Goal: Task Accomplishment & Management: Use online tool/utility

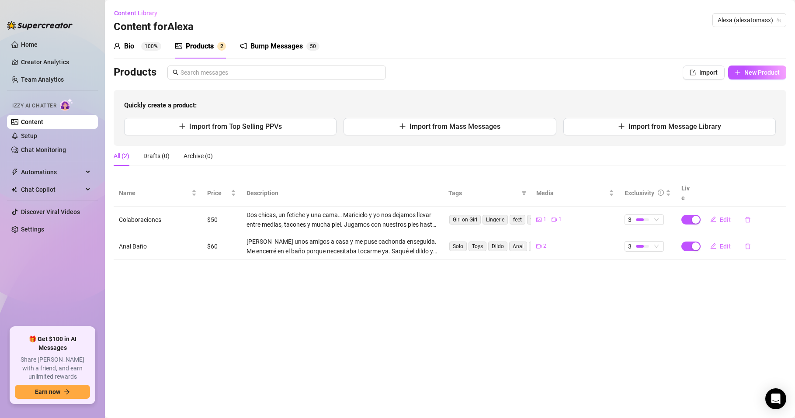
click at [522, 346] on main "Content Library Content for [PERSON_NAME] (alexatomasx) Bio 100% Products 2 Bum…" at bounding box center [450, 209] width 690 height 418
click at [759, 76] on button "New Product" at bounding box center [757, 73] width 58 height 14
type textarea "Type your message here..."
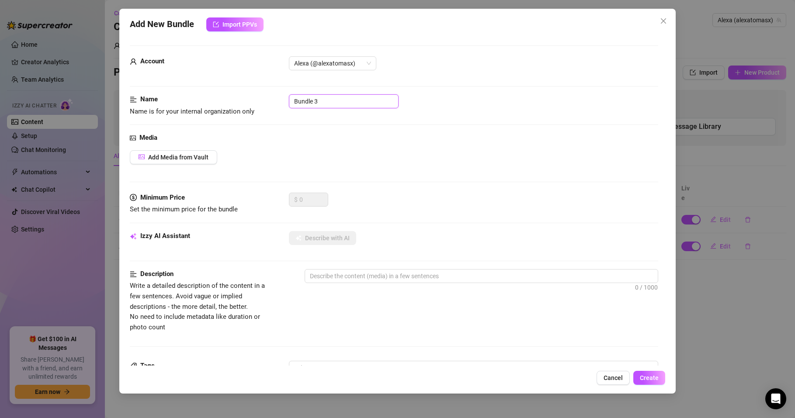
click at [337, 101] on input "Bundle 3" at bounding box center [344, 101] width 110 height 14
drag, startPoint x: 335, startPoint y: 100, endPoint x: 278, endPoint y: 100, distance: 57.3
click at [278, 100] on div "Name Name is for your internal organization only Bundle 3" at bounding box center [394, 105] width 529 height 22
type input "[PERSON_NAME]"
click at [389, 168] on div "Media Add Media from Vault" at bounding box center [394, 163] width 529 height 60
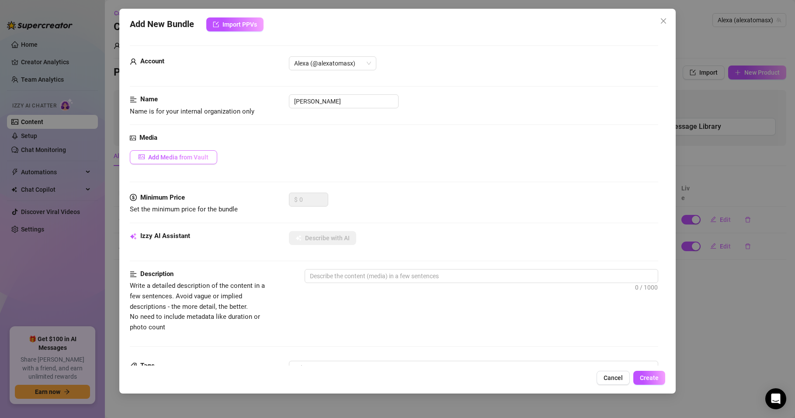
click at [202, 156] on span "Add Media from Vault" at bounding box center [178, 157] width 60 height 7
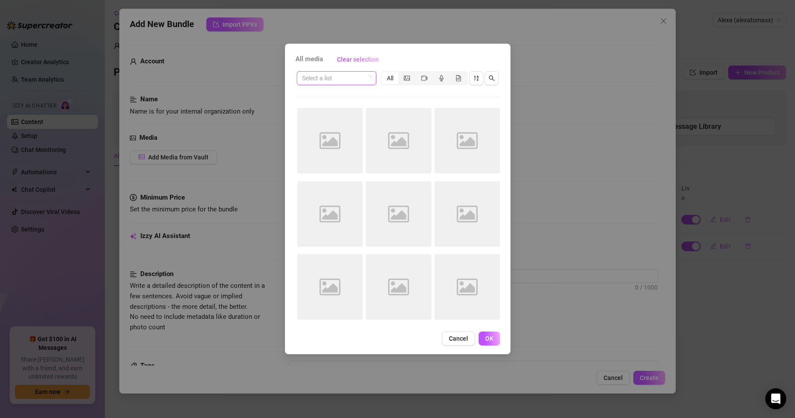
click at [335, 80] on input "search" at bounding box center [332, 78] width 61 height 13
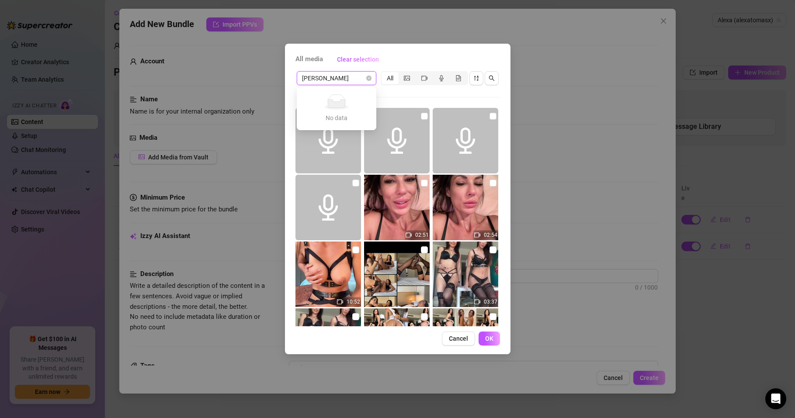
click at [328, 78] on input "[PERSON_NAME]" at bounding box center [332, 78] width 61 height 13
drag, startPoint x: 319, startPoint y: 77, endPoint x: 254, endPoint y: 84, distance: 66.0
click at [254, 84] on div "All media Clear selection [PERSON_NAME] Select a list All 02:51 02:54 10:52 03:…" at bounding box center [397, 209] width 795 height 418
type input "feat"
click at [349, 78] on input "search" at bounding box center [332, 78] width 61 height 13
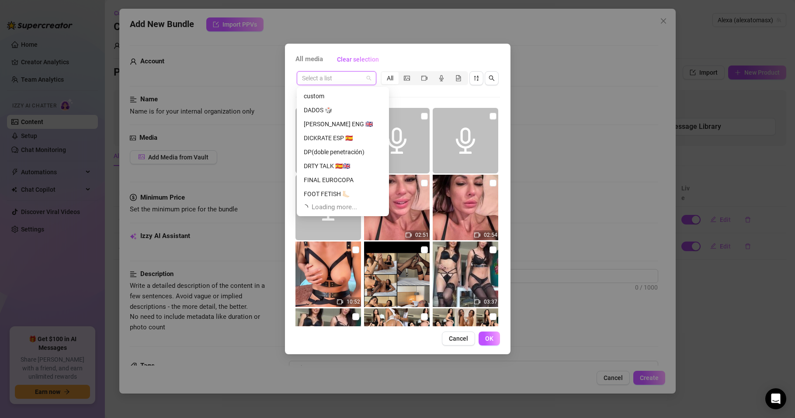
scroll to position [168, 0]
click at [327, 75] on input "search" at bounding box center [332, 78] width 61 height 13
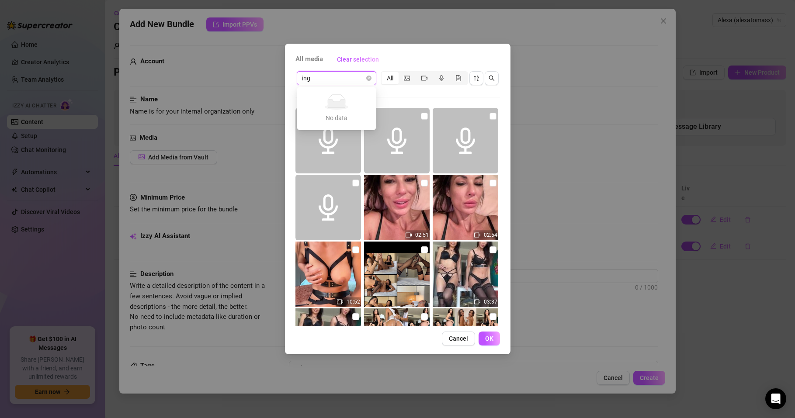
type input "ing"
click at [306, 60] on span "All media" at bounding box center [310, 59] width 28 height 10
click at [362, 57] on span "Clear selection" at bounding box center [358, 59] width 42 height 7
click at [460, 335] on button "Cancel" at bounding box center [458, 339] width 33 height 14
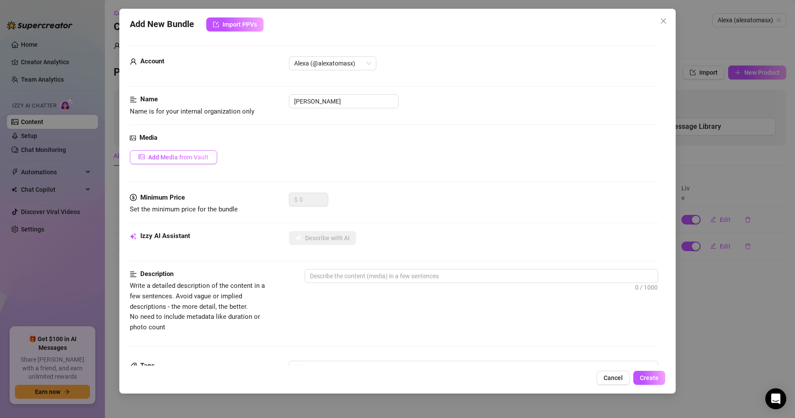
click at [181, 154] on span "Add Media from Vault" at bounding box center [178, 157] width 60 height 7
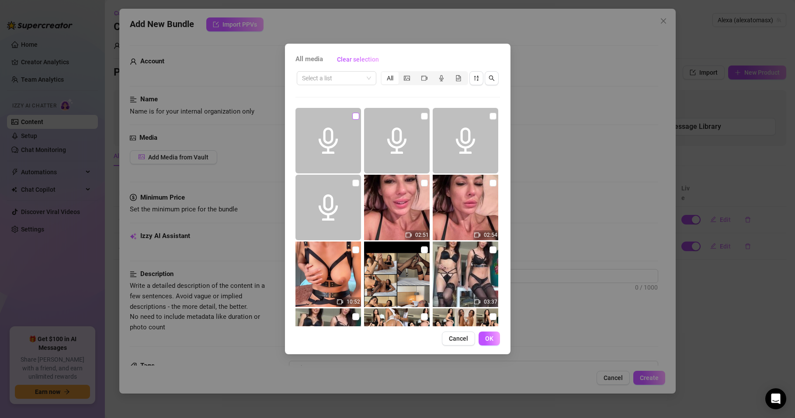
click at [353, 117] on input "checkbox" at bounding box center [355, 116] width 7 height 7
checkbox input "true"
click at [421, 115] on input "checkbox" at bounding box center [424, 116] width 7 height 7
checkbox input "true"
click at [490, 118] on input "checkbox" at bounding box center [493, 116] width 7 height 7
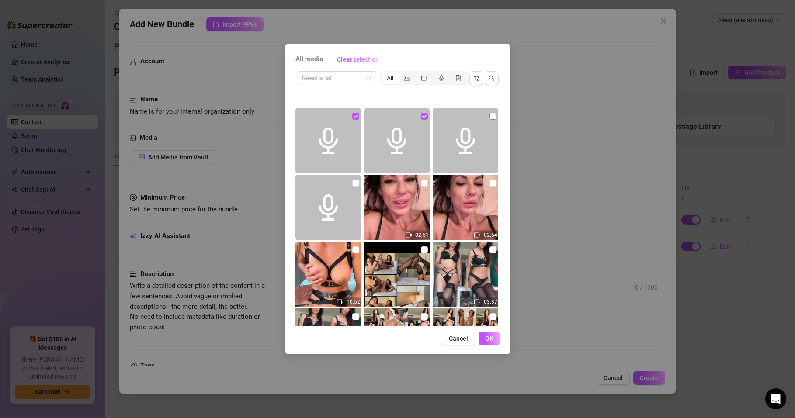
checkbox input "true"
click at [353, 182] on input "checkbox" at bounding box center [355, 183] width 7 height 7
checkbox input "true"
click at [366, 61] on span "Clear selection" at bounding box center [358, 59] width 42 height 7
checkbox input "false"
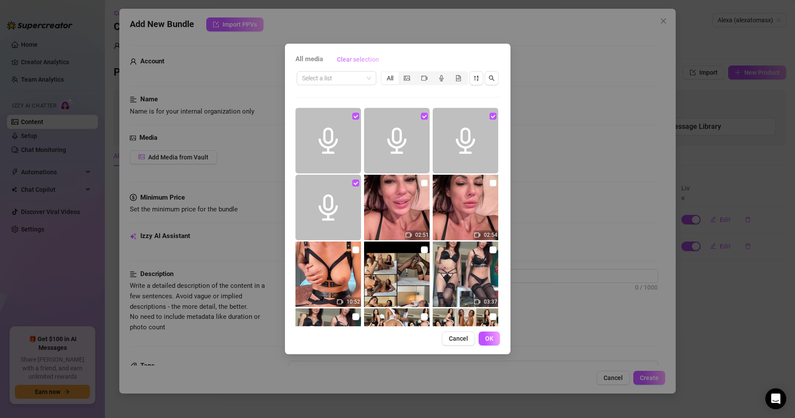
checkbox input "false"
click at [328, 80] on input "search" at bounding box center [332, 78] width 61 height 13
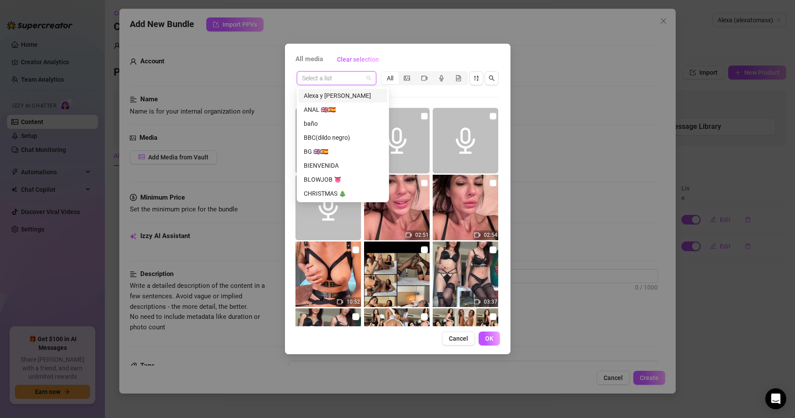
type input "f"
type input "in"
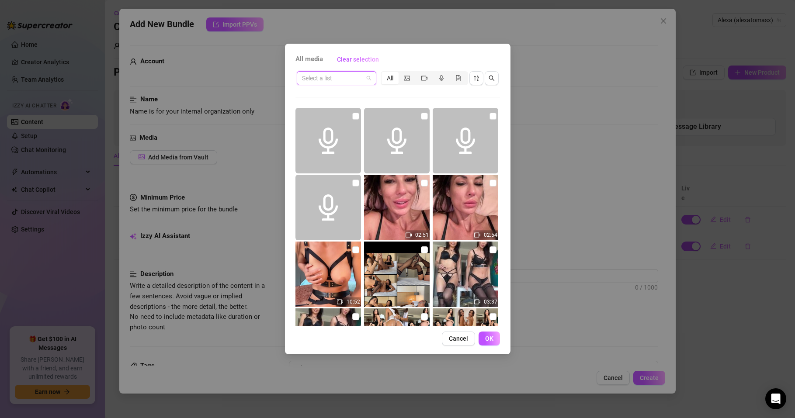
click at [348, 75] on input "search" at bounding box center [332, 78] width 61 height 13
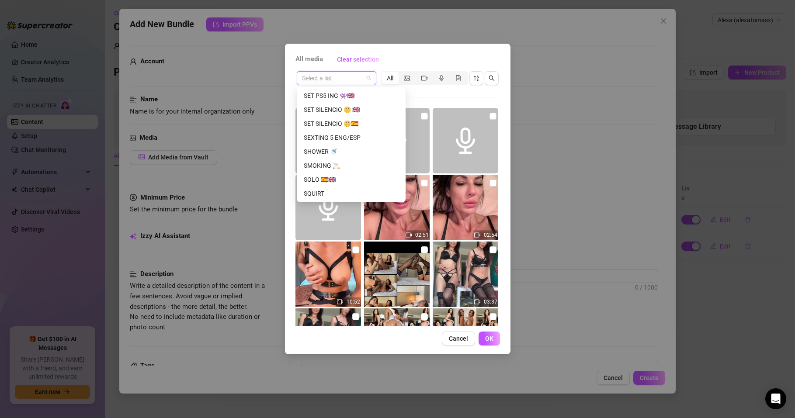
scroll to position [1147, 0]
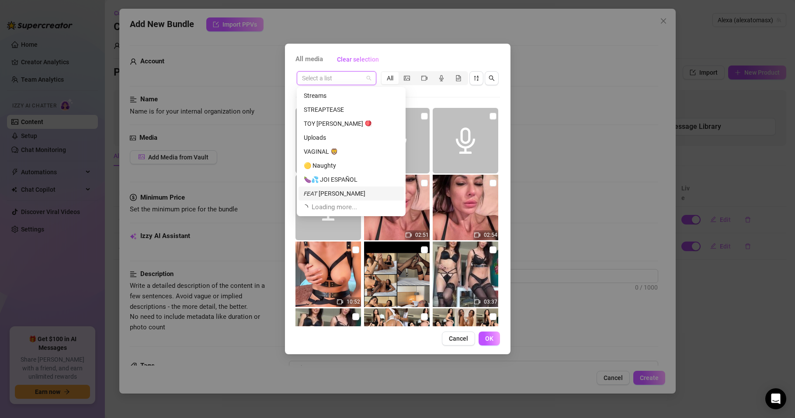
click at [329, 193] on div "𝘍𝘌𝘈𝘛 [PERSON_NAME]" at bounding box center [351, 194] width 95 height 10
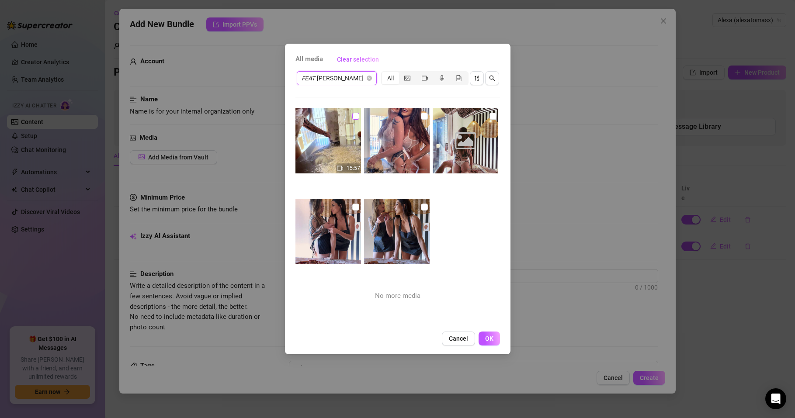
click at [354, 117] on input "checkbox" at bounding box center [355, 116] width 7 height 7
checkbox input "true"
click at [422, 116] on input "checkbox" at bounding box center [424, 116] width 7 height 7
checkbox input "true"
click at [490, 115] on input "checkbox" at bounding box center [493, 116] width 7 height 7
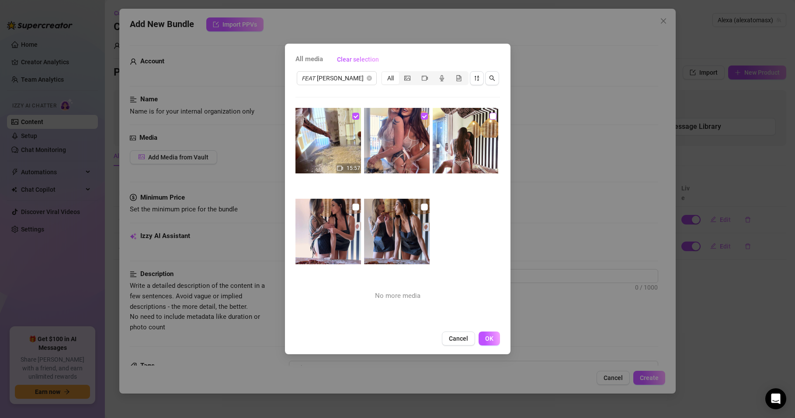
checkbox input "true"
click at [352, 206] on input "checkbox" at bounding box center [355, 207] width 7 height 7
checkbox input "true"
click at [422, 207] on input "checkbox" at bounding box center [424, 207] width 7 height 7
checkbox input "true"
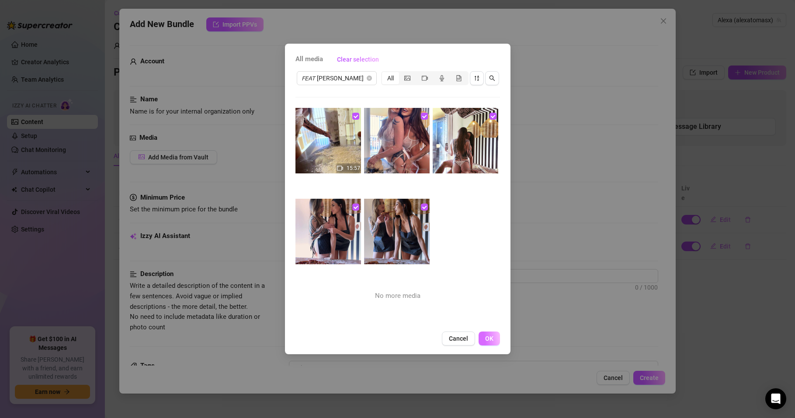
click at [485, 337] on span "OK" at bounding box center [489, 338] width 8 height 7
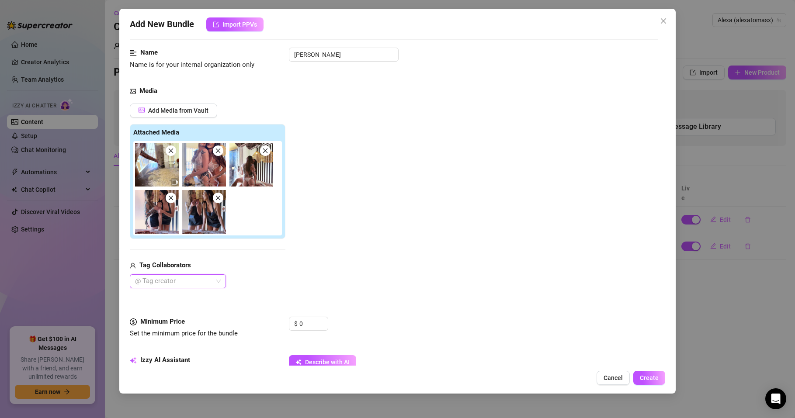
scroll to position [105, 0]
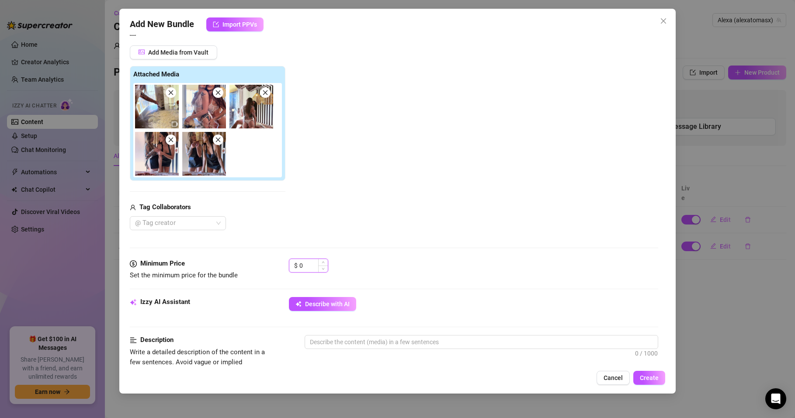
click at [307, 267] on input "0" at bounding box center [314, 265] width 28 height 13
drag, startPoint x: 307, startPoint y: 267, endPoint x: 296, endPoint y: 265, distance: 11.4
click at [296, 265] on div "$ 0" at bounding box center [308, 266] width 39 height 14
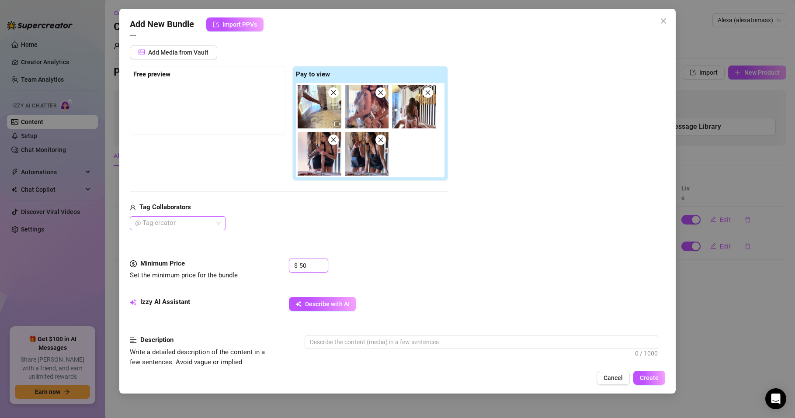
click at [195, 221] on div at bounding box center [174, 223] width 84 height 12
type input "50"
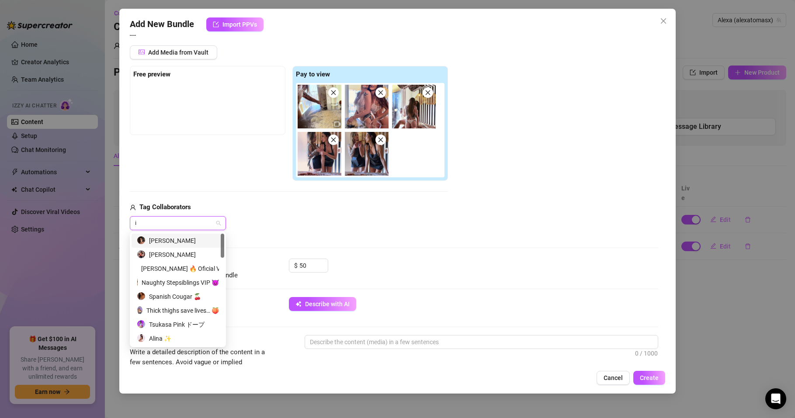
type input "in"
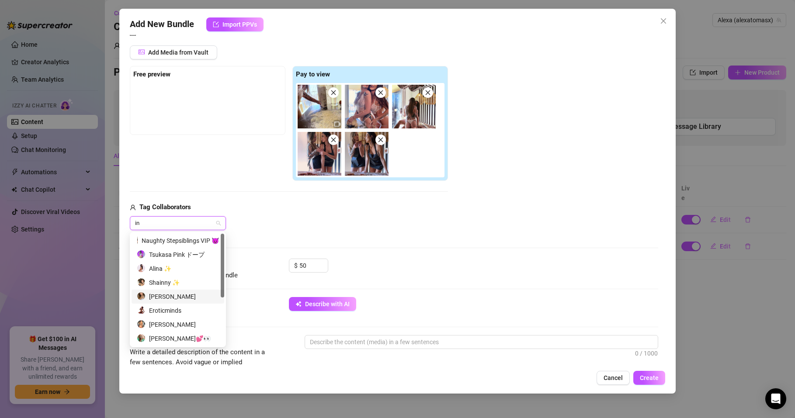
click at [171, 294] on div "[PERSON_NAME]" at bounding box center [178, 297] width 82 height 10
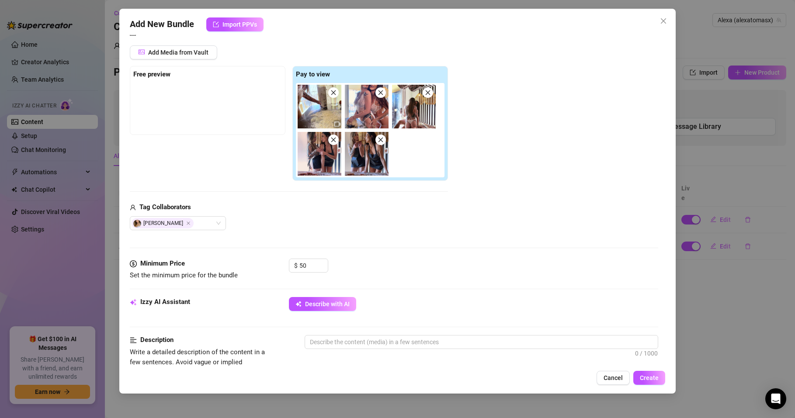
click at [264, 209] on div "Tag Collaborators" at bounding box center [289, 207] width 318 height 10
drag, startPoint x: 283, startPoint y: 19, endPoint x: 149, endPoint y: 83, distance: 148.9
click at [148, 82] on div "Add New Bundle Import PPVs Account Alexa (@alexatomasx) Name Name is for your i…" at bounding box center [397, 201] width 557 height 385
click at [181, 153] on div "Free preview Pay to view" at bounding box center [289, 123] width 318 height 115
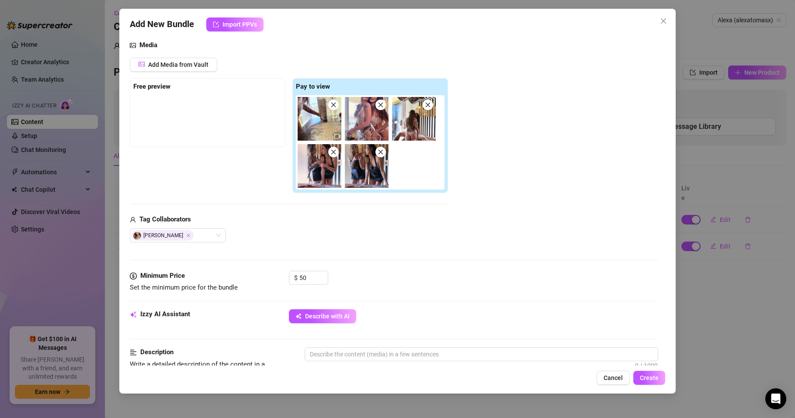
drag, startPoint x: 307, startPoint y: 32, endPoint x: 402, endPoint y: 41, distance: 95.7
click at [402, 41] on div "Add New Bundle Import PPVs Account Alexa (@alexatomasx) Name Name is for your i…" at bounding box center [397, 201] width 557 height 385
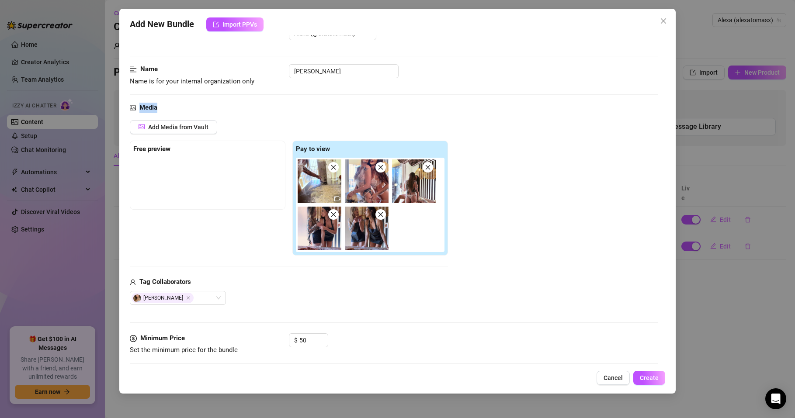
scroll to position [0, 0]
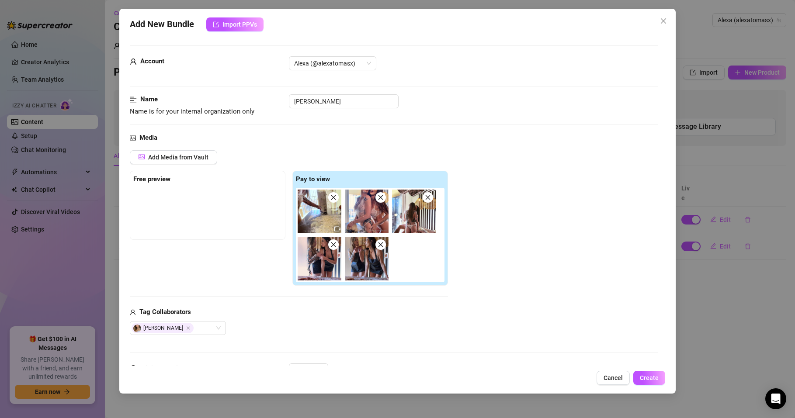
click at [481, 114] on div "Name Name is for your internal organization only [PERSON_NAME]" at bounding box center [394, 105] width 529 height 22
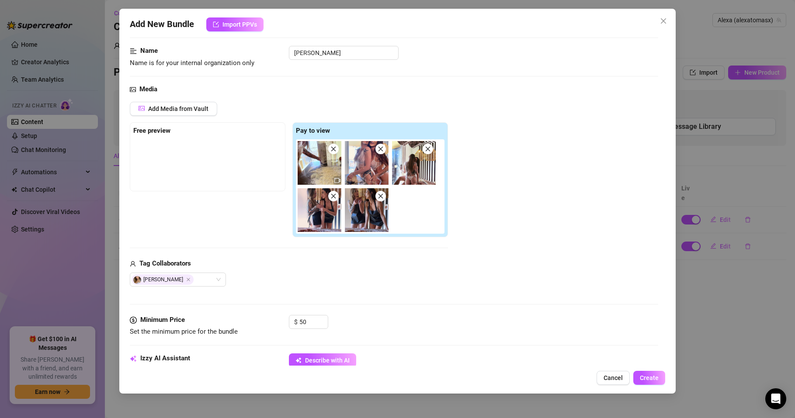
scroll to position [105, 0]
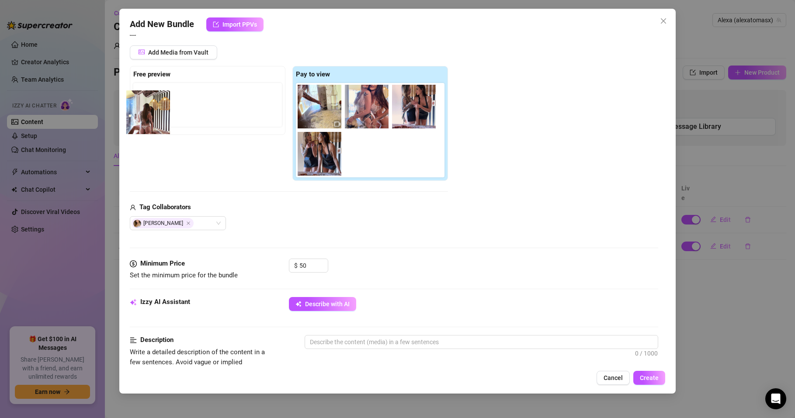
drag, startPoint x: 422, startPoint y: 110, endPoint x: 158, endPoint y: 116, distance: 263.8
click at [158, 116] on div "Free preview Pay to view" at bounding box center [289, 123] width 318 height 115
drag, startPoint x: 411, startPoint y: 107, endPoint x: 171, endPoint y: 102, distance: 239.2
click at [171, 102] on div "Free preview Pay to view" at bounding box center [289, 123] width 318 height 115
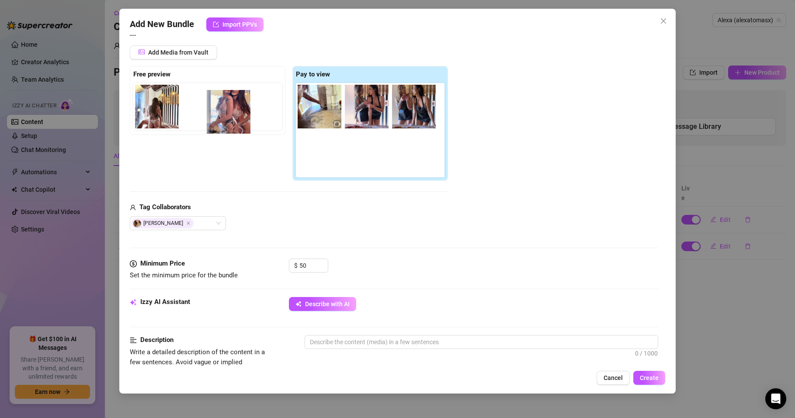
drag, startPoint x: 368, startPoint y: 108, endPoint x: 223, endPoint y: 114, distance: 144.4
click at [223, 114] on div "Free preview Pay to view" at bounding box center [289, 123] width 318 height 115
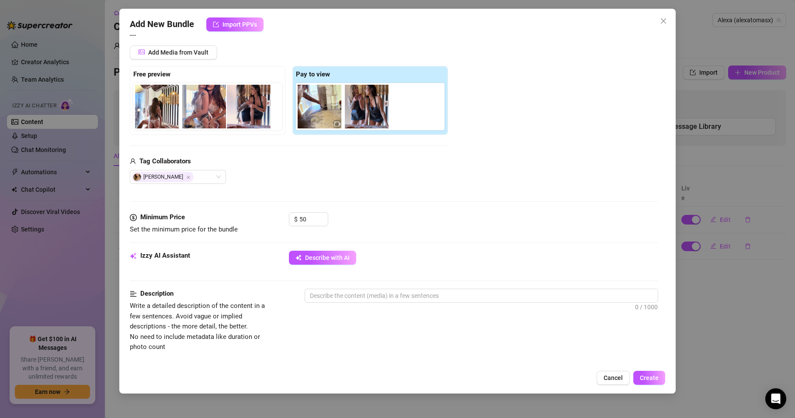
drag, startPoint x: 342, startPoint y: 118, endPoint x: 248, endPoint y: 115, distance: 94.5
click at [248, 115] on div "Free preview Pay to view" at bounding box center [289, 100] width 318 height 69
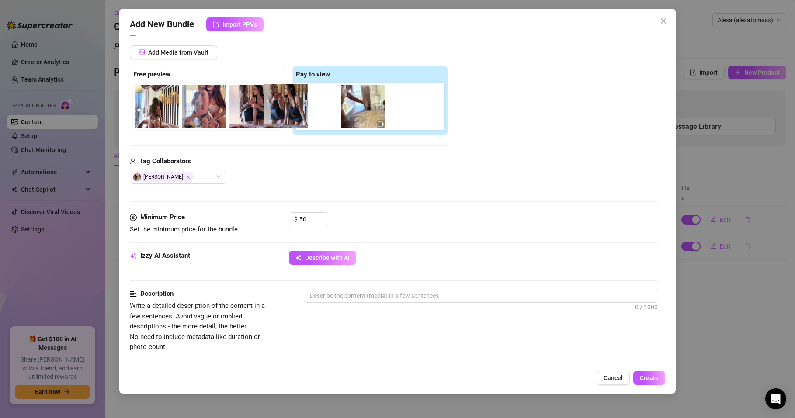
drag, startPoint x: 373, startPoint y: 117, endPoint x: 289, endPoint y: 116, distance: 83.5
click at [289, 116] on div "Free preview Pay to view" at bounding box center [289, 100] width 318 height 69
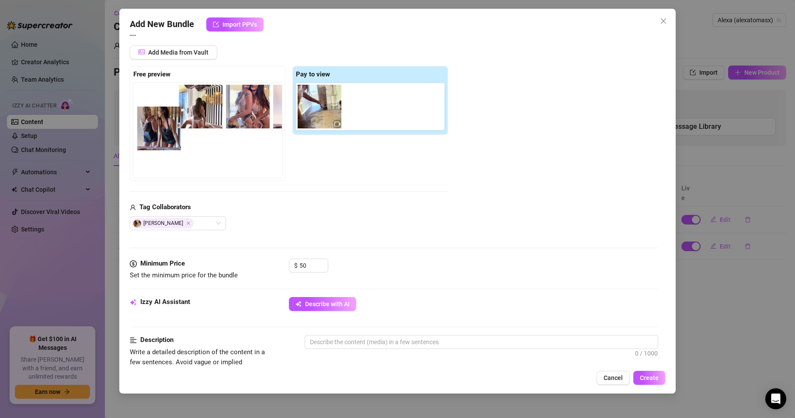
drag, startPoint x: 360, startPoint y: 113, endPoint x: 150, endPoint y: 137, distance: 211.7
click at [150, 137] on div "Free preview Pay to view" at bounding box center [289, 123] width 318 height 115
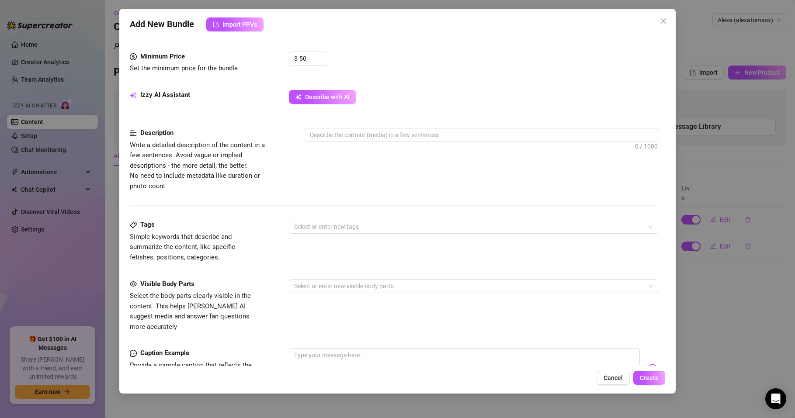
scroll to position [315, 0]
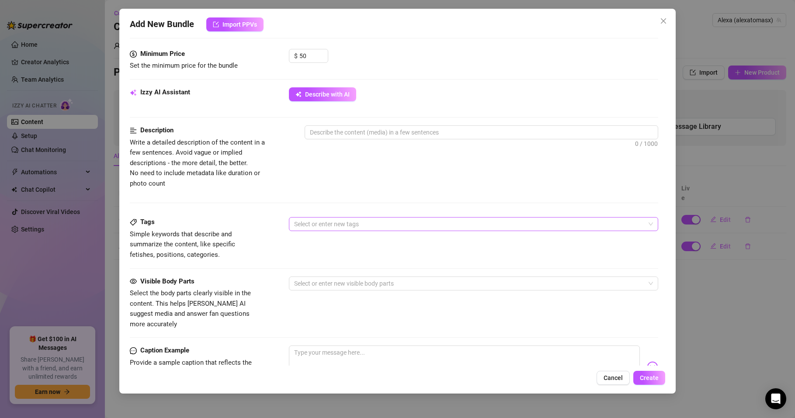
click at [341, 226] on div at bounding box center [469, 224] width 357 height 12
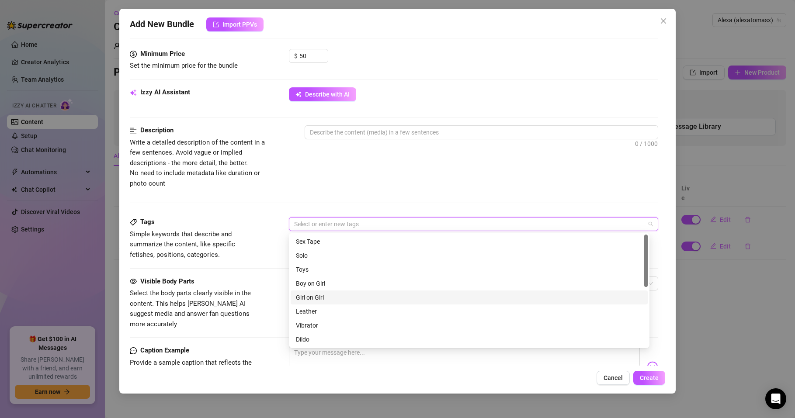
click at [319, 297] on div "Girl on Girl" at bounding box center [469, 298] width 347 height 10
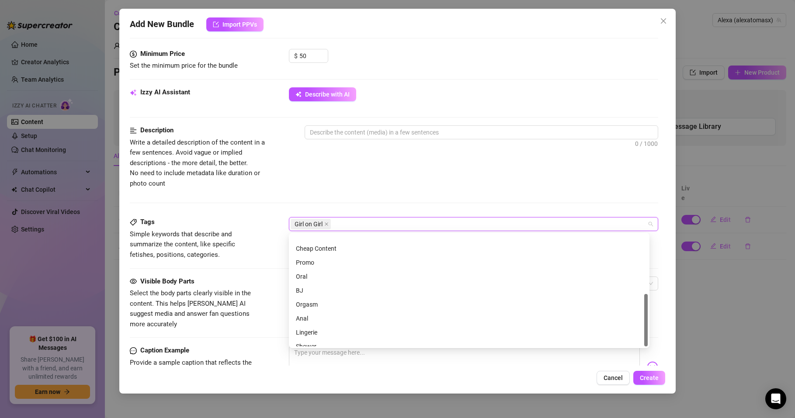
scroll to position [126, 0]
click at [310, 308] on div "Lingerie" at bounding box center [469, 312] width 347 height 10
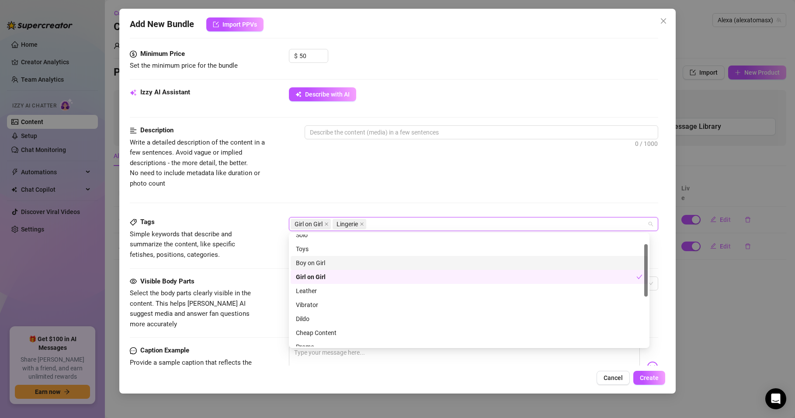
scroll to position [0, 0]
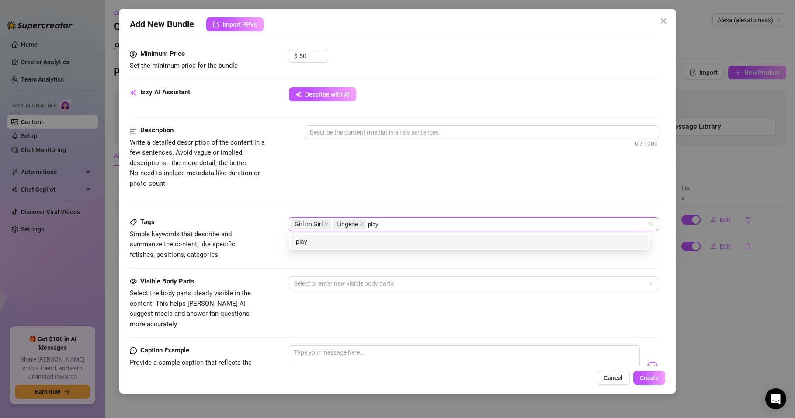
type input "play"
type input "food"
type input "dnace"
type input "[DEMOGRAPHIC_DATA]"
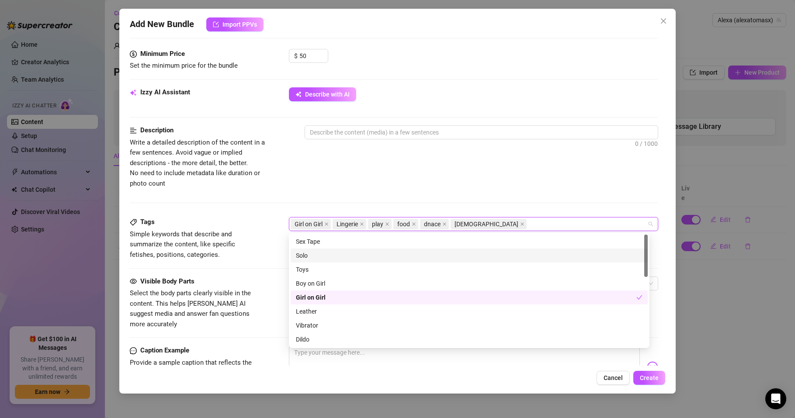
drag, startPoint x: 155, startPoint y: 292, endPoint x: 160, endPoint y: 291, distance: 4.9
click at [155, 292] on span "Select the body parts clearly visible in the content. This helps [PERSON_NAME] …" at bounding box center [190, 308] width 121 height 39
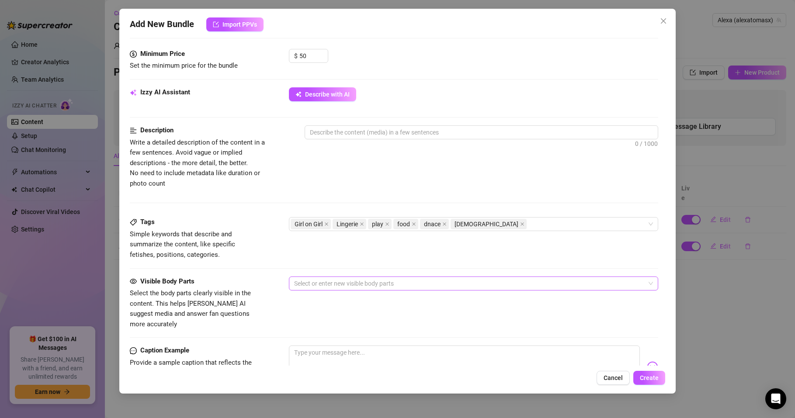
click at [327, 282] on div at bounding box center [469, 284] width 357 height 12
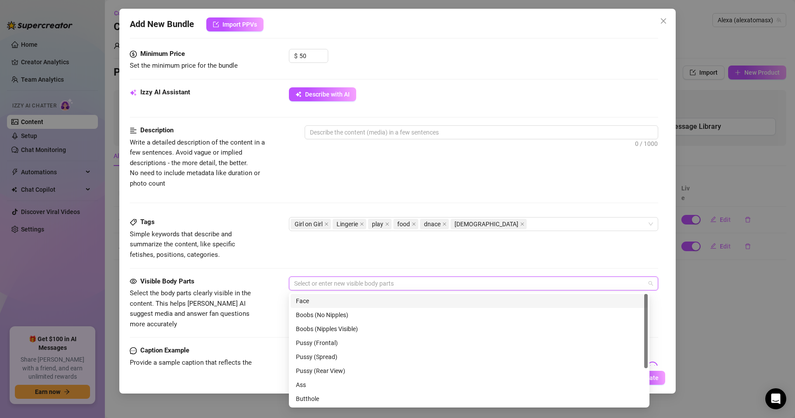
click at [316, 305] on div "Face" at bounding box center [469, 301] width 347 height 10
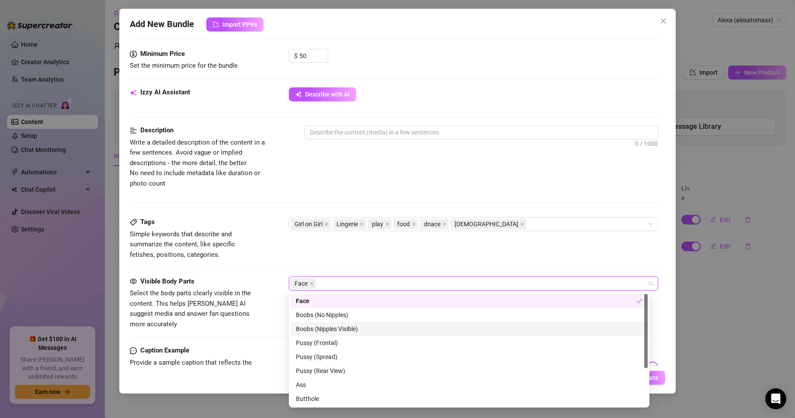
click at [330, 328] on div "Boobs (Nipples Visible)" at bounding box center [469, 329] width 347 height 10
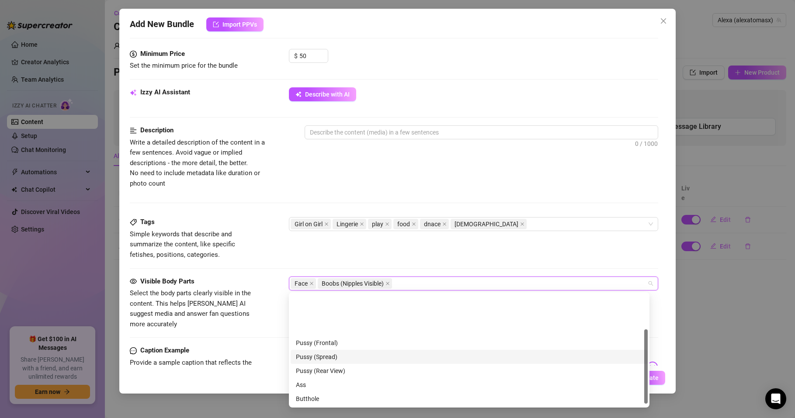
scroll to position [52, 0]
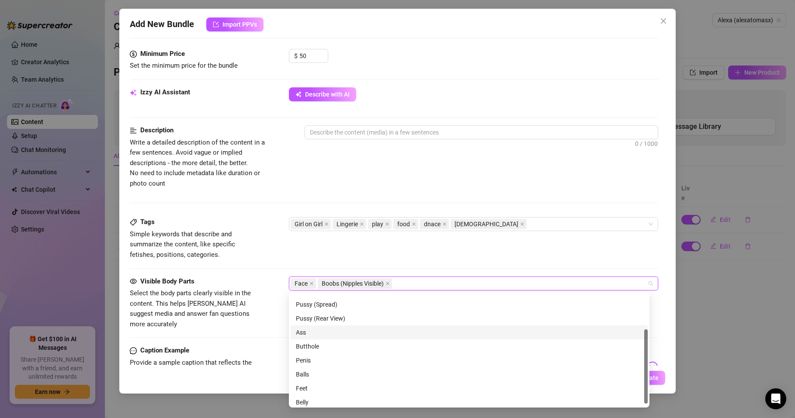
click at [301, 331] on div "Ass" at bounding box center [469, 333] width 347 height 10
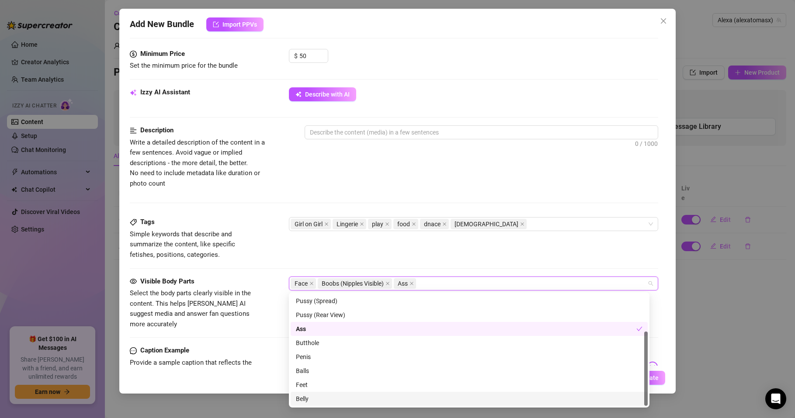
click at [306, 398] on div "Belly" at bounding box center [469, 399] width 347 height 10
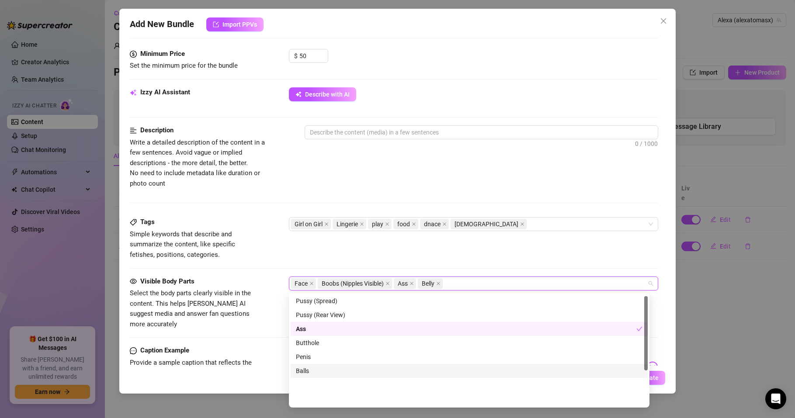
scroll to position [0, 0]
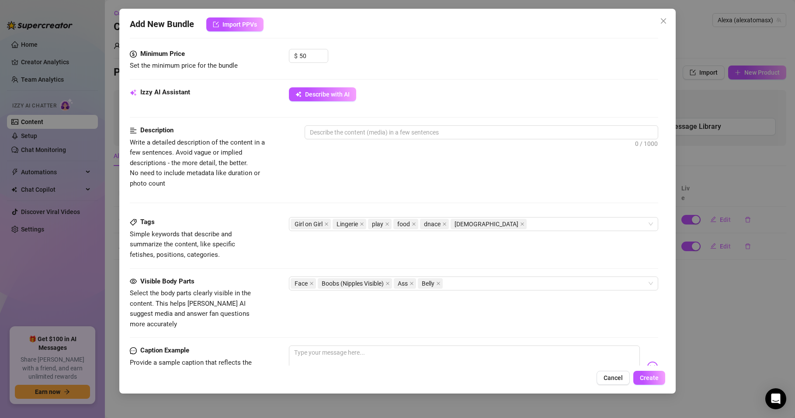
click at [209, 307] on span "Select the body parts clearly visible in the content. This helps [PERSON_NAME] …" at bounding box center [190, 308] width 121 height 39
click at [509, 221] on div "Girl on Girl Lingerie play food dnace [DEMOGRAPHIC_DATA]" at bounding box center [469, 224] width 357 height 12
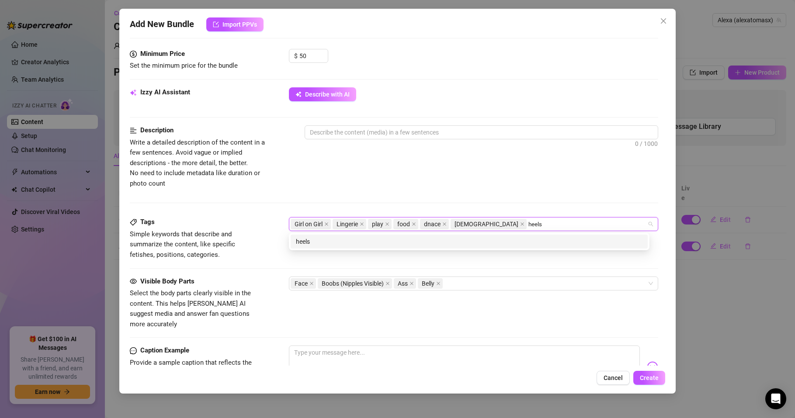
type input "heels"
type input "stockings"
type input "sensual"
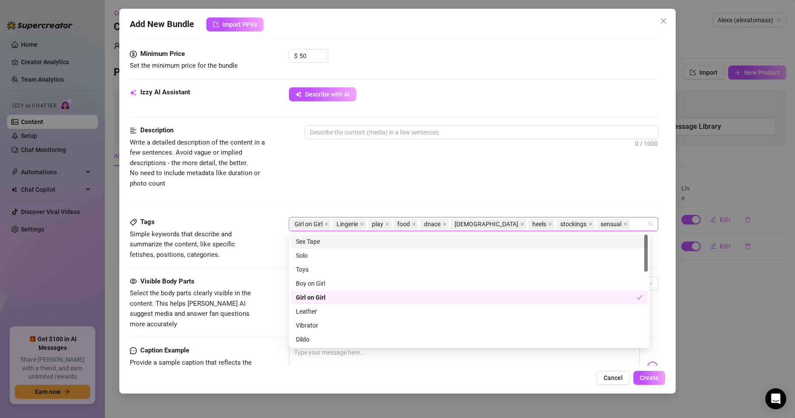
click at [260, 195] on div "Description Write a detailed description of the content in a few sentences. Avo…" at bounding box center [394, 171] width 529 height 92
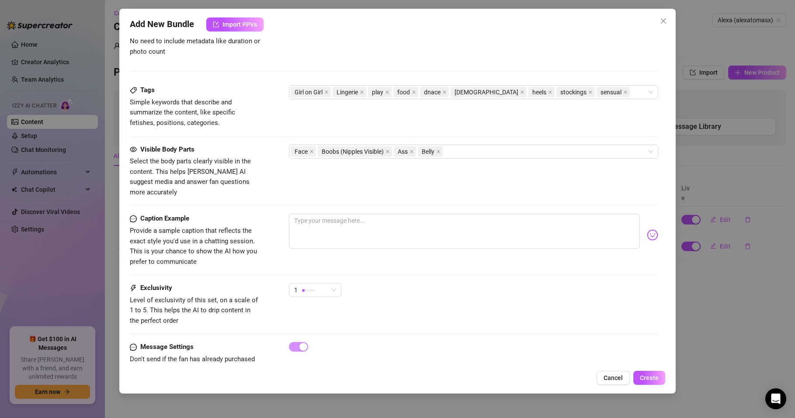
scroll to position [462, 0]
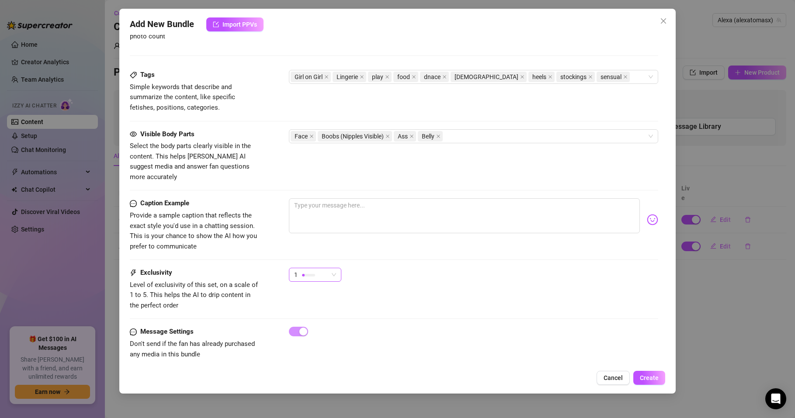
click at [328, 268] on span "1" at bounding box center [315, 274] width 42 height 13
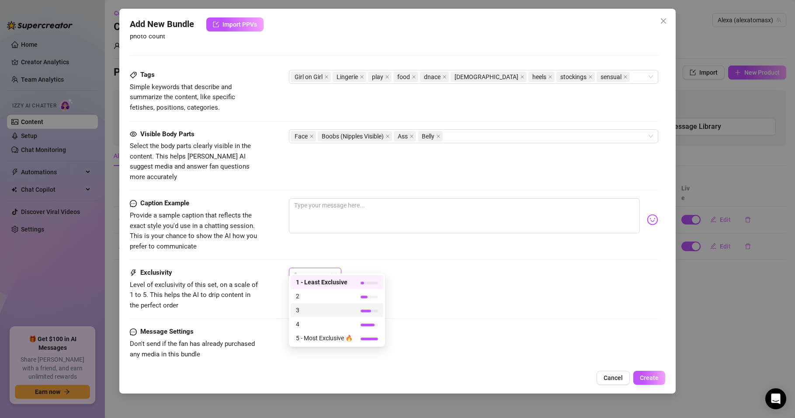
click at [310, 310] on span "3" at bounding box center [324, 311] width 57 height 10
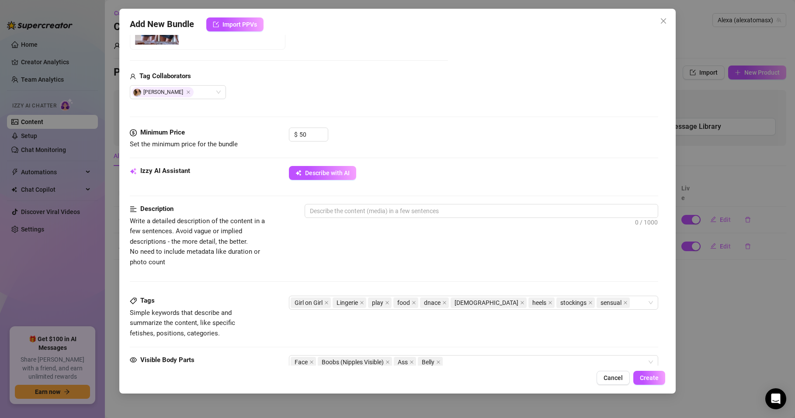
scroll to position [262, 0]
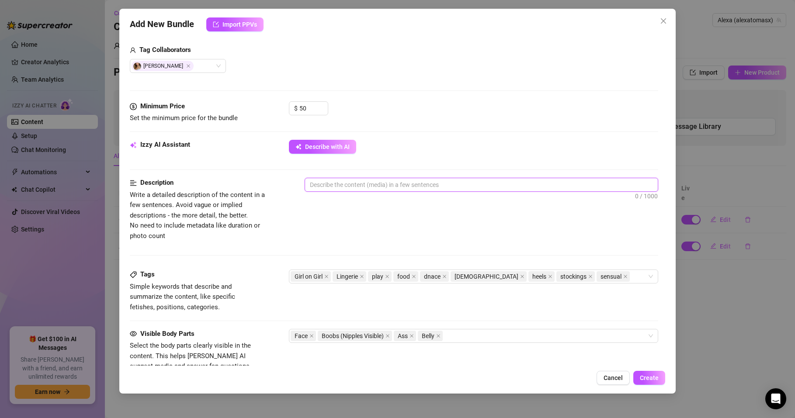
click at [350, 191] on textarea at bounding box center [481, 184] width 353 height 13
paste textarea "Mi amiga [PERSON_NAME] y yo empezamos preparando una pizza, jugando con la hari…"
type textarea "Mi amiga [PERSON_NAME] y yo empezamos preparando una pizza, jugando con la hari…"
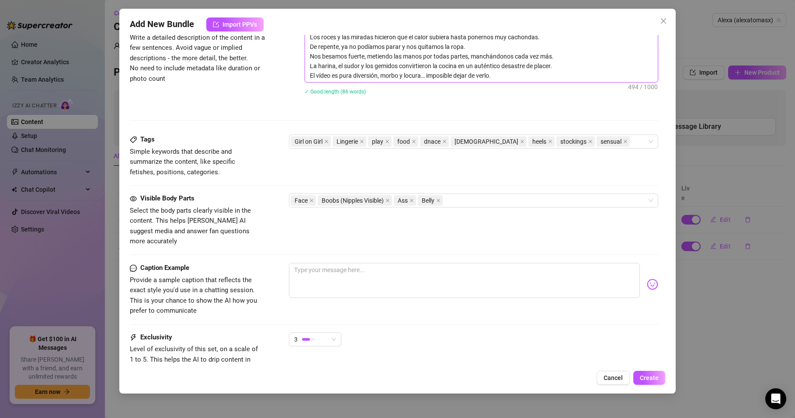
scroll to position [484, 0]
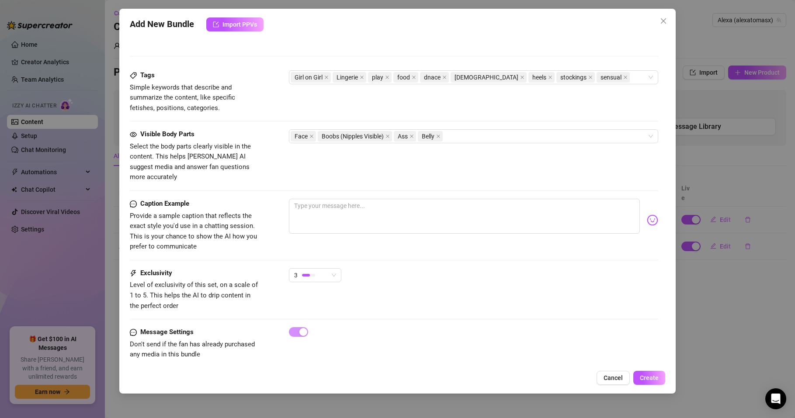
type textarea "Mi amiga [PERSON_NAME] y yo empezamos preparando una pizza, jugando con la hari…"
click at [305, 199] on textarea at bounding box center [464, 216] width 351 height 35
paste textarea "[PERSON_NAME] y yo empezamos con una pizza y terminamos super calientes, llenas…"
type textarea "[PERSON_NAME] y yo empezamos con una pizza y terminamos super calientes, llenas…"
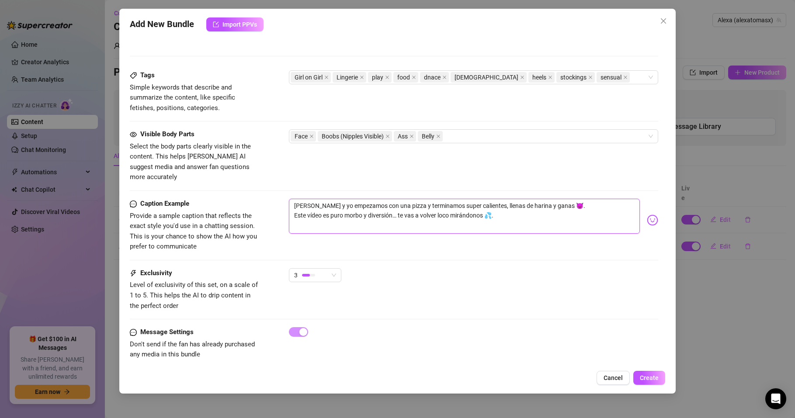
click at [526, 199] on textarea "[PERSON_NAME] y yo empezamos con una pizza y terminamos super calientes, llenas…" at bounding box center [464, 216] width 351 height 35
type textarea "[PERSON_NAME] y yo empezamos con una pizza y terminamos super calientes, llenas…"
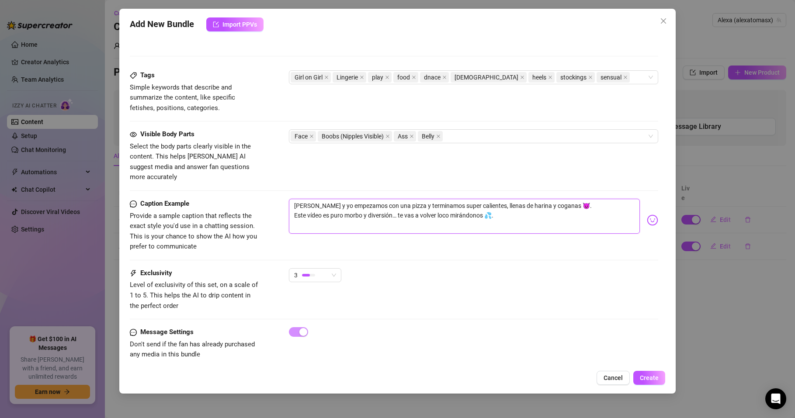
type textarea "[PERSON_NAME] y yo empezamos con una pizza y terminamos super calientes, llenas…"
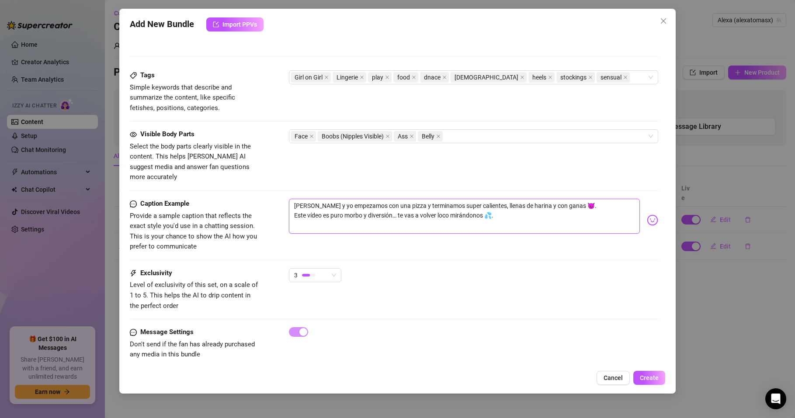
type textarea "[PERSON_NAME] y yo empezamos con una pizza y terminamos super calientes, llenas…"
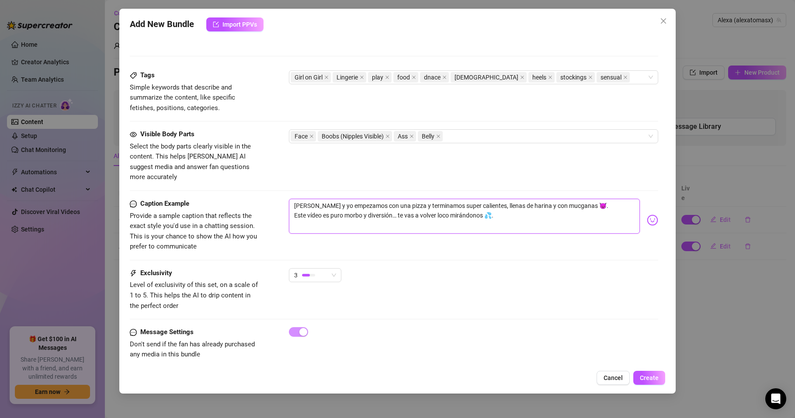
type textarea "[PERSON_NAME] y yo empezamos con una pizza y terminamos super calientes, llenas…"
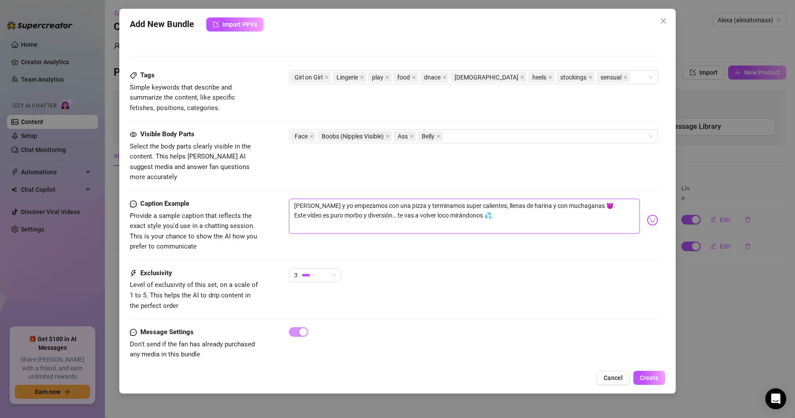
type textarea "[PERSON_NAME] y yo empezamos con una pizza y terminamos super calientes, llenas…"
click at [579, 199] on textarea "[PERSON_NAME] y yo empezamos con una pizza y terminamos super calientes, llenas…" at bounding box center [464, 216] width 351 height 35
type textarea "[PERSON_NAME] y yo empezamos con una pizza y terminamos super calientes, llenas…"
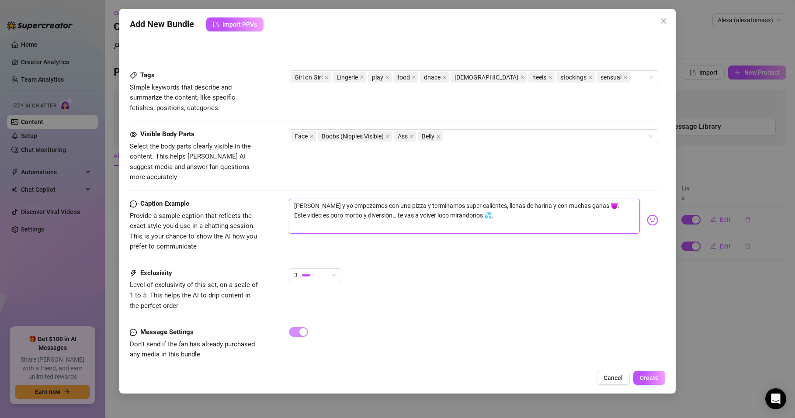
type textarea "[PERSON_NAME] y yo empezamos con una pizza y terminamos super calientes, llenas…"
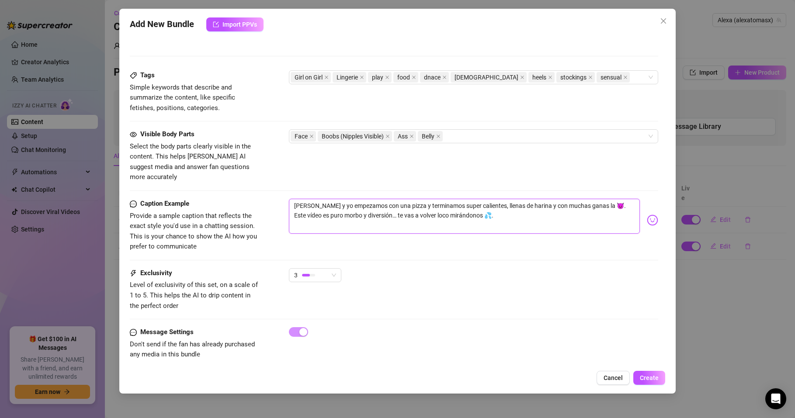
type textarea "[PERSON_NAME] y yo empezamos con una pizza y terminamos super calientes, llenas…"
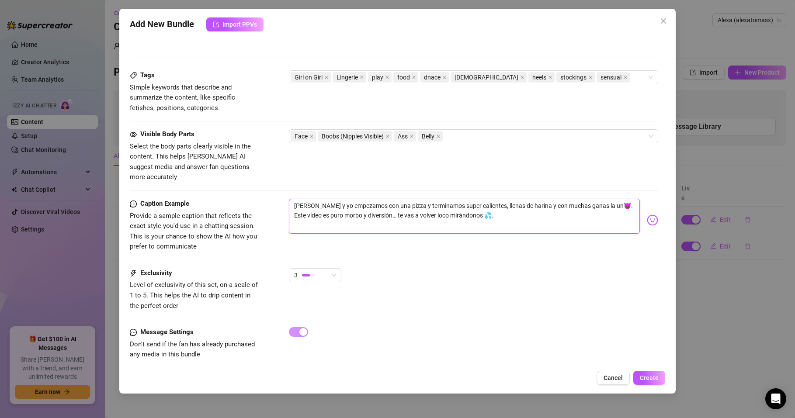
type textarea "[PERSON_NAME] y yo empezamos con una pizza y terminamos super calientes, llenas…"
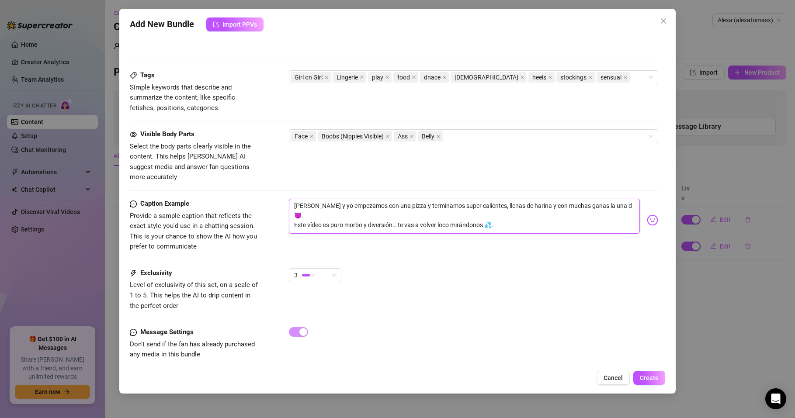
type textarea "[PERSON_NAME] y yo empezamos con una pizza y terminamos super calientes, llenas…"
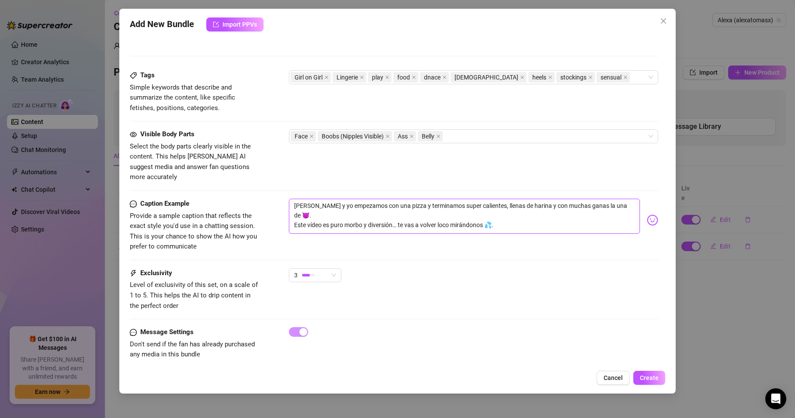
type textarea "[PERSON_NAME] y yo empezamos con una pizza y terminamos super calientes, llenas…"
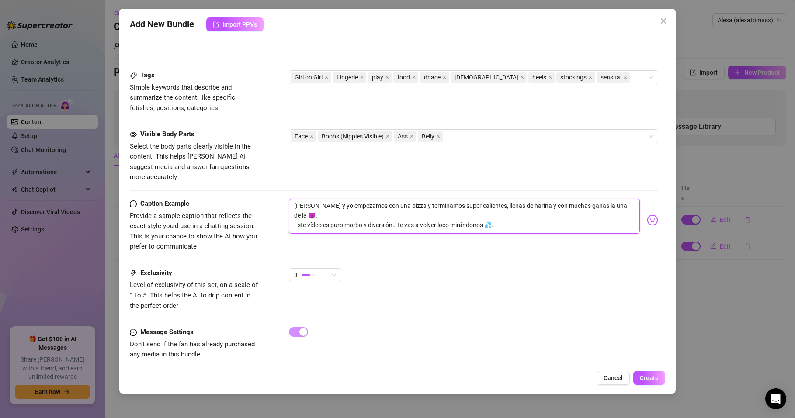
type textarea "[PERSON_NAME] y yo empezamos con una pizza y terminamos super calientes, llenas…"
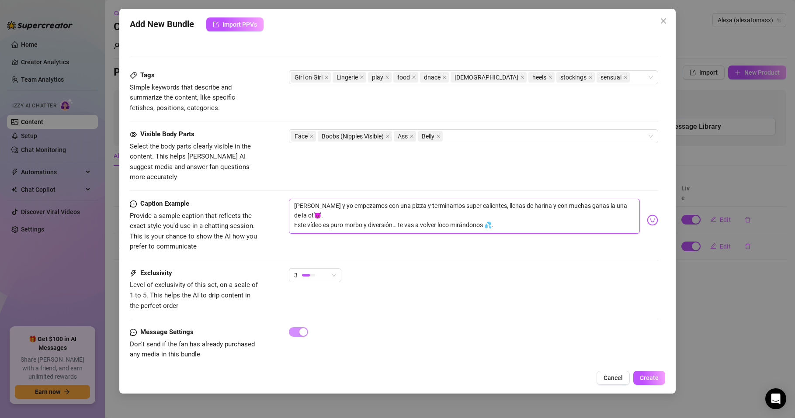
type textarea "[PERSON_NAME] y yo empezamos con una pizza y terminamos super calientes, llenas…"
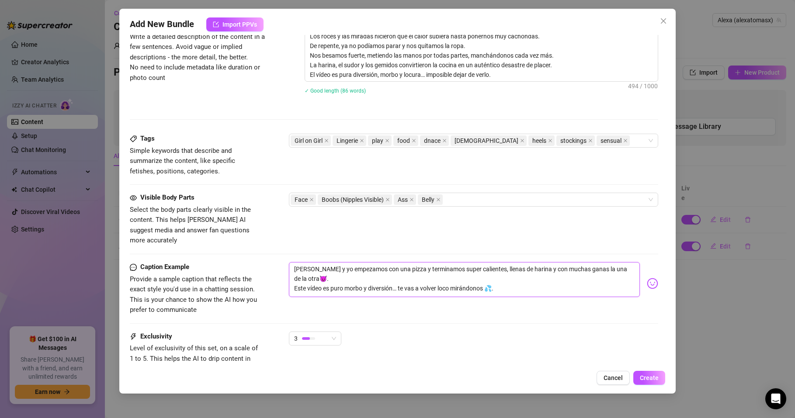
scroll to position [472, 0]
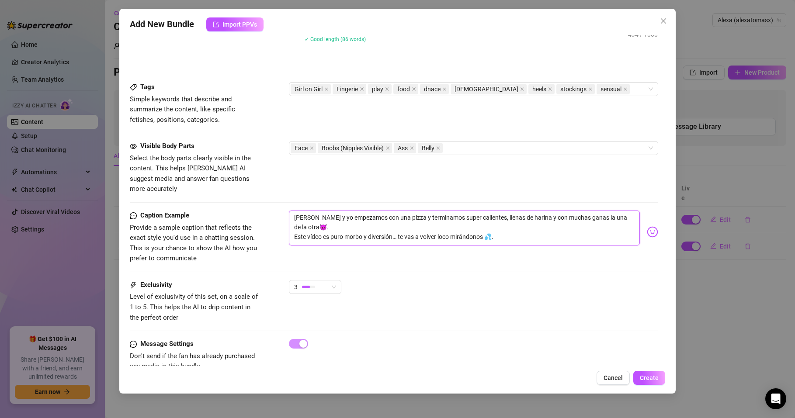
click at [293, 227] on textarea "[PERSON_NAME] y yo empezamos con una pizza y terminamos super calientes, llenas…" at bounding box center [464, 228] width 351 height 35
type textarea "[PERSON_NAME] y yo empezamos con una pizza y terminamos super calientes, llenas…"
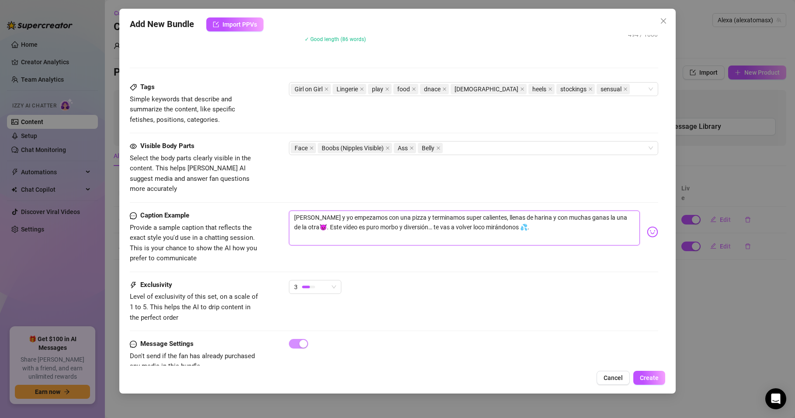
click at [507, 218] on textarea "[PERSON_NAME] y yo empezamos con una pizza y terminamos super calientes, llenas…" at bounding box center [464, 228] width 351 height 35
type textarea "[PERSON_NAME] y yo empezamos con una pizza y terminamos super calientes, llenas…"
click at [646, 379] on span "Create" at bounding box center [649, 378] width 19 height 7
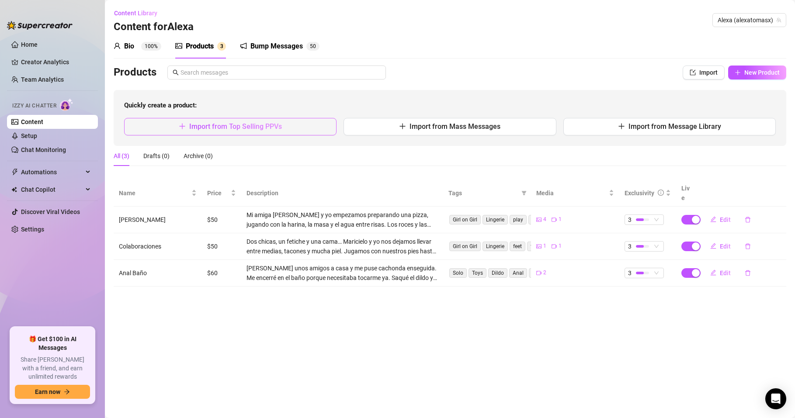
click at [243, 127] on span "Import from Top Selling PPVs" at bounding box center [235, 126] width 93 height 8
type textarea "Type your message here..."
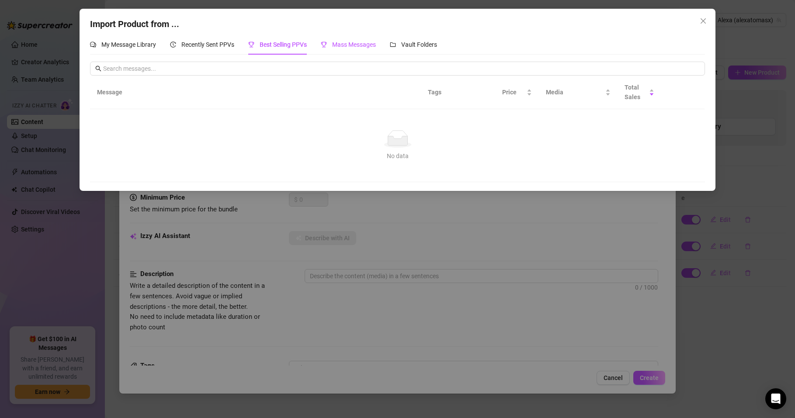
click at [351, 44] on span "Mass Messages" at bounding box center [354, 44] width 44 height 7
click at [706, 22] on icon "close" at bounding box center [703, 20] width 7 height 7
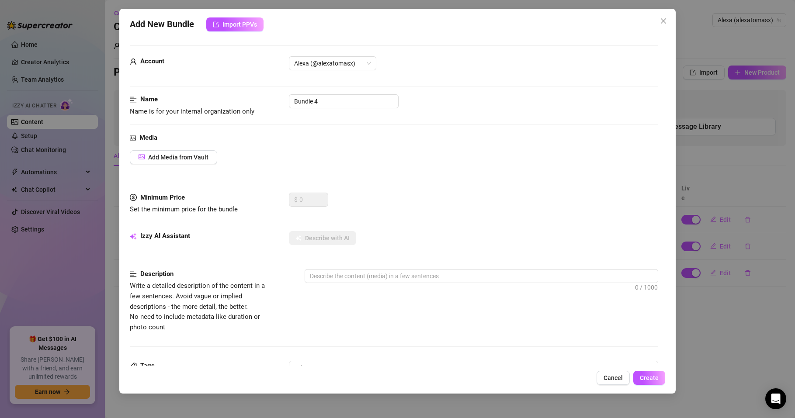
click at [549, 331] on div "Description Write a detailed description of the content in a few sentences. Avo…" at bounding box center [394, 300] width 529 height 63
drag, startPoint x: 331, startPoint y: 102, endPoint x: 265, endPoint y: 109, distance: 66.8
click at [264, 109] on div "Name Name is for your internal organization only Bundle 4" at bounding box center [394, 105] width 529 height 22
type input "DP"
click at [460, 91] on div "Account Alexa (@alexatomasx)" at bounding box center [394, 75] width 529 height 38
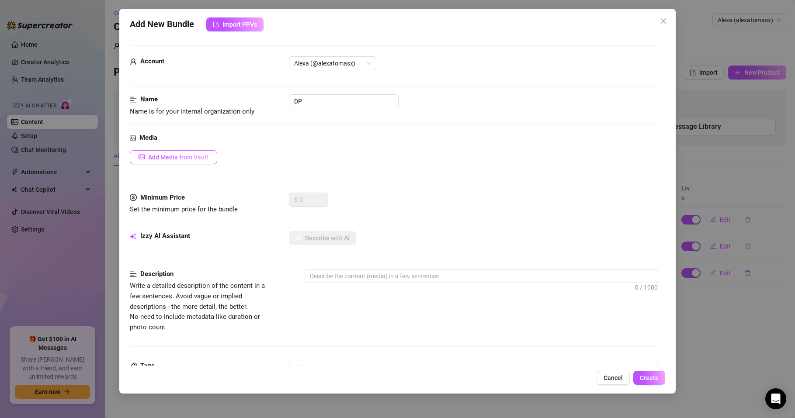
click at [185, 157] on span "Add Media from Vault" at bounding box center [178, 157] width 60 height 7
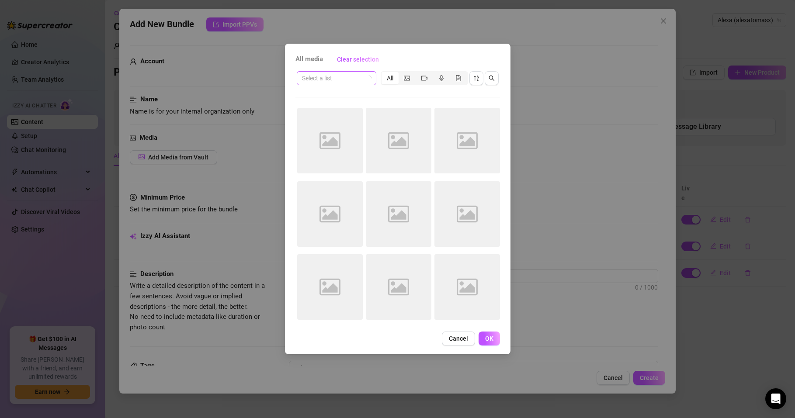
click at [338, 77] on input "search" at bounding box center [332, 78] width 61 height 13
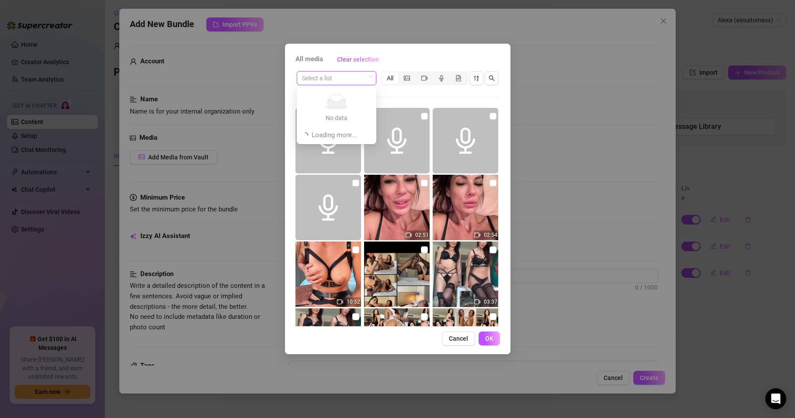
type input "d"
click at [335, 97] on div "BBC(dildo negro)" at bounding box center [343, 96] width 78 height 10
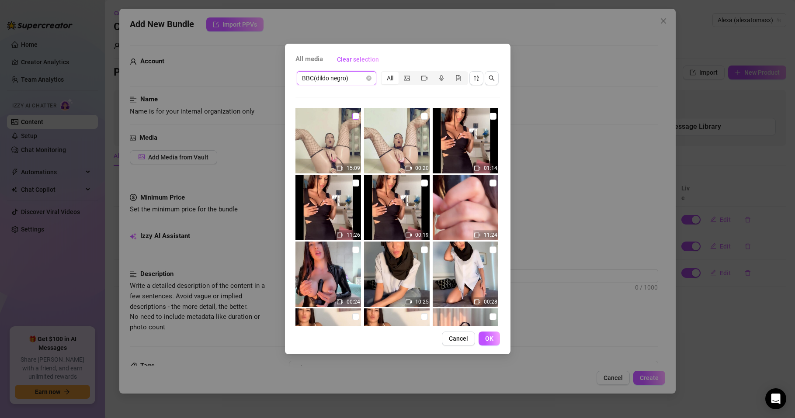
click at [353, 117] on input "checkbox" at bounding box center [355, 116] width 7 height 7
checkbox input "true"
click at [491, 336] on span "OK" at bounding box center [489, 338] width 8 height 7
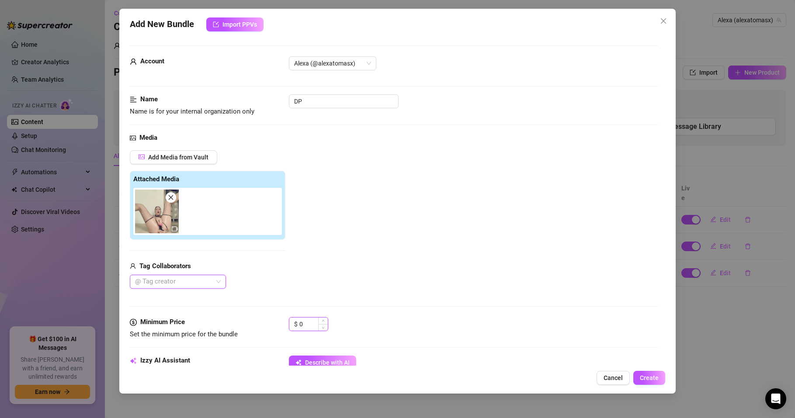
click at [314, 325] on input "0" at bounding box center [314, 324] width 28 height 13
drag, startPoint x: 310, startPoint y: 321, endPoint x: 280, endPoint y: 326, distance: 29.7
click at [280, 326] on div "Minimum Price Set the minimum price for the bundle $ 0" at bounding box center [394, 328] width 529 height 22
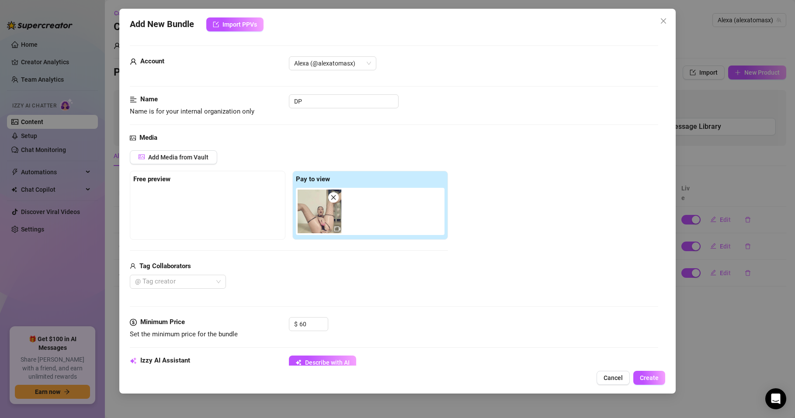
click at [326, 274] on div "Tag Collaborators @ Tag creator" at bounding box center [289, 275] width 318 height 28
click at [302, 321] on input "60" at bounding box center [314, 324] width 28 height 13
type input "70"
click at [258, 274] on div "Tag Collaborators @ Tag creator" at bounding box center [289, 275] width 318 height 28
click at [171, 199] on div at bounding box center [207, 210] width 149 height 44
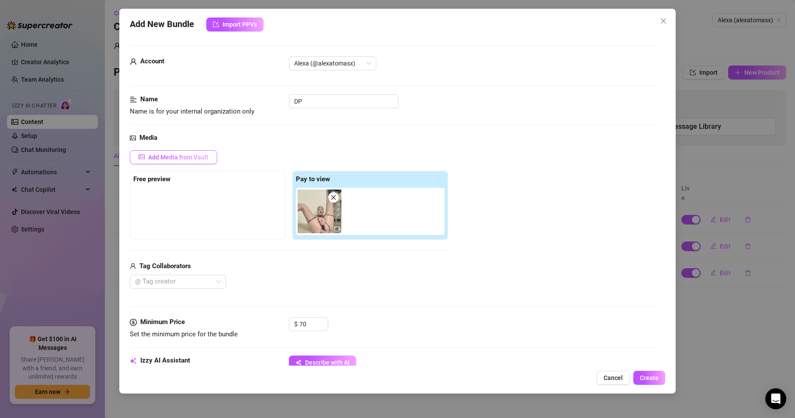
click at [161, 157] on span "Add Media from Vault" at bounding box center [178, 157] width 60 height 7
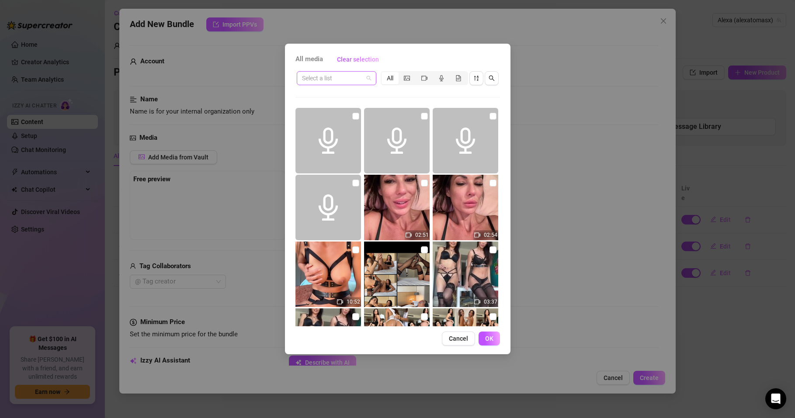
click at [325, 77] on input "search" at bounding box center [332, 78] width 61 height 13
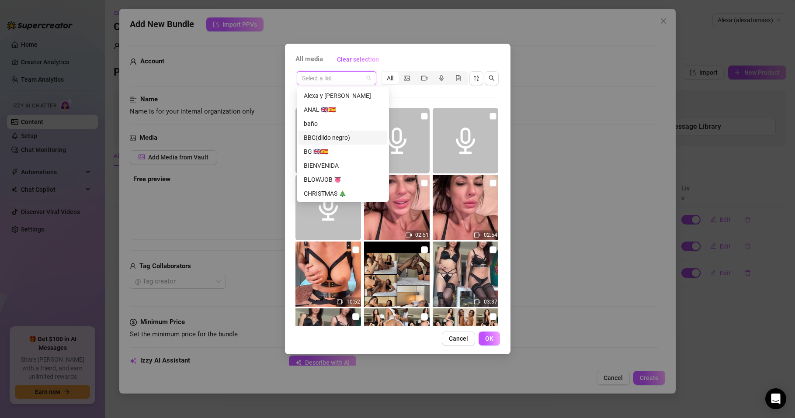
click at [327, 134] on div "BBC(dildo negro)" at bounding box center [343, 138] width 78 height 10
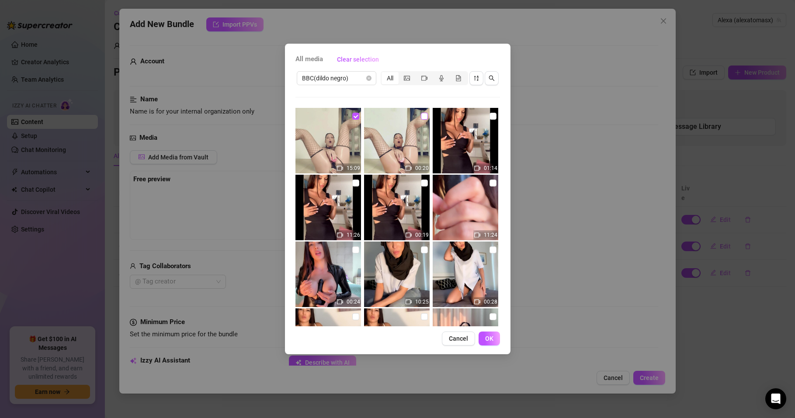
click at [422, 118] on input "checkbox" at bounding box center [424, 116] width 7 height 7
checkbox input "true"
click at [352, 117] on input "checkbox" at bounding box center [355, 116] width 7 height 7
checkbox input "false"
click at [491, 339] on span "OK" at bounding box center [489, 338] width 8 height 7
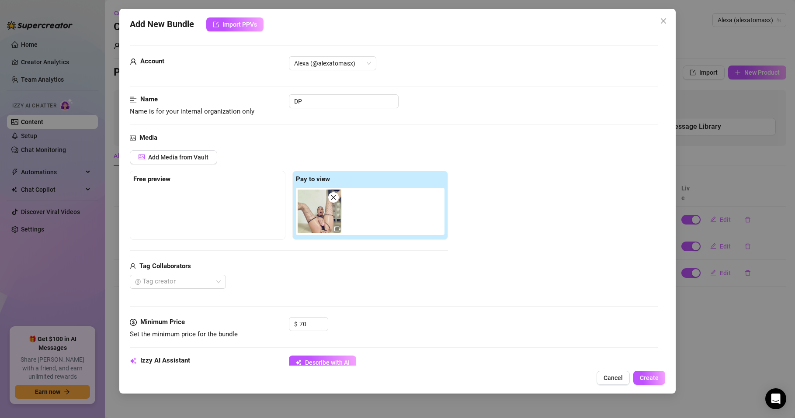
click at [334, 196] on icon "close" at bounding box center [334, 198] width 6 height 6
type input "0"
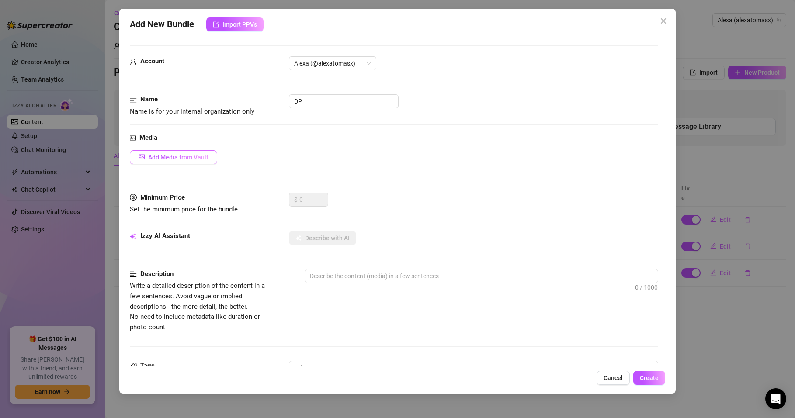
click at [192, 160] on span "Add Media from Vault" at bounding box center [178, 157] width 60 height 7
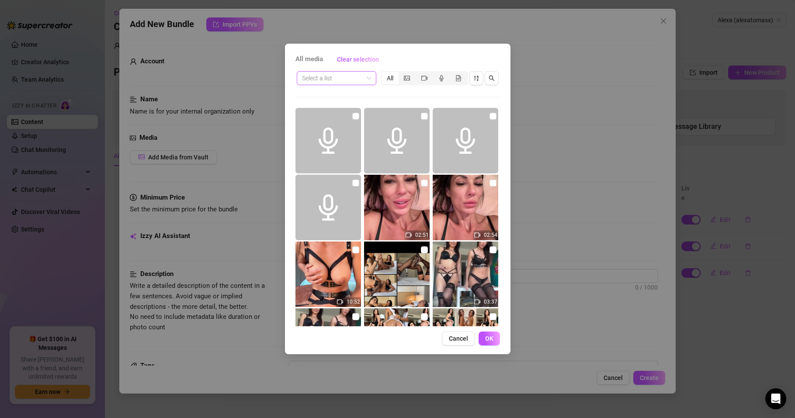
click at [368, 79] on span at bounding box center [336, 78] width 69 height 13
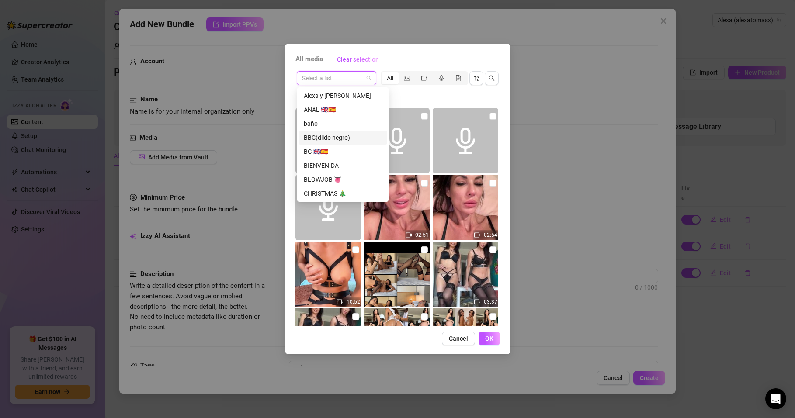
click at [348, 136] on div "BBC(dildo negro)" at bounding box center [343, 138] width 78 height 10
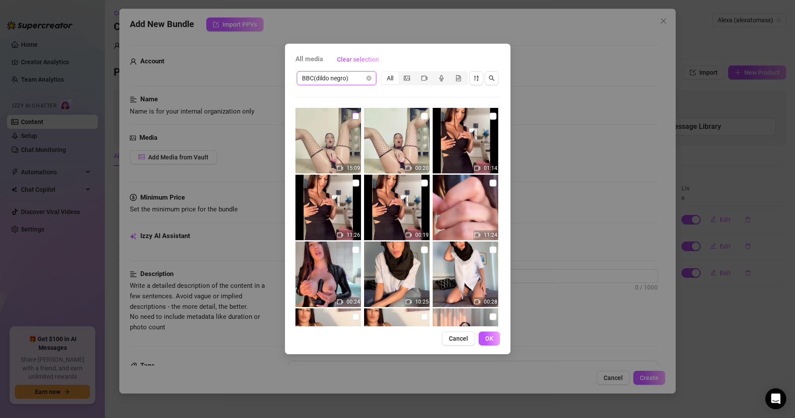
click at [354, 115] on input "checkbox" at bounding box center [355, 116] width 7 height 7
checkbox input "true"
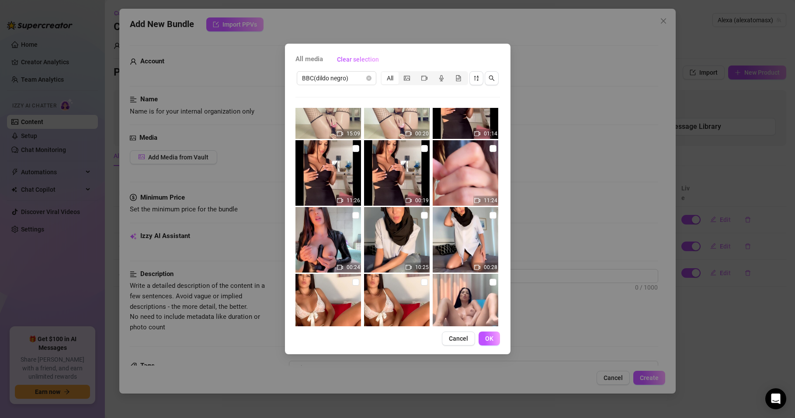
scroll to position [0, 0]
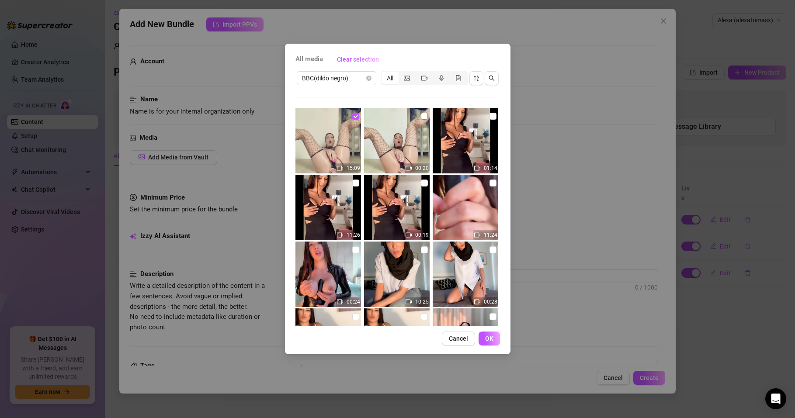
click at [421, 115] on input "checkbox" at bounding box center [424, 116] width 7 height 7
checkbox input "true"
click at [484, 337] on button "OK" at bounding box center [489, 339] width 21 height 14
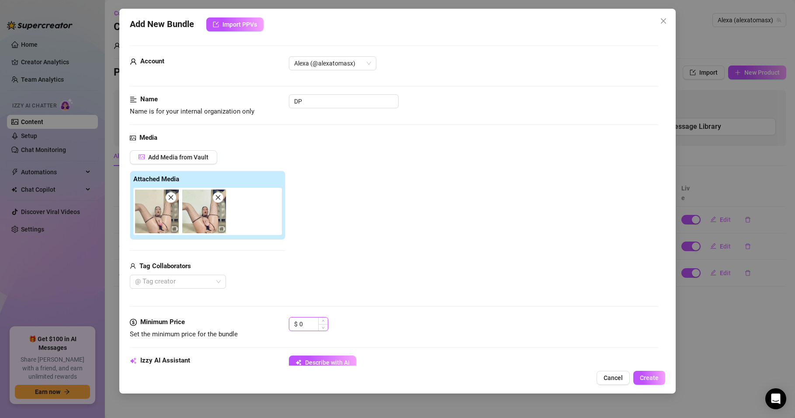
drag, startPoint x: 312, startPoint y: 321, endPoint x: 297, endPoint y: 326, distance: 15.4
click at [297, 326] on div "$ 0" at bounding box center [308, 324] width 39 height 14
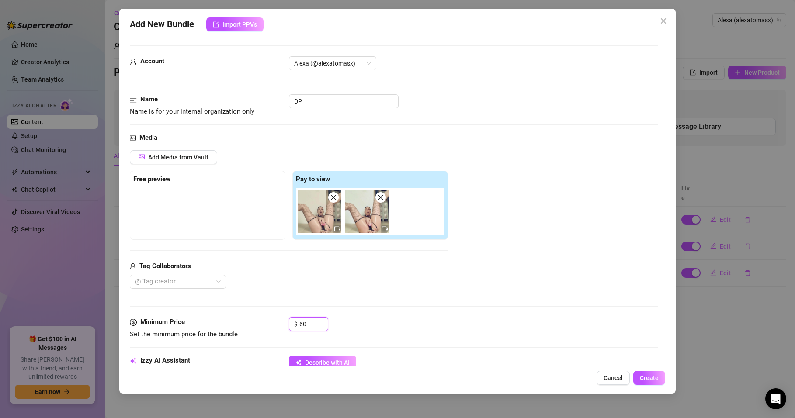
type input "6"
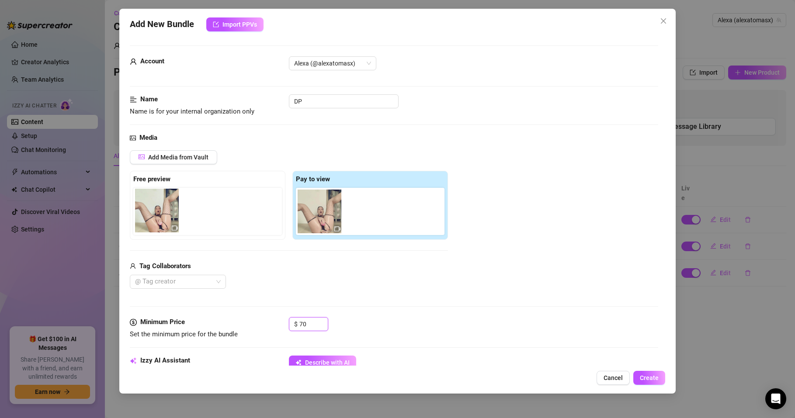
drag, startPoint x: 364, startPoint y: 206, endPoint x: 151, endPoint y: 206, distance: 212.9
click at [151, 206] on div "Free preview Pay to view" at bounding box center [289, 205] width 318 height 69
type input "70"
click at [254, 272] on div "Tag Collaborators @ Tag creator" at bounding box center [289, 275] width 318 height 28
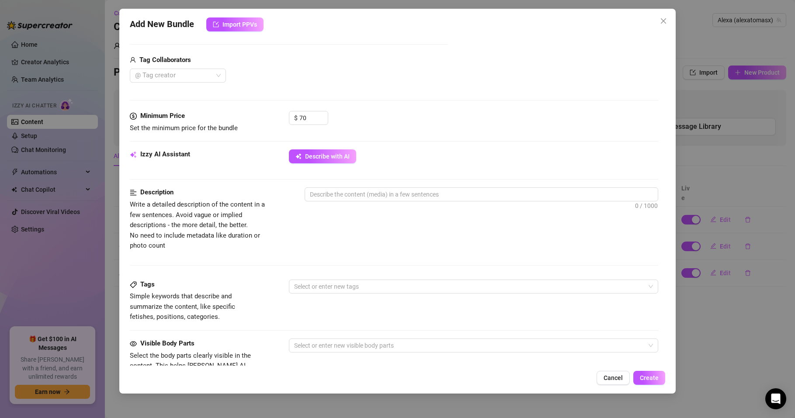
scroll to position [262, 0]
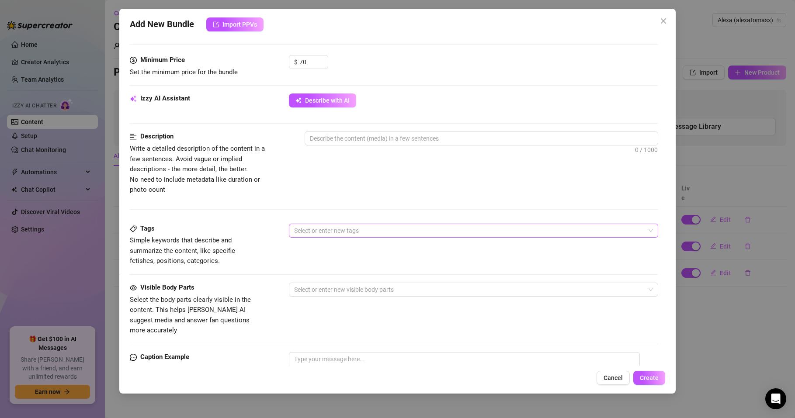
click at [324, 231] on div at bounding box center [469, 231] width 357 height 12
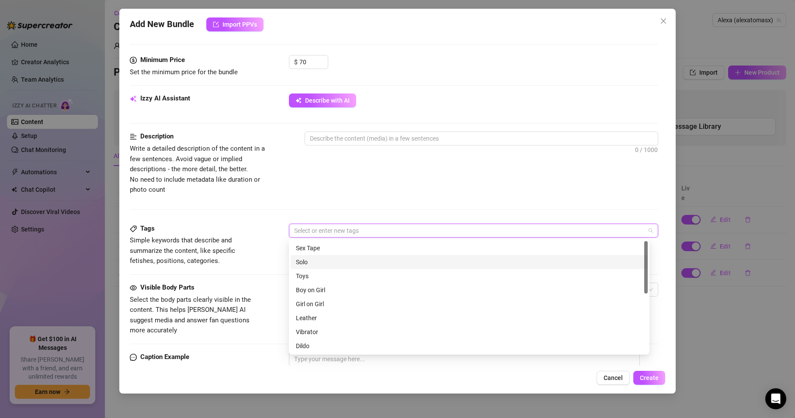
click at [305, 261] on div "Solo" at bounding box center [469, 263] width 347 height 10
click at [304, 278] on div "Toys" at bounding box center [469, 277] width 347 height 10
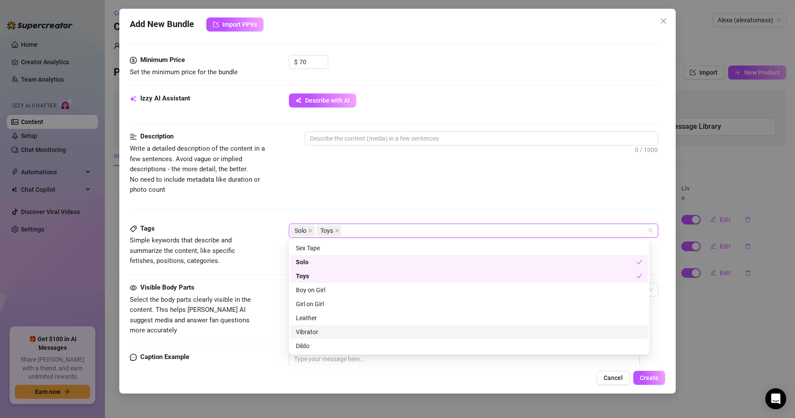
scroll to position [52, 0]
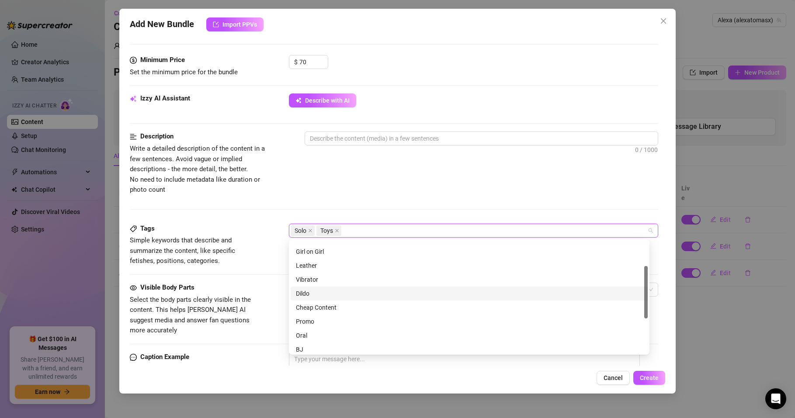
click at [305, 295] on div "Dildo" at bounding box center [469, 294] width 347 height 10
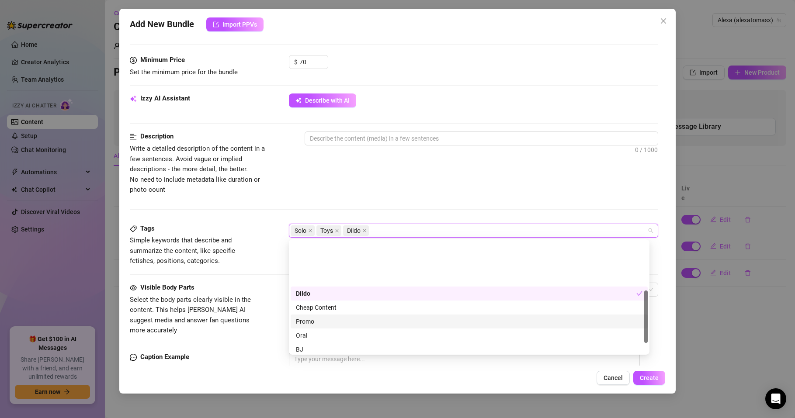
scroll to position [105, 0]
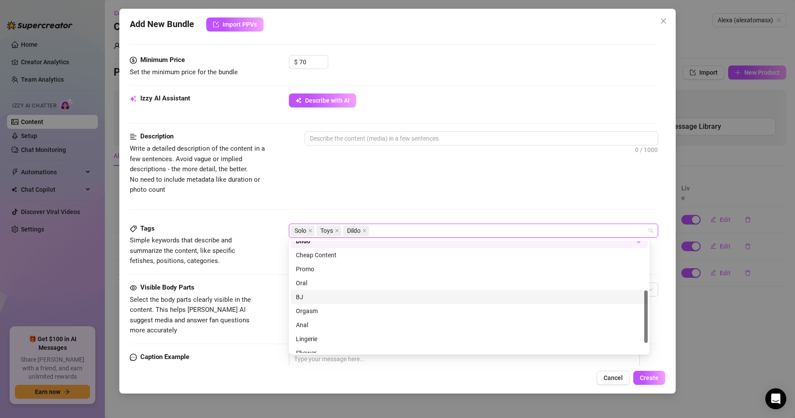
click at [302, 297] on div "BJ" at bounding box center [469, 298] width 347 height 10
click at [311, 310] on div "Orgasm" at bounding box center [469, 312] width 347 height 10
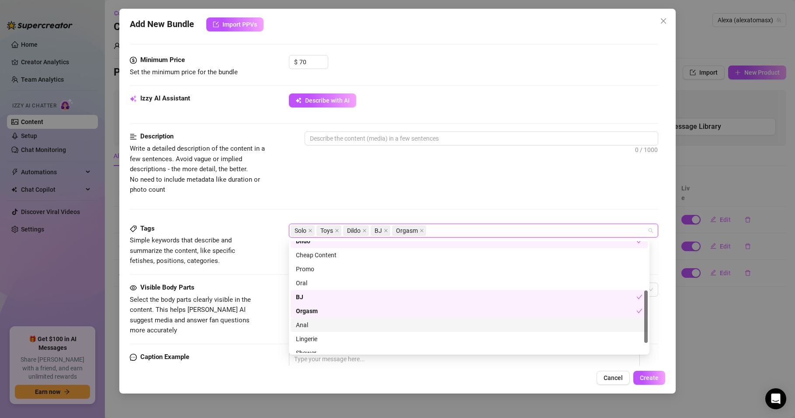
click at [303, 325] on div "Anal" at bounding box center [469, 326] width 347 height 10
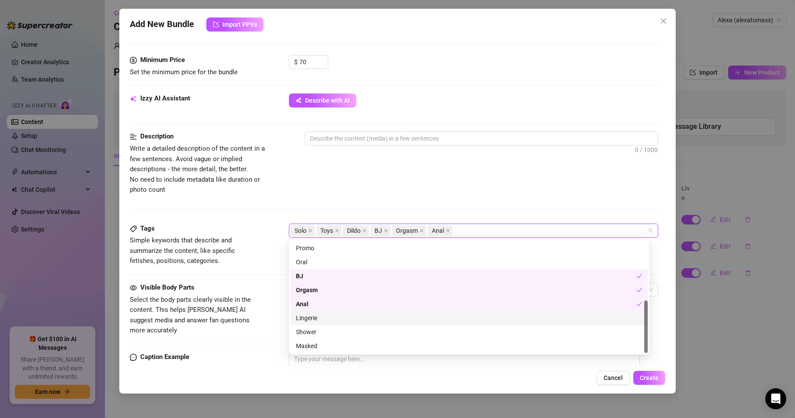
click at [317, 317] on div "Lingerie" at bounding box center [469, 319] width 347 height 10
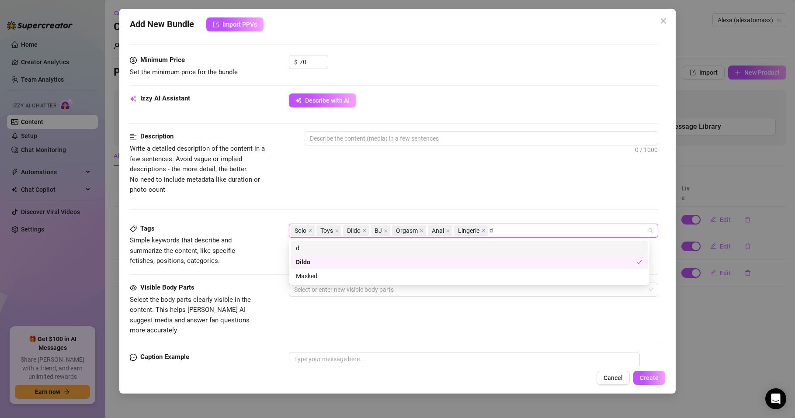
scroll to position [0, 0]
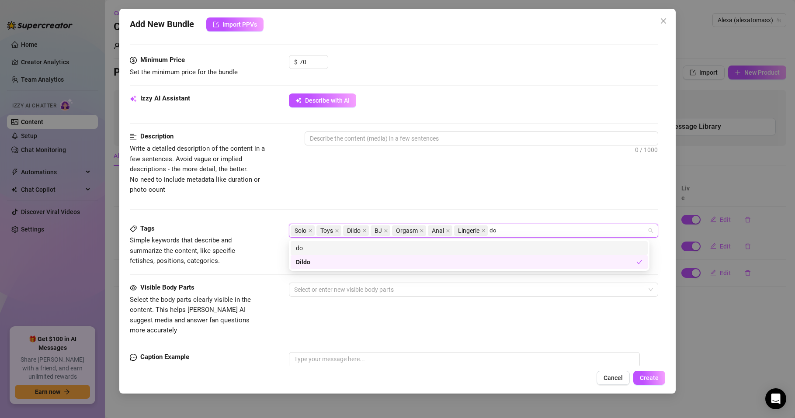
type input "d"
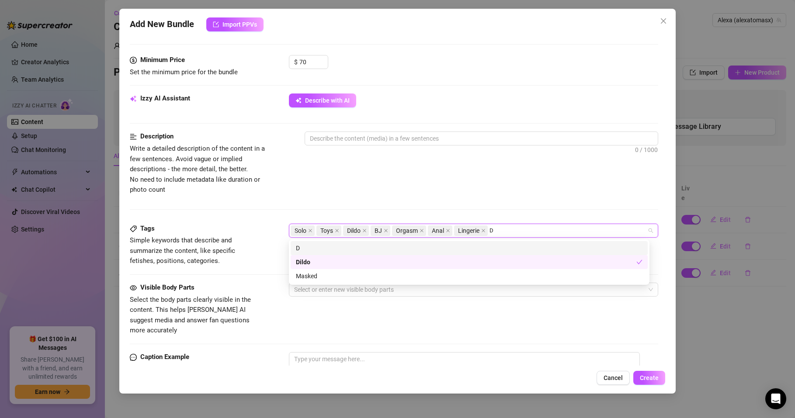
type input "DP"
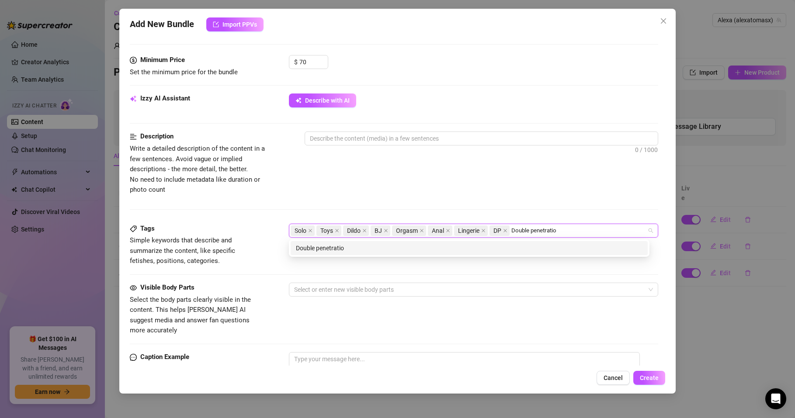
type input "Double penetration"
type input "BBC"
type input "Oil"
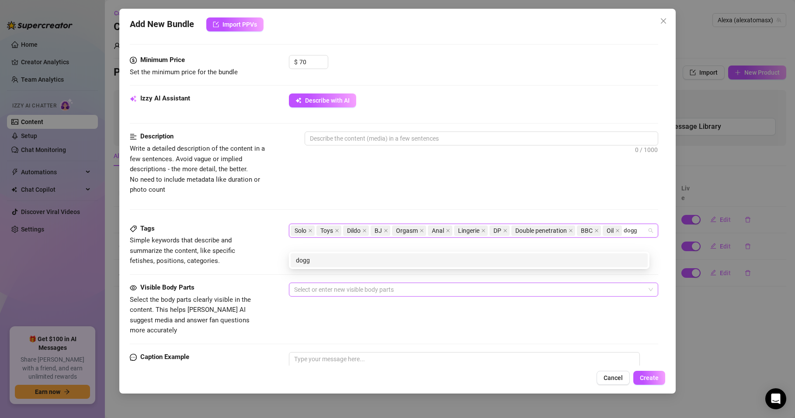
type input "doggy"
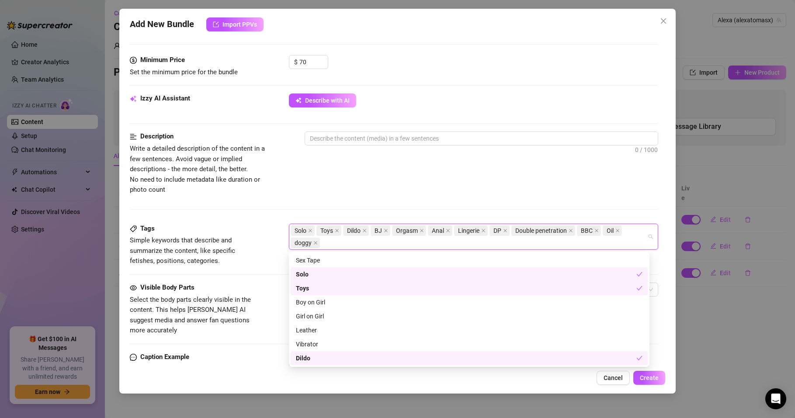
click at [174, 299] on span "Select the body parts clearly visible in the content. This helps [PERSON_NAME] …" at bounding box center [190, 315] width 121 height 39
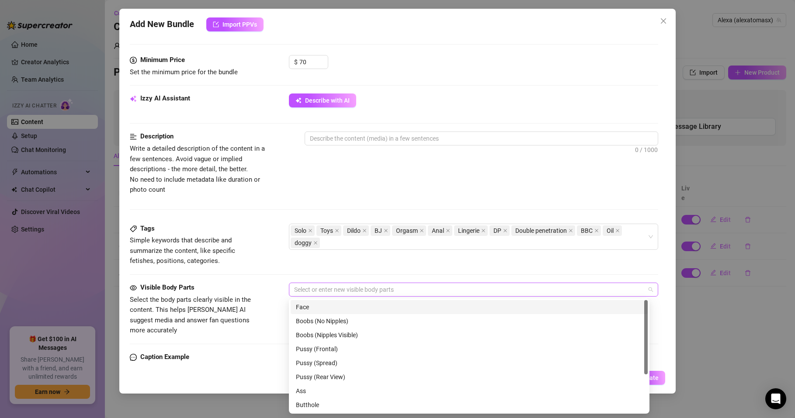
click at [312, 289] on div at bounding box center [469, 290] width 357 height 12
click at [307, 306] on div "Face" at bounding box center [469, 308] width 347 height 10
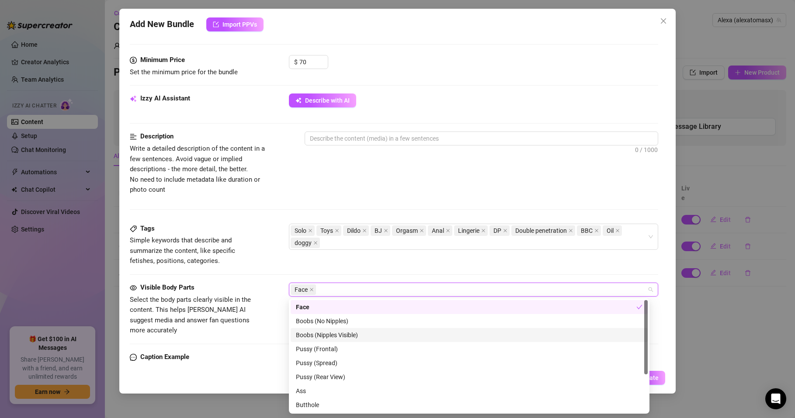
click at [323, 334] on div "Boobs (Nipples Visible)" at bounding box center [469, 336] width 347 height 10
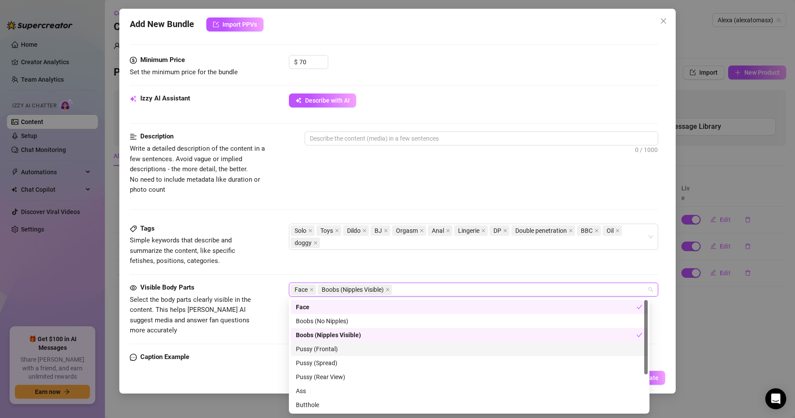
click at [320, 351] on div "Pussy (Frontal)" at bounding box center [469, 350] width 347 height 10
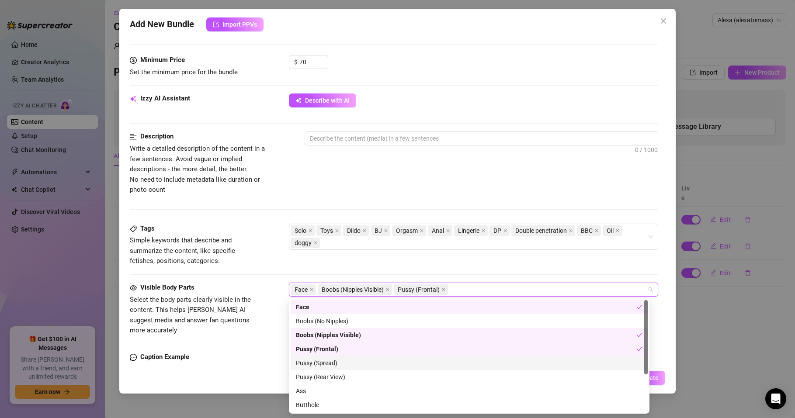
click at [321, 361] on div "Pussy (Spread)" at bounding box center [469, 364] width 347 height 10
click at [318, 379] on div "Pussy (Rear View)" at bounding box center [469, 378] width 347 height 10
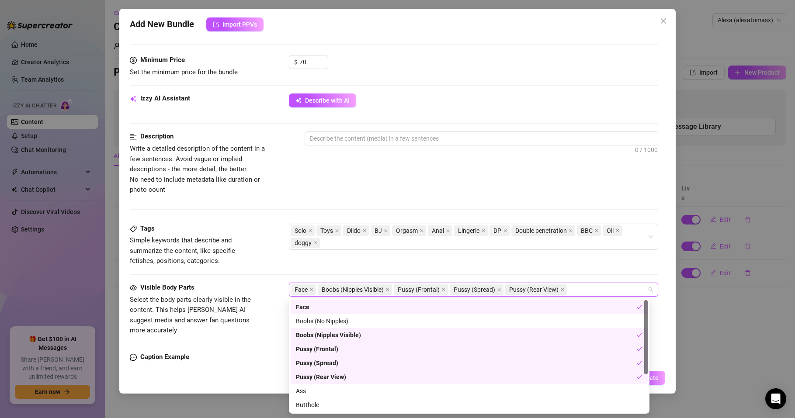
scroll to position [52, 0]
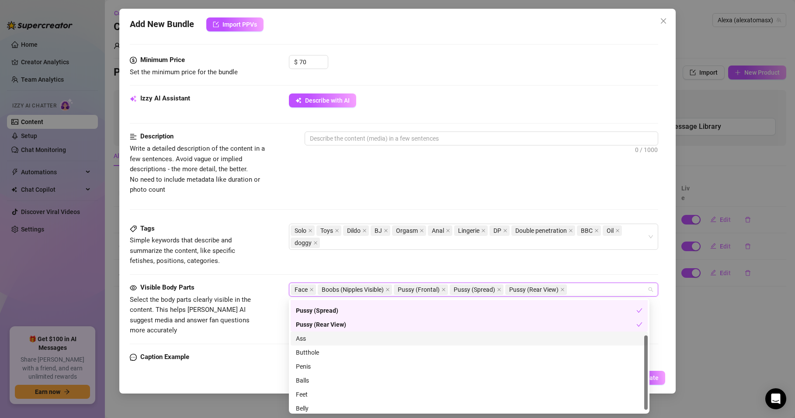
click at [308, 338] on div "Ass" at bounding box center [469, 339] width 347 height 10
click at [316, 349] on div "Butthole" at bounding box center [469, 353] width 347 height 10
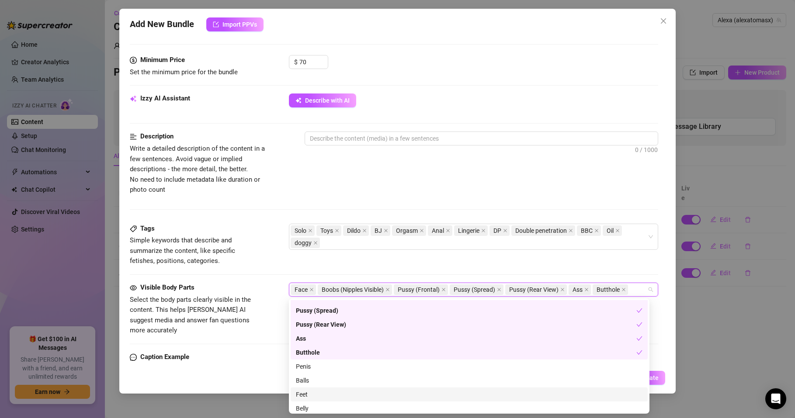
click at [305, 395] on div "Feet" at bounding box center [469, 395] width 347 height 10
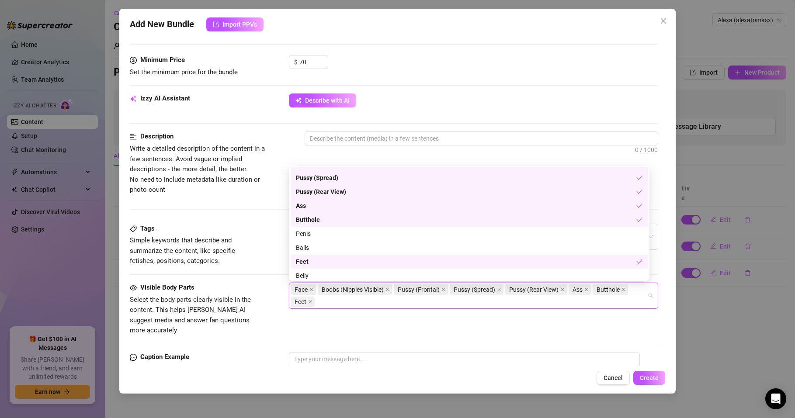
click at [328, 303] on div "Face Boobs (Nipples Visible) Pussy (Frontal) Pussy (Spread) Pussy (Rear View) A…" at bounding box center [469, 296] width 357 height 24
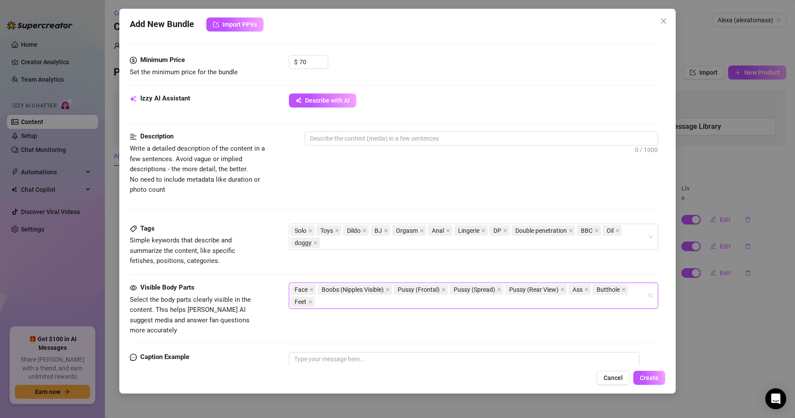
click at [328, 303] on div "Face Boobs (Nipples Visible) Pussy (Frontal) Pussy (Spread) Pussy (Rear View) A…" at bounding box center [469, 296] width 357 height 24
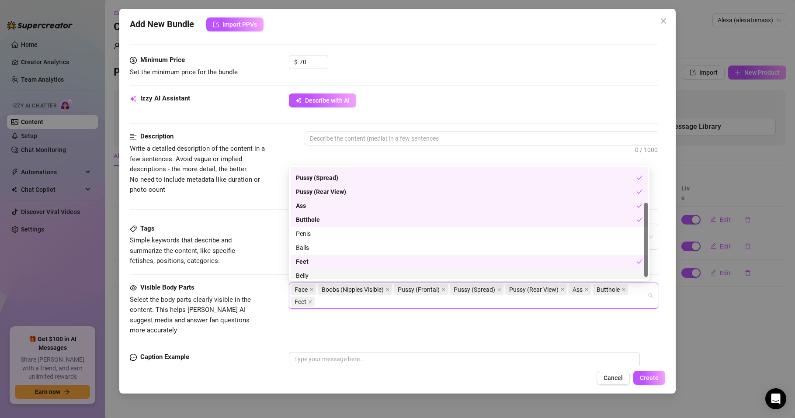
click at [314, 274] on div "Belly" at bounding box center [469, 276] width 347 height 10
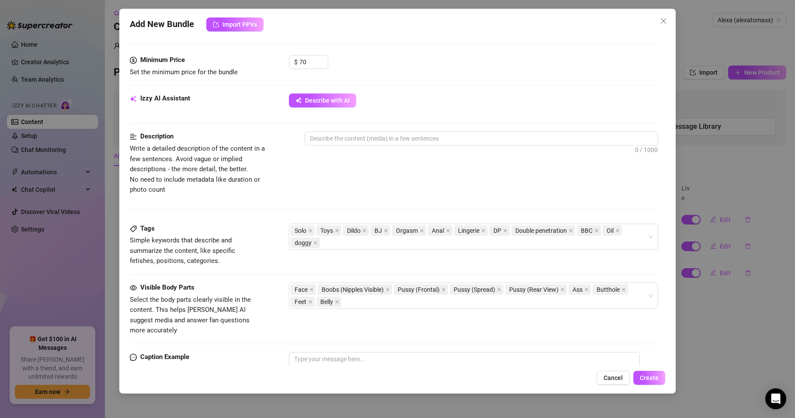
click at [261, 309] on div "Visible Body Parts Select the body parts clearly visible in the content. This h…" at bounding box center [394, 309] width 529 height 53
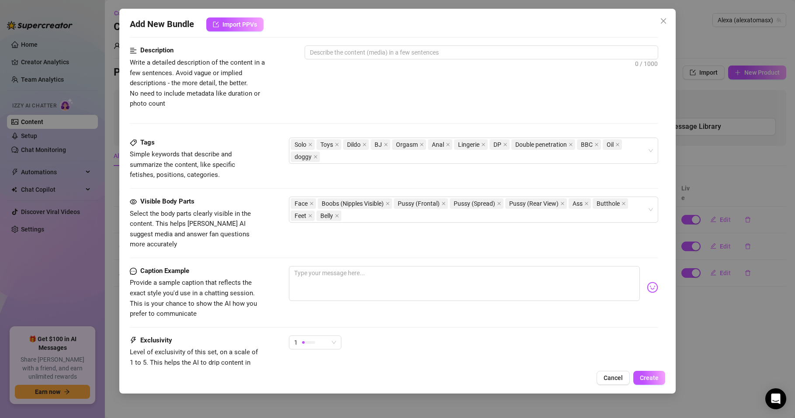
scroll to position [367, 0]
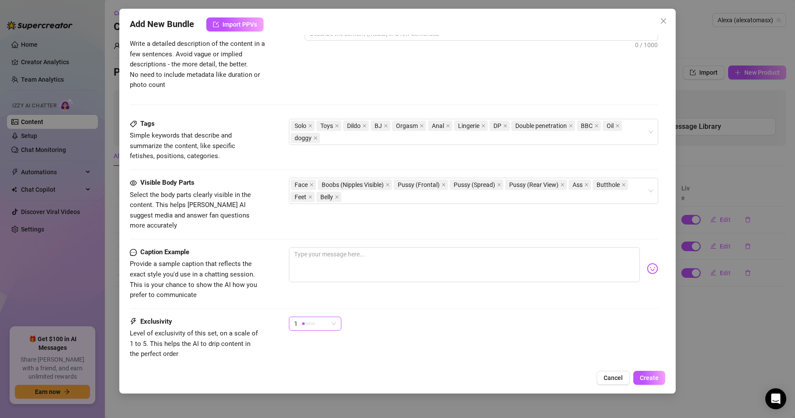
click at [326, 318] on div "1" at bounding box center [311, 323] width 34 height 13
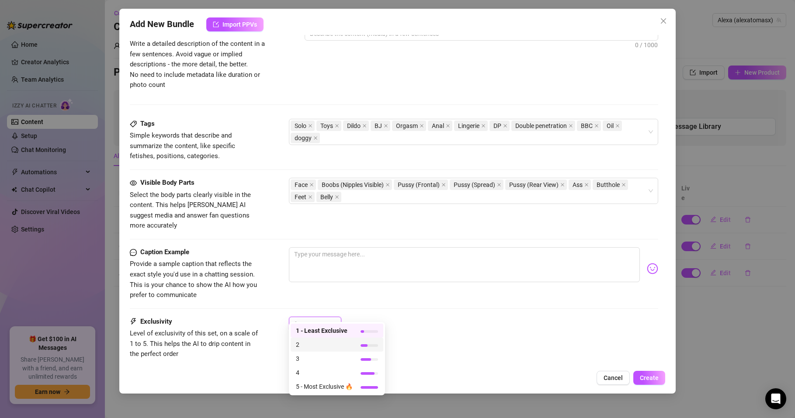
click at [301, 345] on span "2" at bounding box center [324, 345] width 57 height 10
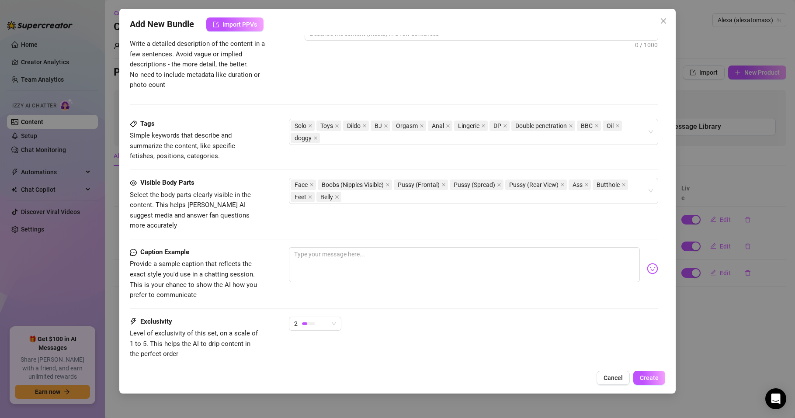
click at [254, 296] on div "Caption Example Provide a sample caption that reflects the exact style you'd us…" at bounding box center [394, 282] width 529 height 70
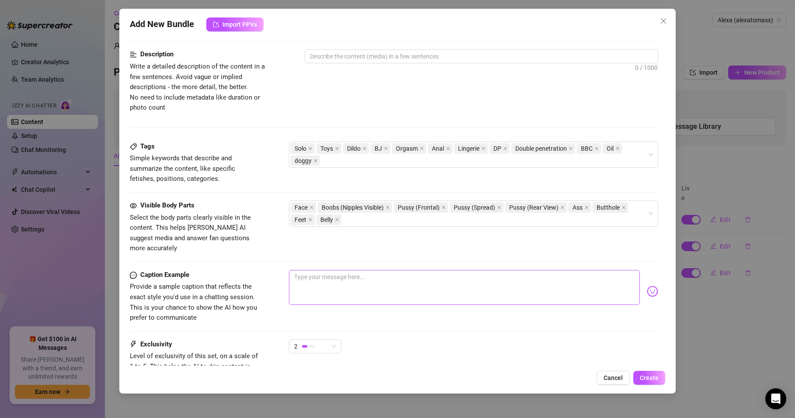
scroll to position [363, 0]
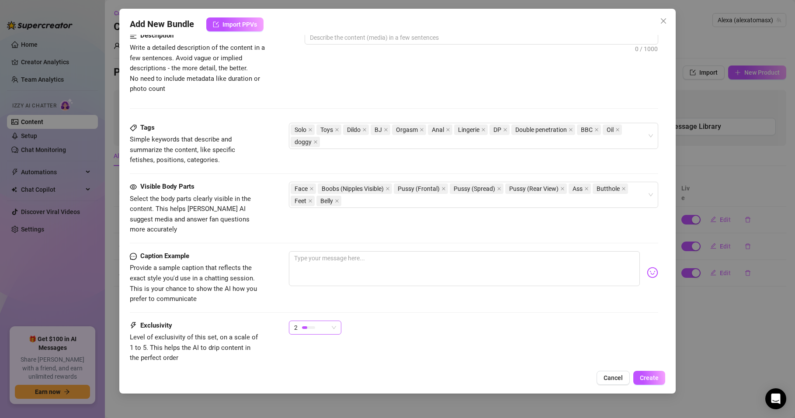
click at [335, 321] on span "2" at bounding box center [315, 327] width 42 height 13
click at [303, 359] on span "3" at bounding box center [324, 363] width 57 height 10
click at [282, 281] on div "Caption Example Provide a sample caption that reflects the exact style you'd us…" at bounding box center [394, 277] width 529 height 53
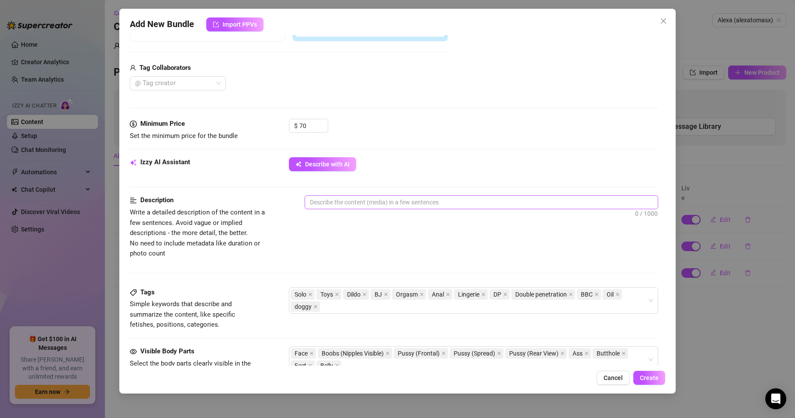
scroll to position [262, 0]
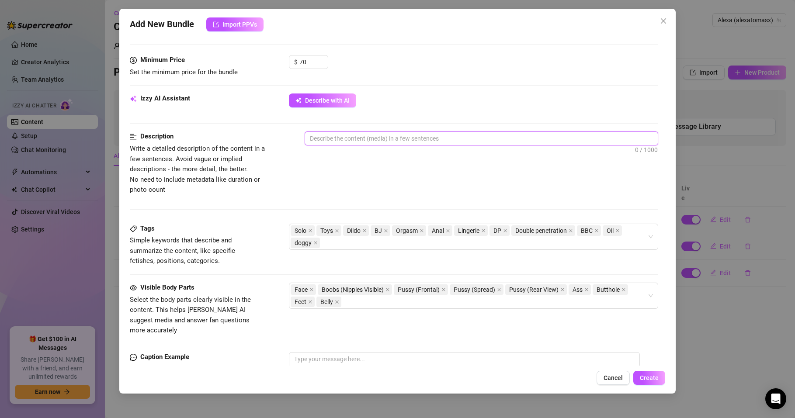
click at [316, 134] on textarea at bounding box center [481, 138] width 353 height 13
paste textarea "Estoy en medias de rejilla, pringada de aceite, enseñándote todo el cuerpo bril…"
type textarea "Estoy en medias de rejilla, pringada de aceite, enseñándote todo el cuerpo bril…"
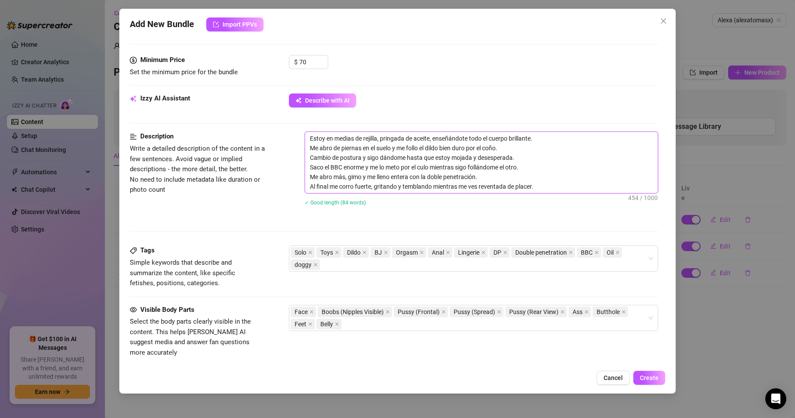
scroll to position [0, 0]
drag, startPoint x: 380, startPoint y: 139, endPoint x: 403, endPoint y: 138, distance: 22.8
click at [403, 138] on textarea "Estoy en medias de rejilla, pringada de aceite, enseñándote todo el cuerpo bril…" at bounding box center [481, 162] width 353 height 61
type textarea "Estoy en medias de rejilla, e de aceite, enseñándote todo el cuerpo brillante. …"
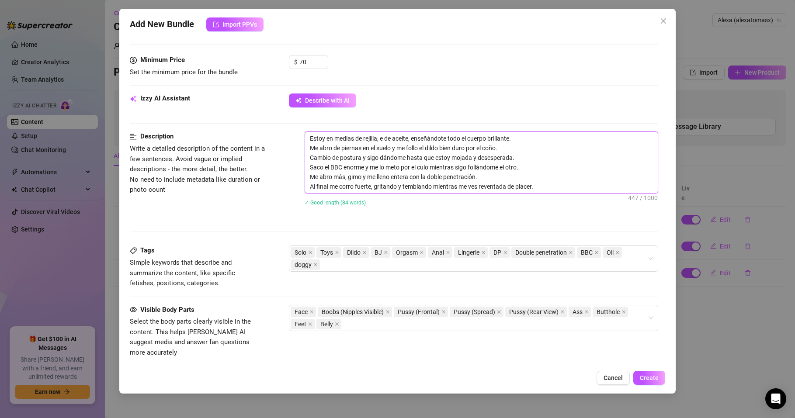
type textarea "Estoy en medias de rejilla, en de aceite, enseñándote todo el cuerpo brillante.…"
type textarea "Estoy en medias de rejilla, ent de aceite, enseñándote todo el cuerpo brillante…"
type textarea "Estoy en medias de rejilla, ente de aceite, enseñándote todo el cuerpo brillant…"
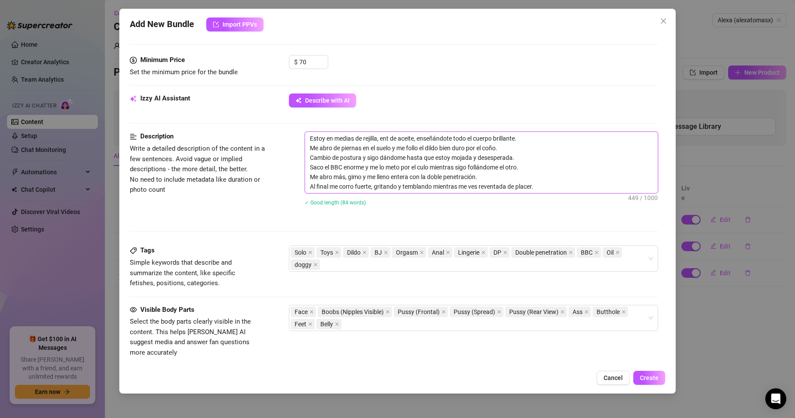
type textarea "Estoy en medias de rejilla, ente de aceite, enseñándote todo el cuerpo brillant…"
type textarea "Estoy en medias de rejilla, enter de aceite, enseñándote todo el cuerpo brillan…"
type textarea "Estoy en medias de rejilla, enteri de aceite, enseñándote todo el cuerpo brilla…"
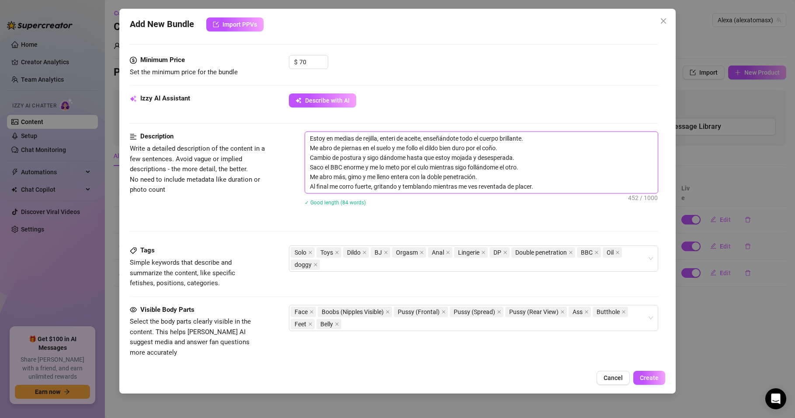
type textarea "Estoy en medias de rejilla, enterit de aceite, enseñándote todo el cuerpo brill…"
type textarea "Estoy en medias de rejilla, enterita de aceite, enseñándote todo el cuerpo bril…"
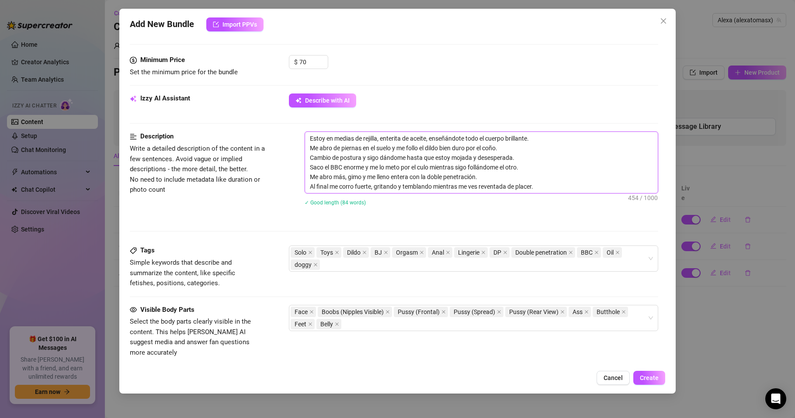
type textarea "Estoy en medias de rejilla, enterita de aceite, enseñándote todo el cuerpo bril…"
type textarea "Estoy en medias de rejilla, enterita l de aceite, enseñándote todo el cuerpo br…"
type textarea "Estoy en medias de rejilla, enterita ll de aceite, enseñándote todo el cuerpo b…"
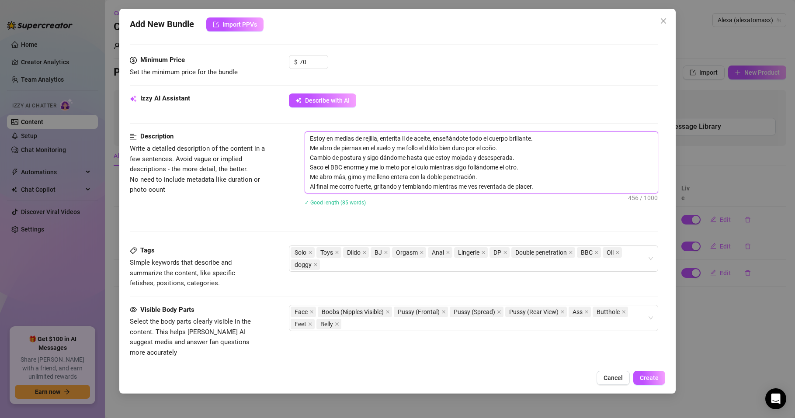
type textarea "Estoy en medias de rejilla, enterita lle de aceite, enseñándote todo el cuerpo …"
type textarea "Estoy en medias de rejilla, enterita llen de aceite, enseñándote todo el cuerpo…"
type textarea "Estoy en medias de rejilla, enterita llena de aceite, enseñándote todo el cuerp…"
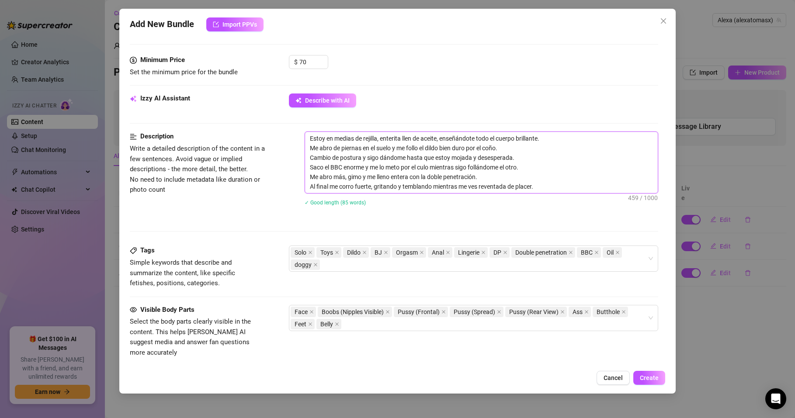
type textarea "Estoy en medias de rejilla, enterita llena de aceite, enseñándote todo el cuerp…"
click at [517, 157] on textarea "Estoy en medias de rejilla, enterita llena de aceite, enseñándote todo el cuerp…" at bounding box center [481, 162] width 353 height 61
type textarea "Estoy en medias de rejilla, enterita llena de aceite, enseñándote todo el cuerp…"
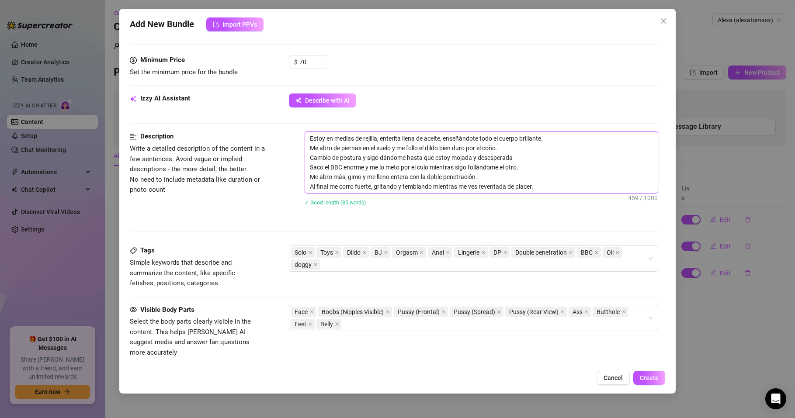
type textarea "Estoy en medias de rejilla, enterita llena de aceite, enseñándote todo el cuerp…"
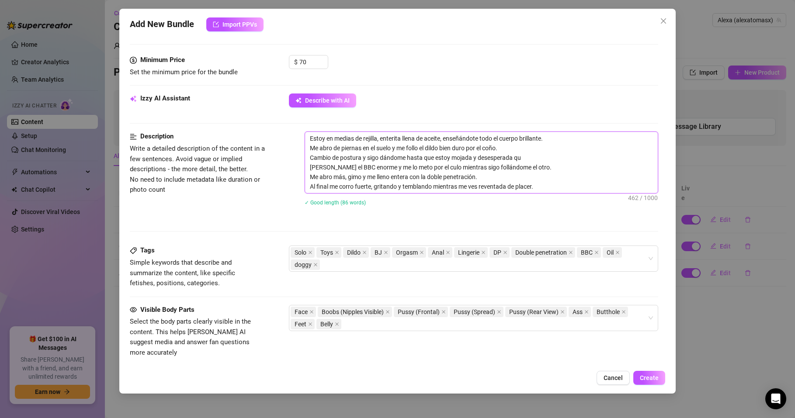
type textarea "Estoy en medias de rejilla, enterita llena de aceite, enseñándote todo el cuerp…"
click at [310, 164] on textarea "Estoy en medias de rejilla, enterita llena de aceite, enseñándote todo el cuerp…" at bounding box center [481, 162] width 353 height 61
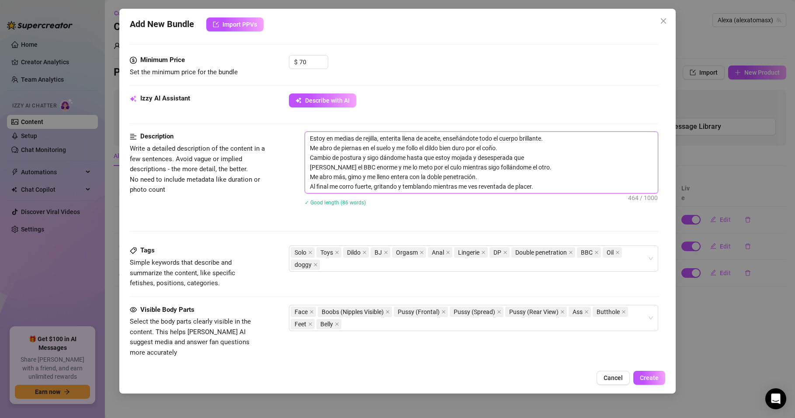
click at [314, 166] on textarea "Estoy en medias de rejilla, enterita llena de aceite, enseñándote todo el cuerp…" at bounding box center [481, 162] width 353 height 61
type textarea "Estoy en medias de rejilla, enterita llena de aceite, enseñándote todo el cuerp…"
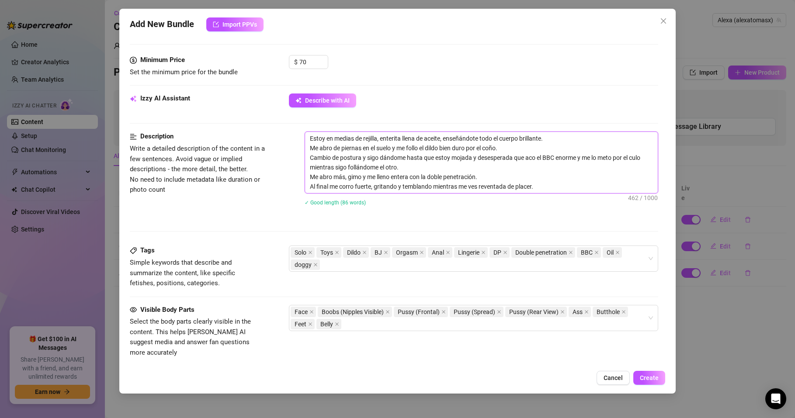
type textarea "Estoy en medias de rejilla, enterita llena de aceite, enseñándote todo el cuerp…"
drag, startPoint x: 358, startPoint y: 177, endPoint x: 408, endPoint y: 181, distance: 50.0
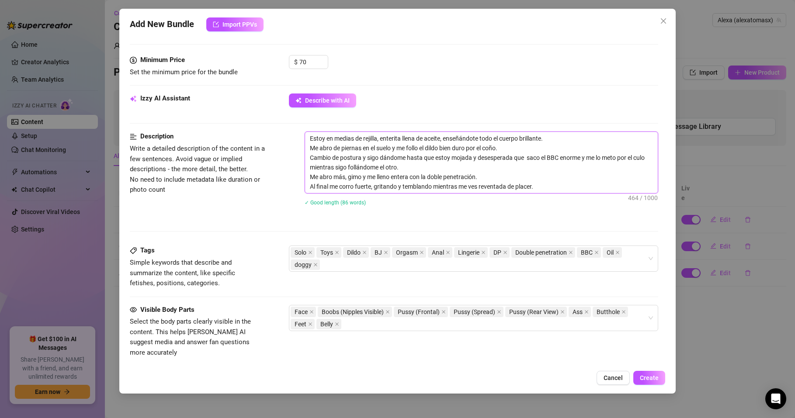
click at [408, 181] on textarea "Estoy en medias de rejilla, enterita llena de aceite, enseñándote todo el cuerp…" at bounding box center [481, 162] width 353 height 61
type textarea "Estoy en medias de rejilla, enterita llena de aceite, enseñándote todo el cuerp…"
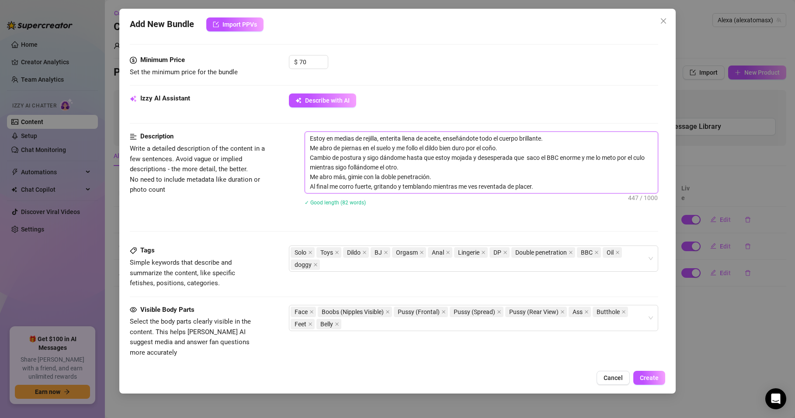
type textarea "Estoy en medias de rejilla, enterita llena de aceite, enseñándote todo el cuerp…"
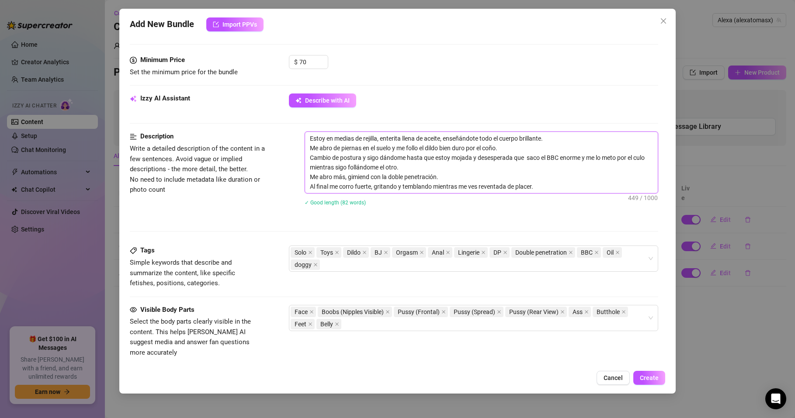
type textarea "Estoy en medias de rejilla, enterita llena de aceite, enseñándote todo el cuerp…"
drag, startPoint x: 317, startPoint y: 187, endPoint x: 303, endPoint y: 189, distance: 13.7
click at [303, 189] on div "Description Write a detailed description of the content in a few sentences. Avo…" at bounding box center [394, 175] width 529 height 86
type textarea "Estoy en medias de rejilla, enterita llena de aceite, enseñándote todo el cuerp…"
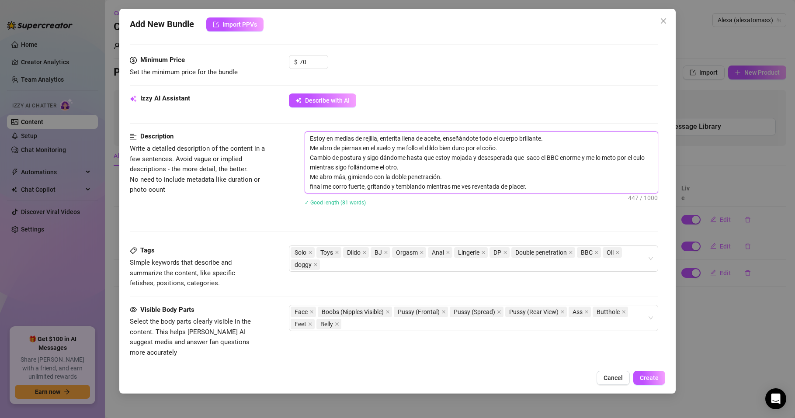
type textarea "Estoy en medias de rejilla, enterita llena de aceite, enseñándote todo el cuerp…"
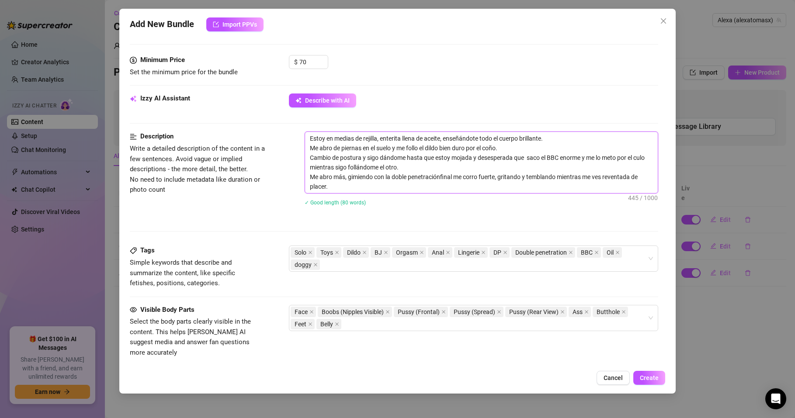
type textarea "Estoy en medias de rejilla, enterita llena de aceite, enseñándote todo el cuerp…"
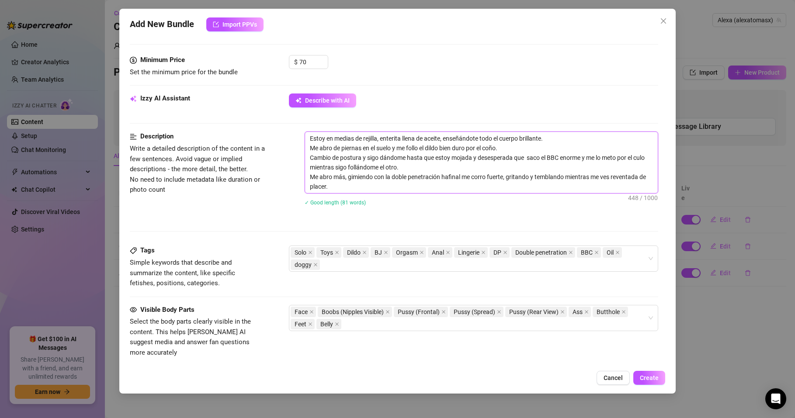
type textarea "Estoy en medias de rejilla, enterita llena de aceite, enseñándote todo el cuerp…"
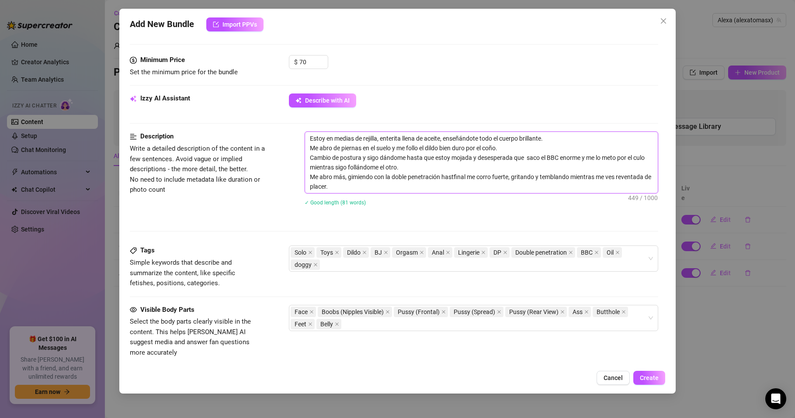
type textarea "Estoy en medias de rejilla, enterita llena de aceite, enseñándote todo el cuerp…"
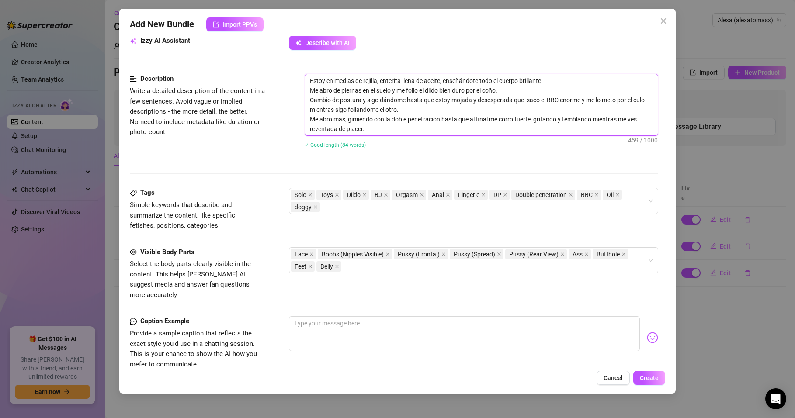
scroll to position [420, 0]
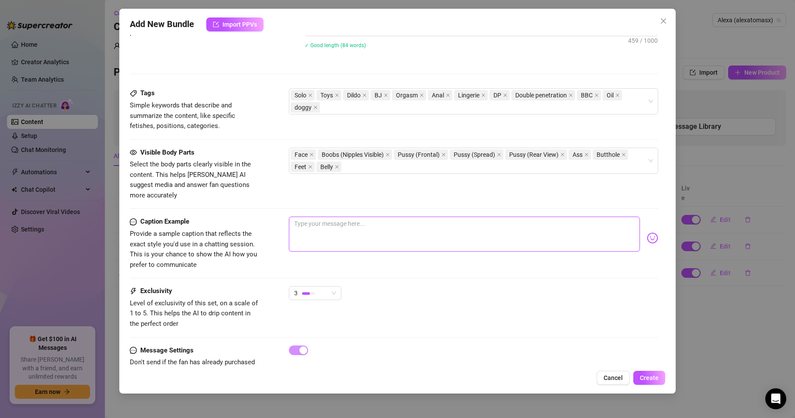
click at [321, 217] on textarea at bounding box center [464, 234] width 351 height 35
paste textarea "Mírame en aceite, abierta de piernas y follándome dos pollas a la vez 😈. Este v…"
click at [494, 217] on textarea "Mírame en aceite, abierta de piernas y follándome dos pollas a la vez 😈. Este v…" at bounding box center [464, 234] width 351 height 35
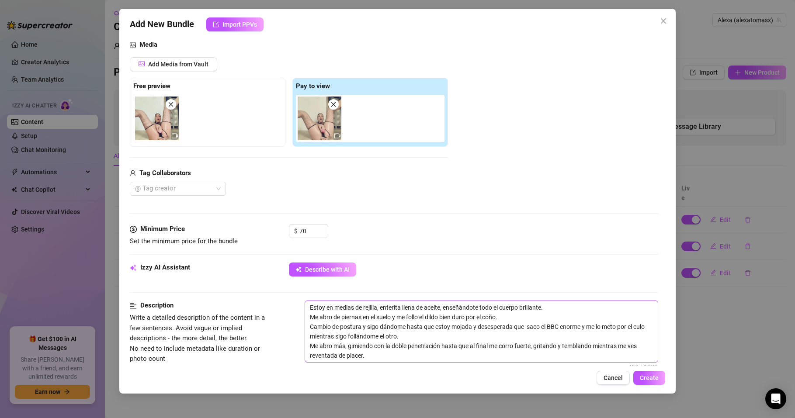
scroll to position [0, 0]
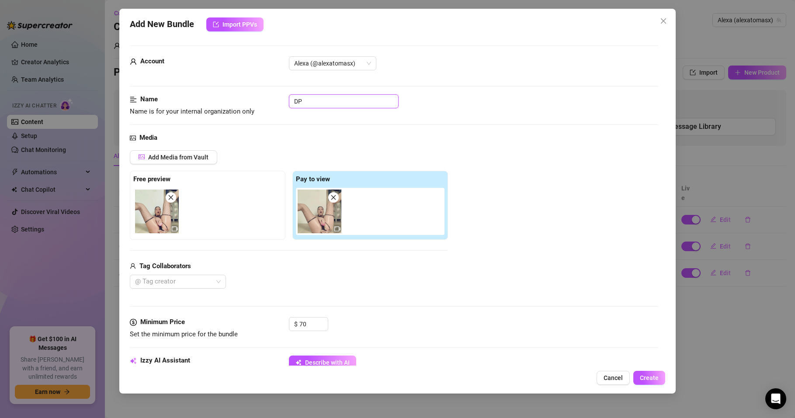
click at [323, 100] on input "DP" at bounding box center [344, 101] width 110 height 14
drag, startPoint x: 302, startPoint y: 100, endPoint x: 333, endPoint y: 102, distance: 30.7
click at [333, 102] on input "DP Oil" at bounding box center [344, 101] width 110 height 14
click at [352, 143] on div "Media" at bounding box center [394, 138] width 529 height 10
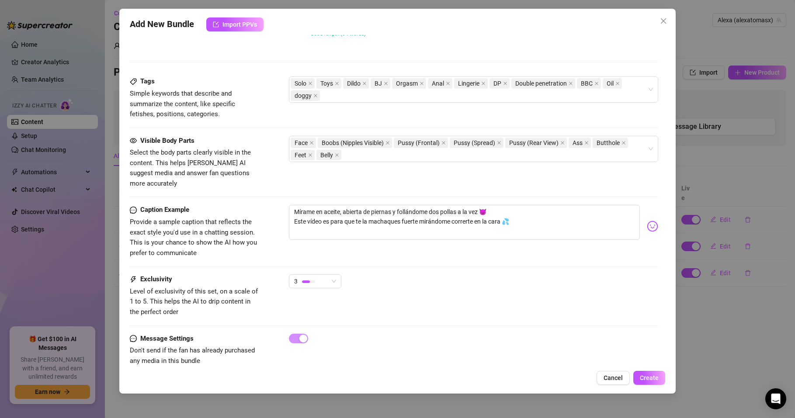
scroll to position [438, 0]
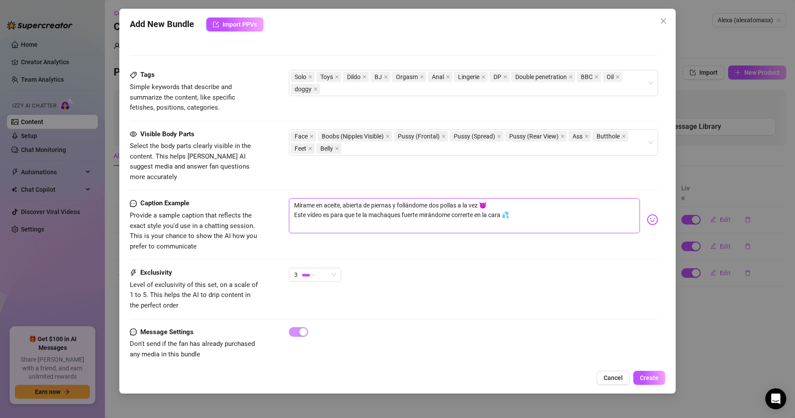
click at [541, 210] on textarea "Mírame en aceite, abierta de piernas y follándome dos pollas a la vez 😈 Este ví…" at bounding box center [464, 216] width 351 height 35
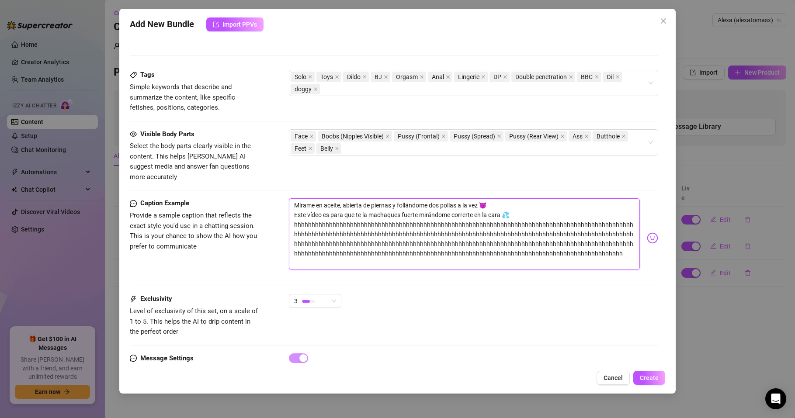
scroll to position [0, 0]
click at [433, 269] on div "Caption Example Provide a sample caption that reflects the exact style you'd us…" at bounding box center [394, 247] width 529 height 96
drag, startPoint x: 426, startPoint y: 255, endPoint x: 292, endPoint y: 215, distance: 140.6
click at [292, 215] on textarea "Mírame en aceite, abierta de piernas y follándome dos pollas a la vez 😈 Este ví…" at bounding box center [464, 235] width 351 height 72
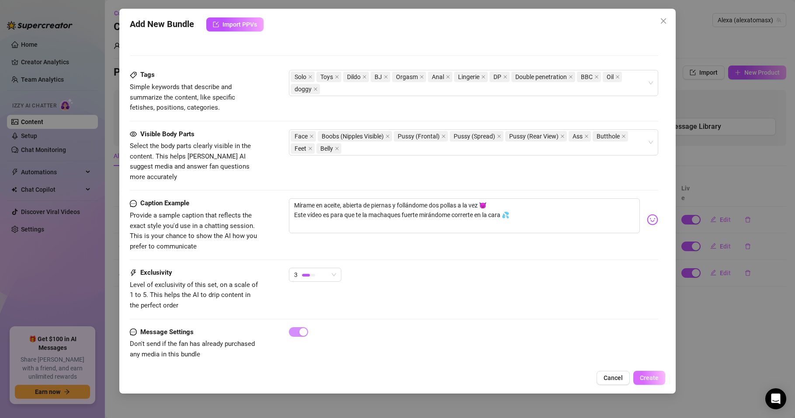
click at [657, 378] on span "Create" at bounding box center [649, 378] width 19 height 7
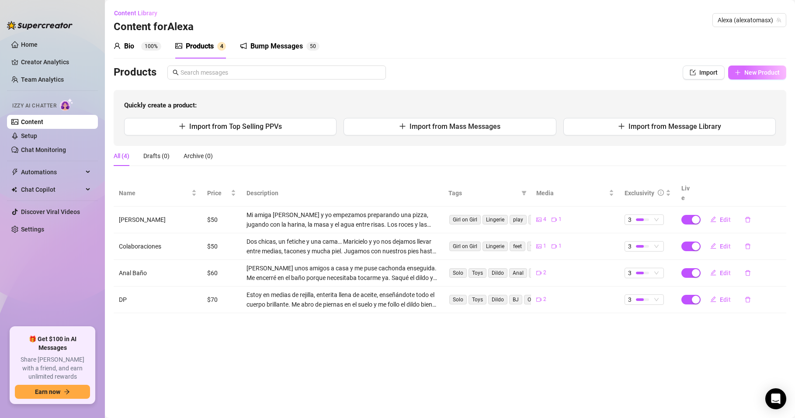
click at [755, 75] on span "New Product" at bounding box center [762, 72] width 35 height 7
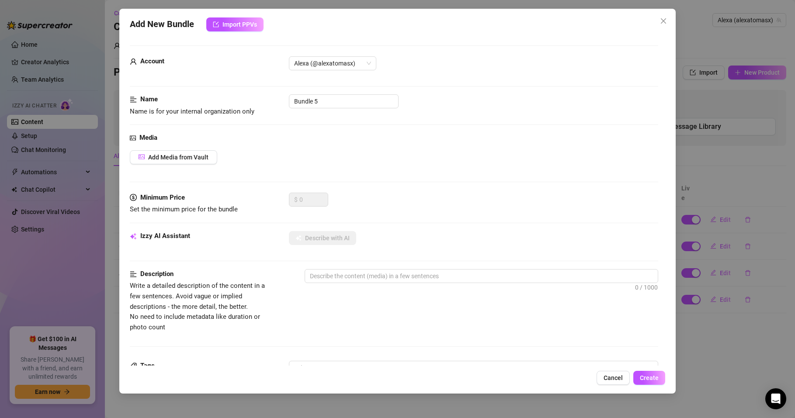
click at [537, 305] on div "0 / 1000" at bounding box center [482, 288] width 354 height 38
click at [188, 157] on span "Add Media from Vault" at bounding box center [178, 157] width 60 height 7
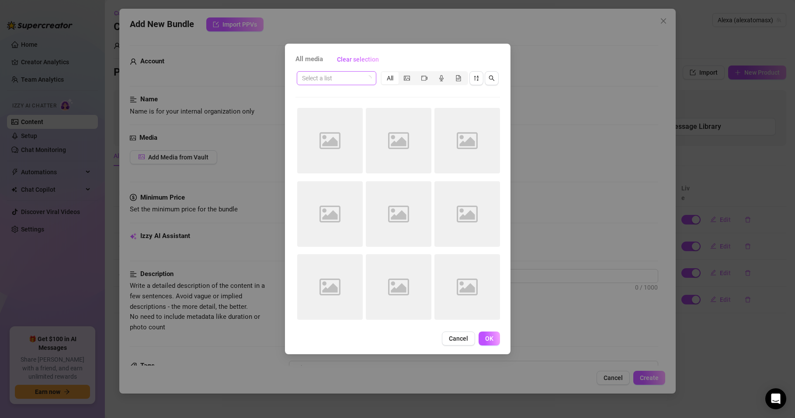
click at [342, 80] on input "search" at bounding box center [332, 78] width 61 height 13
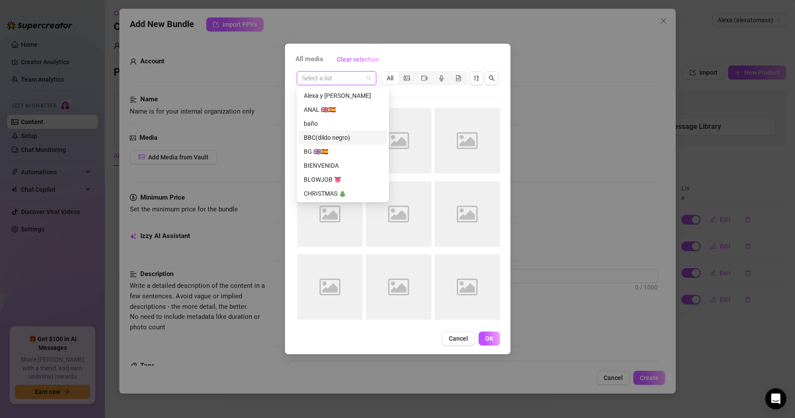
click at [341, 138] on div "BBC(dildo negro)" at bounding box center [343, 138] width 78 height 10
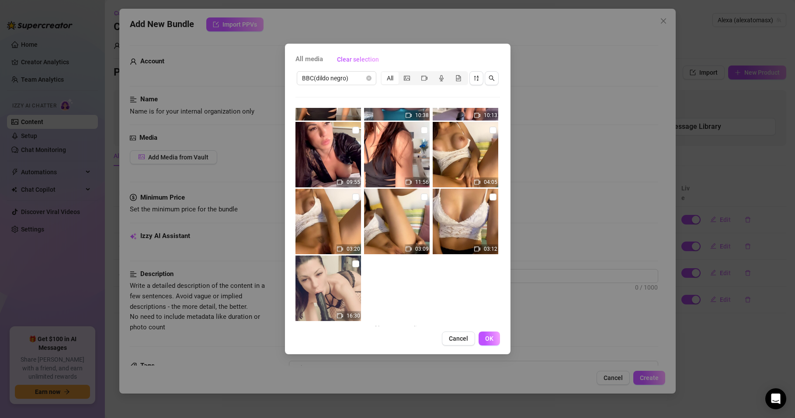
scroll to position [664, 0]
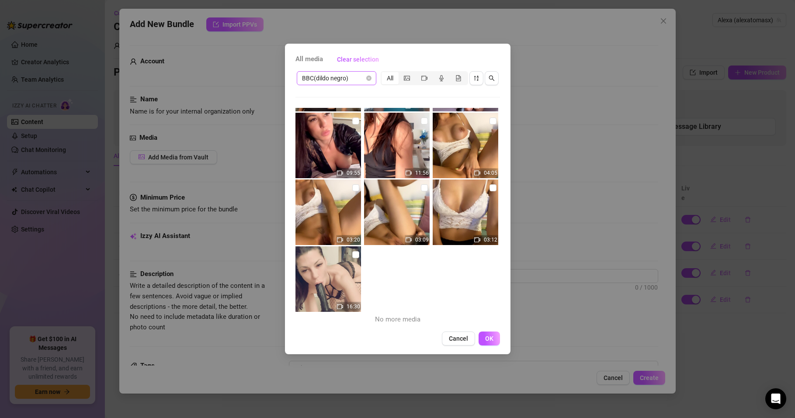
click at [366, 72] on span "BBC(dildo negro)" at bounding box center [336, 78] width 69 height 13
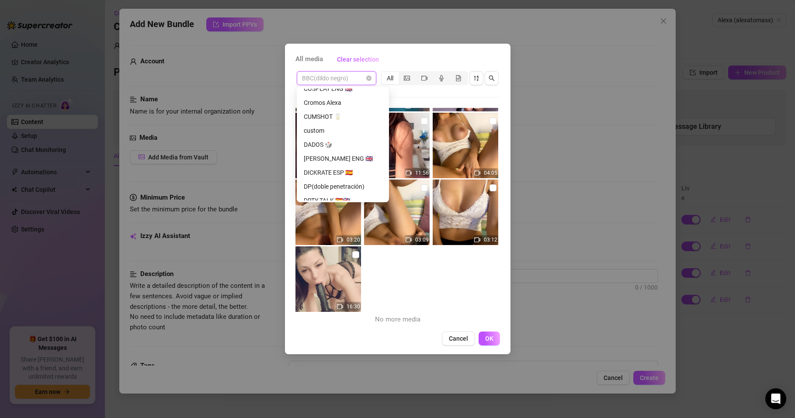
scroll to position [168, 0]
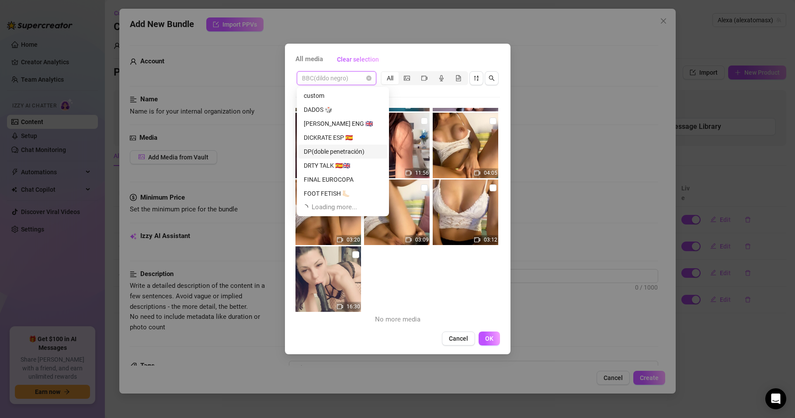
click at [353, 152] on div "DP(doble penetración)" at bounding box center [343, 152] width 78 height 10
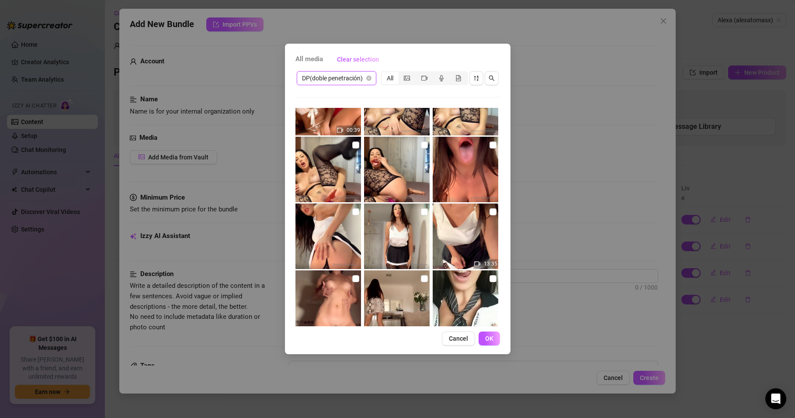
scroll to position [196, 0]
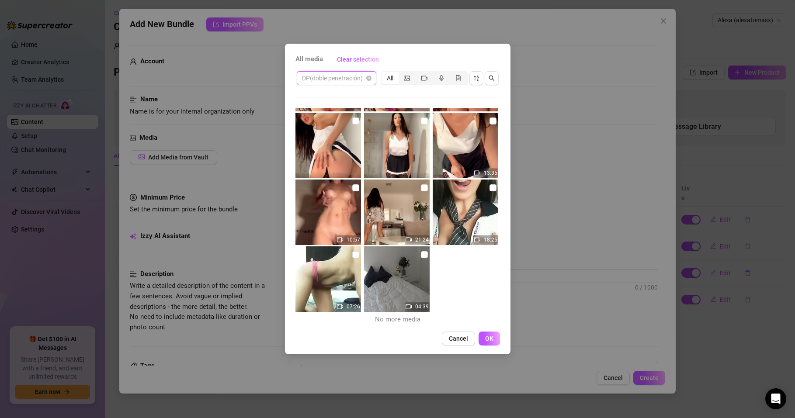
click at [359, 77] on span "DP(doble penetración)" at bounding box center [336, 78] width 69 height 13
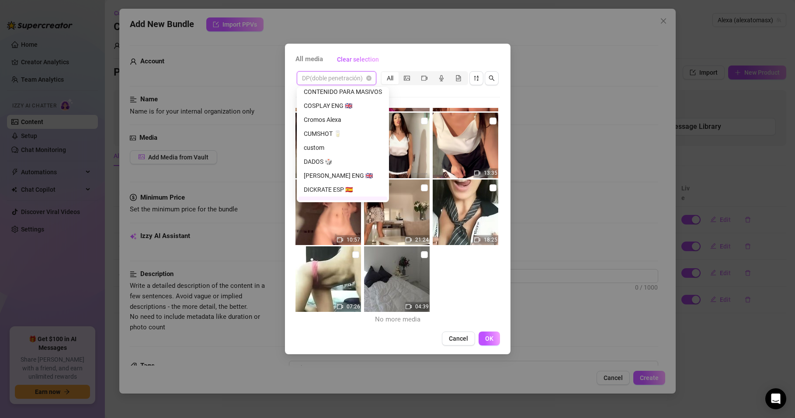
scroll to position [115, 0]
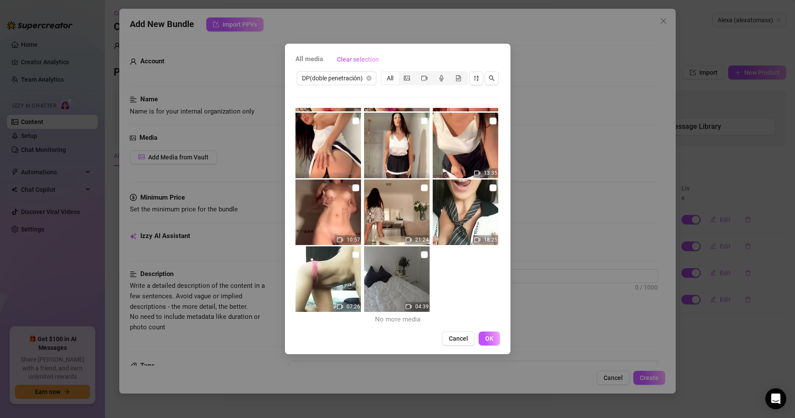
click at [556, 297] on div "All media Clear selection DP(doble penetración) All 15:09 00:20 09:57 00:39 13:…" at bounding box center [397, 209] width 795 height 418
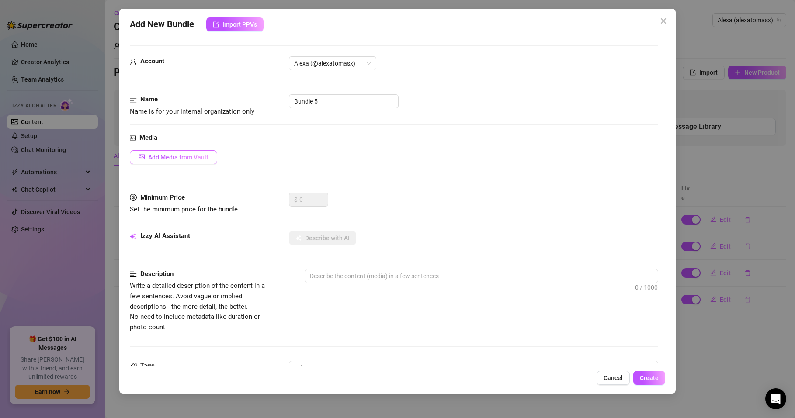
click at [191, 157] on span "Add Media from Vault" at bounding box center [178, 157] width 60 height 7
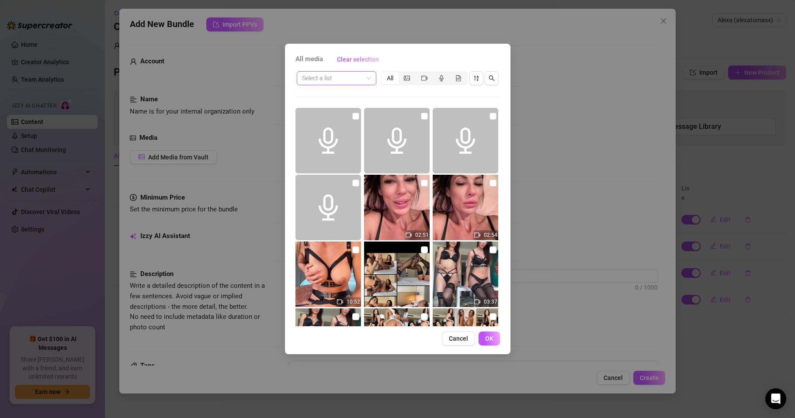
click at [370, 78] on span at bounding box center [336, 78] width 69 height 13
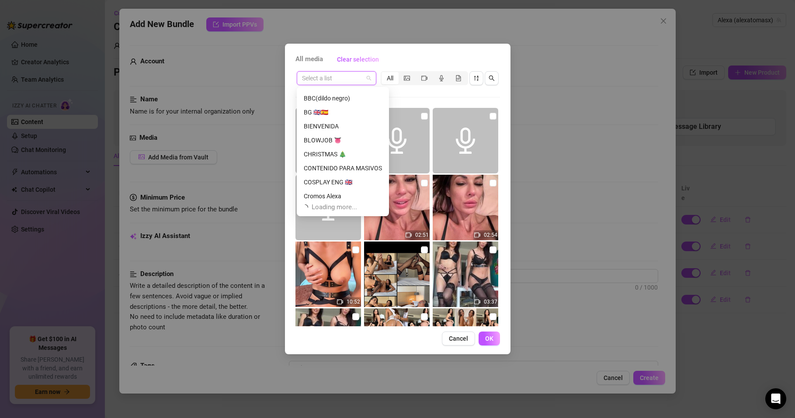
scroll to position [28, 0]
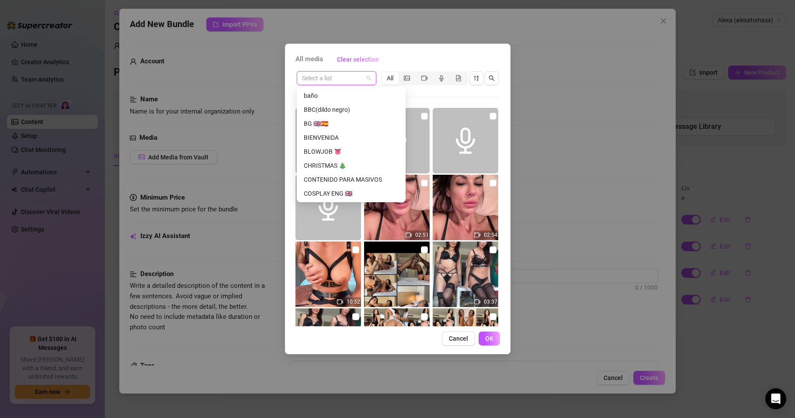
click at [198, 131] on div "All media Clear selection Select a list All 02:51 02:54 10:52 03:37 01:27 00:09…" at bounding box center [397, 209] width 795 height 418
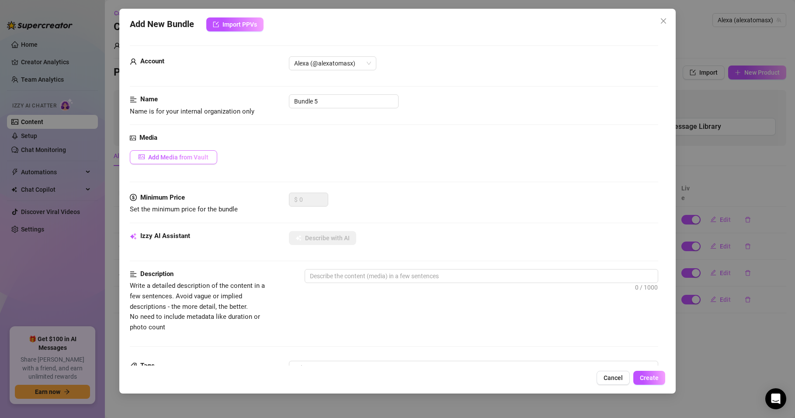
click at [188, 154] on span "Add Media from Vault" at bounding box center [178, 157] width 60 height 7
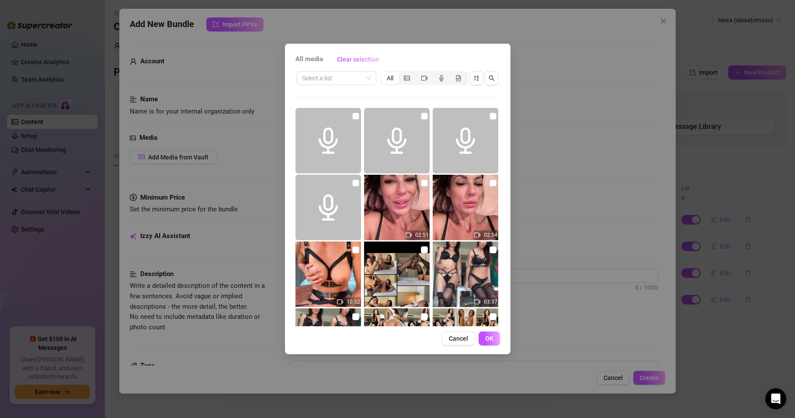
click at [237, 154] on div "All media Clear selection Select a list All 02:51 02:54 10:52 03:37 01:27 00:09…" at bounding box center [397, 209] width 795 height 418
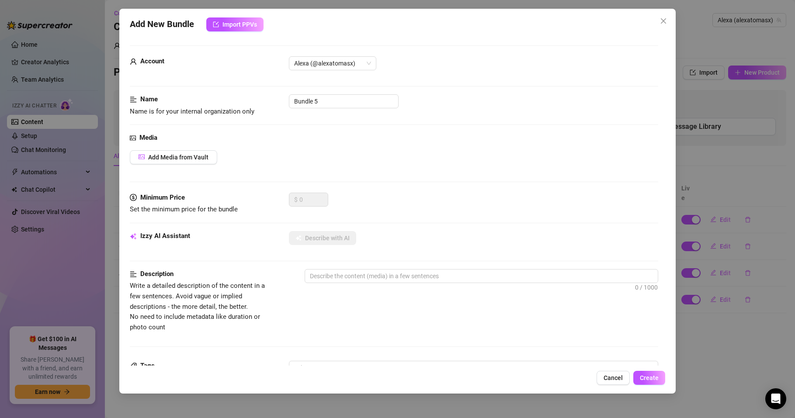
click at [526, 347] on div at bounding box center [394, 347] width 529 height 0
click at [196, 161] on button "Add Media from Vault" at bounding box center [173, 157] width 87 height 14
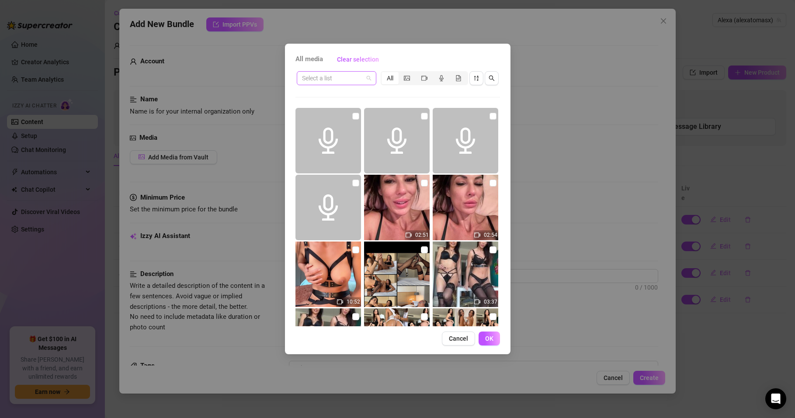
click at [366, 74] on span at bounding box center [336, 78] width 69 height 13
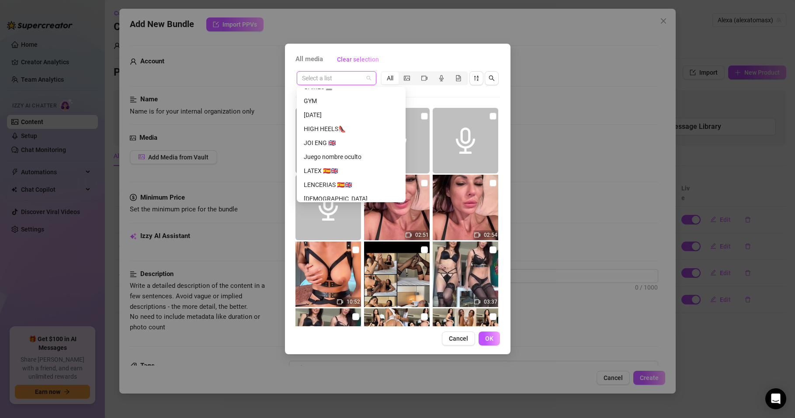
scroll to position [315, 0]
click at [321, 131] on div "JOI ENG 🇬🇧" at bounding box center [351, 131] width 95 height 10
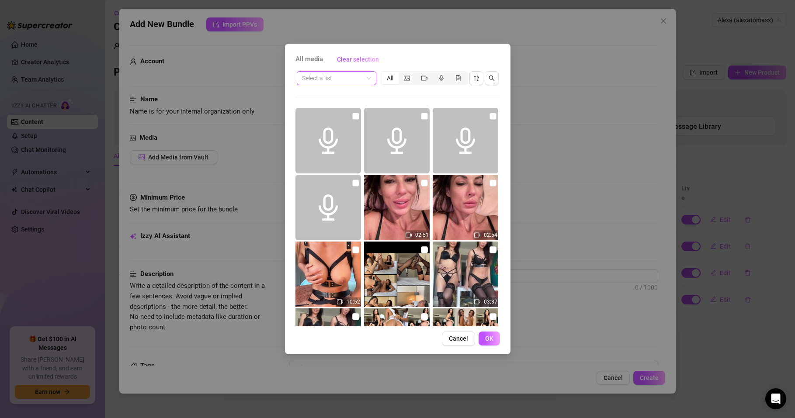
click at [367, 73] on span at bounding box center [336, 78] width 69 height 13
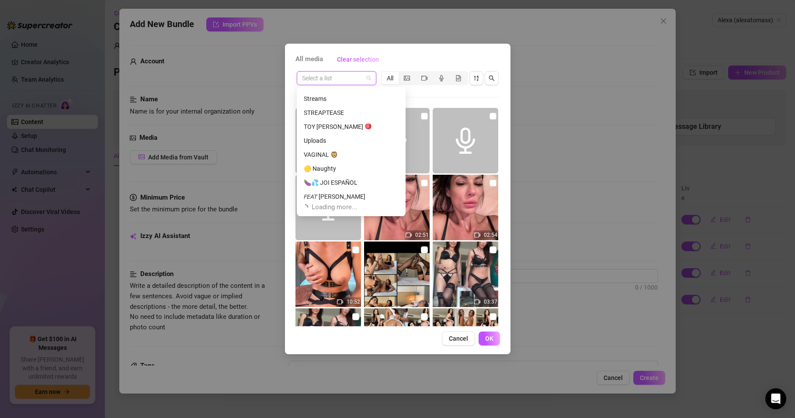
scroll to position [1147, 0]
click at [344, 177] on div "🍆💦 JOI ESPAÑOL" at bounding box center [351, 180] width 95 height 10
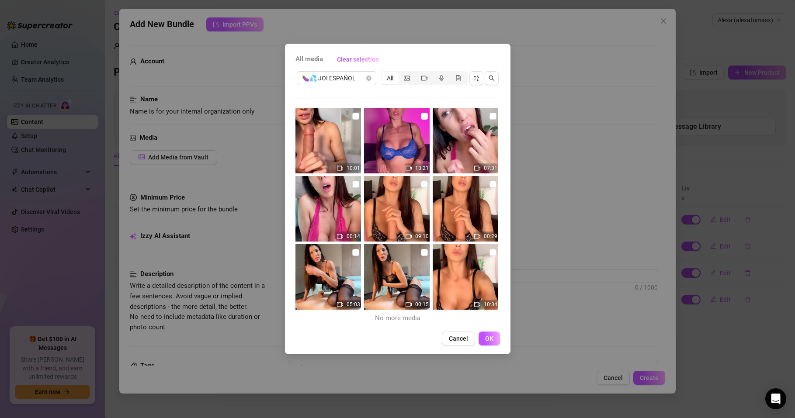
click at [562, 323] on div "All media Clear selection 🍆💦 JOI ESPAÑOL All 10:01 13:21 07:31 00:14 09:10 00:2…" at bounding box center [397, 209] width 795 height 418
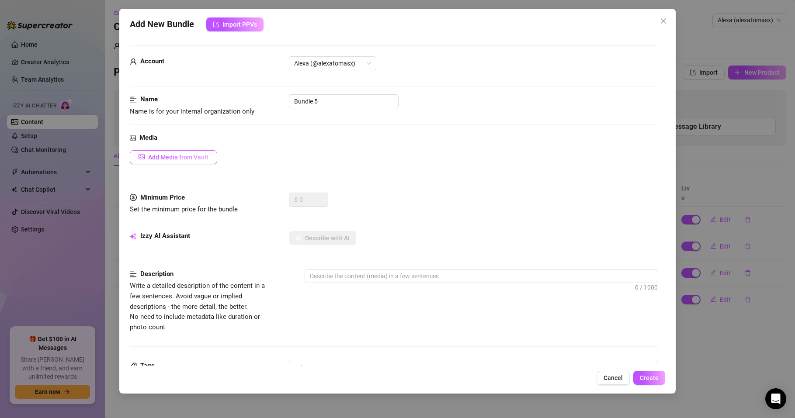
click at [177, 155] on span "Add Media from Vault" at bounding box center [178, 157] width 60 height 7
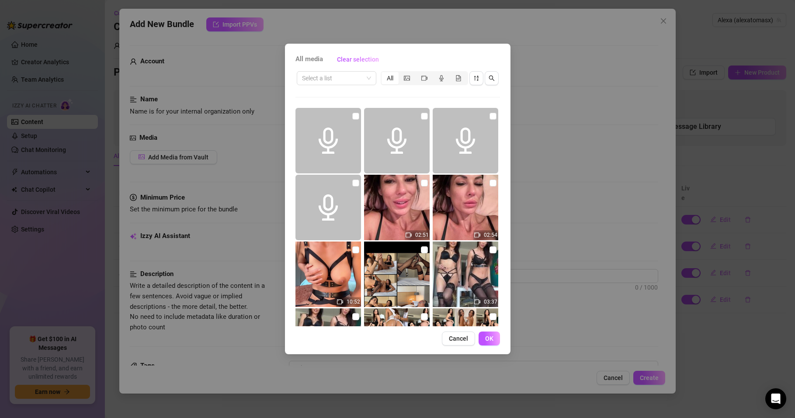
click at [589, 222] on div "All media Clear selection Select a list All 02:51 02:54 10:52 03:37 01:27 00:09…" at bounding box center [397, 209] width 795 height 418
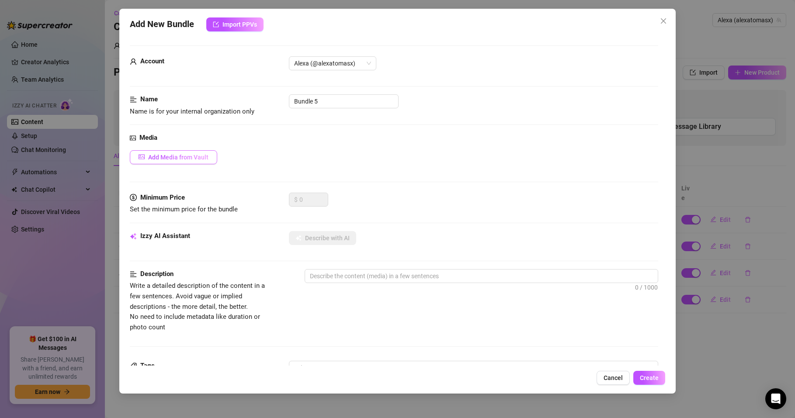
click at [182, 159] on span "Add Media from Vault" at bounding box center [178, 157] width 60 height 7
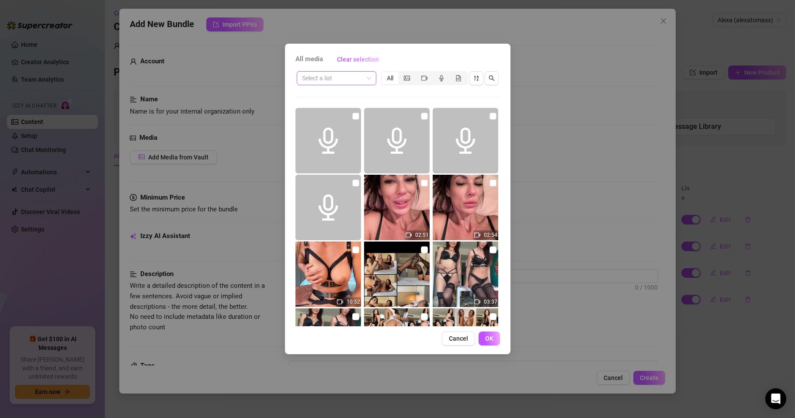
click at [349, 75] on input "search" at bounding box center [332, 78] width 61 height 13
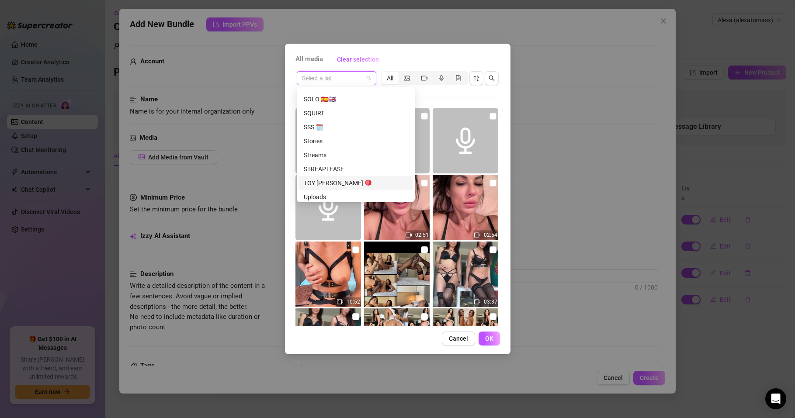
scroll to position [1193, 0]
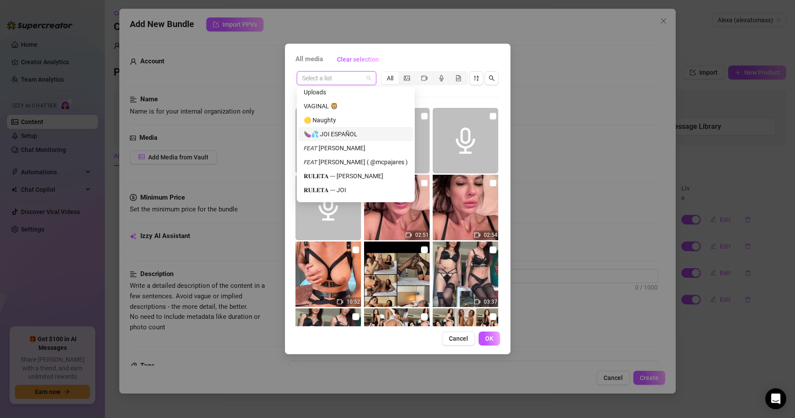
click at [340, 134] on div "🍆💦 JOI ESPAÑOL" at bounding box center [356, 134] width 104 height 10
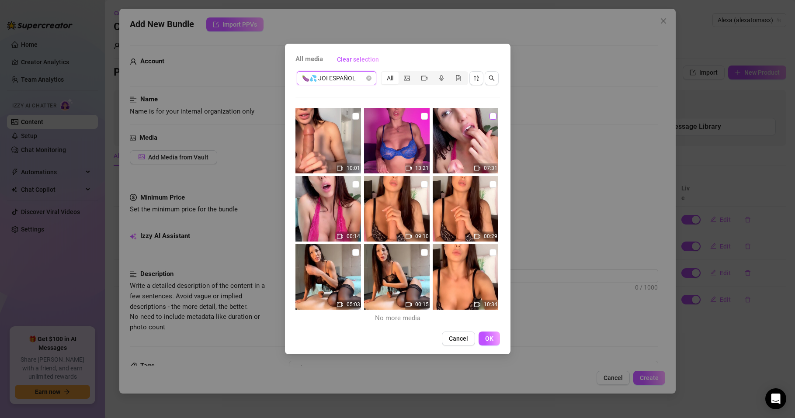
click at [490, 115] on input "checkbox" at bounding box center [493, 116] width 7 height 7
click at [353, 185] on input "checkbox" at bounding box center [355, 184] width 7 height 7
click at [485, 335] on span "OK" at bounding box center [489, 338] width 8 height 7
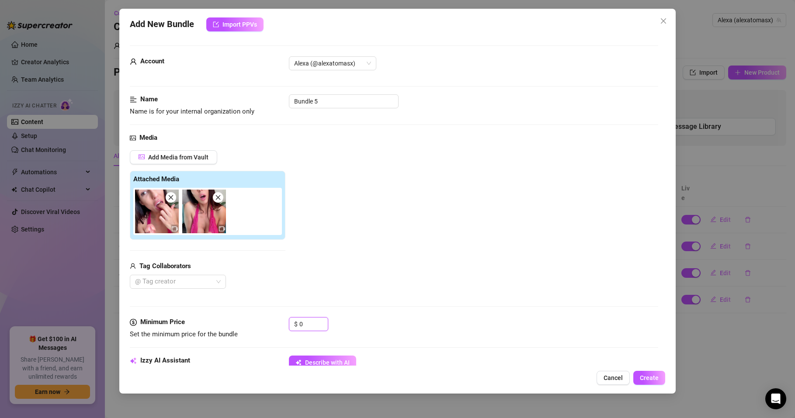
drag, startPoint x: 303, startPoint y: 321, endPoint x: 286, endPoint y: 325, distance: 17.0
click at [286, 325] on div "Minimum Price Set the minimum price for the bundle $ 0" at bounding box center [394, 328] width 529 height 22
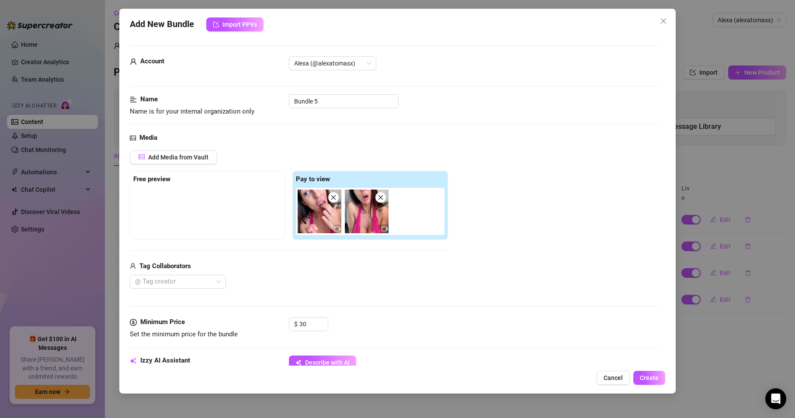
click at [312, 272] on div "Tag Collaborators @ Tag creator" at bounding box center [289, 275] width 318 height 28
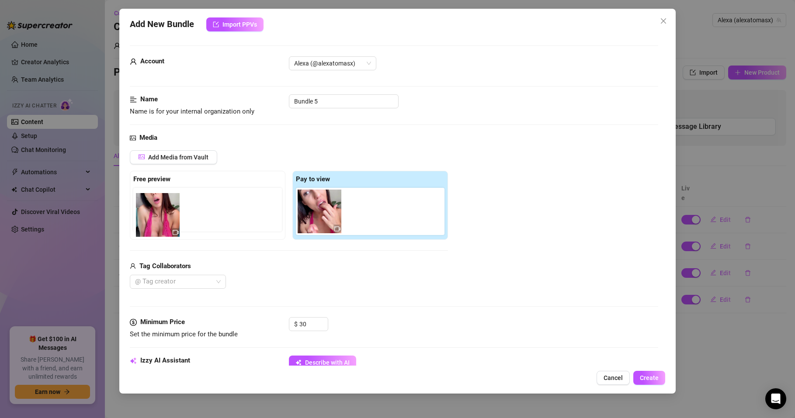
drag, startPoint x: 366, startPoint y: 216, endPoint x: 149, endPoint y: 219, distance: 216.5
click at [149, 219] on div "Free preview Pay to view" at bounding box center [289, 205] width 318 height 69
drag, startPoint x: 357, startPoint y: 213, endPoint x: 143, endPoint y: 206, distance: 214.8
click at [143, 206] on div "Free preview Pay to view" at bounding box center [289, 205] width 318 height 69
drag, startPoint x: 330, startPoint y: 99, endPoint x: 280, endPoint y: 102, distance: 50.4
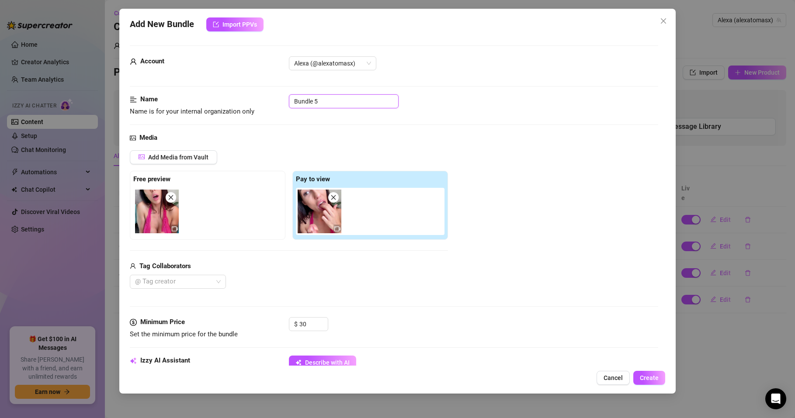
click at [280, 102] on div "Name Name is for your internal organization only Bundle 5" at bounding box center [394, 105] width 529 height 22
click at [500, 145] on div "Media Add Media from Vault Free preview Pay to view Tag Collaborators @ Tag cre…" at bounding box center [394, 225] width 529 height 185
click at [341, 102] on input "JOI Español" at bounding box center [344, 101] width 110 height 14
click at [374, 122] on div "Name Name is for your internal organization only JOI Español Lenceria [PERSON_N…" at bounding box center [394, 113] width 529 height 38
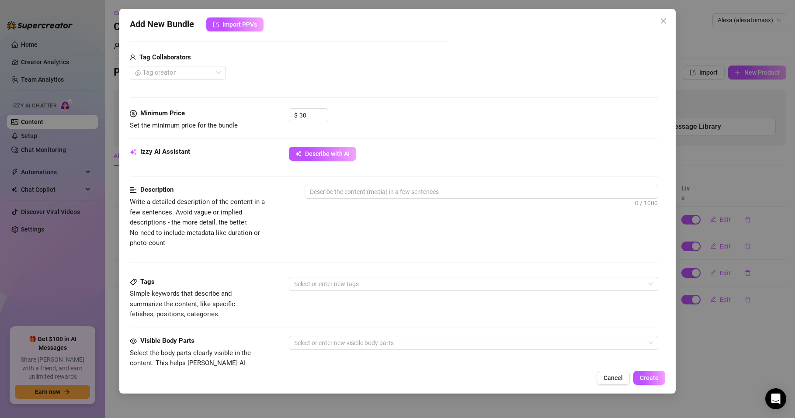
scroll to position [210, 0]
click at [324, 283] on div at bounding box center [469, 283] width 357 height 12
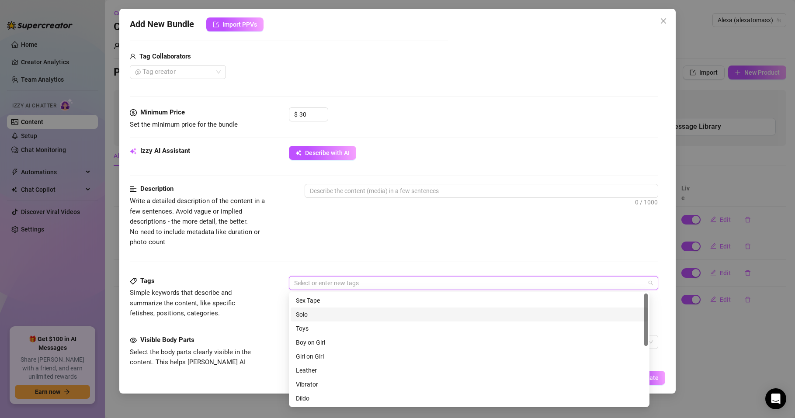
click at [303, 317] on div "Solo" at bounding box center [469, 315] width 347 height 10
click at [302, 328] on div "Toys" at bounding box center [469, 329] width 347 height 10
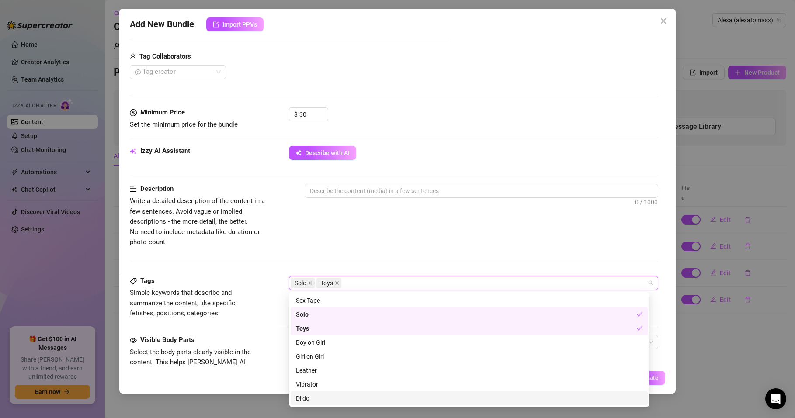
click at [304, 397] on div "Dildo" at bounding box center [469, 399] width 347 height 10
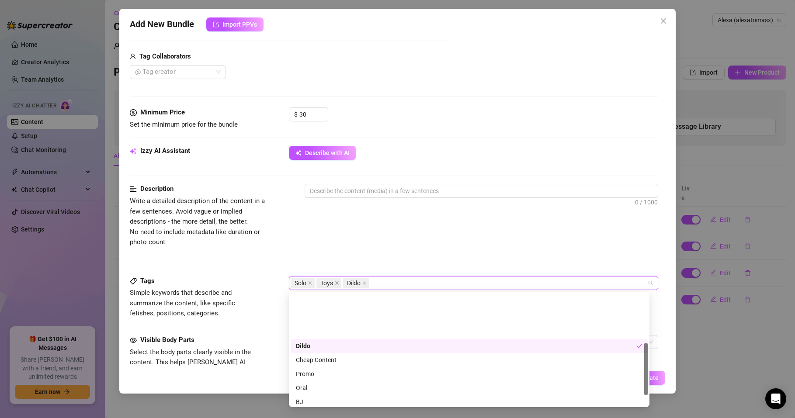
scroll to position [105, 0]
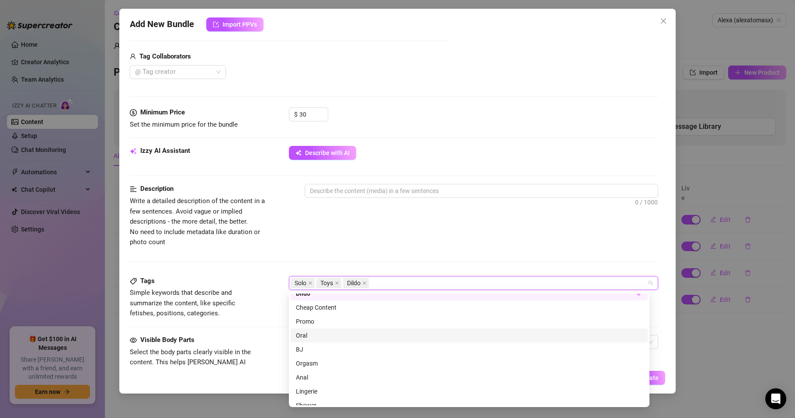
click at [307, 336] on div "Oral" at bounding box center [469, 336] width 347 height 10
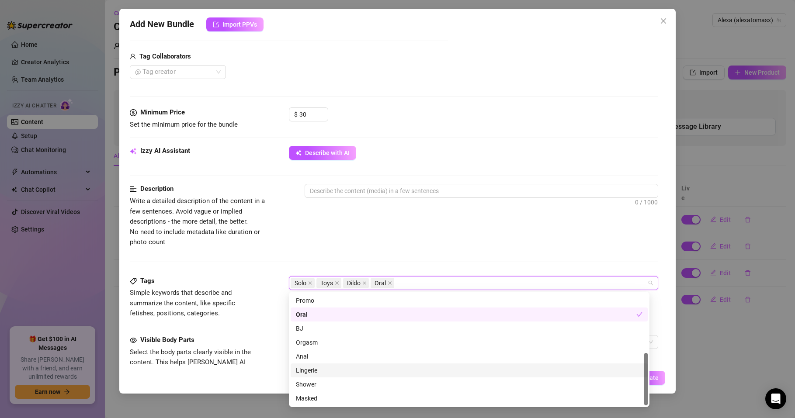
click at [310, 371] on div "Lingerie" at bounding box center [469, 371] width 347 height 10
click at [304, 330] on div "BJ" at bounding box center [469, 329] width 347 height 10
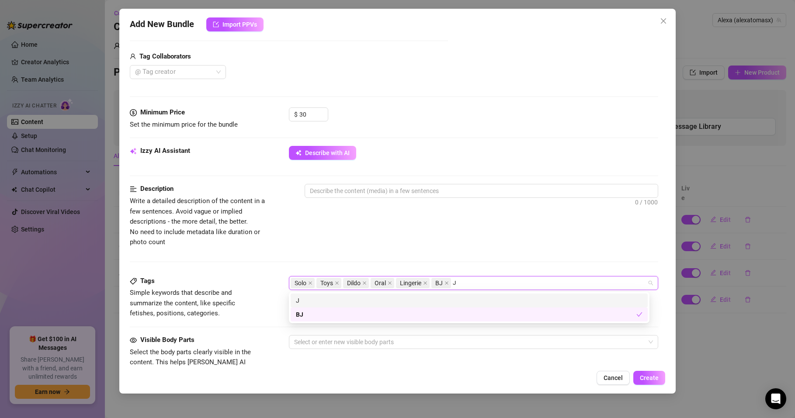
scroll to position [0, 0]
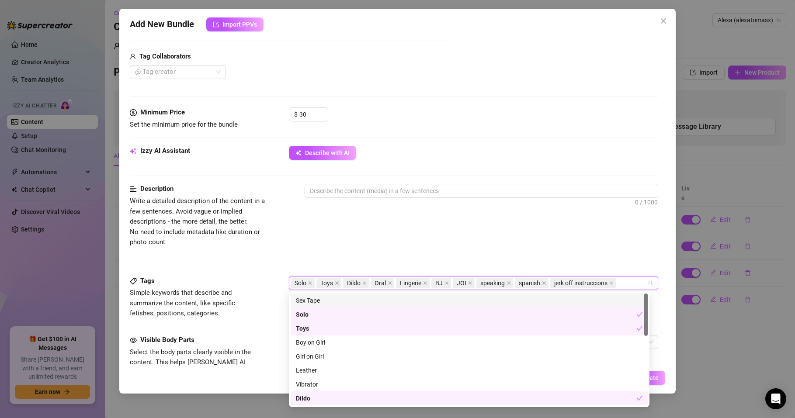
click at [394, 233] on div "Description Write a detailed description of the content in a few sentences. Avo…" at bounding box center [394, 215] width 529 height 63
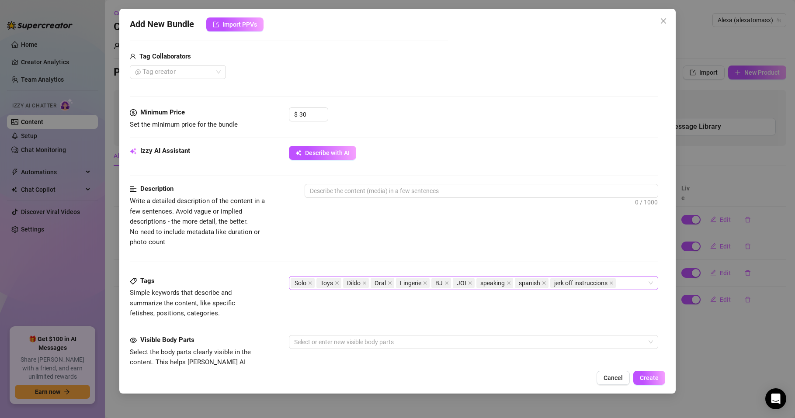
click at [576, 280] on span "jerk off instruccions" at bounding box center [580, 284] width 53 height 10
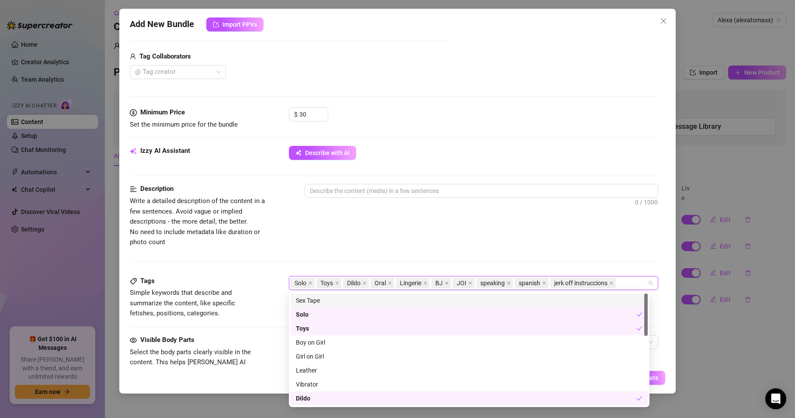
click at [580, 286] on span "jerk off instruccions" at bounding box center [580, 284] width 53 height 10
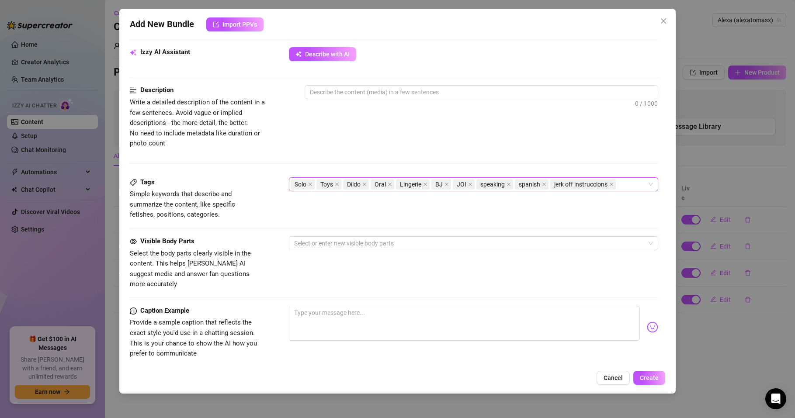
scroll to position [315, 0]
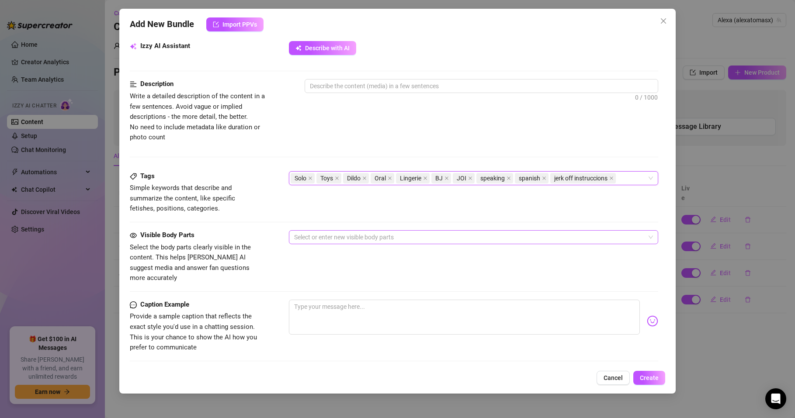
click at [327, 242] on div at bounding box center [469, 237] width 357 height 12
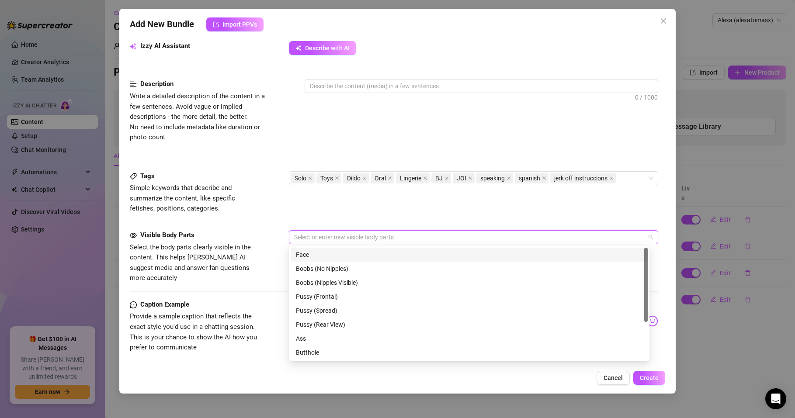
click at [308, 255] on div "Face" at bounding box center [469, 255] width 347 height 10
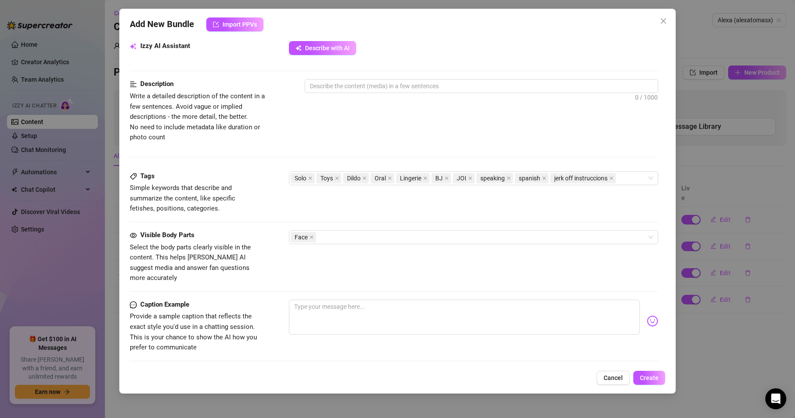
click at [550, 210] on div "Tags Simple keywords that describe and summarize the content, like specific fet…" at bounding box center [394, 192] width 529 height 43
click at [336, 237] on div "Face" at bounding box center [469, 237] width 357 height 12
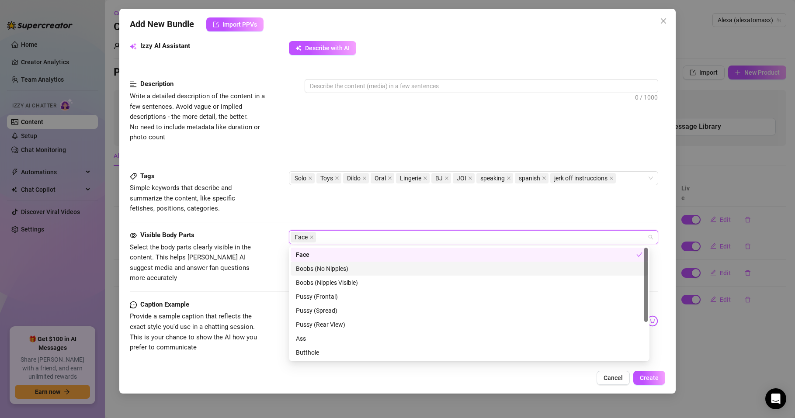
click at [330, 269] on div "Boobs (No Nipples)" at bounding box center [469, 269] width 347 height 10
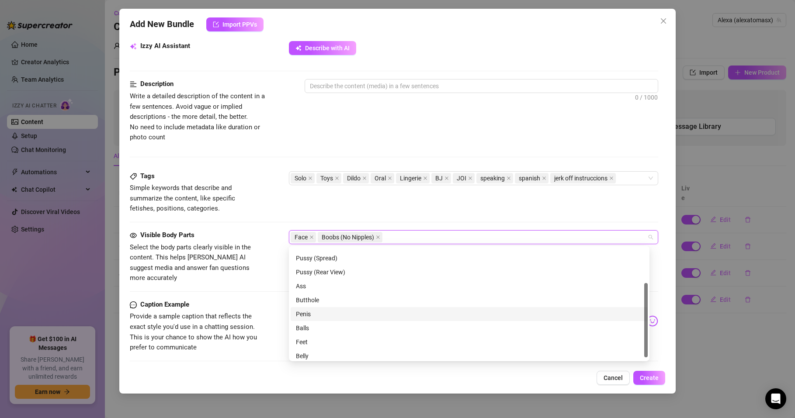
scroll to position [56, 0]
click at [233, 268] on span "Select the body parts clearly visible in the content. This helps [PERSON_NAME] …" at bounding box center [190, 263] width 121 height 39
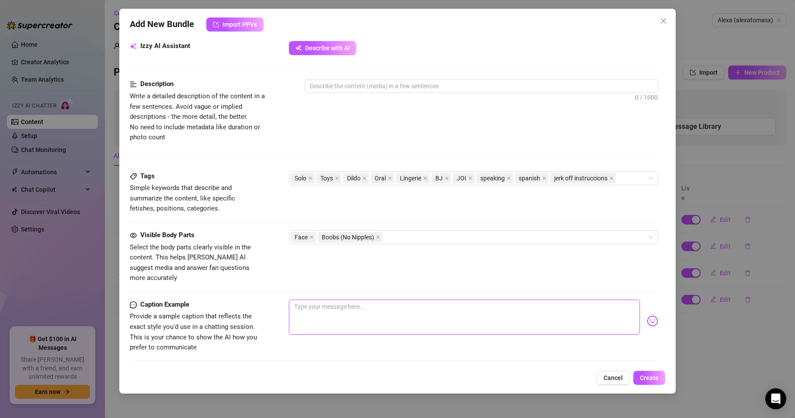
click at [318, 302] on textarea at bounding box center [464, 317] width 351 height 35
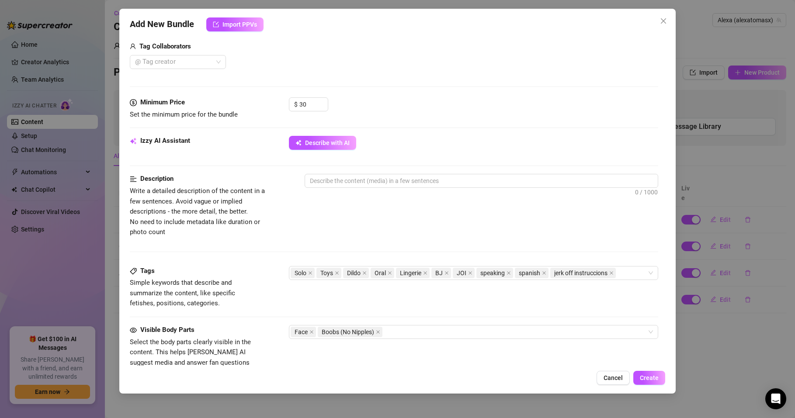
scroll to position [210, 0]
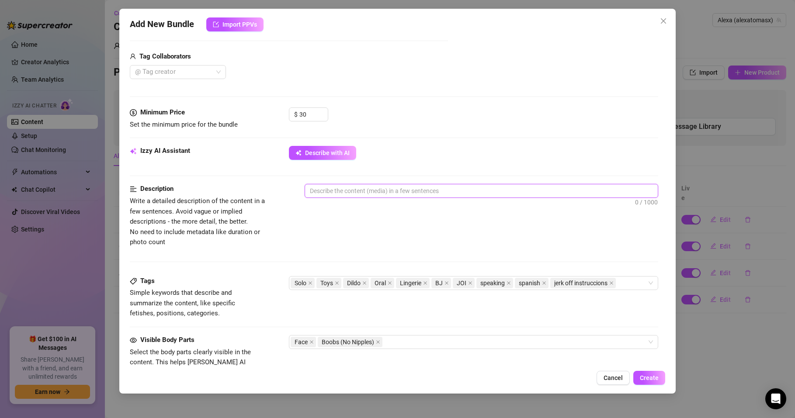
click at [346, 189] on textarea at bounding box center [481, 191] width 353 height 13
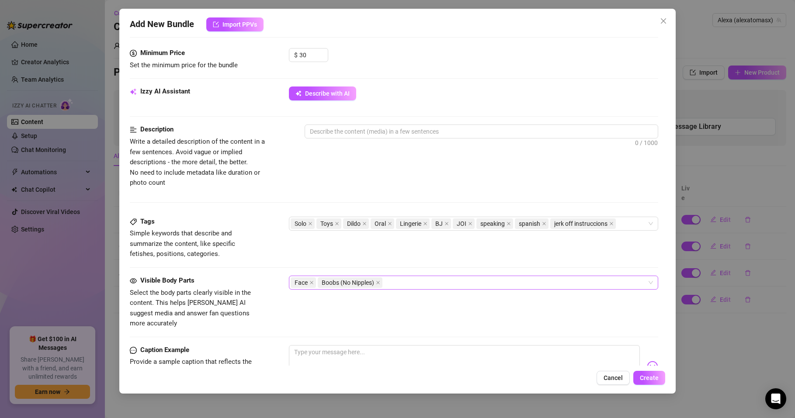
scroll to position [367, 0]
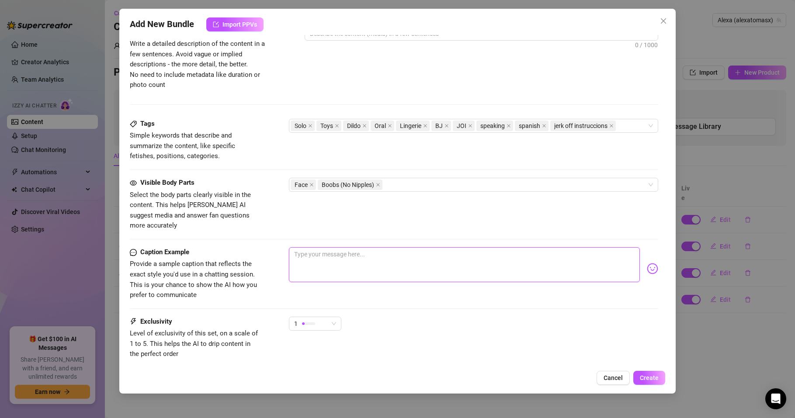
click at [307, 247] on textarea at bounding box center [464, 264] width 351 height 35
paste textarea "Lencería [PERSON_NAME], un dildo enorme y mi boca llena de babas 😈. JOI en espa…"
click at [457, 247] on textarea "Lencería [PERSON_NAME], un dildo enorme y mi boca llena de babas 😈. JOI en espa…" at bounding box center [464, 264] width 351 height 35
drag, startPoint x: 406, startPoint y: 253, endPoint x: 430, endPoint y: 253, distance: 24.1
click at [430, 253] on textarea "Lencería [PERSON_NAME], un dildo enorme y mi boca llena de babas... JOI en espa…" at bounding box center [464, 264] width 351 height 35
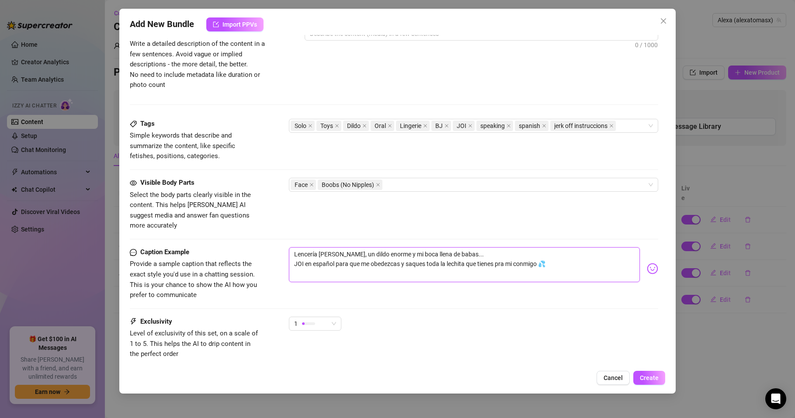
drag, startPoint x: 514, startPoint y: 254, endPoint x: 536, endPoint y: 253, distance: 22.3
click at [536, 253] on textarea "Lencería [PERSON_NAME], un dildo enorme y mi boca llena de babas... JOI en espa…" at bounding box center [464, 264] width 351 height 35
click at [498, 250] on textarea "Lencería [PERSON_NAME], un dildo enorme y mi boca llena de babas... JOI en espa…" at bounding box center [464, 264] width 351 height 35
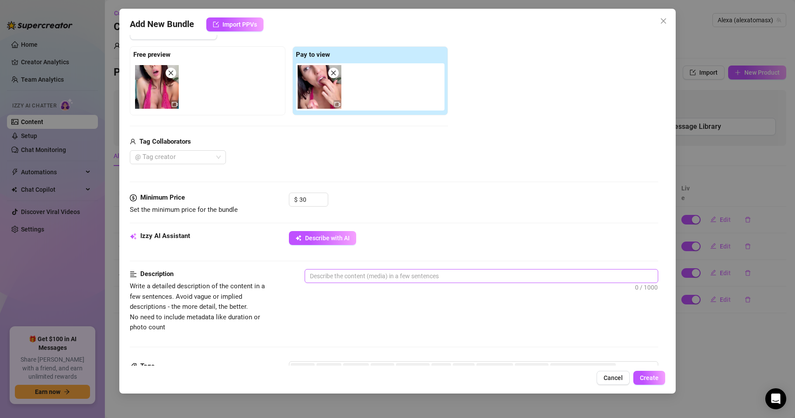
scroll to position [157, 0]
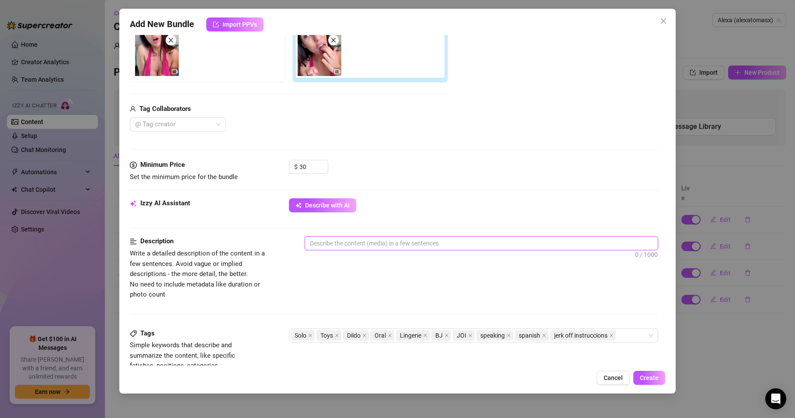
click at [321, 241] on textarea at bounding box center [481, 243] width 353 height 13
paste textarea "Con una lencería [PERSON_NAME] muy sexy, me pongo frente a la cámara a chupar u…"
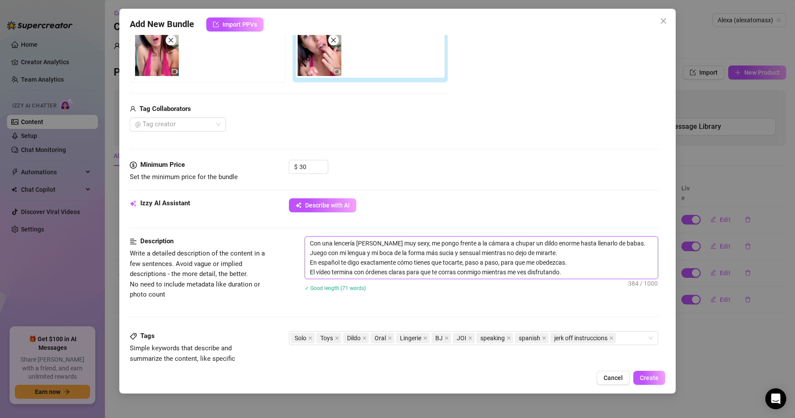
scroll to position [0, 0]
drag, startPoint x: 312, startPoint y: 262, endPoint x: 283, endPoint y: 262, distance: 29.3
click at [283, 262] on div "Description Write a detailed description of the content in a few sentences. Avo…" at bounding box center [394, 270] width 529 height 66
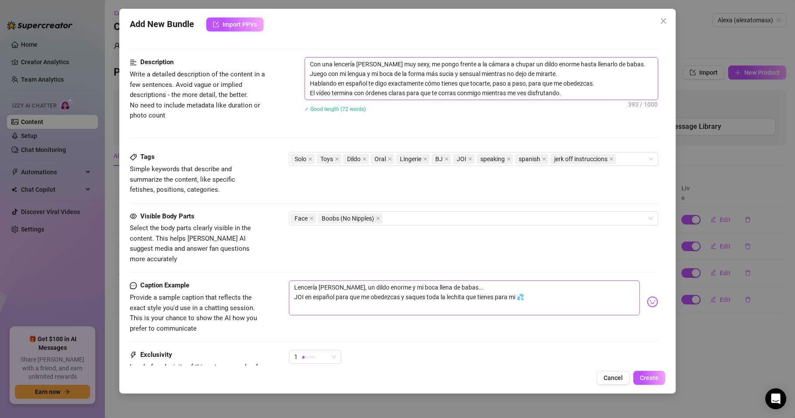
scroll to position [419, 0]
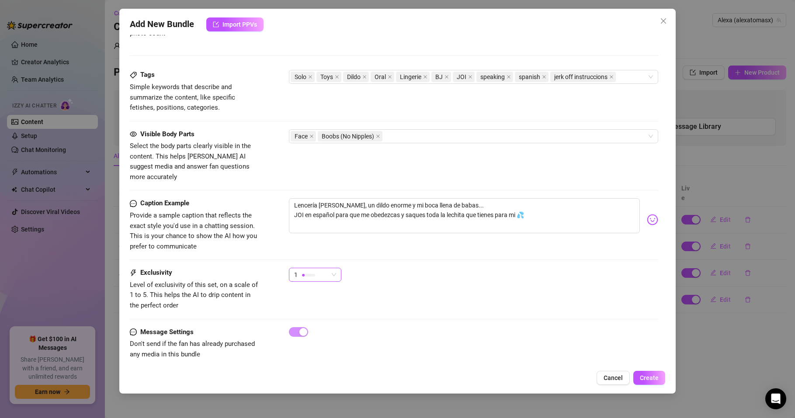
click at [334, 268] on span "1" at bounding box center [315, 274] width 42 height 13
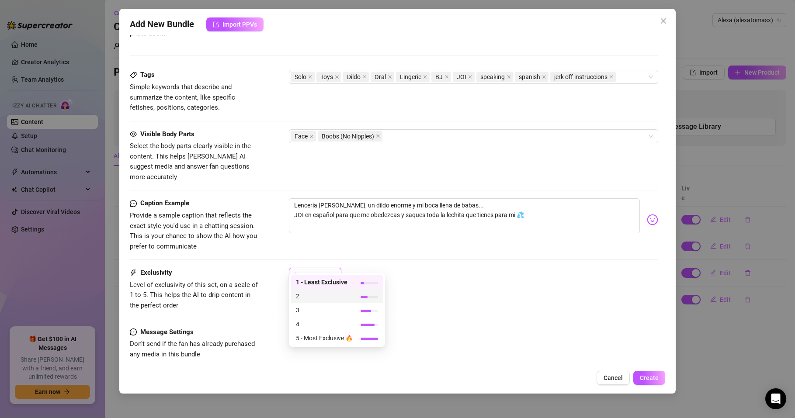
click at [304, 294] on span "2" at bounding box center [324, 297] width 57 height 10
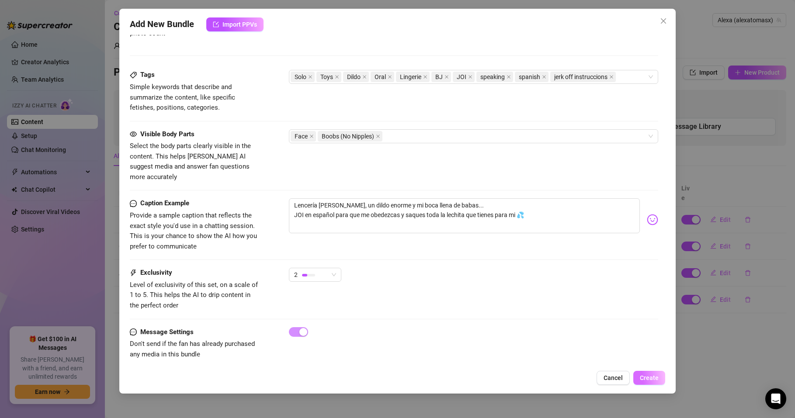
click at [652, 375] on span "Create" at bounding box center [649, 378] width 19 height 7
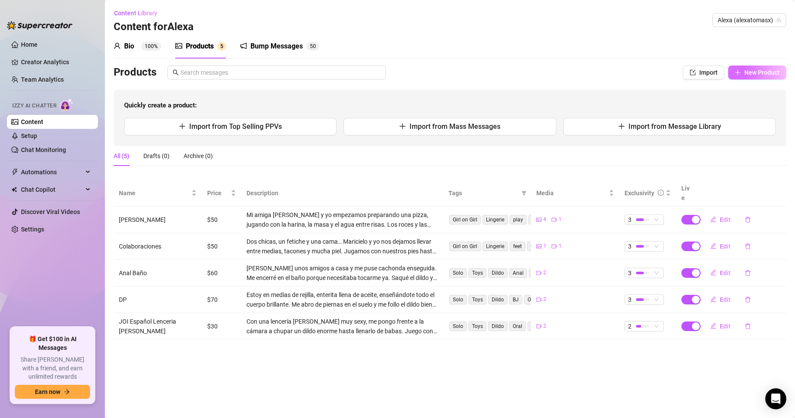
click at [757, 74] on span "New Product" at bounding box center [762, 72] width 35 height 7
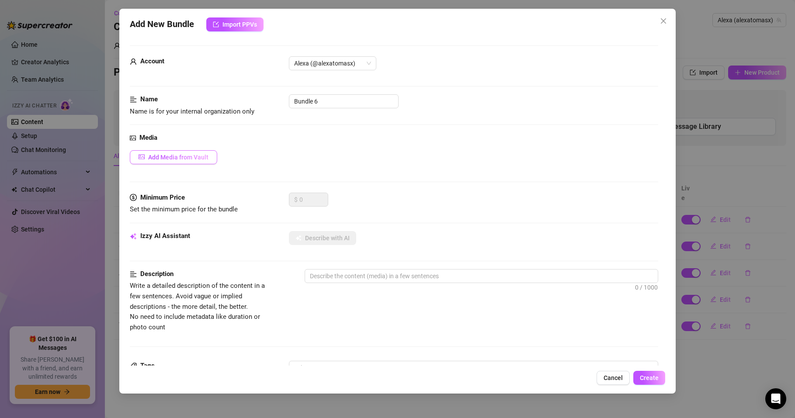
click at [172, 154] on span "Add Media from Vault" at bounding box center [178, 157] width 60 height 7
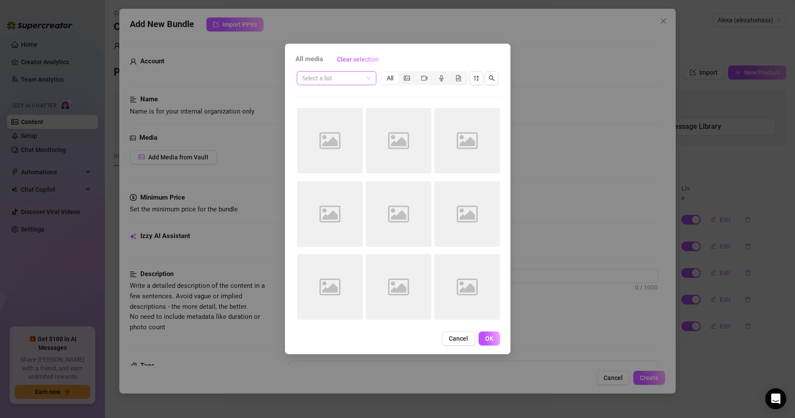
click at [362, 76] on input "search" at bounding box center [332, 78] width 61 height 13
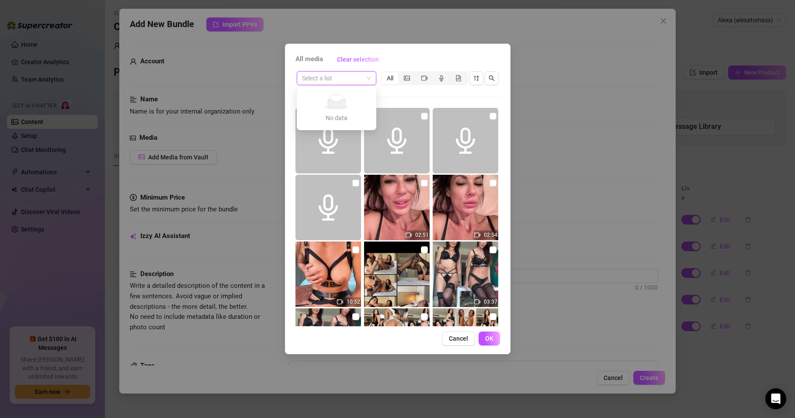
click at [395, 94] on div "Select a list All 02:51 02:54 10:52 03:37 01:27 00:09 00:21" at bounding box center [398, 198] width 205 height 257
click at [363, 83] on span at bounding box center [336, 78] width 69 height 13
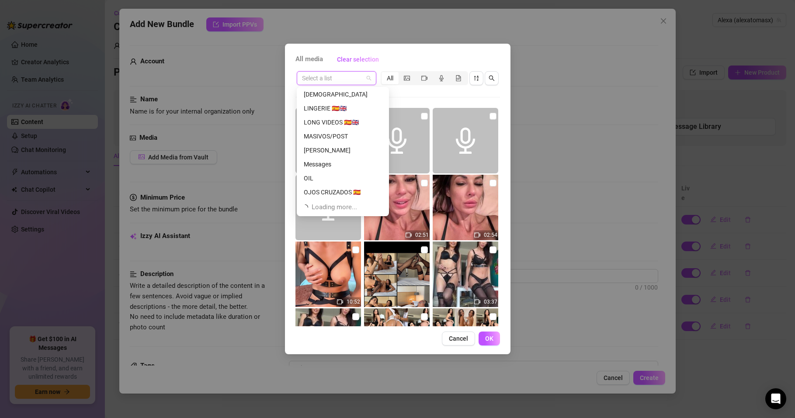
scroll to position [448, 0]
click at [335, 108] on div "[PERSON_NAME]" at bounding box center [343, 110] width 78 height 10
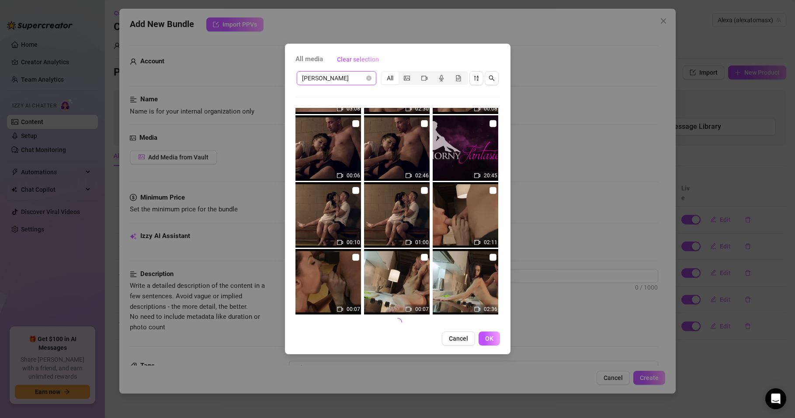
scroll to position [330, 0]
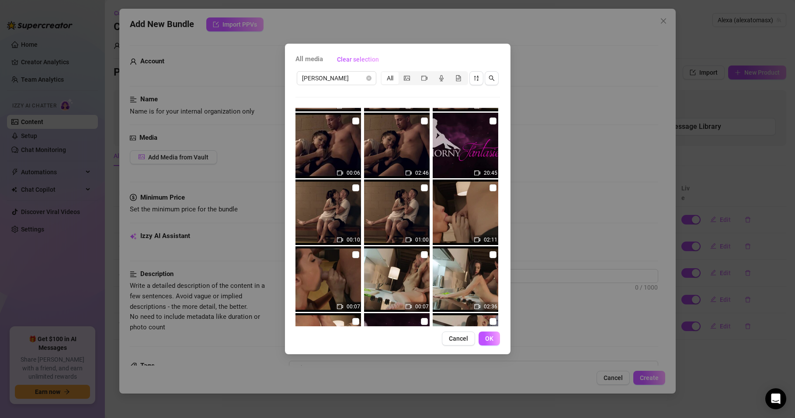
click at [576, 237] on div "All media Clear selection [PERSON_NAME] All 02:22 00:11 00:50 03:04 00:07 03:18…" at bounding box center [397, 209] width 795 height 418
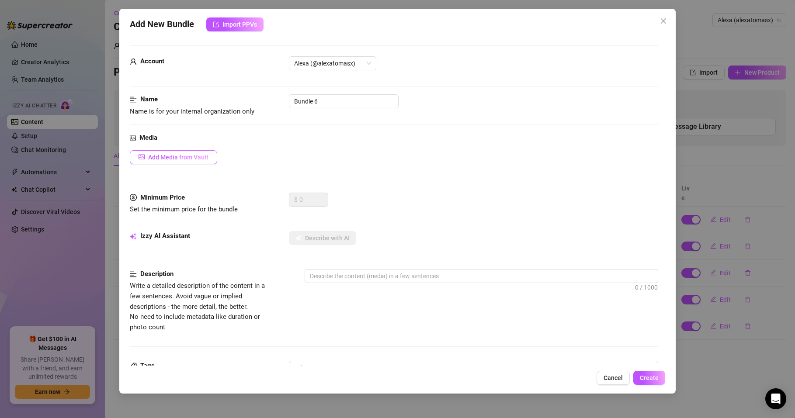
click at [183, 157] on span "Add Media from Vault" at bounding box center [178, 157] width 60 height 7
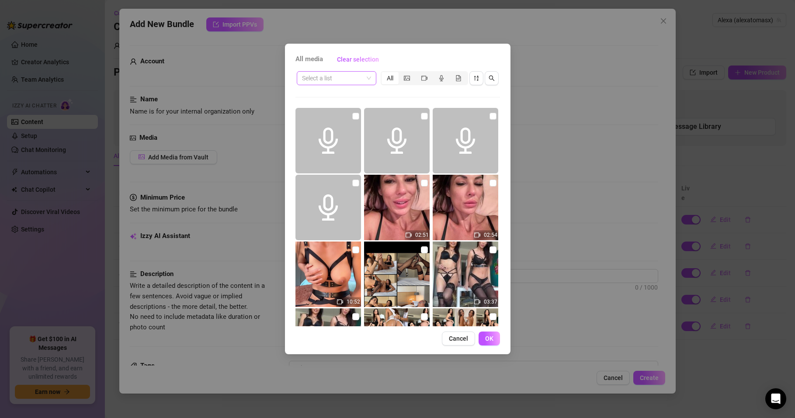
click at [345, 80] on input "search" at bounding box center [332, 78] width 61 height 13
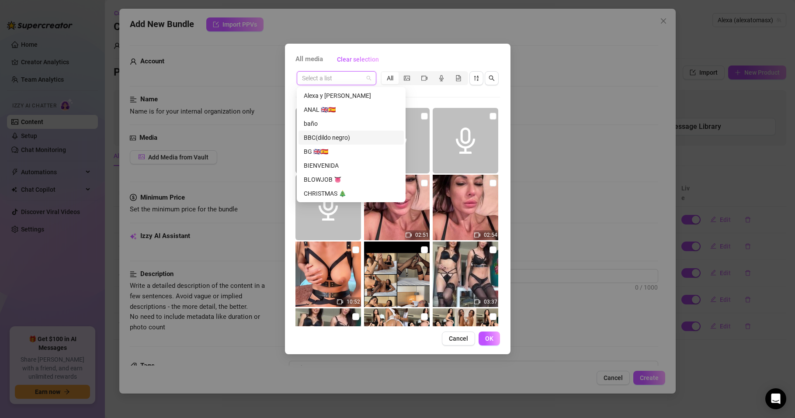
click at [327, 140] on div "BBC(dildo negro)" at bounding box center [351, 138] width 95 height 10
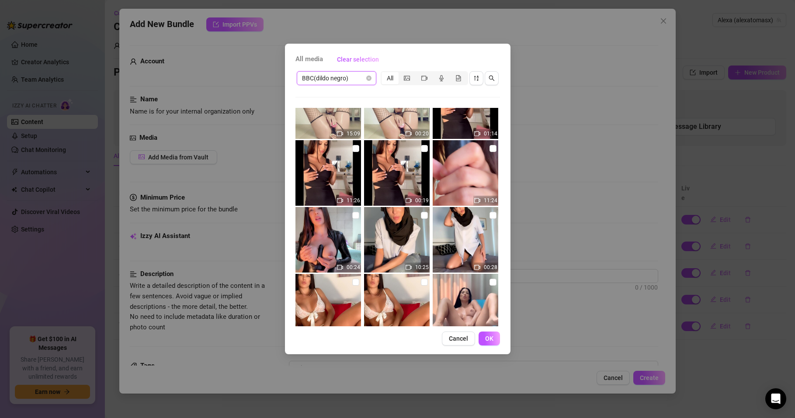
scroll to position [0, 0]
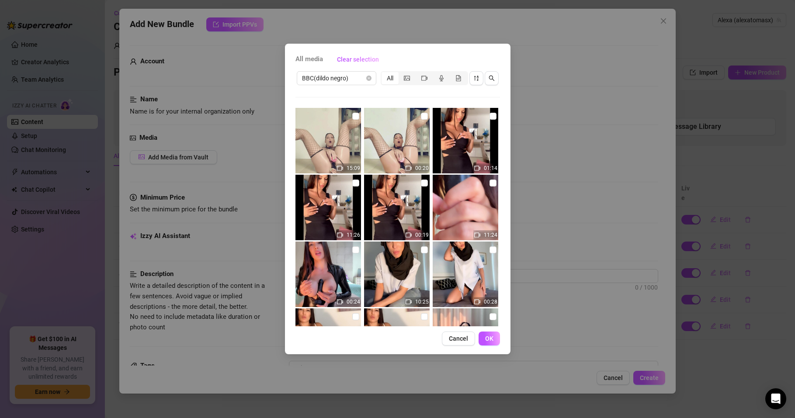
click at [576, 318] on div "All media Clear selection BBC(dildo negro) All 15:09 00:20 01:14 11:26 00:19 11…" at bounding box center [397, 209] width 795 height 418
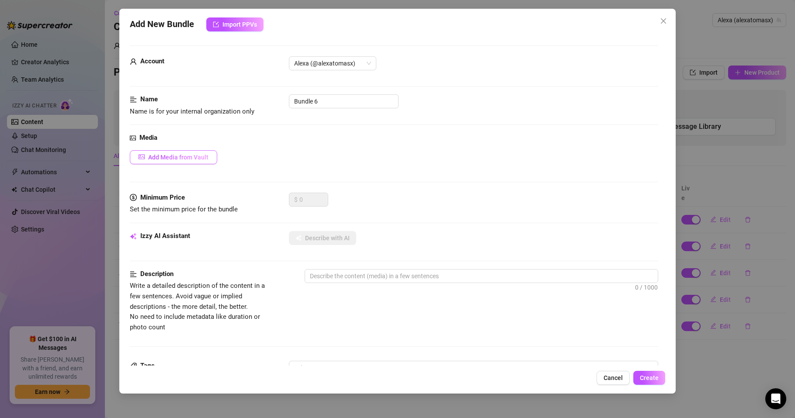
click at [182, 161] on button "Add Media from Vault" at bounding box center [173, 157] width 87 height 14
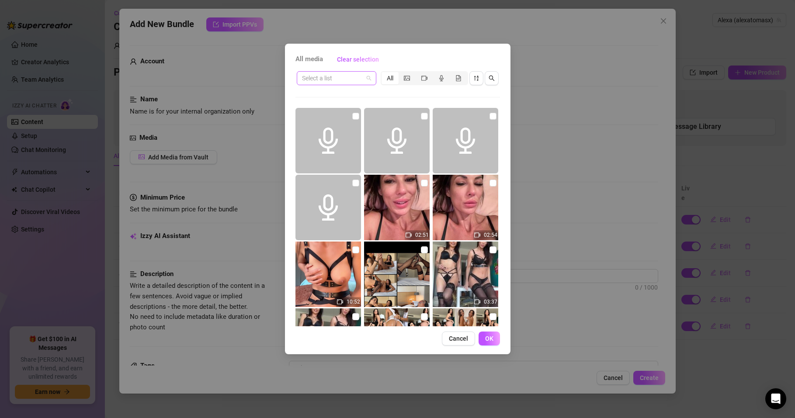
click at [356, 72] on input "search" at bounding box center [332, 78] width 61 height 13
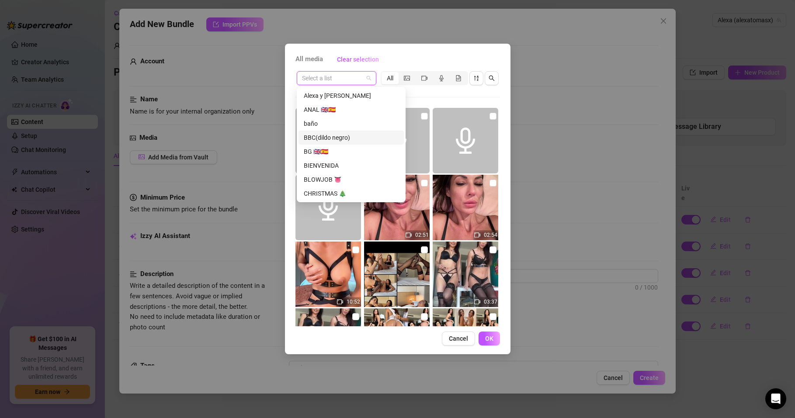
click at [335, 133] on div "BBC(dildo negro)" at bounding box center [351, 138] width 95 height 10
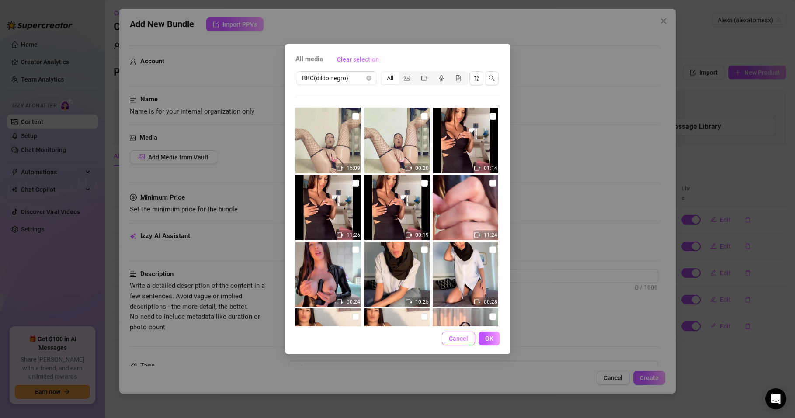
click at [467, 339] on span "Cancel" at bounding box center [458, 338] width 19 height 7
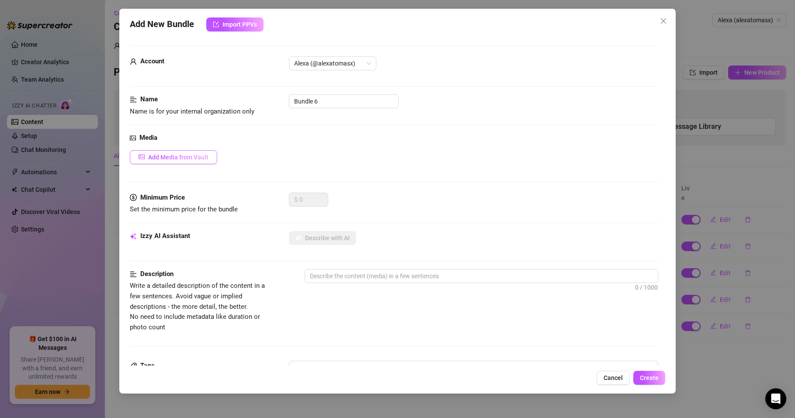
click at [193, 159] on span "Add Media from Vault" at bounding box center [178, 157] width 60 height 7
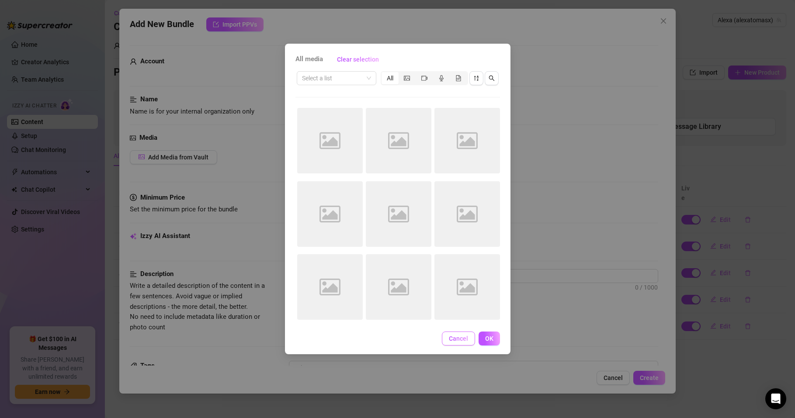
click at [464, 342] on button "Cancel" at bounding box center [458, 339] width 33 height 14
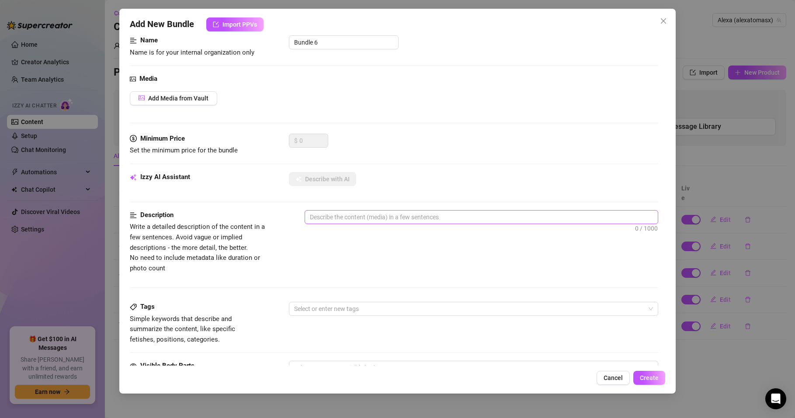
scroll to position [105, 0]
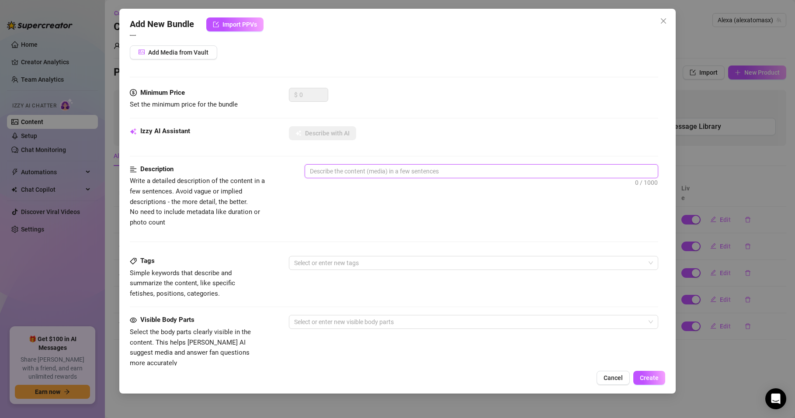
click at [335, 176] on textarea at bounding box center [481, 171] width 353 height 13
paste textarea "Me enfundo un traje de látex negro que marca cada curva de mi cuerpo y agarro m…"
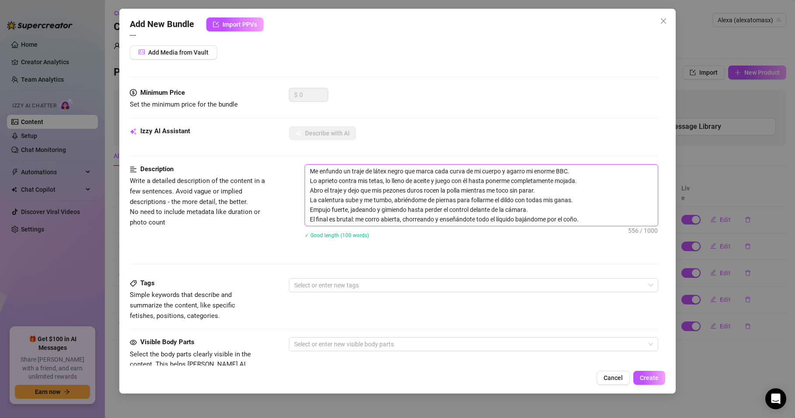
scroll to position [0, 0]
click at [310, 171] on textarea "Me enfundo un traje de látex negro que marca cada curva de mi cuerpo y agarro m…" at bounding box center [481, 195] width 353 height 61
drag, startPoint x: 316, startPoint y: 171, endPoint x: 329, endPoint y: 178, distance: 14.3
click at [316, 171] on textarea "El video es en Inglés. Me enfundo un traje de látex negro que marca cada curva …" at bounding box center [481, 195] width 353 height 61
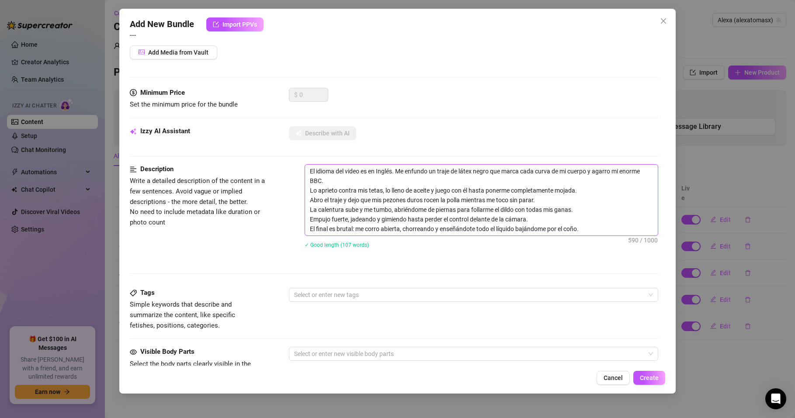
click at [395, 170] on textarea "El idioma del video es en Inglés. Me enfundo un traje de látex negro que marca …" at bounding box center [481, 200] width 353 height 71
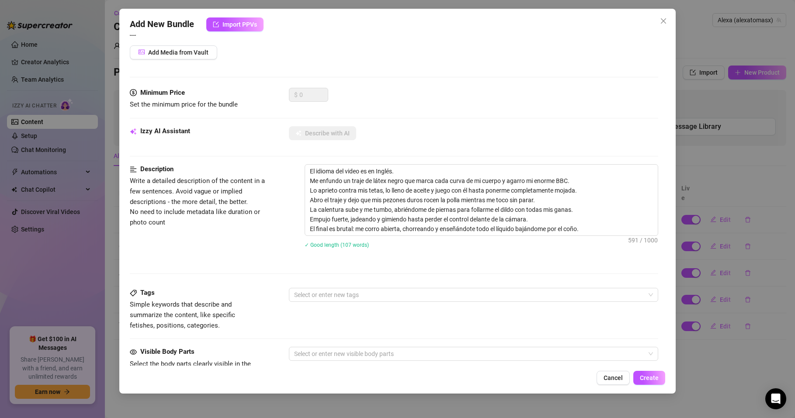
click at [286, 258] on div "Description Write a detailed description of the content in a few sentences. Avo…" at bounding box center [394, 211] width 529 height 95
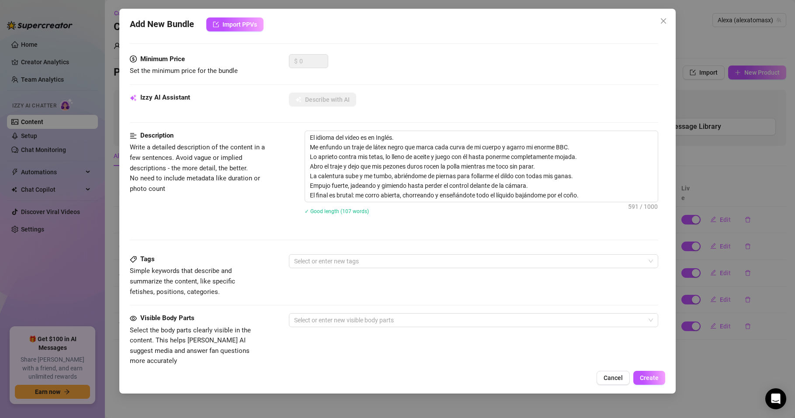
scroll to position [157, 0]
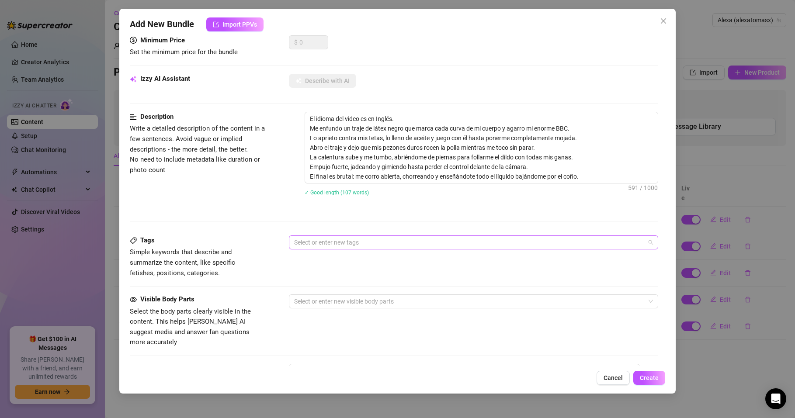
click at [324, 246] on div at bounding box center [469, 243] width 357 height 12
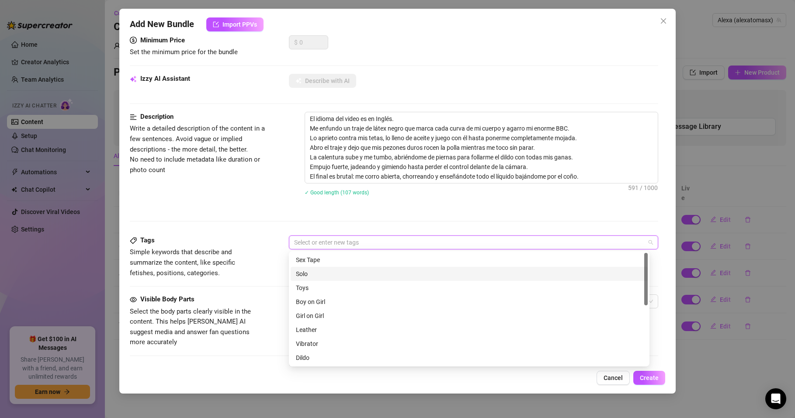
click at [307, 273] on div "Solo" at bounding box center [469, 274] width 347 height 10
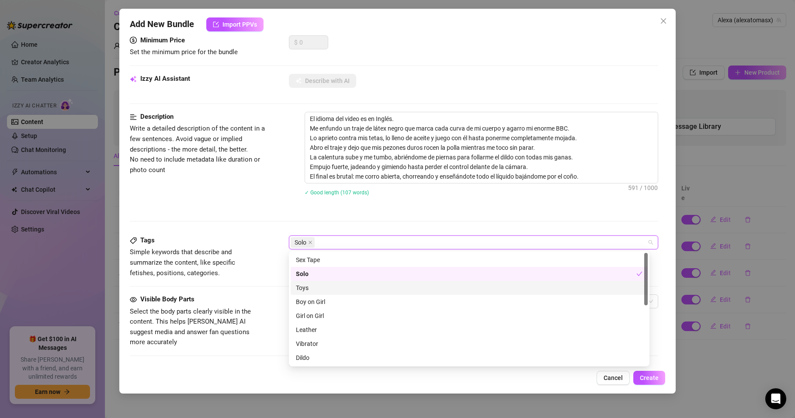
click at [302, 287] on div "Toys" at bounding box center [469, 288] width 347 height 10
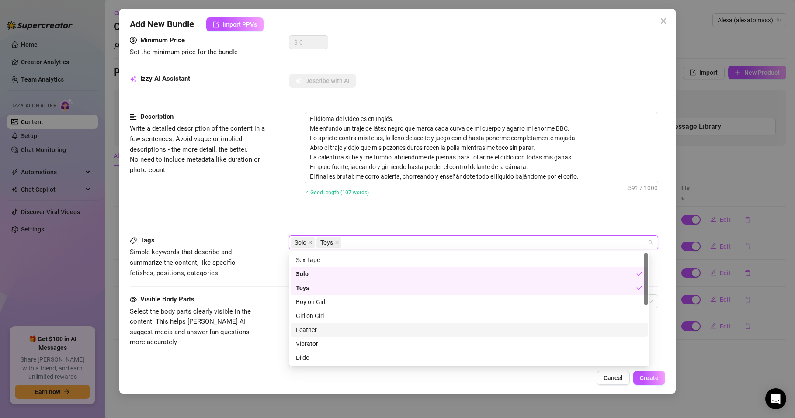
click at [313, 330] on div "Leather" at bounding box center [469, 330] width 347 height 10
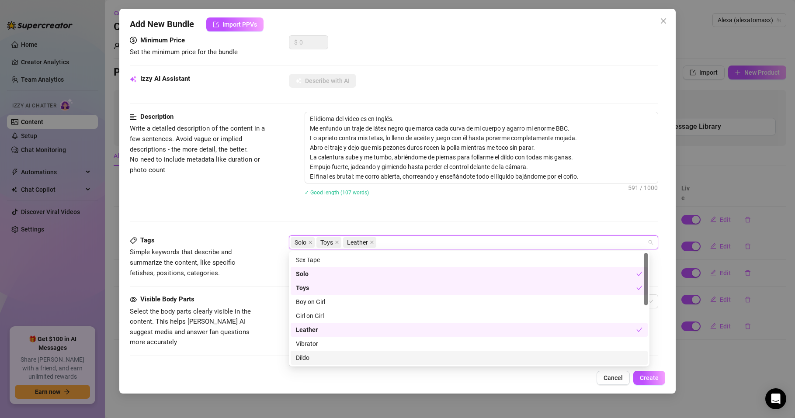
click at [304, 358] on div "Dildo" at bounding box center [469, 358] width 347 height 10
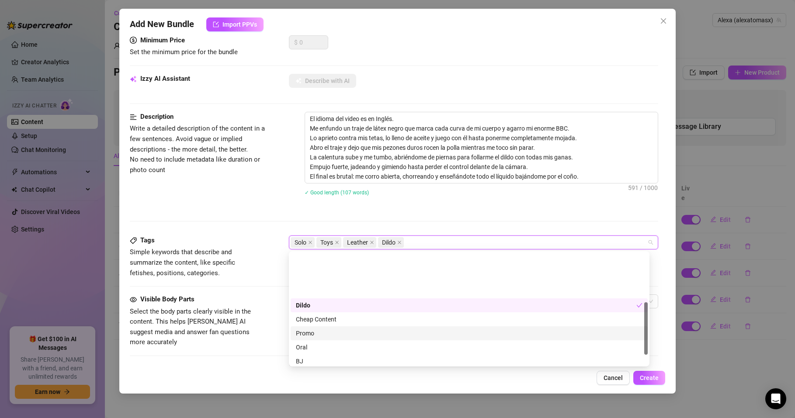
scroll to position [105, 0]
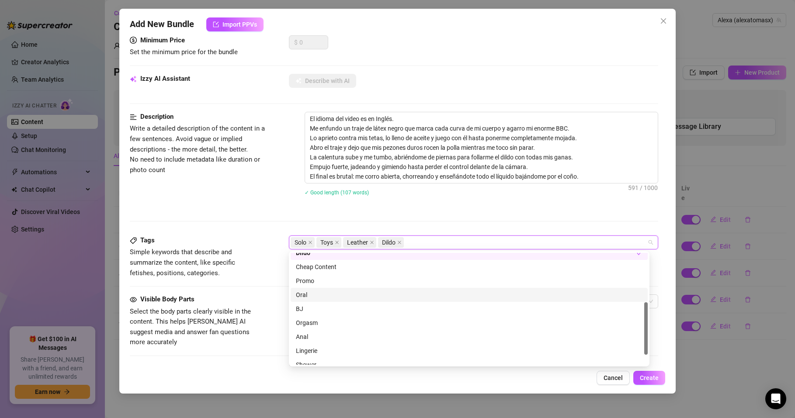
click at [302, 296] on div "Oral" at bounding box center [469, 295] width 347 height 10
click at [303, 307] on div "BJ" at bounding box center [469, 309] width 347 height 10
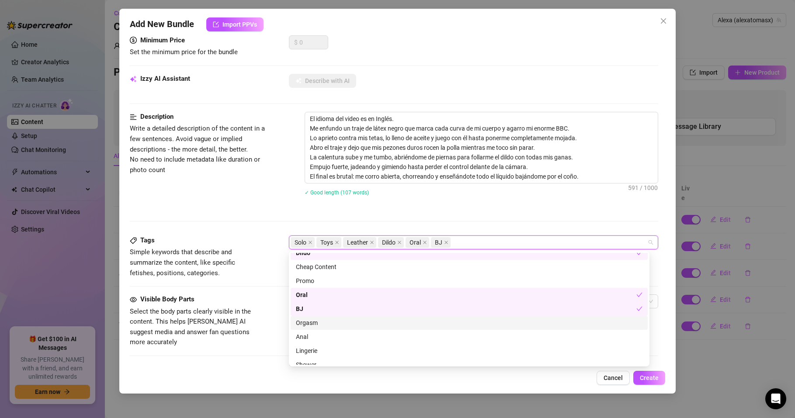
click at [313, 322] on div "Orgasm" at bounding box center [469, 323] width 347 height 10
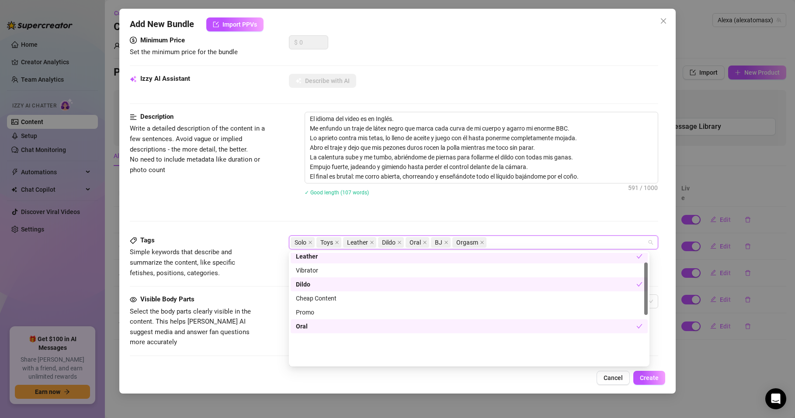
scroll to position [0, 0]
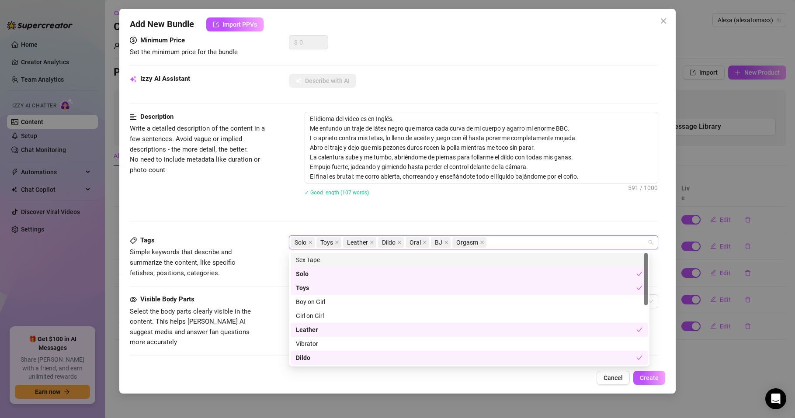
click at [495, 243] on div "Solo Toys Leather Dildo Oral BJ Orgasm" at bounding box center [469, 243] width 357 height 12
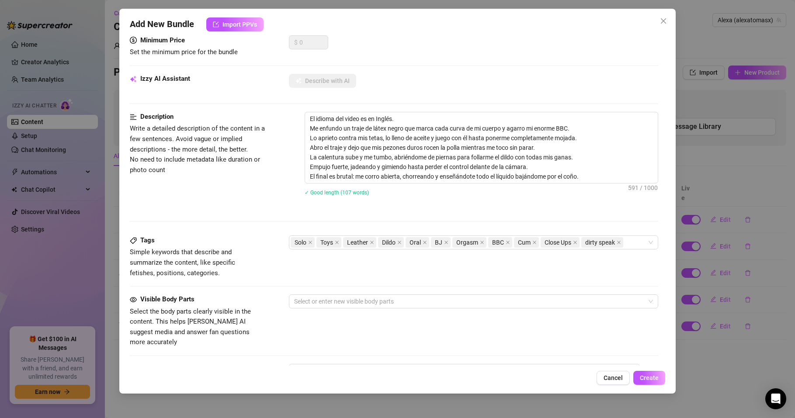
click at [217, 218] on div "Description Write a detailed description of the content in a few sentences. Avo…" at bounding box center [394, 174] width 529 height 124
click at [336, 300] on div at bounding box center [469, 302] width 357 height 12
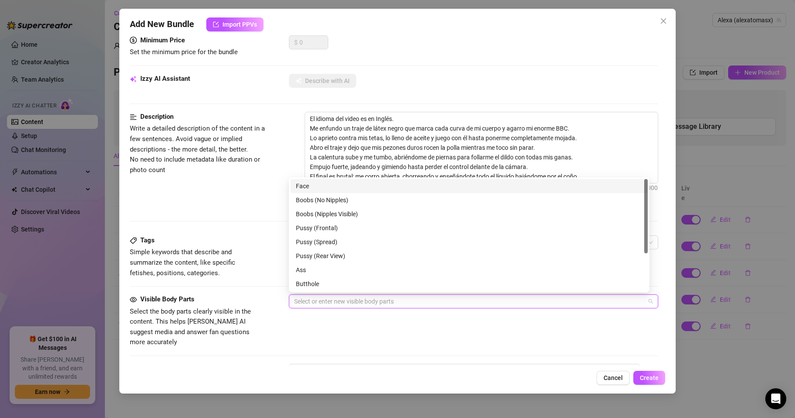
click at [313, 187] on div "Face" at bounding box center [469, 186] width 347 height 10
click at [321, 213] on div "Boobs (Nipples Visible)" at bounding box center [469, 214] width 347 height 10
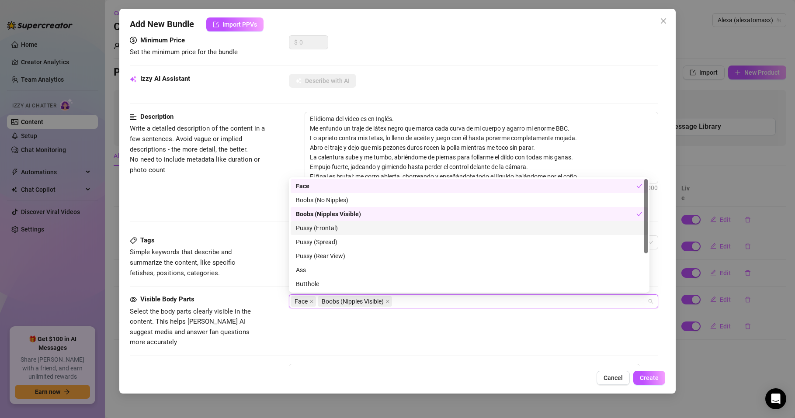
click at [321, 229] on div "Pussy (Frontal)" at bounding box center [469, 228] width 347 height 10
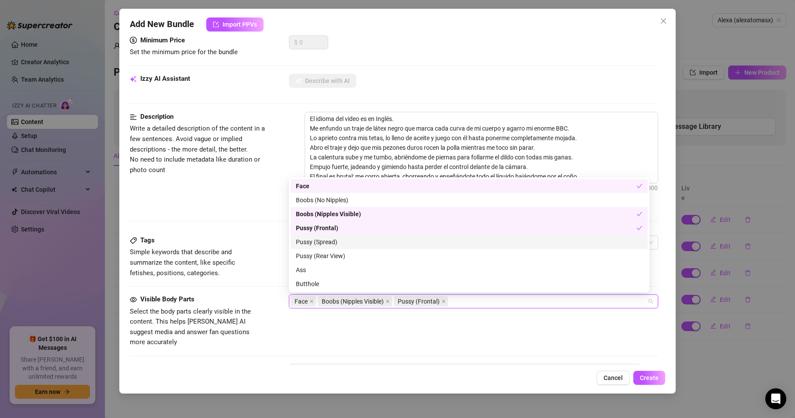
click at [322, 240] on div "Pussy (Spread)" at bounding box center [469, 242] width 347 height 10
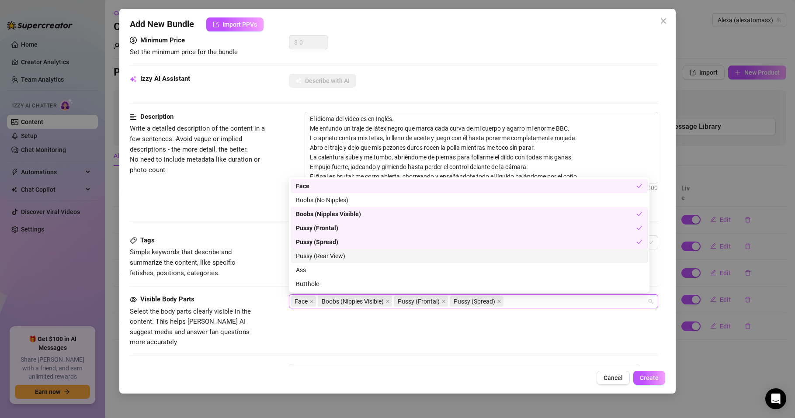
click at [326, 257] on div "Pussy (Rear View)" at bounding box center [469, 256] width 347 height 10
click at [313, 270] on div "Ass" at bounding box center [469, 270] width 347 height 10
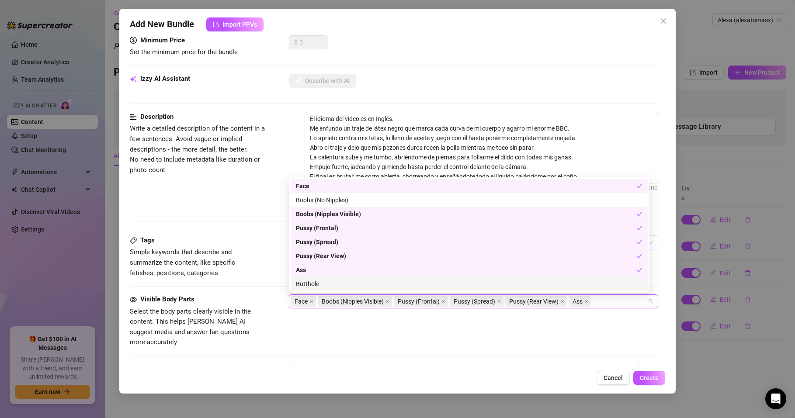
drag, startPoint x: 314, startPoint y: 284, endPoint x: 319, endPoint y: 280, distance: 6.9
click at [314, 284] on div "Butthole" at bounding box center [469, 284] width 347 height 10
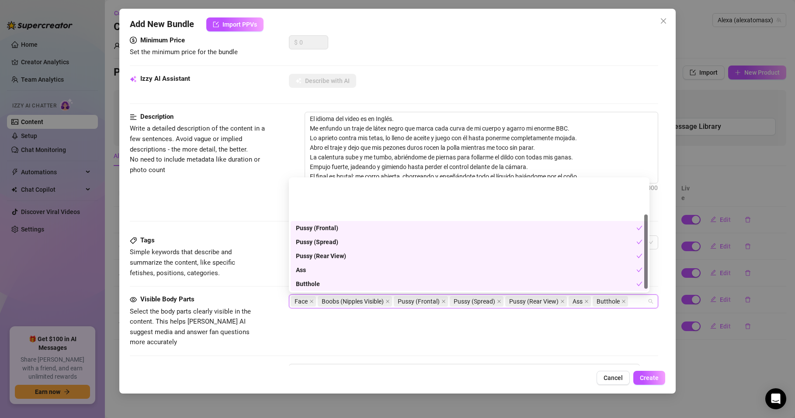
scroll to position [52, 0]
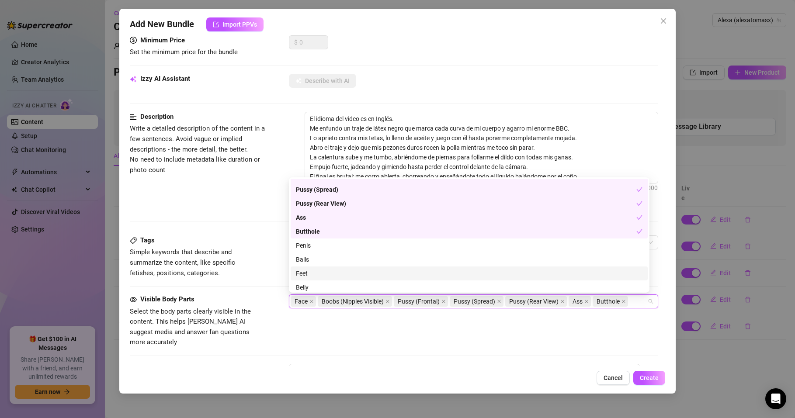
click at [303, 274] on div "Feet" at bounding box center [469, 274] width 347 height 10
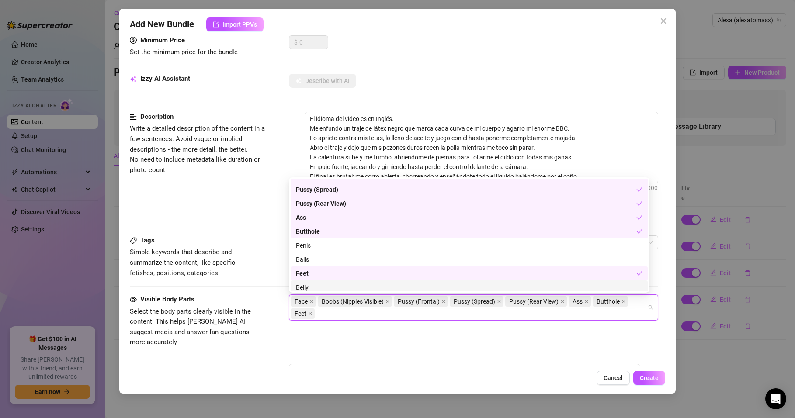
click at [310, 284] on div "Belly" at bounding box center [469, 288] width 347 height 10
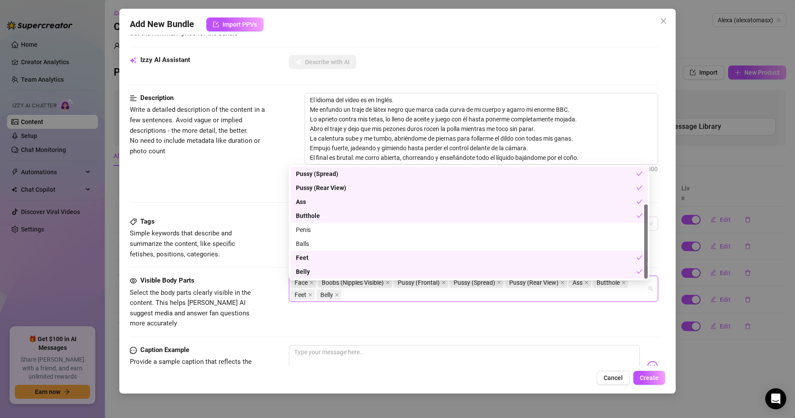
scroll to position [157, 0]
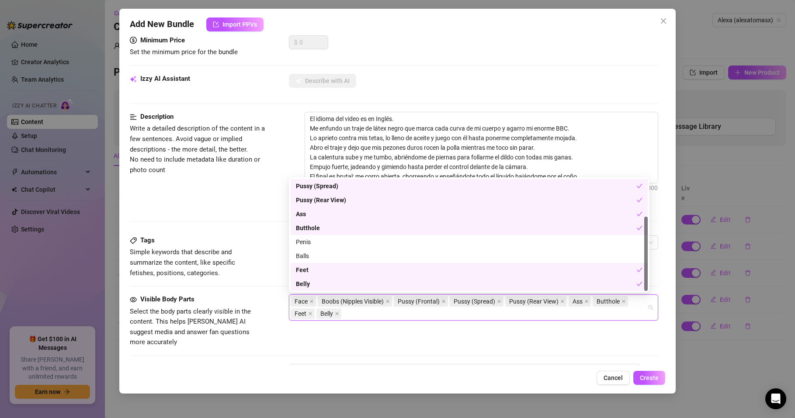
click at [190, 289] on div "Tags Simple keywords that describe and summarize the content, like specific fet…" at bounding box center [394, 265] width 529 height 59
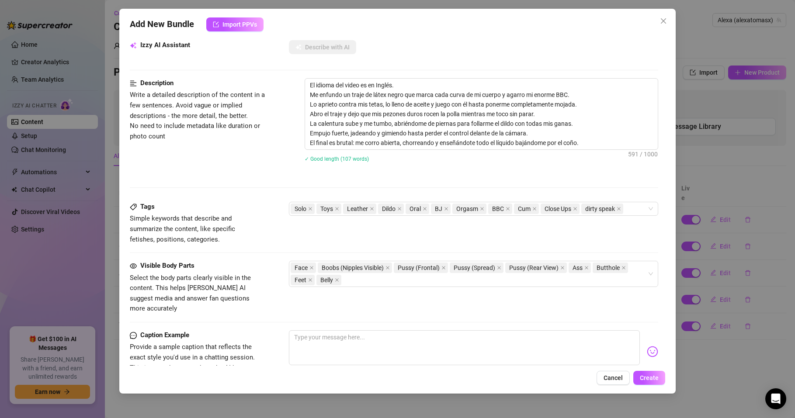
scroll to position [210, 0]
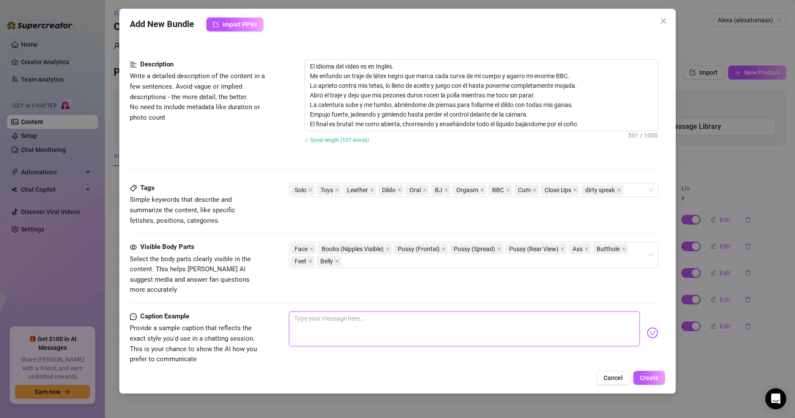
click at [313, 312] on textarea at bounding box center [464, 329] width 351 height 35
paste textarea "Látex, BBC y mi corrida chorreando en primer plano 😈. Este vídeo es puro morbo……"
click at [399, 312] on textarea "Látex, BBC y mi corrida chorreando en primer plano 😈. Este vídeo es puro morbo……" at bounding box center [464, 329] width 351 height 35
drag, startPoint x: 452, startPoint y: 308, endPoint x: 470, endPoint y: 310, distance: 18.6
click at [470, 312] on textarea "Látex, BBC y mi corrida chorreando en super primer plano 😈. Este vídeo es puro …" at bounding box center [464, 329] width 351 height 35
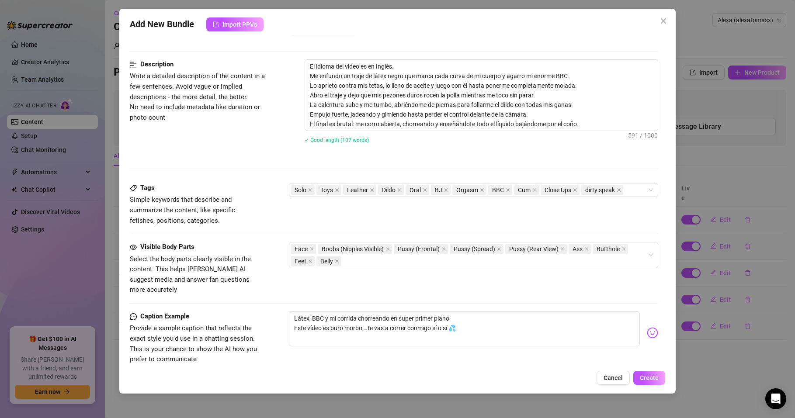
click at [647, 328] on img at bounding box center [652, 333] width 11 height 11
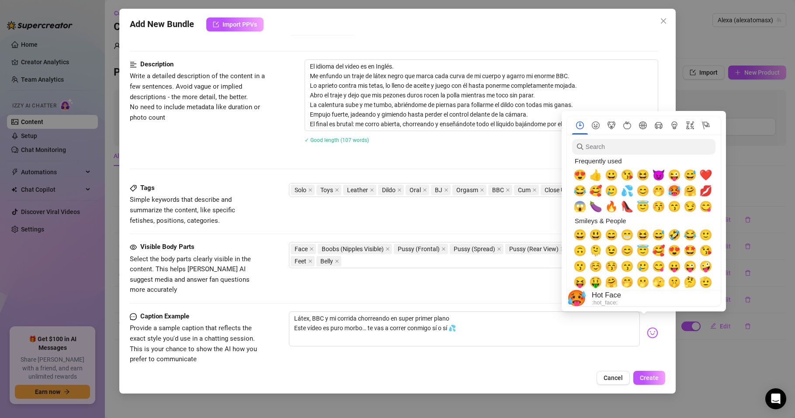
click at [677, 190] on span "🥵" at bounding box center [674, 191] width 13 height 12
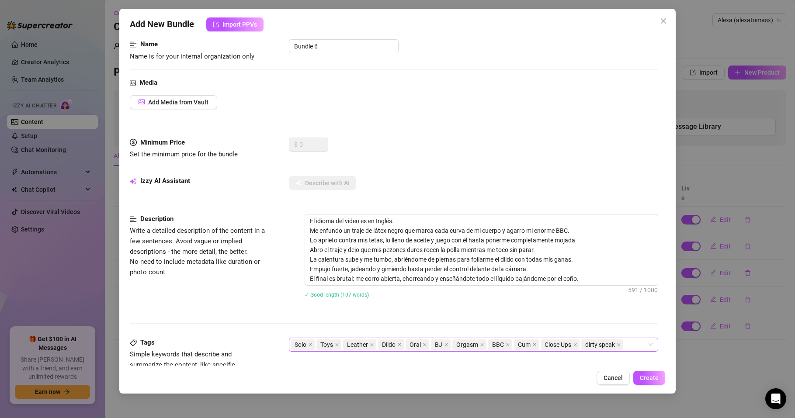
scroll to position [0, 0]
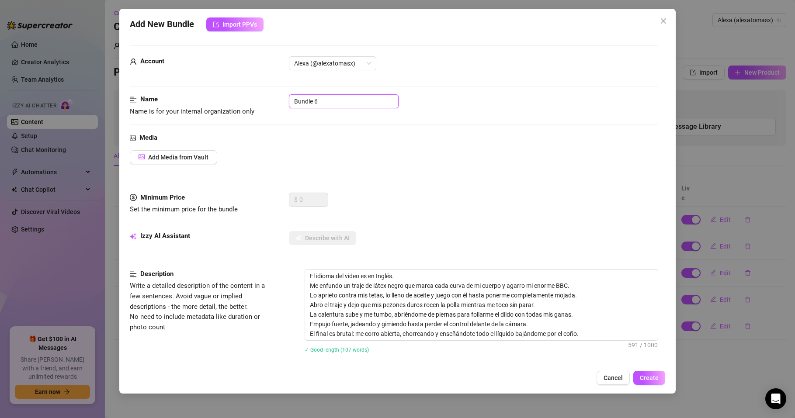
drag, startPoint x: 307, startPoint y: 100, endPoint x: 268, endPoint y: 103, distance: 39.0
click at [268, 103] on div "Name Name is for your internal organization only Bundle 6" at bounding box center [394, 105] width 529 height 22
click at [296, 129] on div "Name Name is for your internal organization only BBC latex" at bounding box center [394, 113] width 529 height 38
click at [206, 158] on span "Add Media from Vault" at bounding box center [178, 157] width 60 height 7
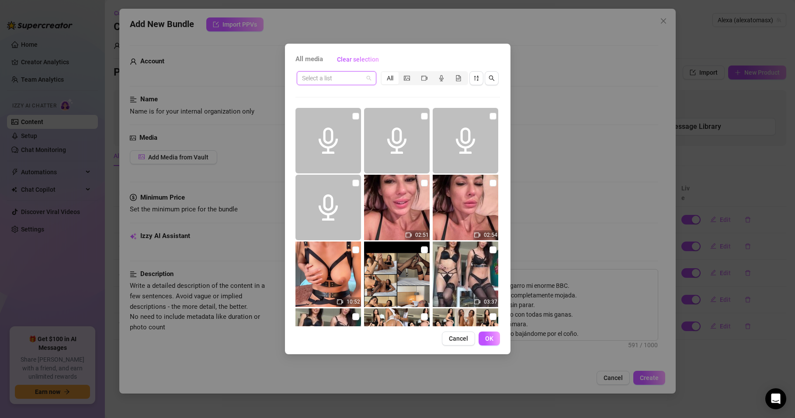
click at [336, 80] on input "search" at bounding box center [332, 78] width 61 height 13
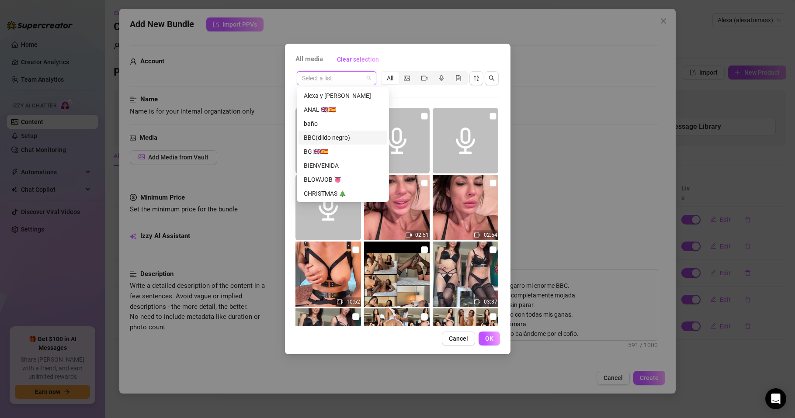
click at [327, 139] on div "BBC(dildo negro)" at bounding box center [343, 138] width 78 height 10
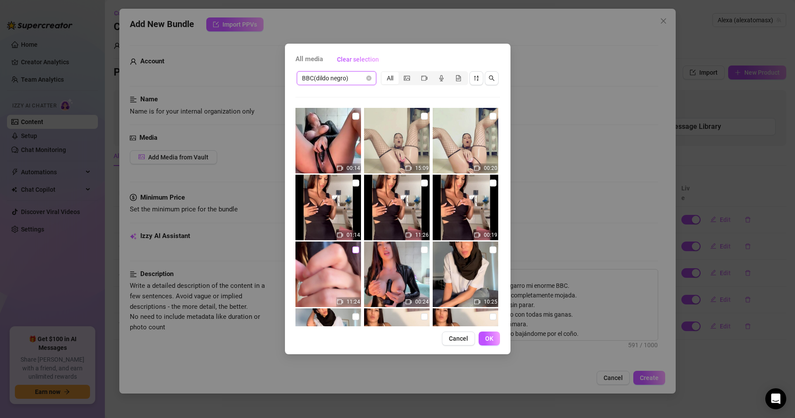
click at [356, 250] on input "checkbox" at bounding box center [355, 250] width 7 height 7
click at [355, 115] on input "checkbox" at bounding box center [355, 116] width 7 height 7
click at [490, 338] on span "OK" at bounding box center [489, 338] width 8 height 7
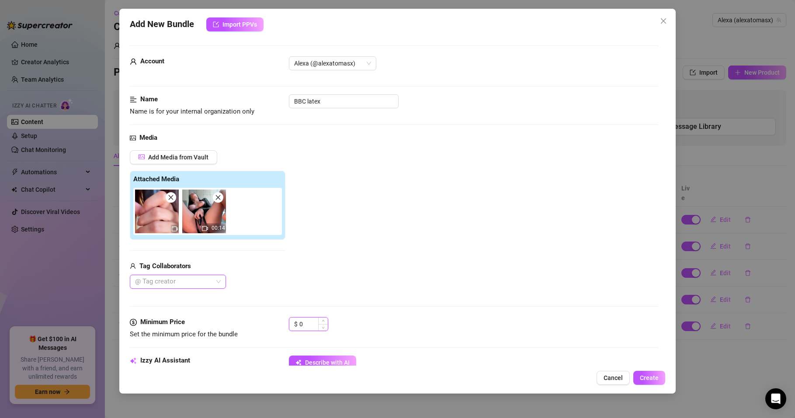
click at [303, 320] on input "0" at bounding box center [314, 324] width 28 height 13
drag, startPoint x: 306, startPoint y: 324, endPoint x: 288, endPoint y: 324, distance: 17.9
click at [289, 324] on div "$ 00" at bounding box center [308, 324] width 39 height 14
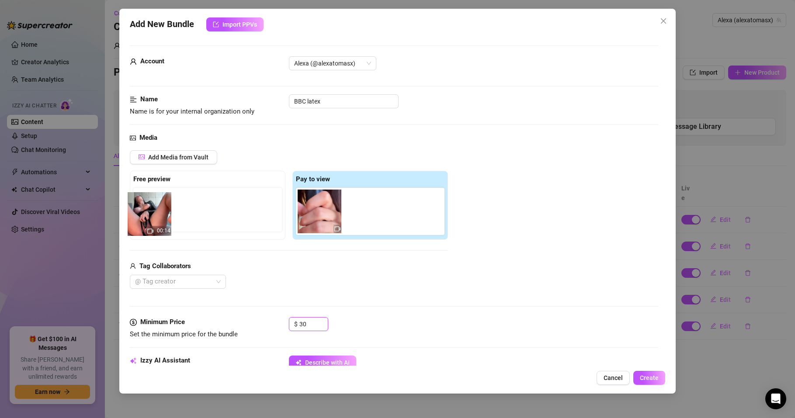
drag, startPoint x: 363, startPoint y: 210, endPoint x: 140, endPoint y: 213, distance: 222.6
click at [140, 213] on div "Free preview Pay to view 00:14" at bounding box center [289, 205] width 318 height 69
drag, startPoint x: 353, startPoint y: 206, endPoint x: 139, endPoint y: 205, distance: 214.3
click at [138, 205] on div "Free preview Pay to view 00:14" at bounding box center [289, 205] width 318 height 69
click at [385, 296] on div "Media Add Media from Vault Free preview 00:14 Pay to view Tag Collaborators @ T…" at bounding box center [394, 225] width 529 height 185
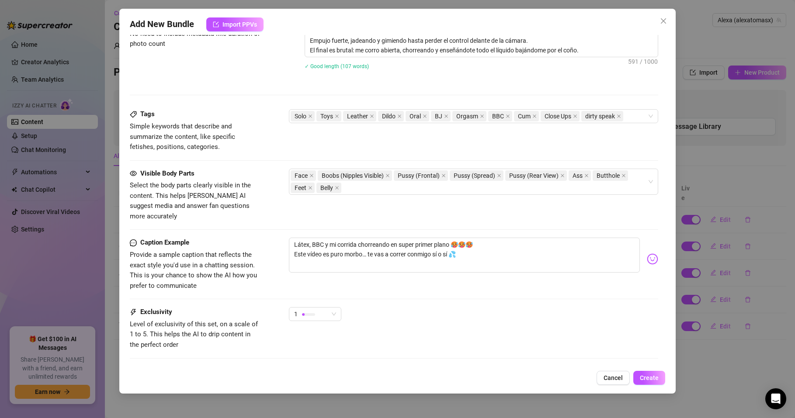
scroll to position [448, 0]
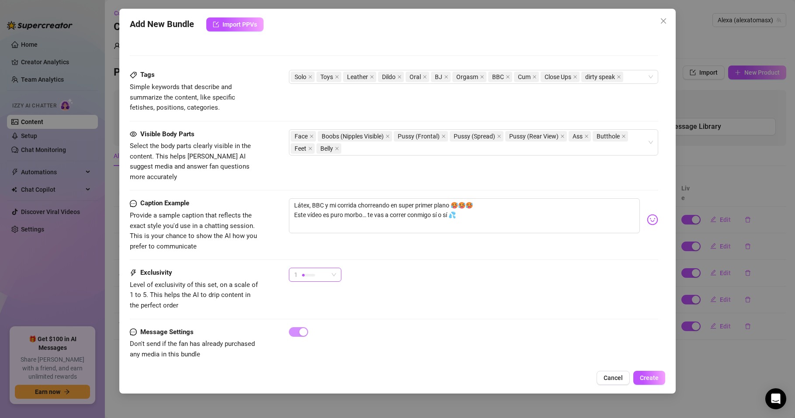
click at [333, 268] on span "1" at bounding box center [315, 274] width 42 height 13
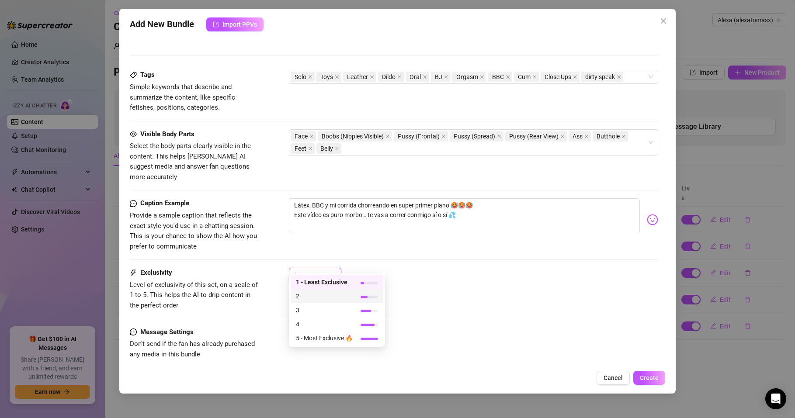
click at [300, 295] on span "2" at bounding box center [324, 297] width 57 height 10
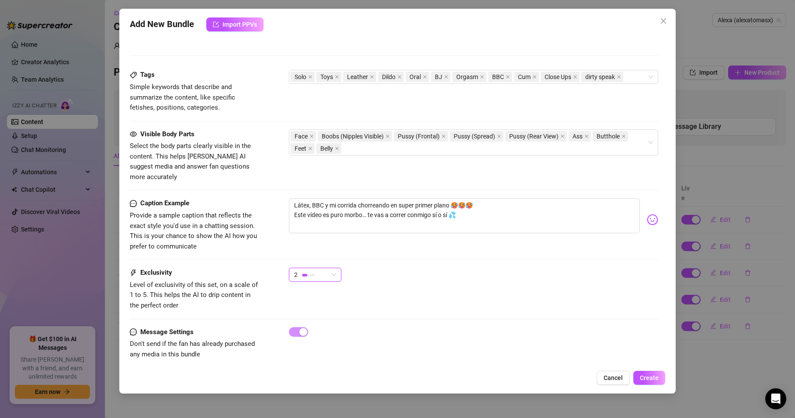
click at [335, 268] on span "2" at bounding box center [315, 274] width 42 height 13
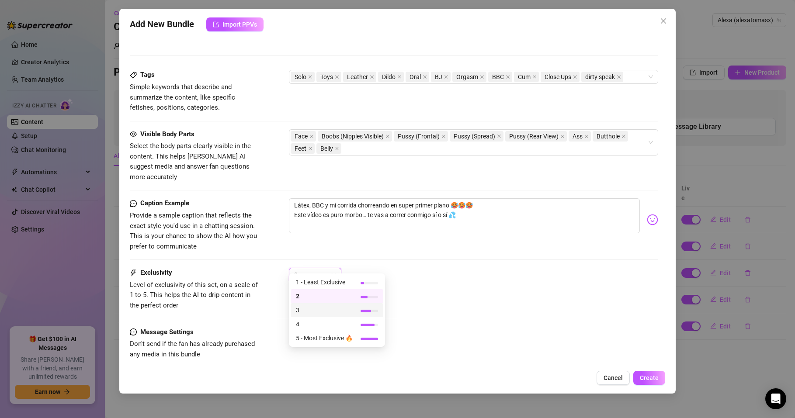
click at [308, 309] on span "3" at bounding box center [324, 311] width 57 height 10
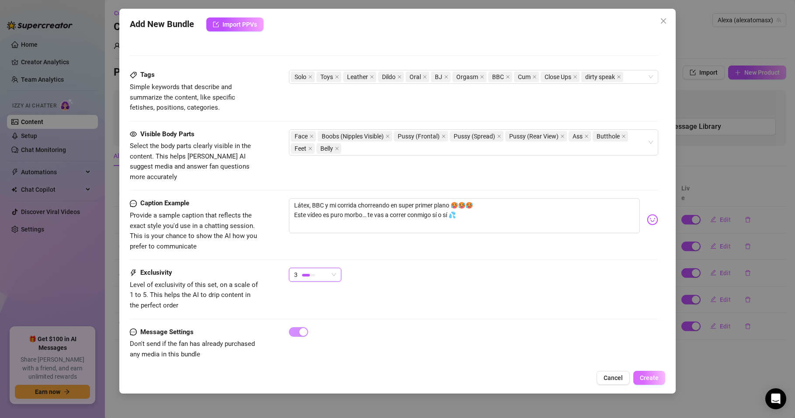
click at [652, 379] on span "Create" at bounding box center [649, 378] width 19 height 7
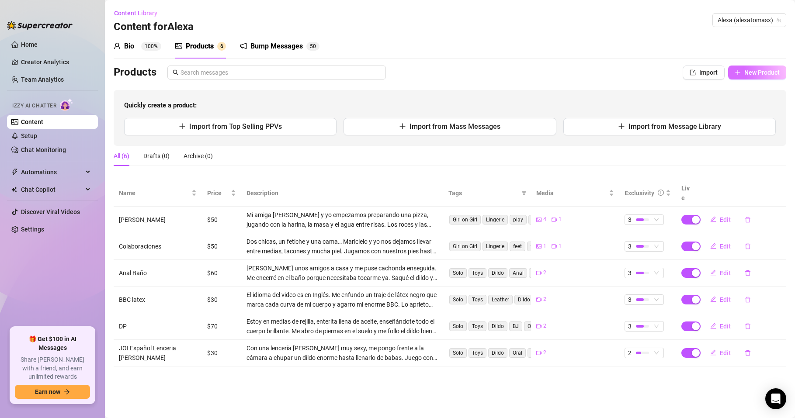
click at [751, 73] on span "New Product" at bounding box center [762, 72] width 35 height 7
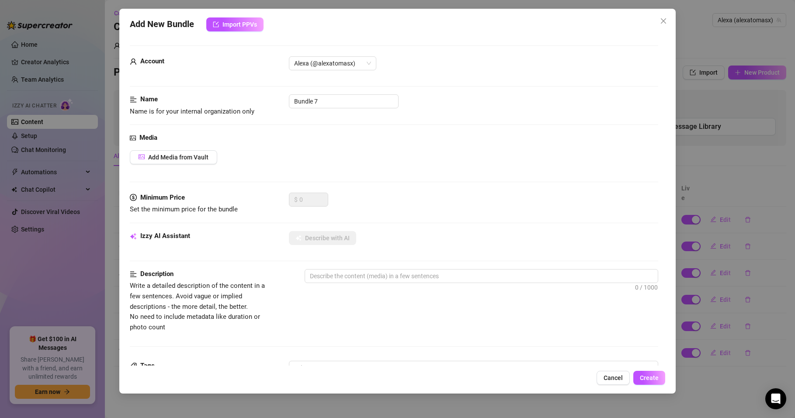
click at [590, 284] on div "0 / 1000" at bounding box center [482, 288] width 354 height 38
click at [174, 155] on span "Add Media from Vault" at bounding box center [178, 157] width 60 height 7
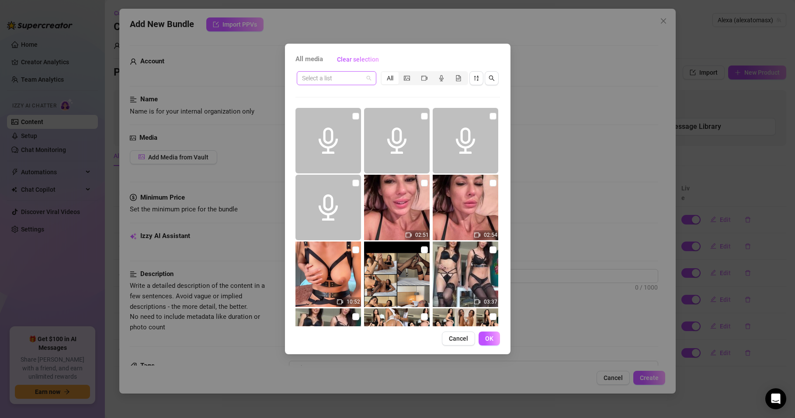
click at [349, 72] on input "search" at bounding box center [332, 78] width 61 height 13
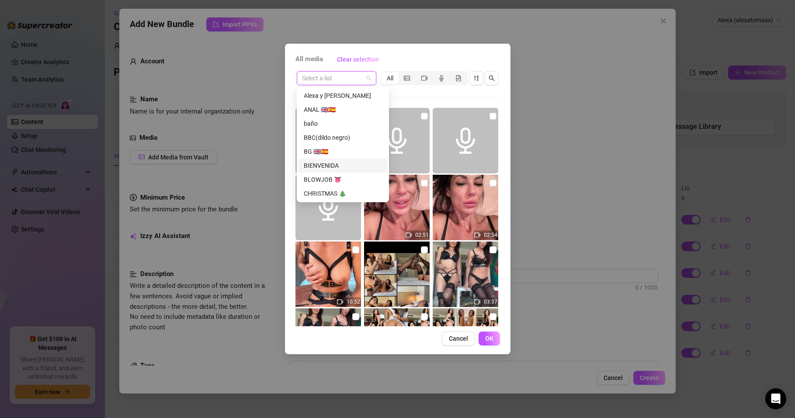
scroll to position [28, 0]
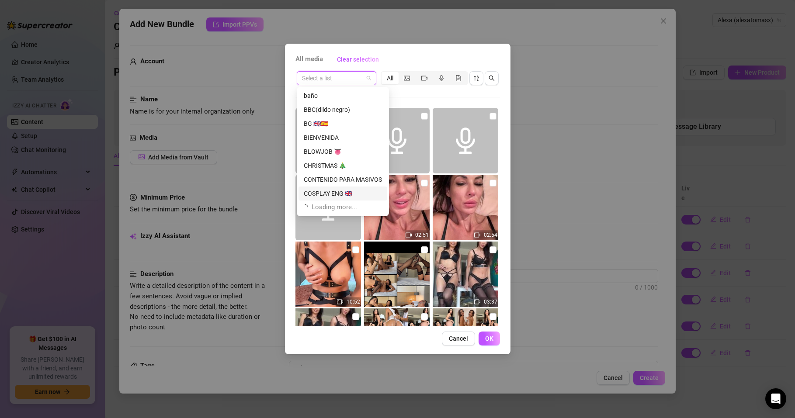
click at [347, 192] on div "COSPLAY ENG 🇬🇧" at bounding box center [343, 194] width 78 height 10
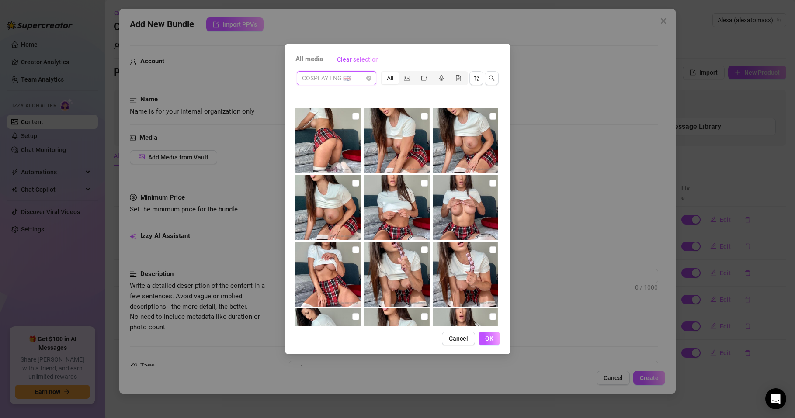
click at [359, 76] on span "COSPLAY ENG 🇬🇧" at bounding box center [336, 78] width 69 height 13
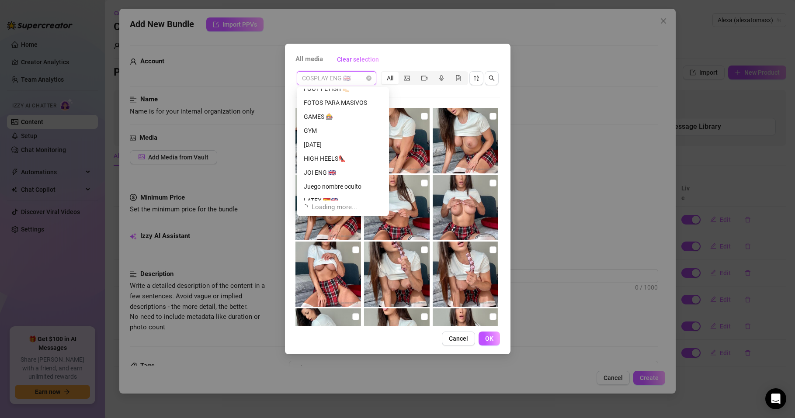
scroll to position [308, 0]
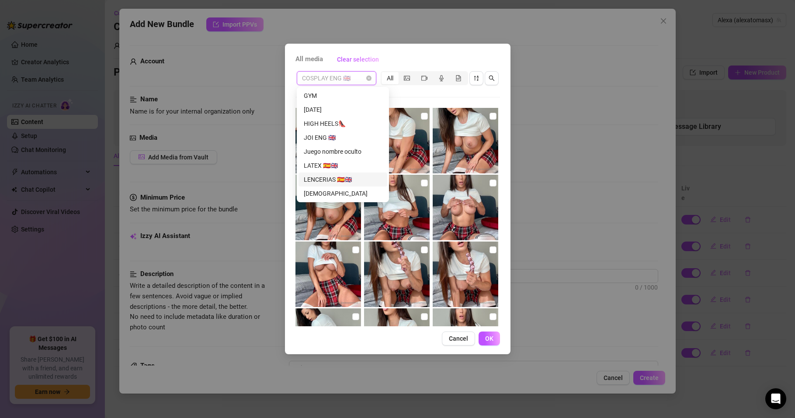
click at [346, 178] on div "LENCERIAS 🇪🇸🇬🇧" at bounding box center [343, 180] width 78 height 10
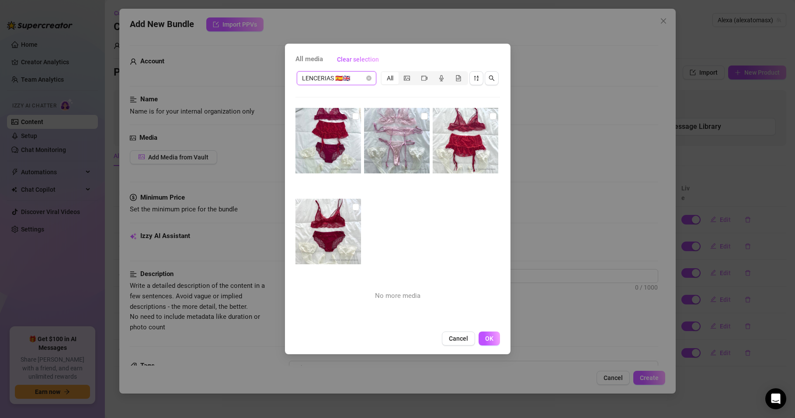
click at [361, 78] on span "LENCERIAS 🇪🇸🇬🇧" at bounding box center [336, 78] width 69 height 13
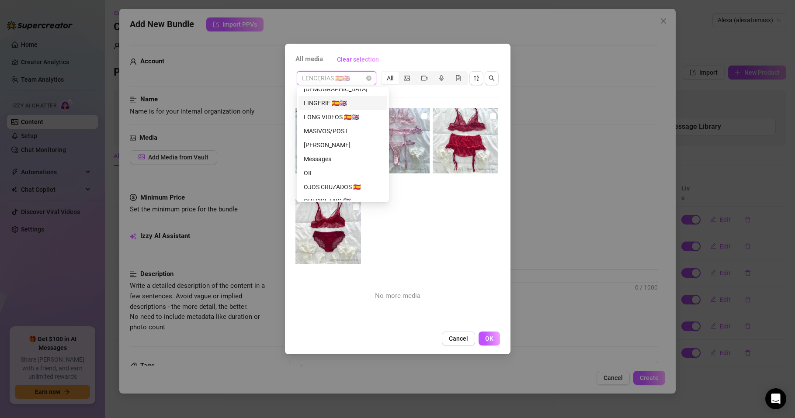
scroll to position [413, 0]
click at [347, 114] on div "LONG VIDEOS 🇪🇸🇬🇧" at bounding box center [343, 117] width 78 height 10
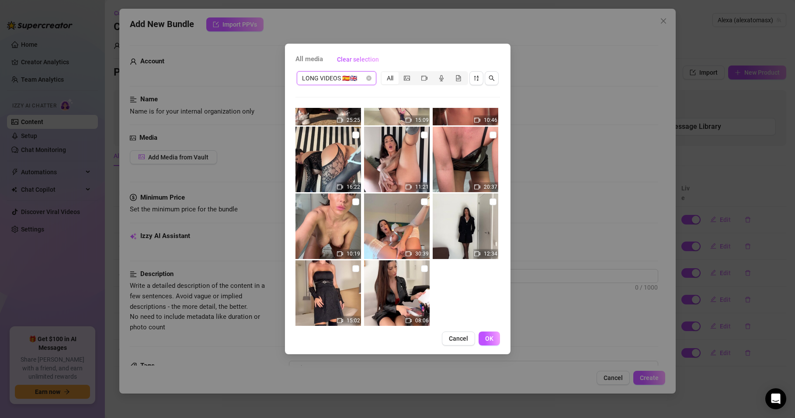
scroll to position [999, 0]
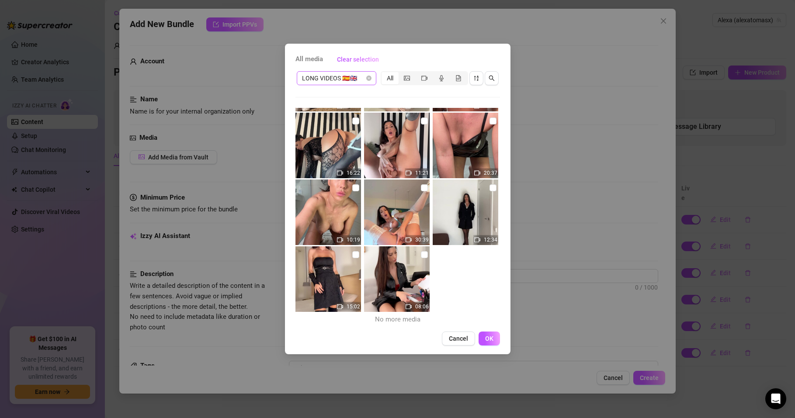
click at [342, 80] on span "LONG VIDEOS 🇪🇸🇬🇧" at bounding box center [336, 78] width 69 height 13
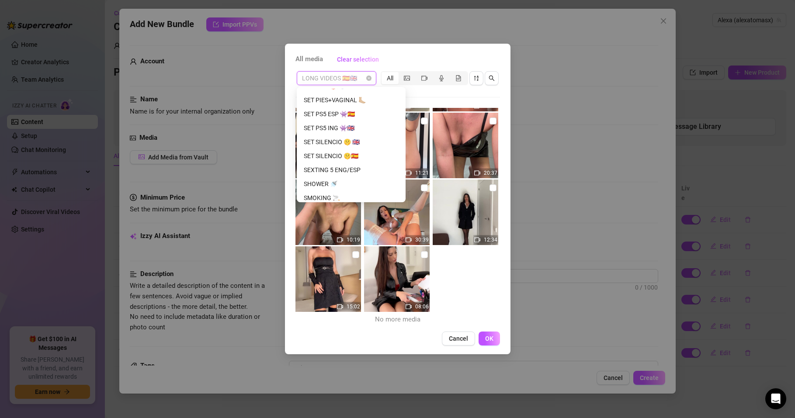
scroll to position [1007, 0]
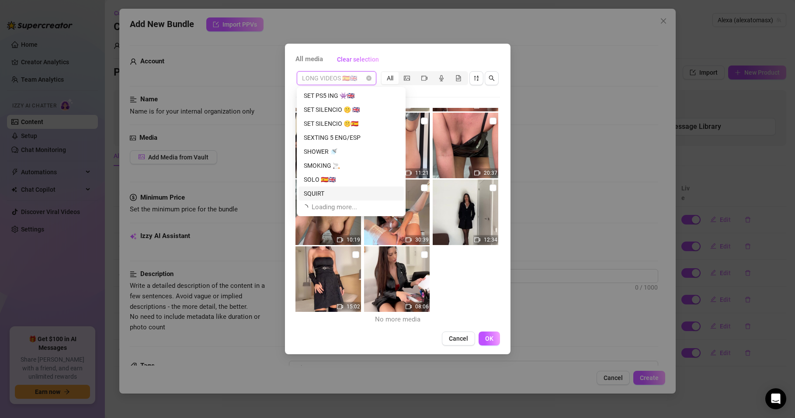
click at [311, 194] on div "SQUIRT" at bounding box center [351, 194] width 95 height 10
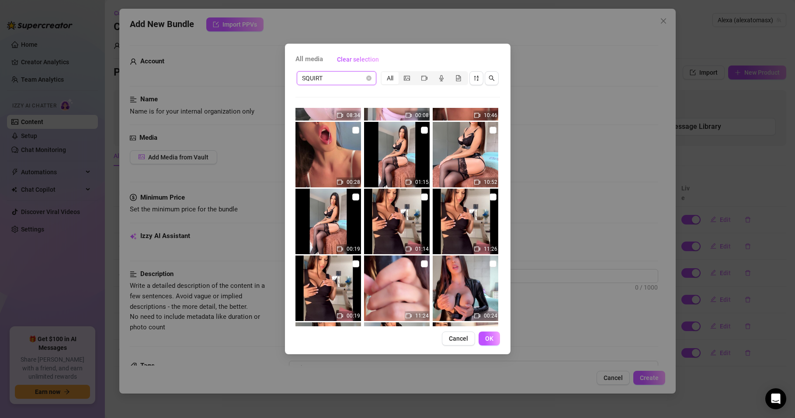
scroll to position [0, 0]
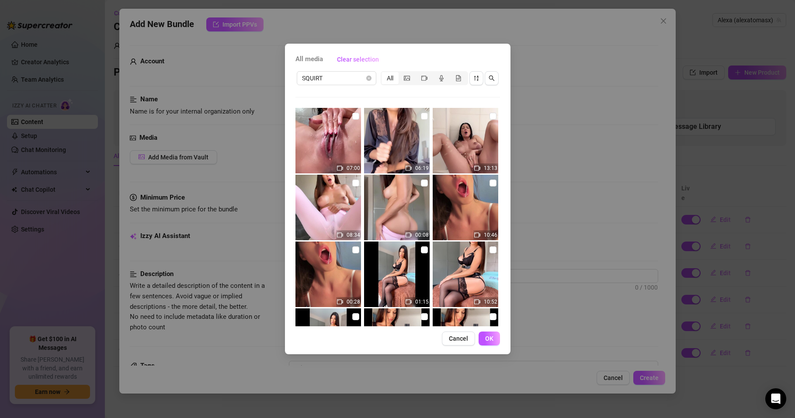
click at [562, 343] on div "All media Clear selection SQUIRT All 07:00 06:19 13:13 08:34 00:08 10:46 00:28 …" at bounding box center [397, 209] width 795 height 418
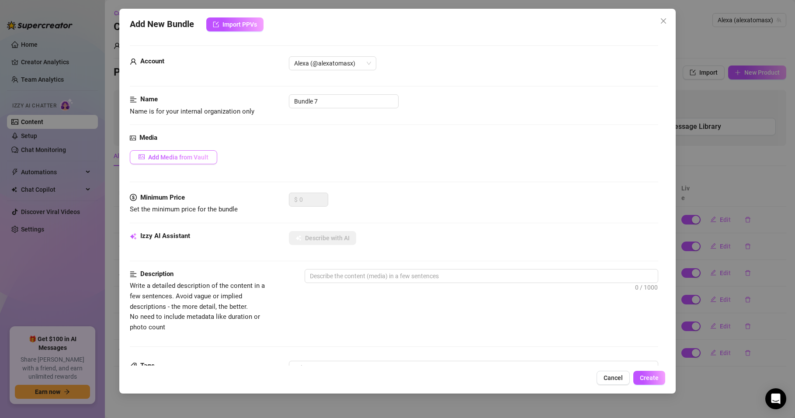
click at [181, 160] on span "Add Media from Vault" at bounding box center [178, 157] width 60 height 7
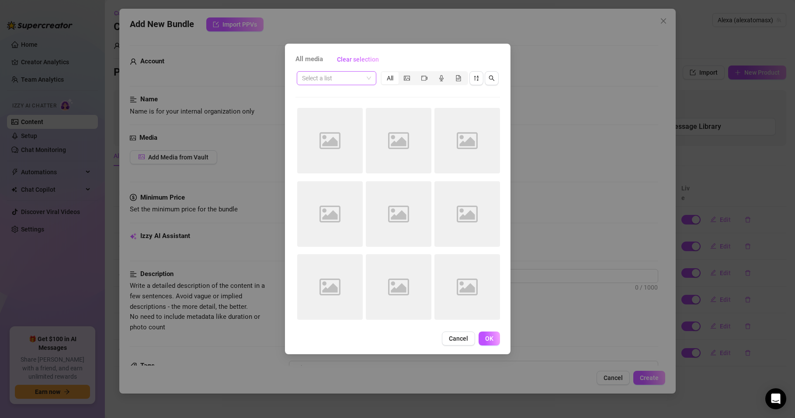
click at [324, 76] on input "search" at bounding box center [332, 78] width 61 height 13
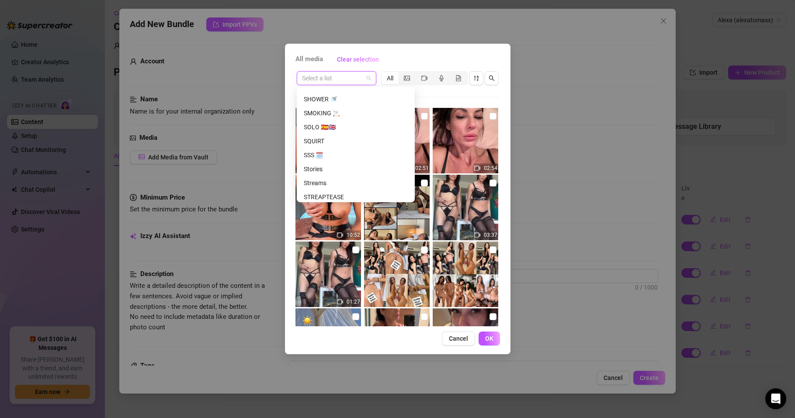
scroll to position [1042, 0]
click at [322, 157] on div "SQUIRT" at bounding box center [356, 159] width 104 height 10
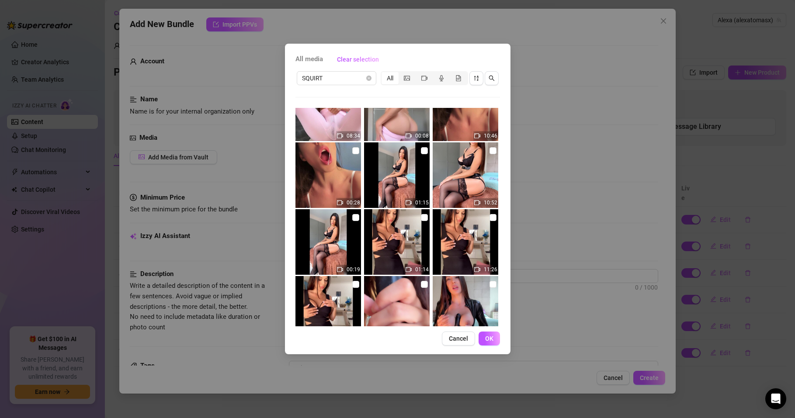
scroll to position [157, 0]
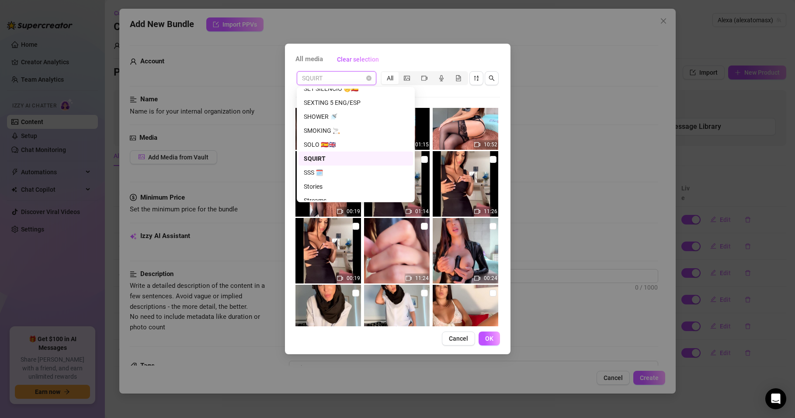
click at [347, 77] on span "SQUIRT" at bounding box center [336, 78] width 69 height 13
click at [310, 174] on div "SSS 🗓️" at bounding box center [356, 173] width 104 height 10
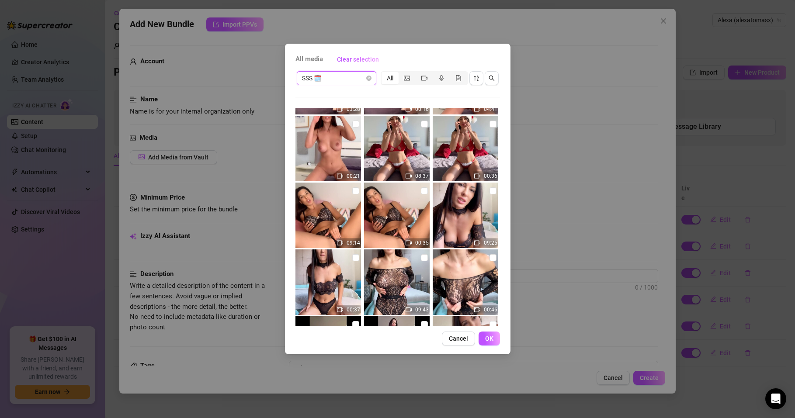
scroll to position [526, 0]
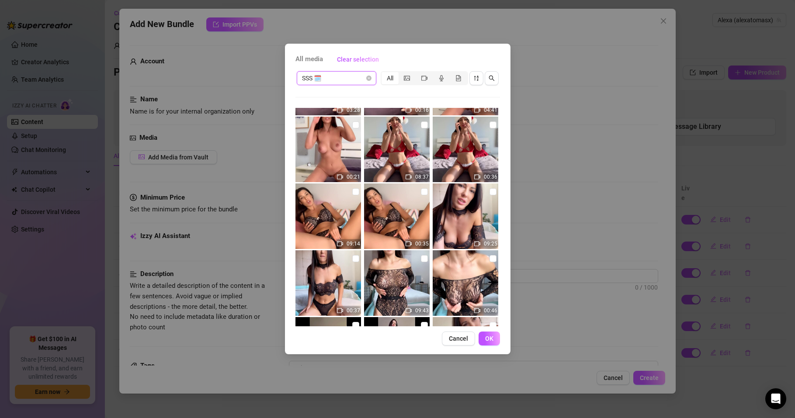
click at [345, 76] on span "SSS 🗓️" at bounding box center [336, 78] width 69 height 13
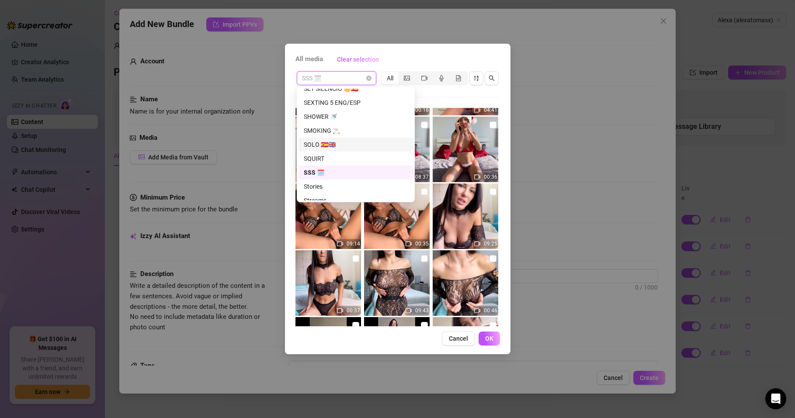
click at [325, 143] on div "SOLO 🇪🇸🇬🇧" at bounding box center [356, 145] width 104 height 10
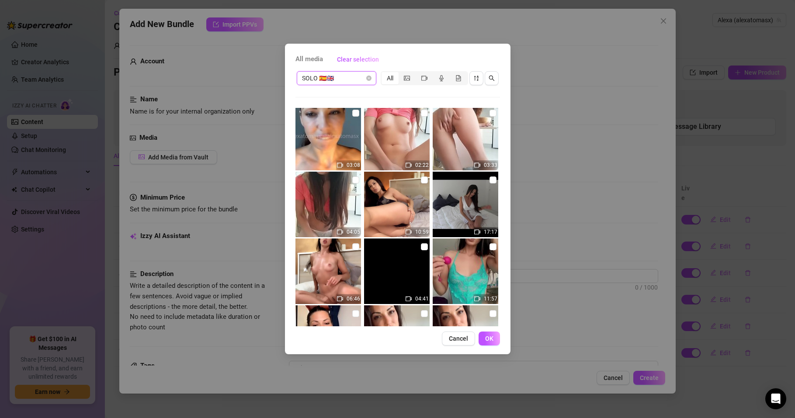
scroll to position [3006, 0]
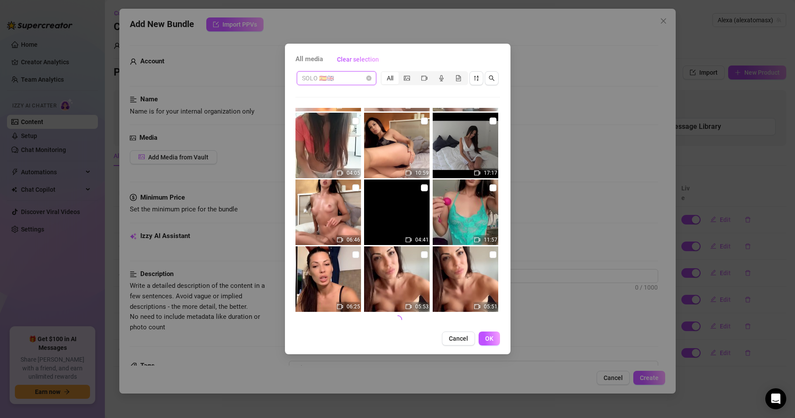
click at [337, 75] on span "SOLO 🇪🇸🇬🇧" at bounding box center [336, 78] width 69 height 13
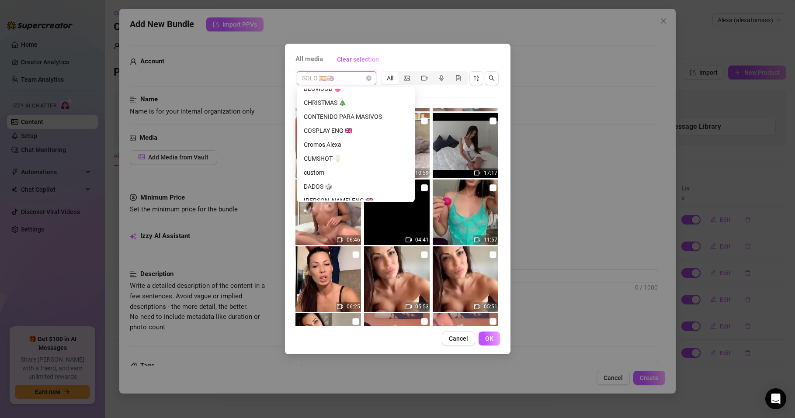
scroll to position [0, 0]
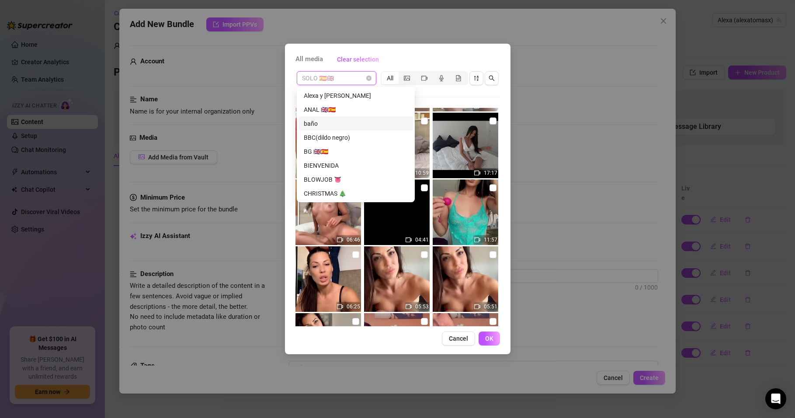
click at [321, 124] on div "baño" at bounding box center [356, 124] width 104 height 10
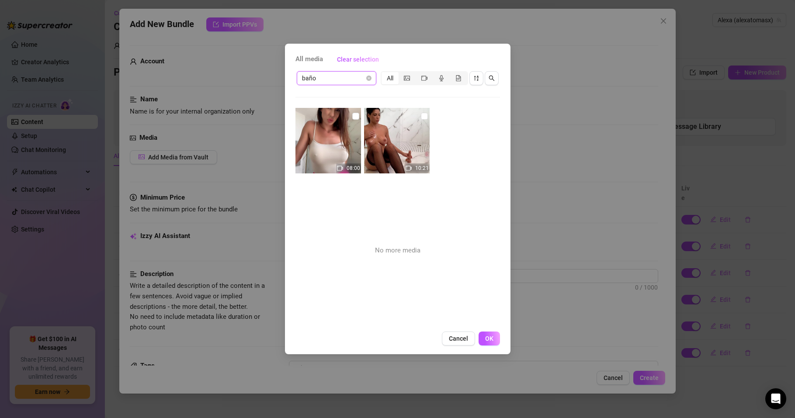
click at [338, 83] on span "baño" at bounding box center [336, 78] width 69 height 13
click at [340, 74] on span "baño" at bounding box center [336, 78] width 69 height 13
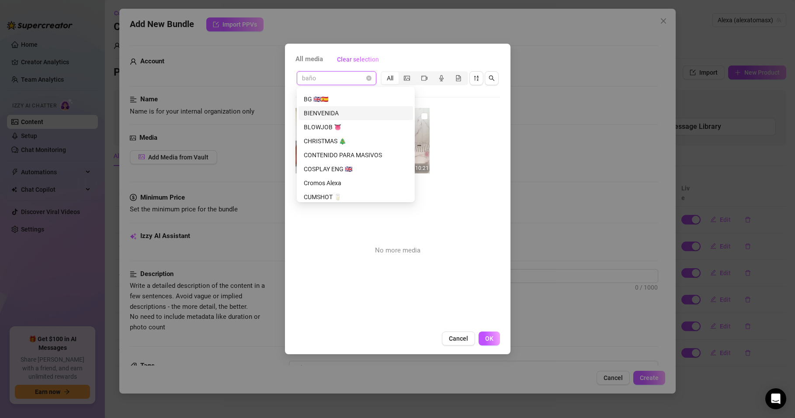
scroll to position [105, 0]
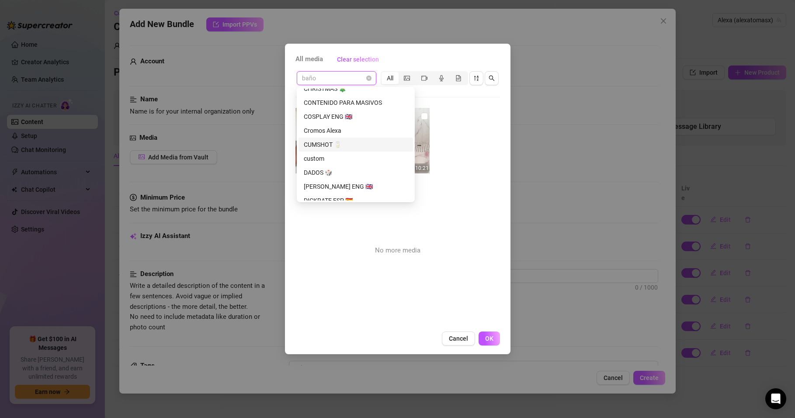
click at [323, 145] on div "CUMSHOT 🥛" at bounding box center [356, 145] width 104 height 10
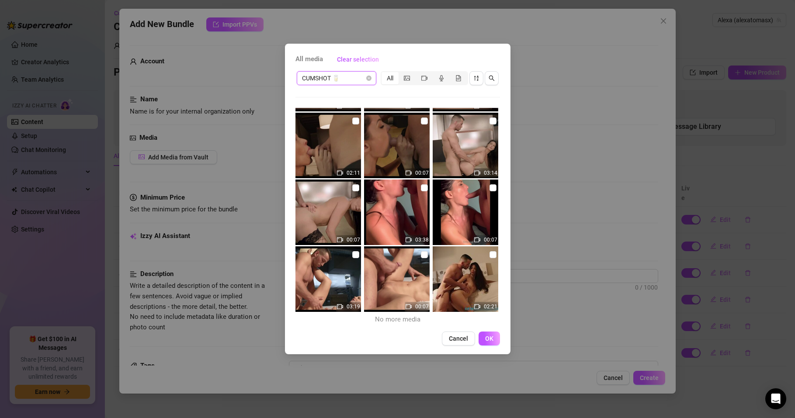
scroll to position [0, 0]
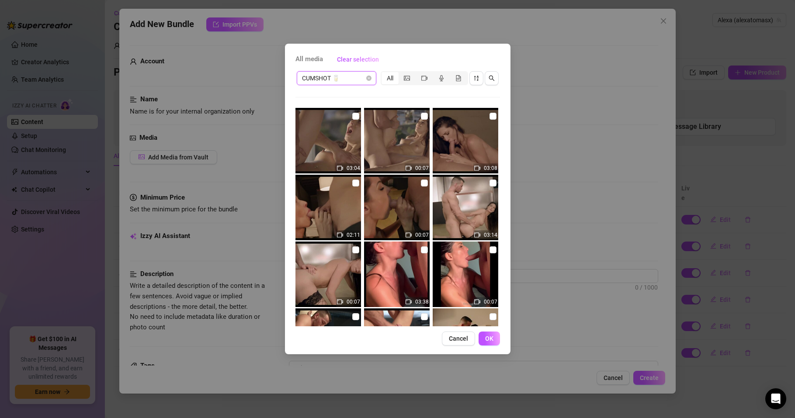
click at [347, 79] on span "CUMSHOT 🥛" at bounding box center [336, 78] width 69 height 13
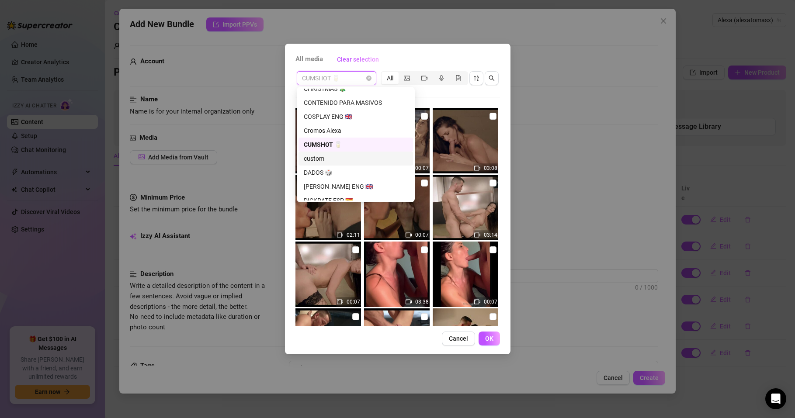
click at [317, 158] on div "custom" at bounding box center [356, 159] width 104 height 10
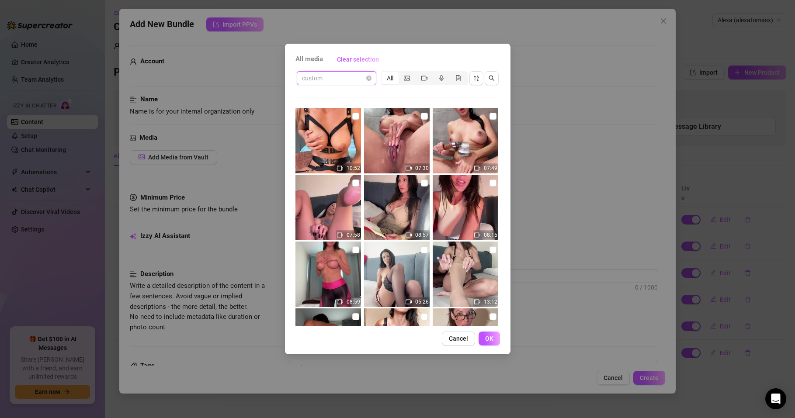
click at [321, 74] on span "custom" at bounding box center [336, 78] width 69 height 13
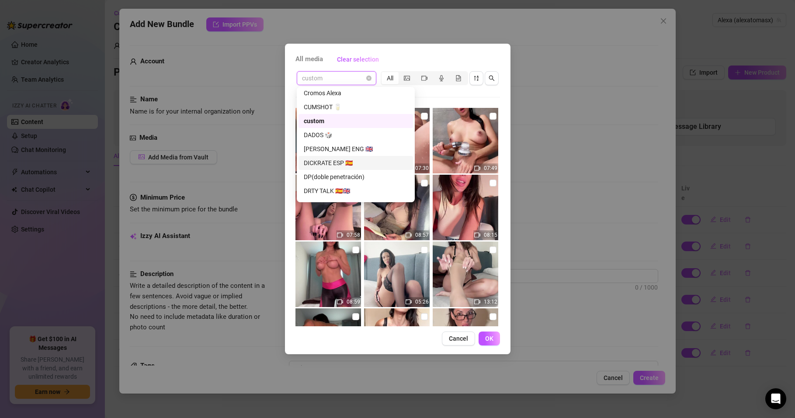
scroll to position [157, 0]
click at [338, 178] on div "DRTY TALK 🇪🇸🇬🇧" at bounding box center [356, 176] width 104 height 10
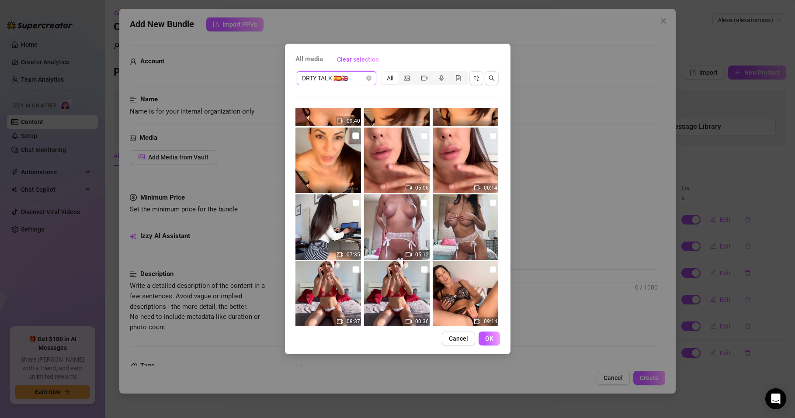
scroll to position [330, 0]
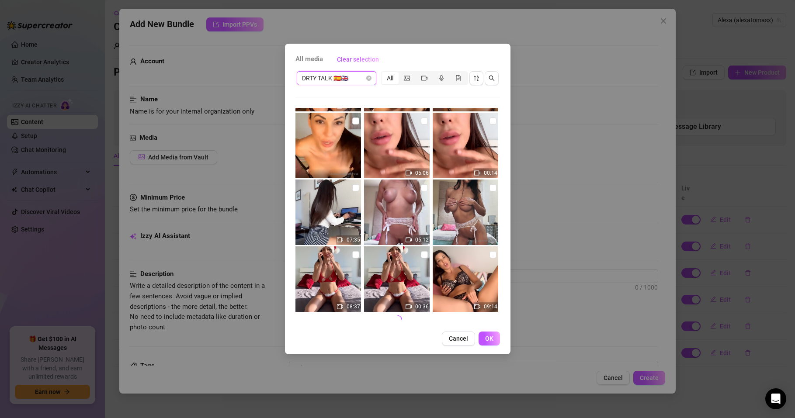
click at [315, 79] on span "DRTY TALK 🇪🇸🇬🇧" at bounding box center [336, 78] width 69 height 13
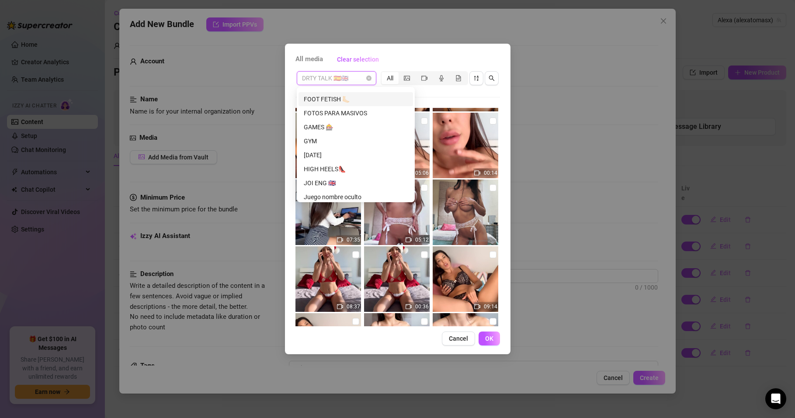
scroll to position [315, 0]
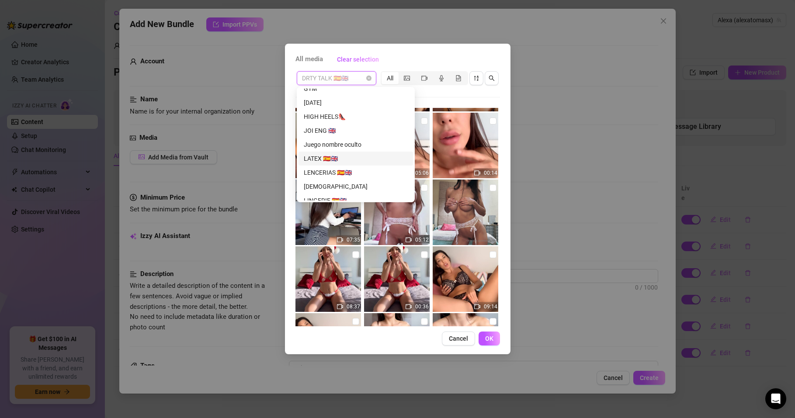
click at [328, 160] on div "LATEX 🇪🇸🇬🇧" at bounding box center [356, 159] width 104 height 10
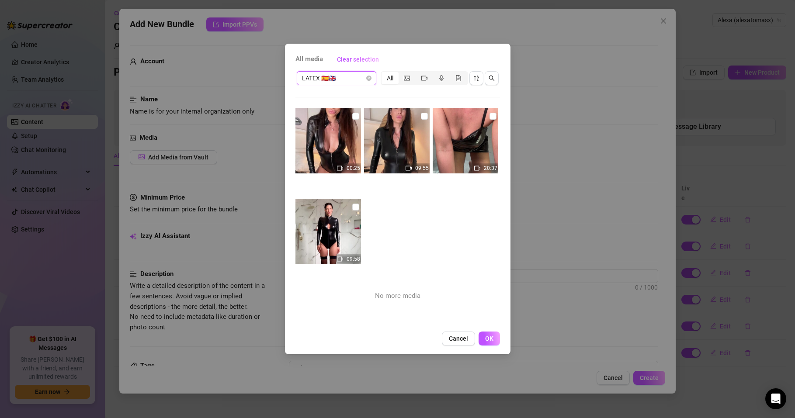
click at [342, 81] on span "LATEX 🇪🇸🇬🇧" at bounding box center [336, 78] width 69 height 13
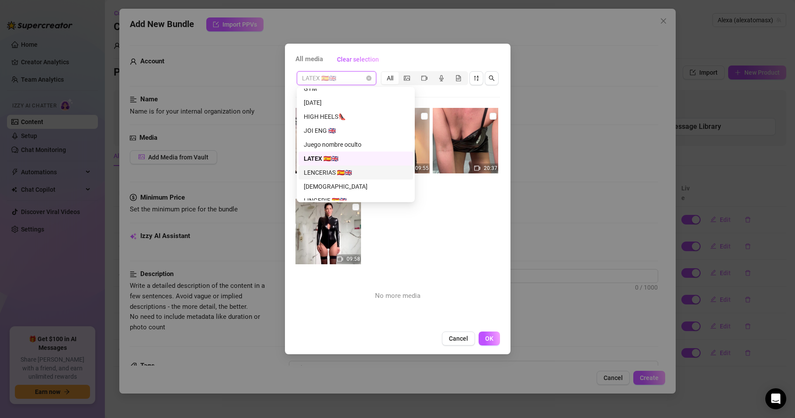
click at [342, 171] on div "LENCERIAS 🇪🇸🇬🇧" at bounding box center [356, 173] width 104 height 10
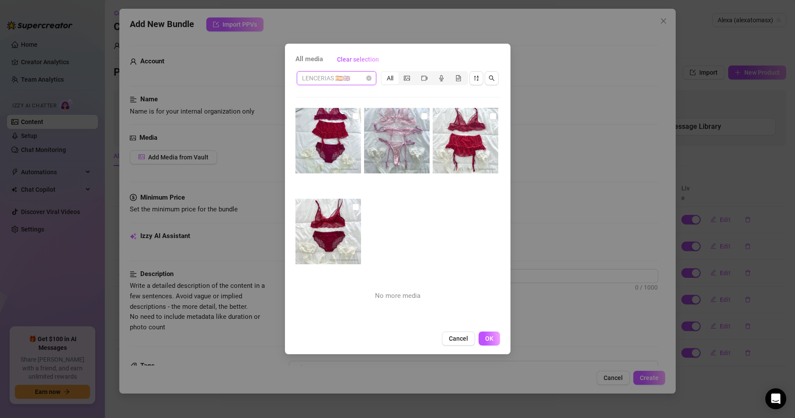
click at [345, 83] on span "LENCERIAS 🇪🇸🇬🇧" at bounding box center [336, 78] width 69 height 13
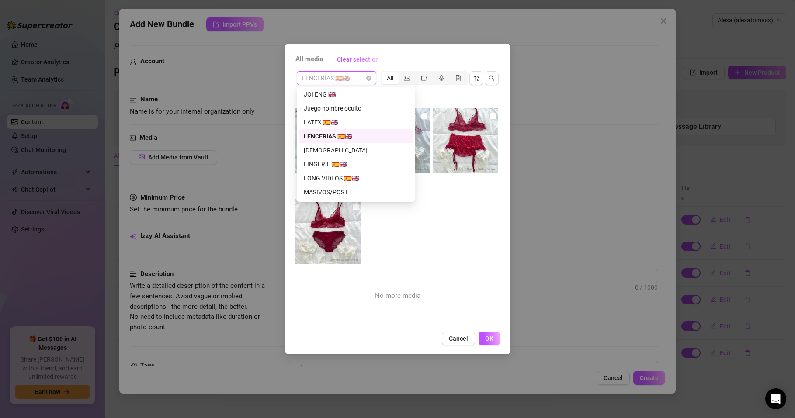
scroll to position [367, 0]
click at [343, 149] on div "LINGERIE 🇪🇸🇬🇧" at bounding box center [356, 148] width 104 height 10
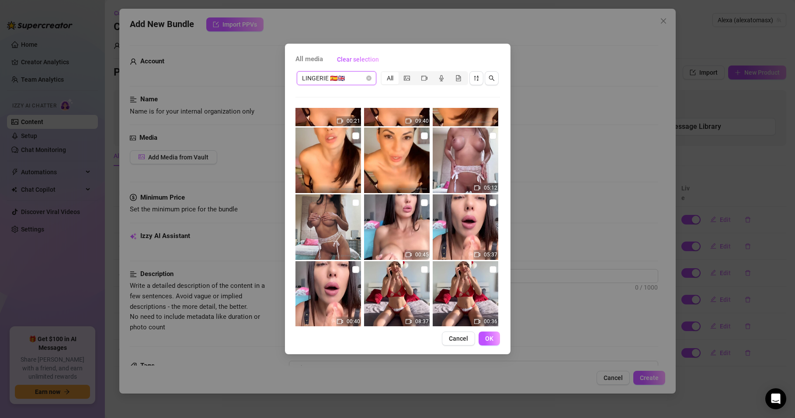
scroll to position [330, 0]
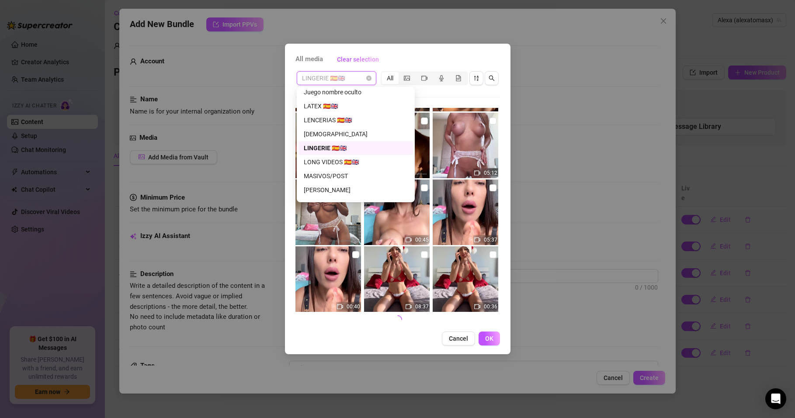
click at [339, 75] on span "LINGERIE 🇪🇸🇬🇧" at bounding box center [336, 78] width 69 height 13
click at [339, 161] on div "LONG VIDEOS 🇪🇸🇬🇧" at bounding box center [356, 162] width 104 height 10
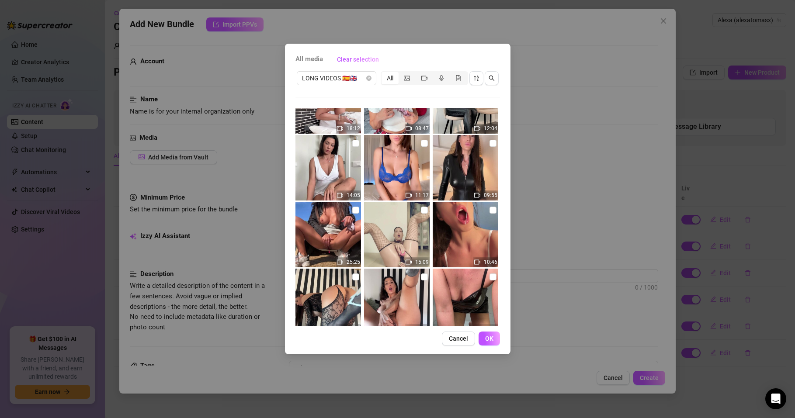
scroll to position [841, 0]
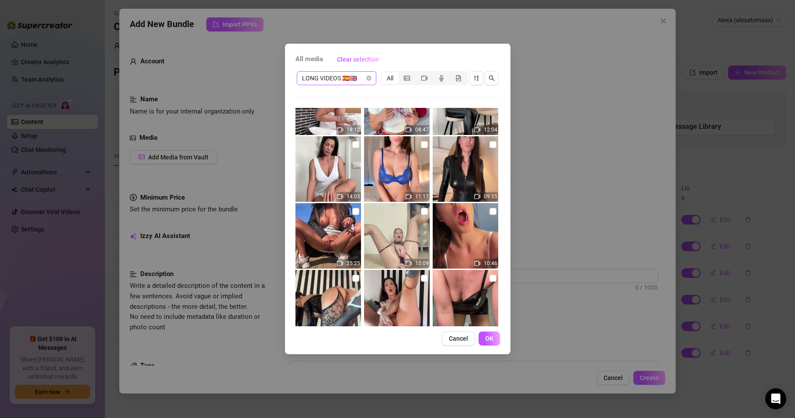
click at [348, 76] on span "LONG VIDEOS 🇪🇸🇬🇧" at bounding box center [336, 78] width 69 height 13
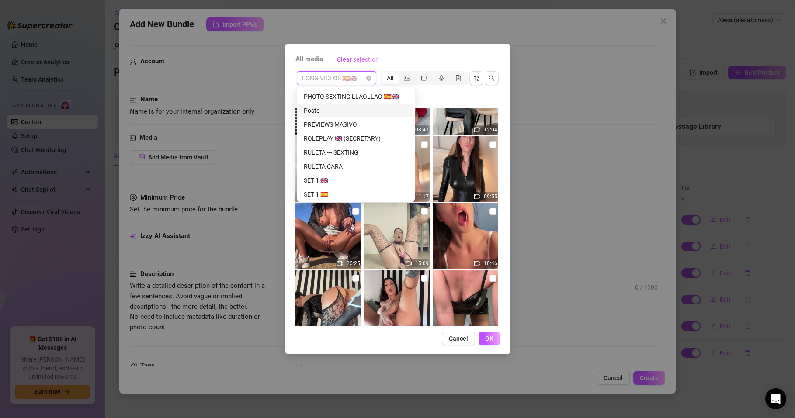
scroll to position [577, 0]
click at [365, 119] on div "ROLEPLAY 🇬🇧 (SECRETARY)" at bounding box center [356, 120] width 104 height 10
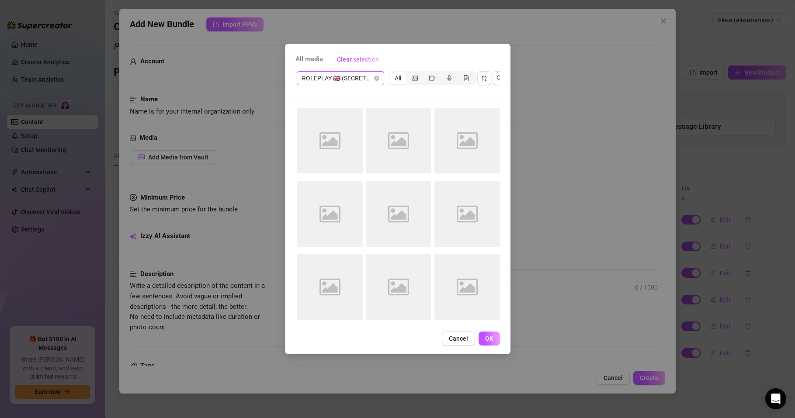
scroll to position [0, 0]
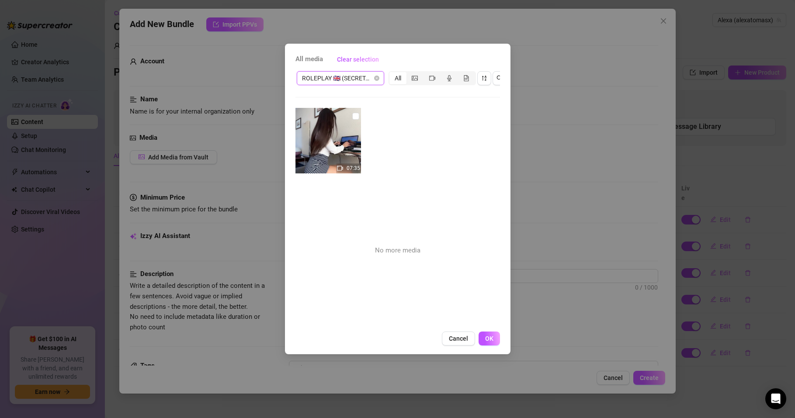
click at [361, 78] on span "ROLEPLAY 🇬🇧 (SECRETARY)" at bounding box center [340, 78] width 77 height 13
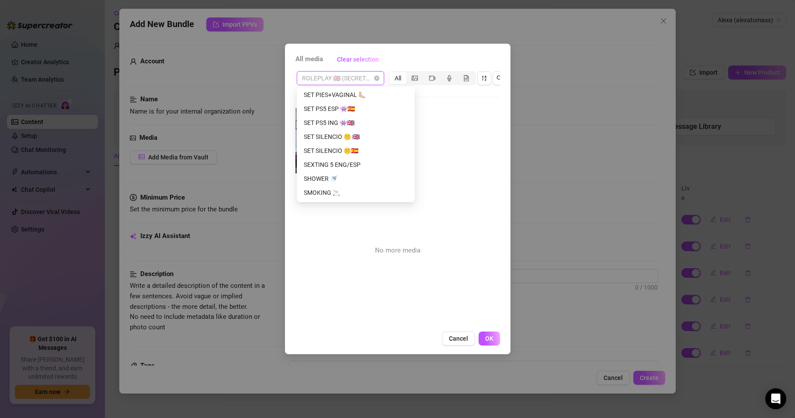
scroll to position [997, 0]
click at [318, 164] on div "SHOWER 🚿" at bounding box center [356, 162] width 104 height 10
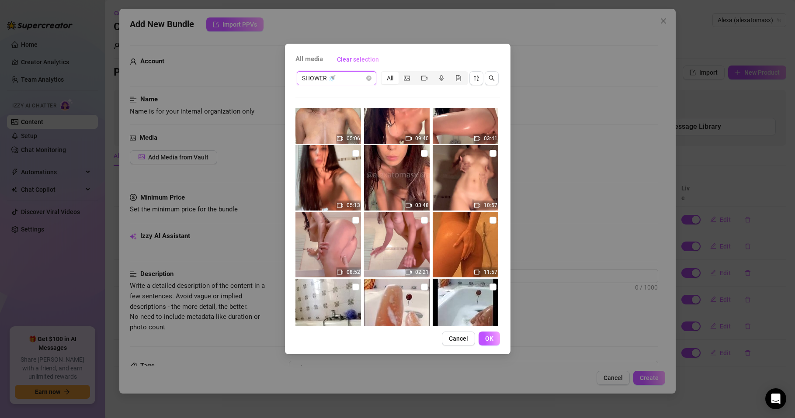
scroll to position [196, 0]
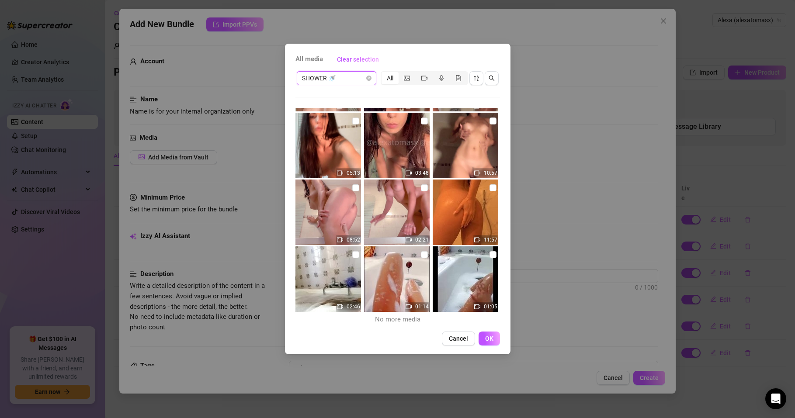
click at [341, 73] on span "SHOWER 🚿" at bounding box center [336, 78] width 69 height 13
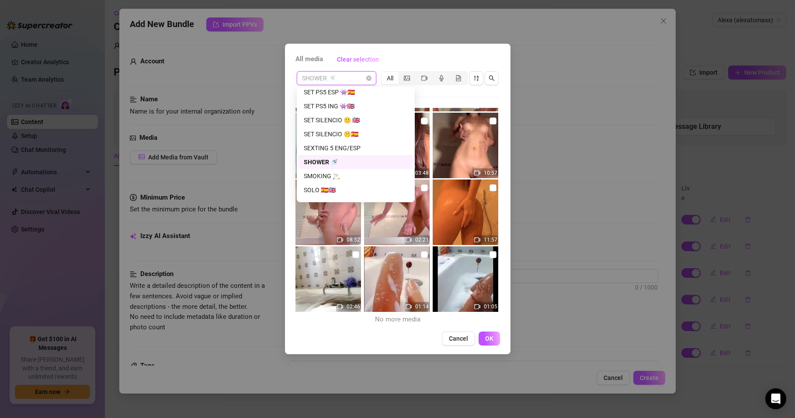
scroll to position [1049, 0]
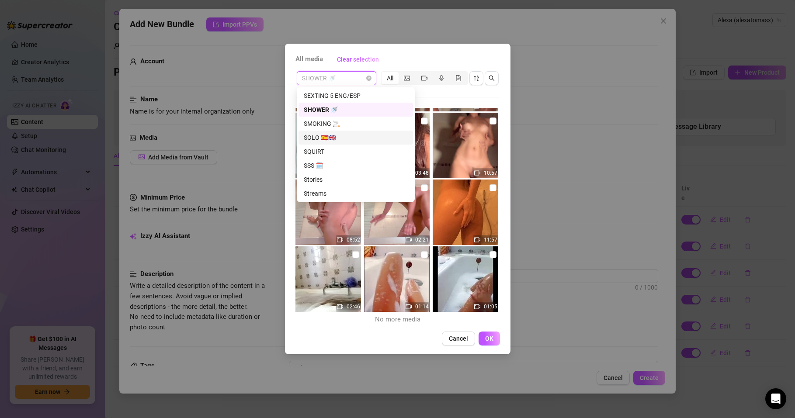
click at [329, 135] on div "SOLO 🇪🇸🇬🇧" at bounding box center [356, 138] width 104 height 10
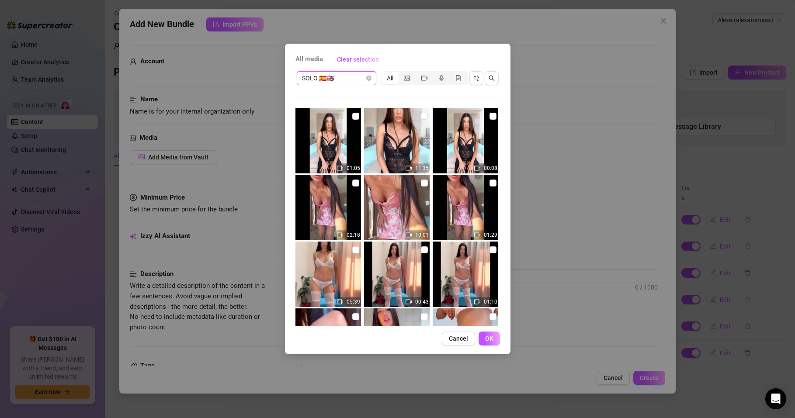
scroll to position [157, 0]
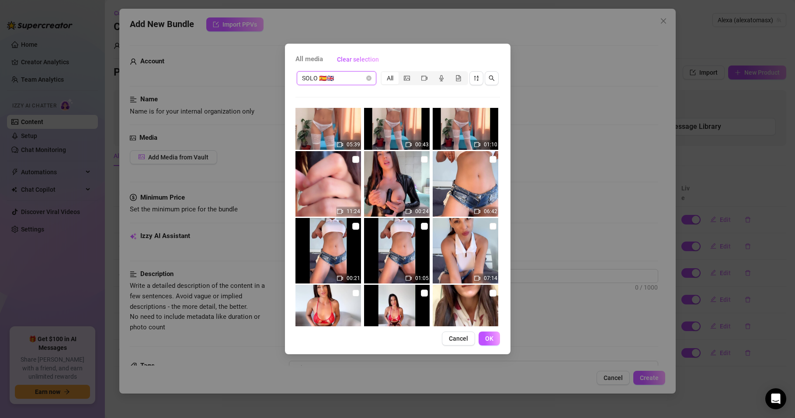
click at [346, 76] on span "SOLO 🇪🇸🇬🇧" at bounding box center [336, 78] width 69 height 13
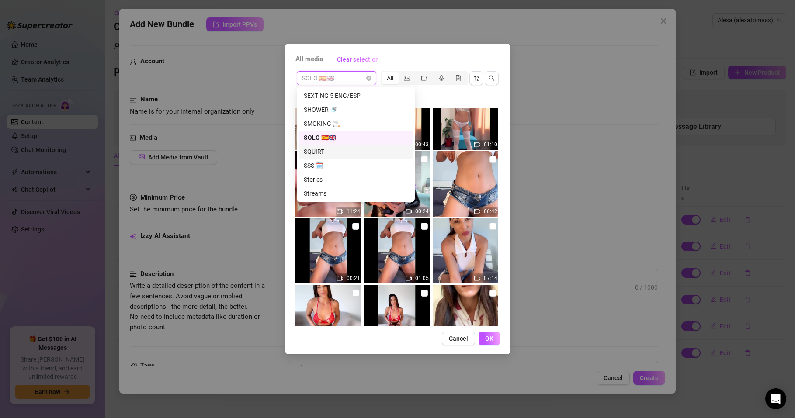
click at [319, 151] on div "SQUIRT" at bounding box center [356, 152] width 104 height 10
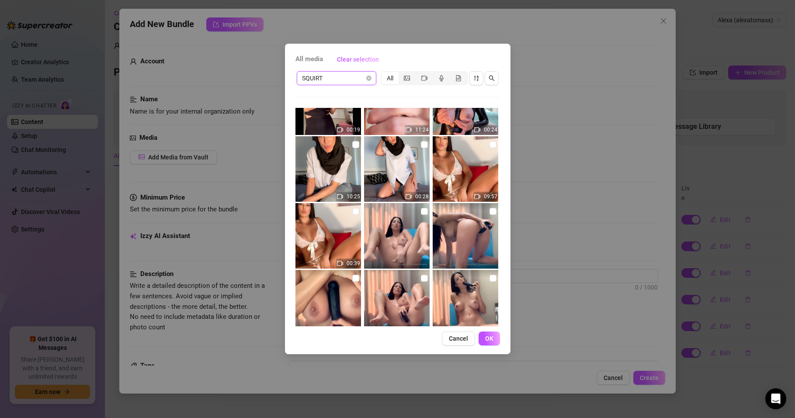
scroll to position [315, 0]
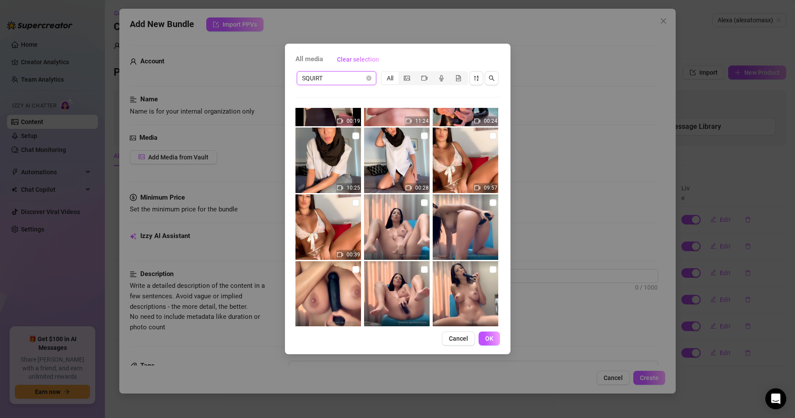
click at [349, 80] on span "SQUIRT" at bounding box center [336, 78] width 69 height 13
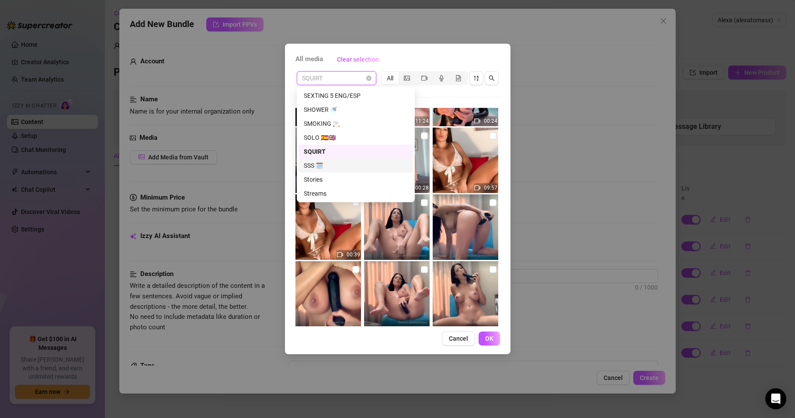
click at [302, 165] on div "SSS 🗓️" at bounding box center [356, 166] width 115 height 14
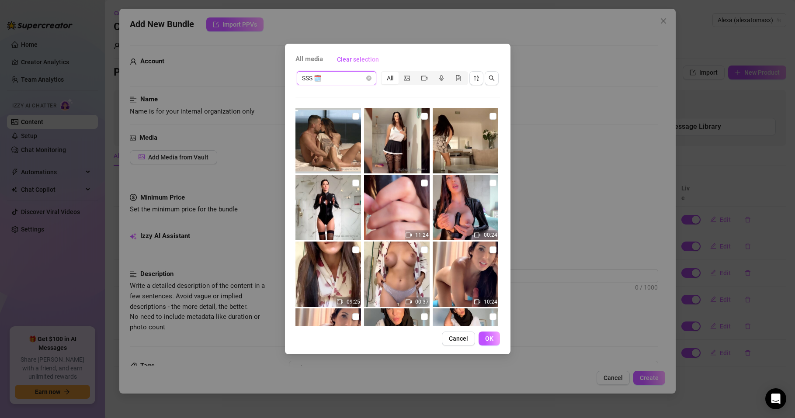
click at [352, 81] on span "SSS 🗓️" at bounding box center [336, 78] width 69 height 13
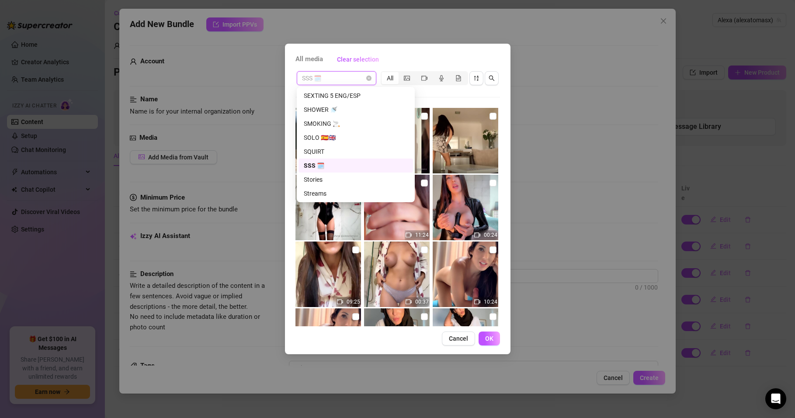
scroll to position [1102, 0]
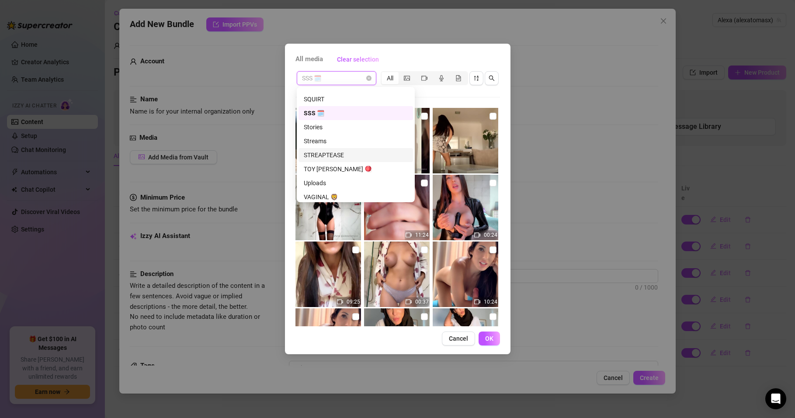
click at [336, 151] on div "STREAPTEASE" at bounding box center [356, 155] width 104 height 10
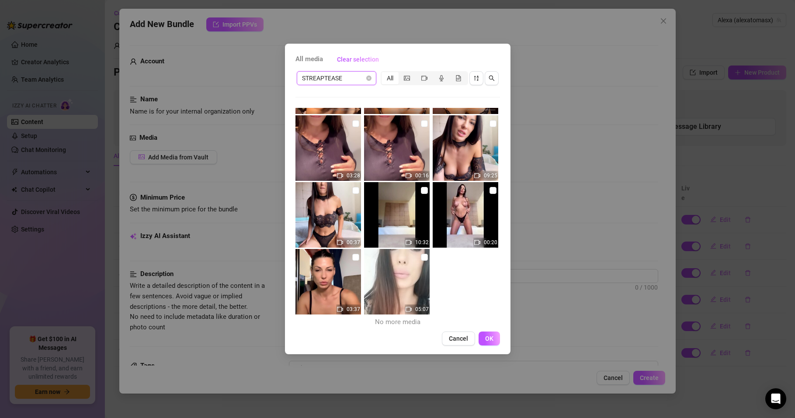
scroll to position [330, 0]
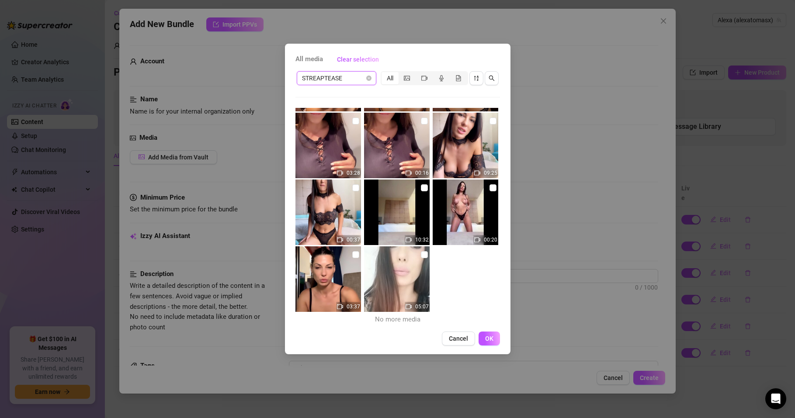
click at [344, 72] on span "STREAPTEASE" at bounding box center [336, 78] width 69 height 13
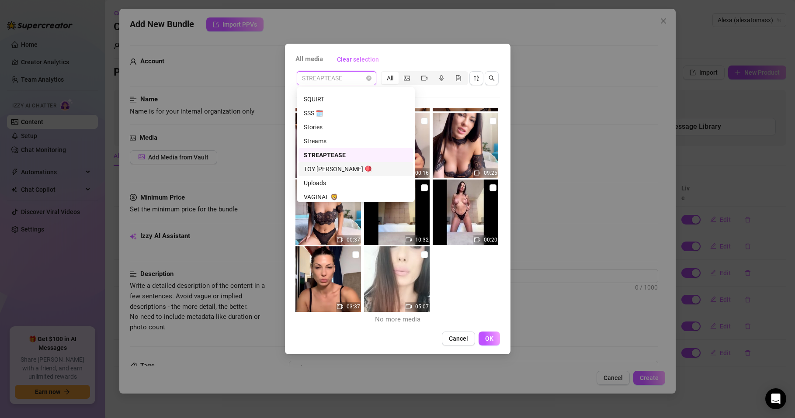
click at [348, 169] on div "TOY [PERSON_NAME] 🪀" at bounding box center [356, 169] width 104 height 10
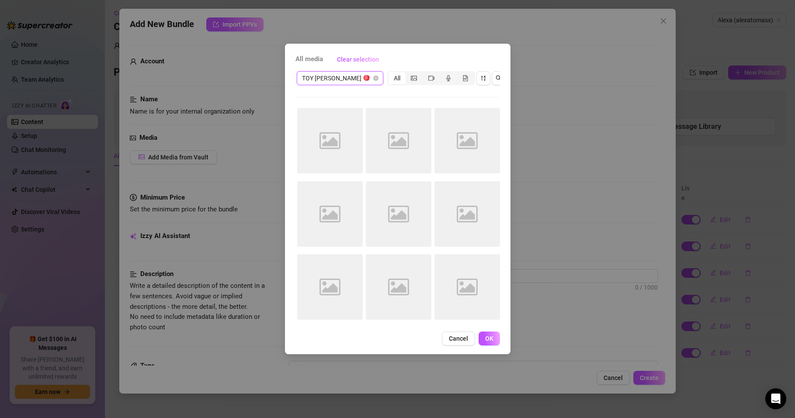
scroll to position [0, 0]
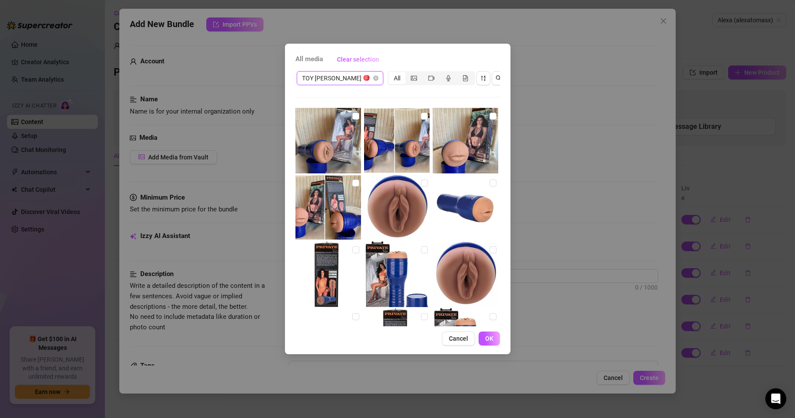
click at [351, 80] on span "TOY [PERSON_NAME] 🪀" at bounding box center [340, 78] width 76 height 13
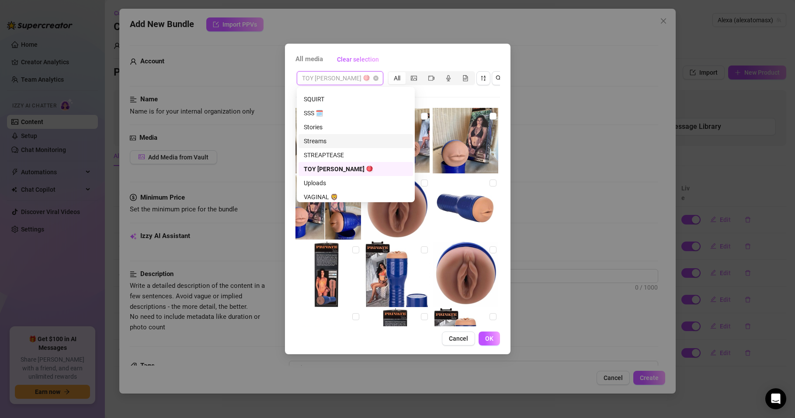
scroll to position [1154, 0]
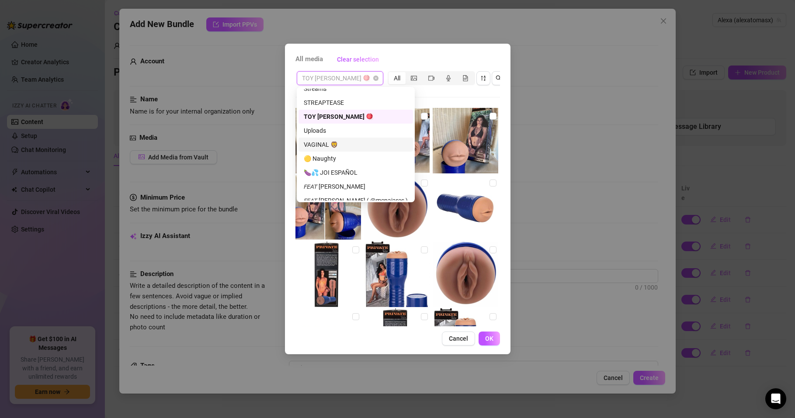
click at [317, 143] on div "VAGINAL 🦁" at bounding box center [356, 145] width 104 height 10
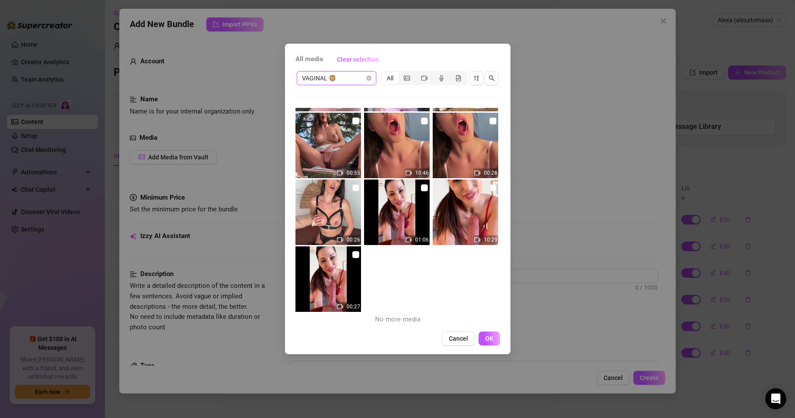
scroll to position [0, 0]
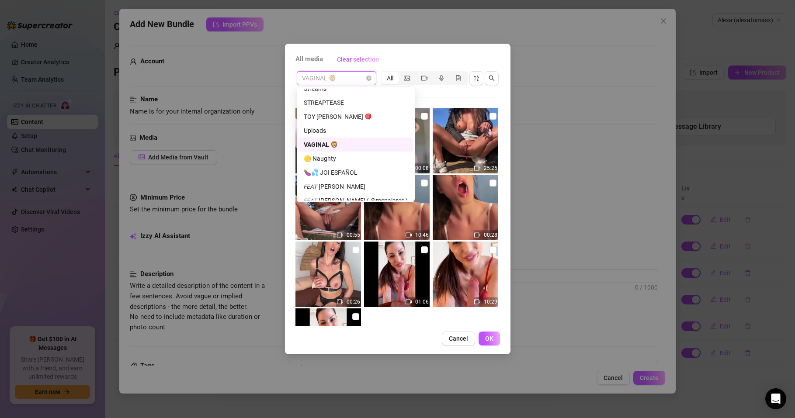
click at [332, 83] on span "VAGINAL 🦁" at bounding box center [336, 78] width 69 height 13
click at [341, 156] on div "🟡 Naughty" at bounding box center [356, 159] width 104 height 10
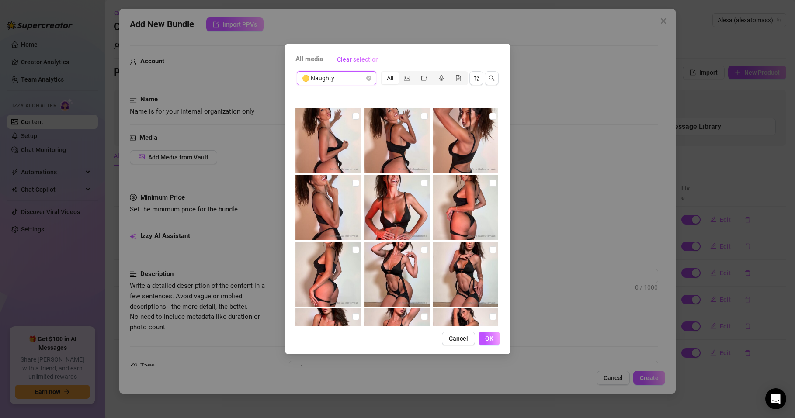
click at [345, 81] on span "🟡 Naughty" at bounding box center [336, 78] width 69 height 13
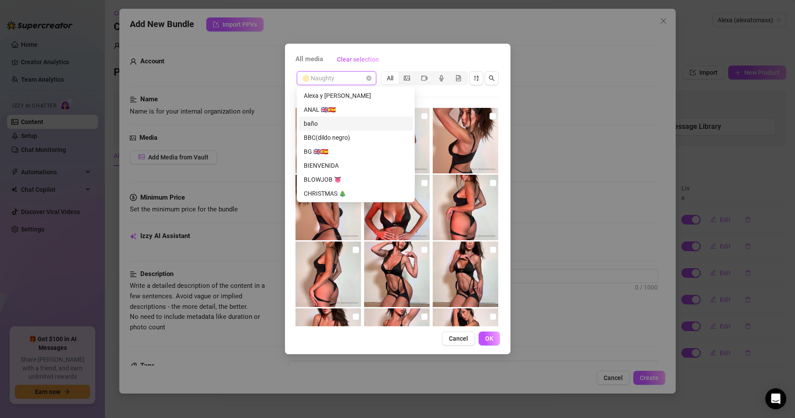
click at [314, 121] on div "baño" at bounding box center [356, 124] width 104 height 10
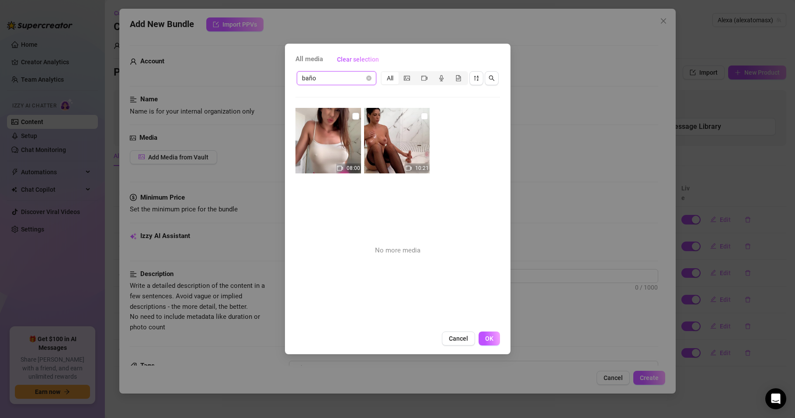
click at [324, 79] on span "baño" at bounding box center [336, 78] width 69 height 13
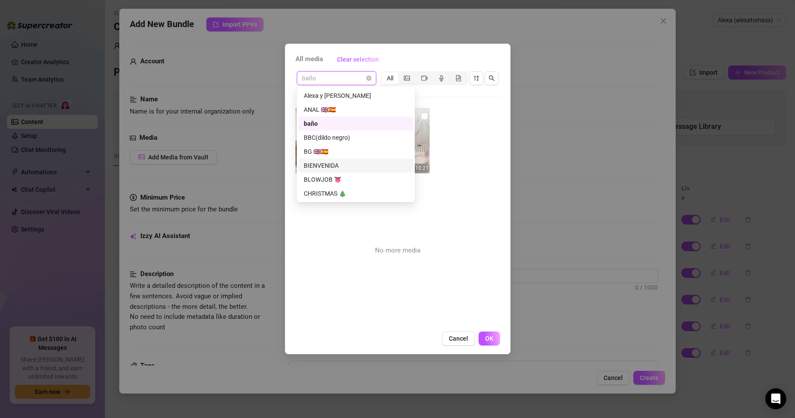
click at [327, 164] on div "BIENVENIDA" at bounding box center [356, 166] width 104 height 10
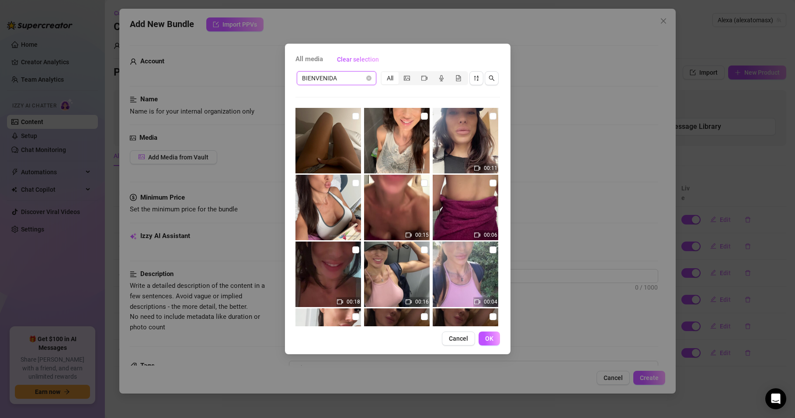
click at [346, 80] on span "BIENVENIDA" at bounding box center [336, 78] width 69 height 13
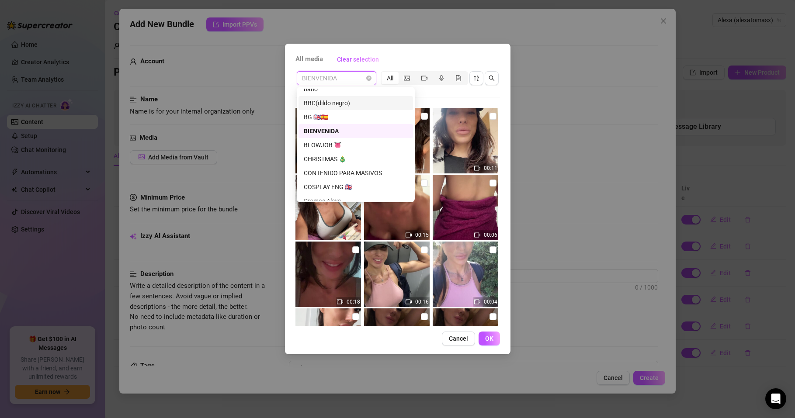
scroll to position [52, 0]
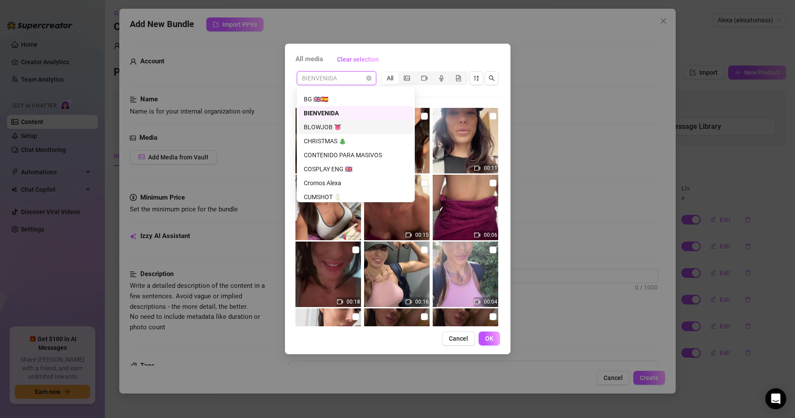
click at [323, 128] on div "BLOWJOB 👅" at bounding box center [356, 127] width 104 height 10
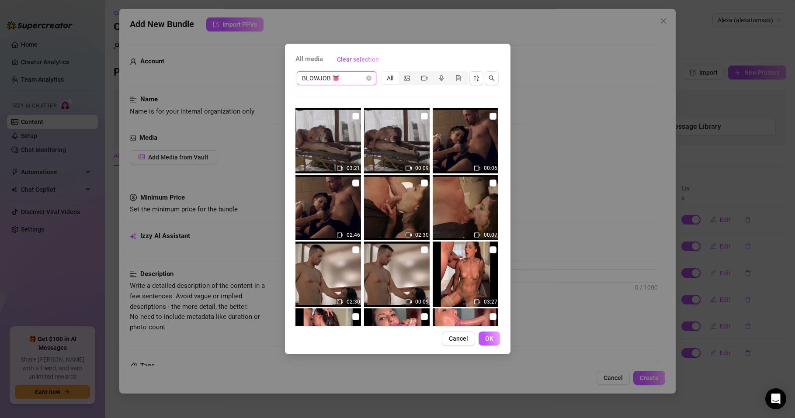
click at [351, 79] on span "BLOWJOB 👅" at bounding box center [336, 78] width 69 height 13
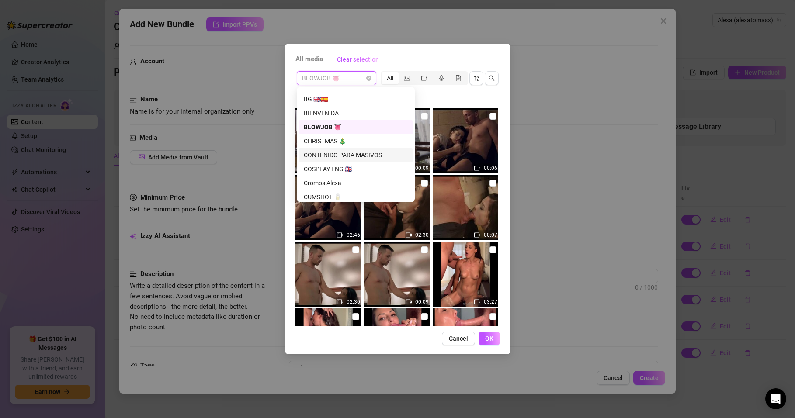
click at [353, 153] on div "CONTENIDO PARA MASIVOS" at bounding box center [356, 155] width 104 height 10
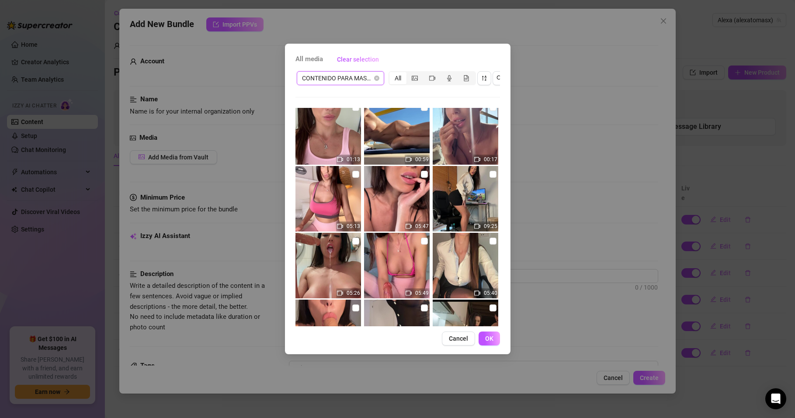
scroll to position [335, 0]
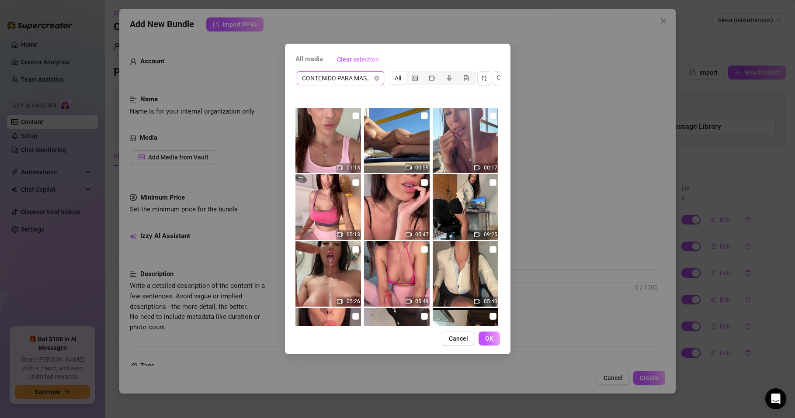
click at [348, 76] on span "CONTENIDO PARA MASIVOS" at bounding box center [340, 78] width 77 height 13
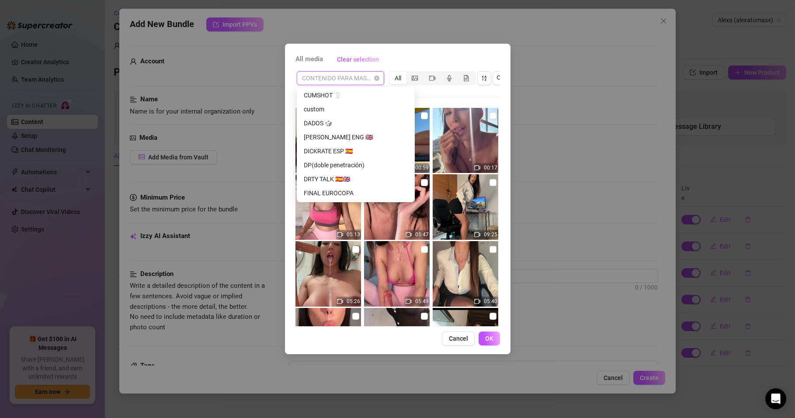
scroll to position [157, 0]
click at [346, 174] on div "DRTY TALK 🇪🇸🇬🇧" at bounding box center [356, 176] width 104 height 10
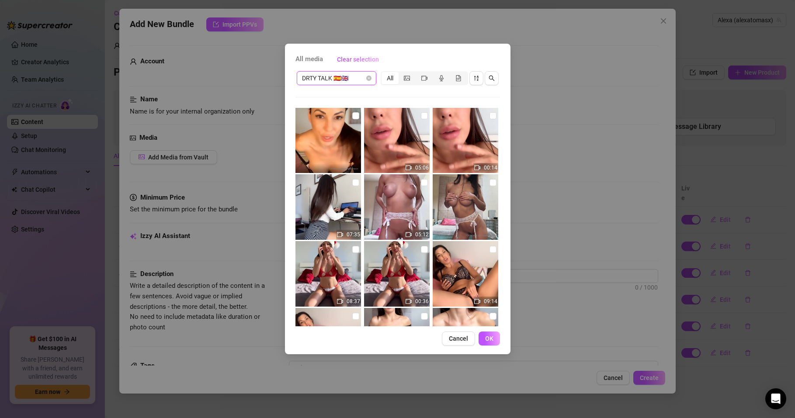
click at [331, 77] on span "DRTY TALK 🇪🇸🇬🇧" at bounding box center [336, 78] width 69 height 13
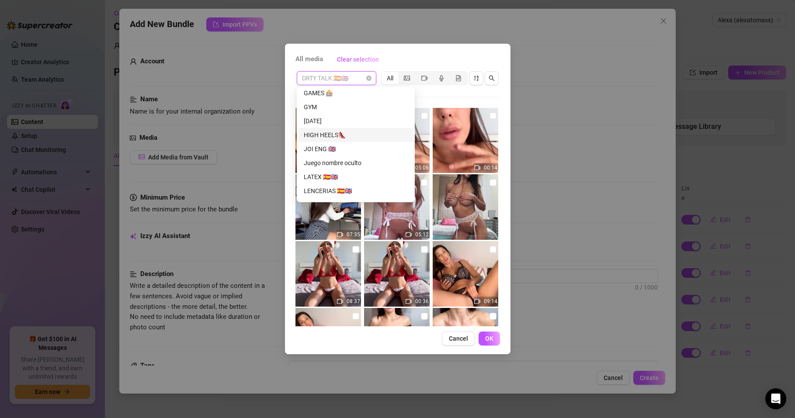
scroll to position [315, 0]
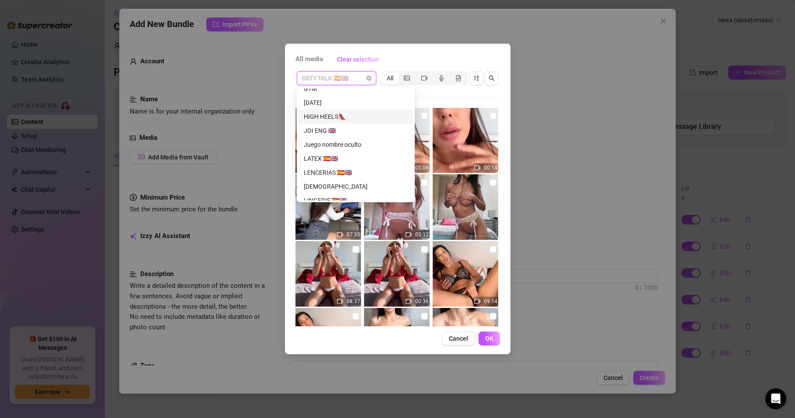
click at [328, 117] on div "HIGH HEELS👠" at bounding box center [356, 117] width 104 height 10
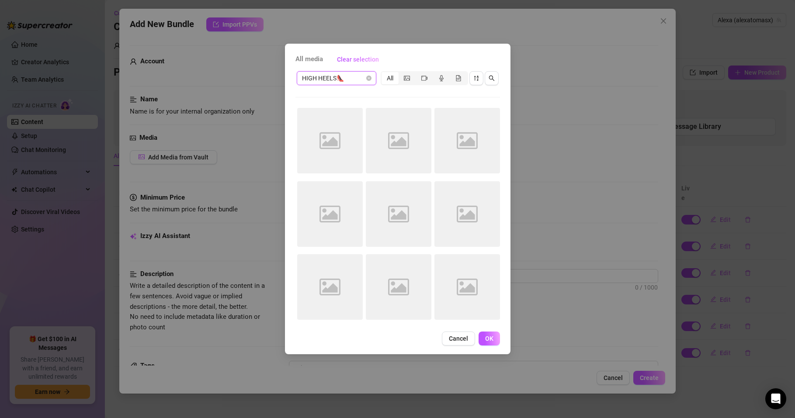
scroll to position [0, 0]
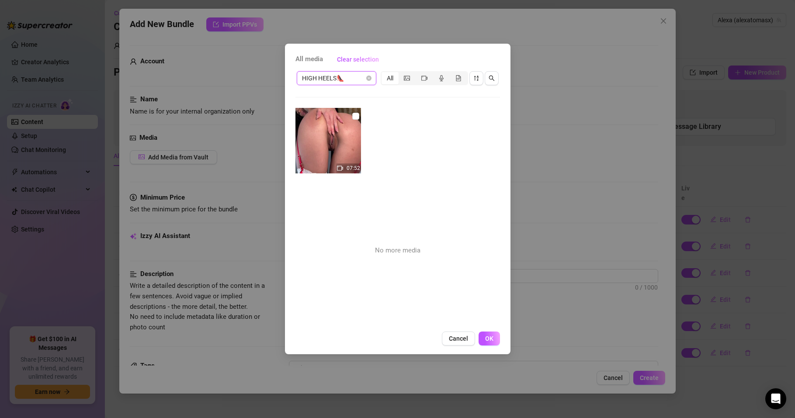
click at [345, 77] on span "HIGH HEELS👠" at bounding box center [336, 78] width 69 height 13
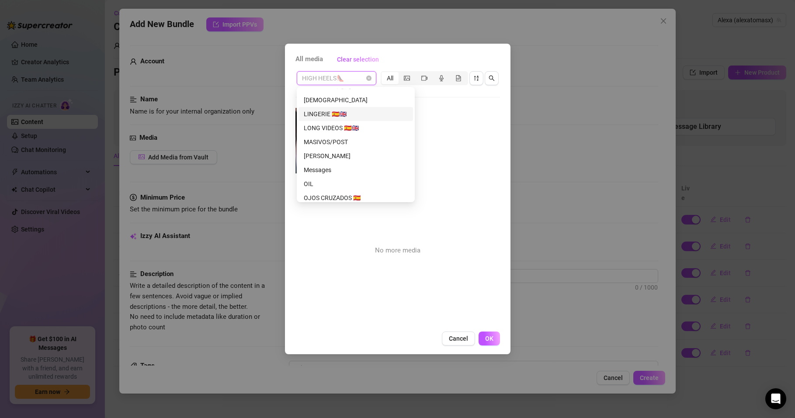
scroll to position [420, 0]
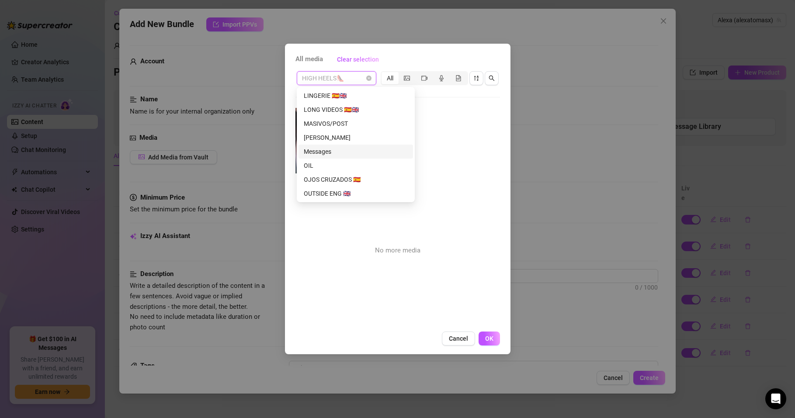
click at [321, 150] on div "Messages" at bounding box center [356, 152] width 104 height 10
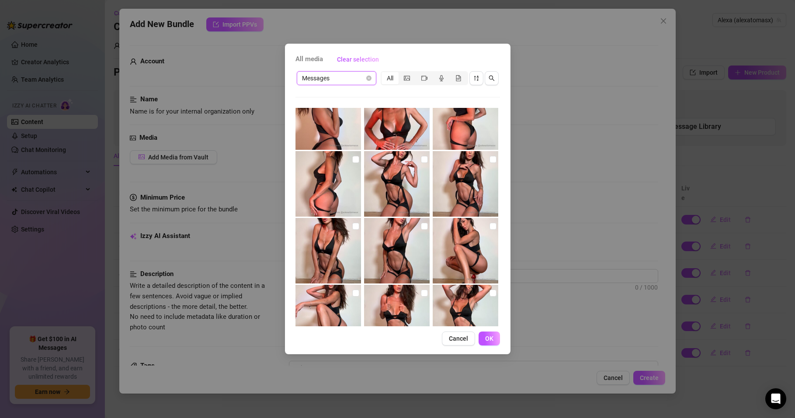
scroll to position [330, 0]
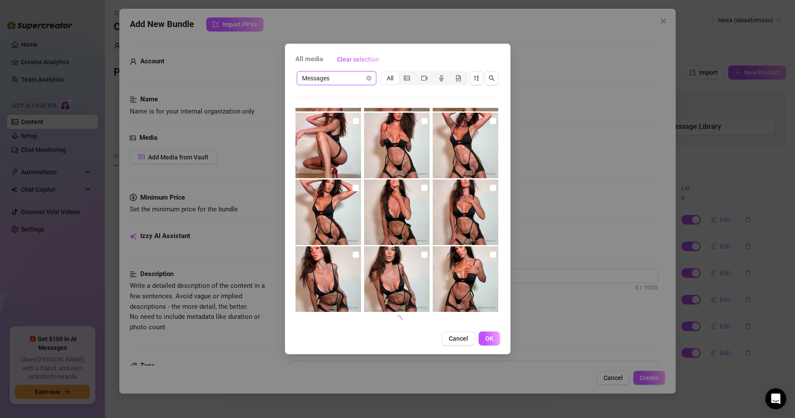
click at [357, 77] on span "Messages" at bounding box center [336, 78] width 69 height 13
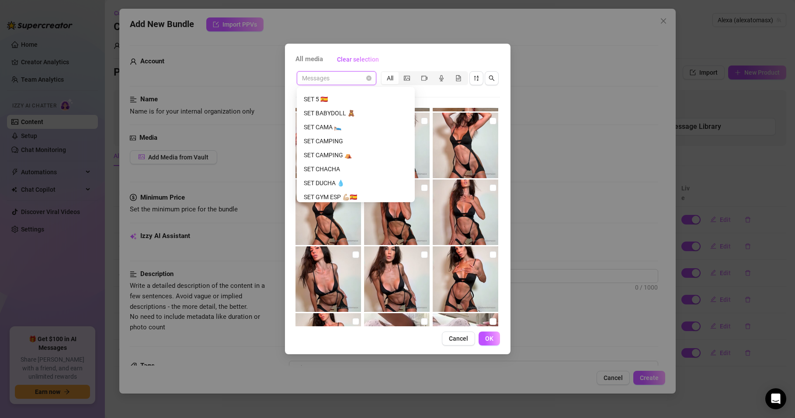
scroll to position [735, 0]
click at [313, 144] on div "SET CAMA 🛌" at bounding box center [356, 145] width 104 height 10
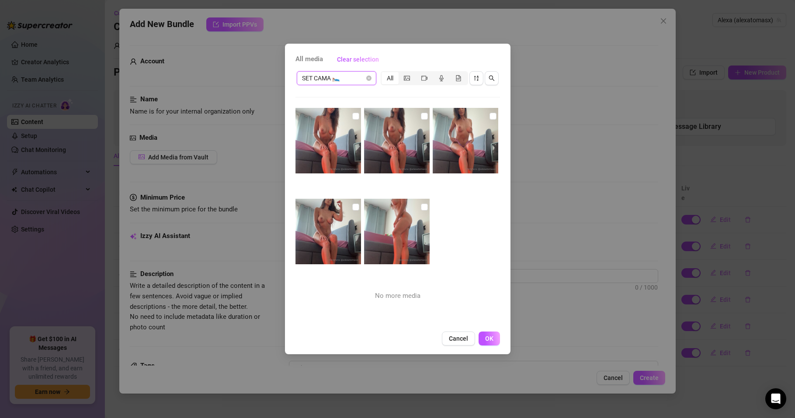
click at [359, 80] on span "SET CAMA 🛌" at bounding box center [336, 78] width 69 height 13
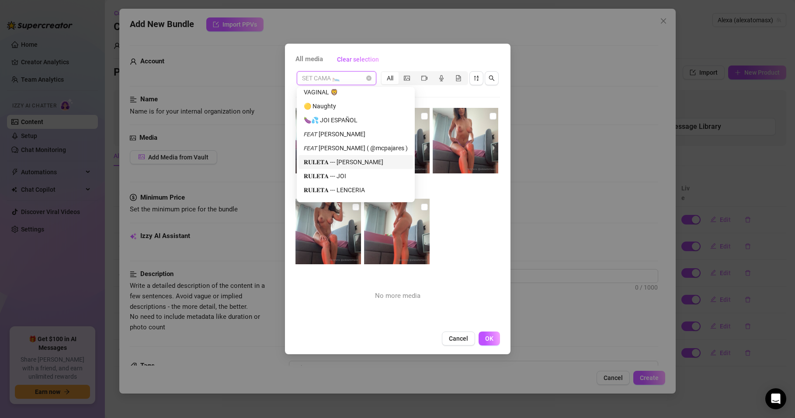
scroll to position [1102, 0]
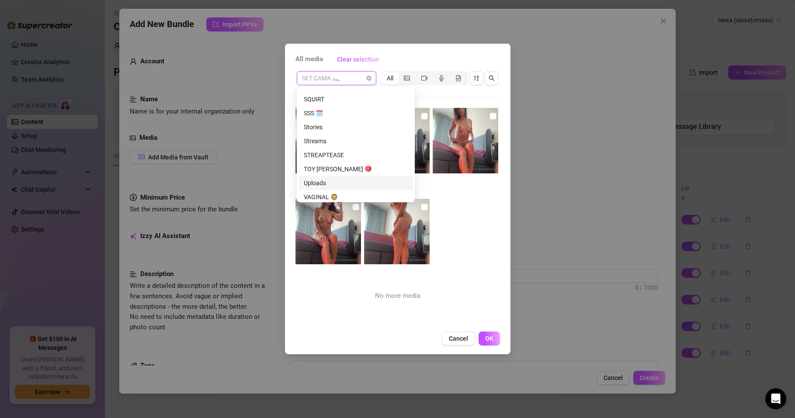
click at [322, 185] on div "Uploads" at bounding box center [356, 183] width 104 height 10
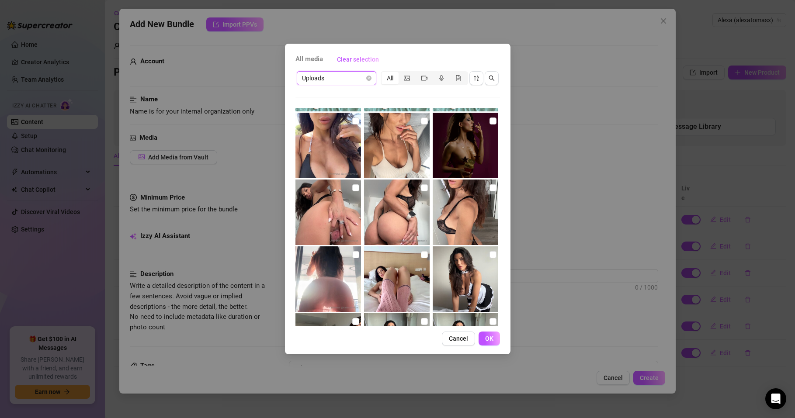
scroll to position [1022, 0]
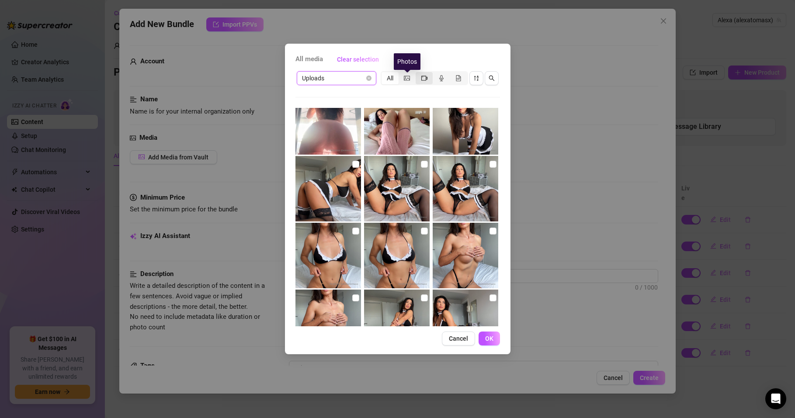
click at [419, 78] on div "segmented control" at bounding box center [424, 78] width 17 height 12
click at [418, 73] on input "segmented control" at bounding box center [418, 73] width 0 height 0
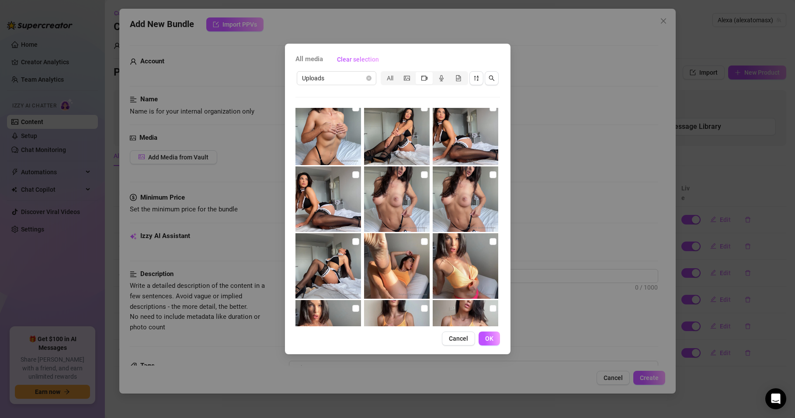
scroll to position [1163, 0]
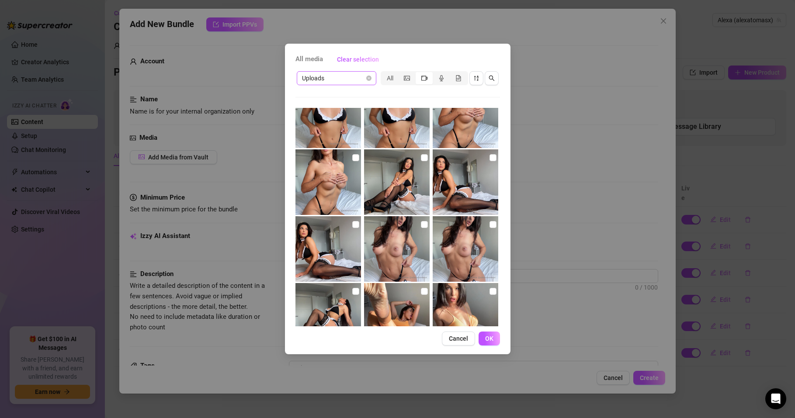
click at [324, 78] on span "Uploads" at bounding box center [336, 78] width 69 height 13
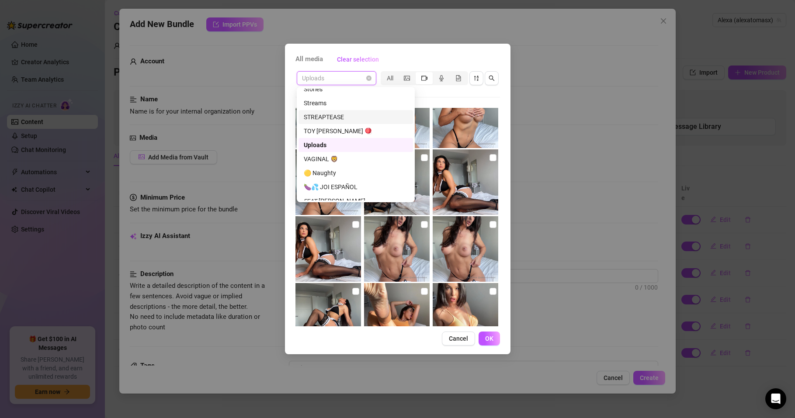
scroll to position [1154, 0]
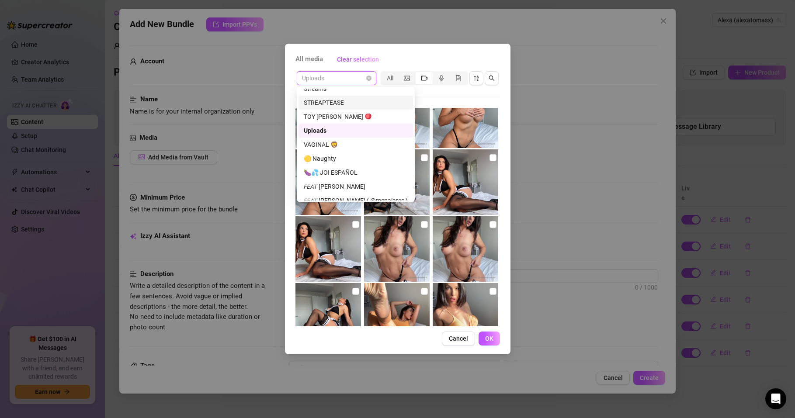
click at [395, 50] on div "All media Clear selection Uploads All No more media Cancel OK" at bounding box center [398, 199] width 226 height 311
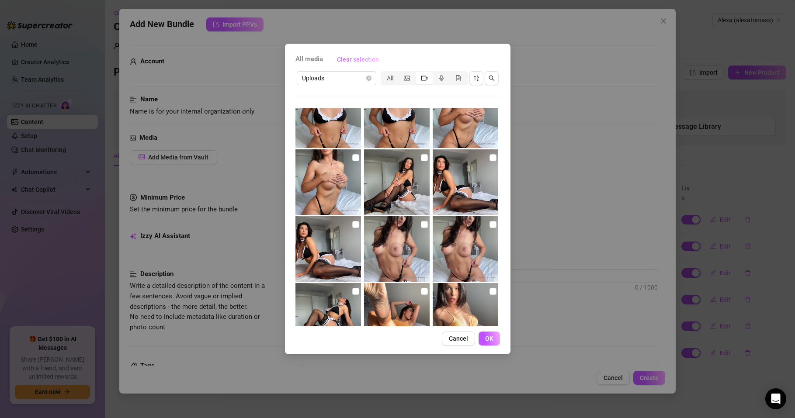
click at [351, 61] on span "Clear selection" at bounding box center [358, 59] width 42 height 7
click at [361, 60] on span "Clear selection" at bounding box center [358, 59] width 42 height 7
click at [353, 80] on span "Uploads" at bounding box center [336, 78] width 69 height 13
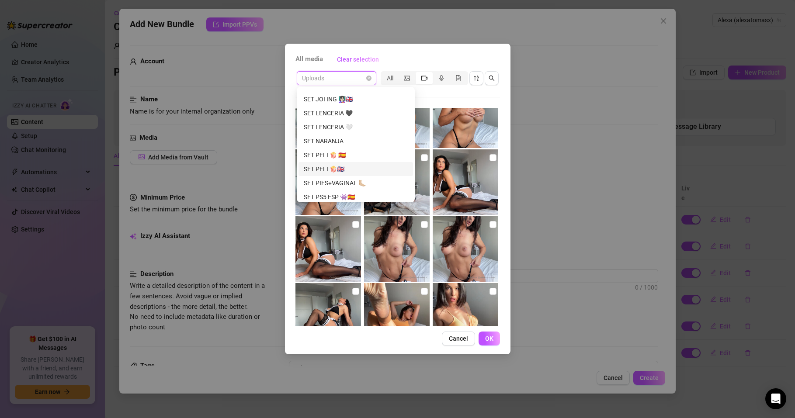
scroll to position [0, 0]
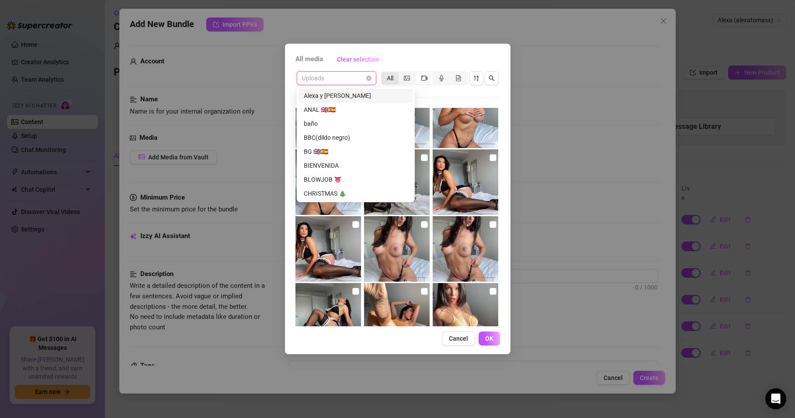
click at [387, 77] on div "All" at bounding box center [390, 78] width 17 height 12
click at [384, 73] on input "All" at bounding box center [384, 73] width 0 height 0
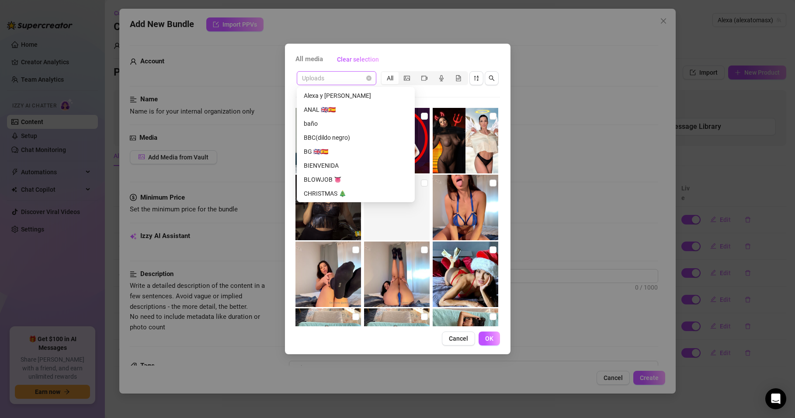
click at [343, 79] on span "Uploads" at bounding box center [336, 78] width 69 height 13
click at [314, 59] on span "All media" at bounding box center [310, 59] width 28 height 10
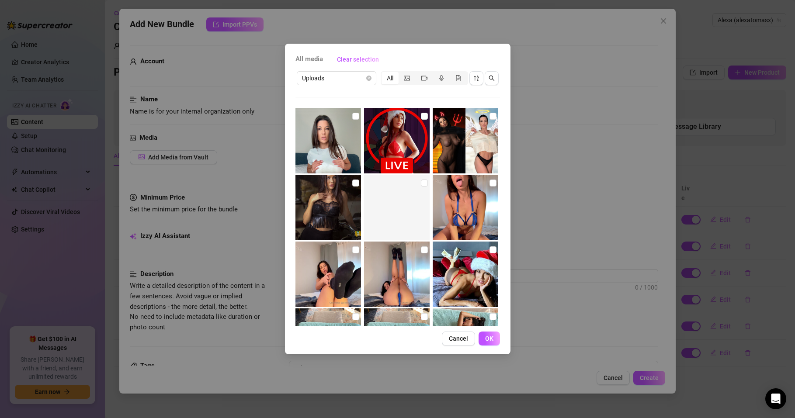
click at [311, 59] on span "All media" at bounding box center [310, 59] width 28 height 10
click at [297, 56] on span "All media" at bounding box center [310, 59] width 28 height 10
click at [322, 57] on span "All media" at bounding box center [310, 59] width 28 height 10
click at [447, 339] on button "Cancel" at bounding box center [458, 339] width 33 height 14
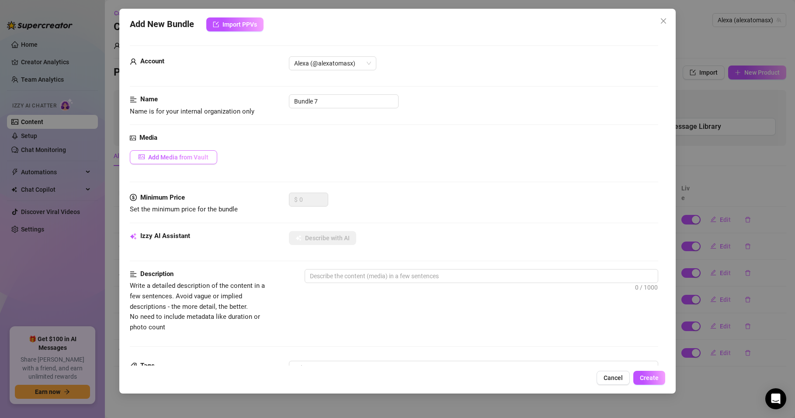
click at [192, 157] on span "Add Media from Vault" at bounding box center [178, 157] width 60 height 7
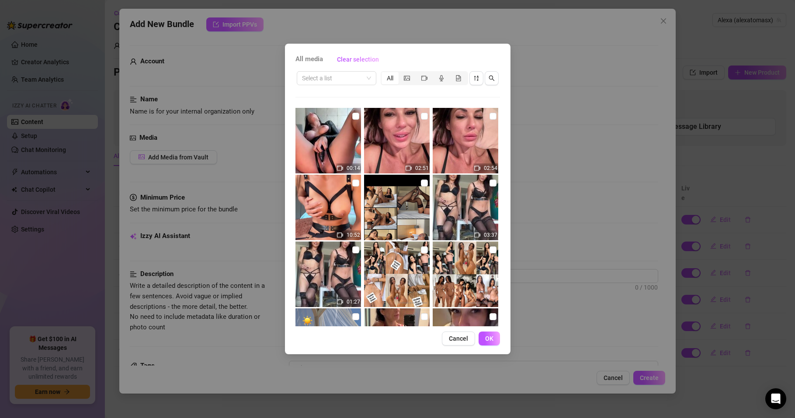
click at [355, 91] on div "Select a list All 00:14 02:51 02:54 10:52 03:37 01:27 00:09 00:21" at bounding box center [398, 198] width 205 height 257
click at [421, 80] on div "segmented control" at bounding box center [424, 78] width 17 height 12
click at [418, 73] on input "segmented control" at bounding box center [418, 73] width 0 height 0
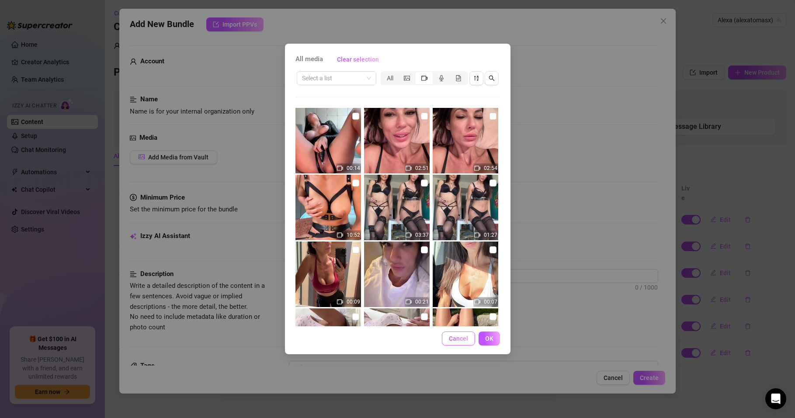
click at [453, 336] on span "Cancel" at bounding box center [458, 338] width 19 height 7
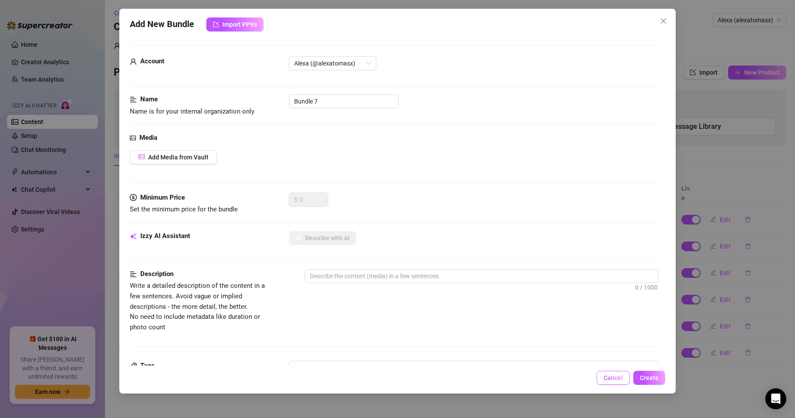
click at [606, 378] on span "Cancel" at bounding box center [613, 378] width 19 height 7
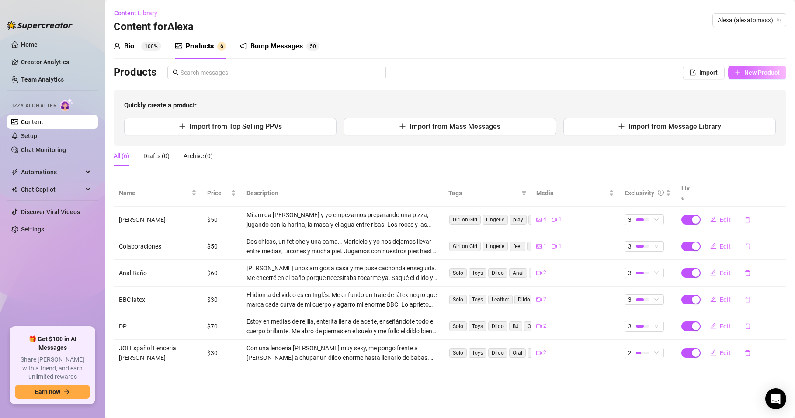
click at [762, 73] on span "New Product" at bounding box center [762, 72] width 35 height 7
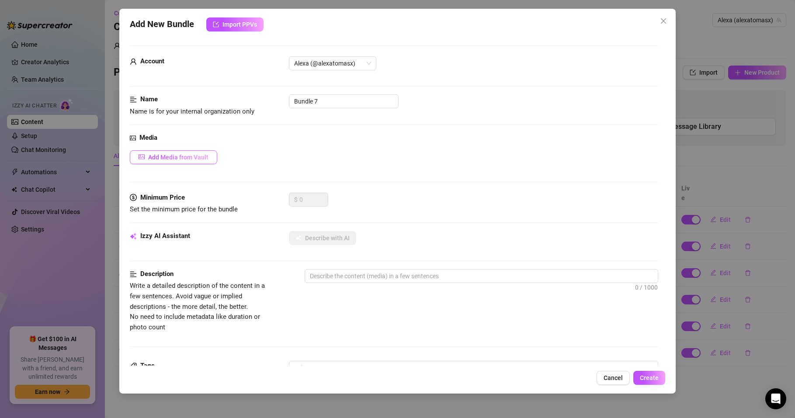
click at [157, 156] on span "Add Media from Vault" at bounding box center [178, 157] width 60 height 7
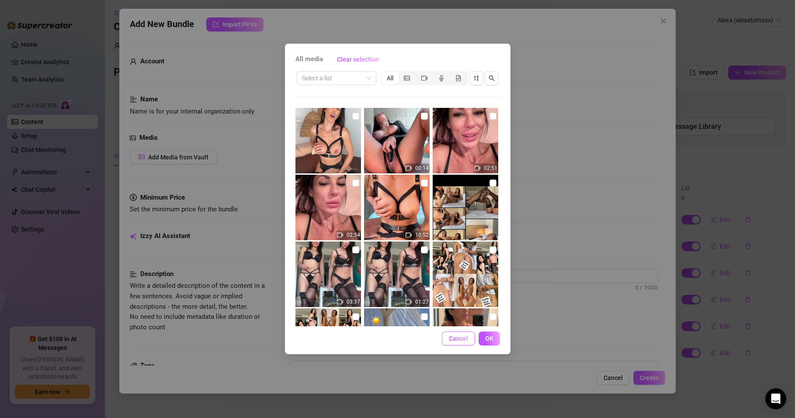
click at [456, 339] on span "Cancel" at bounding box center [458, 338] width 19 height 7
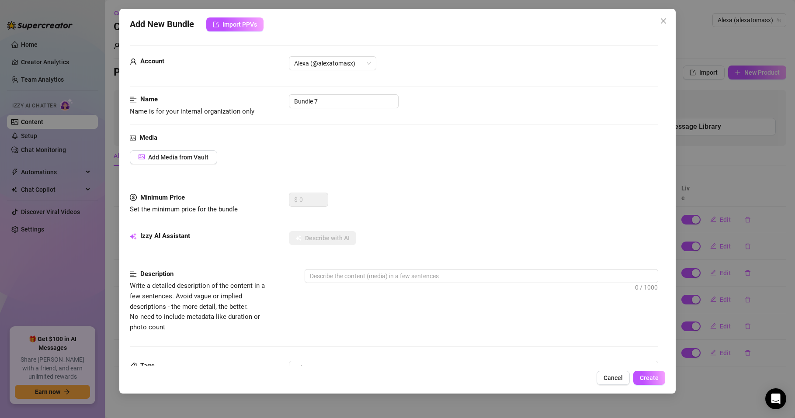
click at [600, 375] on button "Cancel" at bounding box center [613, 378] width 33 height 14
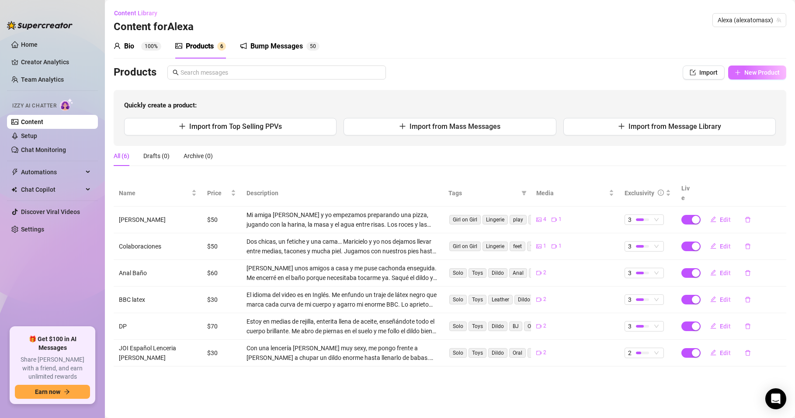
click at [746, 70] on span "New Product" at bounding box center [762, 72] width 35 height 7
type textarea "Type your message here..."
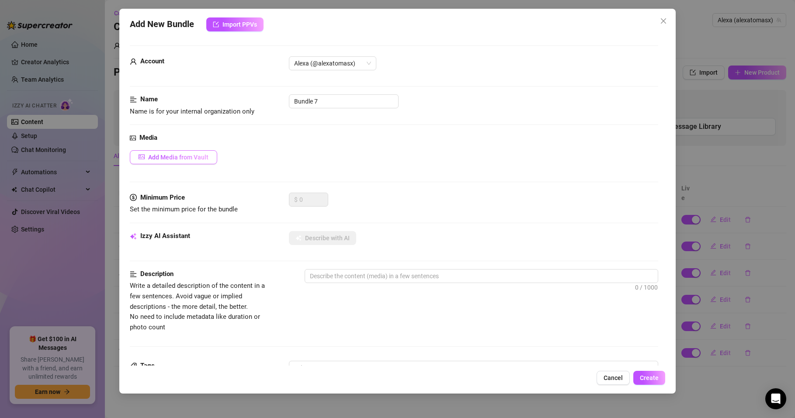
click at [169, 157] on span "Add Media from Vault" at bounding box center [178, 157] width 60 height 7
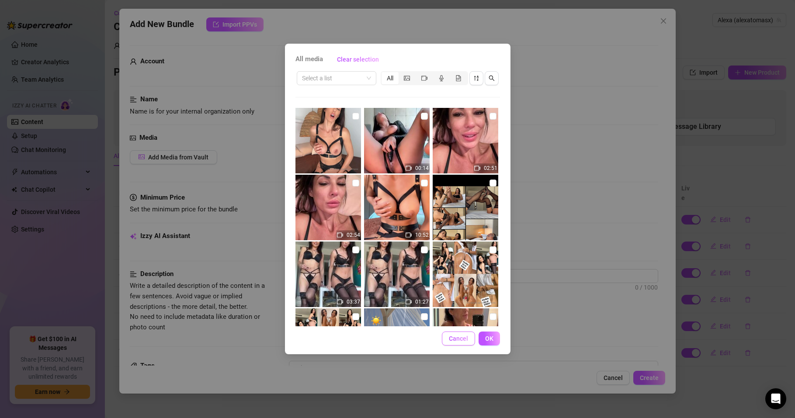
click at [462, 339] on span "Cancel" at bounding box center [458, 338] width 19 height 7
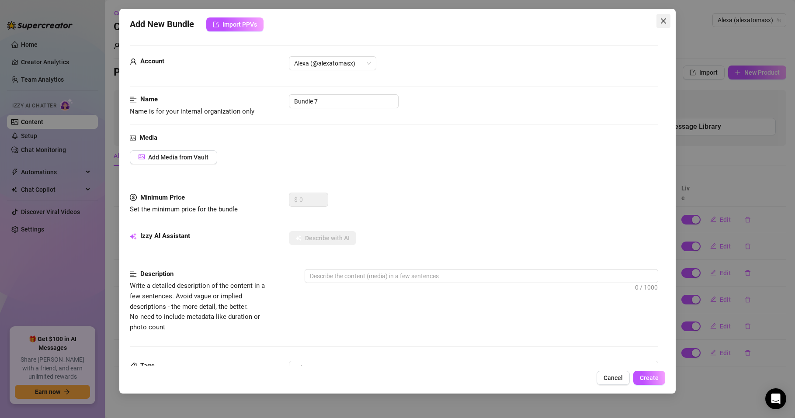
click at [661, 22] on icon "close" at bounding box center [663, 20] width 7 height 7
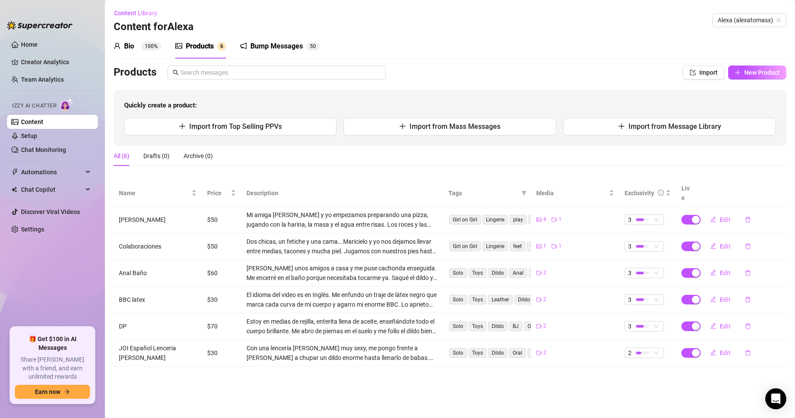
click at [123, 43] on div "Bio 100%" at bounding box center [138, 46] width 48 height 10
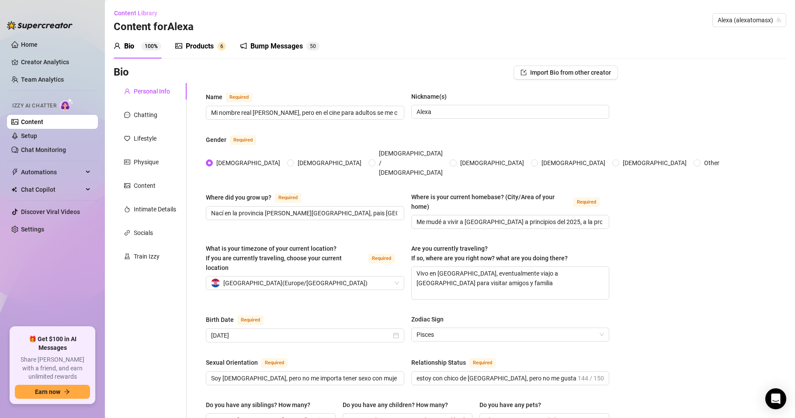
click at [34, 103] on span "Izzy AI Chatter" at bounding box center [34, 106] width 44 height 8
click at [21, 135] on link "Setup" at bounding box center [29, 135] width 16 height 7
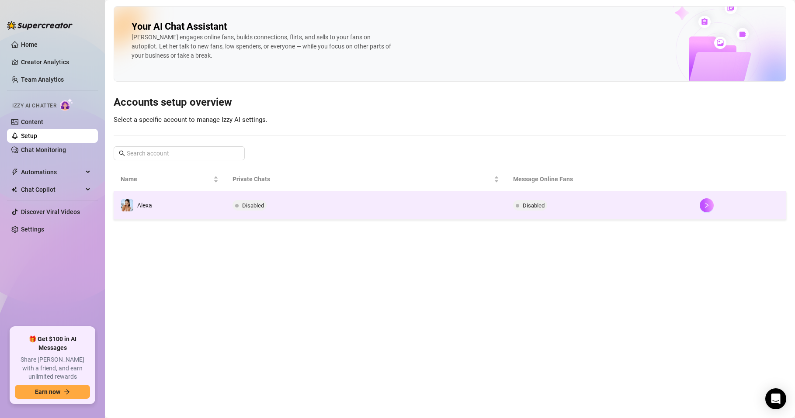
click at [153, 204] on td "Alexa" at bounding box center [170, 206] width 112 height 28
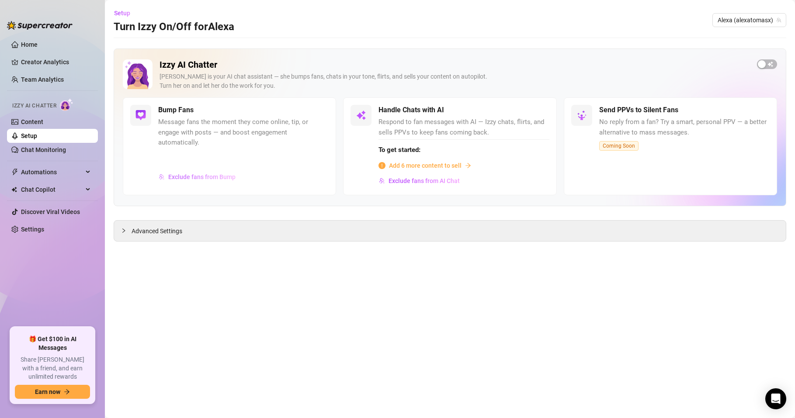
click at [187, 179] on span "Exclude fans from Bump" at bounding box center [201, 177] width 67 height 7
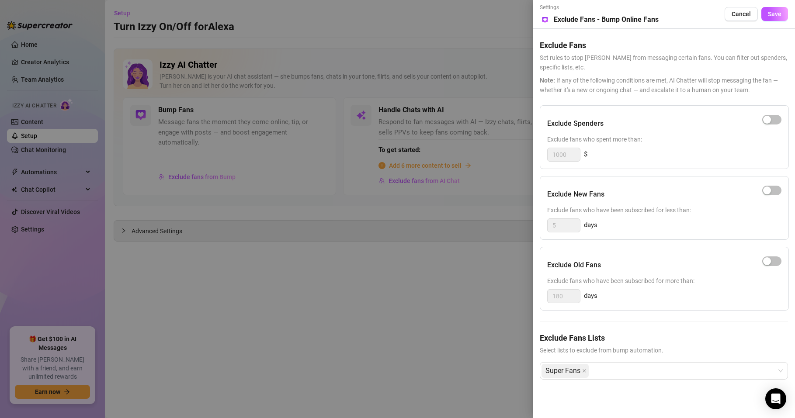
click at [258, 310] on div at bounding box center [397, 209] width 795 height 418
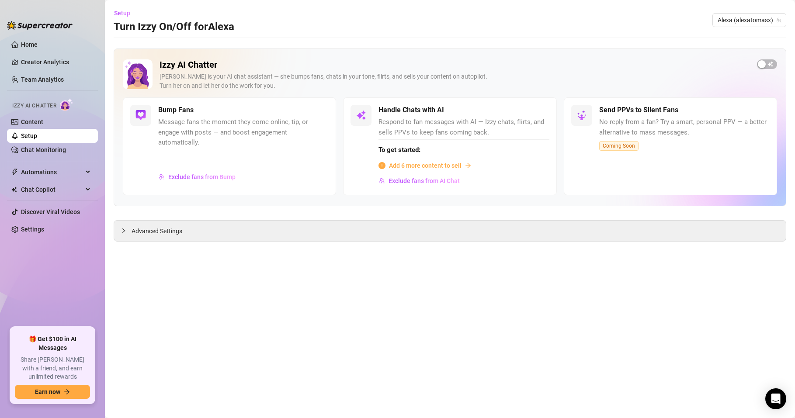
click at [191, 117] on span "Message fans the moment they come online, tip, or engage with posts — and boost…" at bounding box center [243, 132] width 171 height 31
click at [171, 133] on span "Message fans the moment they come online, tip, or engage with posts — and boost…" at bounding box center [243, 132] width 171 height 31
click at [128, 125] on div "Bump Fans Message fans the moment they come online, tip, or engage with posts —…" at bounding box center [229, 147] width 213 height 98
click at [230, 101] on div "Bump Fans Message fans the moment they come online, tip, or engage with posts —…" at bounding box center [229, 147] width 213 height 98
drag, startPoint x: 258, startPoint y: 134, endPoint x: 273, endPoint y: 132, distance: 14.6
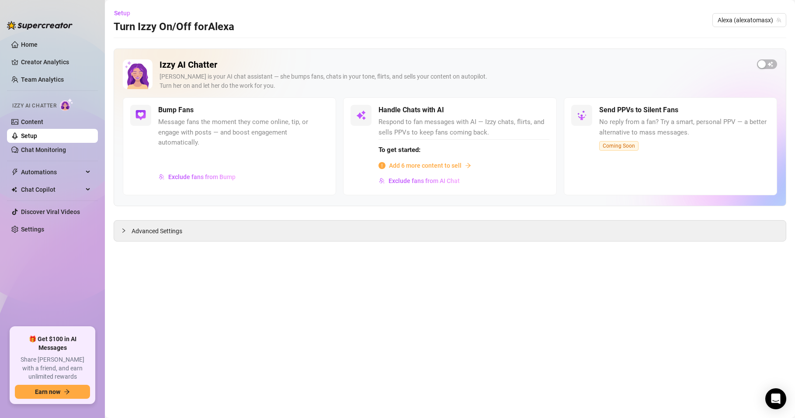
click at [259, 134] on span "Message fans the moment they come online, tip, or engage with posts — and boost…" at bounding box center [243, 132] width 171 height 31
click at [44, 172] on span "Automations" at bounding box center [52, 172] width 62 height 14
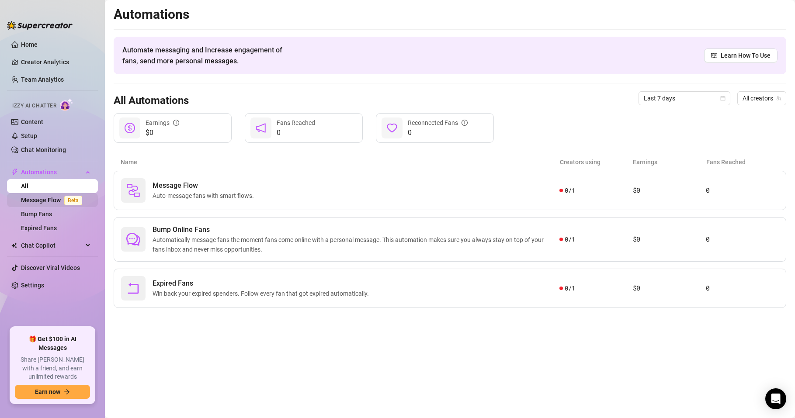
click at [46, 200] on link "Message Flow Beta" at bounding box center [53, 200] width 65 height 7
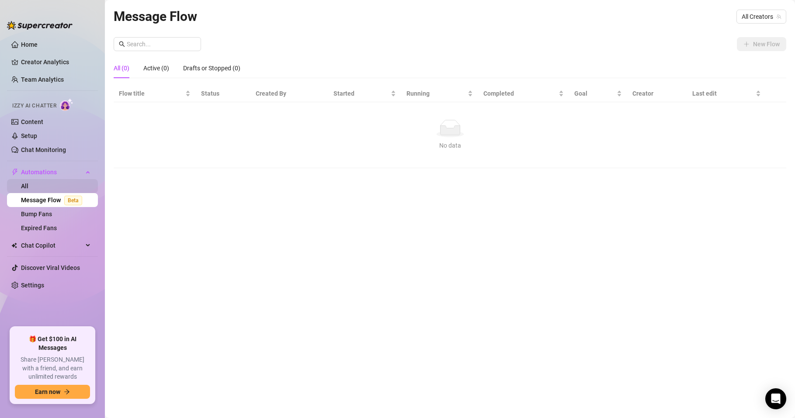
click at [25, 186] on link "All" at bounding box center [24, 186] width 7 height 7
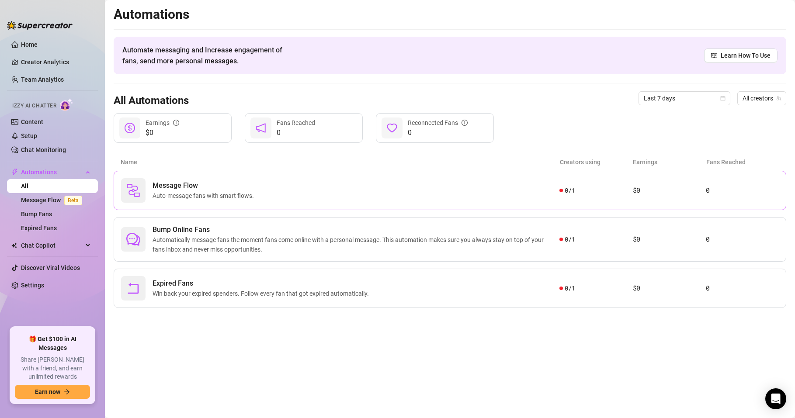
click at [686, 190] on article "$0" at bounding box center [669, 190] width 73 height 10
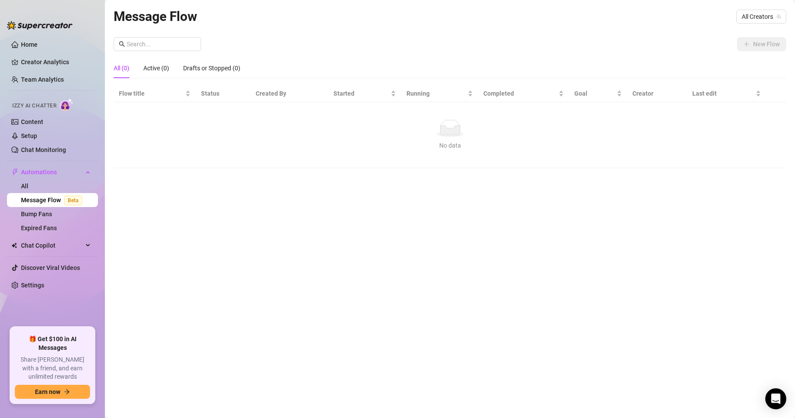
click at [445, 149] on div "No data" at bounding box center [449, 146] width 655 height 10
click at [28, 183] on link "All" at bounding box center [24, 186] width 7 height 7
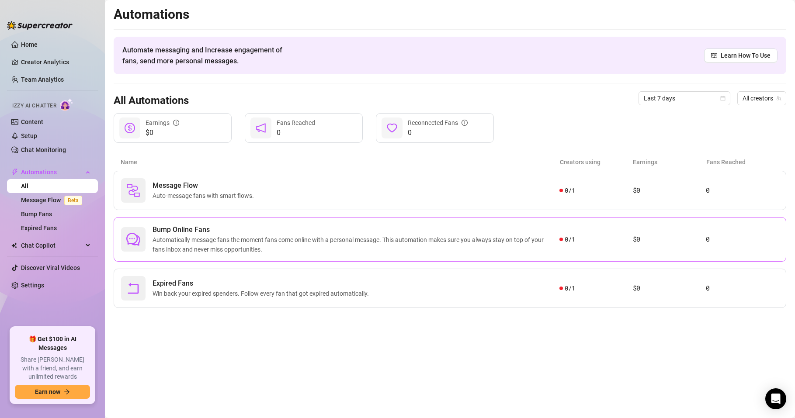
click at [233, 242] on span "Automatically message fans the moment fans come online with a personal message.…" at bounding box center [356, 244] width 407 height 19
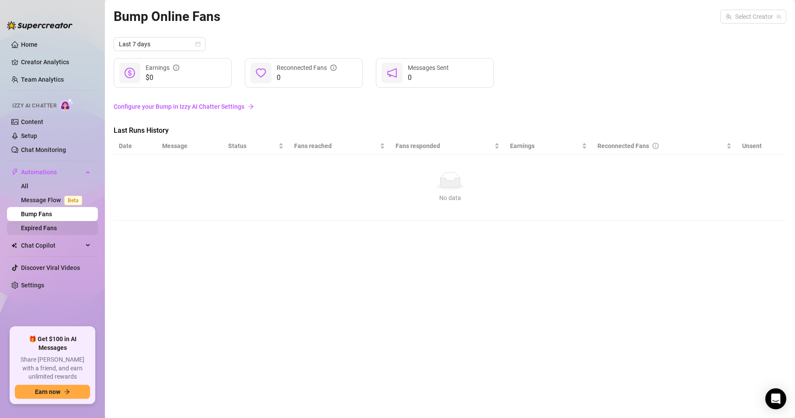
click at [55, 227] on link "Expired Fans" at bounding box center [39, 228] width 36 height 7
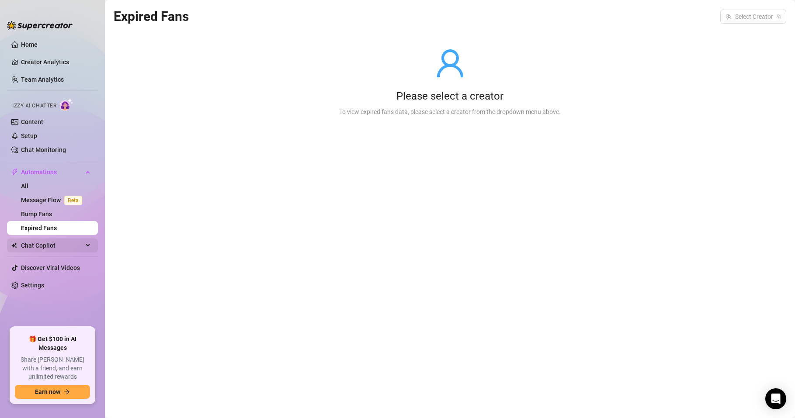
click at [59, 244] on span "Chat Copilot" at bounding box center [52, 246] width 62 height 14
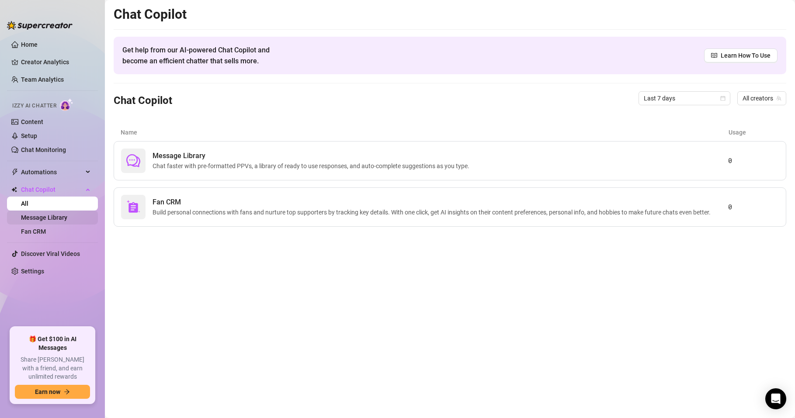
click at [67, 219] on link "Message Library" at bounding box center [44, 217] width 46 height 7
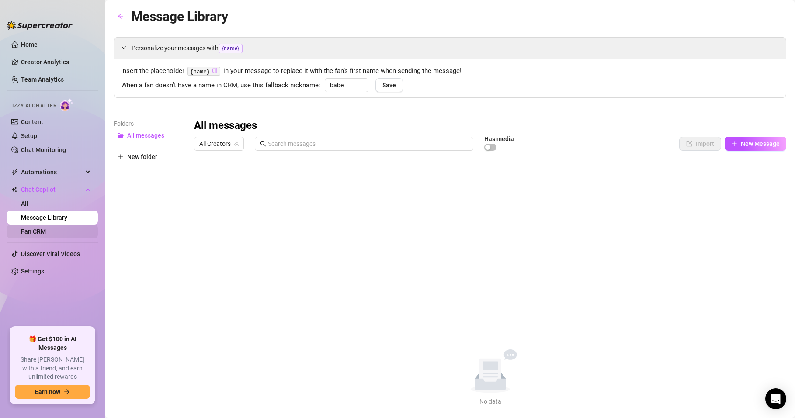
click at [46, 229] on link "Fan CRM" at bounding box center [33, 231] width 25 height 7
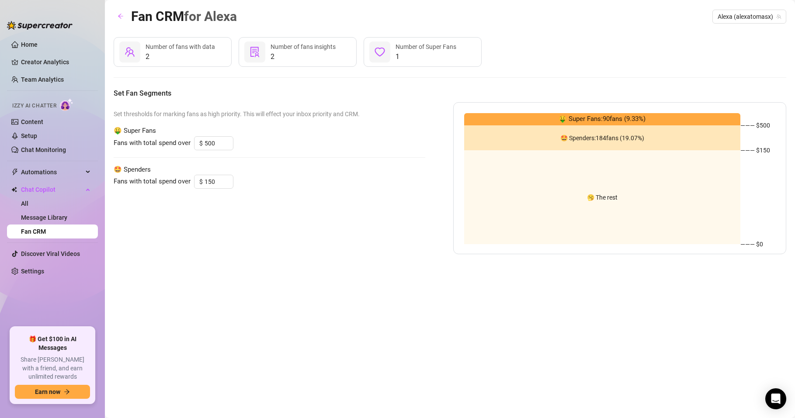
click at [36, 105] on span "Izzy AI Chatter" at bounding box center [34, 106] width 44 height 8
click at [23, 125] on link "Content" at bounding box center [32, 121] width 22 height 7
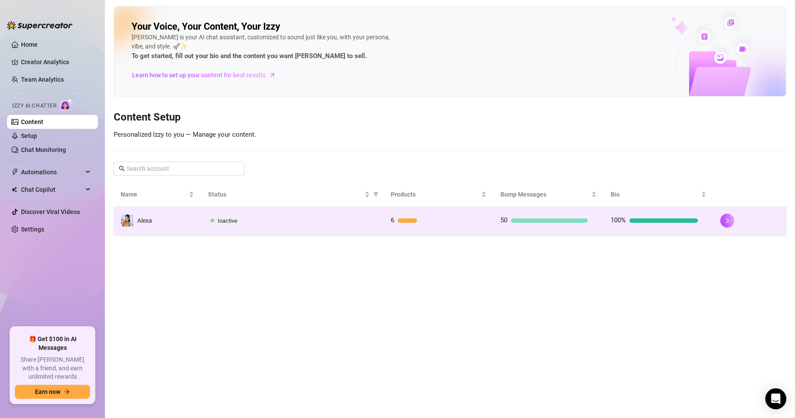
click at [538, 217] on div "50" at bounding box center [544, 221] width 87 height 10
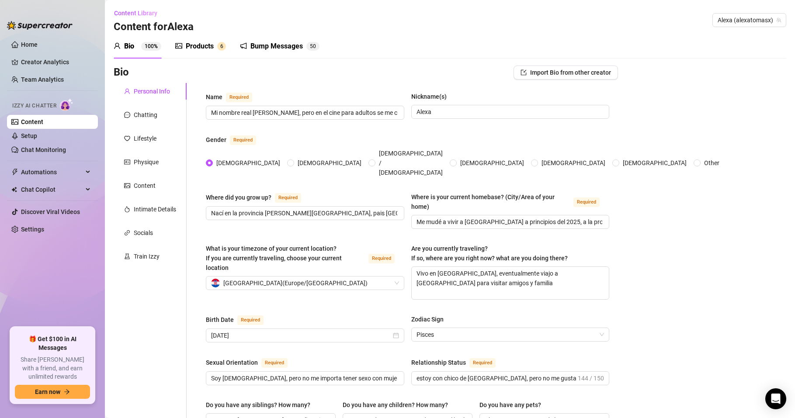
click at [288, 44] on div "Bump Messages" at bounding box center [277, 46] width 52 height 10
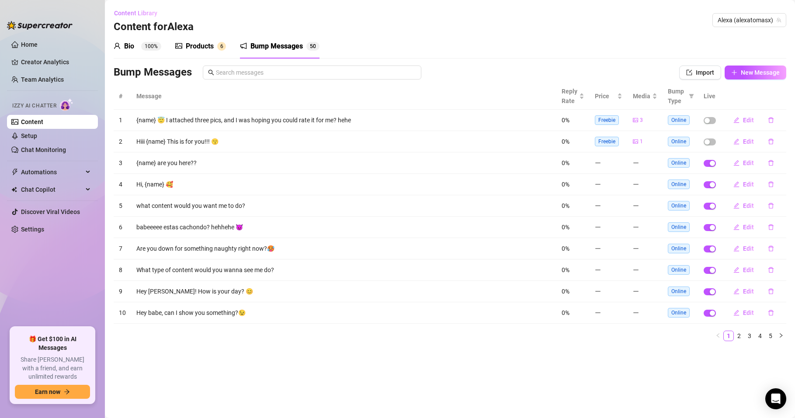
click at [141, 12] on span "Content Library" at bounding box center [135, 13] width 43 height 7
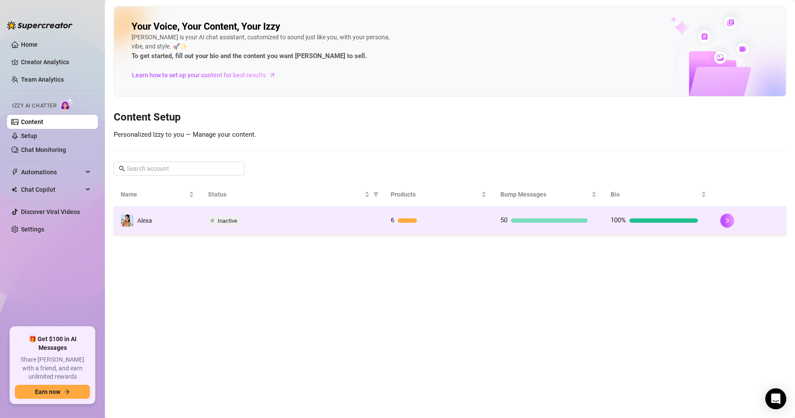
click at [233, 217] on span "Inactive" at bounding box center [224, 221] width 32 height 10
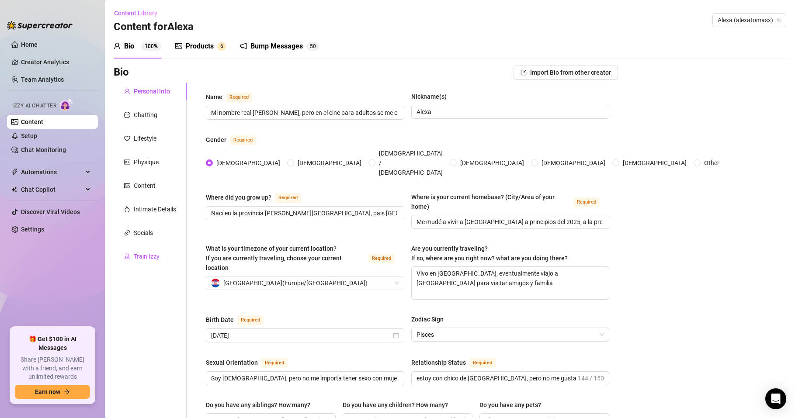
click at [140, 258] on div "Train Izzy" at bounding box center [147, 257] width 26 height 10
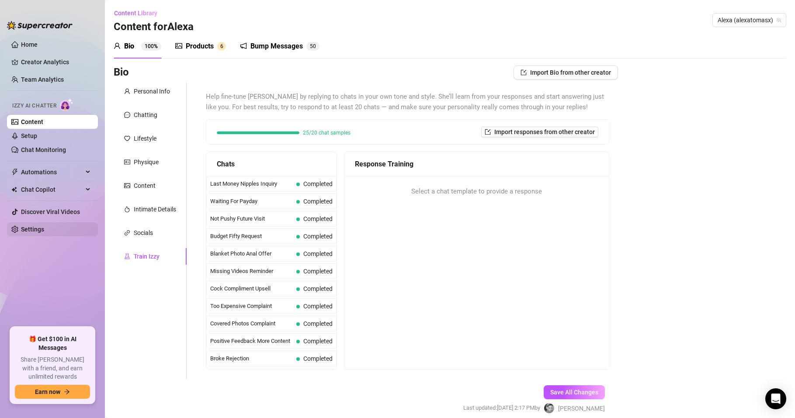
click at [28, 227] on link "Settings" at bounding box center [32, 229] width 23 height 7
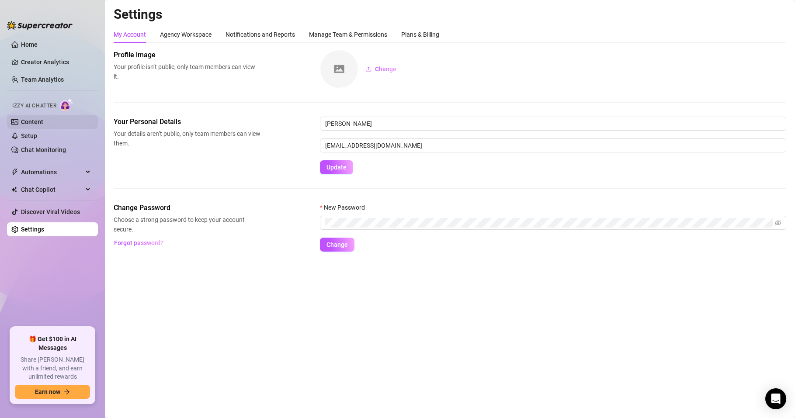
click at [43, 119] on link "Content" at bounding box center [32, 121] width 22 height 7
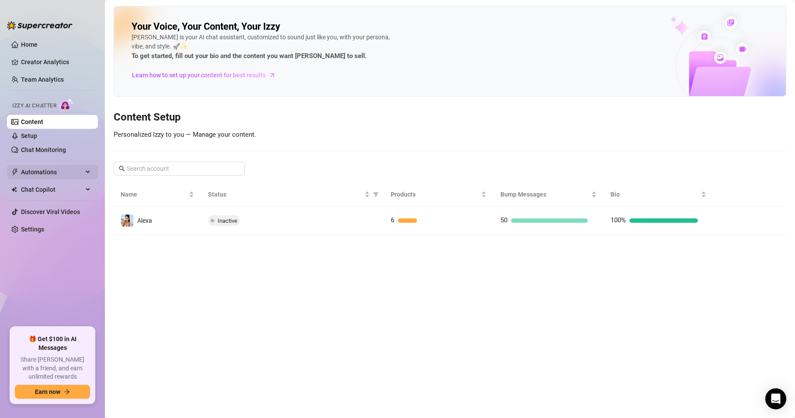
click at [54, 172] on span "Automations" at bounding box center [52, 172] width 62 height 14
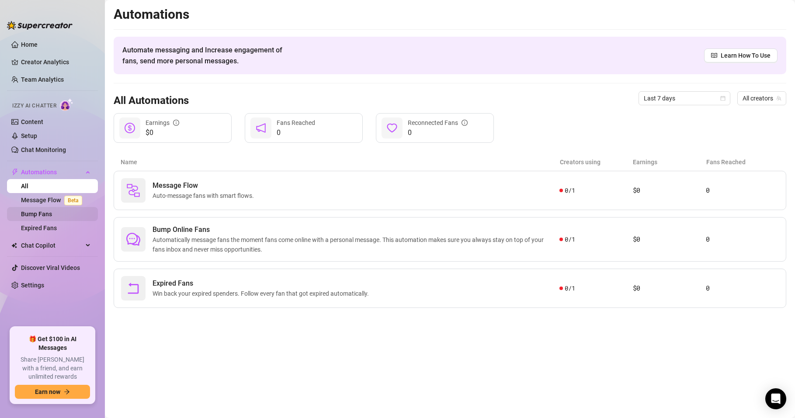
click at [44, 215] on link "Bump Fans" at bounding box center [36, 214] width 31 height 7
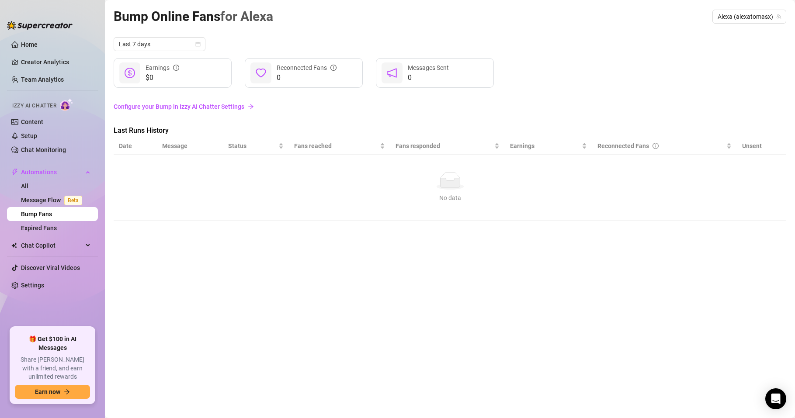
click at [209, 108] on link "Configure your Bump in Izzy AI Chatter Settings" at bounding box center [450, 107] width 673 height 10
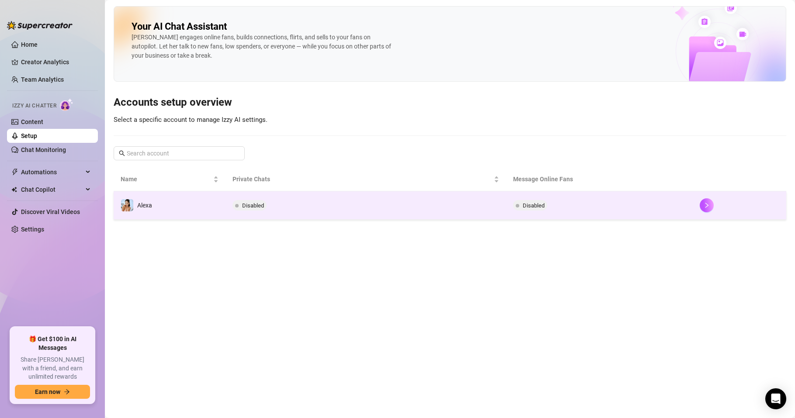
click at [244, 200] on span "Disabled" at bounding box center [250, 205] width 34 height 10
click at [534, 203] on span "Disabled" at bounding box center [534, 205] width 22 height 7
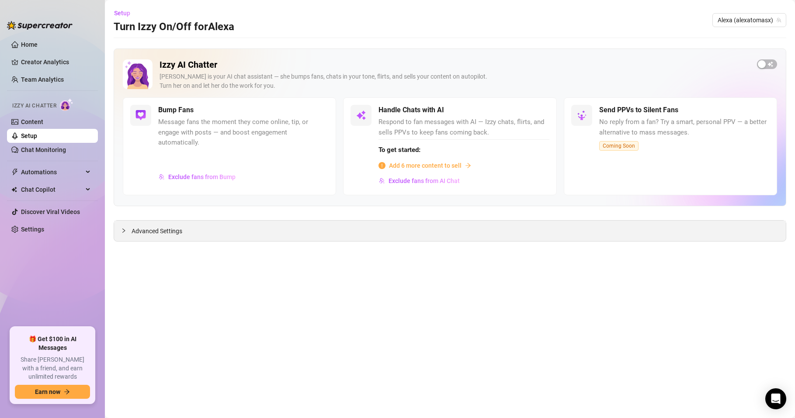
click at [357, 237] on div "Advanced Settings" at bounding box center [450, 231] width 672 height 21
click at [136, 232] on span "Advanced Settings" at bounding box center [157, 232] width 51 height 10
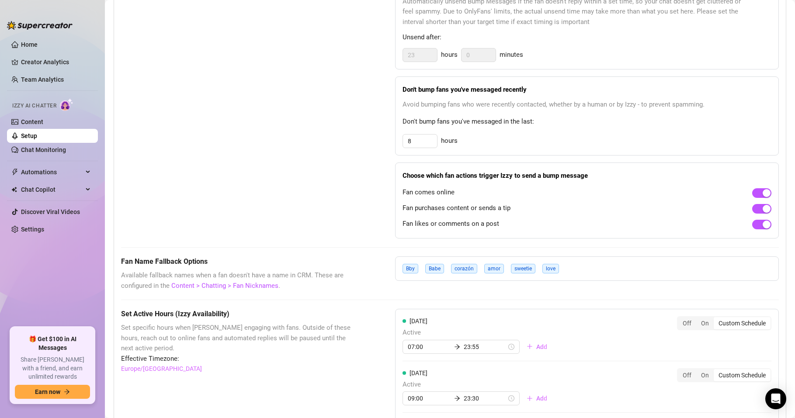
scroll to position [472, 0]
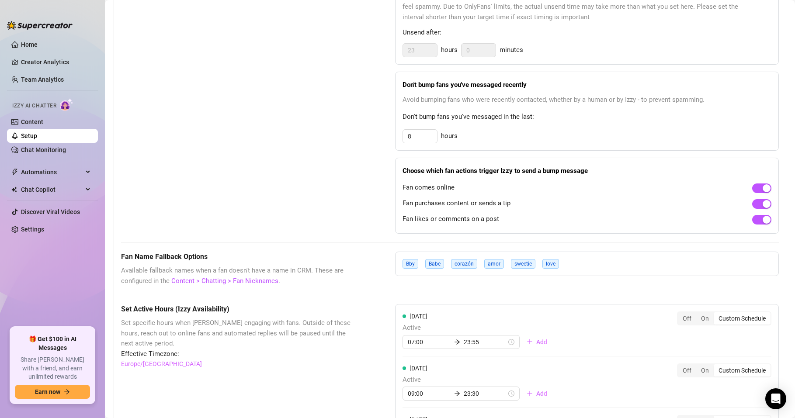
click at [553, 266] on span "love" at bounding box center [551, 264] width 17 height 10
click at [577, 261] on div "Bby Babe corazón amor sweetie love" at bounding box center [587, 264] width 384 height 24
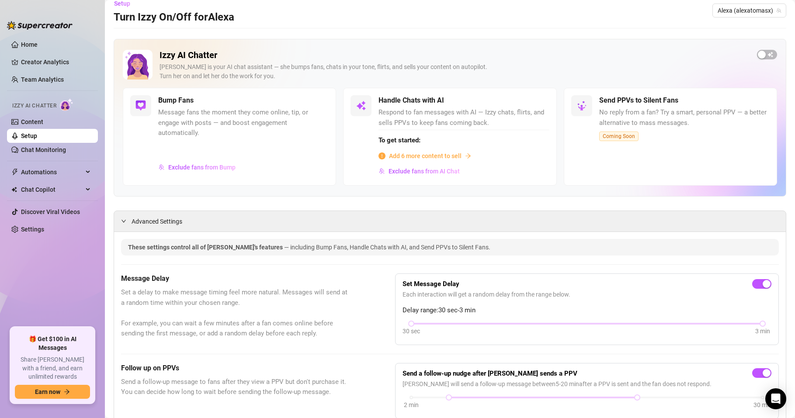
scroll to position [0, 0]
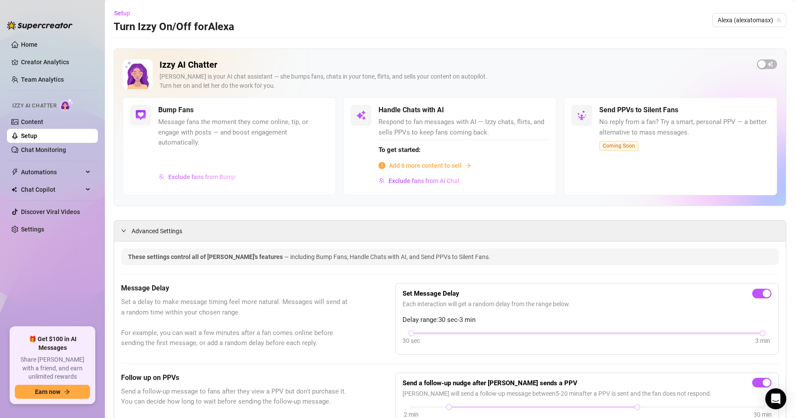
click at [206, 179] on span "Exclude fans from Bump" at bounding box center [201, 177] width 67 height 7
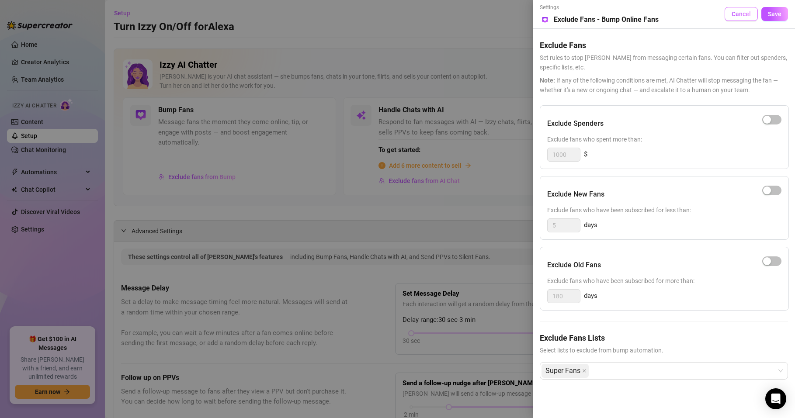
click at [739, 17] on span "Cancel" at bounding box center [741, 13] width 19 height 7
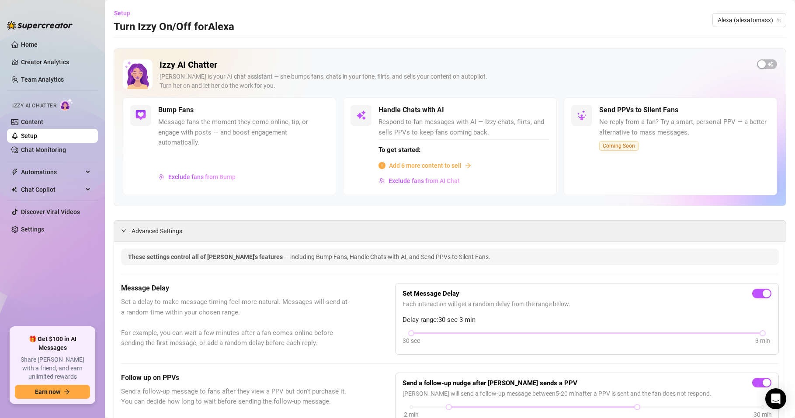
drag, startPoint x: 247, startPoint y: 122, endPoint x: 241, endPoint y: 126, distance: 7.3
click at [248, 122] on span "Message fans the moment they come online, tip, or engage with posts — and boost…" at bounding box center [243, 132] width 171 height 31
click at [170, 113] on h5 "Bump Fans" at bounding box center [175, 110] width 35 height 10
click at [136, 116] on img at bounding box center [141, 115] width 10 height 10
click at [223, 104] on div "Bump Fans Message fans the moment they come online, tip, or engage with posts —…" at bounding box center [229, 147] width 213 height 98
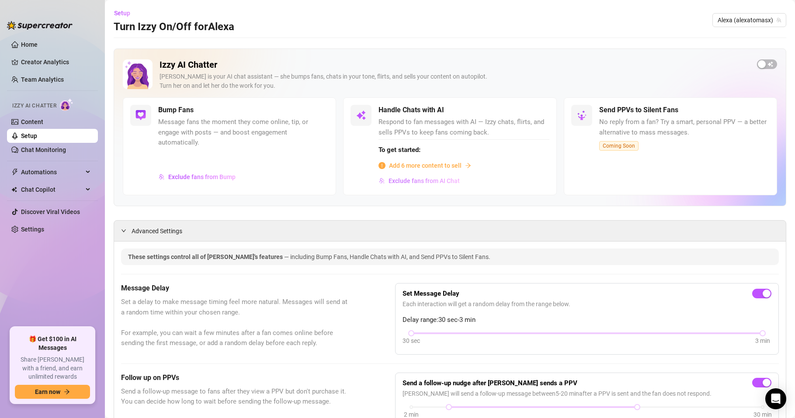
click at [434, 182] on span "Exclude fans from AI Chat" at bounding box center [424, 181] width 71 height 7
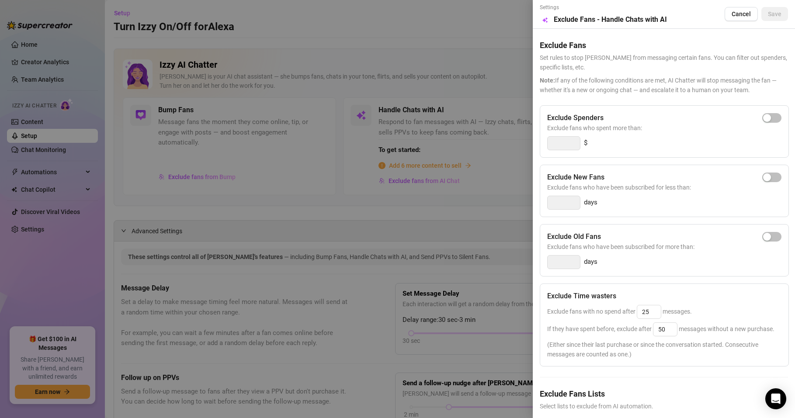
click at [731, 10] on button "Cancel" at bounding box center [741, 14] width 33 height 14
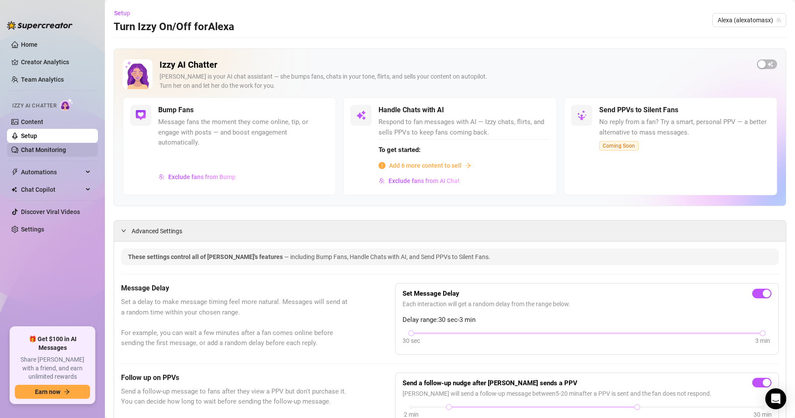
click at [52, 151] on link "Chat Monitoring" at bounding box center [43, 149] width 45 height 7
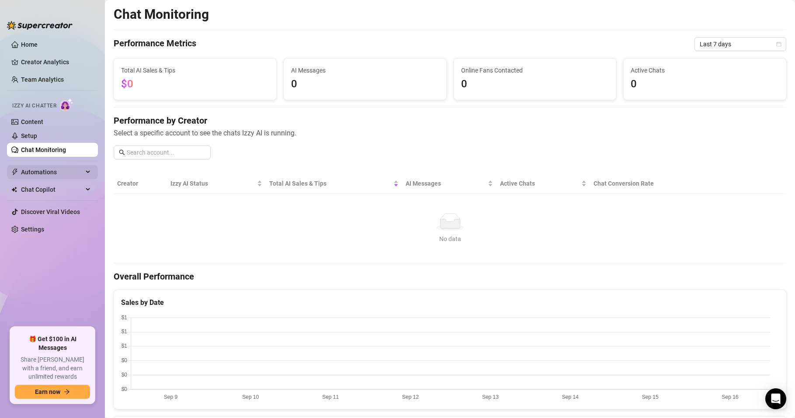
click at [54, 168] on span "Automations" at bounding box center [52, 172] width 62 height 14
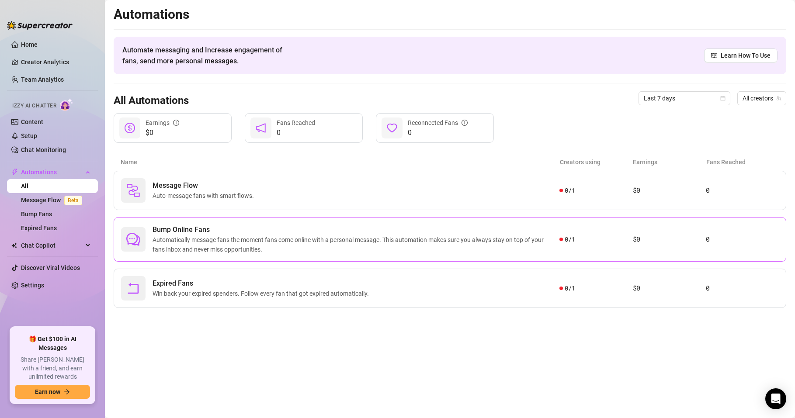
click at [244, 240] on span "Automatically message fans the moment fans come online with a personal message.…" at bounding box center [356, 244] width 407 height 19
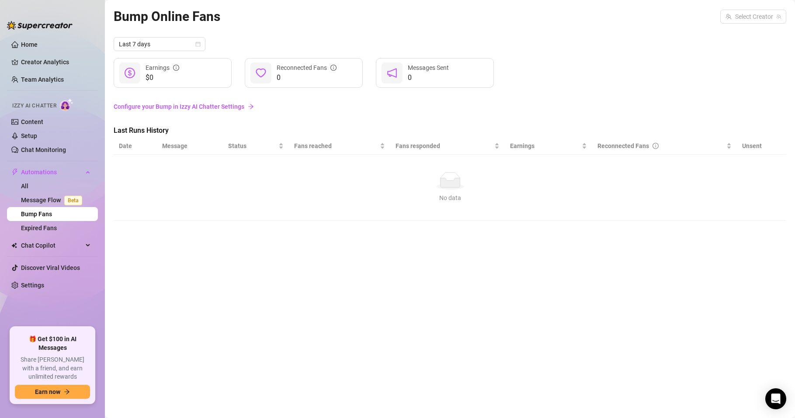
click at [195, 81] on div "$0 Earnings" at bounding box center [173, 73] width 118 height 30
click at [200, 110] on link "Configure your Bump in Izzy AI Chatter Settings" at bounding box center [450, 107] width 673 height 10
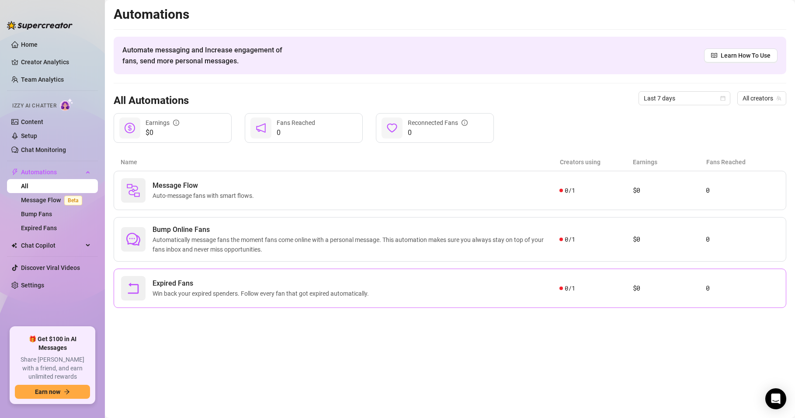
click at [213, 289] on span "Win back your expired spenders. Follow every fan that got expired automatically." at bounding box center [263, 294] width 220 height 10
click at [160, 191] on span "Auto-message fans with smart flows." at bounding box center [205, 196] width 105 height 10
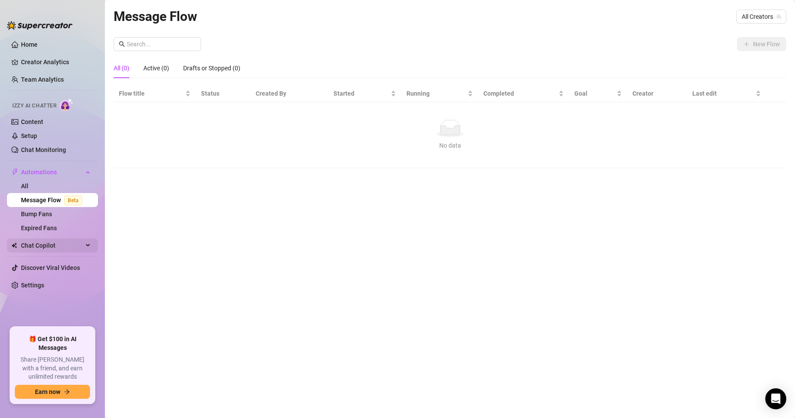
click at [55, 244] on span "Chat Copilot" at bounding box center [52, 246] width 62 height 14
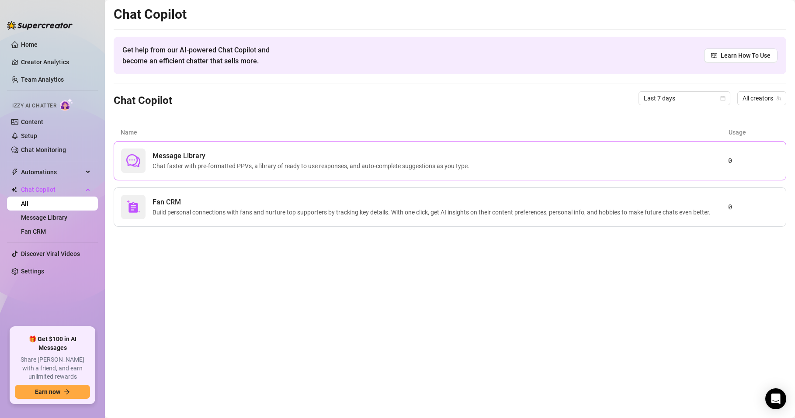
click at [484, 164] on div "Message Library Chat faster with pre-formatted PPVs, a library of ready to use …" at bounding box center [424, 161] width 607 height 24
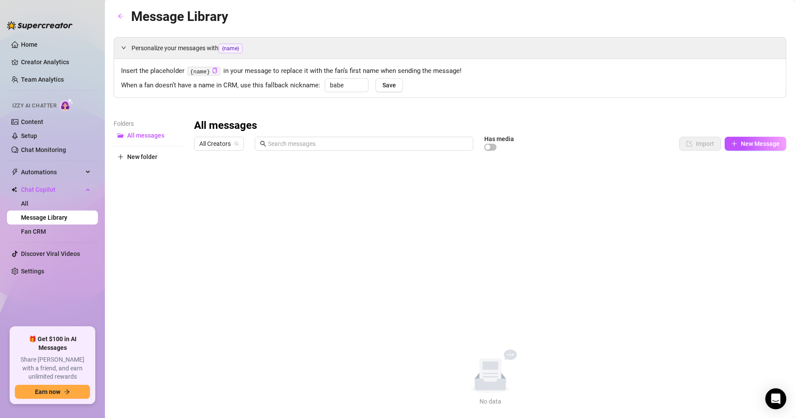
click at [140, 157] on span "New folder" at bounding box center [142, 156] width 30 height 7
click at [162, 151] on input "text" at bounding box center [149, 150] width 70 height 14
type input "Spanish"
click at [174, 249] on div "Folders All messages Spanish New folder" at bounding box center [149, 263] width 70 height 288
click at [134, 172] on span "New folder" at bounding box center [142, 170] width 30 height 7
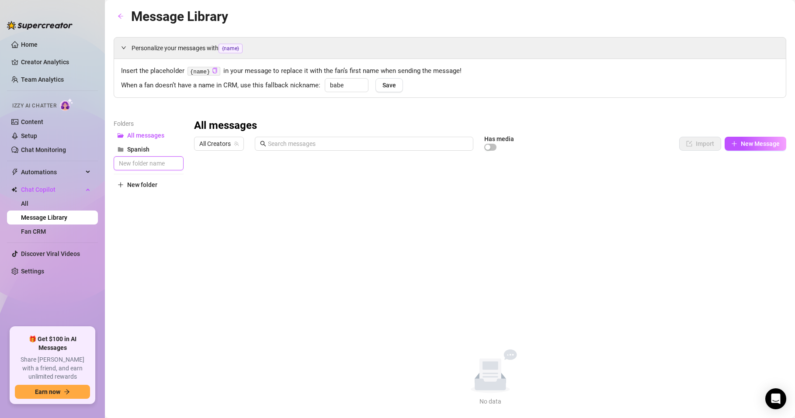
click at [150, 168] on input "text" at bounding box center [149, 164] width 70 height 14
type input "I"
type input "English"
click at [182, 284] on div "Folders All messages English Spanish New folder" at bounding box center [149, 263] width 70 height 288
click at [220, 141] on span "All Creators" at bounding box center [218, 143] width 39 height 13
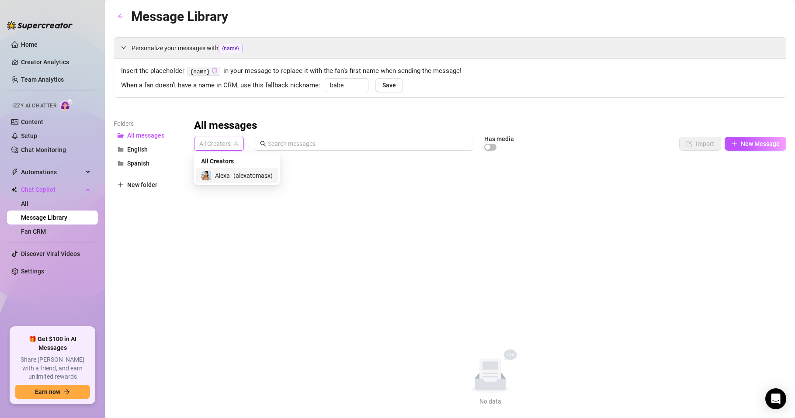
click at [238, 180] on span "( alexatomasx )" at bounding box center [252, 176] width 39 height 10
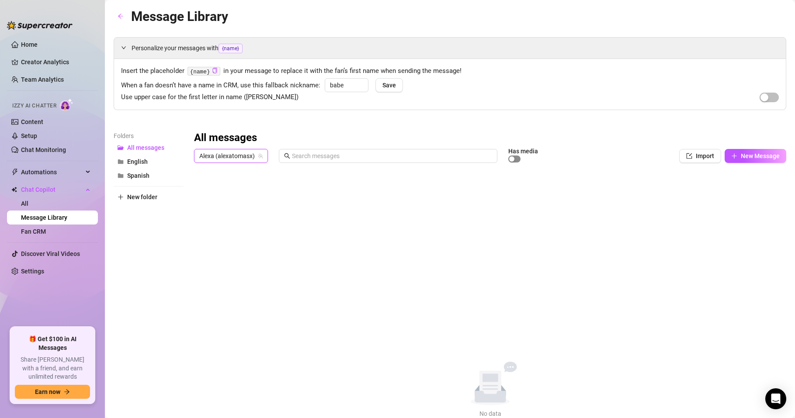
click at [516, 158] on span "button" at bounding box center [515, 159] width 12 height 7
click at [517, 159] on div "button" at bounding box center [517, 159] width 5 height 5
click at [517, 159] on span "button" at bounding box center [515, 159] width 12 height 7
click at [517, 159] on div "button" at bounding box center [517, 159] width 5 height 5
click at [146, 158] on span "English" at bounding box center [137, 161] width 21 height 7
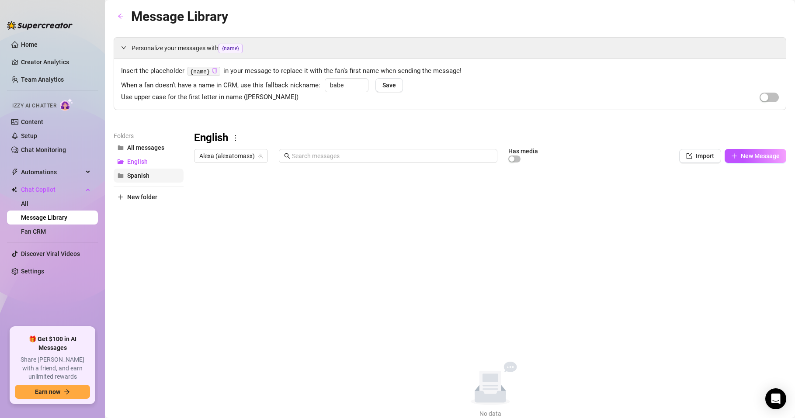
click at [145, 172] on button "Spanish" at bounding box center [149, 176] width 70 height 14
click at [153, 157] on button "English" at bounding box center [149, 162] width 70 height 14
click at [144, 172] on span "Spanish" at bounding box center [138, 175] width 22 height 7
click at [145, 160] on span "English" at bounding box center [137, 161] width 21 height 7
click at [143, 173] on span "Spanish" at bounding box center [138, 175] width 22 height 7
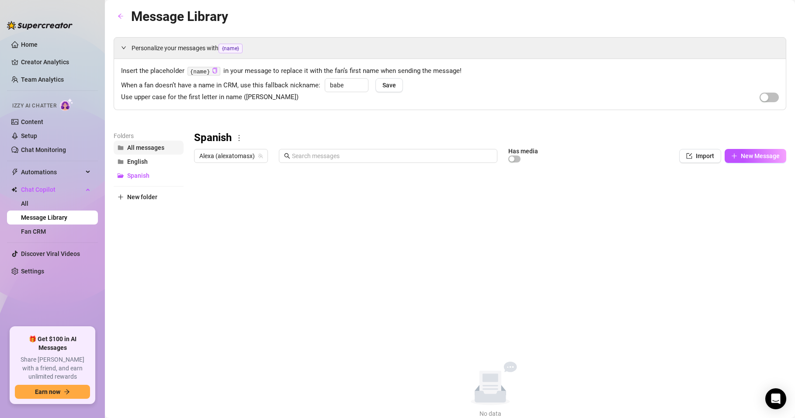
click at [161, 149] on span "All messages" at bounding box center [145, 147] width 37 height 7
click at [143, 159] on span "English" at bounding box center [137, 161] width 21 height 7
click at [696, 159] on span "Import" at bounding box center [705, 156] width 18 height 7
type textarea "Type your message here..."
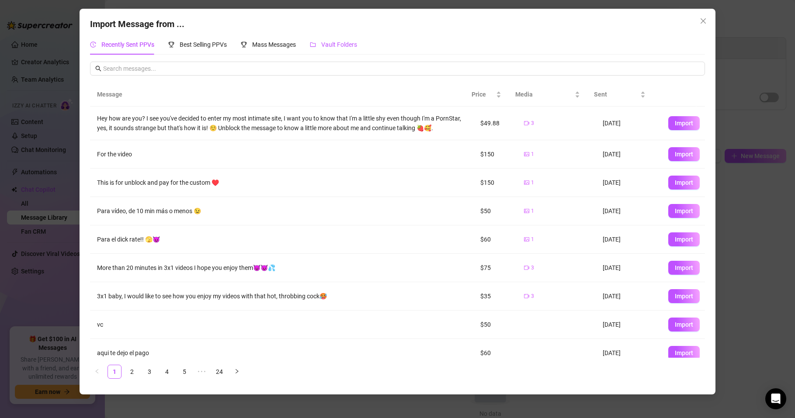
click at [338, 43] on span "Vault Folders" at bounding box center [339, 44] width 36 height 7
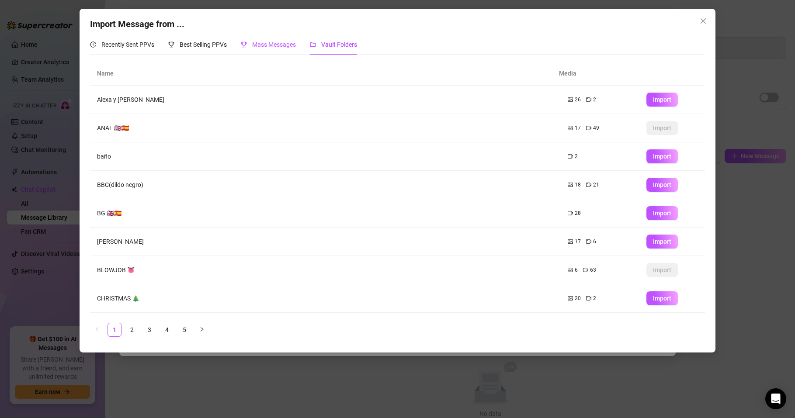
click at [277, 44] on span "Mass Messages" at bounding box center [274, 44] width 44 height 7
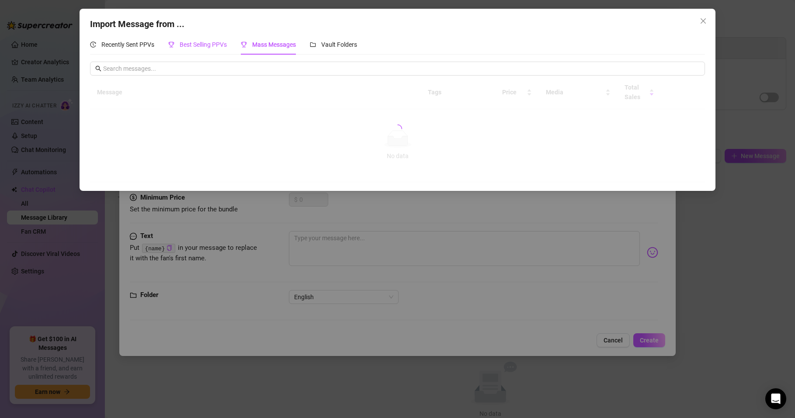
click at [202, 44] on span "Best Selling PPVs" at bounding box center [203, 44] width 47 height 7
click at [708, 18] on span "Close" at bounding box center [704, 20] width 14 height 7
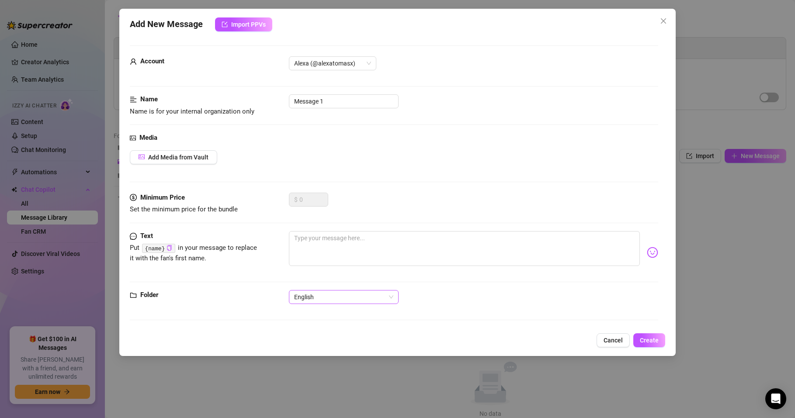
click at [325, 303] on span "English" at bounding box center [343, 297] width 99 height 13
click at [151, 313] on div "Folder English" at bounding box center [394, 309] width 529 height 38
click at [611, 337] on span "Cancel" at bounding box center [613, 340] width 19 height 7
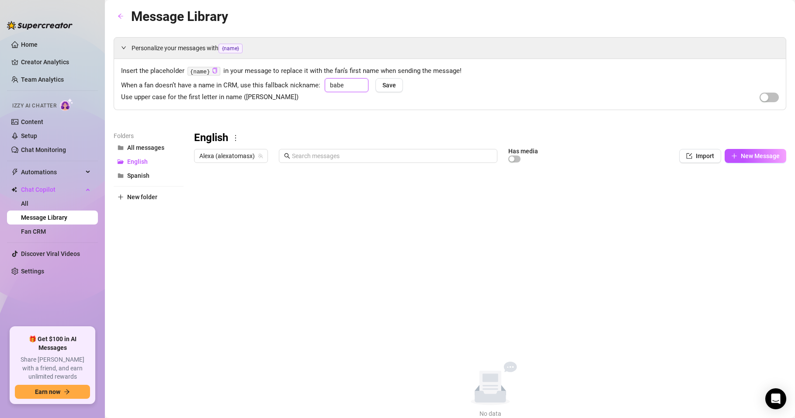
drag, startPoint x: 355, startPoint y: 85, endPoint x: 317, endPoint y: 89, distance: 38.2
click at [317, 89] on div "When a fan doesn’t have a name in CRM, use this fallback nickname: babe Save" at bounding box center [450, 84] width 658 height 13
click at [344, 98] on div "Use upper case for the first letter in name (e.g. Derek)" at bounding box center [450, 97] width 658 height 10
drag, startPoint x: 344, startPoint y: 86, endPoint x: 311, endPoint y: 89, distance: 32.9
click at [311, 89] on div "When a fan doesn’t have a name in CRM, use this fallback nickname: babe Save" at bounding box center [450, 84] width 658 height 13
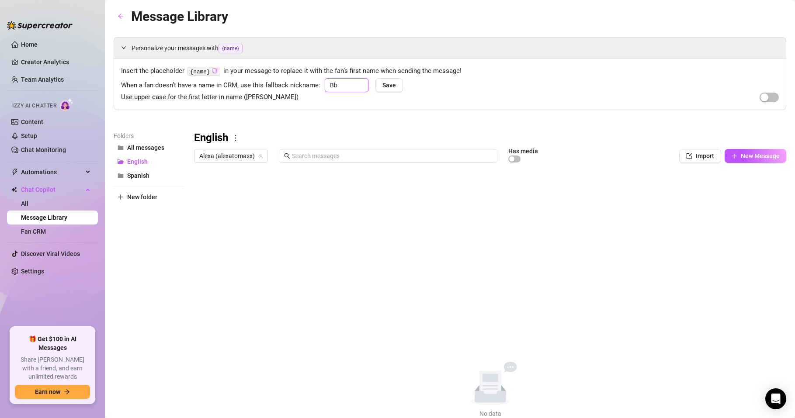
type input "B"
type input "Babe"
click at [393, 82] on span "Save" at bounding box center [390, 85] width 14 height 7
click at [747, 157] on span "New Message" at bounding box center [760, 156] width 39 height 7
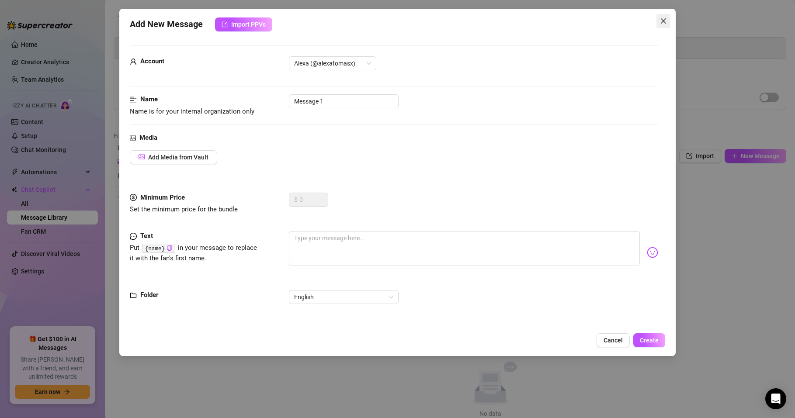
click at [663, 21] on icon "close" at bounding box center [663, 20] width 5 height 5
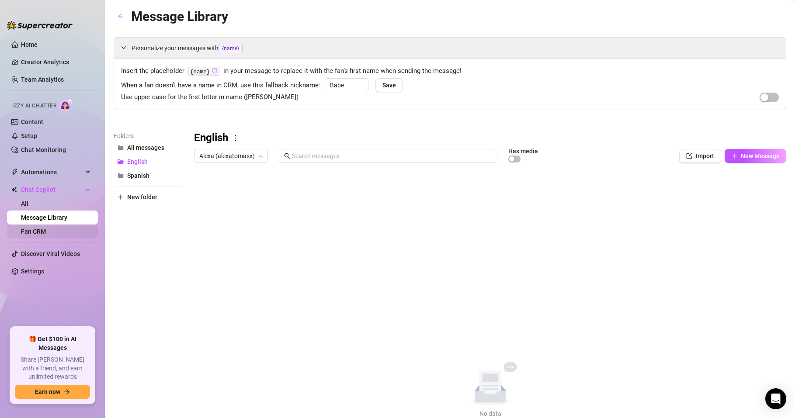
click at [44, 232] on link "Fan CRM" at bounding box center [33, 231] width 25 height 7
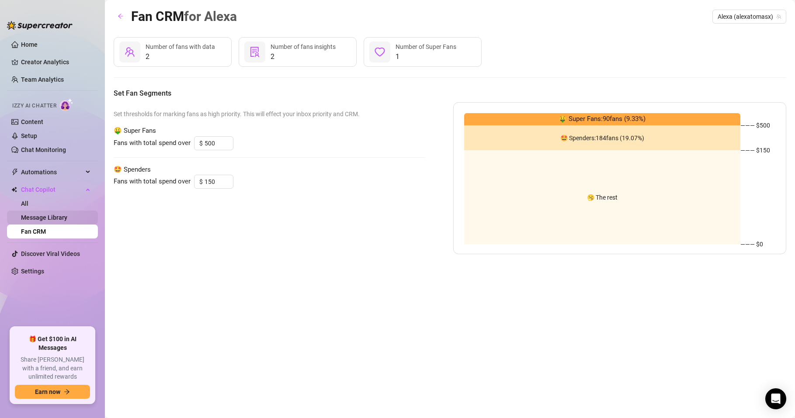
click at [49, 219] on link "Message Library" at bounding box center [44, 217] width 46 height 7
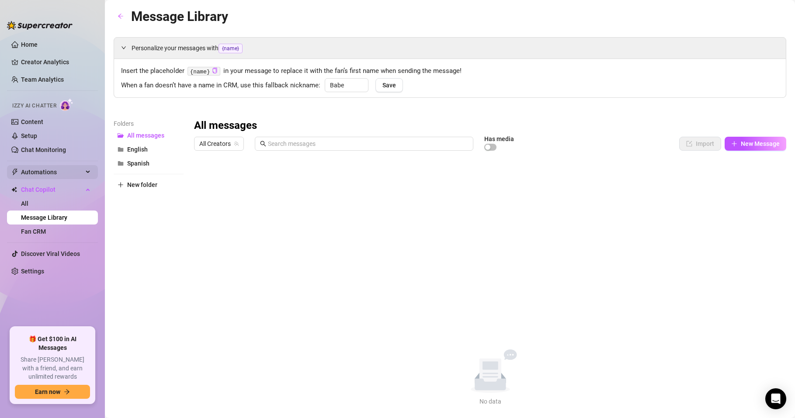
click at [54, 173] on span "Automations" at bounding box center [52, 172] width 62 height 14
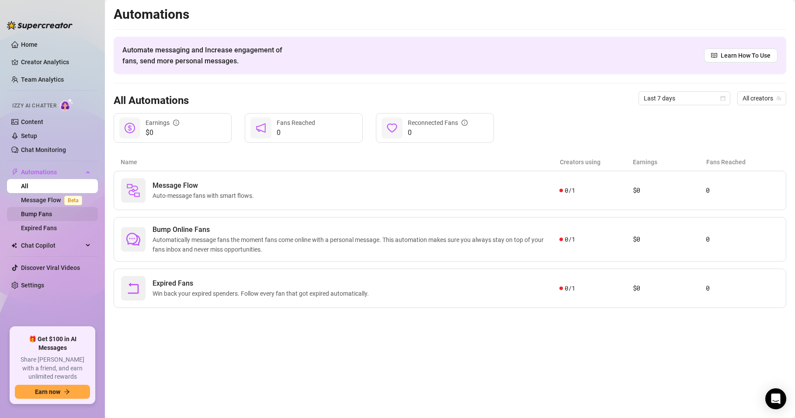
click at [50, 211] on link "Bump Fans" at bounding box center [36, 214] width 31 height 7
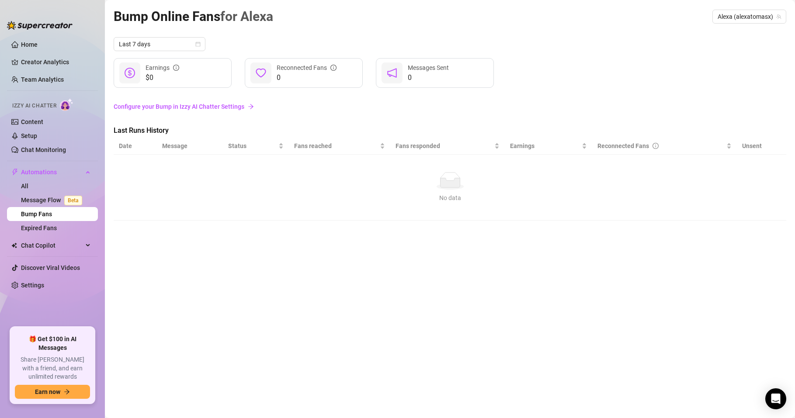
click at [186, 109] on link "Configure your Bump in Izzy AI Chatter Settings" at bounding box center [450, 107] width 673 height 10
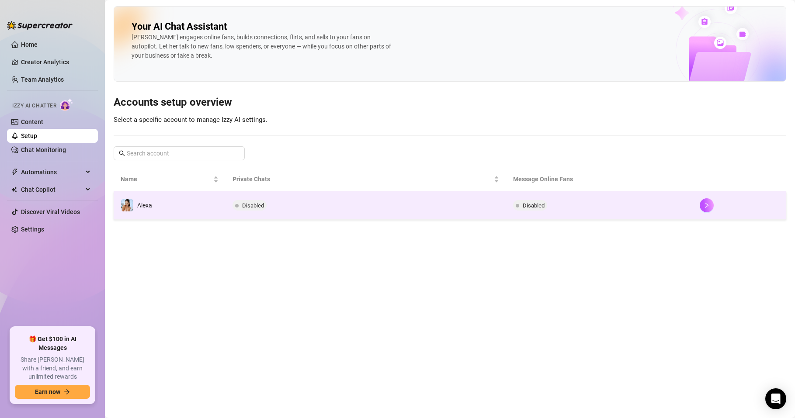
click at [265, 207] on span "Disabled" at bounding box center [250, 205] width 34 height 10
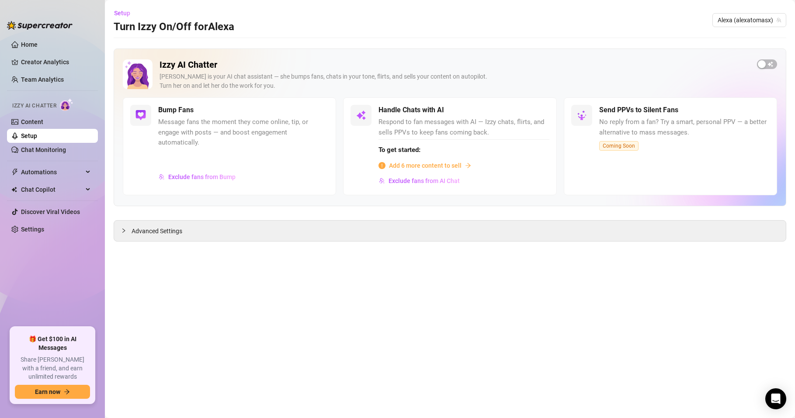
click at [199, 134] on span "Message fans the moment they come online, tip, or engage with posts — and boost…" at bounding box center [243, 132] width 171 height 31
click at [144, 114] on img at bounding box center [141, 115] width 10 height 10
click at [216, 123] on span "Message fans the moment they come online, tip, or engage with posts — and boost…" at bounding box center [243, 132] width 171 height 31
drag, startPoint x: 219, startPoint y: 115, endPoint x: 225, endPoint y: 115, distance: 5.7
click at [220, 115] on div "Bump Fans" at bounding box center [243, 110] width 171 height 10
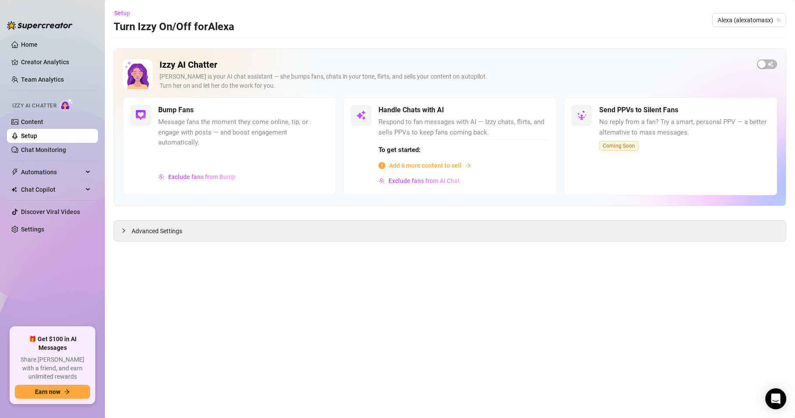
click at [267, 134] on span "Message fans the moment they come online, tip, or engage with posts — and boost…" at bounding box center [243, 132] width 171 height 31
click at [43, 122] on link "Content" at bounding box center [32, 121] width 22 height 7
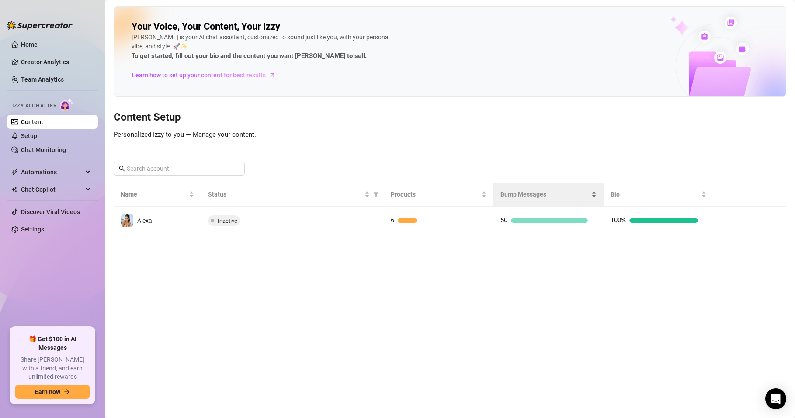
click at [519, 199] on div "Bump Messages" at bounding box center [549, 195] width 96 height 10
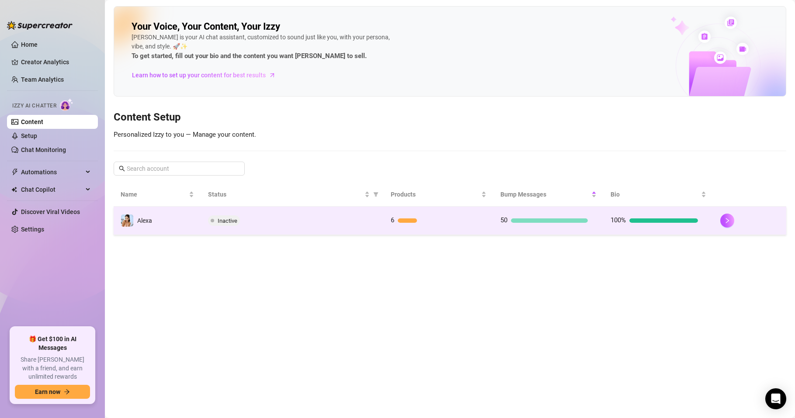
click at [530, 223] on div at bounding box center [549, 221] width 77 height 4
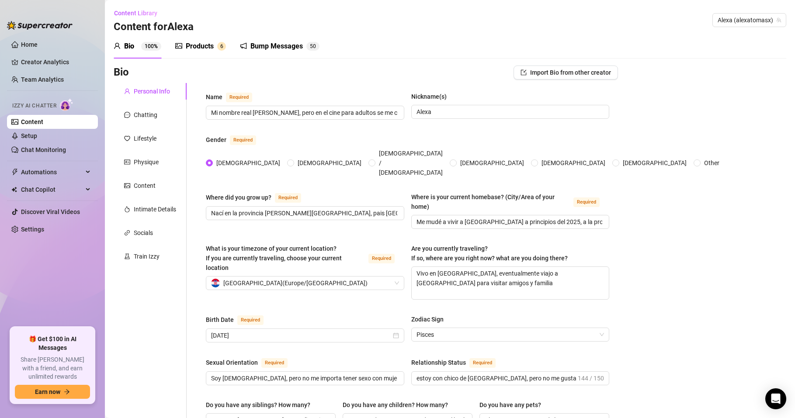
click at [194, 47] on div "Products" at bounding box center [200, 46] width 28 height 10
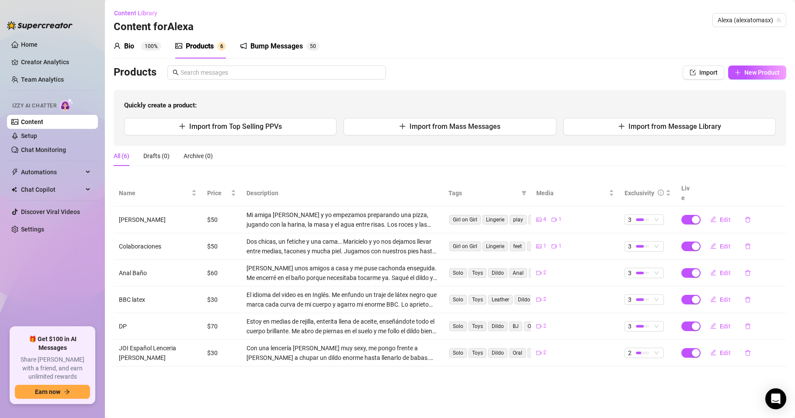
click at [280, 48] on div "Bump Messages" at bounding box center [277, 46] width 52 height 10
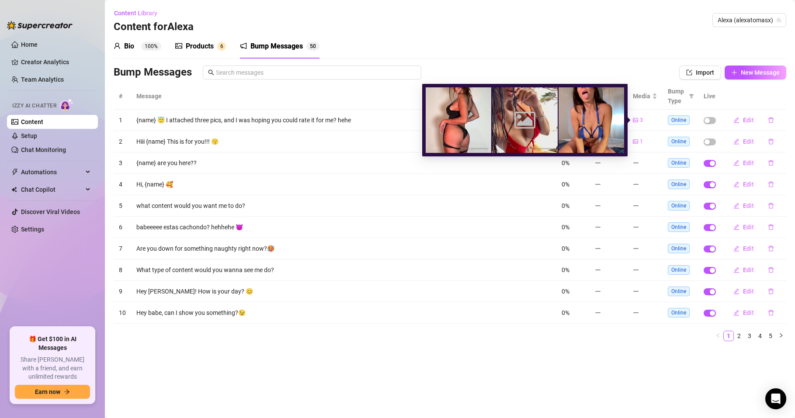
click at [638, 120] on div "3" at bounding box center [638, 120] width 10 height 8
click at [637, 120] on icon "picture" at bounding box center [635, 120] width 5 height 5
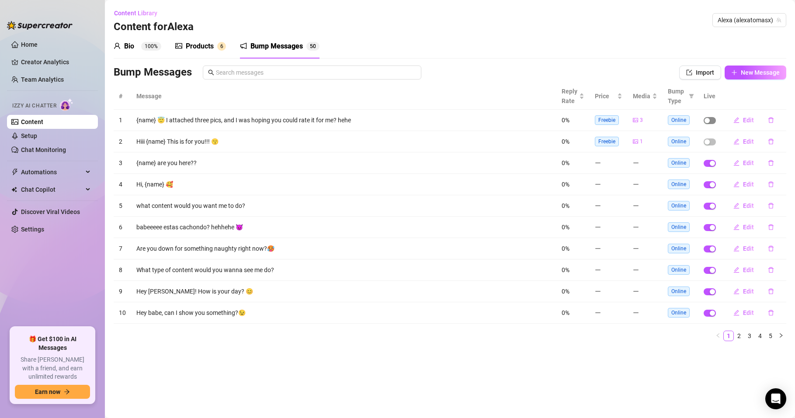
click at [706, 118] on div "button" at bounding box center [707, 120] width 5 height 5
click at [708, 142] on div "button" at bounding box center [707, 141] width 5 height 5
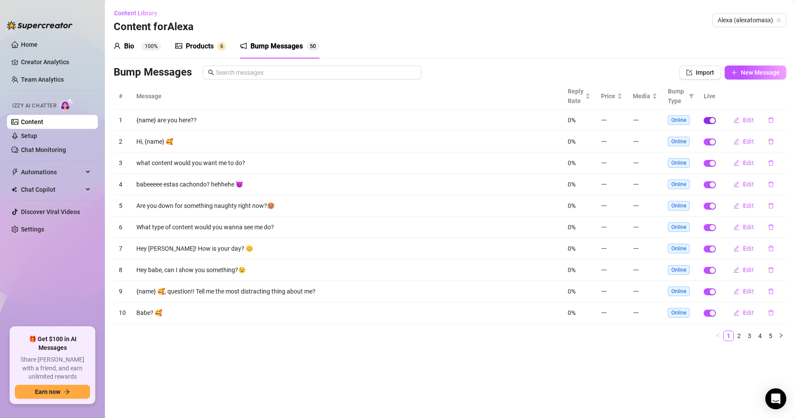
click at [711, 119] on div "button" at bounding box center [712, 120] width 5 height 5
click at [708, 143] on span "button" at bounding box center [710, 142] width 12 height 7
click at [706, 120] on div "button" at bounding box center [707, 120] width 5 height 5
click at [708, 142] on div "button" at bounding box center [707, 141] width 5 height 5
click at [770, 335] on link "5" at bounding box center [771, 336] width 10 height 10
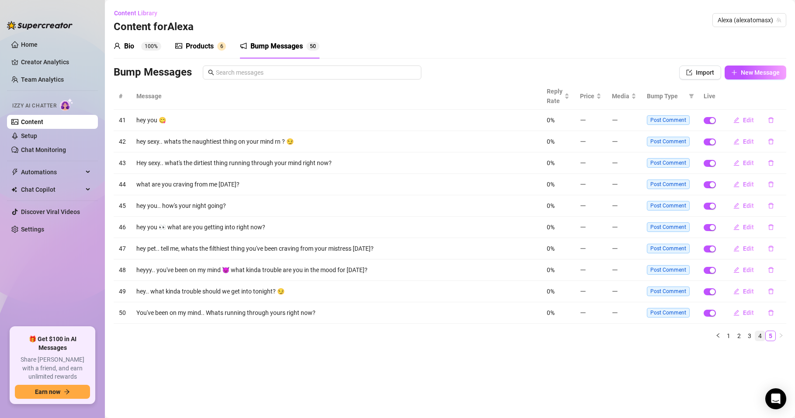
click at [757, 335] on link "4" at bounding box center [761, 336] width 10 height 10
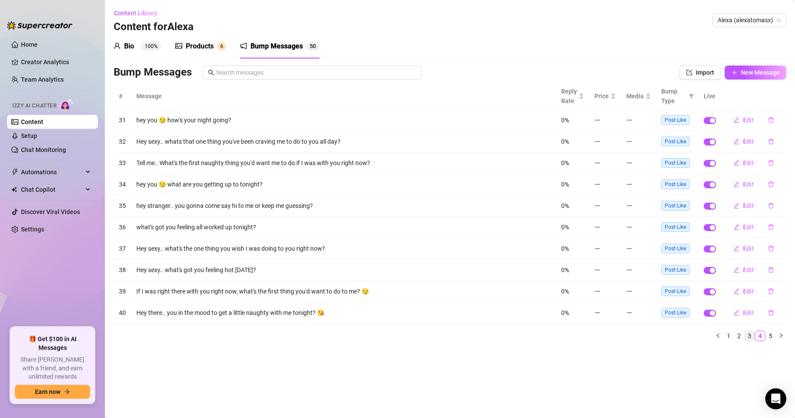
click at [747, 336] on link "3" at bounding box center [750, 336] width 10 height 10
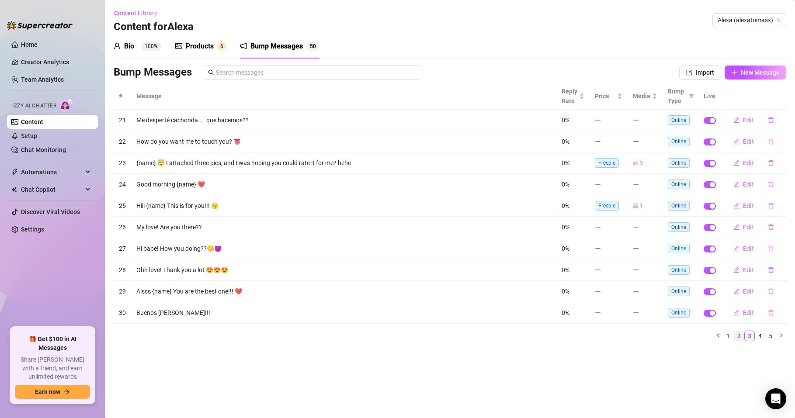
click at [738, 335] on link "2" at bounding box center [740, 336] width 10 height 10
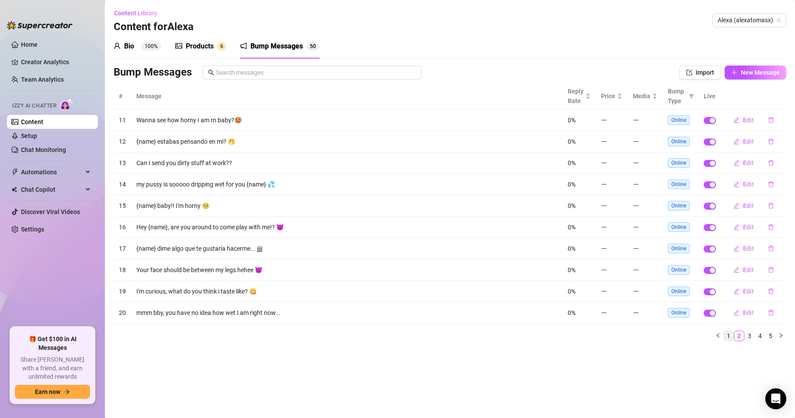
click at [728, 336] on link "1" at bounding box center [729, 336] width 10 height 10
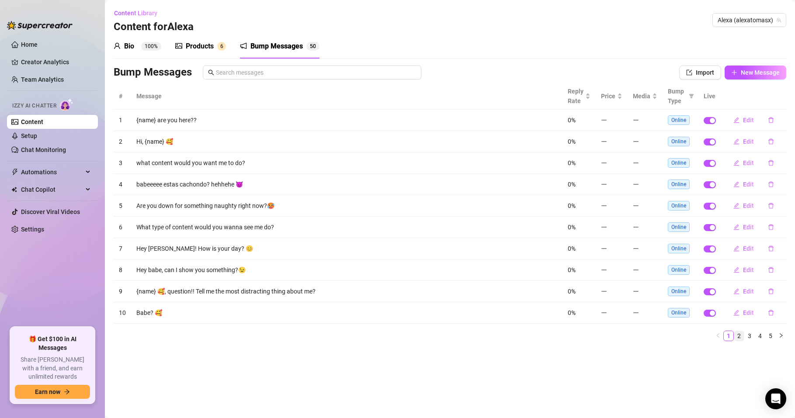
click at [740, 337] on link "2" at bounding box center [740, 336] width 10 height 10
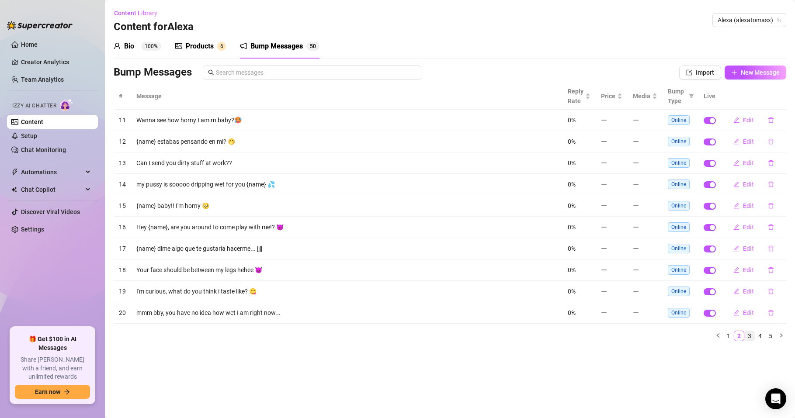
click at [749, 332] on link "3" at bounding box center [750, 336] width 10 height 10
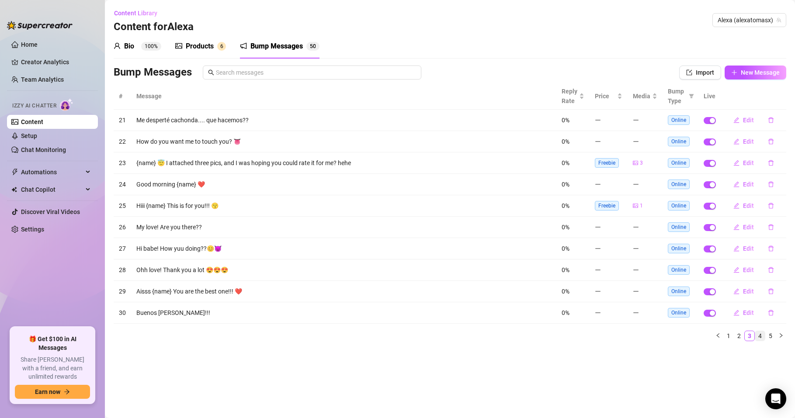
click at [761, 336] on link "4" at bounding box center [761, 336] width 10 height 10
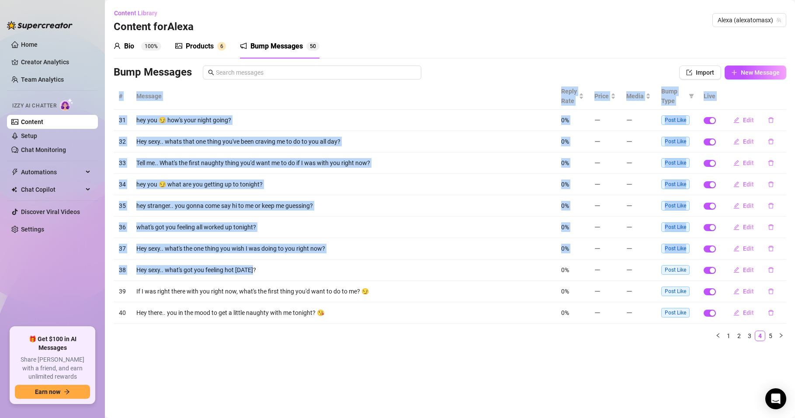
drag, startPoint x: 114, startPoint y: 108, endPoint x: 291, endPoint y: 261, distance: 233.4
click at [291, 261] on table "# Message Reply Rate Price Media Bump Type Live 31 hey you 😏 how's your night g…" at bounding box center [450, 203] width 673 height 241
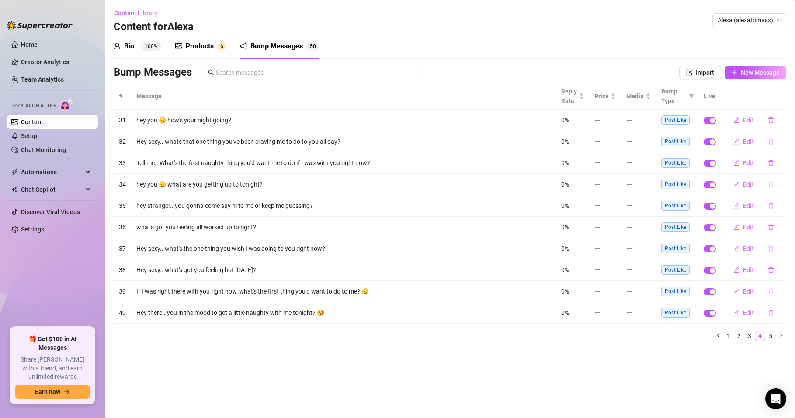
click at [305, 342] on div "# Message Reply Rate Price Media Bump Type Live 31 hey you 😏 how's your night g…" at bounding box center [450, 215] width 673 height 265
click at [772, 337] on link "5" at bounding box center [771, 336] width 10 height 10
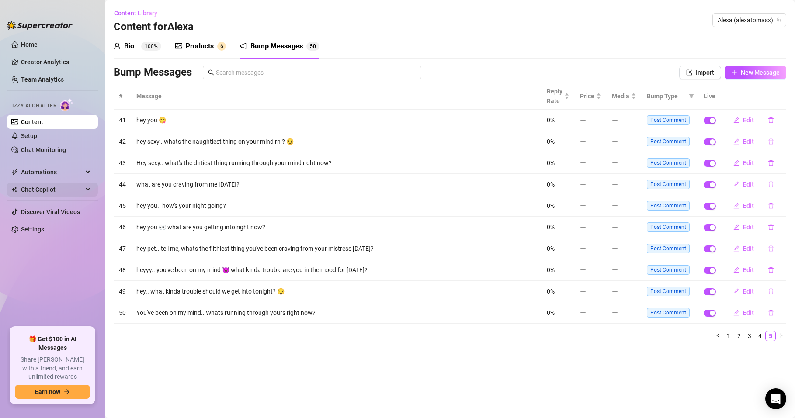
click at [25, 189] on span "Chat Copilot" at bounding box center [52, 190] width 62 height 14
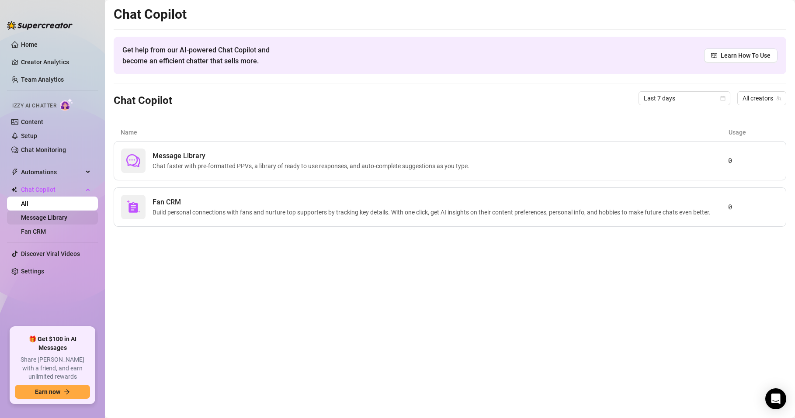
click at [48, 214] on link "Message Library" at bounding box center [44, 217] width 46 height 7
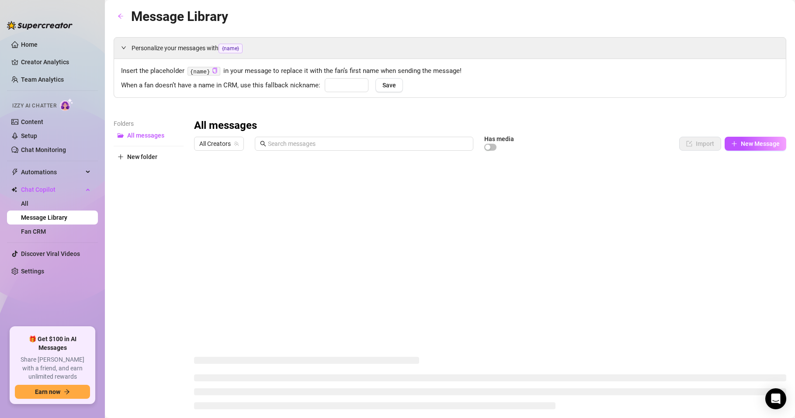
type input "Babe"
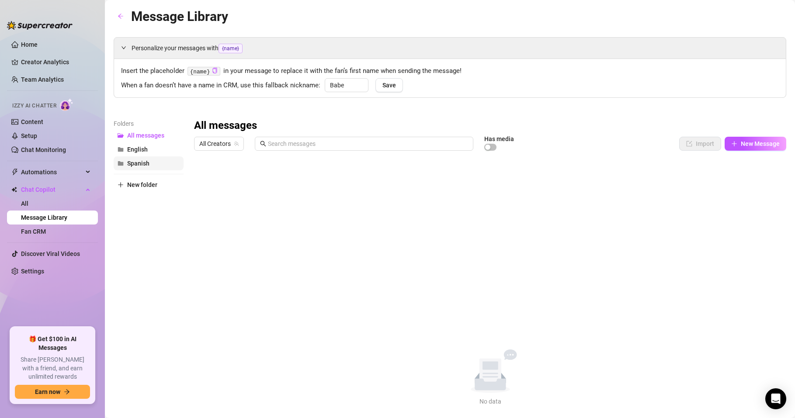
click at [139, 163] on span "Spanish" at bounding box center [138, 163] width 22 height 7
click at [735, 149] on button "New Message" at bounding box center [756, 144] width 62 height 14
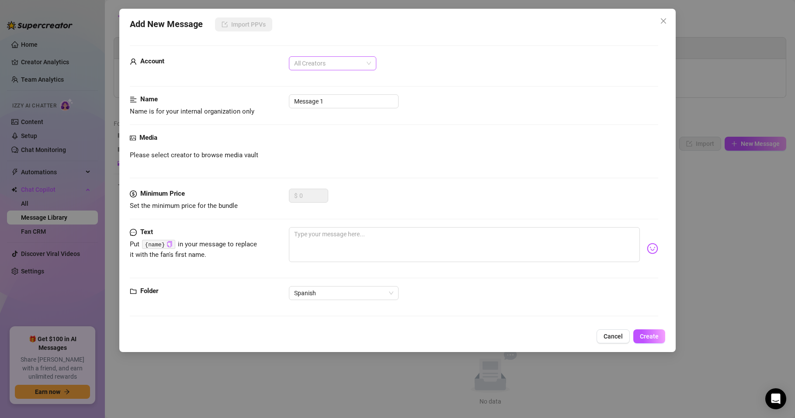
click at [322, 66] on span "All Creators" at bounding box center [332, 63] width 77 height 13
click at [329, 93] on div "Alexa (@alexatomasx)" at bounding box center [332, 95] width 73 height 10
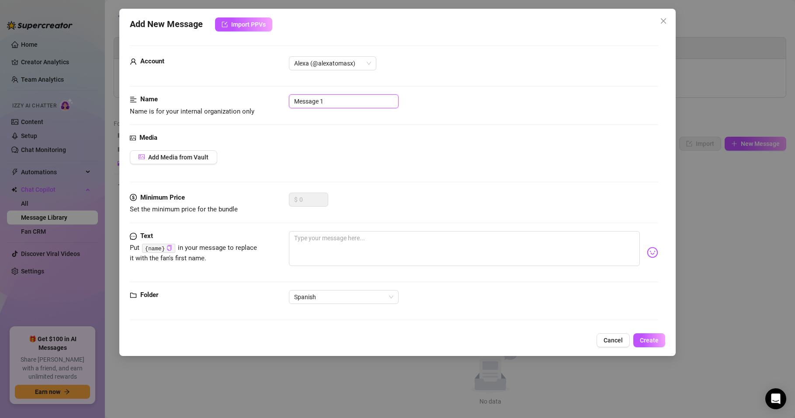
click at [365, 99] on input "Message 1" at bounding box center [344, 101] width 110 height 14
click at [320, 242] on textarea at bounding box center [464, 248] width 351 height 35
click at [306, 240] on textarea at bounding box center [464, 248] width 351 height 35
paste textarea "Babeeee estas cachondo? hehhehe 😈"
type textarea "Babeeee estas cachondo? hehhehe 😈"
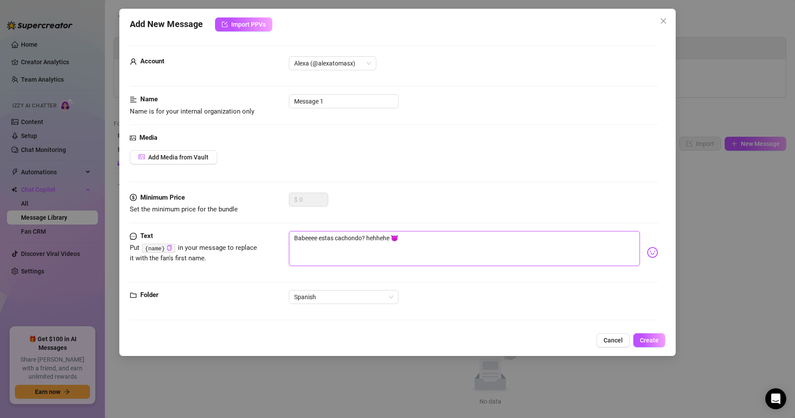
type textarea "Babeeee estas cachondo? hehhehe 😈"
click at [225, 320] on div at bounding box center [394, 320] width 529 height 0
click at [646, 338] on span "Create" at bounding box center [649, 340] width 19 height 7
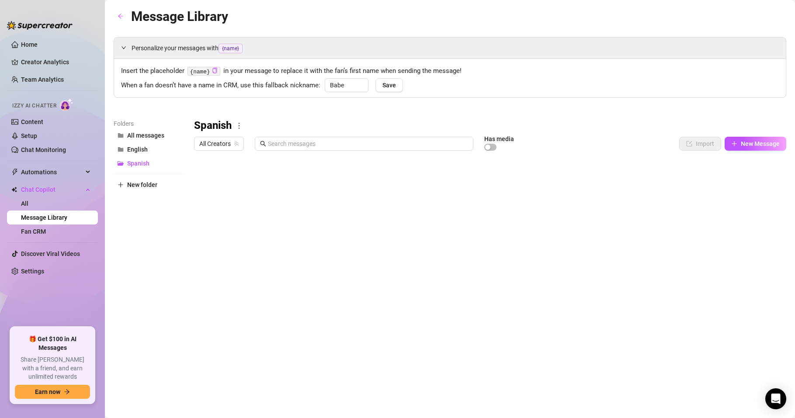
click at [229, 331] on body "Home Creator Analytics Team Analytics Izzy AI Chatter Content Setup Chat Monito…" at bounding box center [397, 209] width 795 height 418
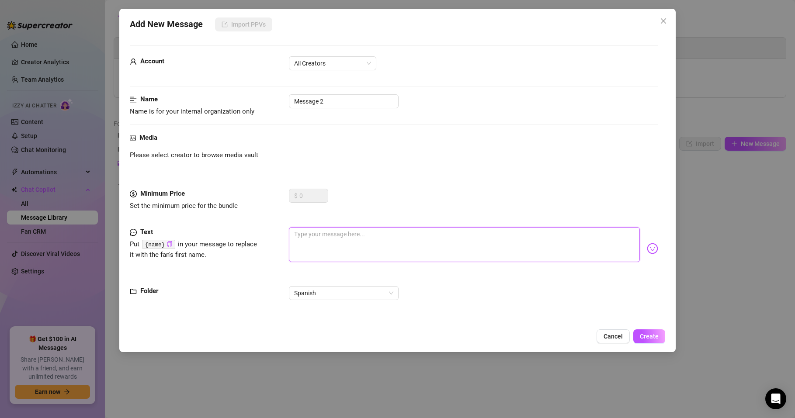
click at [324, 235] on textarea at bounding box center [464, 244] width 351 height 35
paste textarea "{name} estabas pensando en mi? 🥺"
type textarea "{name} estabas pensando en mi? 🥺"
click at [242, 324] on div "Folder Spanish" at bounding box center [394, 305] width 529 height 38
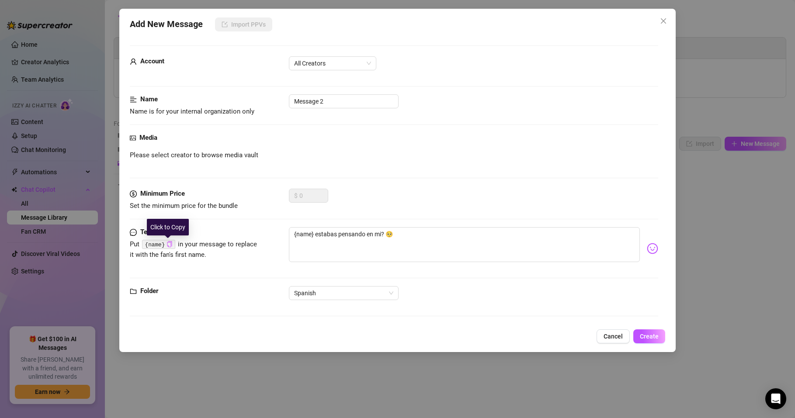
click at [167, 245] on icon "copy" at bounding box center [170, 244] width 6 height 6
drag, startPoint x: 313, startPoint y: 233, endPoint x: 282, endPoint y: 239, distance: 31.5
click at [282, 239] on div "Text Put {name} in your message to replace it with the fan's first name. {name}…" at bounding box center [394, 248] width 529 height 43
drag, startPoint x: 314, startPoint y: 234, endPoint x: 264, endPoint y: 239, distance: 50.1
click at [264, 239] on div "Text Put {name} in your message to replace it with the fan's first name. {name}…" at bounding box center [394, 248] width 529 height 43
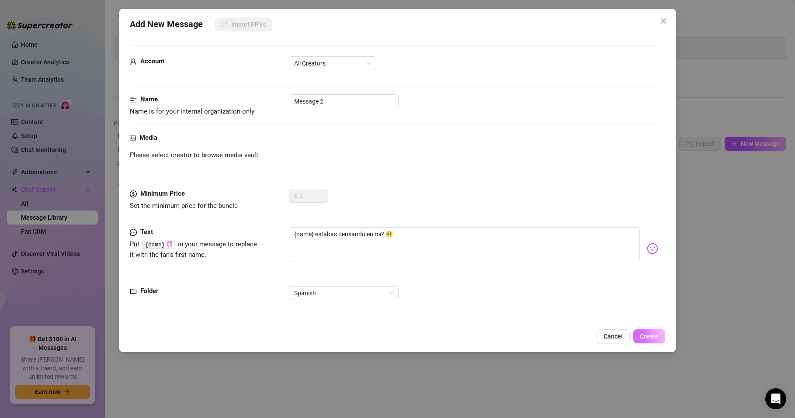
click at [652, 335] on span "Create" at bounding box center [649, 336] width 19 height 7
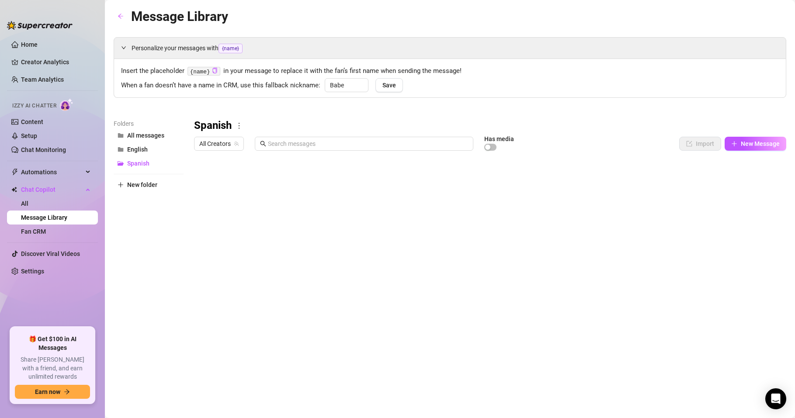
click at [243, 330] on body "Home Creator Analytics Team Analytics Izzy AI Chatter Content Setup Chat Monito…" at bounding box center [397, 209] width 795 height 418
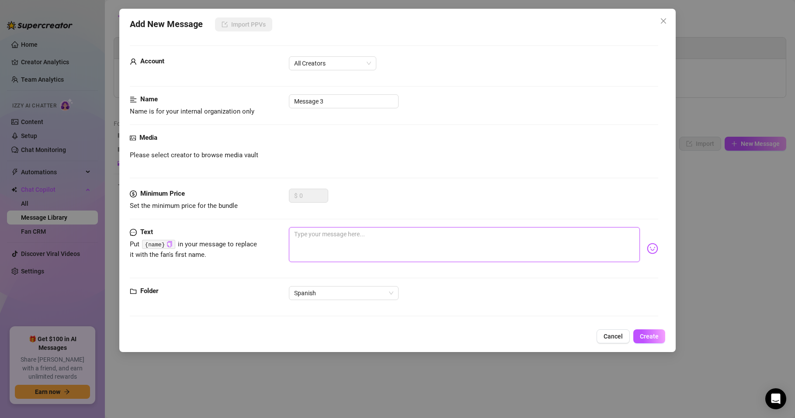
click at [322, 234] on textarea at bounding box center [464, 244] width 351 height 35
paste textarea "Me desperté cachonda… ¿qué hacemos??"
type textarea "Me desperté cachonda… ¿qué hacemos??"
click at [656, 334] on span "Create" at bounding box center [649, 336] width 19 height 7
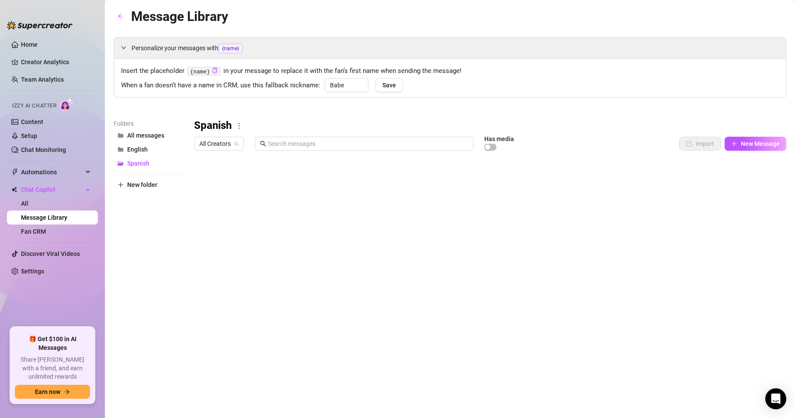
click at [247, 335] on body "Home Creator Analytics Team Analytics Izzy AI Chatter Content Setup Chat Monito…" at bounding box center [397, 209] width 795 height 418
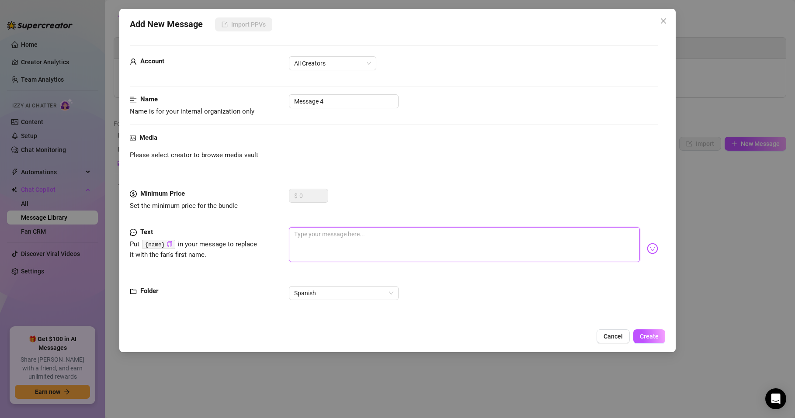
click at [316, 237] on textarea at bounding box center [464, 244] width 351 height 35
paste textarea "Buenos días Babe!!!"
type textarea "Buenos días Babe!!!"
click at [655, 339] on span "Create" at bounding box center [649, 336] width 19 height 7
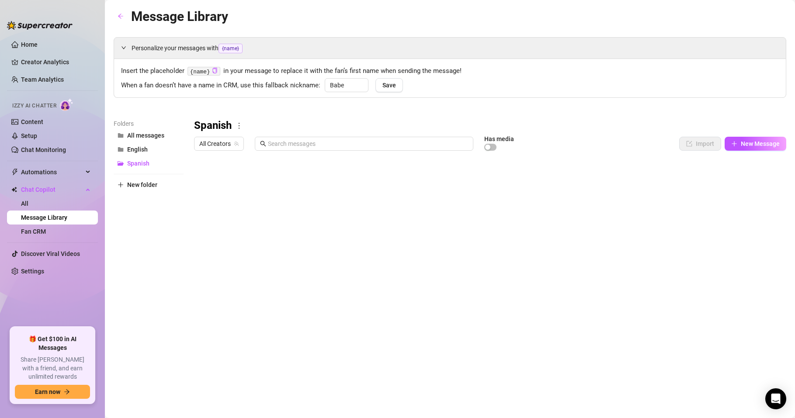
click at [236, 336] on body "Home Creator Analytics Team Analytics Izzy AI Chatter Content Setup Chat Monito…" at bounding box center [397, 209] width 795 height 418
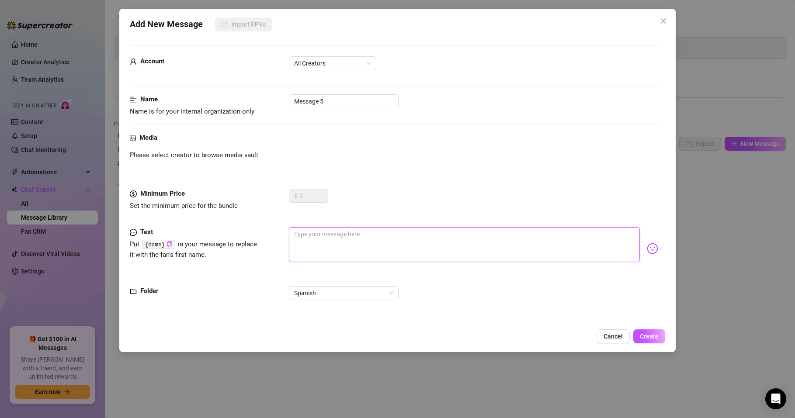
click at [317, 242] on textarea at bounding box center [464, 244] width 351 height 35
paste textarea "Aisss {name} You are the best one!!! ❤️"
type textarea "Aisss {name} You are the best one!!! ❤️"
drag, startPoint x: 331, startPoint y: 235, endPoint x: 385, endPoint y: 246, distance: 54.8
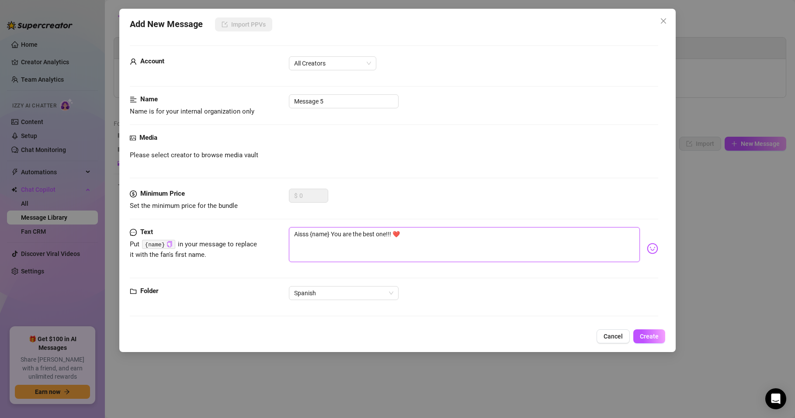
click at [385, 246] on textarea "Aisss {name} You are the best one!!! ❤️" at bounding box center [464, 244] width 351 height 35
type textarea "Aisss {name} E!!! ❤️"
type textarea "Aisss {name} Er!!! ❤️"
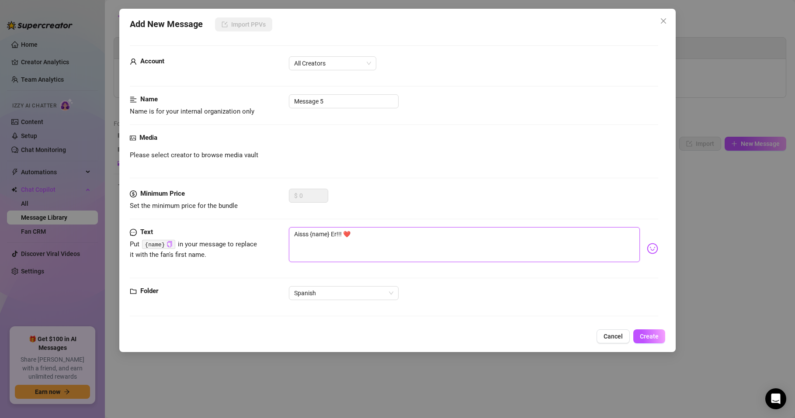
type textarea "Aisss {name} Ere!!! ❤️"
type textarea "Aisss {name} Eres!!! ❤️"
type textarea "Aisss {name} Eres !!! ❤️"
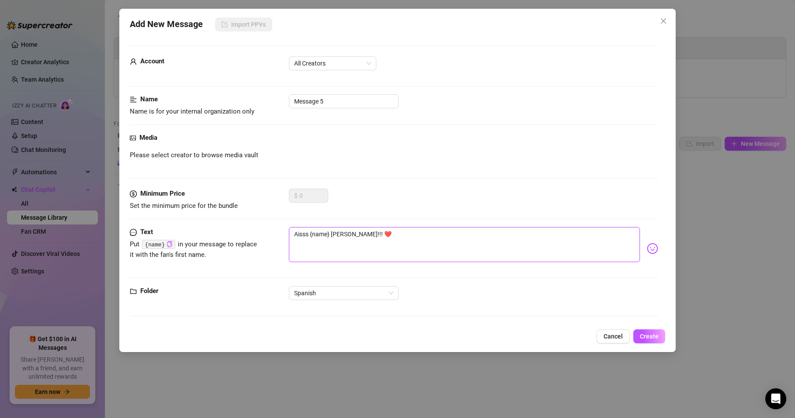
type textarea "Aisss {name} Eres !!! ❤️"
type textarea "Aisss {name} Eres e!!! ❤️"
type textarea "Aisss {name} Eres el!!! ❤️"
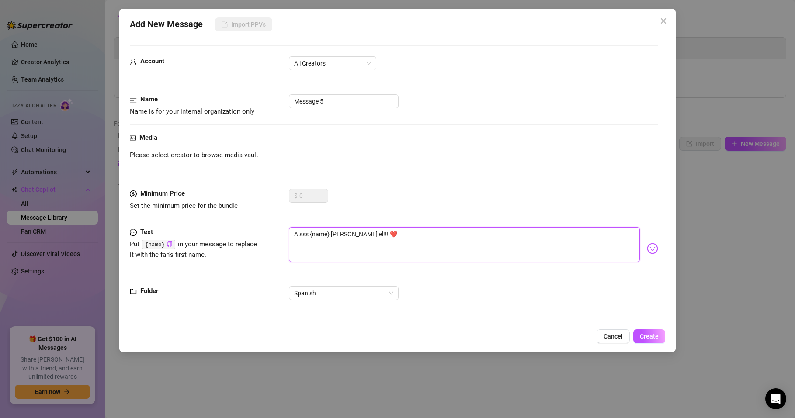
type textarea "Aisss {name} Eres el !!! ❤️"
type textarea "Aisss {name} Eres el m!!! ❤️"
type textarea "Aisss {name} Eres el me!!! ❤️"
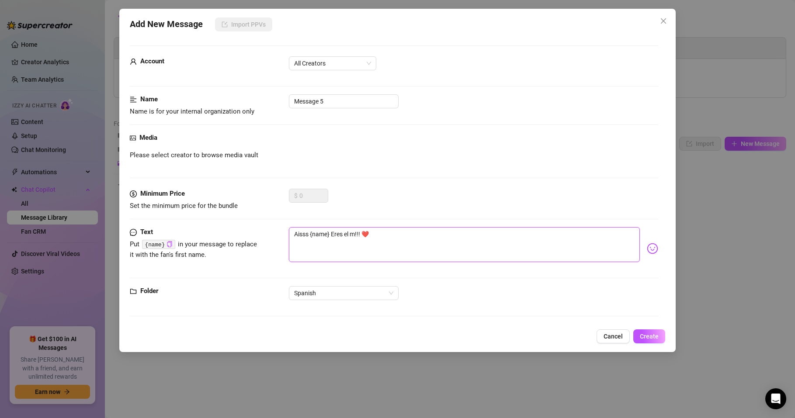
type textarea "Aisss {name} Eres el me!!! ❤️"
type textarea "Aisss {name} Eres el mej!!! ❤️"
type textarea "Aisss {name} Eres el mejo!!! ❤️"
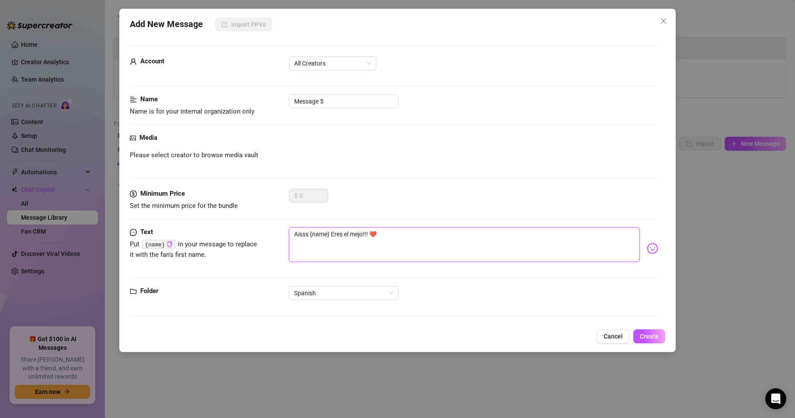
type textarea "Aisss {name} Eres el mejor!!! ❤️"
click at [649, 331] on button "Create" at bounding box center [650, 337] width 32 height 14
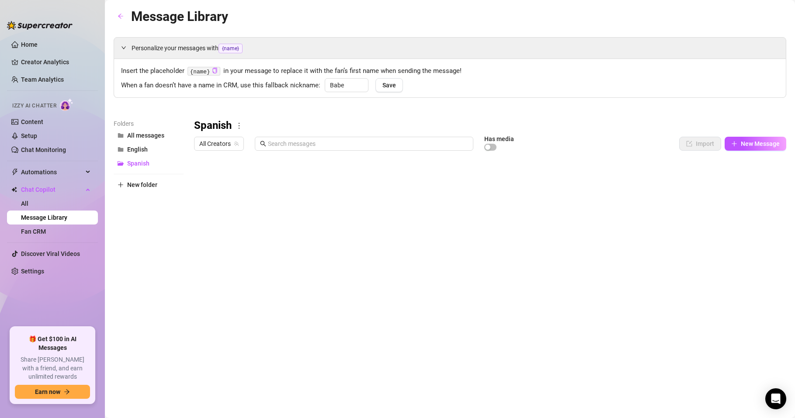
click at [229, 331] on body "Home Creator Analytics Team Analytics Izzy AI Chatter Content Setup Chat Monito…" at bounding box center [397, 209] width 795 height 418
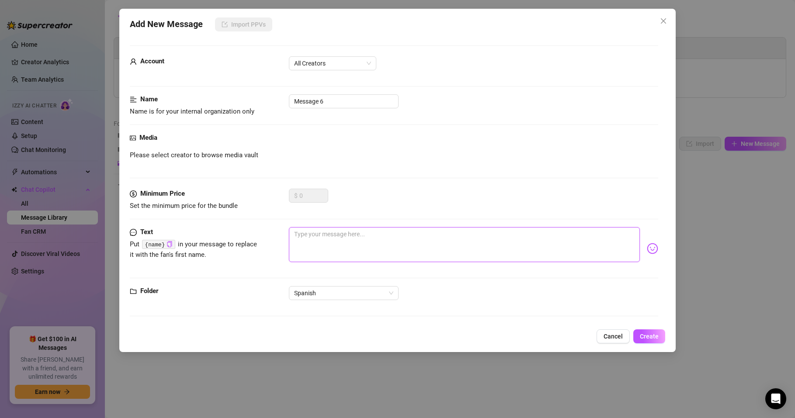
click at [306, 239] on textarea at bounding box center [464, 244] width 351 height 35
paste textarea "{name} dime algo que te gustaría hacerme… jijij"
type textarea "{name} dime algo que te gustaría hacerme… jijij"
click at [649, 336] on span "Create" at bounding box center [649, 336] width 19 height 7
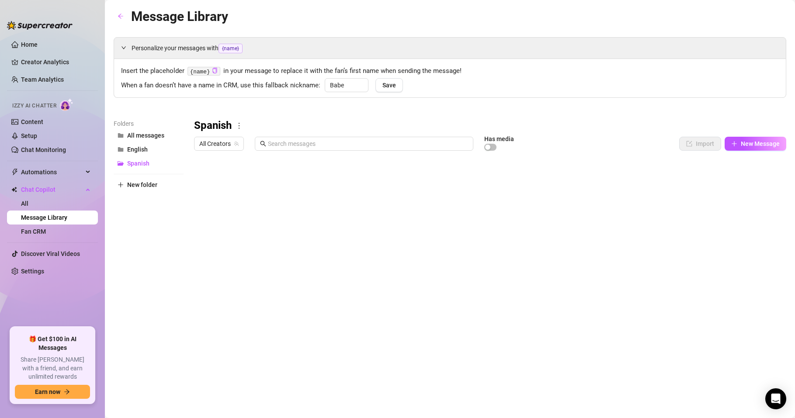
click at [254, 333] on body "Home Creator Analytics Team Analytics Izzy AI Chatter Content Setup Chat Monito…" at bounding box center [397, 209] width 795 height 418
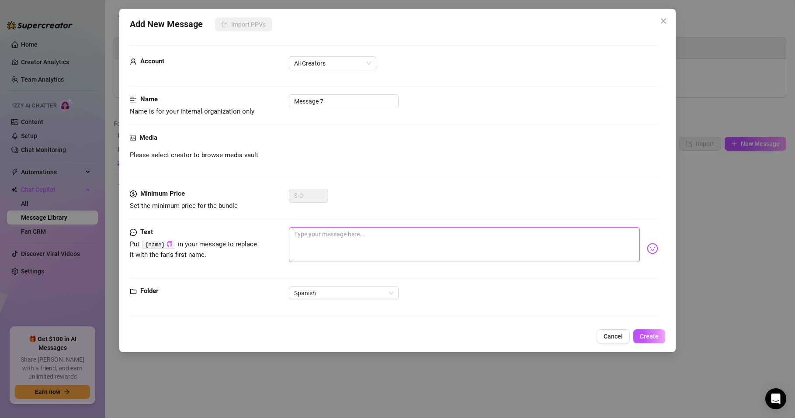
click at [328, 243] on textarea at bounding box center [464, 244] width 351 height 35
paste textarea "Mi pussy está soooo dripping wet for you {name} 💦"
type textarea "Mi pussy está soooo dripping wet for you {name} 💦"
click at [646, 337] on span "Create" at bounding box center [649, 336] width 19 height 7
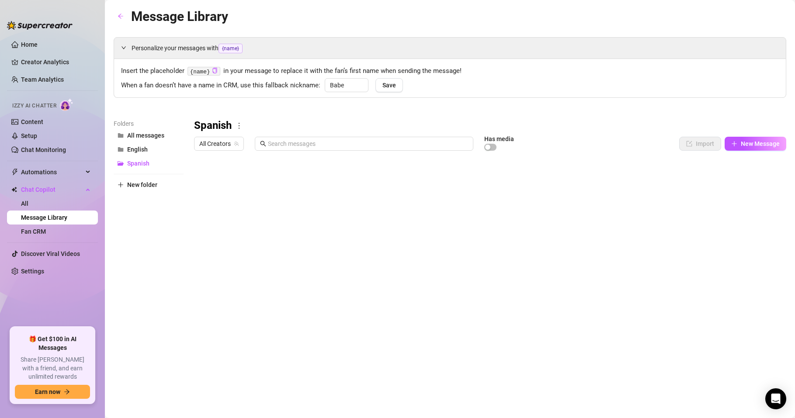
click at [240, 331] on body "Home Creator Analytics Team Analytics Izzy AI Chatter Content Setup Chat Monito…" at bounding box center [397, 209] width 795 height 418
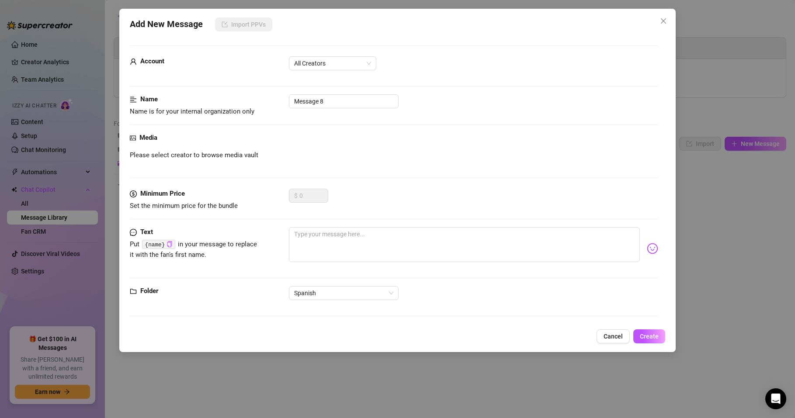
click at [383, 396] on div "Add New Message Import PPVs Account All Creators Name Name is for your internal…" at bounding box center [397, 209] width 795 height 418
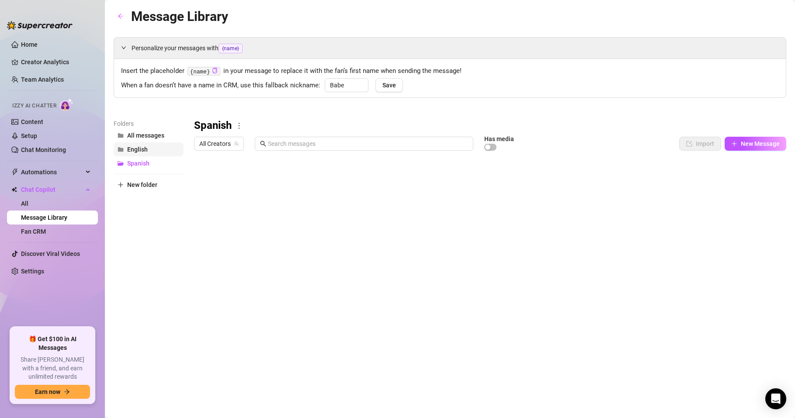
click at [141, 150] on span "English" at bounding box center [137, 149] width 21 height 7
click at [753, 145] on span "New Message" at bounding box center [760, 143] width 39 height 7
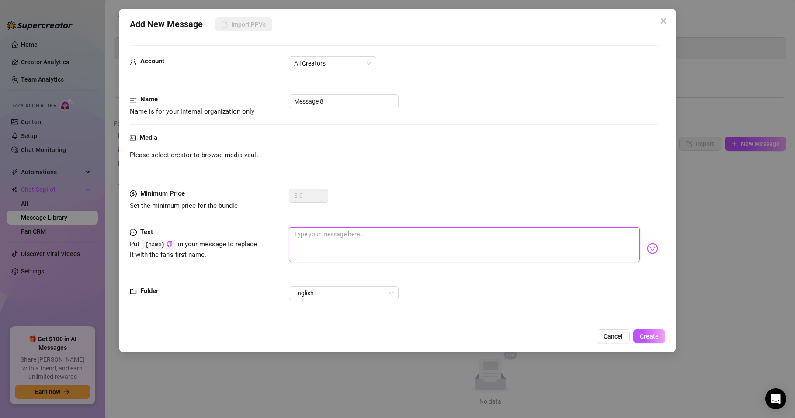
click at [308, 241] on textarea at bounding box center [464, 244] width 351 height 35
paste textarea "{name} 😇 I attached three pics, and I was hoping you could rate it for me? hehe"
type textarea "{name} 😇 I attached three pics, and I was hoping you could rate it for me? hehe"
click at [140, 139] on strong "Media" at bounding box center [148, 138] width 18 height 8
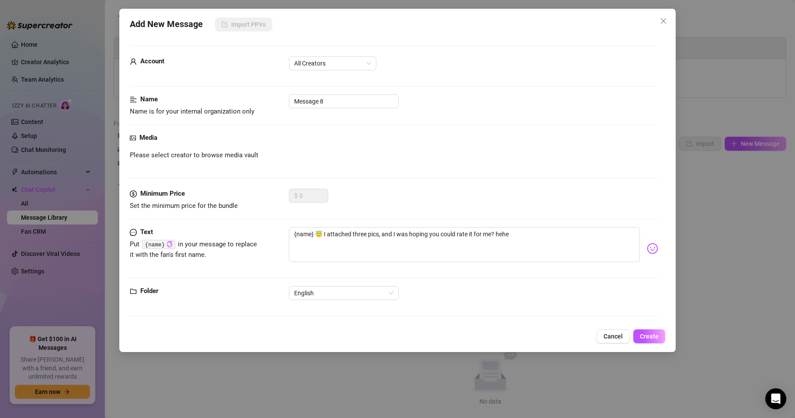
click at [282, 164] on div "Media Please select creator to browse media vault" at bounding box center [394, 161] width 529 height 56
click at [272, 201] on div "Minimum Price Set the minimum price for the bundle $ 0" at bounding box center [394, 200] width 529 height 22
click at [272, 153] on div "Please select creator to browse media vault" at bounding box center [394, 155] width 529 height 10
click at [202, 160] on span "Please select creator to browse media vault" at bounding box center [194, 155] width 129 height 10
click at [146, 155] on span "Please select creator to browse media vault" at bounding box center [194, 155] width 129 height 10
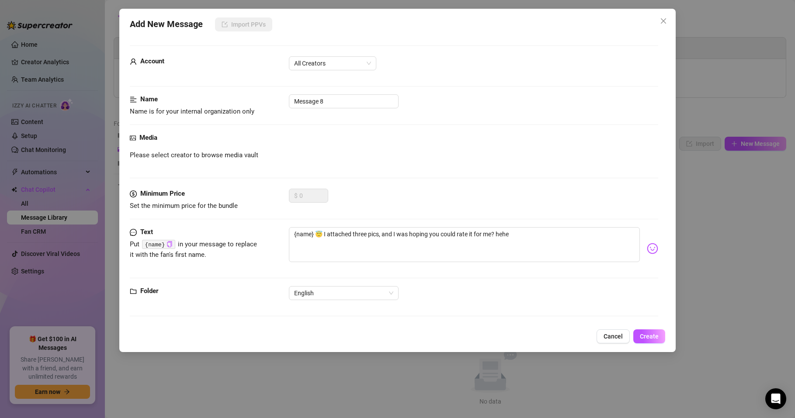
click at [186, 158] on span "Please select creator to browse media vault" at bounding box center [194, 155] width 129 height 10
click at [213, 154] on span "Please select creator to browse media vault" at bounding box center [194, 155] width 129 height 10
click at [345, 67] on span "All Creators" at bounding box center [332, 63] width 77 height 13
click at [331, 93] on div "Alexa (@alexatomasx)" at bounding box center [332, 95] width 73 height 10
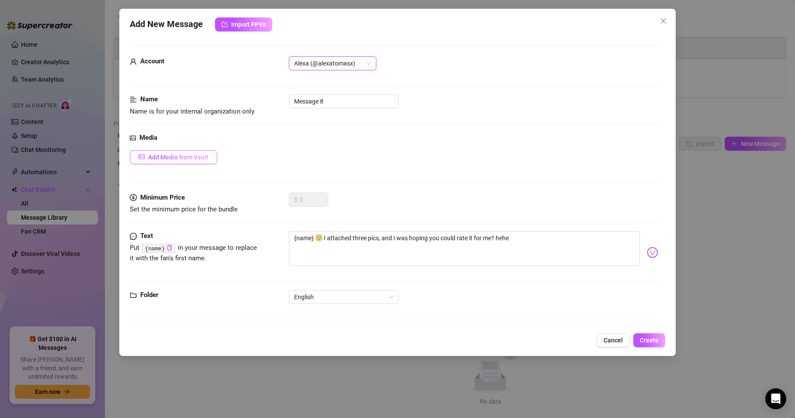
click at [186, 160] on span "Add Media from Vault" at bounding box center [178, 157] width 60 height 7
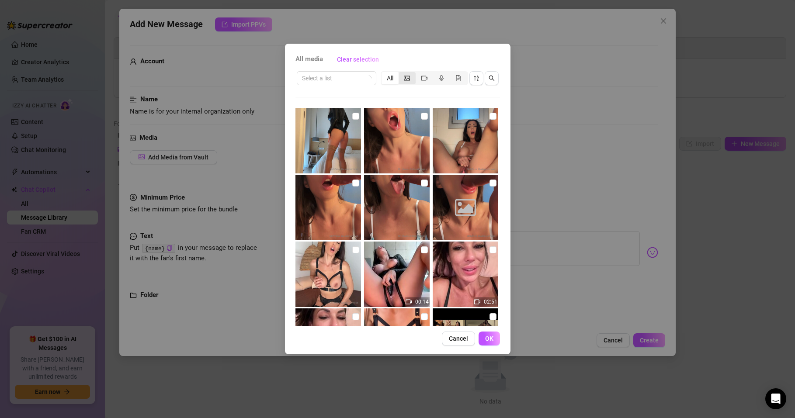
click at [407, 78] on icon "picture" at bounding box center [407, 78] width 6 height 6
click at [401, 73] on input "segmented control" at bounding box center [401, 73] width 0 height 0
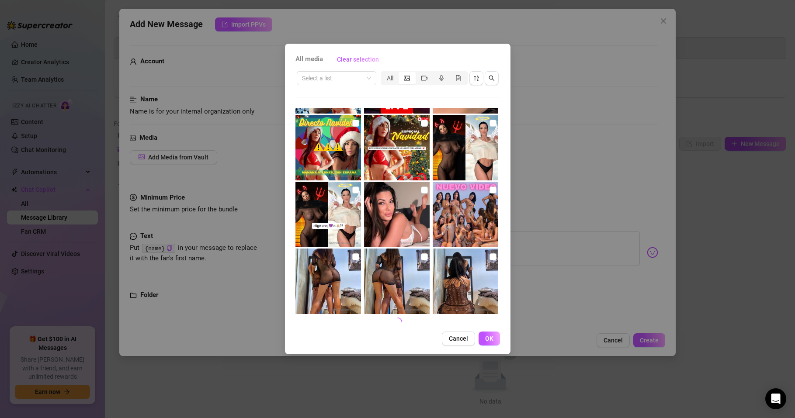
scroll to position [1400, 0]
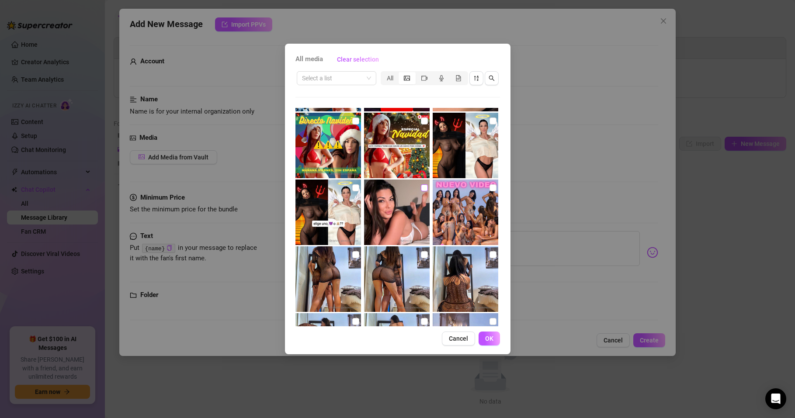
click at [421, 186] on input "checkbox" at bounding box center [424, 188] width 7 height 7
checkbox input "true"
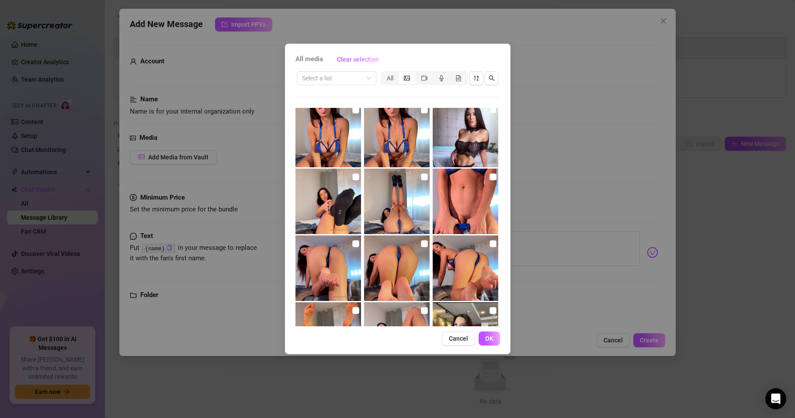
scroll to position [2145, 0]
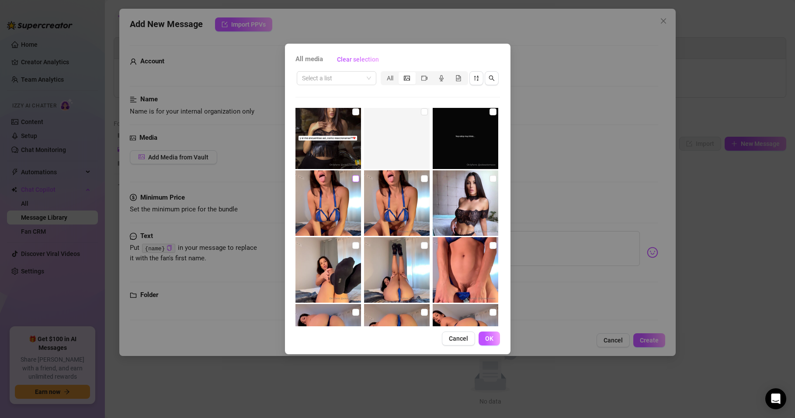
click at [353, 176] on input "checkbox" at bounding box center [355, 178] width 7 height 7
checkbox input "true"
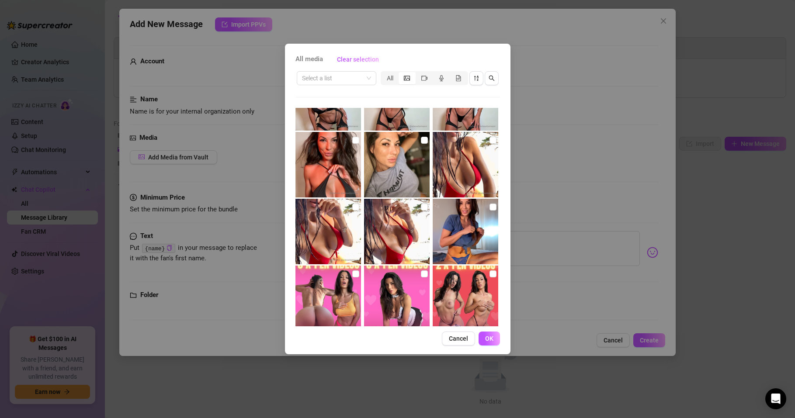
scroll to position [680, 0]
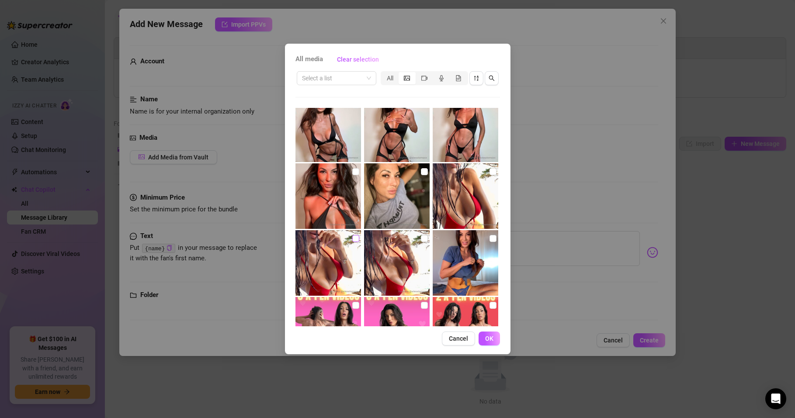
click at [354, 239] on input "checkbox" at bounding box center [355, 238] width 7 height 7
checkbox input "true"
click at [422, 171] on input "checkbox" at bounding box center [424, 171] width 7 height 7
checkbox input "true"
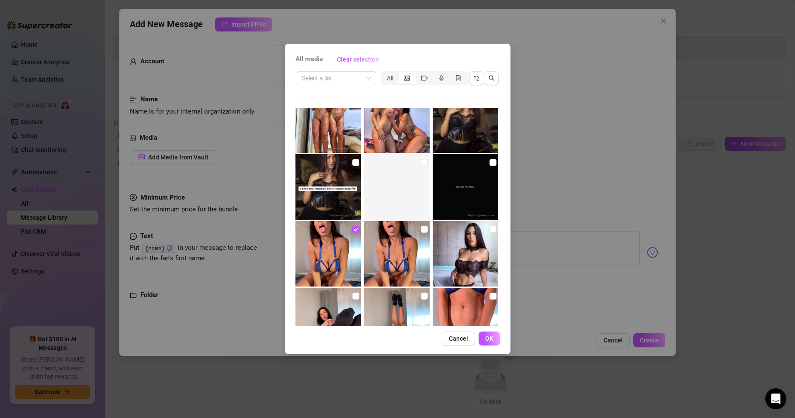
scroll to position [2147, 0]
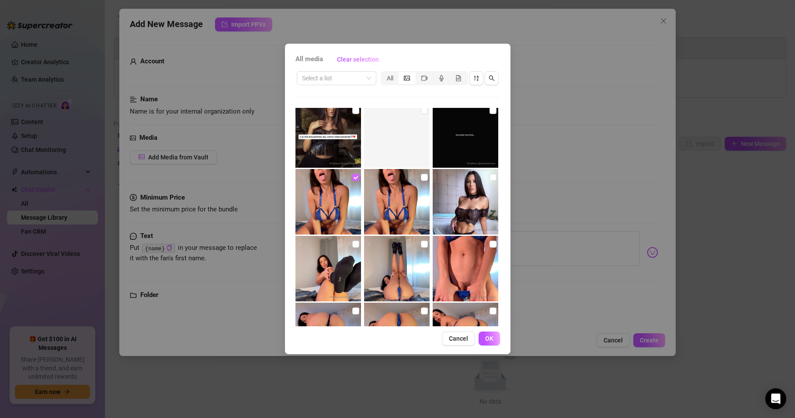
click at [354, 177] on input "checkbox" at bounding box center [355, 177] width 7 height 7
checkbox input "false"
click at [488, 338] on span "OK" at bounding box center [489, 338] width 8 height 7
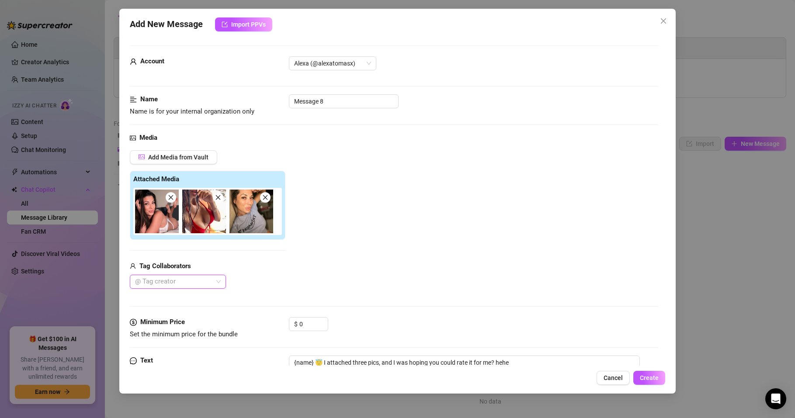
click at [263, 198] on icon "close" at bounding box center [265, 198] width 6 height 6
click at [195, 160] on span "Add Media from Vault" at bounding box center [178, 157] width 60 height 7
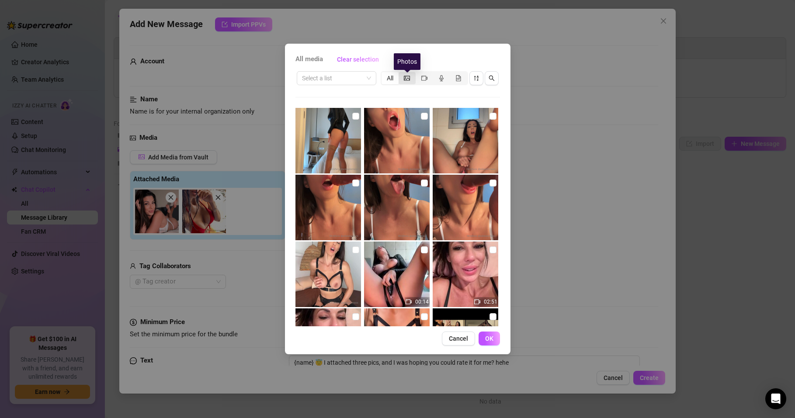
click at [407, 78] on icon "picture" at bounding box center [407, 78] width 6 height 5
click at [401, 73] on input "segmented control" at bounding box center [401, 73] width 0 height 0
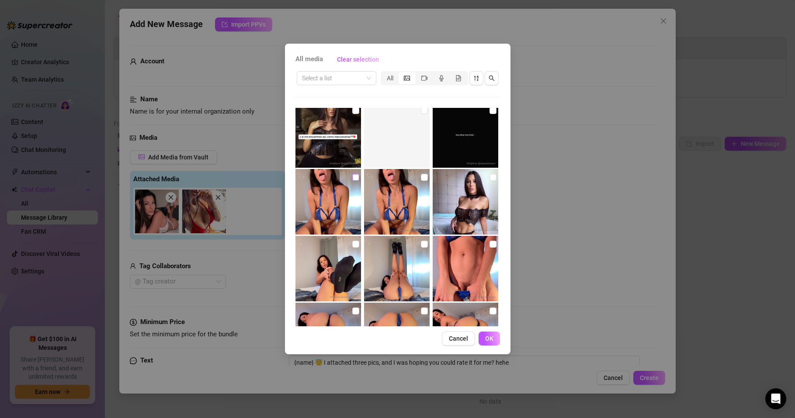
click at [355, 178] on input "checkbox" at bounding box center [355, 177] width 7 height 7
checkbox input "true"
click at [484, 339] on button "OK" at bounding box center [489, 339] width 21 height 14
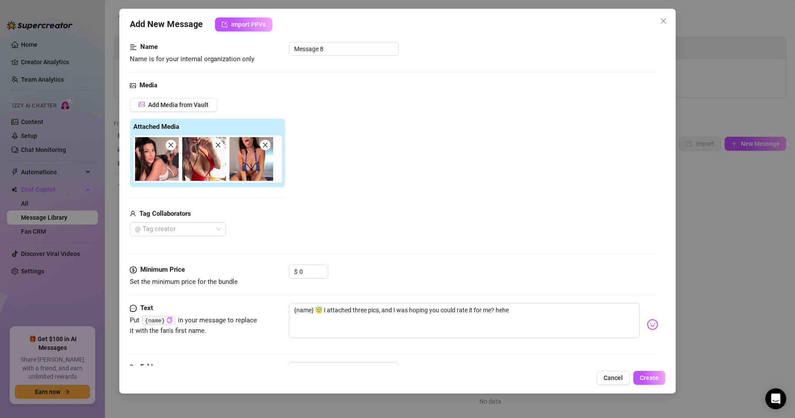
scroll to position [87, 0]
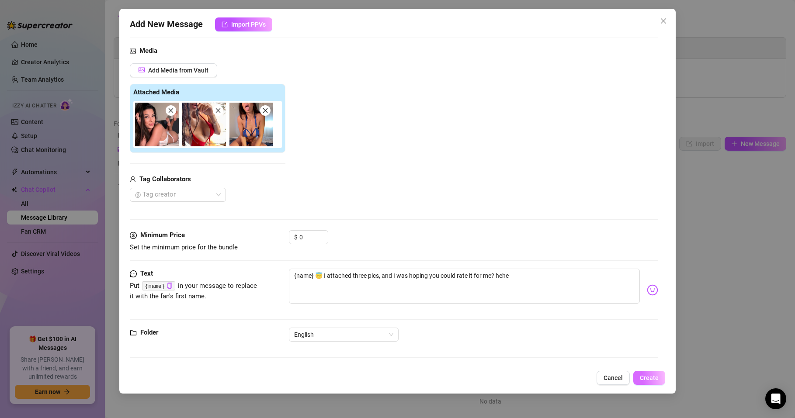
click at [651, 377] on span "Create" at bounding box center [649, 378] width 19 height 7
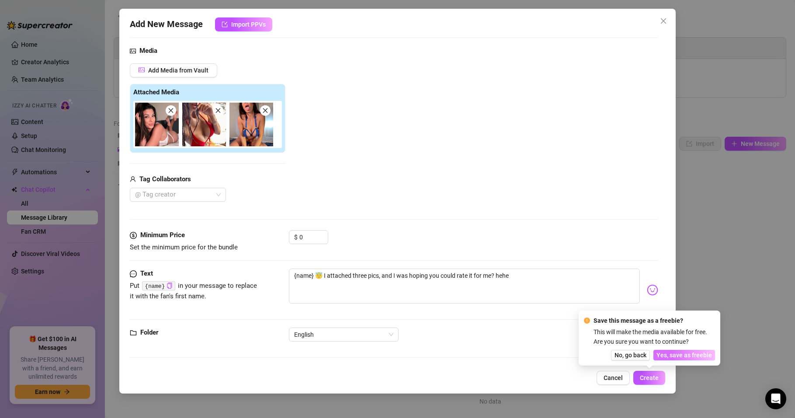
click at [687, 355] on span "Yes, save as freebie" at bounding box center [685, 355] width 56 height 7
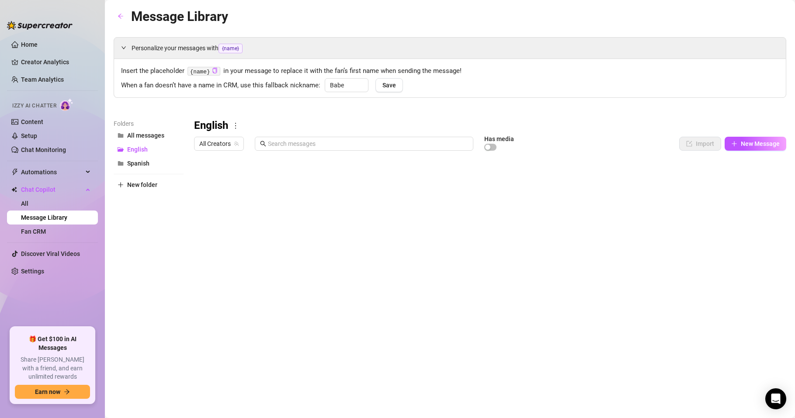
click at [236, 338] on body "Home Creator Analytics Team Analytics Izzy AI Chatter Content Setup Chat Monito…" at bounding box center [397, 209] width 795 height 418
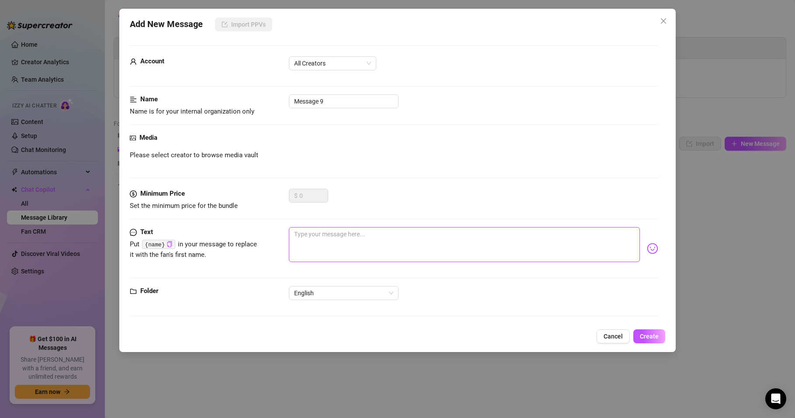
click at [318, 238] on textarea at bounding box center [464, 244] width 351 height 35
paste textarea "Hiii {name} This is for you!!! 😏"
type textarea "Hiii {name} This is for you!!! 😏"
click at [652, 337] on span "Create" at bounding box center [649, 336] width 19 height 7
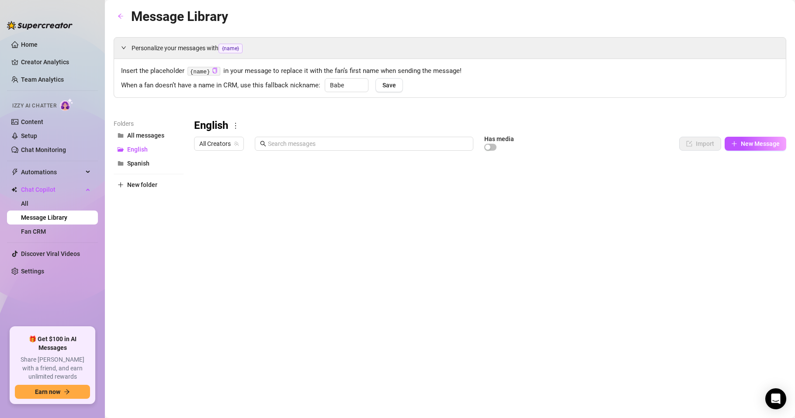
click at [228, 334] on body "Home Creator Analytics Team Analytics Izzy AI Chatter Content Setup Chat Monito…" at bounding box center [397, 209] width 795 height 418
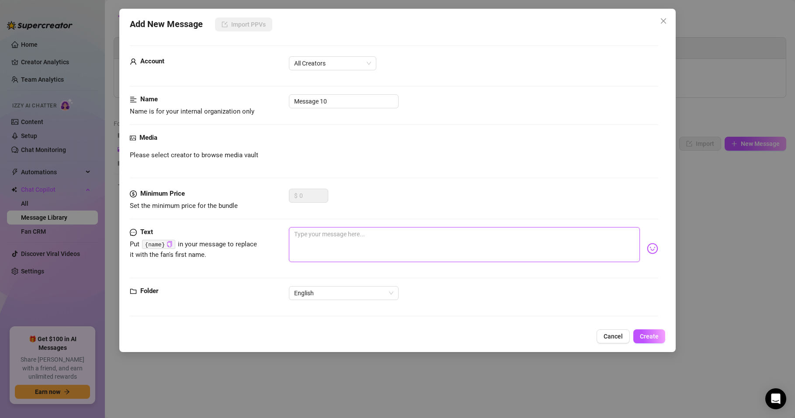
click at [327, 244] on textarea at bounding box center [464, 244] width 351 height 35
paste textarea "{name} are you here??"
type textarea "{name} are you here??"
click at [644, 338] on span "Create" at bounding box center [649, 336] width 19 height 7
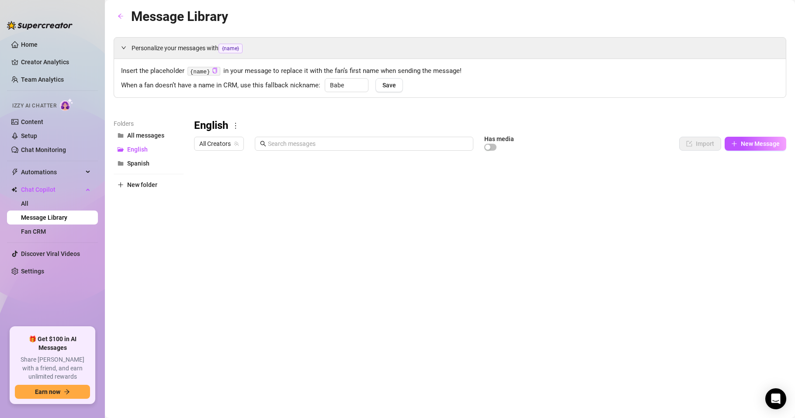
click at [236, 333] on body "Home Creator Analytics Team Analytics Izzy AI Chatter Content Setup Chat Monito…" at bounding box center [397, 209] width 795 height 418
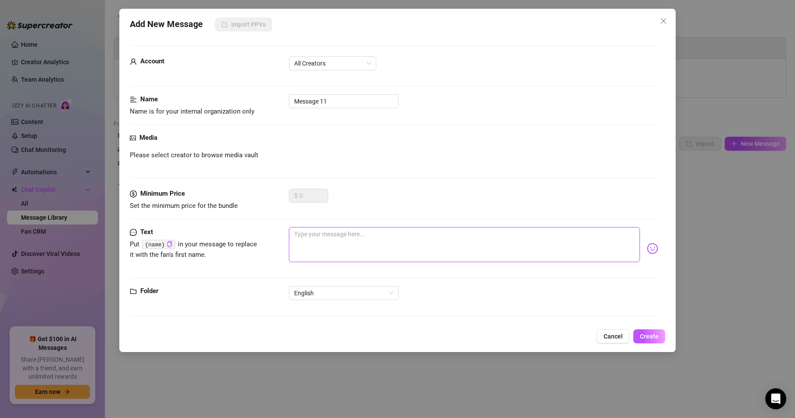
click at [316, 237] on textarea at bounding box center [464, 244] width 351 height 35
paste textarea "Hi, {name} 💝"
type textarea "Hi, {name} 💝"
click at [656, 332] on button "Create" at bounding box center [650, 337] width 32 height 14
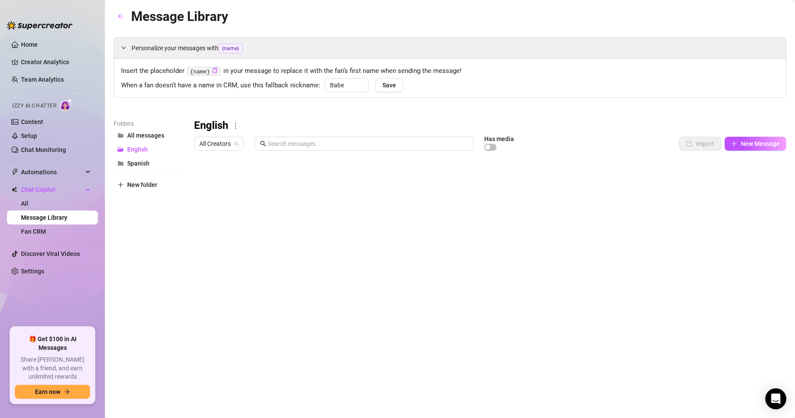
click at [241, 336] on body "Home Creator Analytics Team Analytics Izzy AI Chatter Content Setup Chat Monito…" at bounding box center [397, 209] width 795 height 418
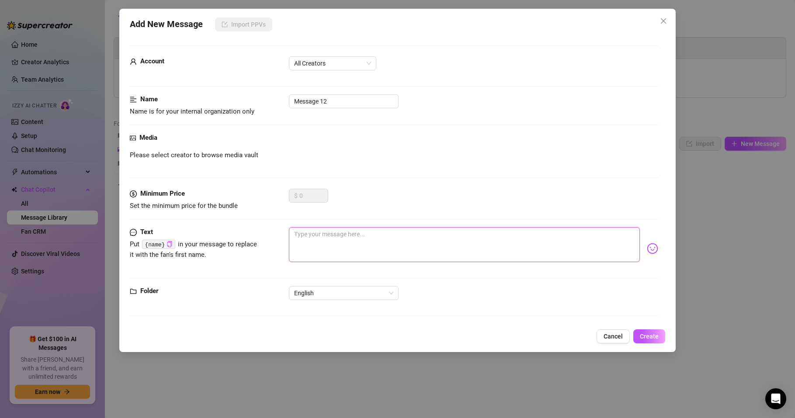
click at [321, 247] on textarea at bounding box center [464, 244] width 351 height 35
paste textarea "Hey sweetie! How is your day? 😊"
type textarea "Hey sweetie! How is your day? 😊"
click at [641, 331] on button "Create" at bounding box center [650, 337] width 32 height 14
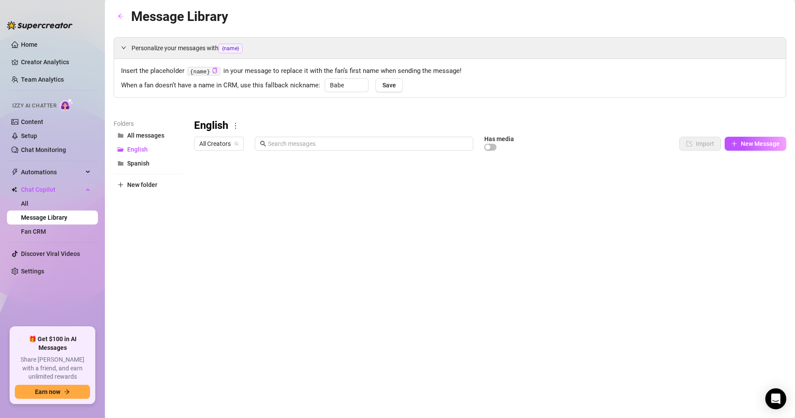
click at [244, 333] on body "Home Creator Analytics Team Analytics Izzy AI Chatter Content Setup Chat Monito…" at bounding box center [397, 209] width 795 height 418
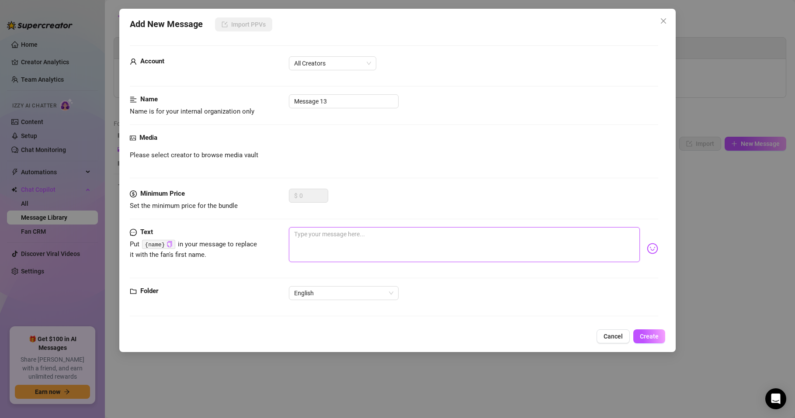
click at [320, 247] on textarea at bounding box center [464, 244] width 351 height 35
paste textarea "Hey babe, can I show you something? 🥺"
type textarea "Hey babe, can I show you something? 🥺"
click at [641, 338] on span "Create" at bounding box center [649, 336] width 19 height 7
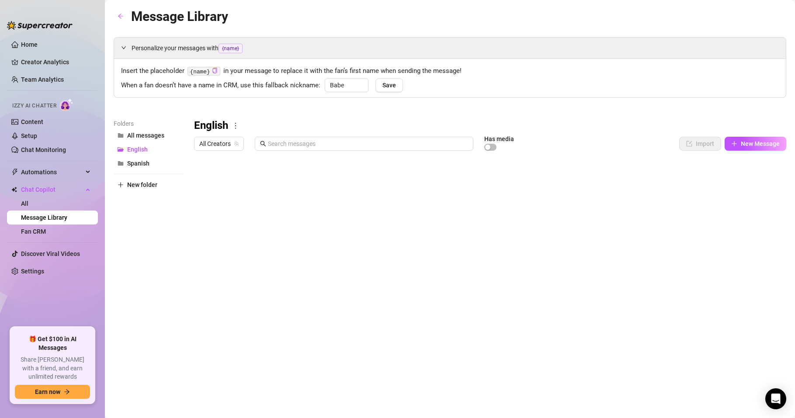
click at [245, 329] on body "Home Creator Analytics Team Analytics Izzy AI Chatter Content Setup Chat Monito…" at bounding box center [397, 209] width 795 height 418
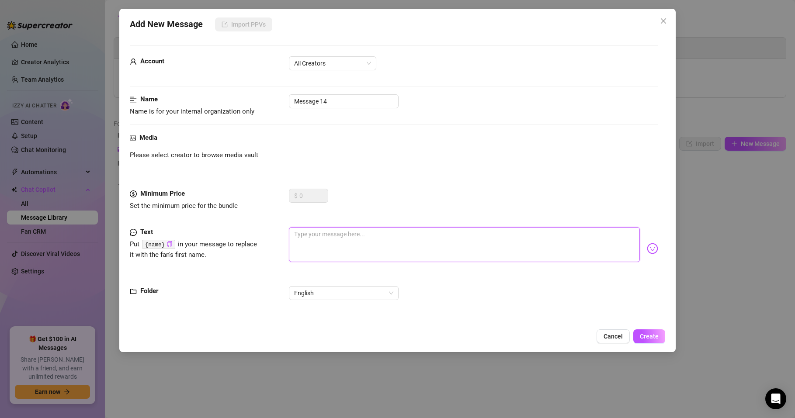
click at [328, 239] on textarea at bounding box center [464, 244] width 351 height 35
paste textarea "Good morning {name} ❤️"
type textarea "Good morning {name} ❤️"
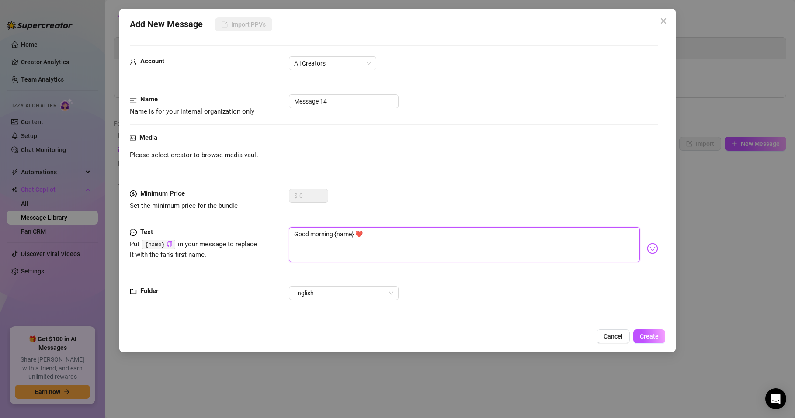
type textarea "Good morning {name} ❤️"
type textarea "Good morning {name} ❤️ H"
type textarea "Good morning {name} ❤️ Ho"
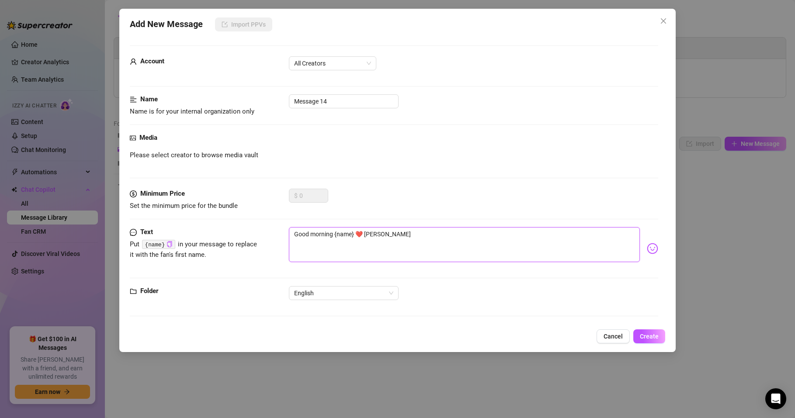
type textarea "Good morning {name} ❤️ How"
type textarea "Good morning {name} ❤️ How a"
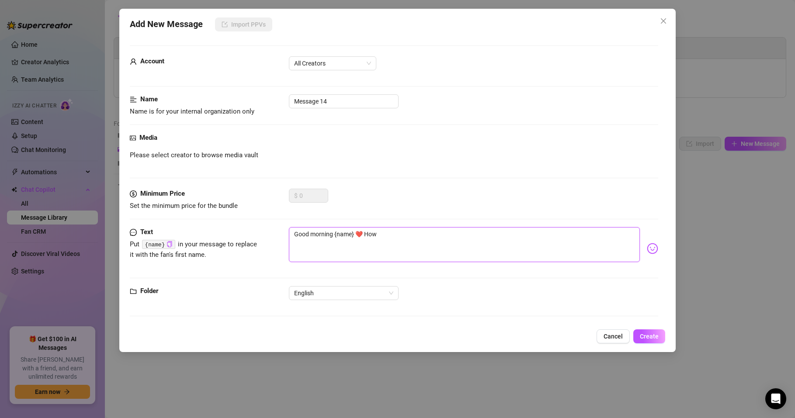
type textarea "Good morning {name} ❤️ How a"
type textarea "Good morning {name} ❤️ How ar"
type textarea "Good morning {name} ❤️ How are"
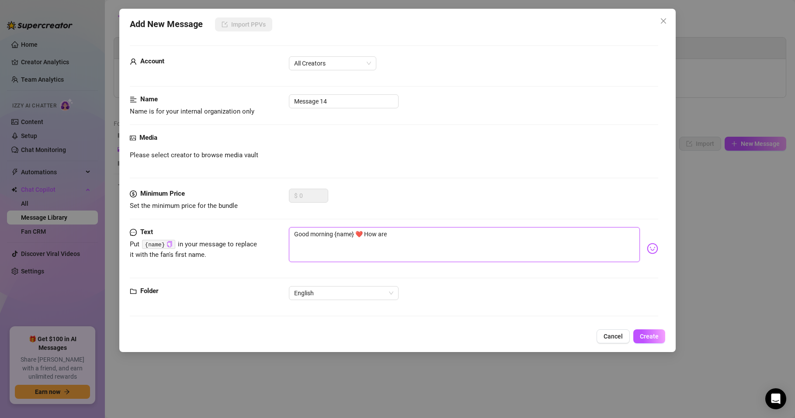
type textarea "Good morning {name} ❤️ How are"
type textarea "Good morning {name} ❤️ How are y"
type textarea "Good morning {name} ❤️ How are yo"
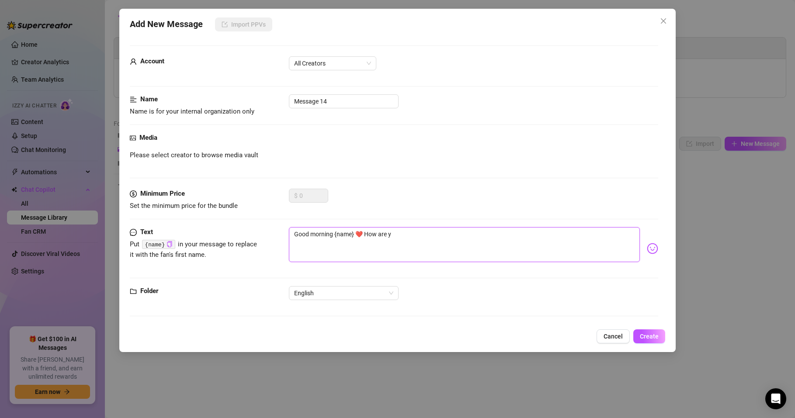
type textarea "Good morning {name} ❤️ How are yo"
type textarea "Good morning {name} ❤️ How are you"
type textarea "Good morning {name} ❤️ How are you?"
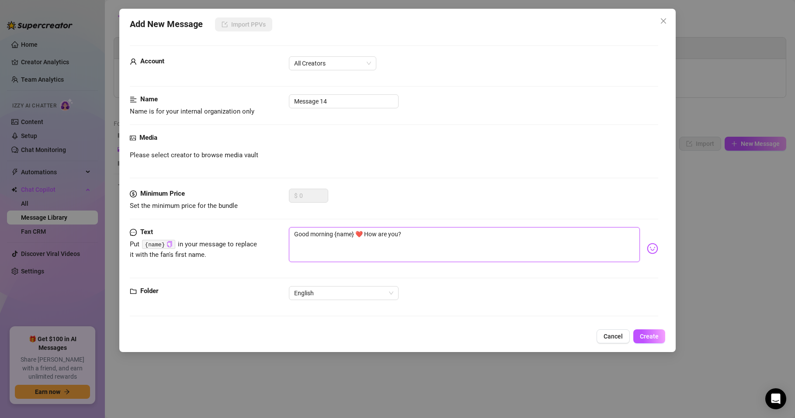
type textarea "Good morning {name} ❤️ How are you??"
click at [636, 336] on button "Create" at bounding box center [650, 337] width 32 height 14
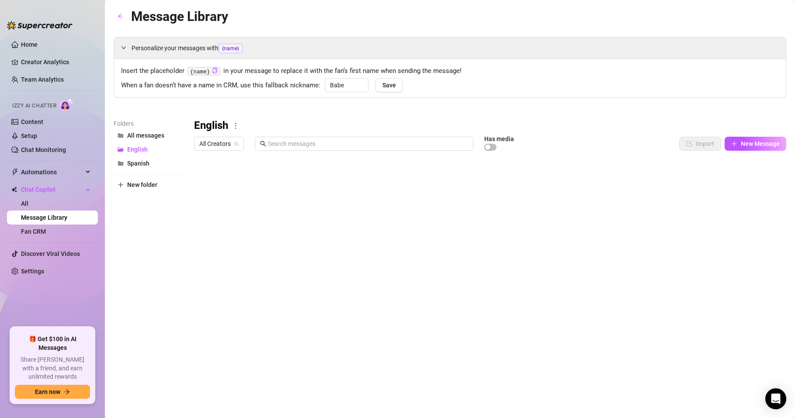
click at [238, 326] on body "Home Creator Analytics Team Analytics Izzy AI Chatter Content Setup Chat Monito…" at bounding box center [397, 209] width 795 height 418
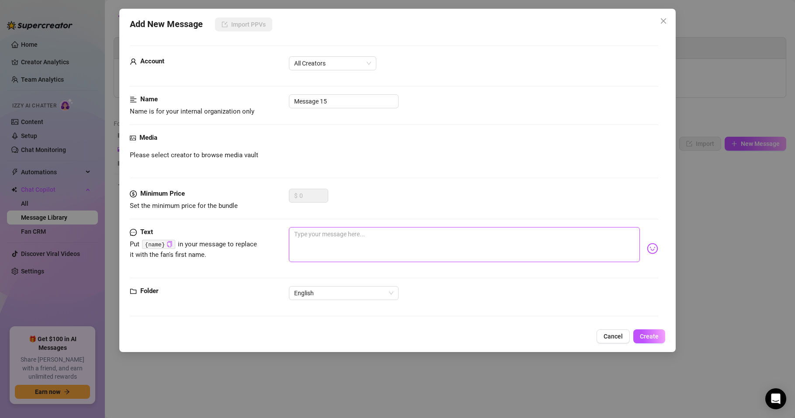
click at [320, 238] on textarea at bounding box center [464, 244] width 351 height 35
paste textarea "My love! Are you there??"
type textarea "My love! Are you there??"
click at [652, 338] on span "Create" at bounding box center [649, 336] width 19 height 7
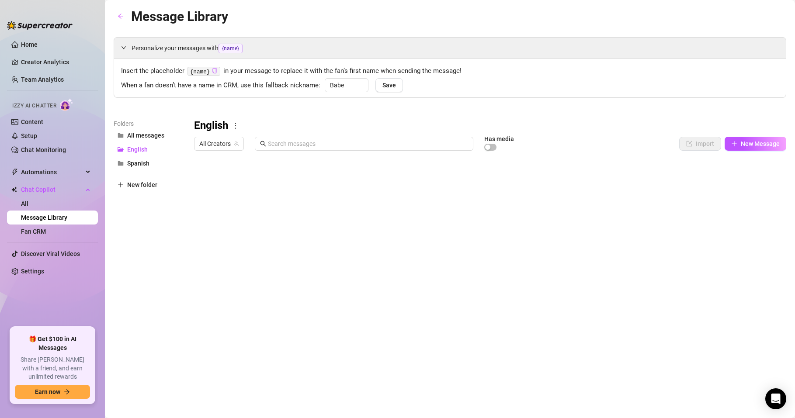
click at [269, 337] on body "Home Creator Analytics Team Analytics Izzy AI Chatter Content Setup Chat Monito…" at bounding box center [397, 209] width 795 height 418
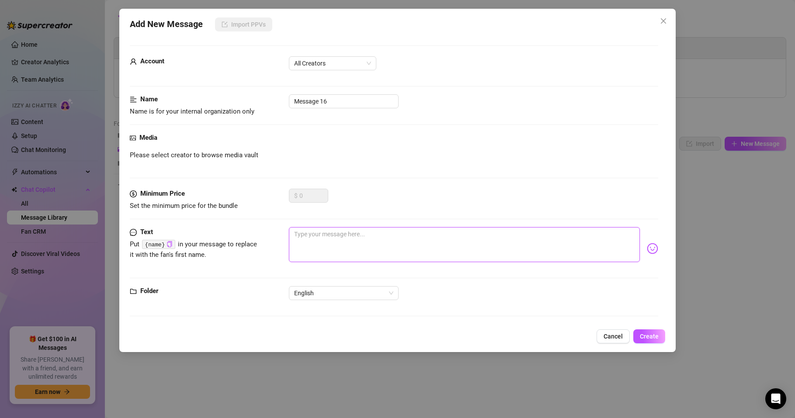
click at [314, 239] on textarea at bounding box center [464, 244] width 351 height 35
click at [325, 237] on textarea at bounding box center [464, 244] width 351 height 35
paste textarea "Hi babe! How you doing?? 😇😈"
type textarea "Hi babe! How you doing?? 😇😈"
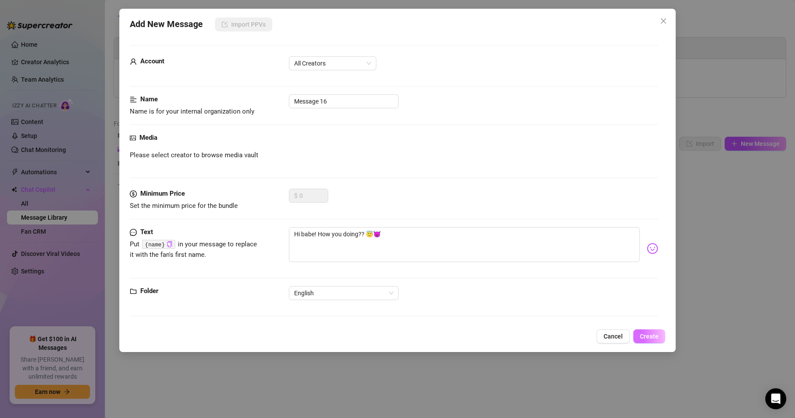
click at [649, 339] on span "Create" at bounding box center [649, 336] width 19 height 7
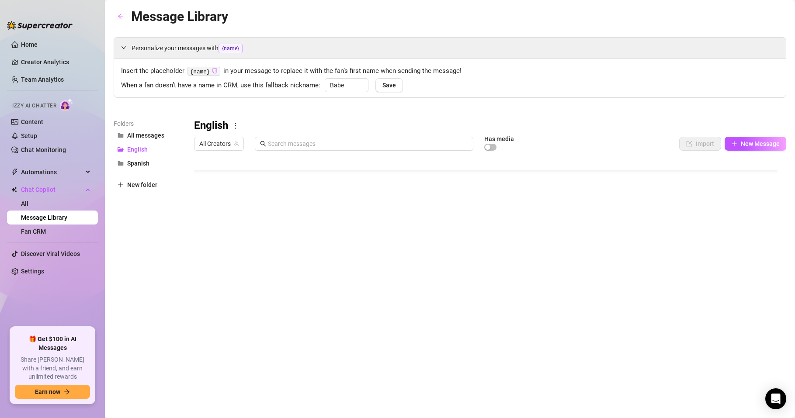
scroll to position [26, 0]
click at [240, 337] on body "Home Creator Analytics Team Analytics Izzy AI Chatter Content Setup Chat Monito…" at bounding box center [397, 209] width 795 height 418
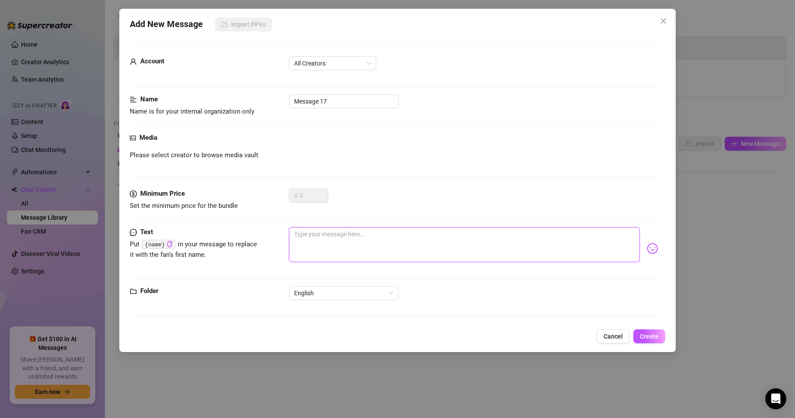
click at [318, 242] on textarea at bounding box center [464, 244] width 351 height 35
click at [336, 242] on textarea at bounding box center [464, 244] width 351 height 35
paste textarea "Ohh love! Thank you a lot 😍😍😍"
type textarea "Ohh love! Thank you a lot 😍😍😍"
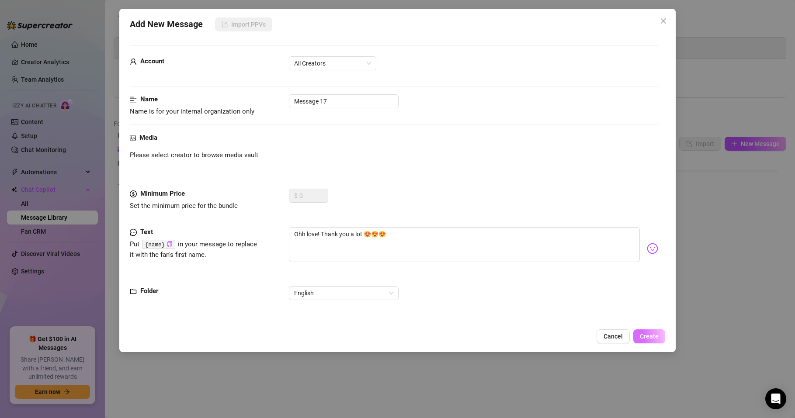
click at [644, 338] on span "Create" at bounding box center [649, 336] width 19 height 7
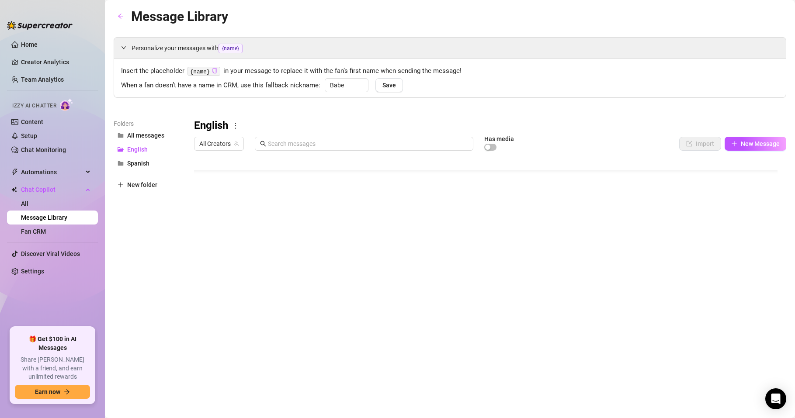
click at [239, 334] on body "Home Creator Analytics Team Analytics Izzy AI Chatter Content Setup Chat Monito…" at bounding box center [397, 209] width 795 height 418
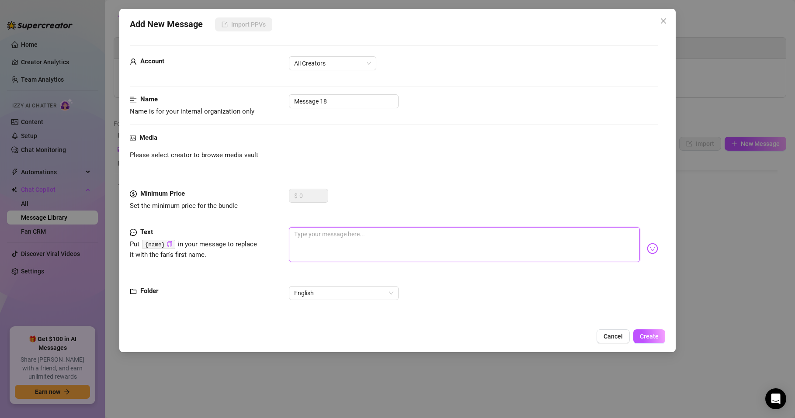
click at [323, 240] on textarea at bounding box center [464, 244] width 351 height 35
click at [321, 239] on textarea at bounding box center [464, 244] width 351 height 35
paste textarea "hey you 😊 how’s your night going?"
type textarea "hey you 😊 how’s your night going?"
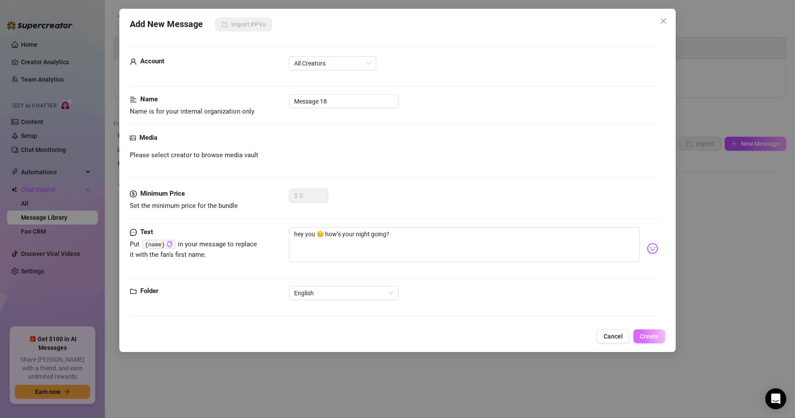
click at [644, 334] on span "Create" at bounding box center [649, 336] width 19 height 7
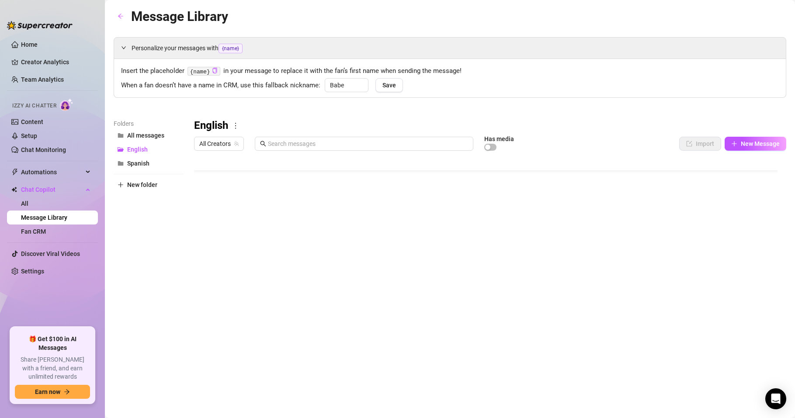
click at [240, 334] on body "Home Creator Analytics Team Analytics Izzy AI Chatter Content Setup Chat Monito…" at bounding box center [397, 209] width 795 height 418
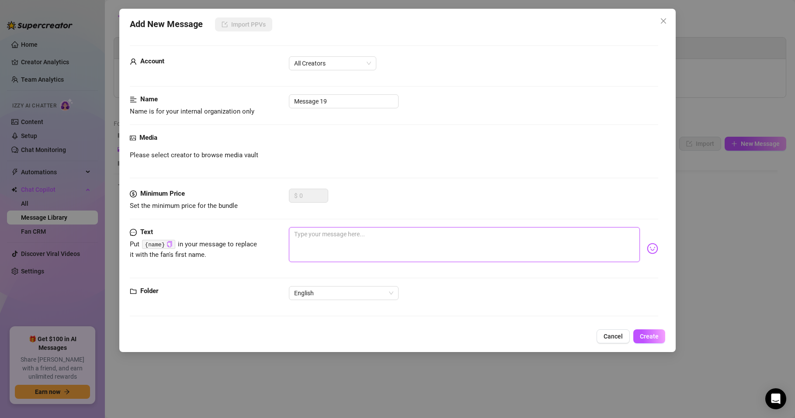
click at [313, 235] on textarea at bounding box center [464, 244] width 351 height 35
paste textarea "hey you 😌 what are you getting up to tonight?"
type textarea "hey you 😌 what are you getting up to tonight?"
click at [639, 338] on button "Create" at bounding box center [650, 337] width 32 height 14
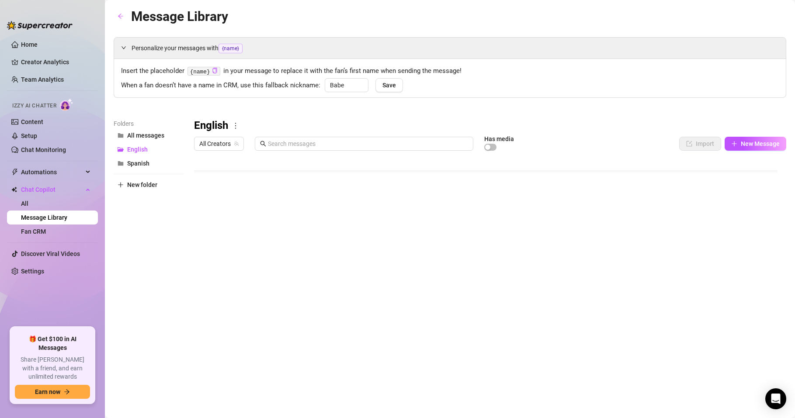
click at [244, 327] on body "Home Creator Analytics Team Analytics Izzy AI Chatter Content Setup Chat Monito…" at bounding box center [397, 209] width 795 height 418
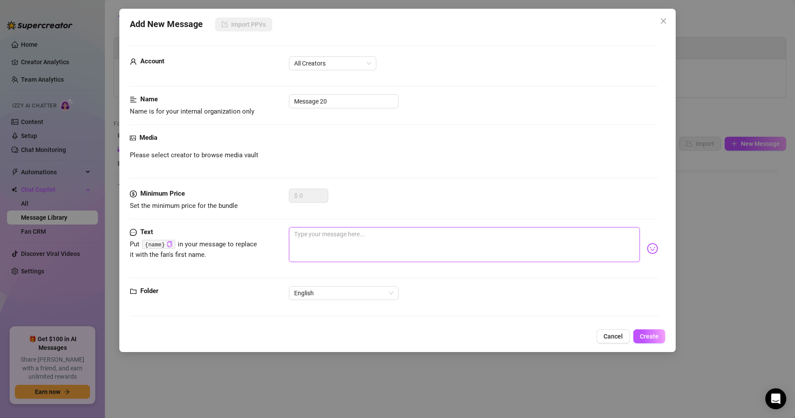
click at [320, 240] on textarea at bounding box center [464, 244] width 351 height 35
paste textarea "hey stranger.. you gonna come say hi to me or keep me guessing?"
type textarea "hey stranger.. you gonna come say hi to me or keep me guessing?"
click at [650, 340] on span "Create" at bounding box center [649, 336] width 19 height 7
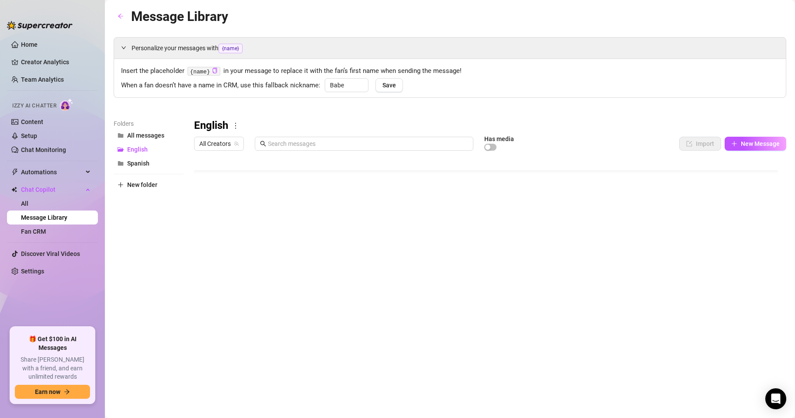
click at [222, 334] on body "Home Creator Analytics Team Analytics Izzy AI Chatter Content Setup Chat Monito…" at bounding box center [397, 209] width 795 height 418
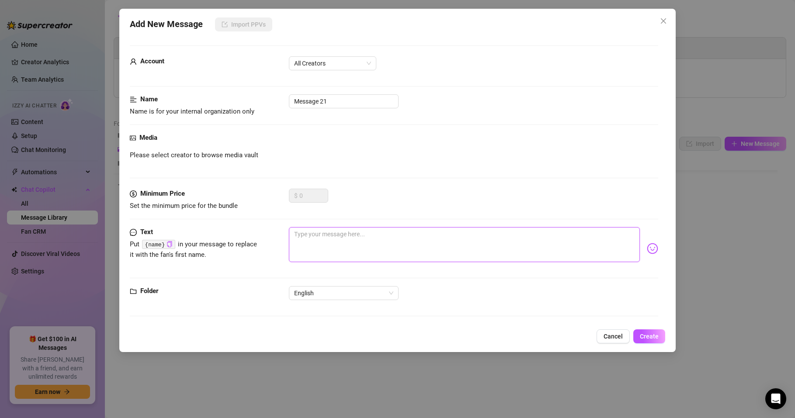
click at [330, 233] on textarea at bounding box center [464, 244] width 351 height 35
paste textarea "hey you 👀 what are you getting into right now?"
type textarea "hey you 👀 what are you getting into right now?"
click at [640, 338] on span "Create" at bounding box center [649, 336] width 19 height 7
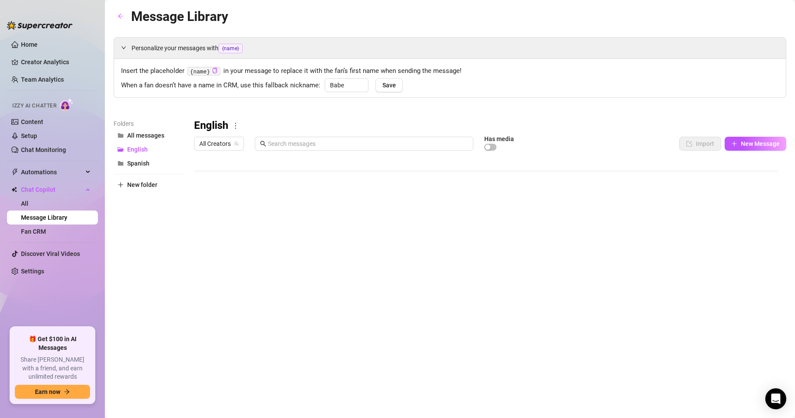
click at [249, 329] on body "Home Creator Analytics Team Analytics Izzy AI Chatter Content Setup Chat Monito…" at bounding box center [397, 209] width 795 height 418
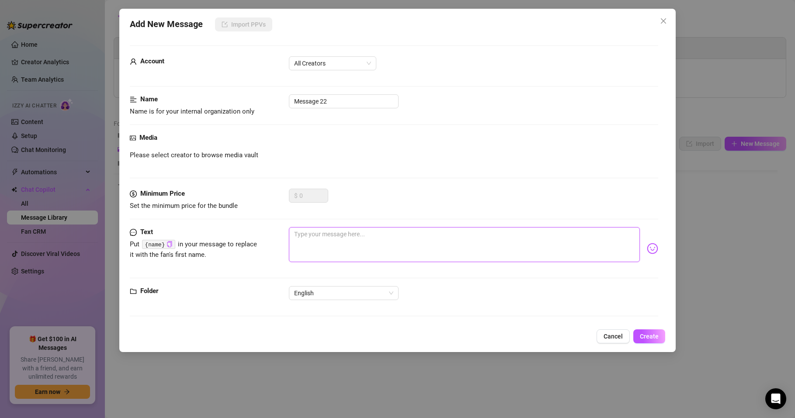
click at [313, 240] on textarea at bounding box center [464, 244] width 351 height 35
paste textarea "What content would you want me to do?"
type textarea "What content would you want me to do?"
click at [658, 334] on span "Create" at bounding box center [649, 336] width 19 height 7
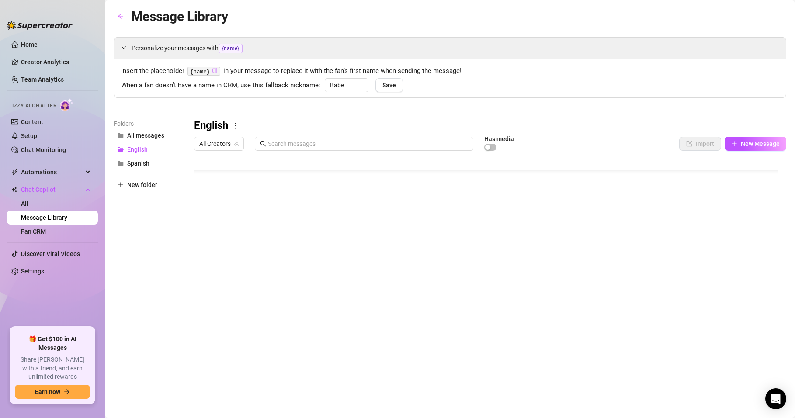
click at [268, 332] on body "Home Creator Analytics Team Analytics Izzy AI Chatter Content Setup Chat Monito…" at bounding box center [397, 209] width 795 height 418
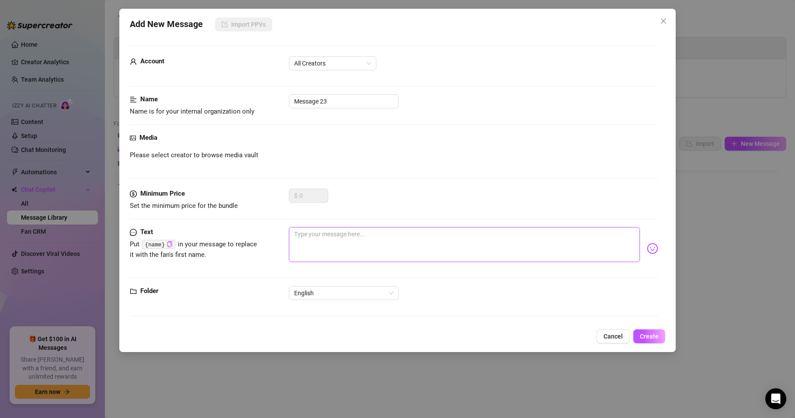
click at [328, 239] on textarea at bounding box center [464, 244] width 351 height 35
paste textarea "What type of content would you wanna see me do?"
type textarea "What type of content would you wanna see me do?"
click at [647, 335] on span "Create" at bounding box center [649, 336] width 19 height 7
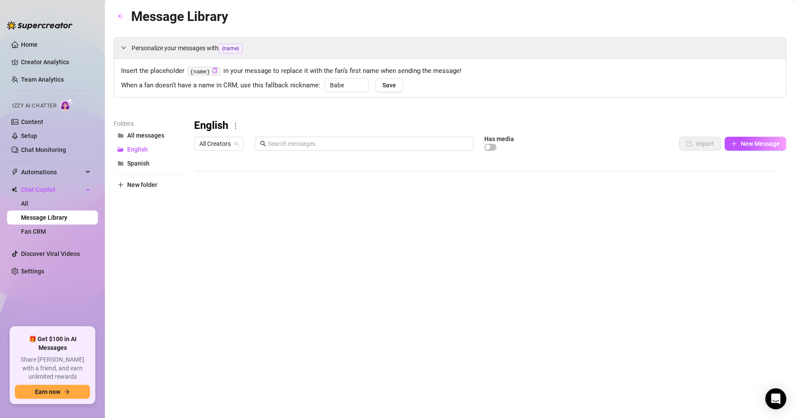
click at [266, 332] on body "Home Creator Analytics Team Analytics Izzy AI Chatter Content Setup Chat Monito…" at bounding box center [397, 209] width 795 height 418
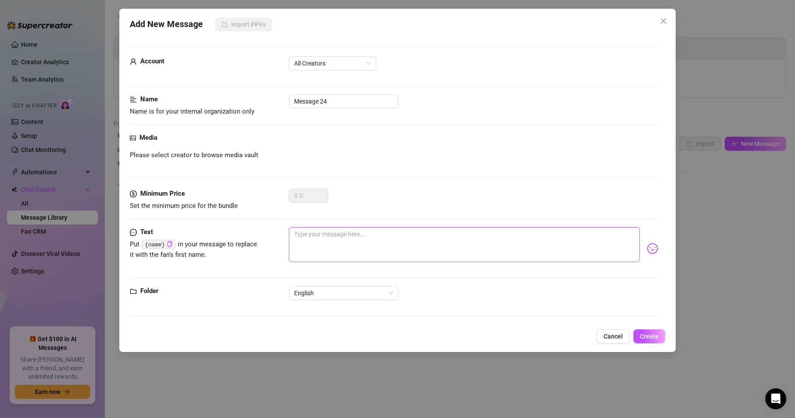
click at [304, 236] on textarea at bounding box center [464, 244] width 351 height 35
paste textarea "{name} 💝, question!! Tell me the most distracting thing about me?"
type textarea "{name} 💝, question!! Tell me the most distracting thing about me?"
click at [644, 343] on button "Create" at bounding box center [650, 337] width 32 height 14
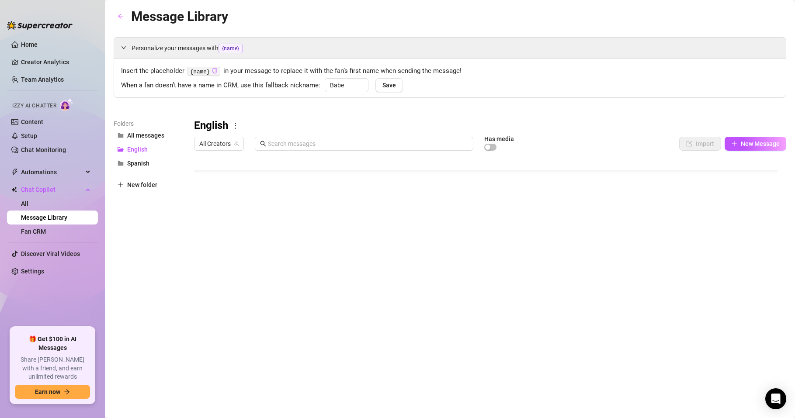
click at [268, 331] on body "Home Creator Analytics Team Analytics Izzy AI Chatter Content Setup Chat Monito…" at bounding box center [397, 209] width 795 height 418
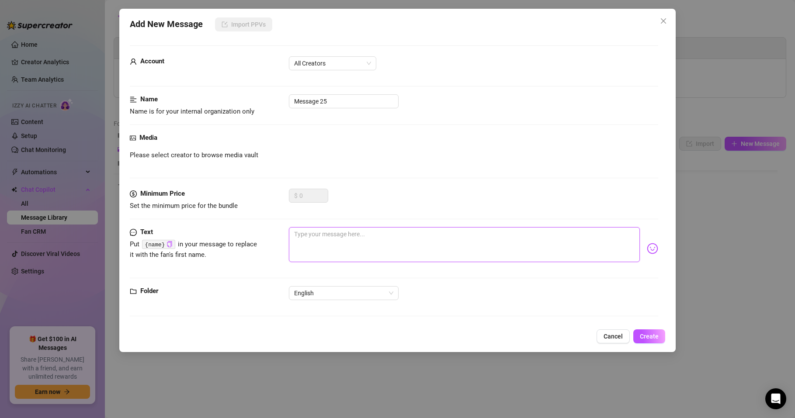
click at [310, 242] on textarea at bounding box center [464, 244] width 351 height 35
paste textarea "I’m curious, what do you think I taste like? 😋"
type textarea "I’m curious, what do you think I taste like? 😋"
click at [645, 338] on span "Create" at bounding box center [649, 336] width 19 height 7
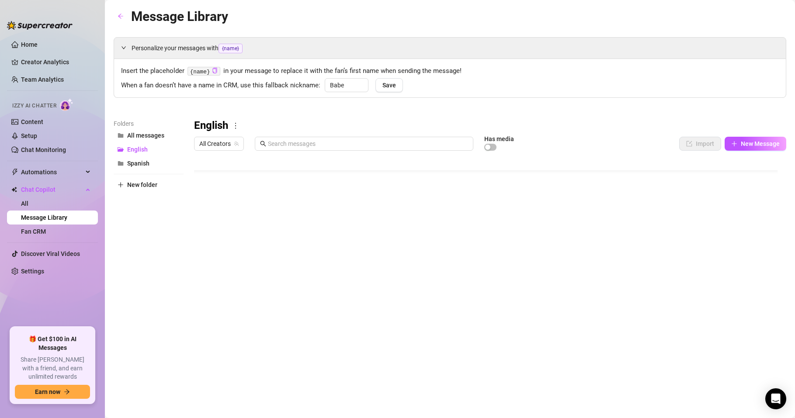
click at [273, 335] on body "Home Creator Analytics Team Analytics Izzy AI Chatter Content Setup Chat Monito…" at bounding box center [397, 209] width 795 height 418
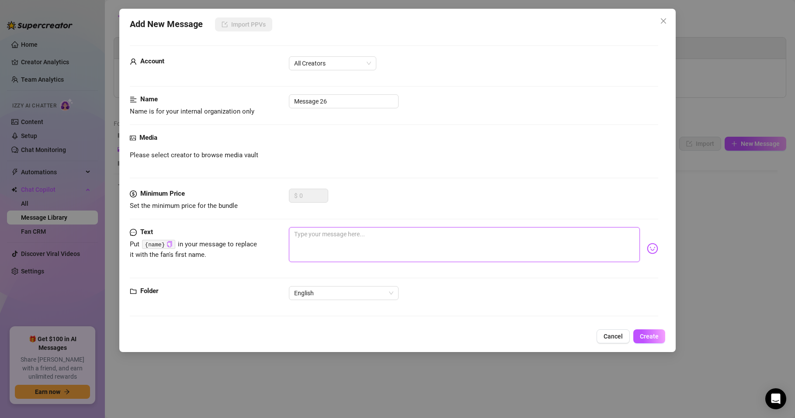
click at [325, 236] on textarea at bounding box center [464, 244] width 351 height 35
paste textarea "what are you craving from me today?"
type textarea "what are you craving from me today?"
click at [645, 334] on span "Create" at bounding box center [649, 336] width 19 height 7
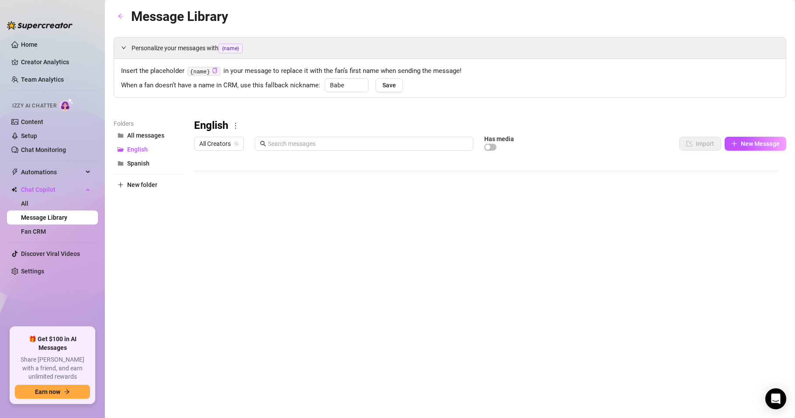
click at [232, 333] on body "Home Creator Analytics Team Analytics Izzy AI Chatter Content Setup Chat Monito…" at bounding box center [397, 209] width 795 height 418
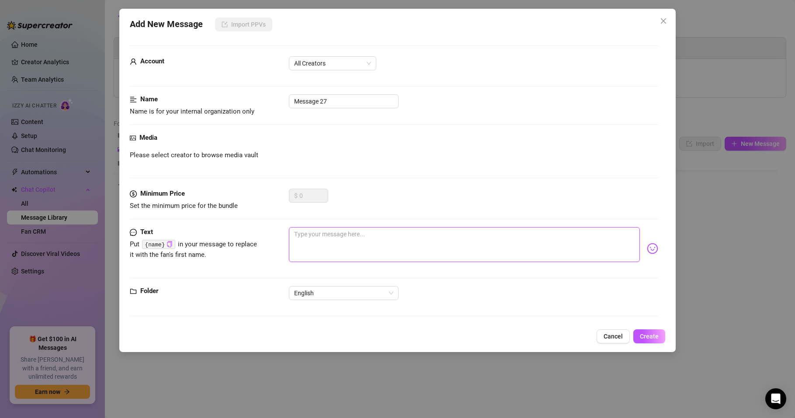
click at [317, 239] on textarea at bounding box center [464, 244] width 351 height 35
paste textarea "You’ve been on my mind.. what’s running through yours right now?"
type textarea "You’ve been on my mind.. what’s running through yours right now?"
click at [646, 339] on span "Create" at bounding box center [649, 336] width 19 height 7
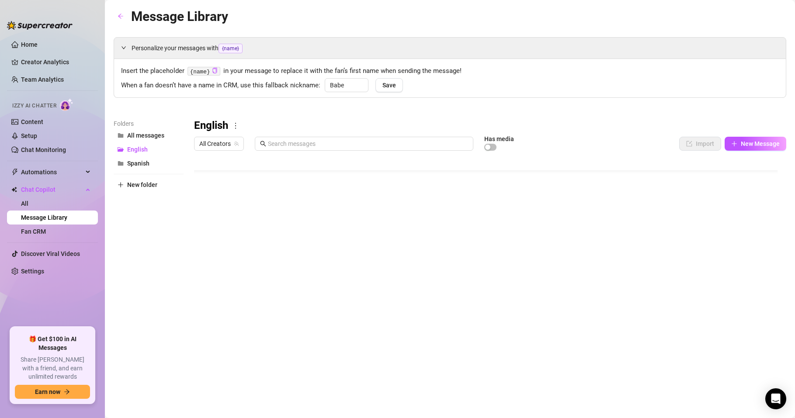
click at [267, 331] on body "Home Creator Analytics Team Analytics Izzy AI Chatter Content Setup Chat Monito…" at bounding box center [397, 209] width 795 height 418
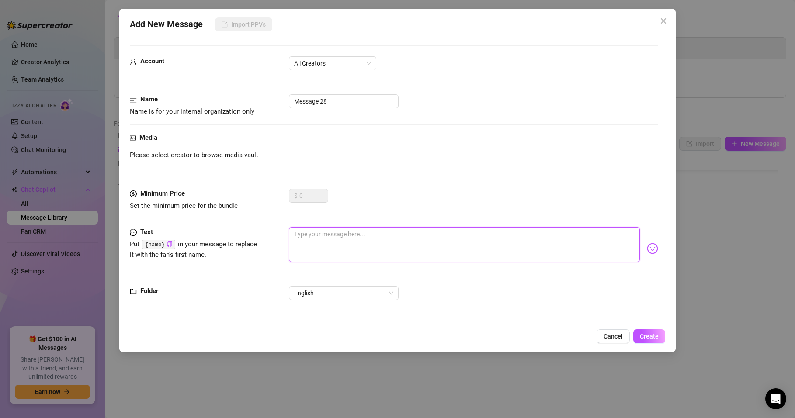
click at [327, 241] on textarea at bounding box center [464, 244] width 351 height 35
paste textarea "Are you down for something naughty right now? 😇"
type textarea "Are you down for something naughty right now? 😇"
click at [640, 341] on button "Create" at bounding box center [650, 337] width 32 height 14
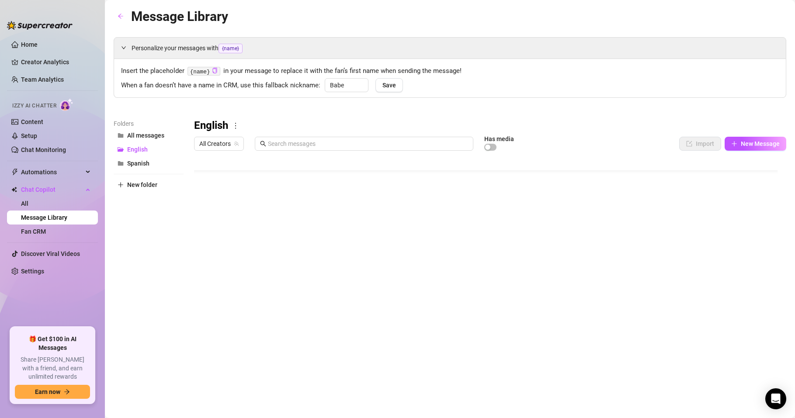
click at [274, 331] on body "Home Creator Analytics Team Analytics Izzy AI Chatter Content Setup Chat Monito…" at bounding box center [397, 209] width 795 height 418
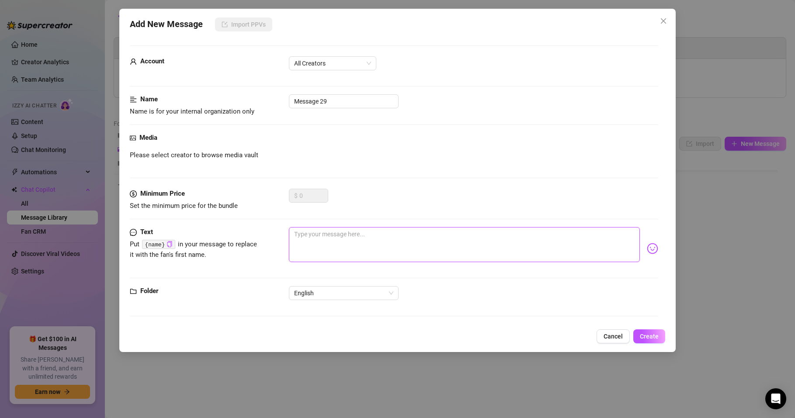
click at [308, 237] on textarea at bounding box center [464, 244] width 351 height 35
paste textarea "Wanna see how horny I am rn baby? 😇"
type textarea "Wanna see how horny I am rn baby? 😇"
click at [645, 337] on span "Create" at bounding box center [649, 336] width 19 height 7
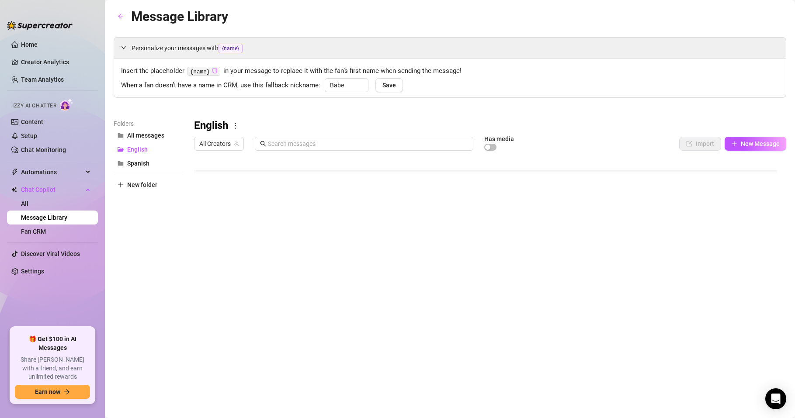
click at [272, 334] on body "Home Creator Analytics Team Analytics Izzy AI Chatter Content Setup Chat Monito…" at bounding box center [397, 209] width 795 height 418
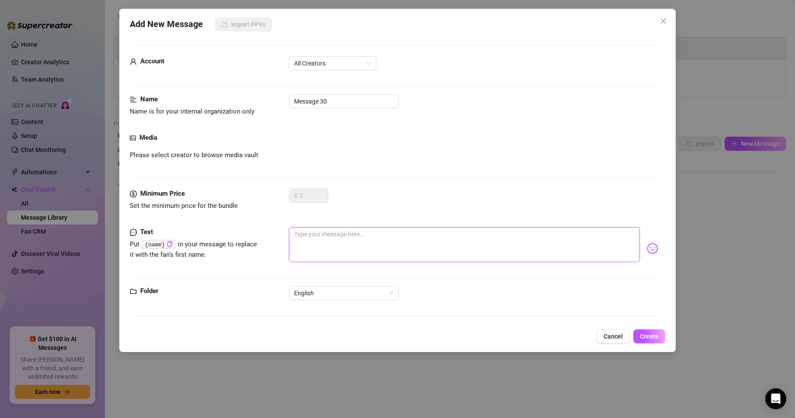
click at [312, 244] on textarea at bounding box center [464, 244] width 351 height 35
paste textarea "Can I send you dirty stuff at work??"
type textarea "Can I send you dirty stuff at work??"
click at [639, 337] on button "Create" at bounding box center [650, 337] width 32 height 14
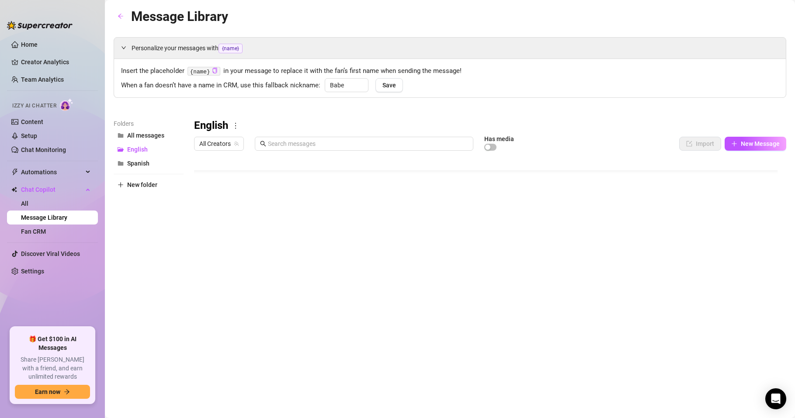
click at [268, 334] on body "Home Creator Analytics Team Analytics Izzy AI Chatter Content Setup Chat Monito…" at bounding box center [397, 209] width 795 height 418
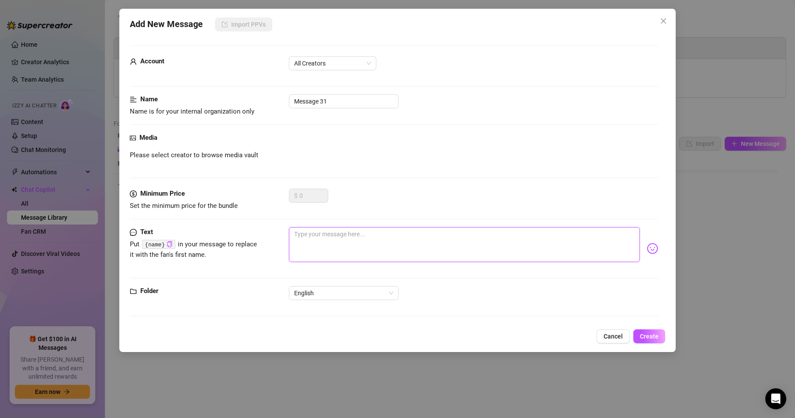
click at [303, 243] on textarea at bounding box center [464, 244] width 351 height 35
paste textarea "{name} baby!! I’m horny 🥵"
type textarea "{name} baby!! I’m horny 🥵"
click at [643, 340] on button "Create" at bounding box center [650, 337] width 32 height 14
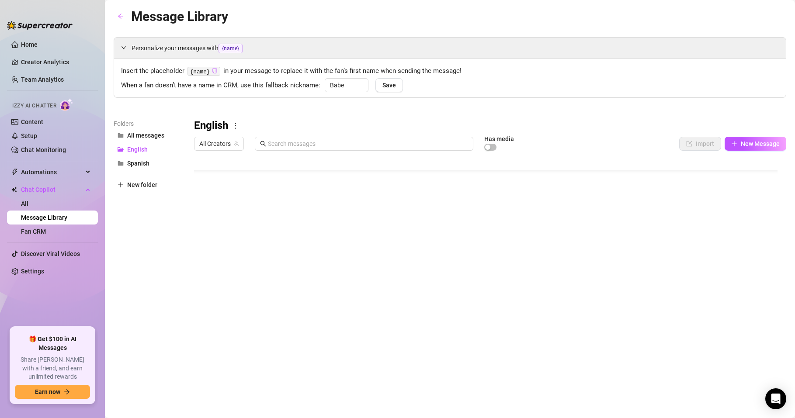
click at [270, 334] on body "Home Creator Analytics Team Analytics Izzy AI Chatter Content Setup Chat Monito…" at bounding box center [397, 209] width 795 height 418
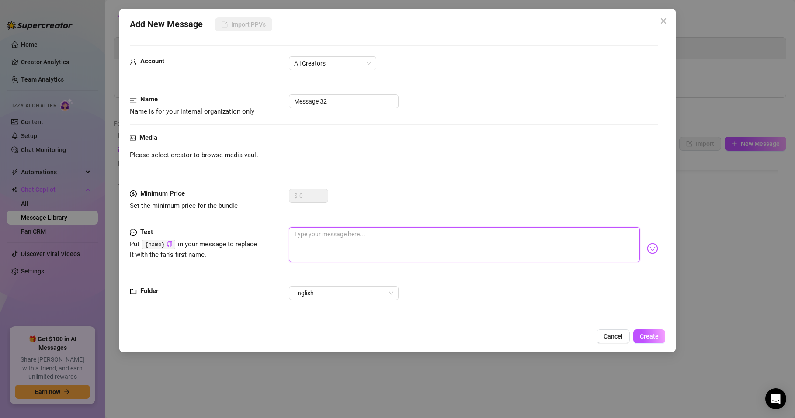
click at [317, 247] on textarea at bounding box center [464, 244] width 351 height 35
paste textarea "Hey {name}, are you around to come play with me!? 😈"
type textarea "Hey {name}, are you around to come play with me!? 😈"
click at [643, 339] on span "Create" at bounding box center [649, 336] width 19 height 7
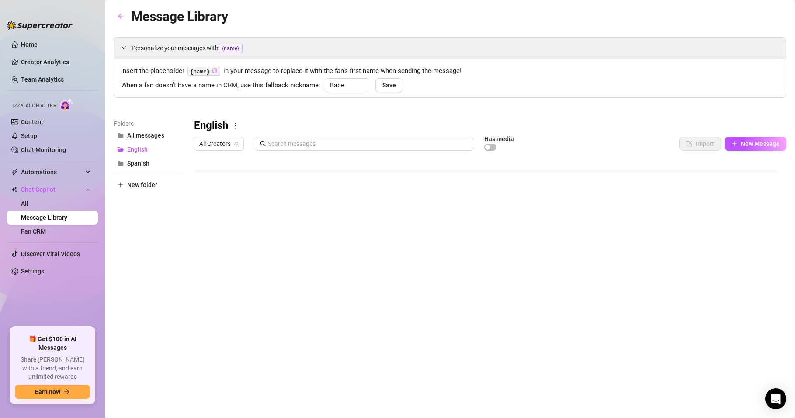
click at [266, 335] on body "Home Creator Analytics Team Analytics Izzy AI Chatter Content Setup Chat Monito…" at bounding box center [397, 209] width 795 height 418
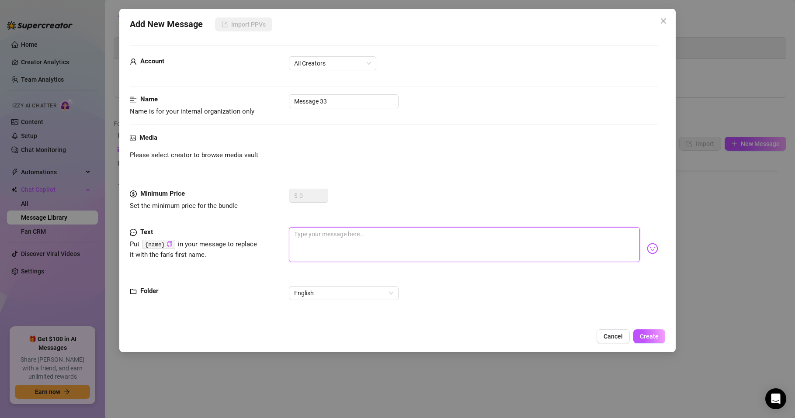
click at [298, 237] on textarea at bounding box center [464, 244] width 351 height 35
paste textarea "Your face should be between my legs hehee 😈"
type textarea "Your face should be between my legs hehee 😈"
click at [643, 335] on span "Create" at bounding box center [649, 336] width 19 height 7
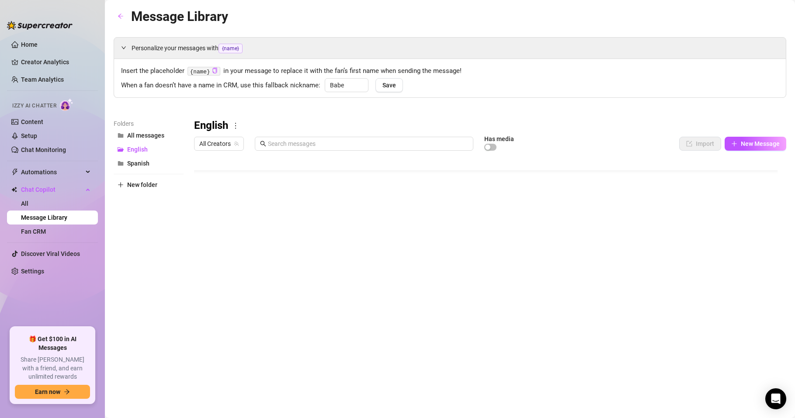
click at [270, 335] on body "Home Creator Analytics Team Analytics Izzy AI Chatter Content Setup Chat Monito…" at bounding box center [397, 209] width 795 height 418
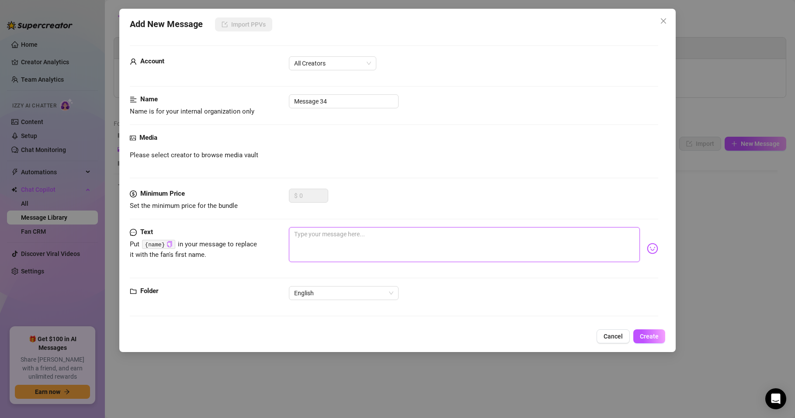
click at [318, 240] on textarea at bounding box center [464, 244] width 351 height 35
paste textarea "Your face should be between my legs hehee 😈"
type textarea "Your face should be between my legs hehee 😈"
drag, startPoint x: 430, startPoint y: 232, endPoint x: 231, endPoint y: 244, distance: 199.3
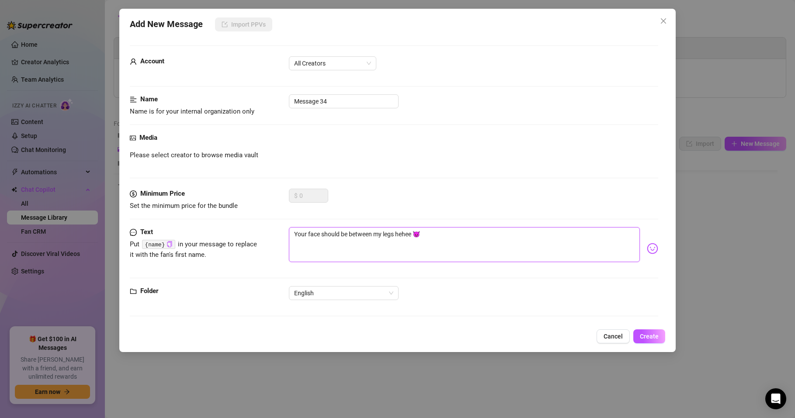
click at [231, 244] on div "Text Put {name} in your message to replace it with the fan's first name. Your f…" at bounding box center [394, 248] width 529 height 43
type textarea "Type your message here..."
click at [323, 239] on textarea at bounding box center [464, 244] width 351 height 35
paste textarea "mmm bby, you have no idea how wet I am right now…"
type textarea "mmm bby, you have no idea how wet I am right now…"
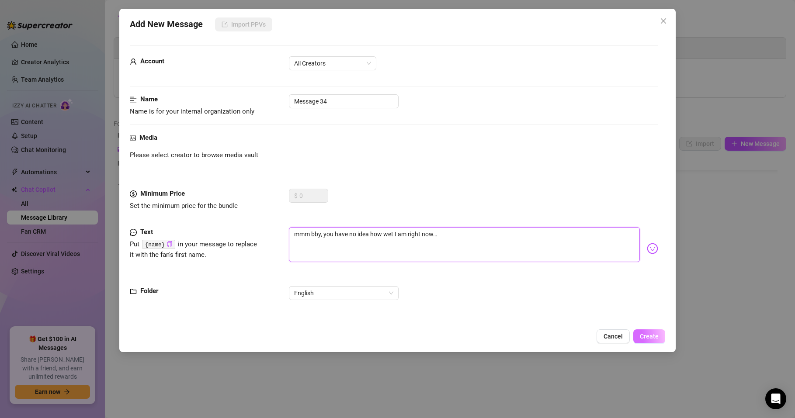
type textarea "mmm bby, you have no idea how wet I am right now…"
click at [641, 332] on button "Create" at bounding box center [650, 337] width 32 height 14
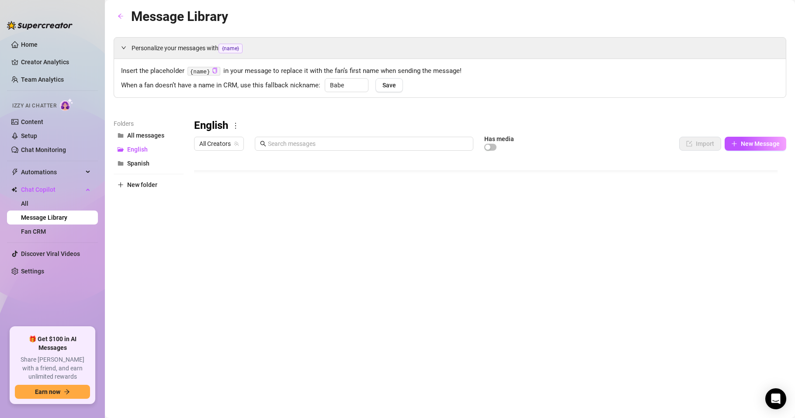
click at [275, 333] on body "Home Creator Analytics Team Analytics Izzy AI Chatter Content Setup Chat Monito…" at bounding box center [397, 209] width 795 height 418
type textarea "Type your message here..."
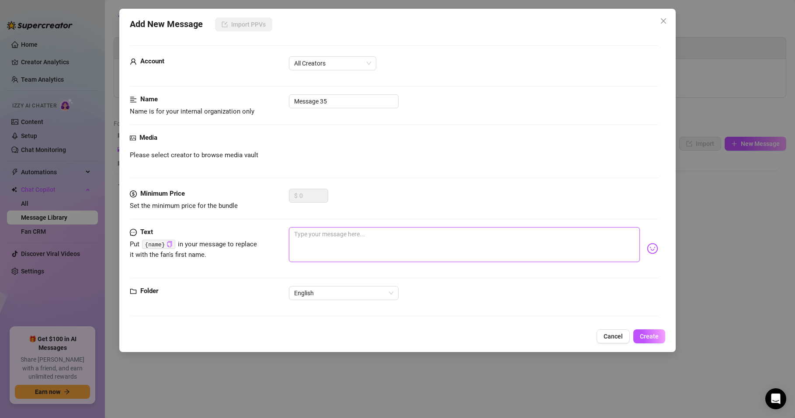
click at [310, 238] on textarea at bounding box center [464, 244] width 351 height 35
paste textarea "Hey sexy.. what’s that one thing you’ve been craving me to do to you all day?"
type textarea "Hey sexy.. what’s that one thing you’ve been craving me to do to you all day?"
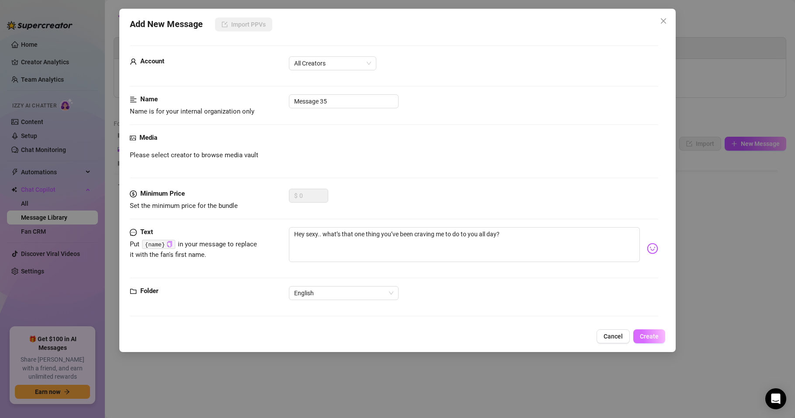
click at [649, 340] on span "Create" at bounding box center [649, 336] width 19 height 7
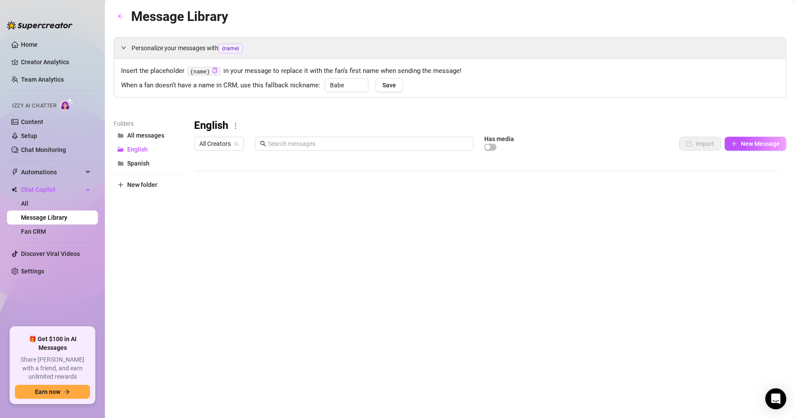
click at [271, 331] on body "Home Creator Analytics Team Analytics Izzy AI Chatter Content Setup Chat Monito…" at bounding box center [397, 209] width 795 height 418
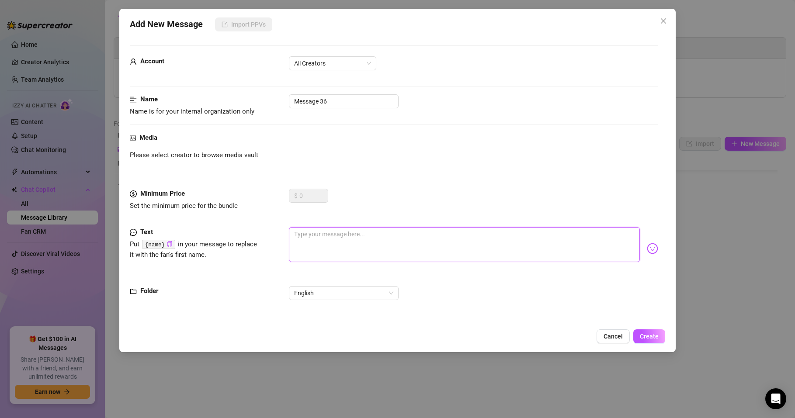
click at [306, 236] on textarea at bounding box center [464, 244] width 351 height 35
paste textarea "Tell me… what’s the first naughty thing you’d want me to do if I was with you r…"
type textarea "Tell me… what’s the first naughty thing you’d want me to do if I was with you r…"
click at [644, 335] on span "Create" at bounding box center [649, 336] width 19 height 7
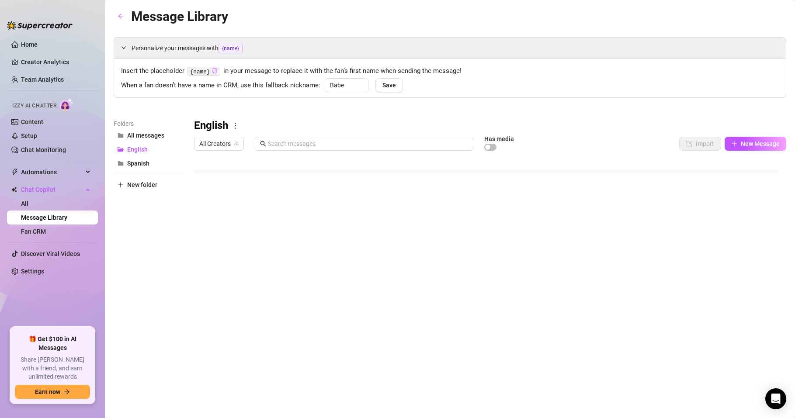
click at [268, 333] on body "Home Creator Analytics Team Analytics Izzy AI Chatter Content Setup Chat Monito…" at bounding box center [397, 209] width 795 height 418
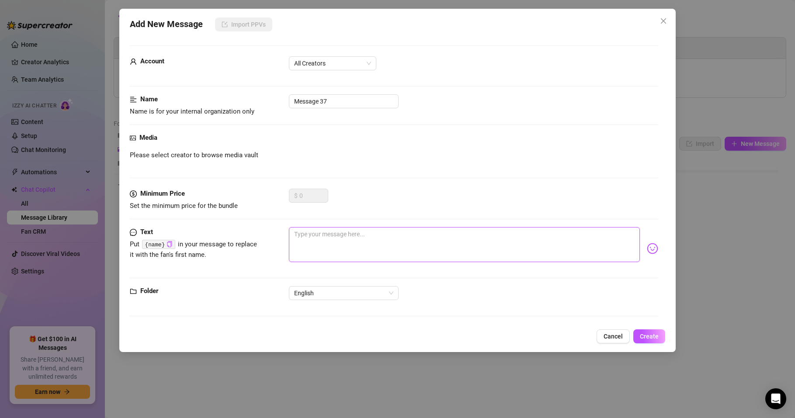
click at [315, 235] on textarea at bounding box center [464, 244] width 351 height 35
type textarea "v"
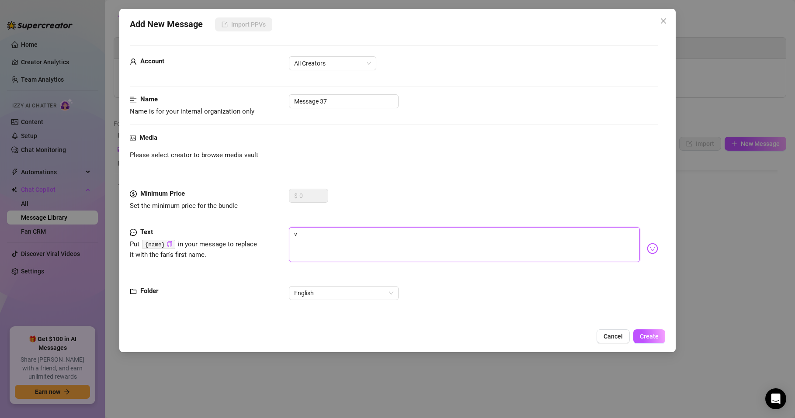
drag, startPoint x: 308, startPoint y: 237, endPoint x: 260, endPoint y: 235, distance: 48.2
click at [261, 235] on div "Text Put {name} in your message to replace it with the fan's first name. v" at bounding box center [394, 248] width 529 height 43
paste textarea "If I was right there with you right now, what’s the first thing you’d want to d…"
type textarea "If I was right there with you right now, what’s the first thing you’d want to d…"
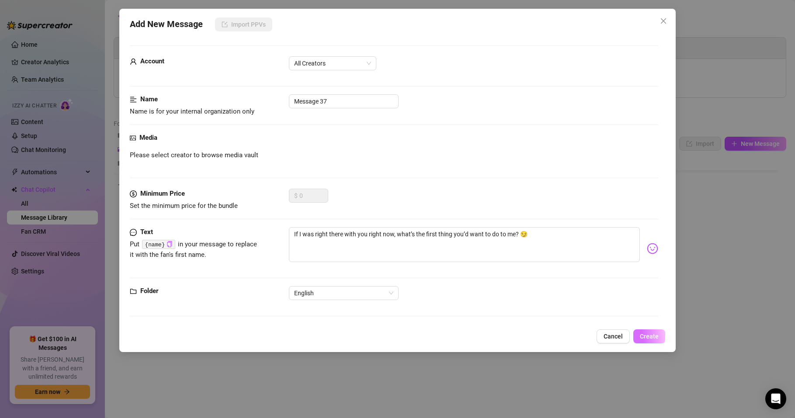
click at [655, 335] on span "Create" at bounding box center [649, 336] width 19 height 7
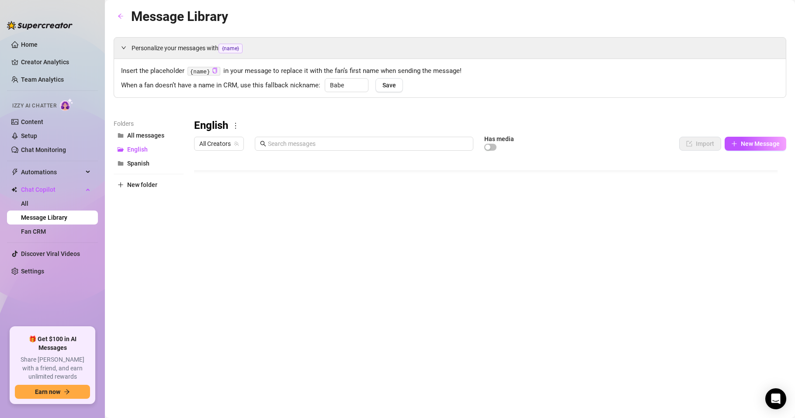
click at [270, 331] on body "Home Creator Analytics Team Analytics Izzy AI Chatter Content Setup Chat Monito…" at bounding box center [397, 209] width 795 height 418
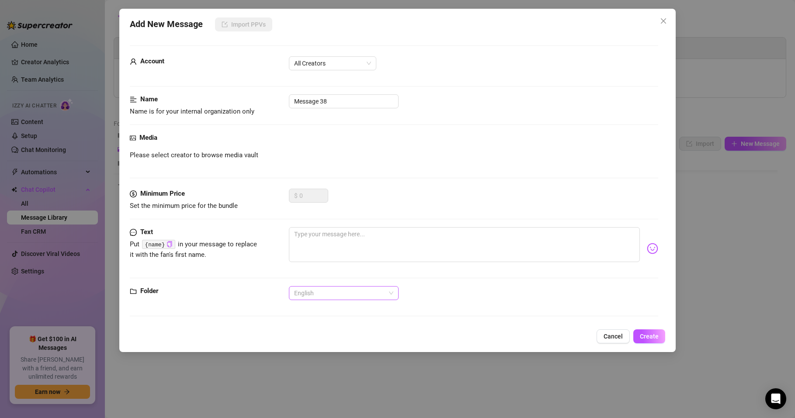
click at [323, 290] on span "English" at bounding box center [343, 293] width 99 height 13
click at [309, 338] on div "Spanish" at bounding box center [344, 339] width 96 height 10
click at [316, 237] on textarea at bounding box center [464, 244] width 351 height 35
paste textarea "{name} estabas pensando en mí? 🥺"
type textarea "{name} estabas pensando en mí? 🥺"
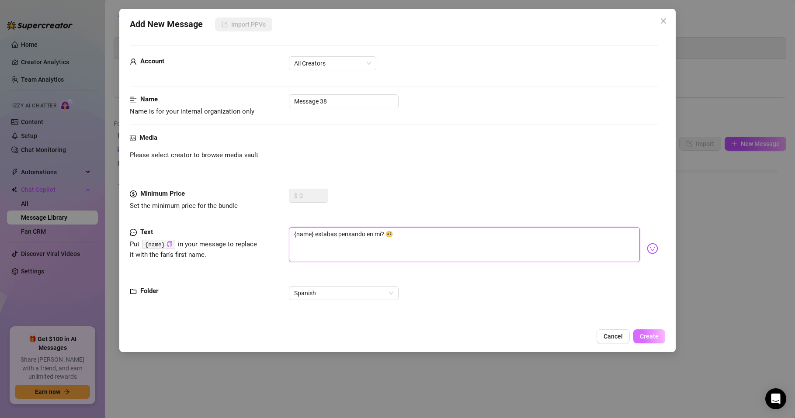
type textarea "{name} estabas pensando en mí? 🥺"
click at [648, 334] on span "Create" at bounding box center [649, 336] width 19 height 7
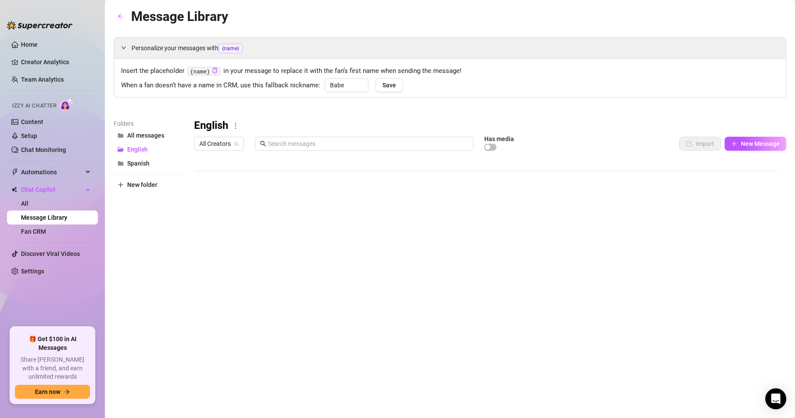
click at [271, 331] on body "Home Creator Analytics Team Analytics Izzy AI Chatter Content Setup Chat Monito…" at bounding box center [397, 209] width 795 height 418
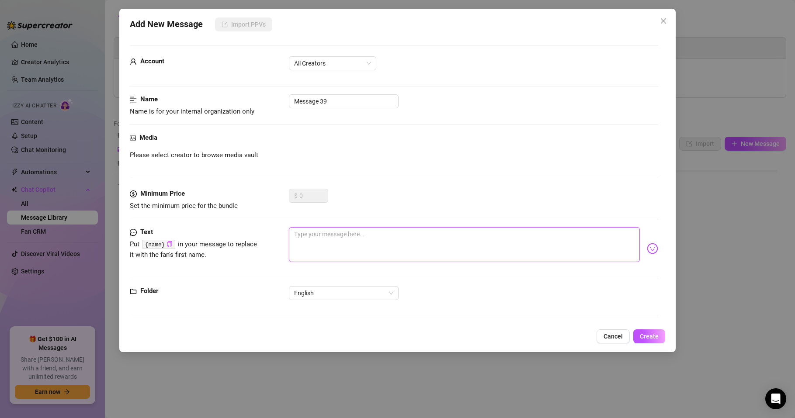
click at [310, 236] on textarea at bounding box center [464, 244] width 351 height 35
paste textarea "Wanna see how horny I am rn baby? 😇"
type textarea "Wanna see how horny I am rn baby? 😇"
drag, startPoint x: 373, startPoint y: 232, endPoint x: 366, endPoint y: 236, distance: 8.8
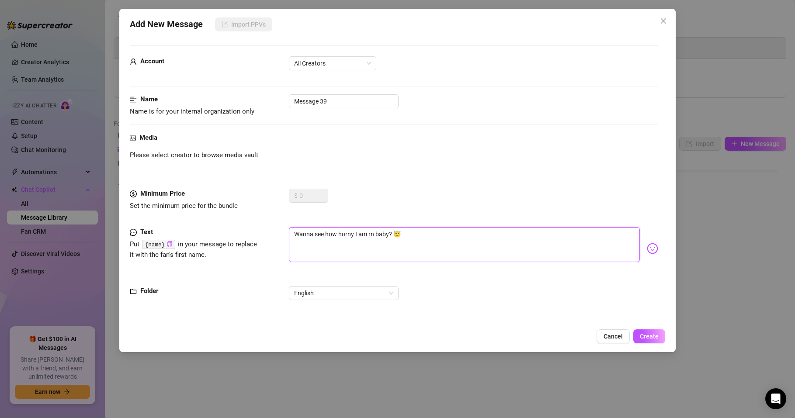
click at [366, 236] on textarea "Wanna see how horny I am rn baby? 😇" at bounding box center [464, 244] width 351 height 35
type textarea "Wanna see how horny I am baby? 😇"
click at [640, 338] on span "Create" at bounding box center [649, 336] width 19 height 7
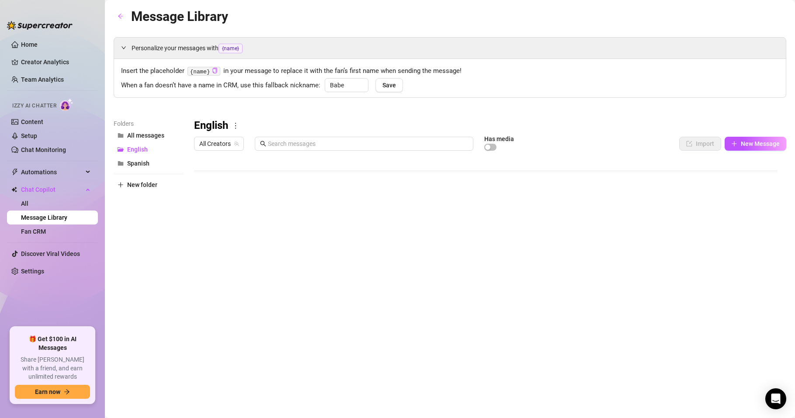
click at [234, 334] on body "Home Creator Analytics Team Analytics Izzy AI Chatter Content Setup Chat Monito…" at bounding box center [397, 209] width 795 height 418
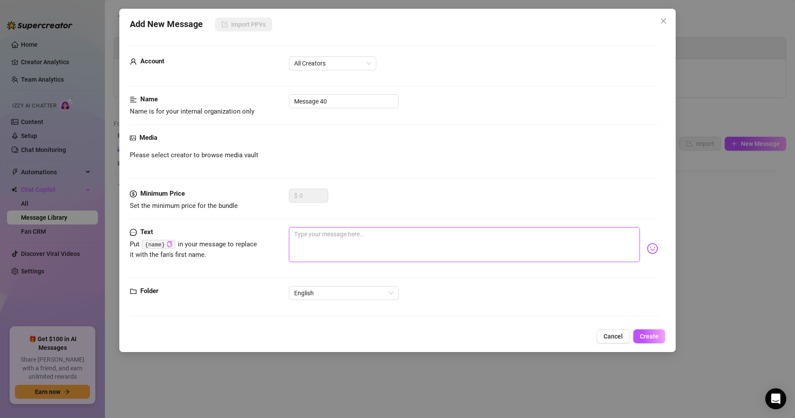
paste textarea "Hola amor, ¿cómo estás? 💕"
type textarea "Hola amor, ¿cómo estás? 💕"
click at [310, 295] on span "English" at bounding box center [343, 293] width 99 height 13
type textarea "Hola amor, ¿cómo estás? 💕"
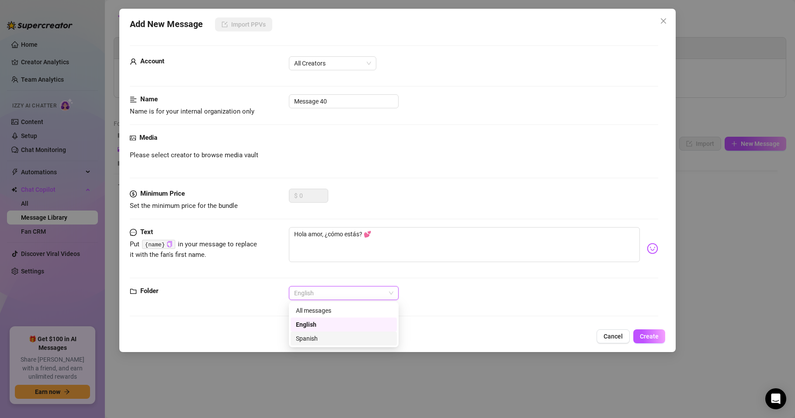
click at [314, 335] on div "Spanish" at bounding box center [344, 339] width 96 height 10
click at [645, 333] on span "Create" at bounding box center [649, 336] width 19 height 7
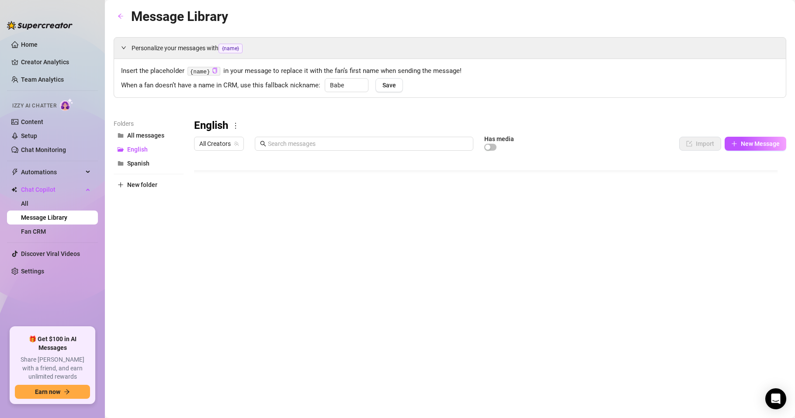
click at [268, 331] on body "Home Creator Analytics Team Analytics Izzy AI Chatter Content Setup Chat Monito…" at bounding box center [397, 209] width 795 height 418
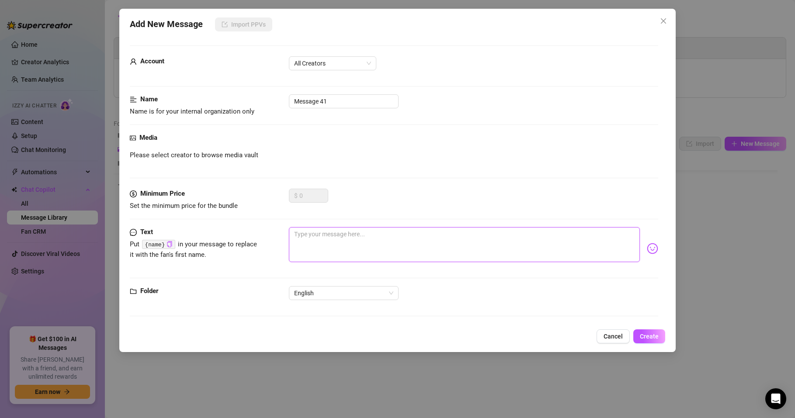
click at [312, 233] on textarea at bounding box center [464, 244] width 351 height 35
paste textarea "Hola amor, ¿cómo estás? 💕"
type textarea "Hola amor, ¿cómo estás? 💕"
click at [309, 296] on span "English" at bounding box center [343, 293] width 99 height 13
type textarea "Hola amor, ¿cómo estás? 💕"
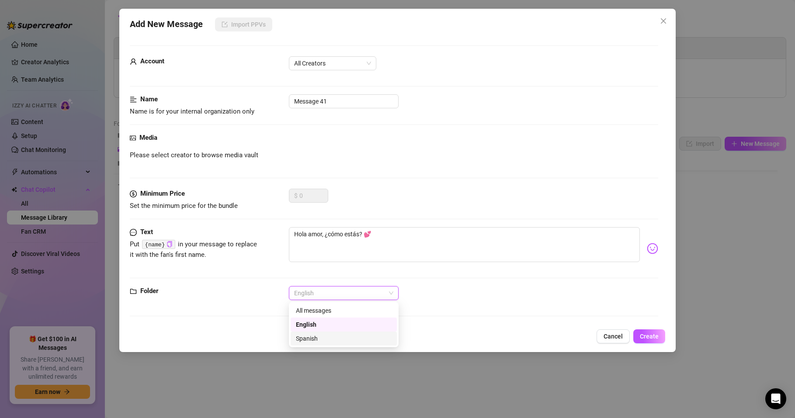
click at [309, 337] on div "Spanish" at bounding box center [344, 339] width 96 height 10
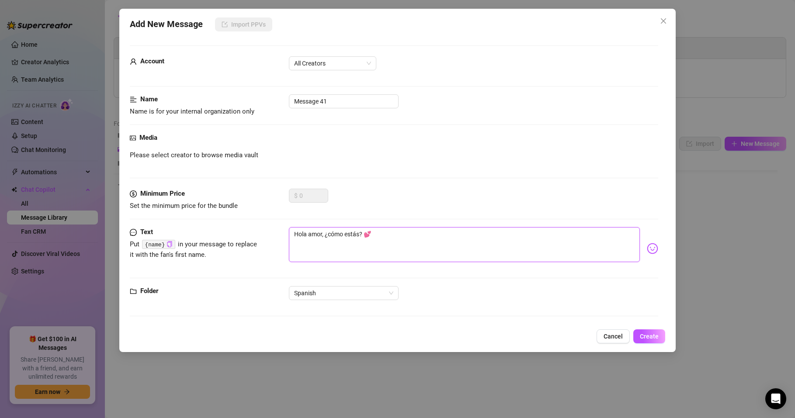
drag, startPoint x: 377, startPoint y: 234, endPoint x: 265, endPoint y: 231, distance: 112.0
click at [265, 231] on div "Text Put {name} in your message to replace it with the fan's first name. Hola a…" at bounding box center [394, 248] width 529 height 43
click at [325, 234] on textarea "Hola amor, ¿cómo estás? 💕" at bounding box center [464, 244] width 351 height 35
drag, startPoint x: 377, startPoint y: 234, endPoint x: 261, endPoint y: 237, distance: 115.9
click at [261, 237] on div "Text Put {name} in your message to replace it with the fan's first name. Hola a…" at bounding box center [394, 248] width 529 height 43
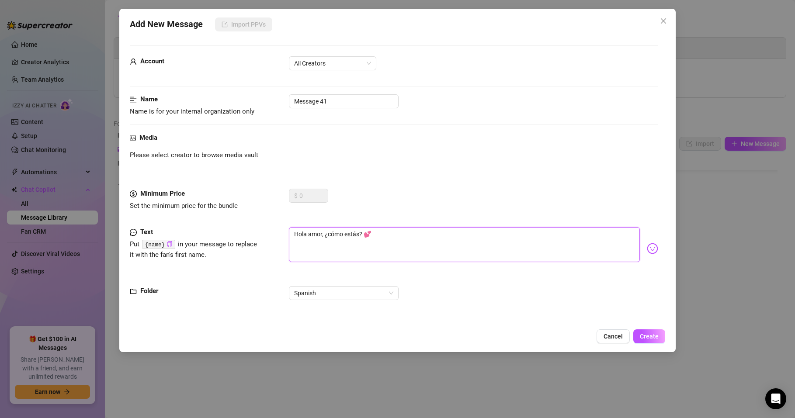
paste textarea "Dime, ¿qué es lo que más te distrae de mí cuando piensas en mí?"
type textarea "Dime, ¿qué es lo que más te distrae de mí cuando piensas en mí?"
click at [649, 338] on span "Create" at bounding box center [649, 336] width 19 height 7
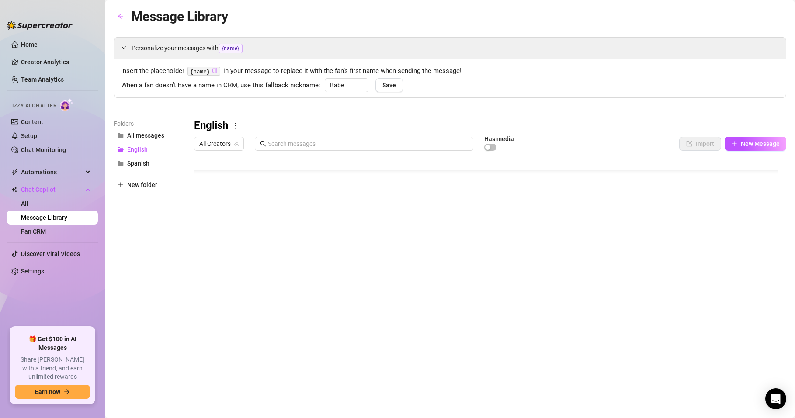
click at [268, 332] on body "Home Creator Analytics Team Analytics Izzy AI Chatter Content Setup Chat Monito…" at bounding box center [397, 209] width 795 height 418
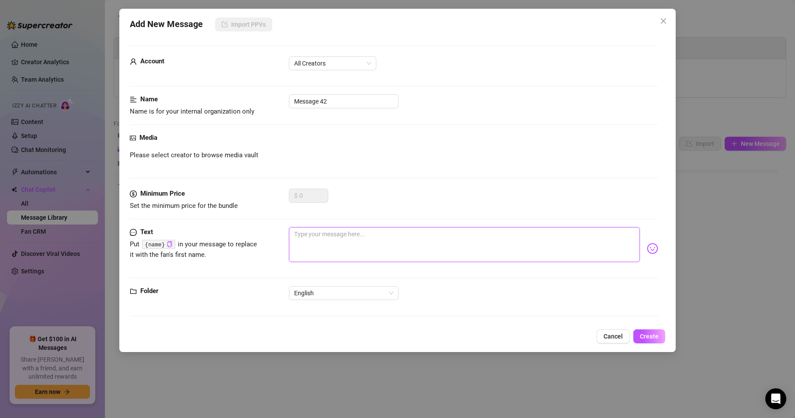
click at [314, 238] on textarea at bounding box center [464, 244] width 351 height 35
paste textarea "Hola 😊 acabo de pasar por aquí y me apetecía saludarte ✨"
type textarea "Hola 😊 acabo de pasar por aquí y me apetecía saludarte ✨"
click at [327, 295] on span "English" at bounding box center [343, 293] width 99 height 13
type textarea "Hola 😊 acabo de pasar por aquí y me apetecía saludarte ✨"
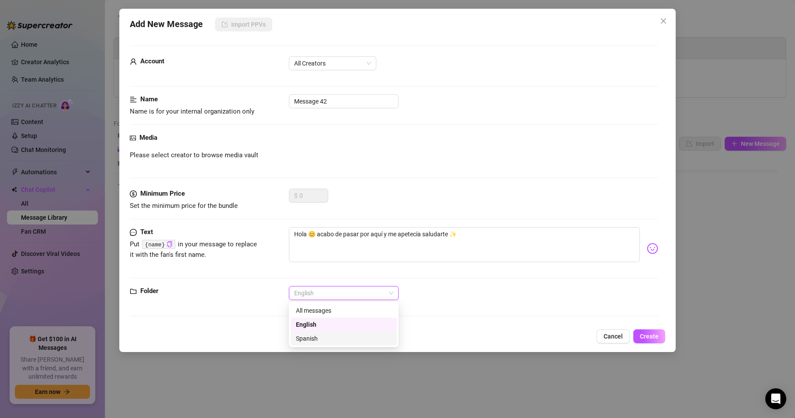
click at [308, 336] on div "Spanish" at bounding box center [344, 339] width 96 height 10
click at [649, 339] on span "Create" at bounding box center [649, 336] width 19 height 7
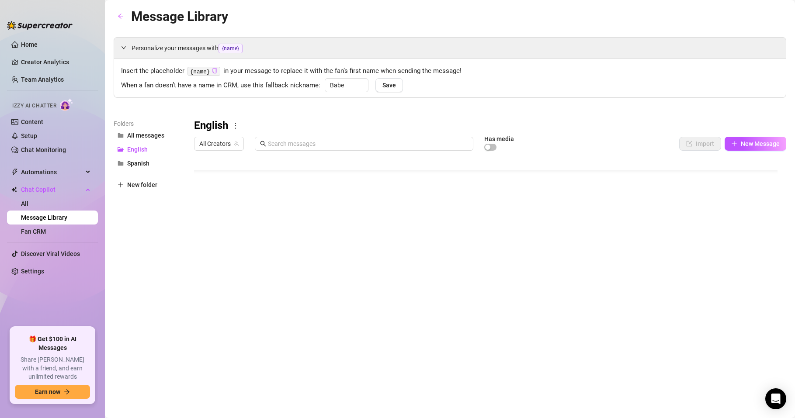
click at [274, 336] on body "Home Creator Analytics Team Analytics Izzy AI Chatter Content Setup Chat Monito…" at bounding box center [397, 209] width 795 height 418
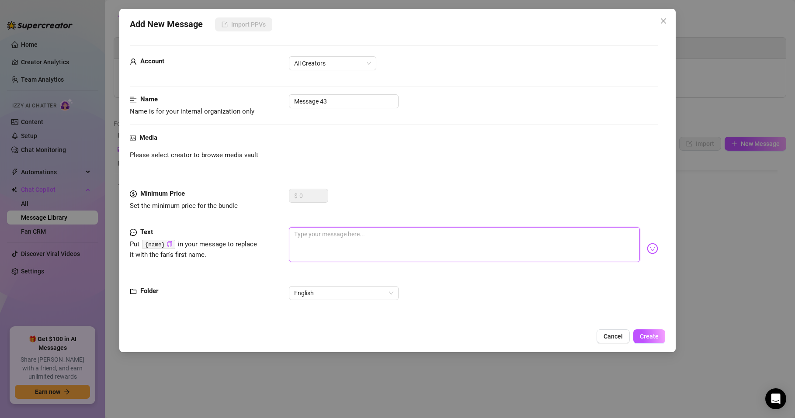
click at [314, 240] on textarea at bounding box center [464, 244] width 351 height 35
paste textarea "Buenas noches 🌙 ¿cómo te ha ido el día? Yo aquí relajándome un poco 🍷"
type textarea "Buenas noches 🌙 ¿cómo te ha ido el día? Yo aquí relajándome un poco 🍷"
click at [331, 293] on span "English" at bounding box center [343, 293] width 99 height 13
type textarea "Buenas noches 🌙 ¿cómo te ha ido el día? Yo aquí relajándome un poco 🍷"
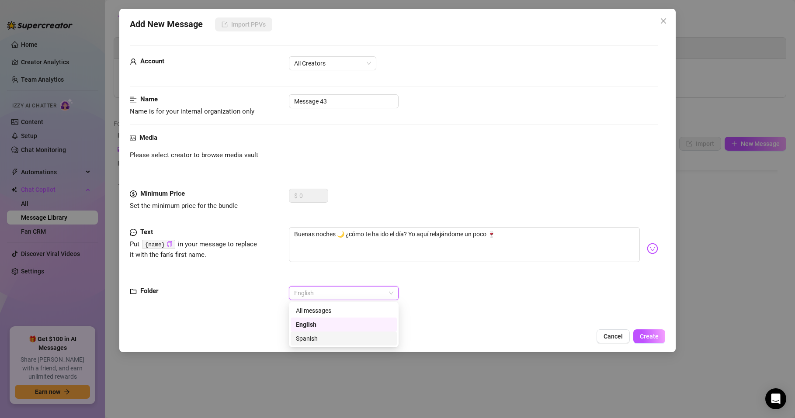
click at [318, 336] on div "Spanish" at bounding box center [344, 339] width 96 height 10
click at [650, 334] on span "Create" at bounding box center [649, 336] width 19 height 7
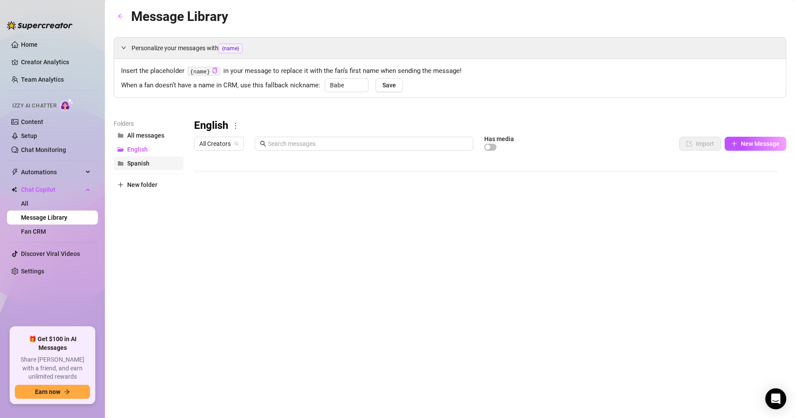
click at [140, 162] on span "Spanish" at bounding box center [138, 163] width 22 height 7
click at [246, 333] on body "Home Creator Analytics Team Analytics Izzy AI Chatter Content Setup Chat Monito…" at bounding box center [397, 209] width 795 height 418
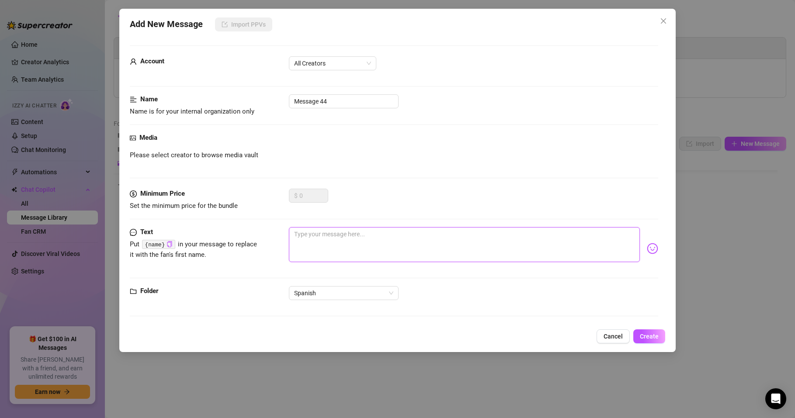
click at [332, 235] on textarea at bounding box center [464, 244] width 351 height 35
paste textarea "Me encanta empezar la mañana con buena energía 🌞 ¿y tú cómo arrancaste el día?"
type textarea "Me encanta empezar la mañana con buena energía 🌞 ¿y tú cómo arrancaste el día?"
click at [646, 339] on span "Create" at bounding box center [649, 336] width 19 height 7
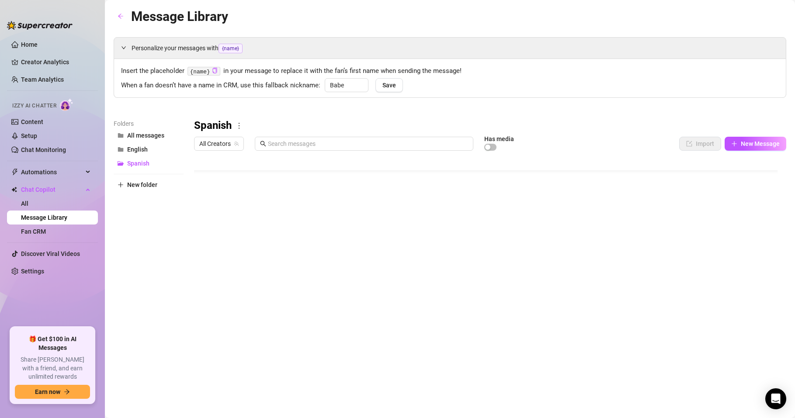
click at [269, 334] on body "Home Creator Analytics Team Analytics Izzy AI Chatter Content Setup Chat Monito…" at bounding box center [397, 209] width 795 height 418
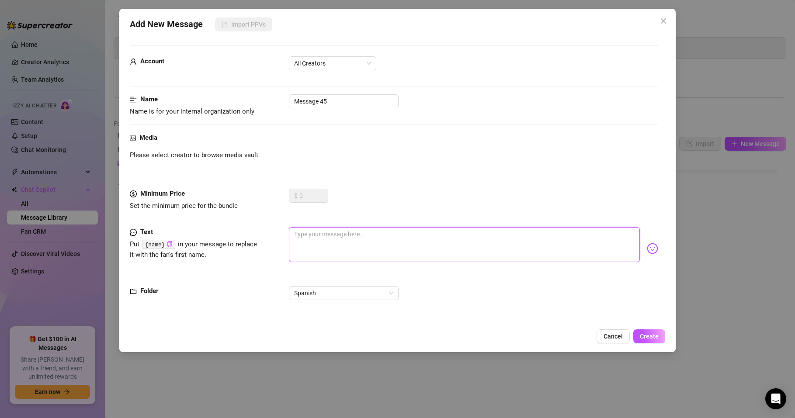
click at [298, 233] on textarea at bounding box center [464, 244] width 351 height 35
paste textarea "Hola 🙋🏻‍♀️ ¿qué tal la semana? Yo con ganas de algo diferente 🎶"
type textarea "Hola 🙋🏻‍♀️ ¿qué tal la semana? Yo con ganas de algo diferente 🎶"
click at [169, 245] on icon "copy" at bounding box center [169, 244] width 4 height 6
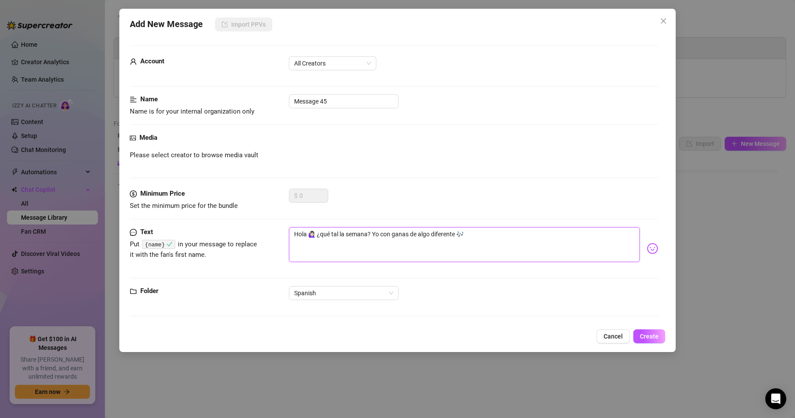
click at [309, 233] on textarea "Hola 🙋🏻‍♀️ ¿qué tal la semana? Yo con ganas de algo diferente 🎶" at bounding box center [464, 244] width 351 height 35
paste textarea "{name}"
type textarea "Hola {name}🙋🏻‍♀️ ¿qué tal la semana? Yo con ganas de algo diferente 🎶"
click at [650, 338] on span "Create" at bounding box center [649, 336] width 19 height 7
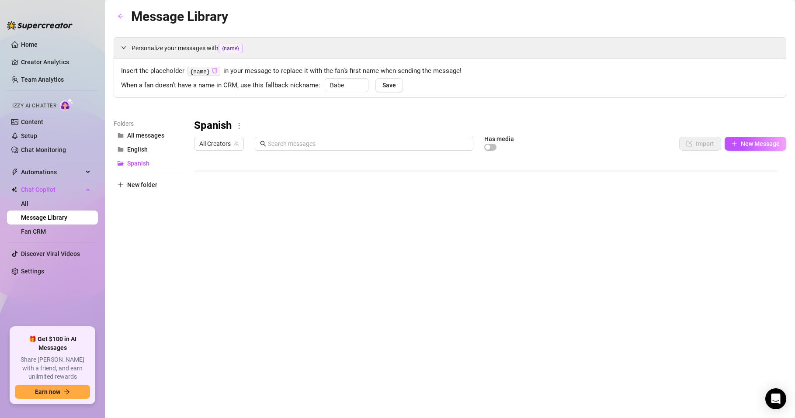
click at [227, 335] on body "Home Creator Analytics Team Analytics Izzy AI Chatter Content Setup Chat Monito…" at bounding box center [397, 209] width 795 height 418
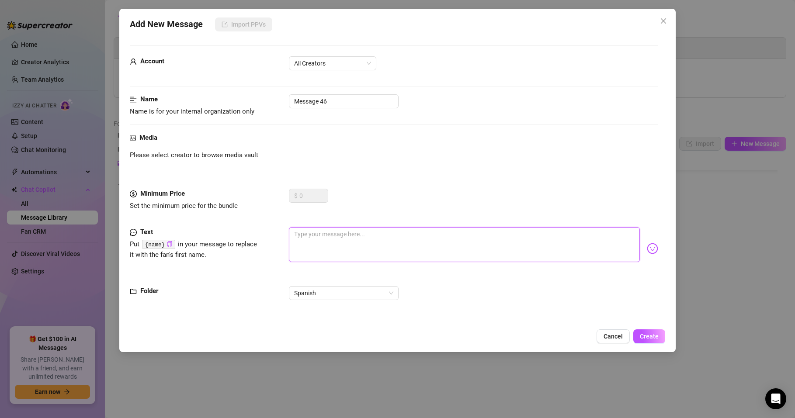
click at [306, 238] on textarea at bounding box center [464, 244] width 351 height 35
paste textarea "uenas tardes ☕ estoy con mi café y pensé en escribirte ✨"
type textarea "uenas tardes ☕ estoy con mi café y pensé en escribirte ✨"
click at [292, 234] on textarea "uenas tardes ☕ estoy con mi café y pensé en escribirte ✨" at bounding box center [464, 244] width 351 height 35
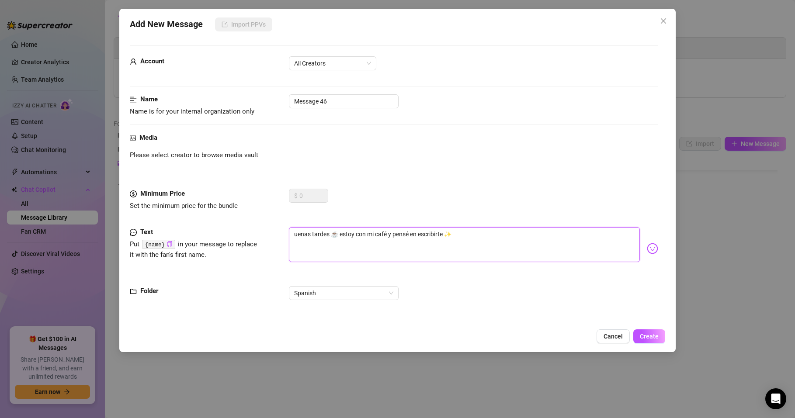
type textarea "Buenas tardes ☕ estoy con mi café y pensé en escribirte ✨"
click at [167, 244] on icon "copy" at bounding box center [170, 244] width 6 height 6
click at [334, 231] on textarea "Buenas tardes ☕ estoy con mi café y pensé en escribirte ✨" at bounding box center [464, 244] width 351 height 35
paste textarea "{name}"
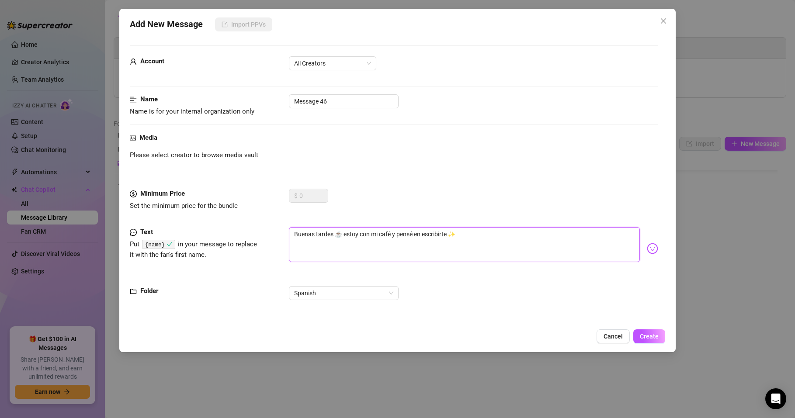
type textarea "Buenas tardes {name}☕ estoy con mi café y pensé en escribirte ✨"
click at [646, 331] on button "Create" at bounding box center [650, 337] width 32 height 14
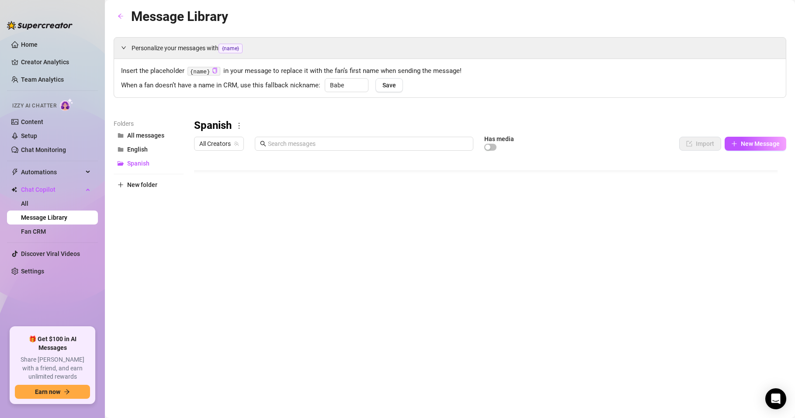
click at [265, 331] on body "Home Creator Analytics Team Analytics Izzy AI Chatter Content Setup Chat Monito…" at bounding box center [397, 209] width 795 height 418
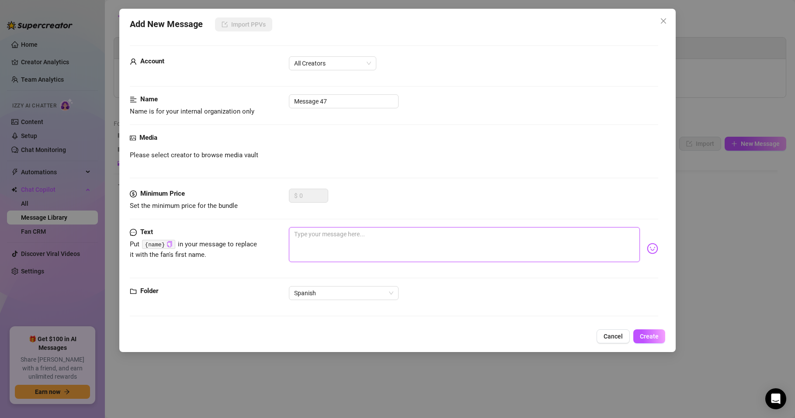
click at [310, 238] on textarea at bounding box center [464, 244] width 351 height 35
paste textarea "Hoy tengo la sonrisa fácil 😌 ¿qué tal la tuya?"
type textarea "Hoy tengo la sonrisa fácil 😌 ¿qué tal la tuya?"
click at [638, 337] on button "Create" at bounding box center [650, 337] width 32 height 14
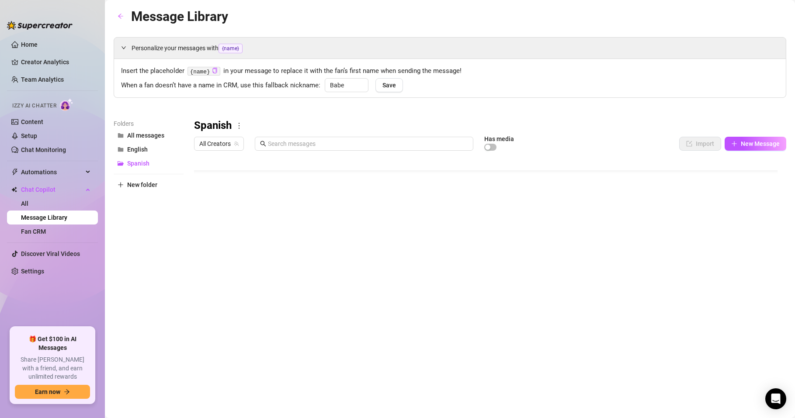
click at [273, 330] on body "Home Creator Analytics Team Analytics Izzy AI Chatter Content Setup Chat Monito…" at bounding box center [397, 209] width 795 height 418
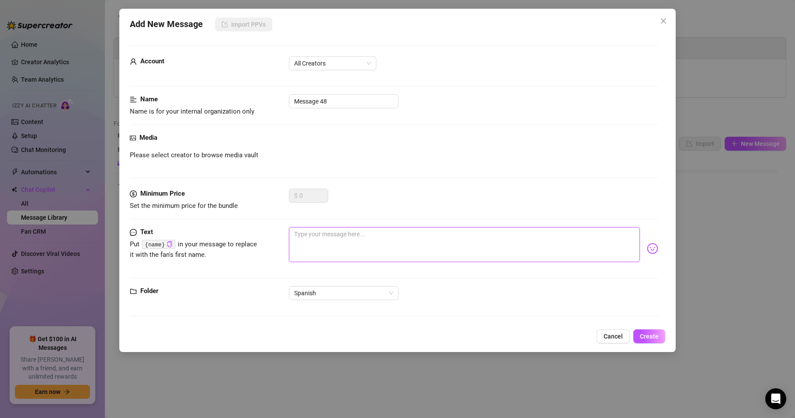
click at [304, 237] on textarea at bounding box center [464, 244] width 351 height 35
paste textarea "Me puse música 🎧 y de repente me dieron ganas de saludarte 😉"
type textarea "Me puse música 🎧 y de repente me dieron ganas de saludarte 😉"
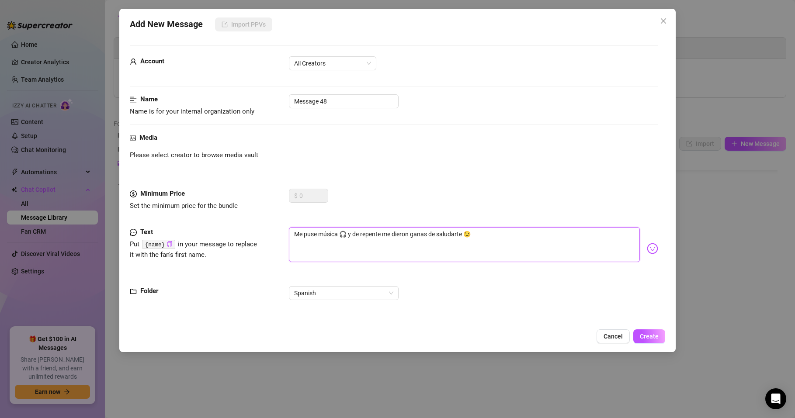
type textarea "Me puse música 🎧 y de repente me dieron ganas de saludarte 😉"
type textarea "Me puse música 🎧 y de repente me dieron ganas de saludarte 😉 j"
type textarea "Me puse música 🎧 y de repente me dieron ganas de saludarte 😉 ji"
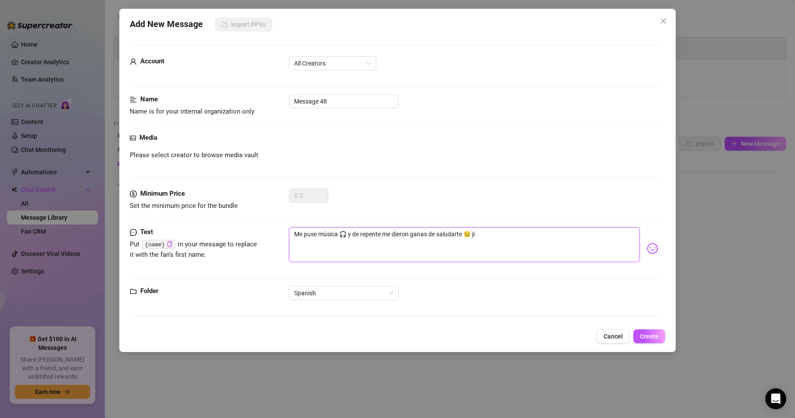
type textarea "Me puse música 🎧 y de repente me dieron ganas de saludarte 😉 jij"
type textarea "Me puse música 🎧 y de repente me dieron ganas de saludarte 😉 jiji"
click at [646, 334] on span "Create" at bounding box center [649, 336] width 19 height 7
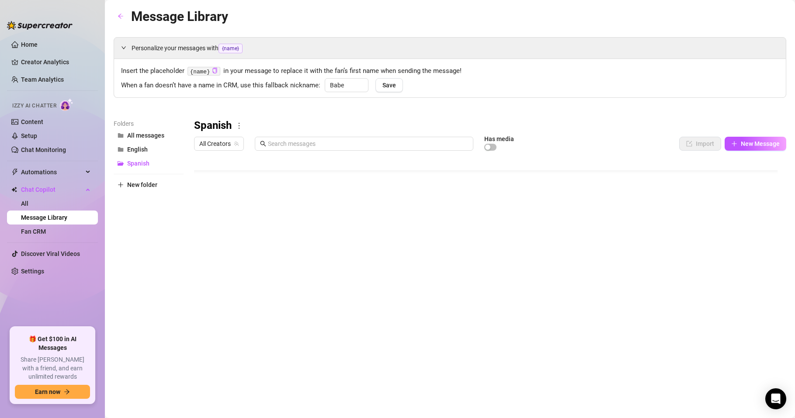
click at [272, 335] on body "Home Creator Analytics Team Analytics Izzy AI Chatter Content Setup Chat Monito…" at bounding box center [397, 209] width 795 height 418
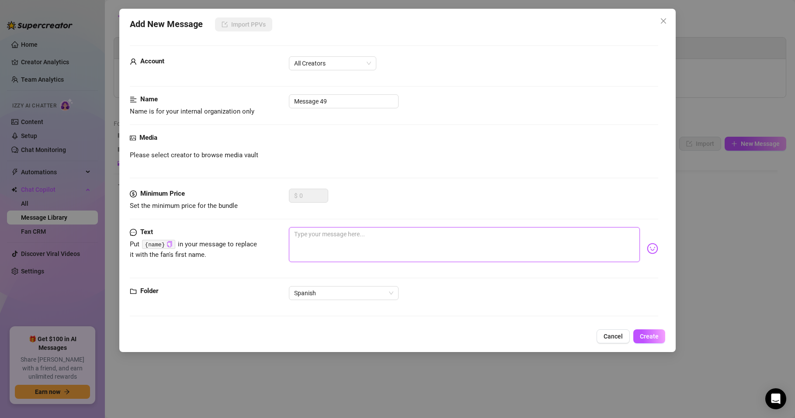
click at [315, 243] on textarea at bounding box center [464, 244] width 351 height 35
paste textarea "Buenas 😇 ¿cómo va tu día? Yo aquí desconectando un poco 🌺"
click at [167, 246] on icon "copy" at bounding box center [170, 244] width 6 height 6
click at [315, 233] on textarea "Buenas 😇 ¿cómo va tu día? Yo aquí desconectando un poco 🌺" at bounding box center [464, 244] width 351 height 35
paste textarea "{name}"
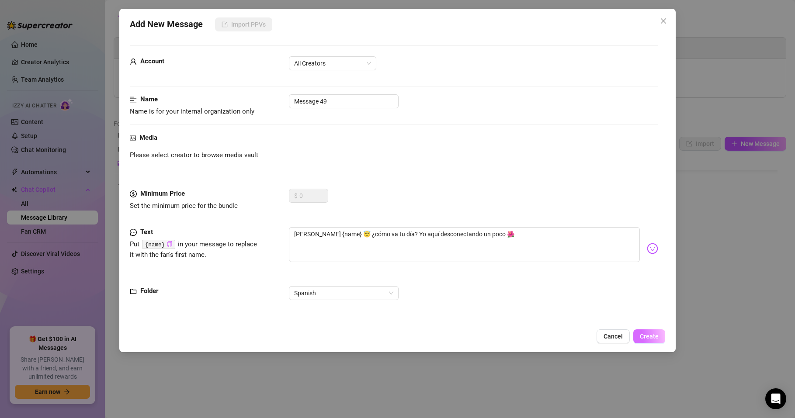
click at [647, 335] on span "Create" at bounding box center [649, 336] width 19 height 7
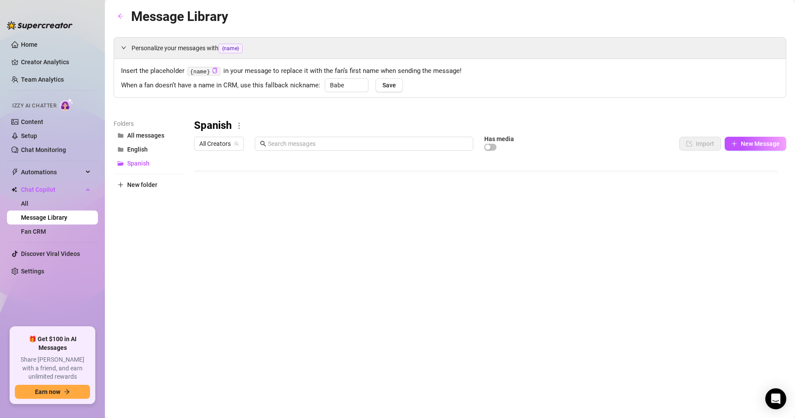
click at [266, 331] on body "Home Creator Analytics Team Analytics Izzy AI Chatter Content Setup Chat Monito…" at bounding box center [397, 209] width 795 height 418
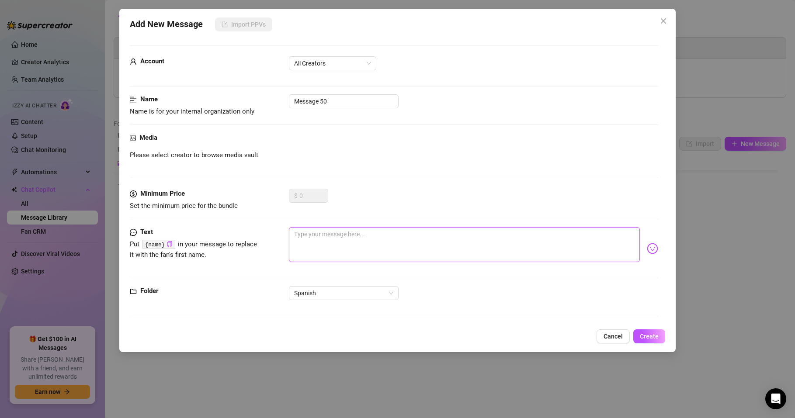
click at [311, 239] on textarea at bounding box center [464, 244] width 351 height 35
paste textarea "Hi 👋 just passing by to say hello ✨"
click at [303, 234] on textarea "Hi 👋 just passing by to say hello ✨" at bounding box center [464, 244] width 351 height 35
click at [167, 243] on icon "copy" at bounding box center [170, 244] width 6 height 6
click at [301, 235] on textarea "Hi 👋 just passing by to say hello ✨" at bounding box center [464, 244] width 351 height 35
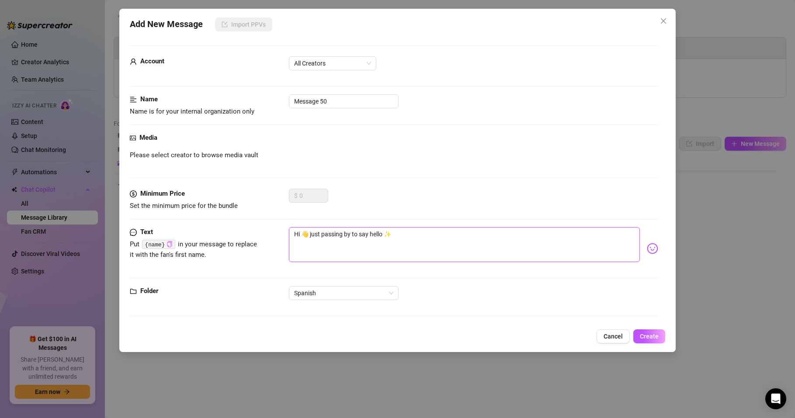
paste textarea "{name}"
click at [645, 335] on span "Create" at bounding box center [649, 336] width 19 height 7
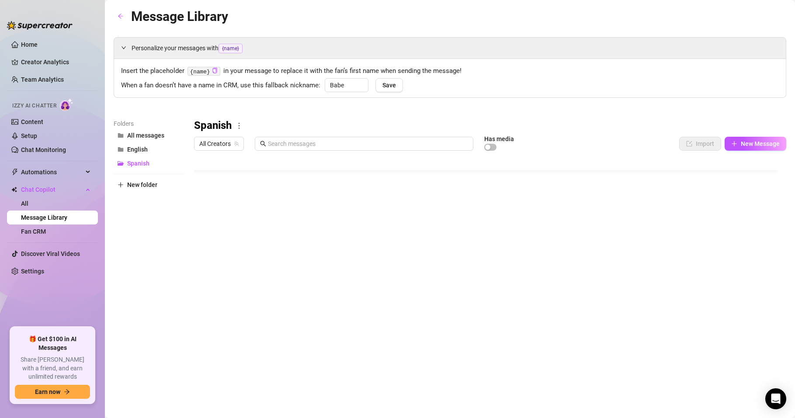
click at [239, 332] on body "Home Creator Analytics Team Analytics Izzy AI Chatter Content Setup Chat Monito…" at bounding box center [397, 209] width 795 height 418
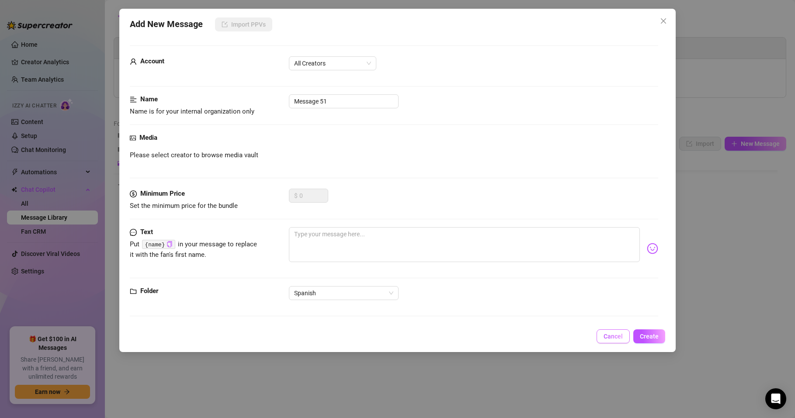
click at [610, 339] on span "Cancel" at bounding box center [613, 336] width 19 height 7
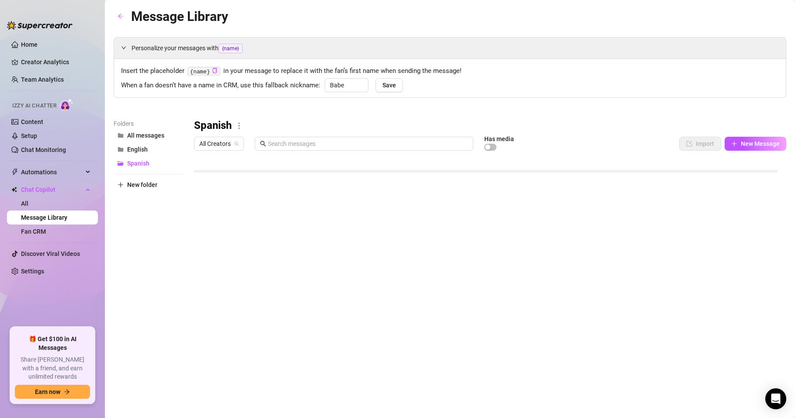
scroll to position [201, 0]
click at [311, 296] on div at bounding box center [490, 252] width 592 height 195
click at [313, 295] on div at bounding box center [490, 252] width 592 height 195
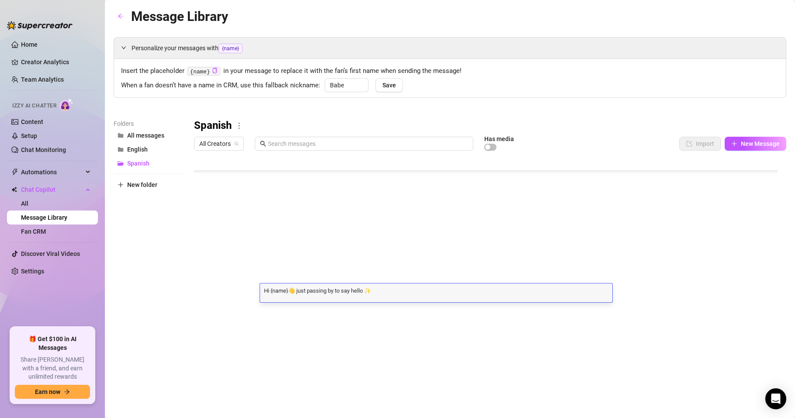
scroll to position [0, 0]
click at [204, 294] on div at bounding box center [490, 252] width 592 height 195
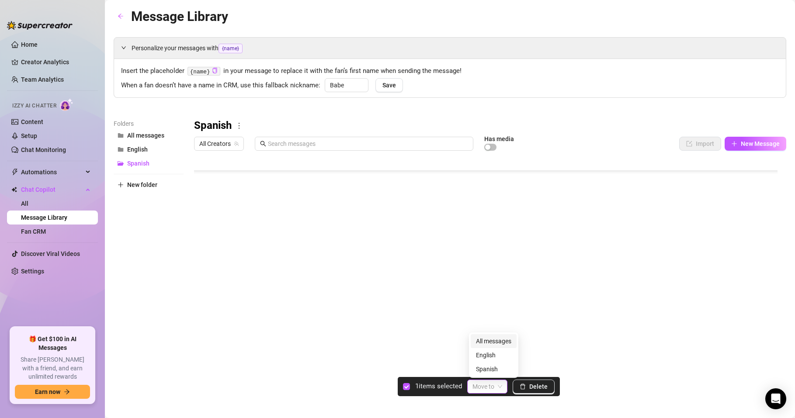
click at [499, 387] on span at bounding box center [488, 386] width 30 height 13
click at [492, 354] on div "English" at bounding box center [493, 356] width 35 height 10
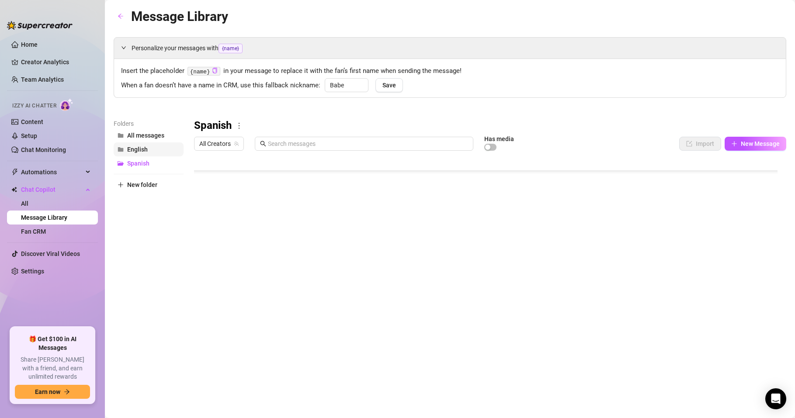
click at [142, 151] on span "English" at bounding box center [137, 149] width 21 height 7
click at [224, 334] on body "Home Creator Analytics Team Analytics Izzy AI Chatter Content Setup Chat Monito…" at bounding box center [397, 209] width 795 height 418
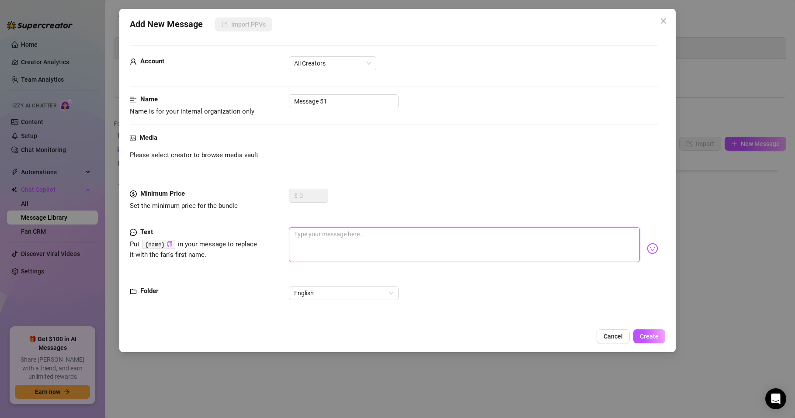
click at [305, 237] on textarea at bounding box center [464, 244] width 351 height 35
paste textarea "Good evening 🌙 how’s your day been? I’m winding down with a glass of wine 🍷"
click at [645, 339] on span "Create" at bounding box center [649, 336] width 19 height 7
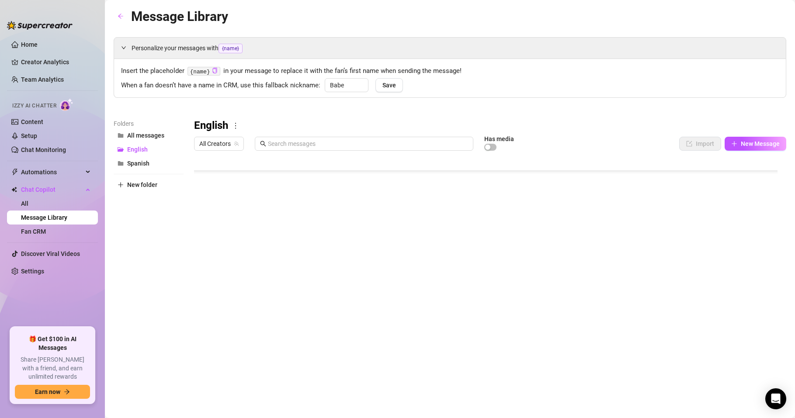
click at [263, 332] on body "Home Creator Analytics Team Analytics Izzy AI Chatter Content Setup Chat Monito…" at bounding box center [397, 209] width 795 height 418
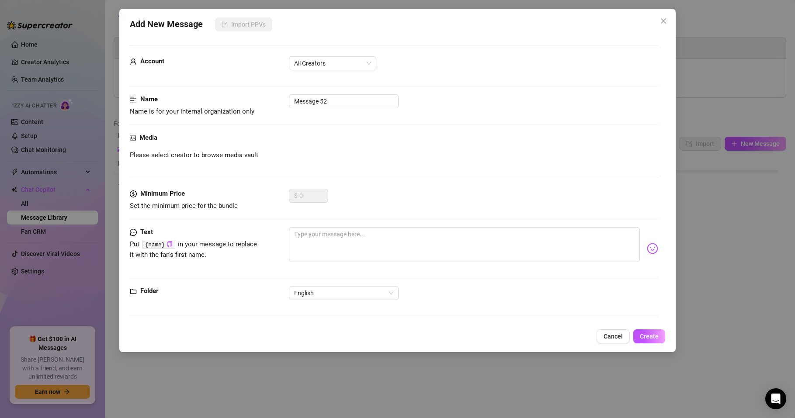
click at [312, 226] on div "Minimum Price Set the minimum price for the bundle $ 0" at bounding box center [394, 208] width 529 height 38
click at [307, 249] on textarea at bounding box center [464, 244] width 351 height 35
paste textarea "“I was listening to music 🎧 and suddenly felt like saying hi 😇"
click at [297, 234] on textarea "“I was listening to music 🎧 and suddenly felt like saying hi 😇" at bounding box center [464, 244] width 351 height 35
click at [646, 339] on span "Create" at bounding box center [649, 336] width 19 height 7
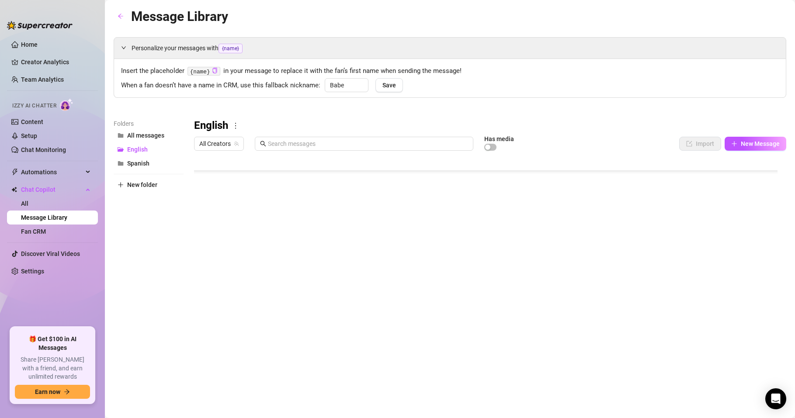
click at [267, 334] on body "Home Creator Analytics Team Analytics Izzy AI Chatter Content Setup Chat Monito…" at bounding box center [397, 209] width 795 height 418
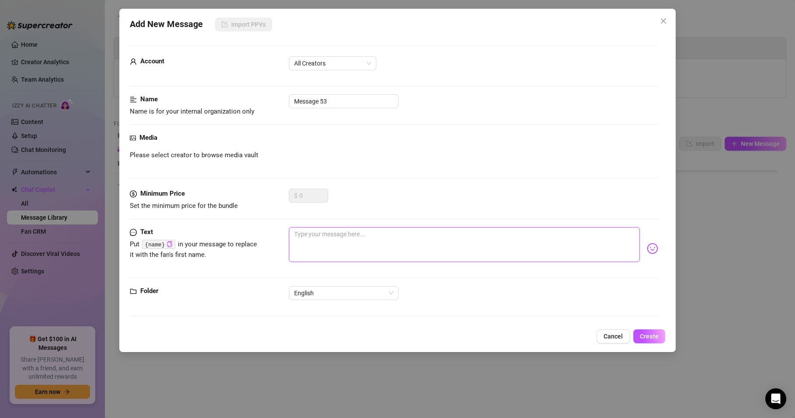
click at [316, 237] on textarea at bounding box center [464, 244] width 351 height 35
paste textarea "Hi there 😍 how’s your day treating you? I’m just relaxing a little 🌺"
click at [168, 244] on icon "copy" at bounding box center [170, 244] width 6 height 6
drag, startPoint x: 300, startPoint y: 234, endPoint x: 315, endPoint y: 236, distance: 15.4
click at [315, 236] on textarea "Hi there 😍 how’s your day treating you? I’m just relaxing a little 🌺" at bounding box center [464, 244] width 351 height 35
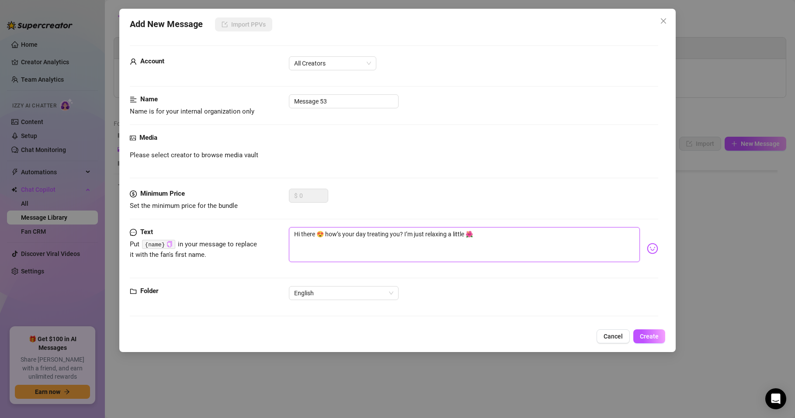
paste textarea "{name}"
click at [300, 233] on textarea "Hi{name} 😍 how’s your day treating you? I’m just relaxing a little 🌺" at bounding box center [464, 244] width 351 height 35
click at [653, 338] on span "Create" at bounding box center [649, 336] width 19 height 7
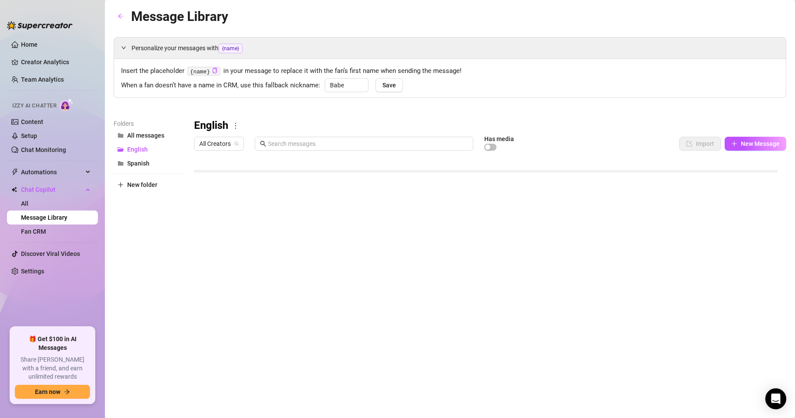
scroll to position [96, 0]
click at [146, 165] on span "Spanish" at bounding box center [138, 163] width 22 height 7
click at [144, 147] on span "English" at bounding box center [137, 149] width 21 height 7
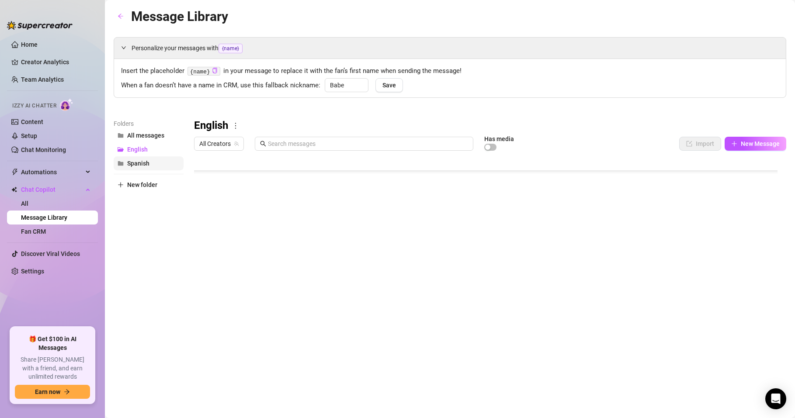
click at [142, 163] on span "Spanish" at bounding box center [138, 163] width 22 height 7
click at [265, 331] on body "Home Creator Analytics Team Analytics Izzy AI Chatter Content Setup Chat Monito…" at bounding box center [397, 209] width 795 height 418
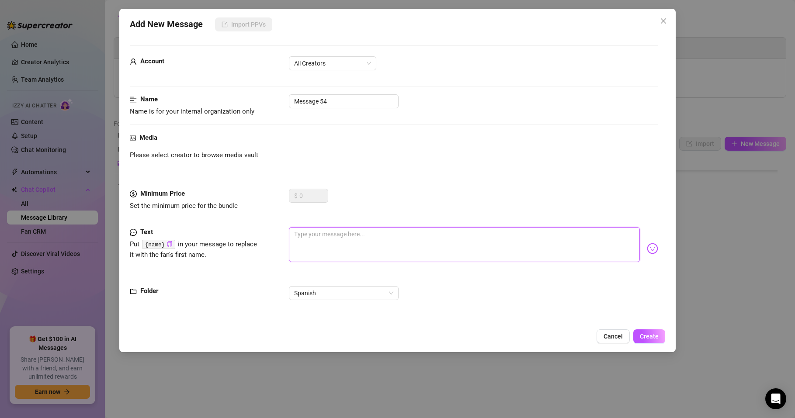
click at [318, 233] on textarea at bounding box center [464, 244] width 351 height 35
paste textarea "Hoy me levanté con un calorcito en el cuerpo que no se me quita… 🔥😏"
click at [651, 336] on span "Create" at bounding box center [649, 336] width 19 height 7
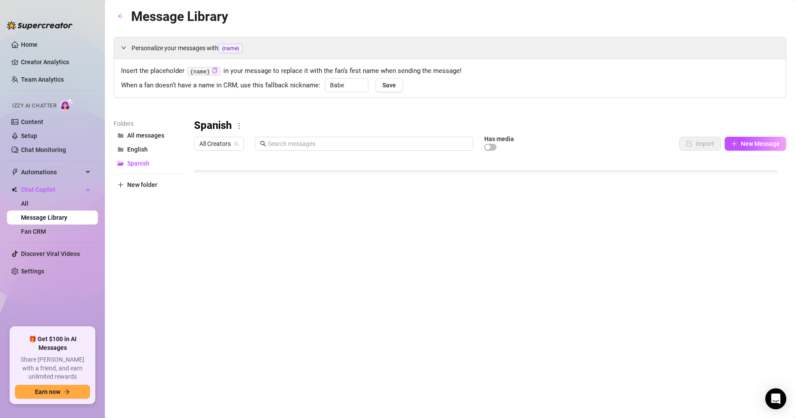
click at [630, 161] on div at bounding box center [490, 252] width 592 height 195
click at [315, 308] on div at bounding box center [490, 252] width 592 height 195
click at [230, 335] on body "Home Creator Analytics Team Analytics Izzy AI Chatter Content Setup Chat Monito…" at bounding box center [397, 209] width 795 height 418
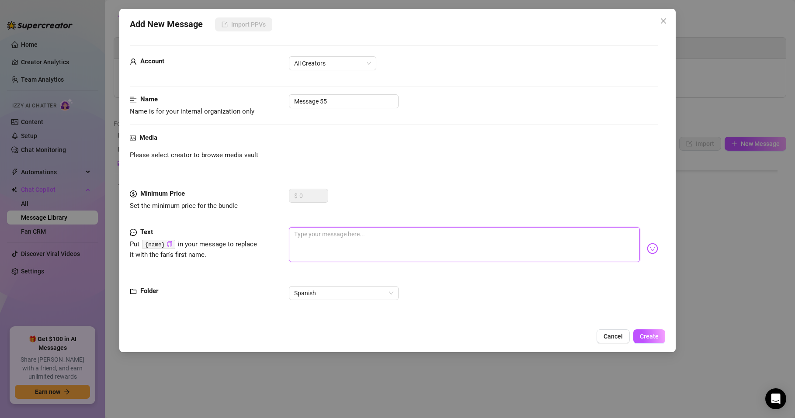
click at [311, 232] on textarea at bounding box center [464, 244] width 351 height 35
paste textarea "Acabo de salir de la ducha 🚿 y todavía siento el agua recorriéndome la piel…"
click at [354, 67] on span "All Creators" at bounding box center [332, 63] width 77 height 13
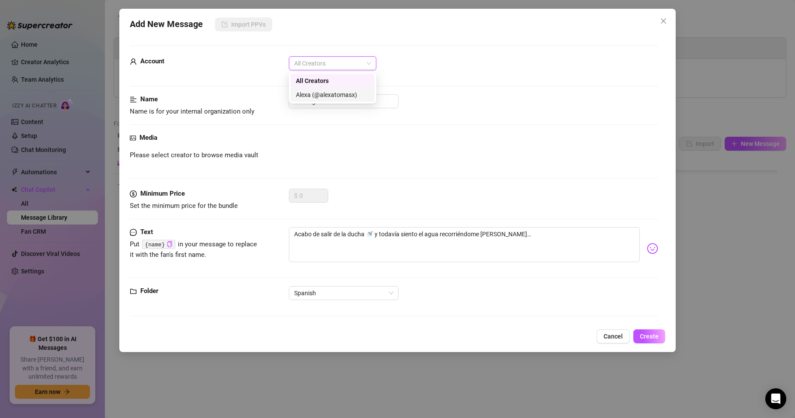
click at [347, 92] on div "Alexa (@alexatomasx)" at bounding box center [332, 95] width 73 height 10
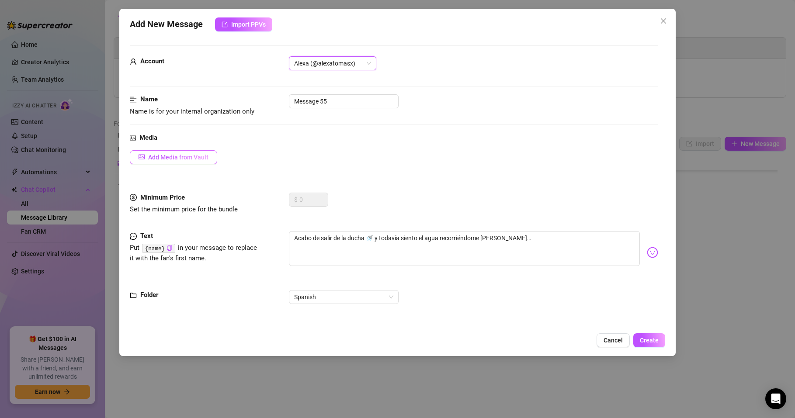
click at [179, 161] on button "Add Media from Vault" at bounding box center [173, 157] width 87 height 14
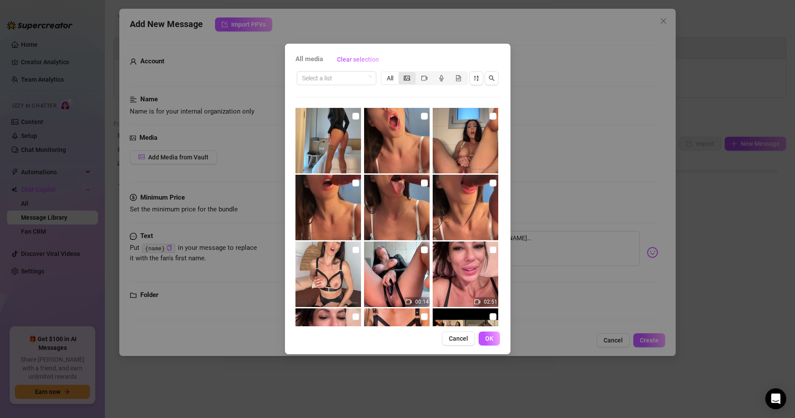
click at [404, 78] on icon "picture" at bounding box center [407, 78] width 6 height 5
click at [401, 73] on input "segmented control" at bounding box center [401, 73] width 0 height 0
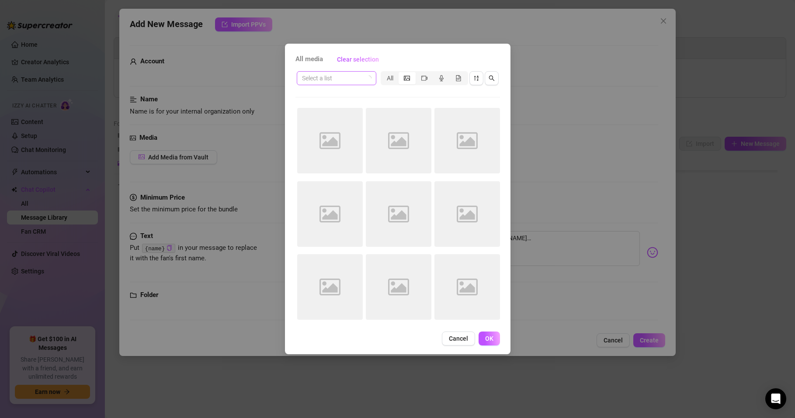
click at [363, 80] on input "search" at bounding box center [332, 78] width 61 height 13
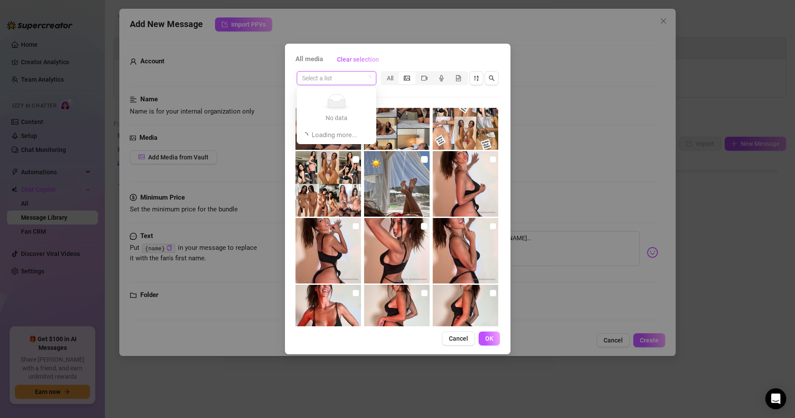
scroll to position [330, 0]
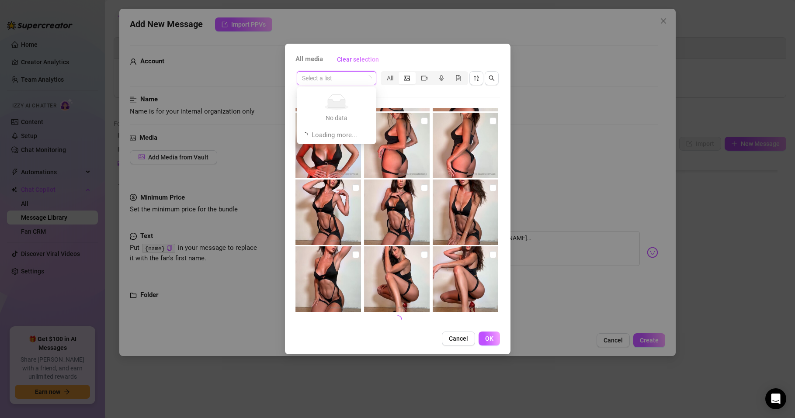
click at [384, 95] on div "Select a list All" at bounding box center [398, 198] width 205 height 257
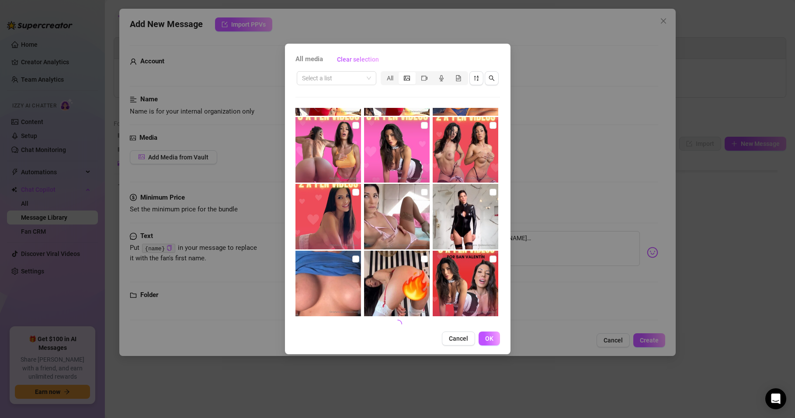
scroll to position [865, 0]
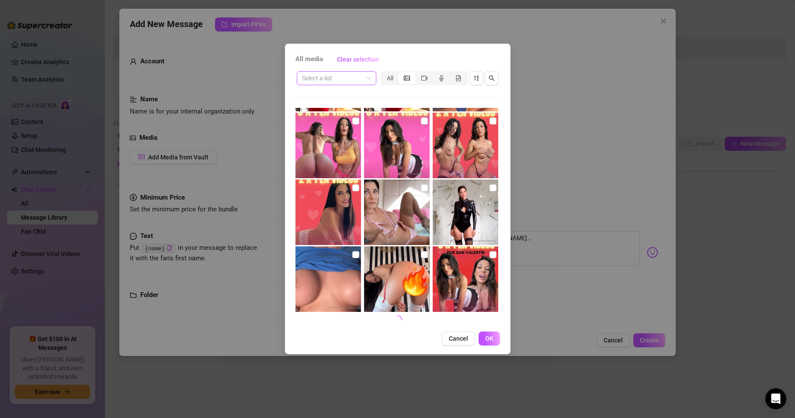
click at [336, 74] on input "search" at bounding box center [332, 78] width 61 height 13
click at [353, 75] on input "search" at bounding box center [332, 78] width 61 height 13
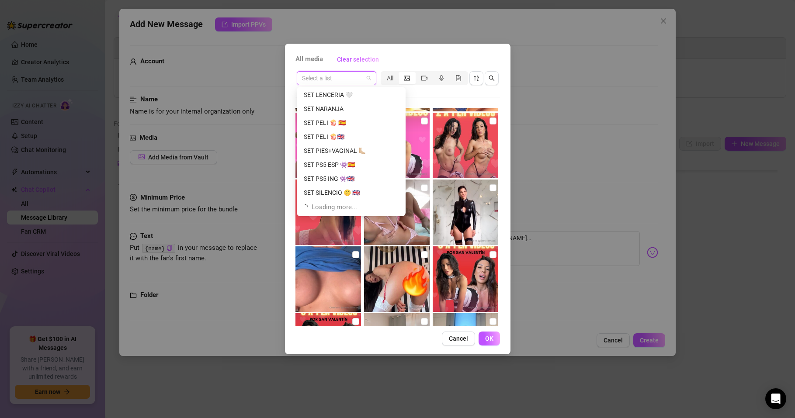
scroll to position [1007, 0]
click at [316, 150] on div "SHOWER 🚿" at bounding box center [351, 152] width 95 height 10
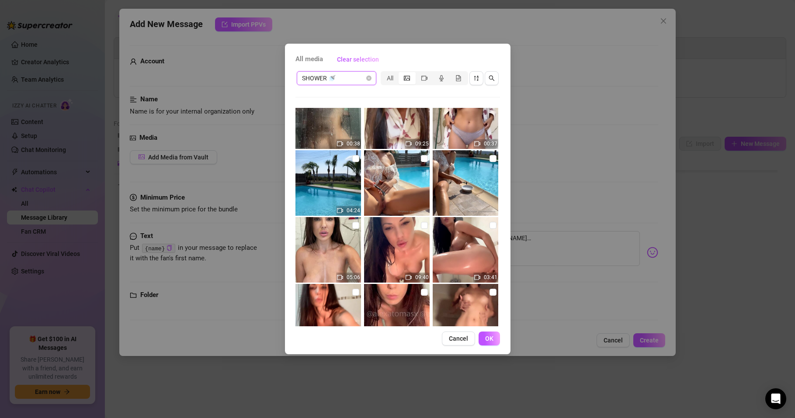
scroll to position [0, 0]
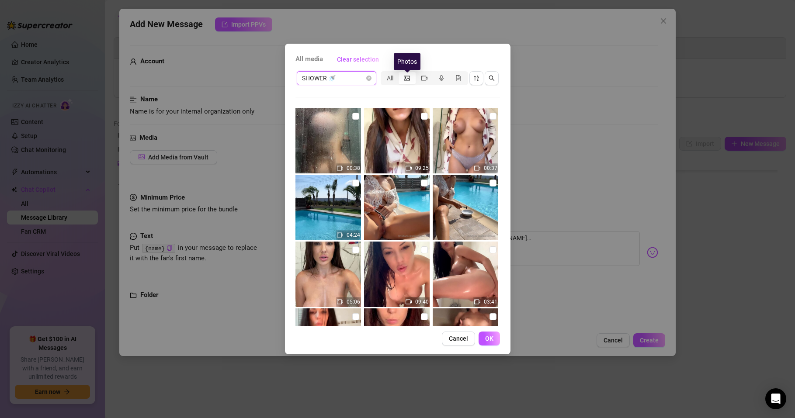
click at [407, 76] on icon "picture" at bounding box center [407, 78] width 6 height 5
click at [401, 73] on input "segmented control" at bounding box center [401, 73] width 0 height 0
click at [407, 79] on icon "picture" at bounding box center [407, 78] width 6 height 6
click at [401, 73] on input "segmented control" at bounding box center [401, 73] width 0 height 0
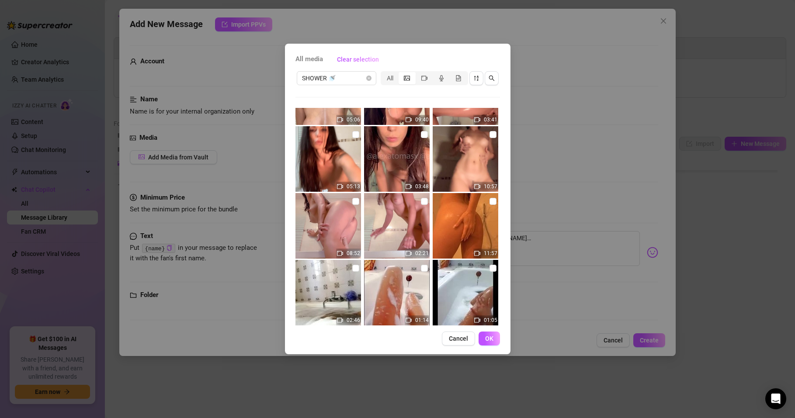
scroll to position [196, 0]
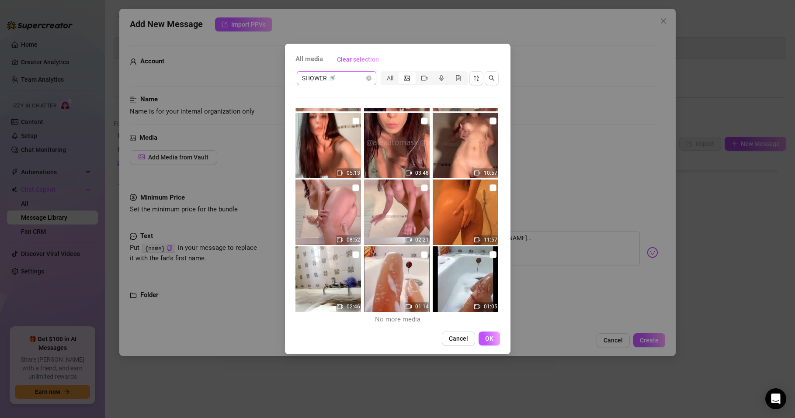
click at [355, 79] on span "SHOWER 🚿" at bounding box center [336, 78] width 69 height 13
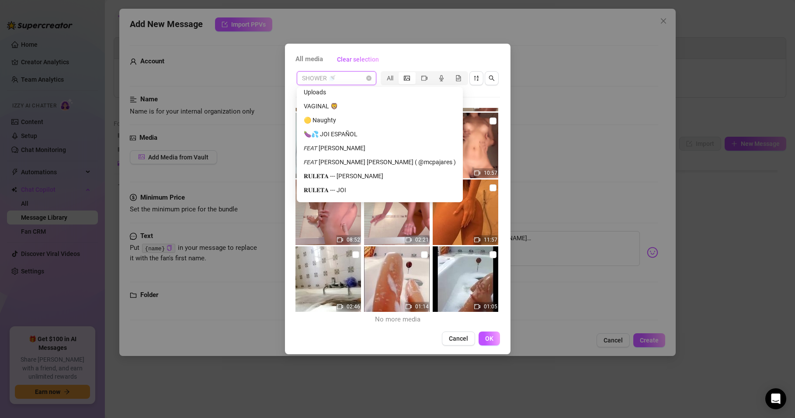
scroll to position [1140, 0]
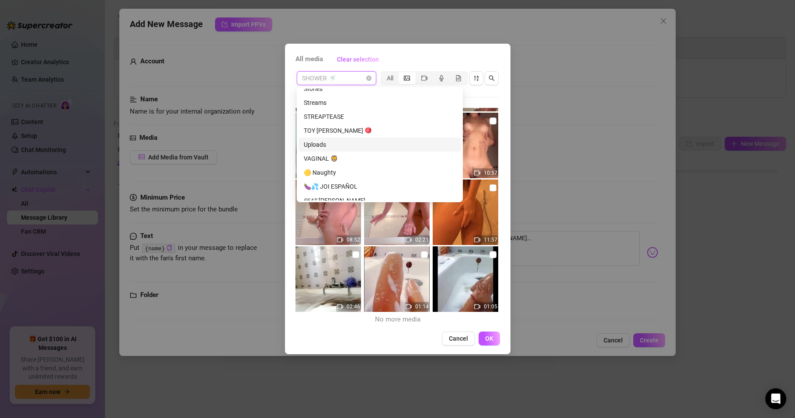
click at [319, 146] on div "Uploads" at bounding box center [380, 145] width 152 height 10
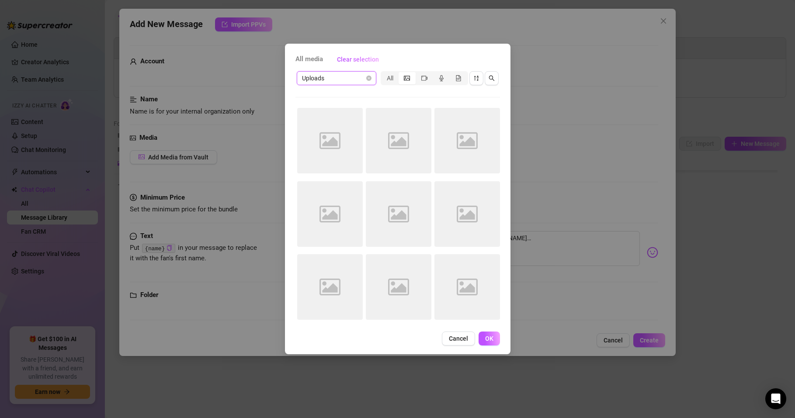
scroll to position [0, 0]
click at [407, 79] on icon "picture" at bounding box center [407, 78] width 6 height 5
click at [401, 73] on input "segmented control" at bounding box center [401, 73] width 0 height 0
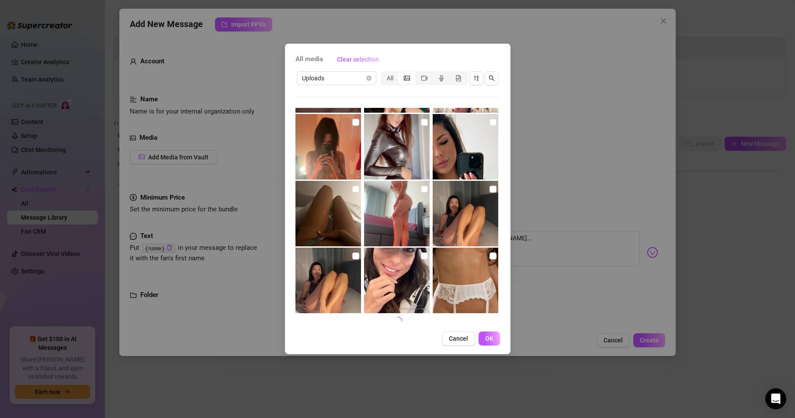
scroll to position [330, 0]
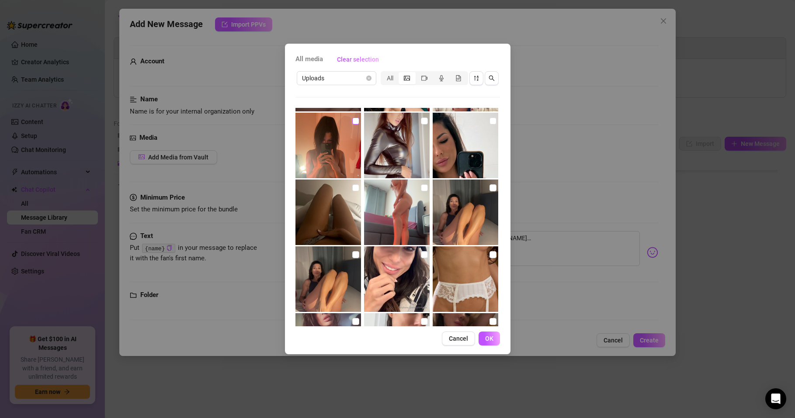
click at [355, 122] on input "checkbox" at bounding box center [355, 121] width 7 height 7
click at [490, 337] on span "OK" at bounding box center [489, 338] width 8 height 7
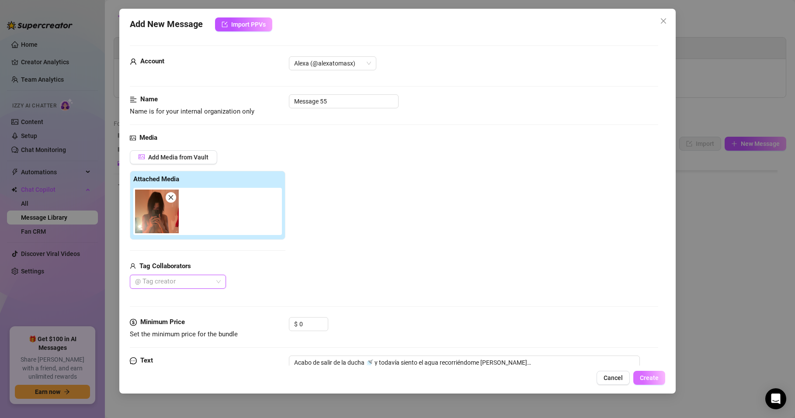
click at [653, 378] on span "Create" at bounding box center [649, 378] width 19 height 7
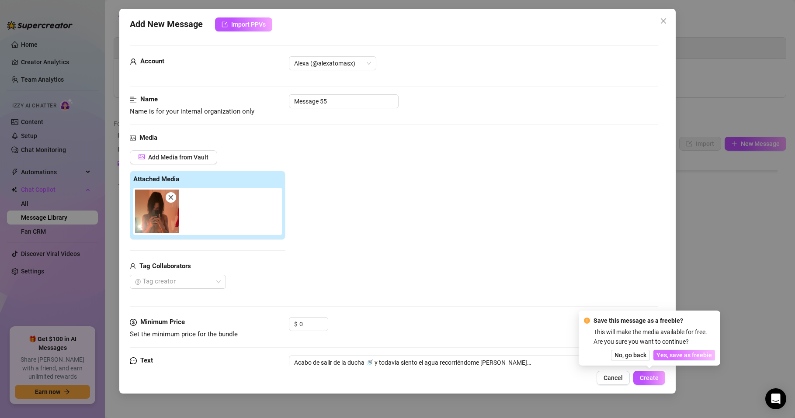
click at [690, 353] on span "Yes, save as freebie" at bounding box center [685, 355] width 56 height 7
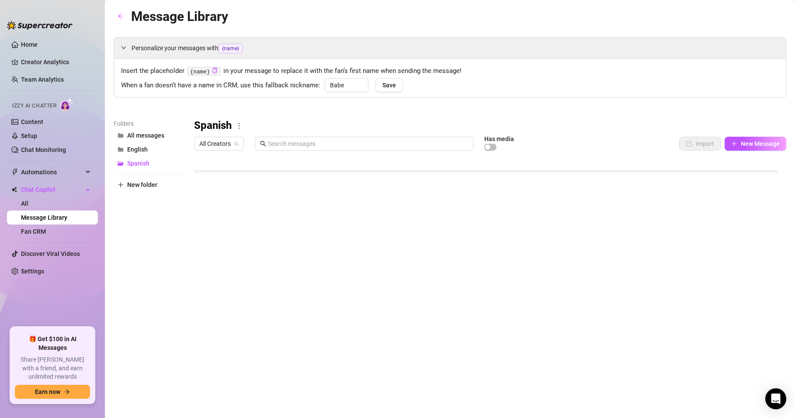
click at [270, 335] on body "Home Creator Analytics Team Analytics Izzy AI Chatter Content Setup Chat Monito…" at bounding box center [397, 209] width 795 height 418
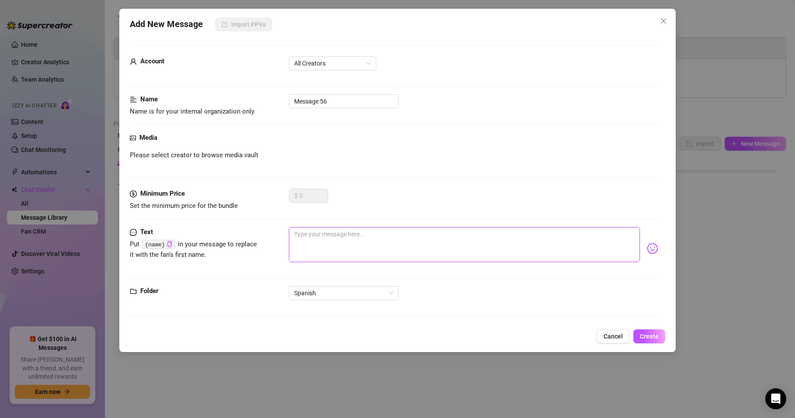
click at [320, 238] on textarea at bounding box center [464, 244] width 351 height 35
paste textarea "Me estoy mordiendo el labio mientras pienso en lo que podría hacer contigo 😈"
click at [638, 335] on button "Create" at bounding box center [650, 337] width 32 height 14
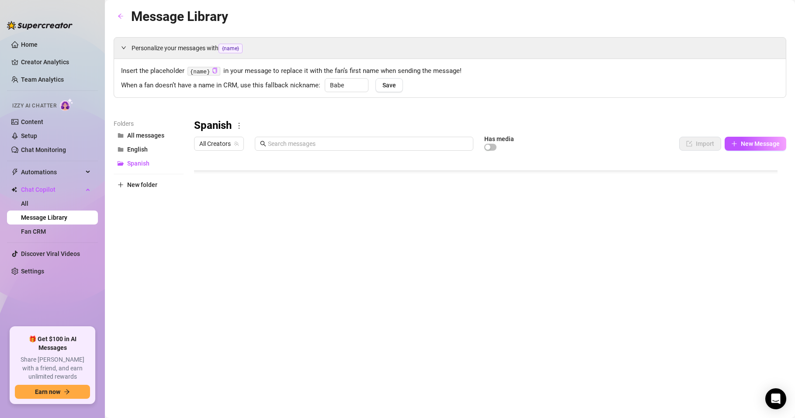
click at [268, 334] on body "Home Creator Analytics Team Analytics Izzy AI Chatter Content Setup Chat Monito…" at bounding box center [397, 209] width 795 height 418
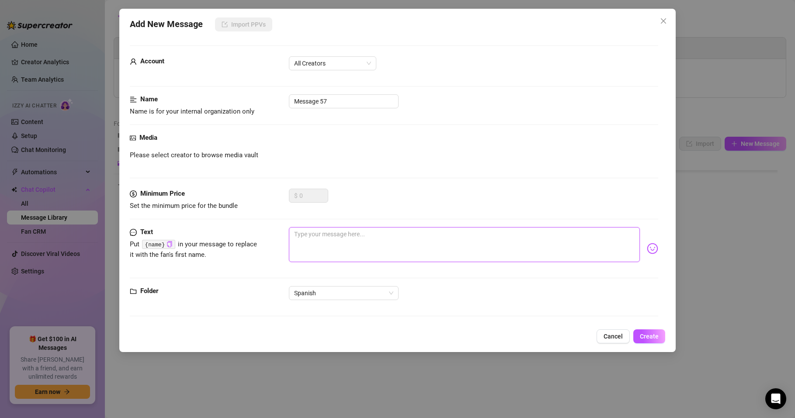
click at [307, 238] on textarea at bounding box center [464, 244] width 351 height 35
paste textarea "He estado jugueteando conmigo misma y me quedé con ganas de más 💦"
click at [348, 63] on span "All Creators" at bounding box center [332, 63] width 77 height 13
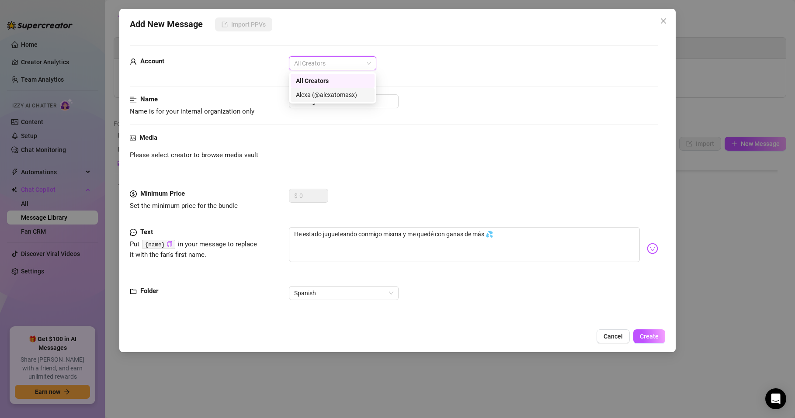
click at [345, 94] on div "Alexa (@alexatomasx)" at bounding box center [332, 95] width 73 height 10
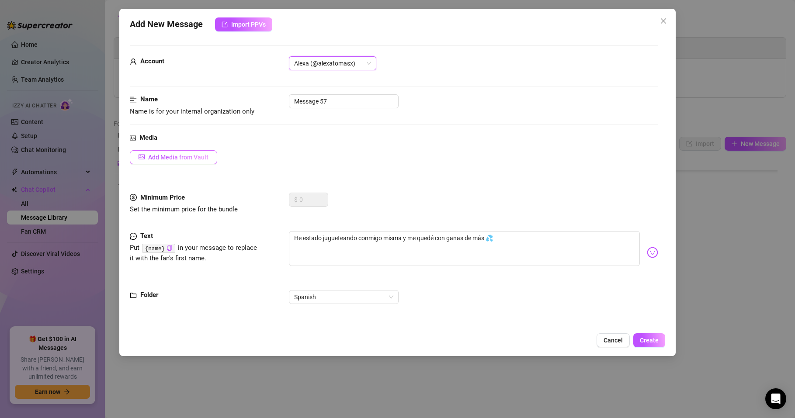
click at [168, 160] on span "Add Media from Vault" at bounding box center [178, 157] width 60 height 7
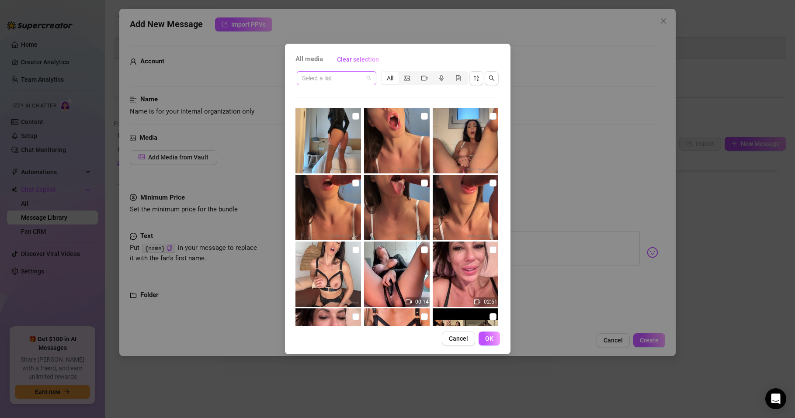
click at [365, 76] on span at bounding box center [336, 78] width 69 height 13
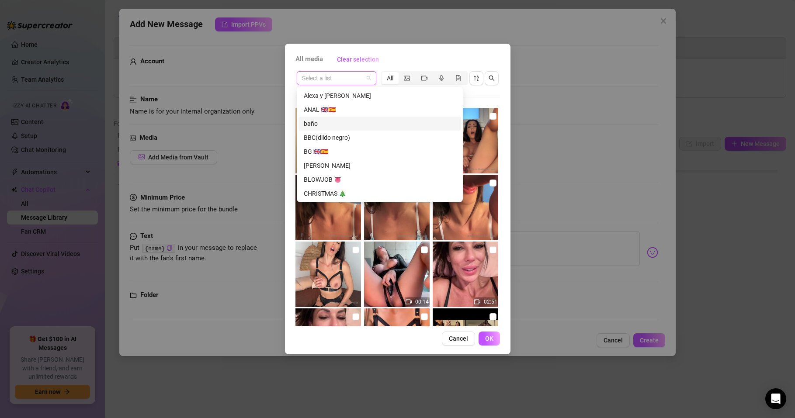
click at [311, 127] on div "baño" at bounding box center [380, 124] width 152 height 10
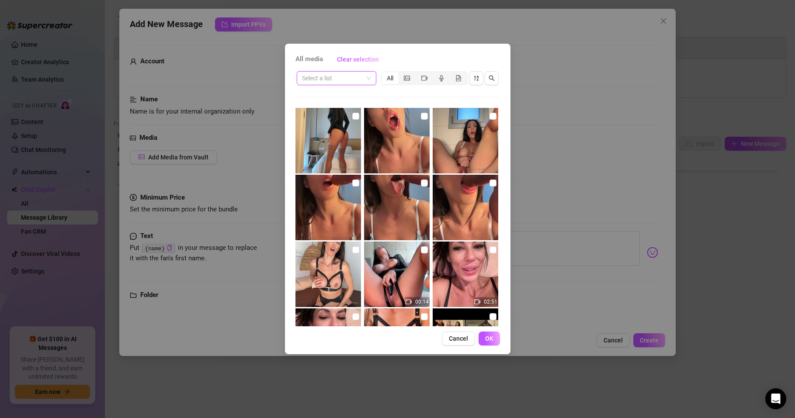
click at [355, 77] on input "search" at bounding box center [332, 78] width 61 height 13
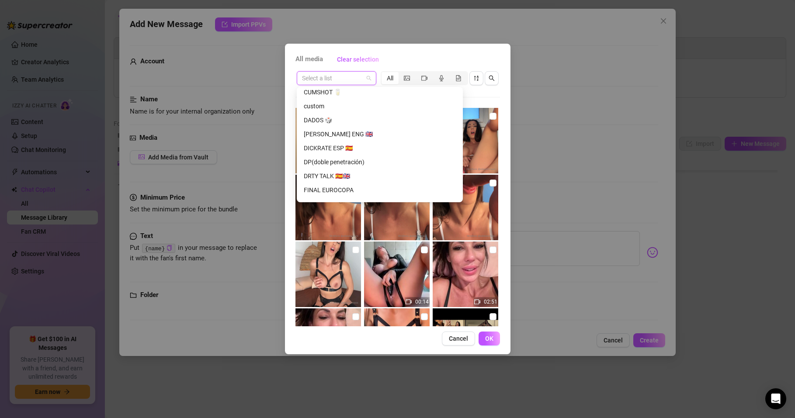
scroll to position [52, 0]
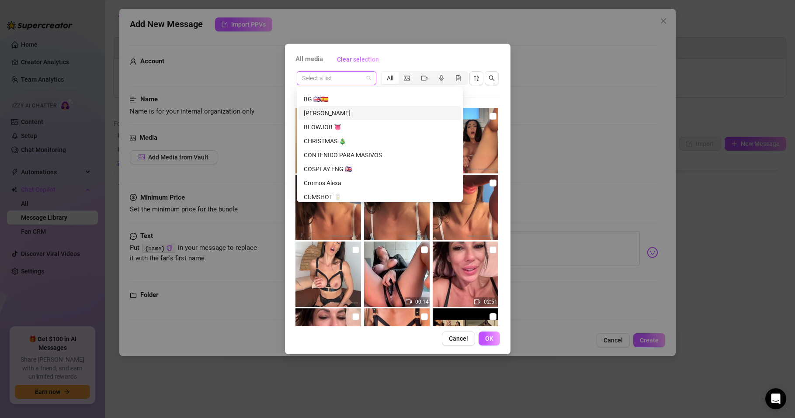
click at [327, 115] on div "BIENVENIDA" at bounding box center [380, 113] width 152 height 10
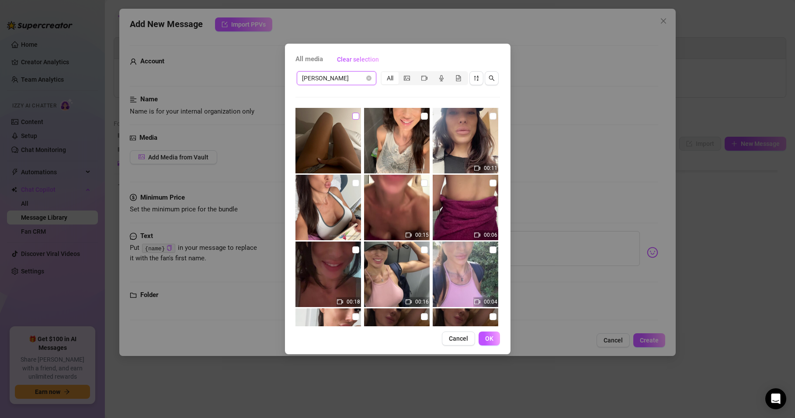
click at [353, 117] on input "checkbox" at bounding box center [355, 116] width 7 height 7
click at [484, 337] on button "OK" at bounding box center [489, 339] width 21 height 14
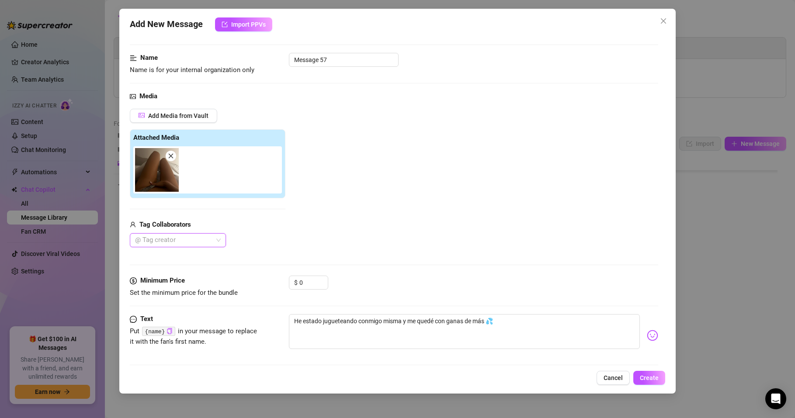
scroll to position [87, 0]
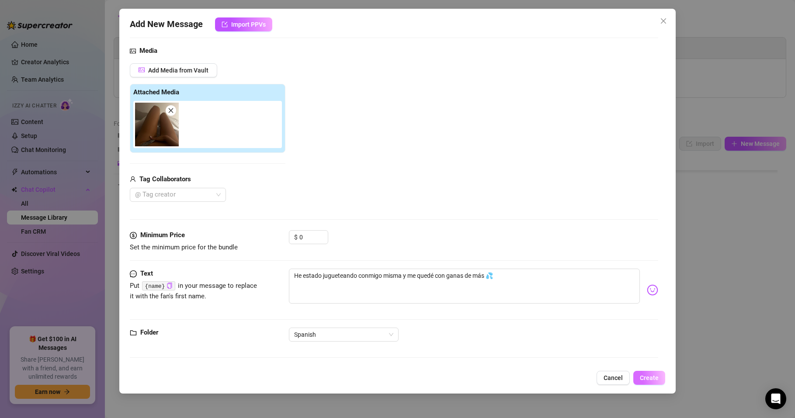
click at [646, 378] on span "Create" at bounding box center [649, 378] width 19 height 7
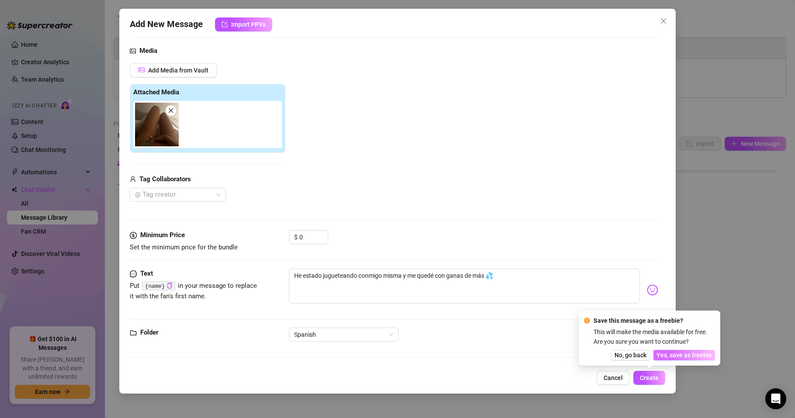
click at [681, 356] on span "Yes, save as freebie" at bounding box center [685, 355] width 56 height 7
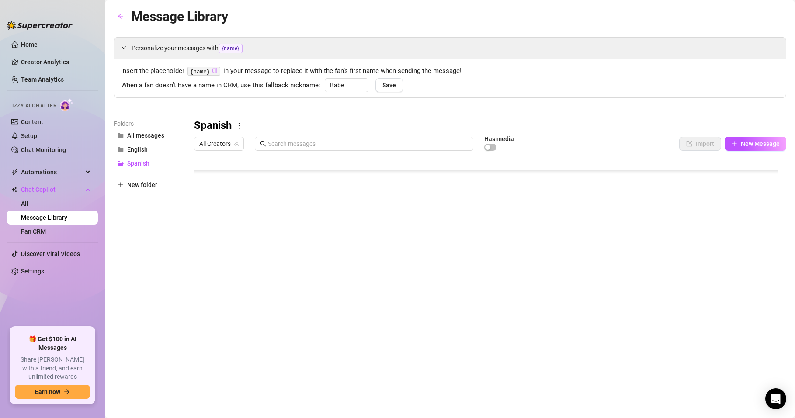
click at [265, 331] on body "Home Creator Analytics Team Analytics Izzy AI Chatter Content Setup Chat Monito…" at bounding box center [397, 209] width 795 height 418
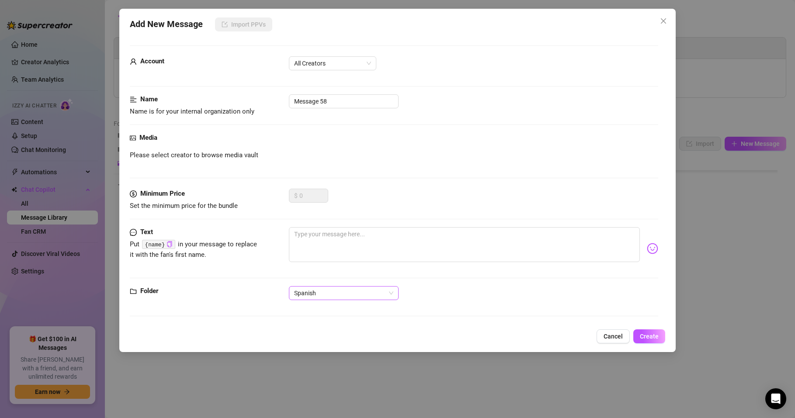
click at [319, 296] on span "Spanish" at bounding box center [343, 293] width 99 height 13
click at [310, 325] on div "English" at bounding box center [344, 325] width 96 height 10
click at [319, 233] on textarea at bounding box center [464, 244] width 351 height 35
paste textarea "I was playing with myself earlier… and it only left me craving more 💦"
click at [335, 62] on span "All Creators" at bounding box center [332, 63] width 77 height 13
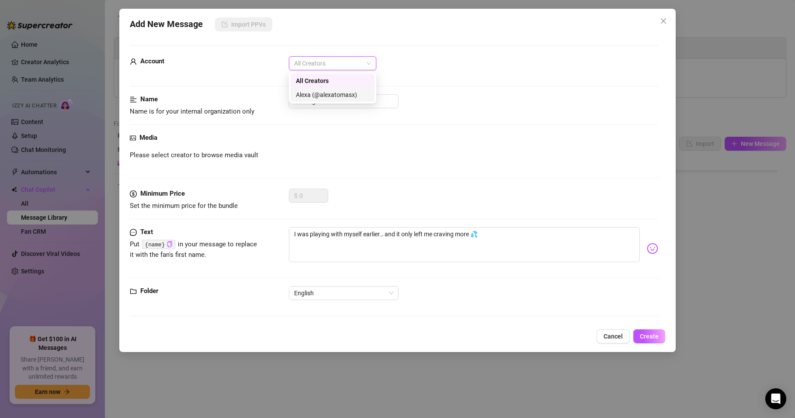
click at [329, 91] on div "Alexa (@alexatomasx)" at bounding box center [332, 95] width 73 height 10
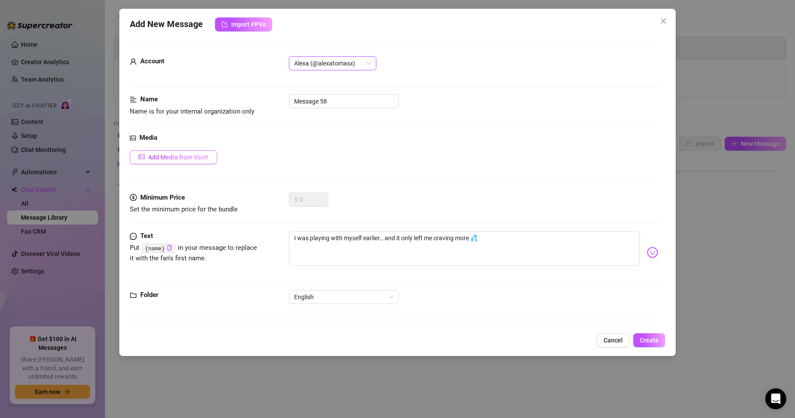
click at [176, 158] on span "Add Media from Vault" at bounding box center [178, 157] width 60 height 7
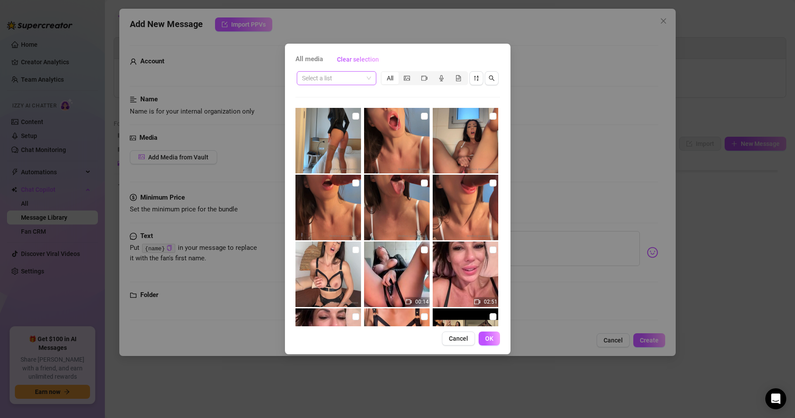
click at [353, 78] on input "search" at bounding box center [332, 78] width 61 height 13
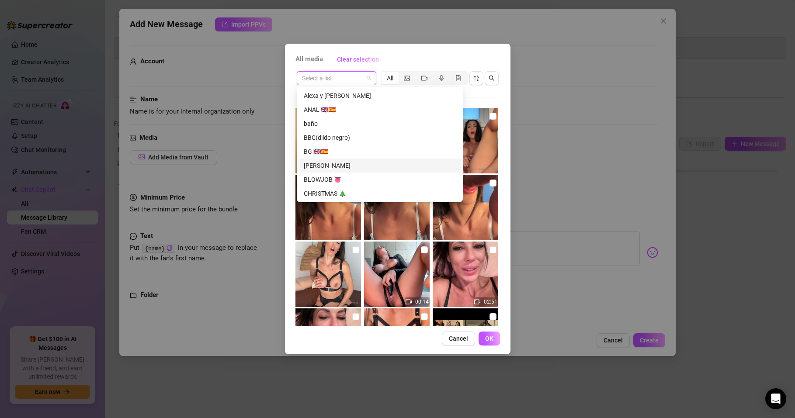
click at [328, 165] on div "BIENVENIDA" at bounding box center [380, 166] width 152 height 10
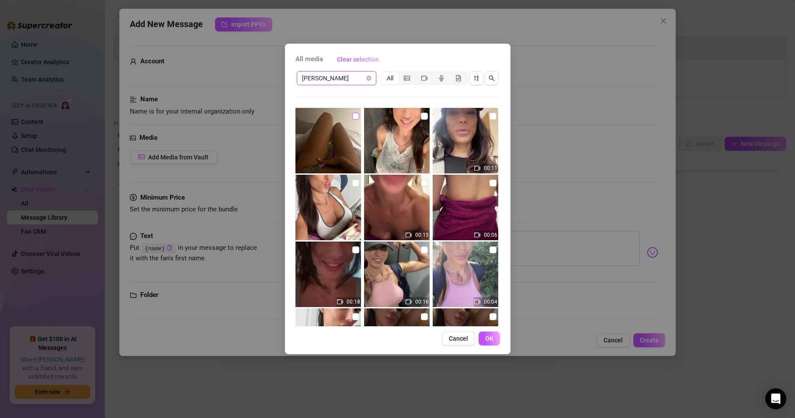
click at [352, 116] on input "checkbox" at bounding box center [355, 116] width 7 height 7
click at [490, 337] on span "OK" at bounding box center [489, 338] width 8 height 7
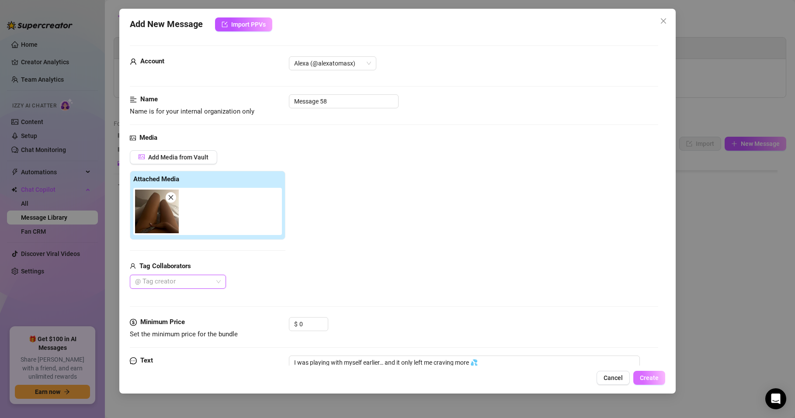
click at [652, 381] on span "Create" at bounding box center [649, 378] width 19 height 7
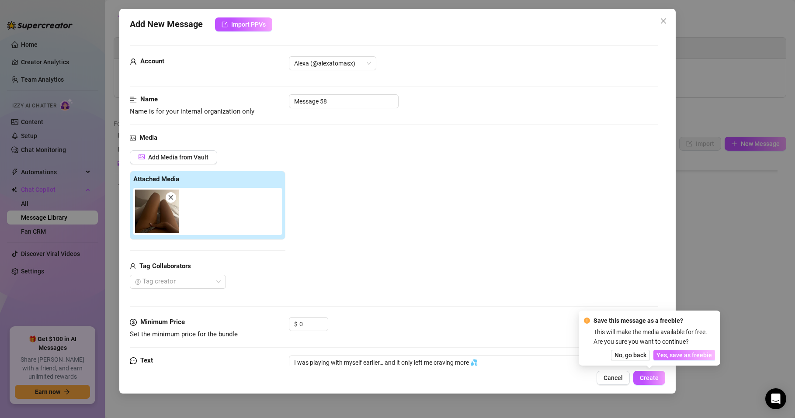
click at [685, 359] on button "Yes, save as freebie" at bounding box center [685, 355] width 62 height 10
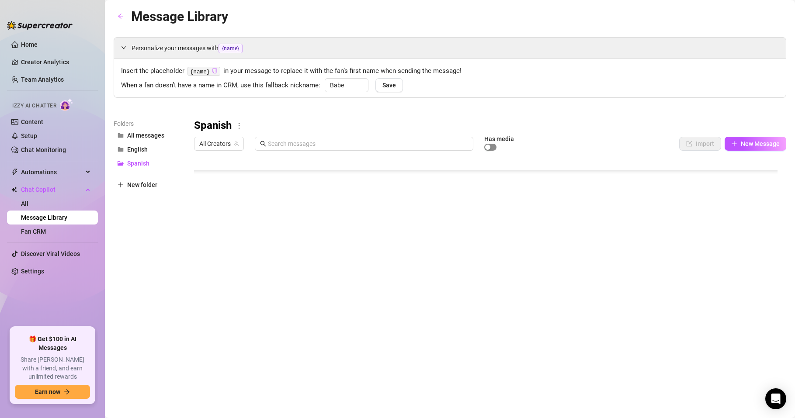
click at [488, 148] on div "button" at bounding box center [487, 147] width 5 height 5
click at [488, 147] on span "button" at bounding box center [490, 147] width 12 height 7
click at [131, 148] on span "English" at bounding box center [137, 149] width 21 height 7
click at [493, 146] on span "button" at bounding box center [490, 147] width 12 height 7
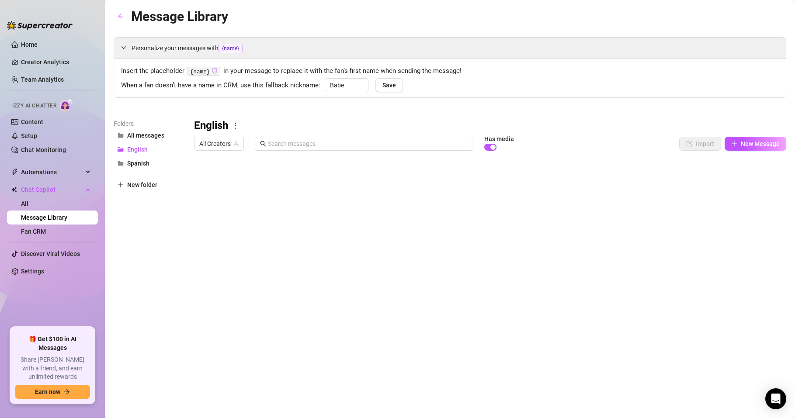
drag, startPoint x: 465, startPoint y: 180, endPoint x: 388, endPoint y: 182, distance: 76.6
click at [388, 182] on div at bounding box center [490, 252] width 592 height 195
click at [386, 181] on div at bounding box center [490, 252] width 592 height 195
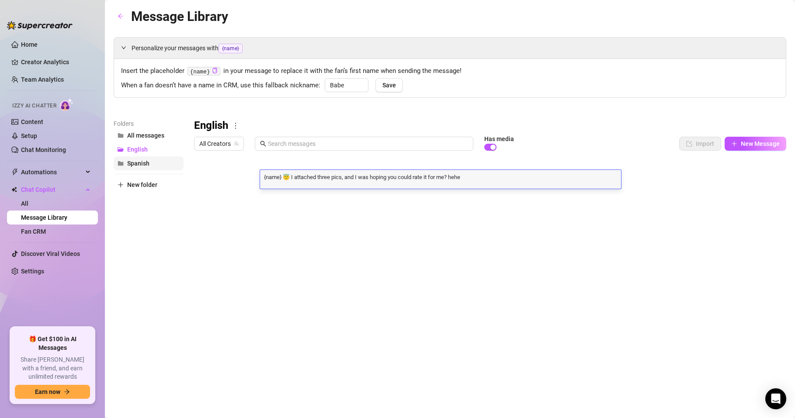
scroll to position [0, 0]
click at [150, 165] on button "Spanish" at bounding box center [149, 164] width 70 height 14
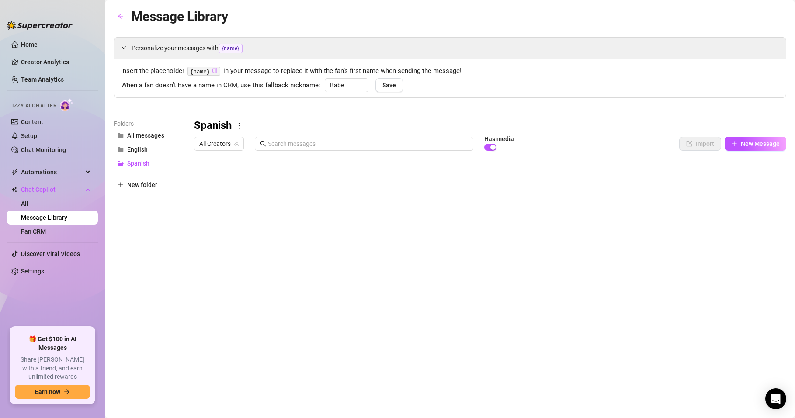
click at [244, 332] on body "Home Creator Analytics Team Analytics Izzy AI Chatter Content Setup Chat Monito…" at bounding box center [397, 209] width 795 height 418
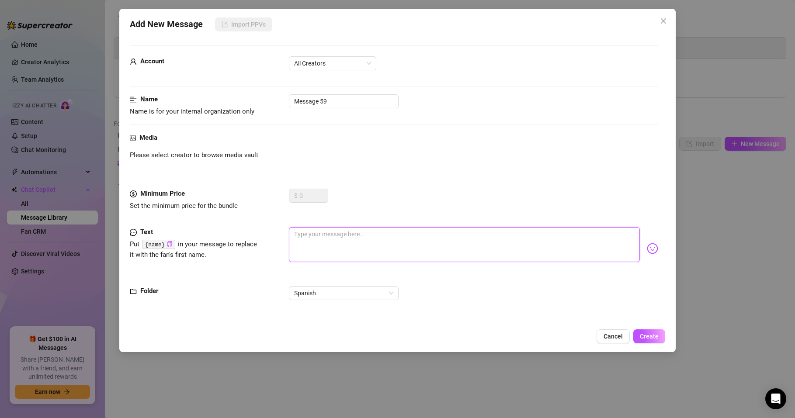
click at [321, 240] on textarea at bounding box center [464, 244] width 351 height 35
paste textarea "{name} 😇 I attached three pics, and I was hoping you could rate it for me? hehe"
drag, startPoint x: 414, startPoint y: 223, endPoint x: 233, endPoint y: 232, distance: 181.3
click at [233, 232] on div "Text Put {name} in your message to replace it with the fan's first name. {name}…" at bounding box center [394, 248] width 529 height 43
click at [336, 250] on textarea at bounding box center [464, 244] width 351 height 35
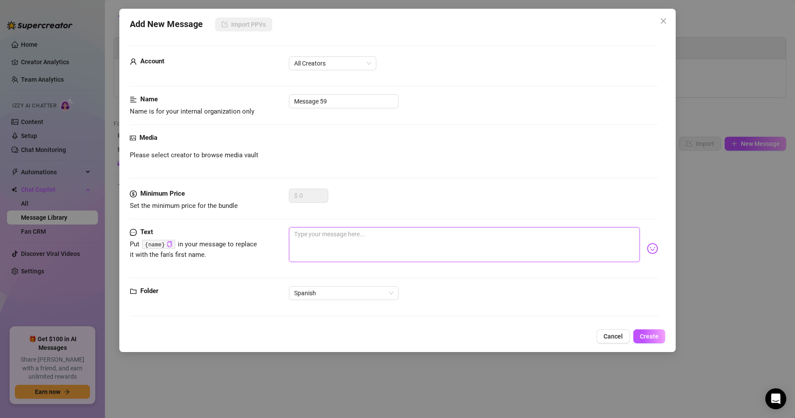
paste textarea "{name} 😇 Adjunté tres fotos y esperaba que pudieras calificarlas por mí, ¿jeje?"
click at [293, 234] on textarea "{name} 😇 Adjunté tres fotos y esperaba que pudieras calificarlas por mí, ¿jeje?" at bounding box center [464, 244] width 351 height 35
drag, startPoint x: 510, startPoint y: 233, endPoint x: 561, endPoint y: 240, distance: 51.7
click at [561, 240] on textarea "Holaaa {name} 😇 Adjunté tres fotos y esperaba que pudieras calificarlas por mí,…" at bounding box center [464, 244] width 351 height 35
click at [335, 66] on span "All Creators" at bounding box center [332, 63] width 77 height 13
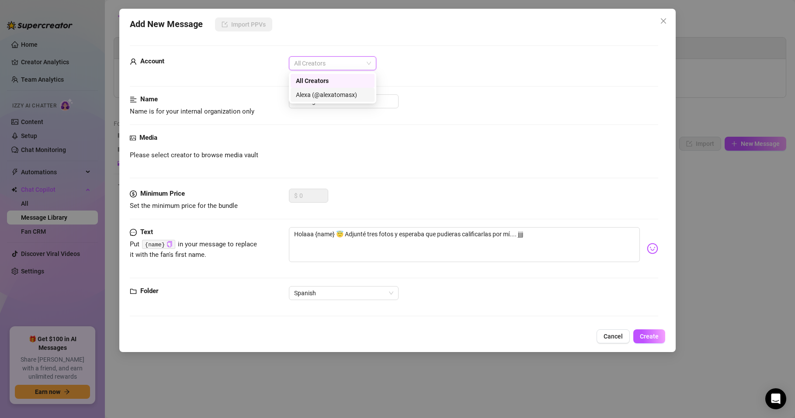
click at [335, 91] on div "Alexa (@alexatomasx)" at bounding box center [332, 95] width 73 height 10
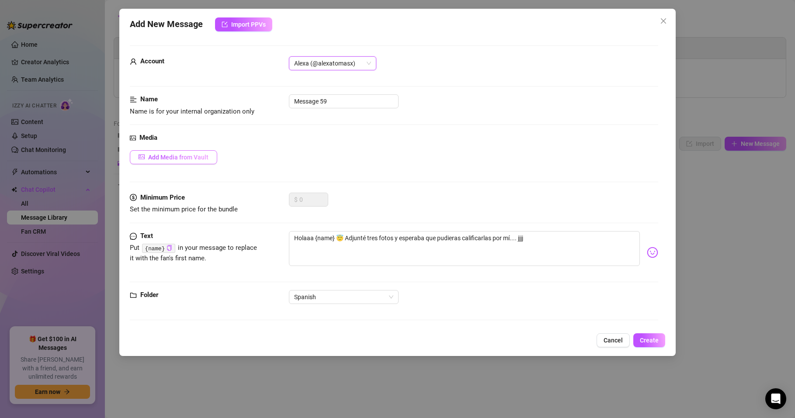
click at [155, 151] on button "Add Media from Vault" at bounding box center [173, 157] width 87 height 14
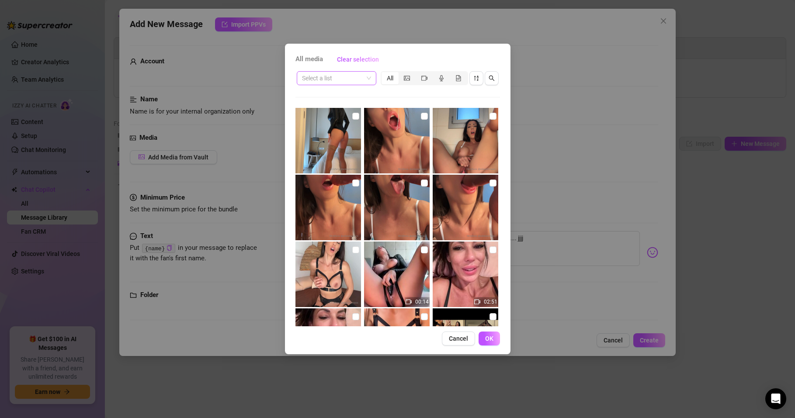
click at [366, 80] on span at bounding box center [336, 78] width 69 height 13
click at [462, 94] on div "Select a list All 00:14 02:51 02:54 10:52 03:37 01:27 00:09 00:21" at bounding box center [398, 198] width 205 height 257
click at [405, 79] on icon "picture" at bounding box center [407, 78] width 6 height 5
click at [401, 73] on input "segmented control" at bounding box center [401, 73] width 0 height 0
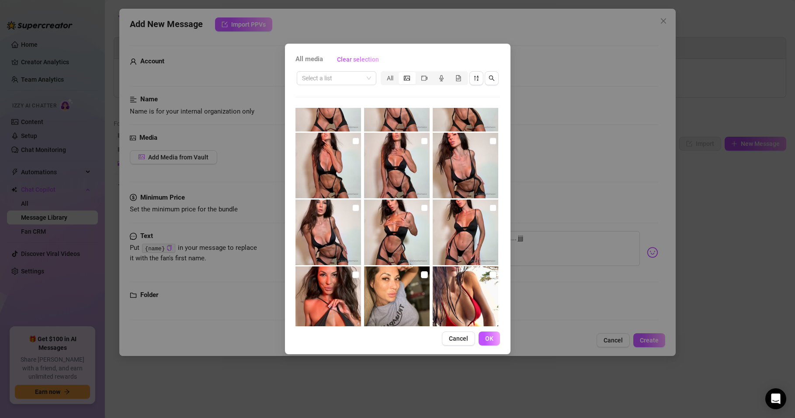
scroll to position [735, 0]
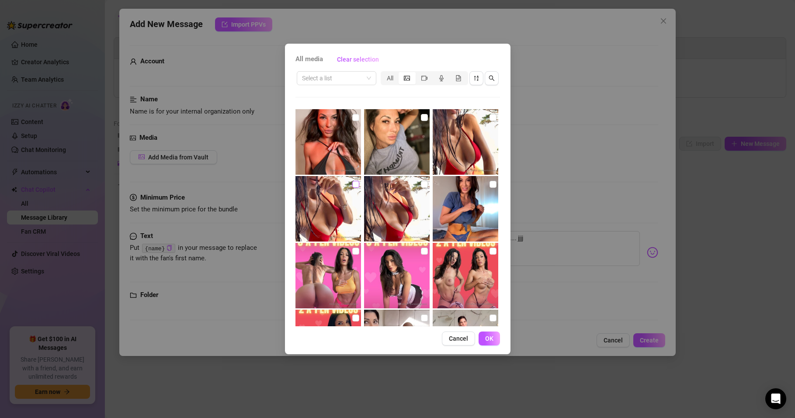
click at [355, 183] on input "checkbox" at bounding box center [355, 184] width 7 height 7
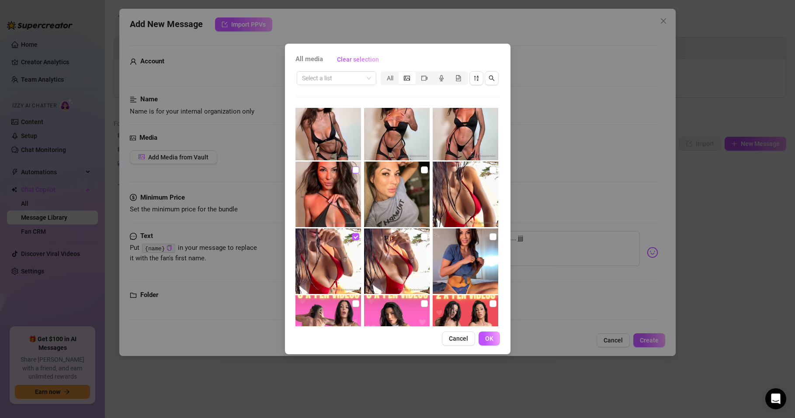
click at [352, 171] on input "checkbox" at bounding box center [355, 170] width 7 height 7
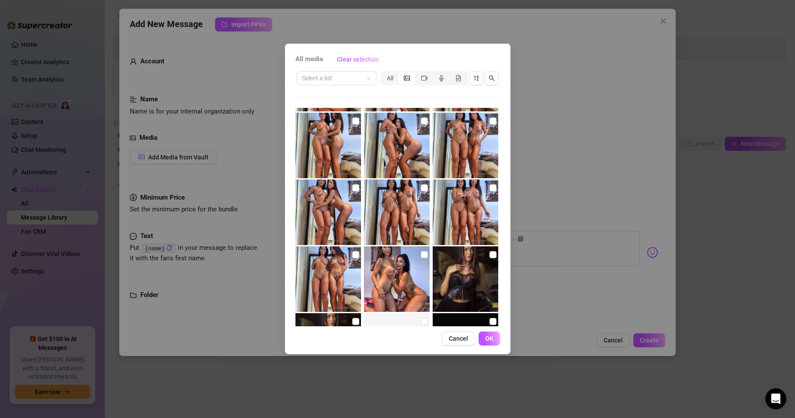
scroll to position [2145, 0]
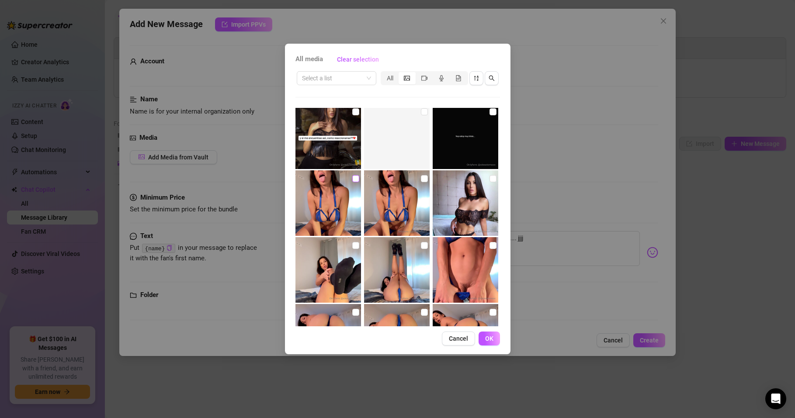
click at [352, 179] on input "checkbox" at bounding box center [355, 178] width 7 height 7
click at [488, 334] on button "OK" at bounding box center [489, 339] width 21 height 14
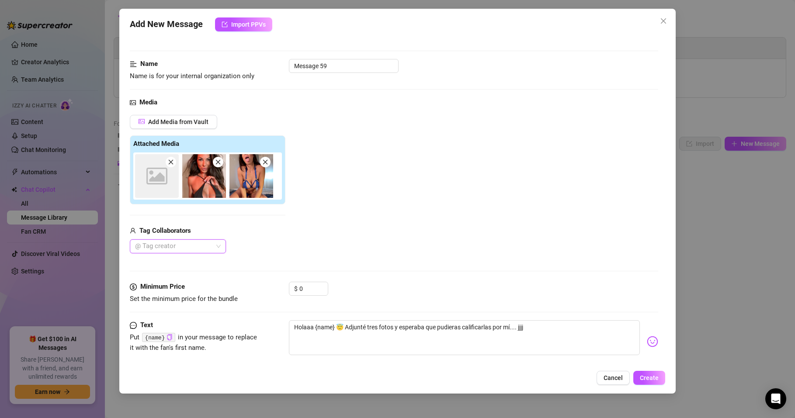
scroll to position [87, 0]
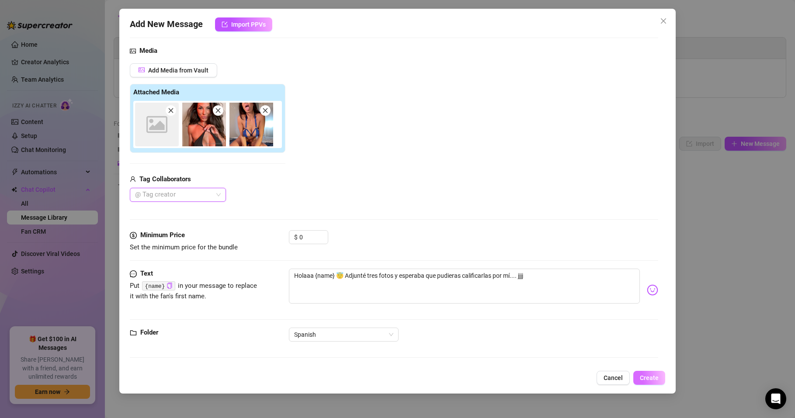
click at [653, 383] on button "Create" at bounding box center [650, 378] width 32 height 14
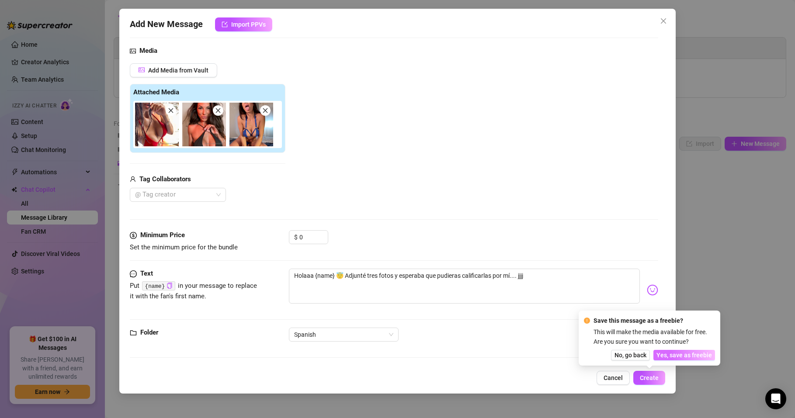
click at [689, 356] on span "Yes, save as freebie" at bounding box center [685, 355] width 56 height 7
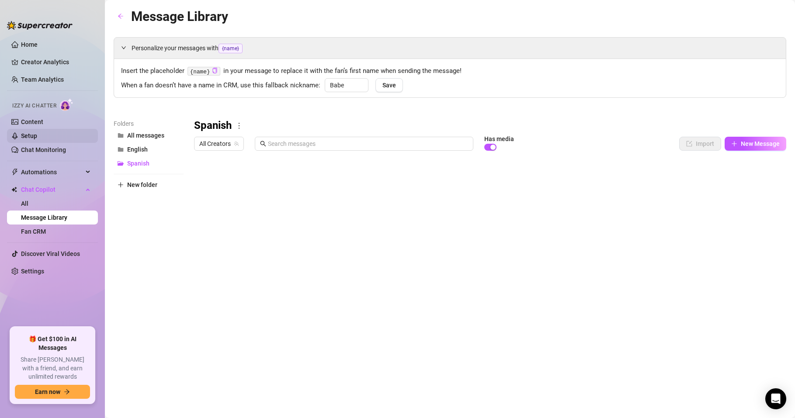
click at [32, 136] on link "Setup" at bounding box center [29, 135] width 16 height 7
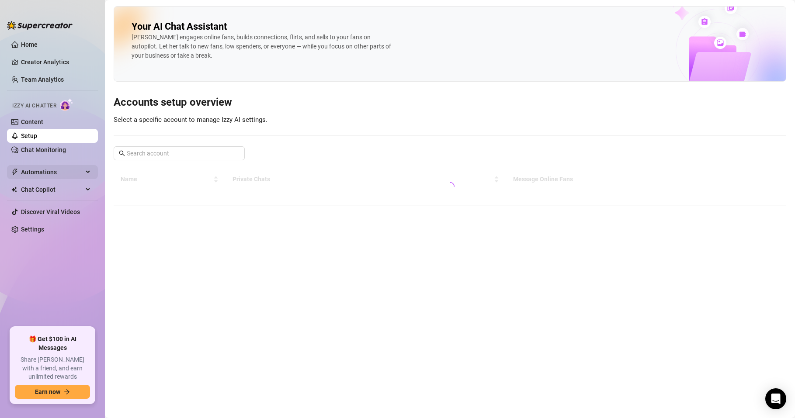
click at [50, 168] on span "Automations" at bounding box center [52, 172] width 62 height 14
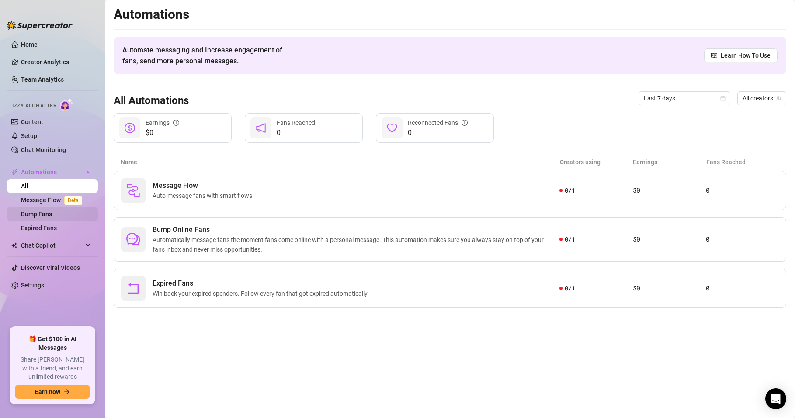
click at [45, 211] on link "Bump Fans" at bounding box center [36, 214] width 31 height 7
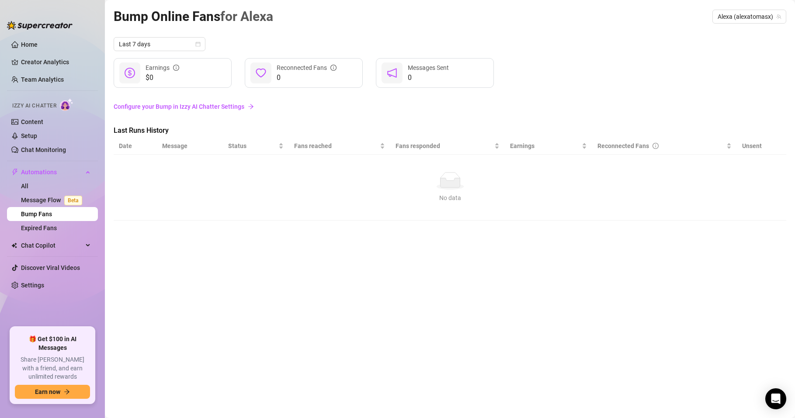
click at [452, 189] on ellipse at bounding box center [449, 187] width 27 height 6
click at [413, 142] on span "Fans responded" at bounding box center [444, 146] width 97 height 10
click at [321, 143] on span "Fans reached" at bounding box center [336, 146] width 84 height 10
click at [215, 144] on th "Message" at bounding box center [190, 146] width 66 height 17
drag, startPoint x: 140, startPoint y: 150, endPoint x: 161, endPoint y: 136, distance: 24.6
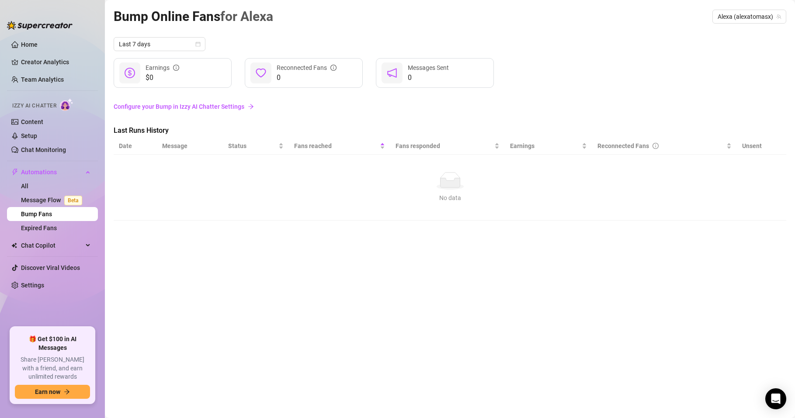
click at [139, 150] on th "Date" at bounding box center [135, 146] width 43 height 17
click at [202, 109] on link "Configure your Bump in Izzy AI Chatter Settings" at bounding box center [450, 107] width 673 height 10
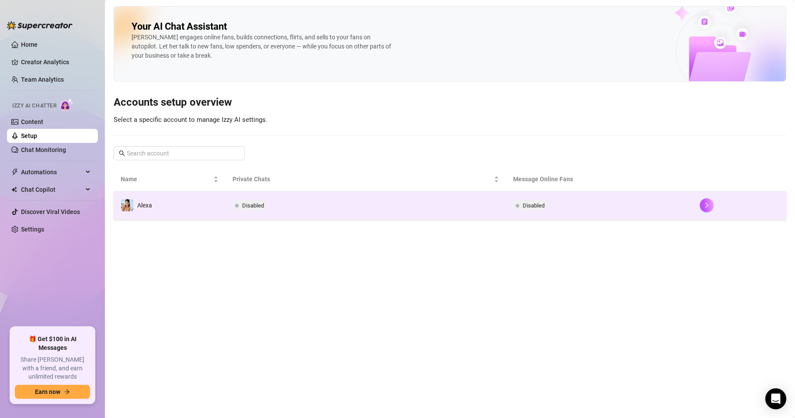
click at [251, 209] on span "Disabled" at bounding box center [250, 205] width 34 height 10
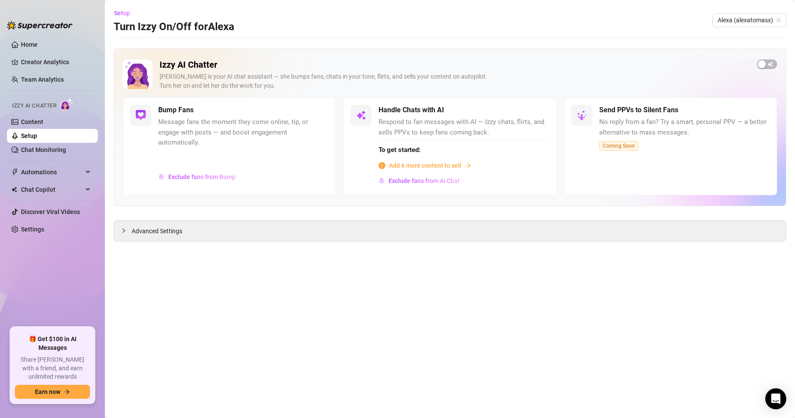
click at [222, 125] on span "Message fans the moment they come online, tip, or engage with posts — and boost…" at bounding box center [243, 132] width 171 height 31
click at [192, 111] on h5 "Bump Fans" at bounding box center [175, 110] width 35 height 10
click at [182, 179] on span "Exclude fans from Bump" at bounding box center [201, 177] width 67 height 7
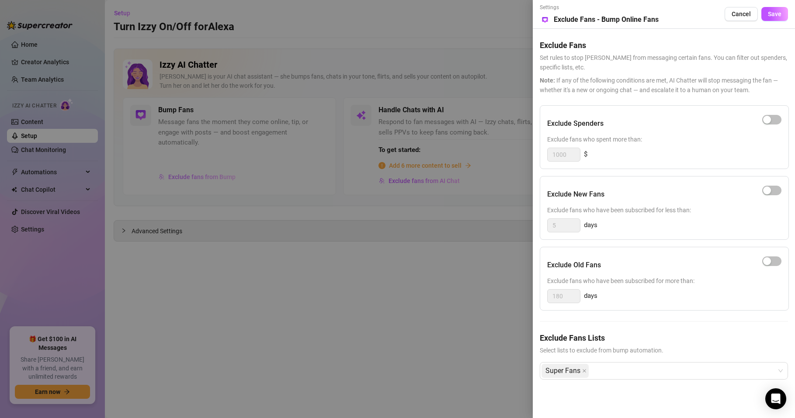
click at [182, 179] on div at bounding box center [397, 209] width 795 height 418
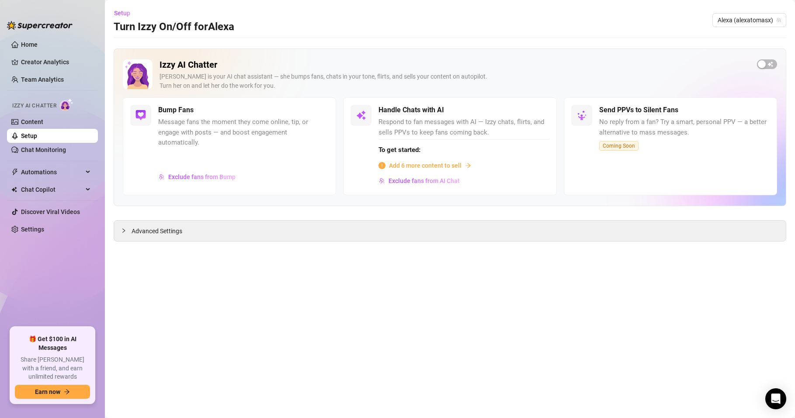
click at [188, 127] on span "Message fans the moment they come online, tip, or engage with posts — and boost…" at bounding box center [243, 132] width 171 height 31
click at [43, 118] on link "Content" at bounding box center [32, 121] width 22 height 7
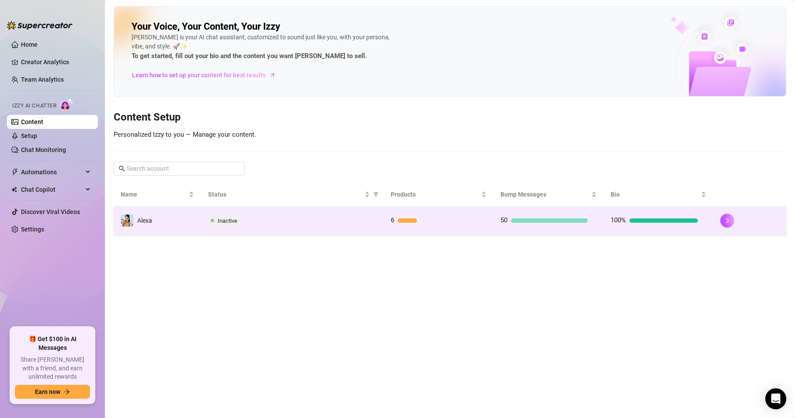
click at [559, 221] on div at bounding box center [549, 221] width 77 height 4
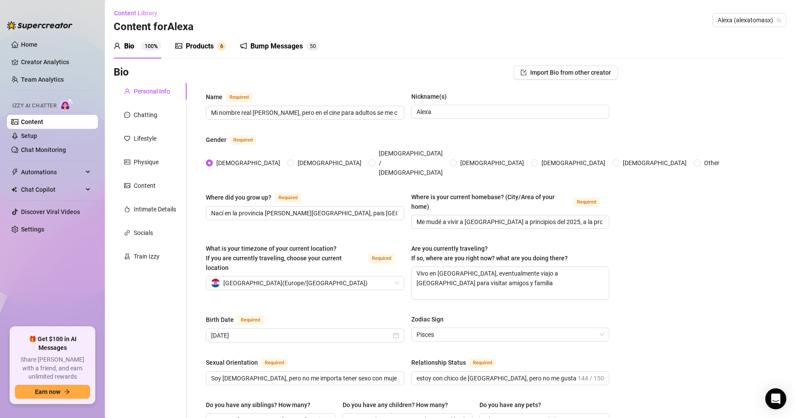
click at [202, 45] on div "Products" at bounding box center [200, 46] width 28 height 10
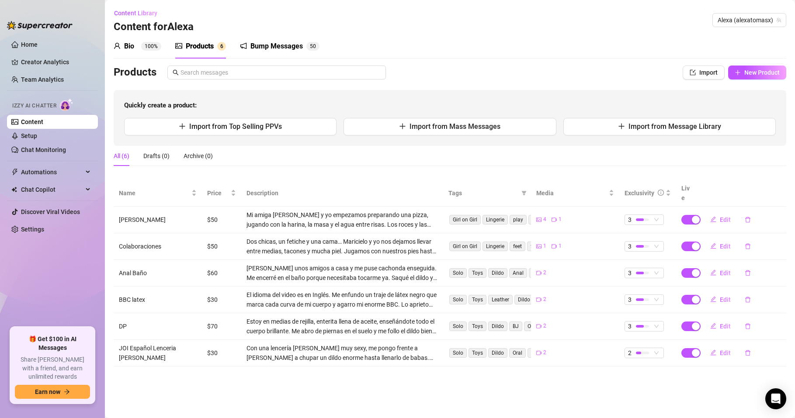
click at [263, 48] on div "Bump Messages" at bounding box center [277, 46] width 52 height 10
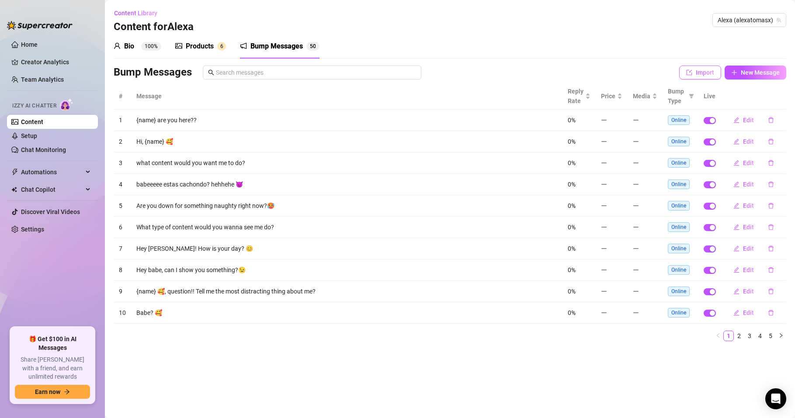
click at [702, 71] on span "Import" at bounding box center [705, 72] width 18 height 7
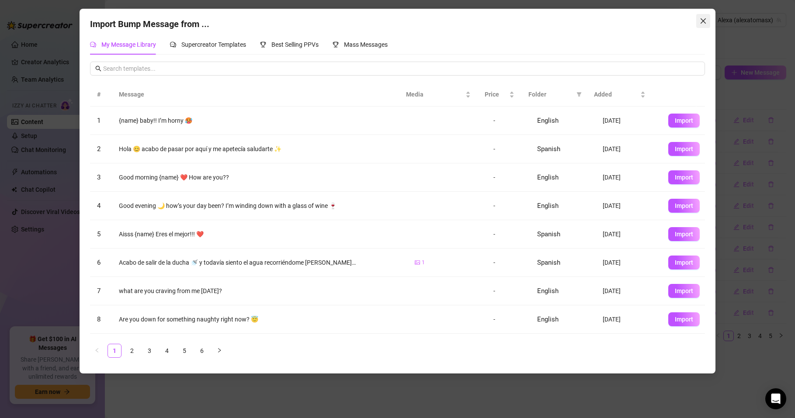
click at [705, 21] on icon "close" at bounding box center [703, 20] width 7 height 7
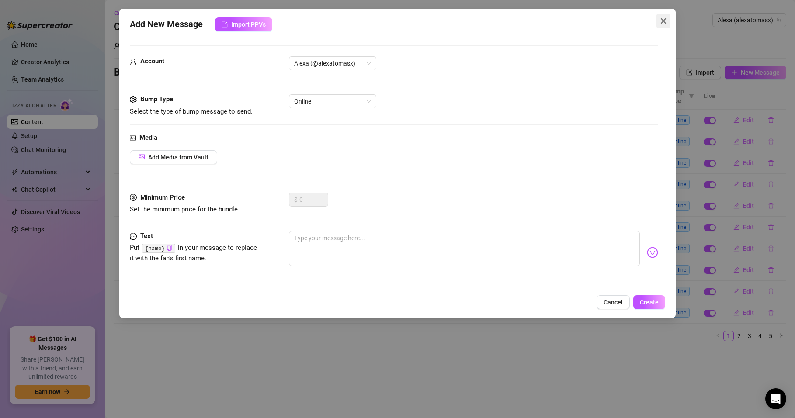
click at [659, 19] on span "Close" at bounding box center [664, 20] width 14 height 7
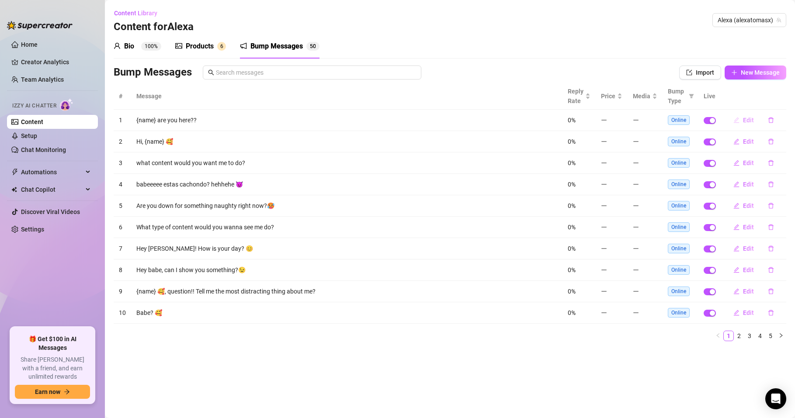
click at [743, 122] on span "Edit" at bounding box center [748, 120] width 11 height 7
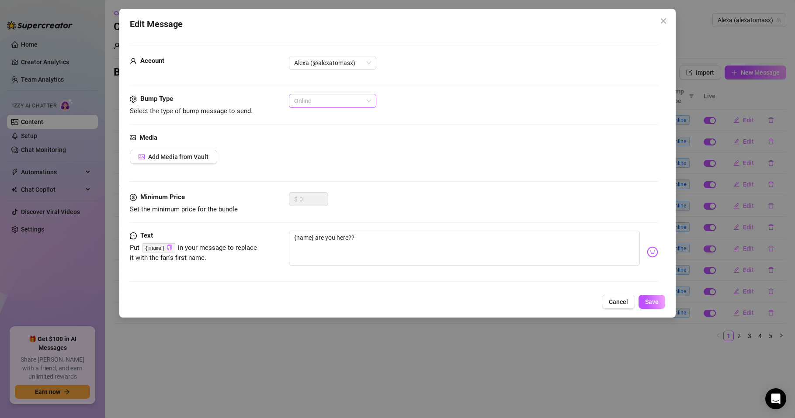
click at [351, 98] on span "Online" at bounding box center [332, 100] width 77 height 13
click at [357, 98] on span "Online" at bounding box center [332, 100] width 77 height 13
click at [663, 20] on icon "close" at bounding box center [663, 20] width 5 height 5
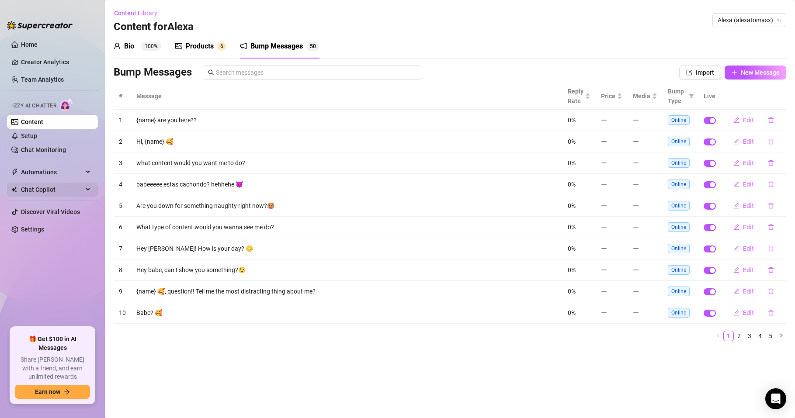
click at [49, 186] on span "Chat Copilot" at bounding box center [52, 190] width 62 height 14
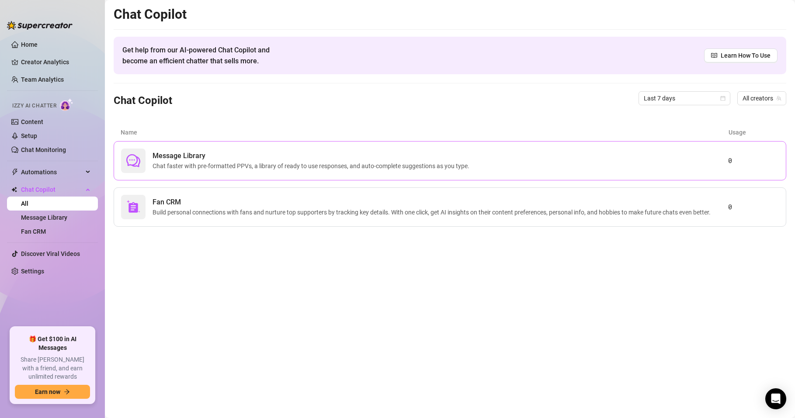
click at [260, 165] on span "Chat faster with pre-formatted PPVs, a library of ready to use responses, and a…" at bounding box center [313, 166] width 321 height 10
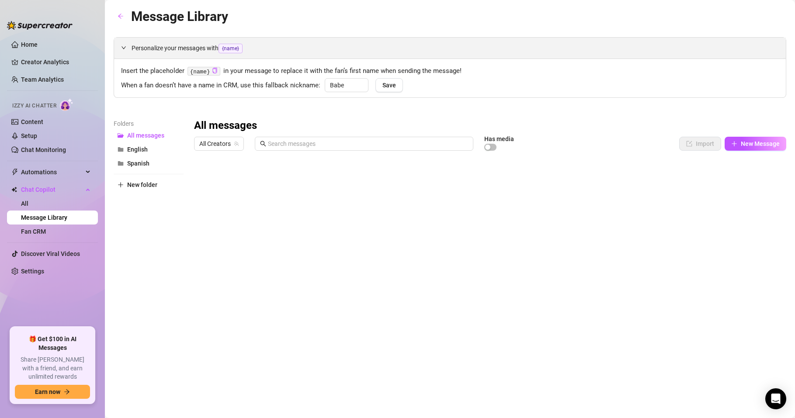
click at [124, 49] on icon "expanded" at bounding box center [123, 47] width 5 height 5
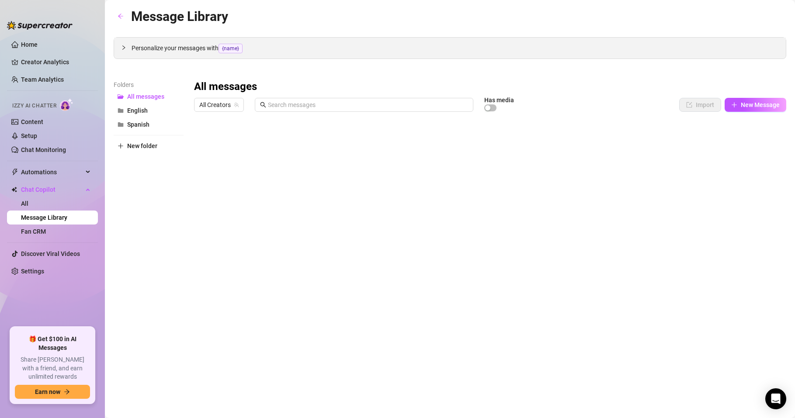
click at [124, 49] on icon "collapsed" at bounding box center [123, 47] width 5 height 5
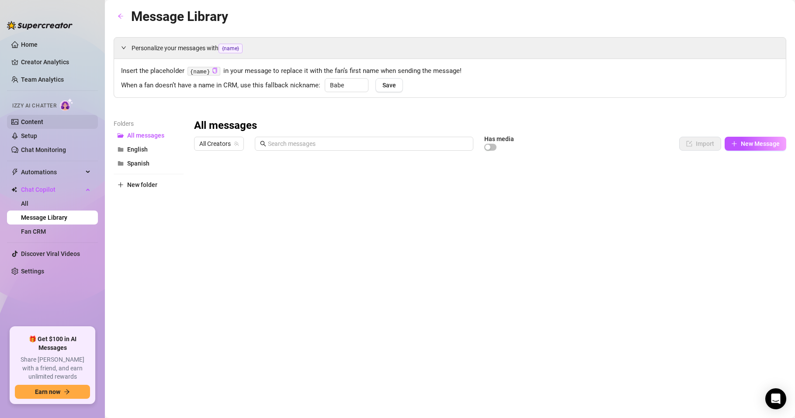
click at [43, 118] on link "Content" at bounding box center [32, 121] width 22 height 7
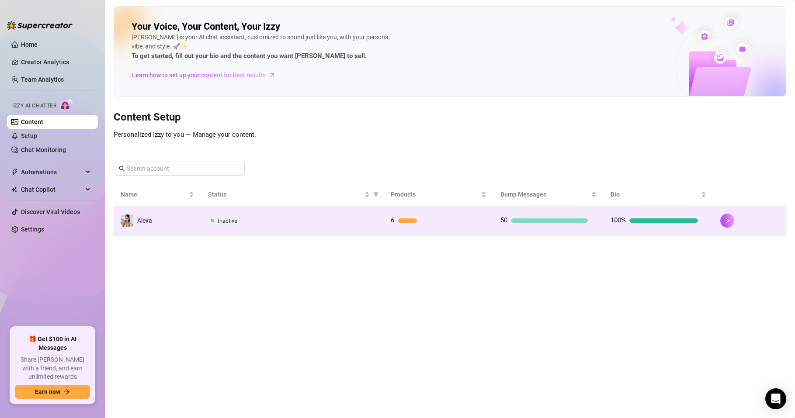
click at [507, 220] on span "50" at bounding box center [504, 220] width 7 height 8
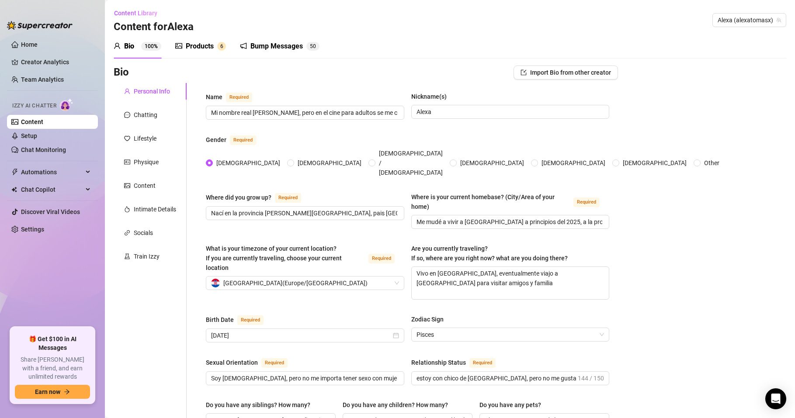
click at [207, 42] on div "Products" at bounding box center [200, 46] width 28 height 10
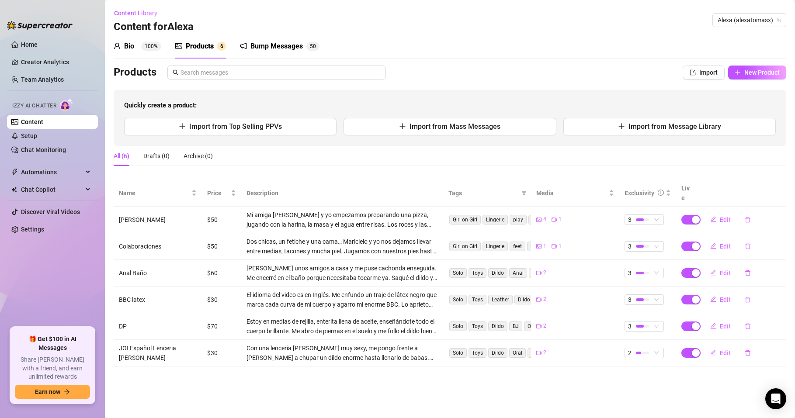
click at [252, 50] on div "Bump Messages" at bounding box center [277, 46] width 52 height 10
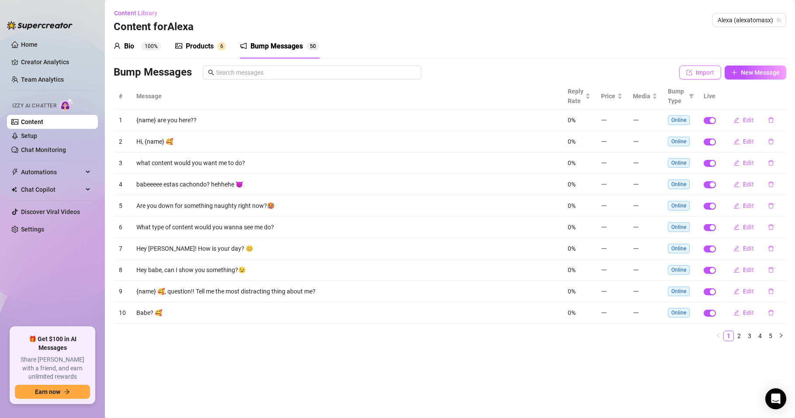
click at [710, 68] on button "Import" at bounding box center [701, 73] width 42 height 14
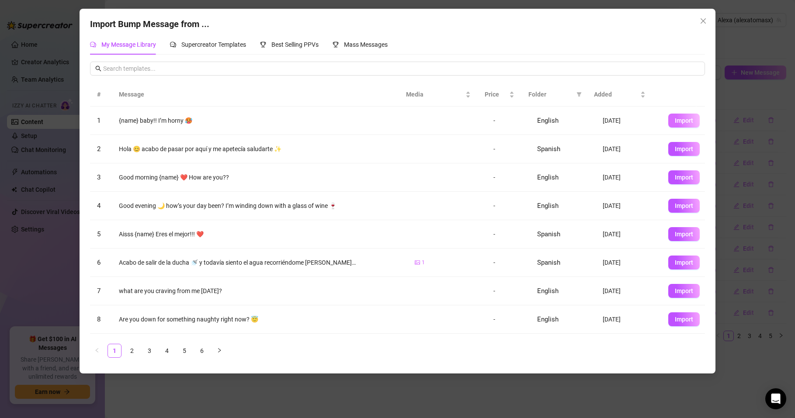
click at [675, 120] on span "Import" at bounding box center [684, 120] width 18 height 7
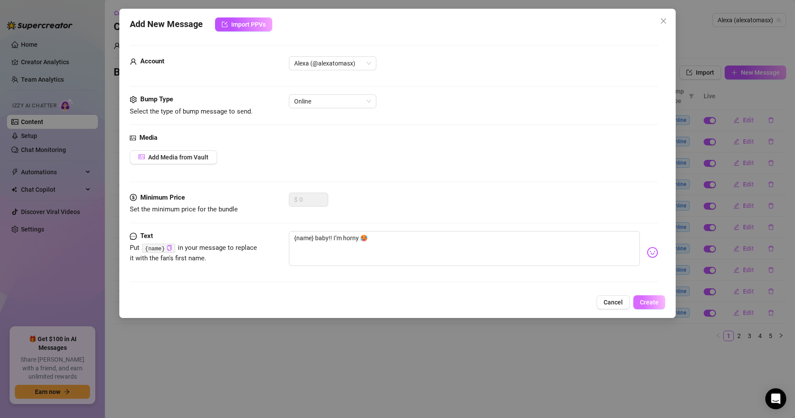
click at [641, 300] on span "Create" at bounding box center [649, 302] width 19 height 7
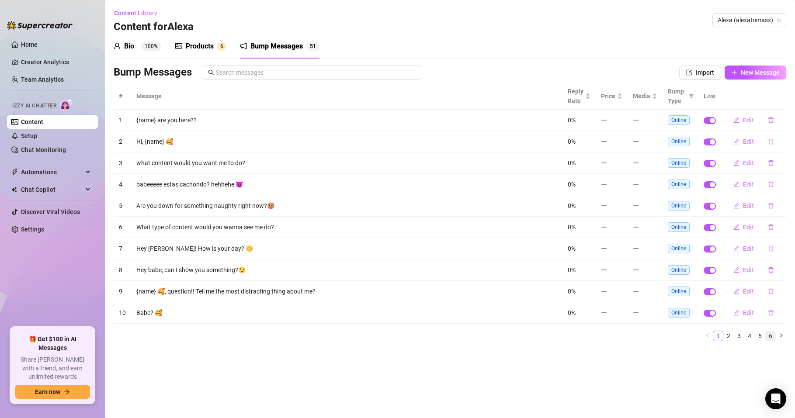
click at [771, 334] on link "6" at bounding box center [771, 336] width 10 height 10
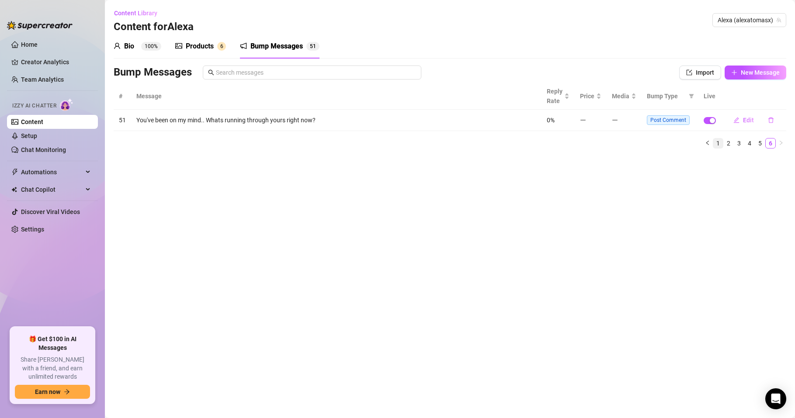
click at [718, 141] on link "1" at bounding box center [719, 144] width 10 height 10
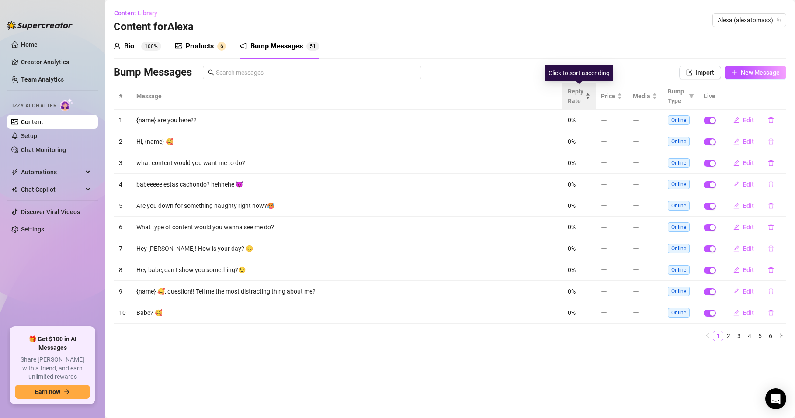
click at [581, 94] on span "Reply Rate" at bounding box center [576, 96] width 16 height 19
click at [586, 94] on div "Reply Rate" at bounding box center [579, 96] width 23 height 19
click at [609, 96] on span "Price" at bounding box center [608, 96] width 14 height 10
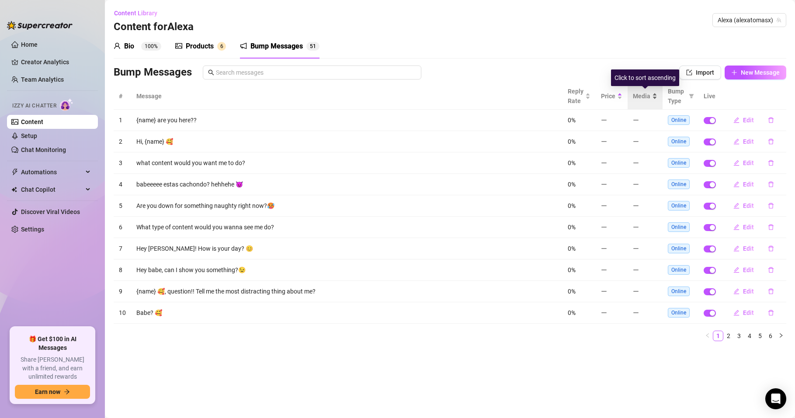
click at [633, 98] on span "Media" at bounding box center [641, 96] width 17 height 10
click at [669, 97] on span "Bump Type" at bounding box center [676, 96] width 17 height 19
click at [686, 97] on div "Bump Type" at bounding box center [680, 96] width 25 height 19
click at [690, 97] on icon "filter" at bounding box center [691, 96] width 5 height 5
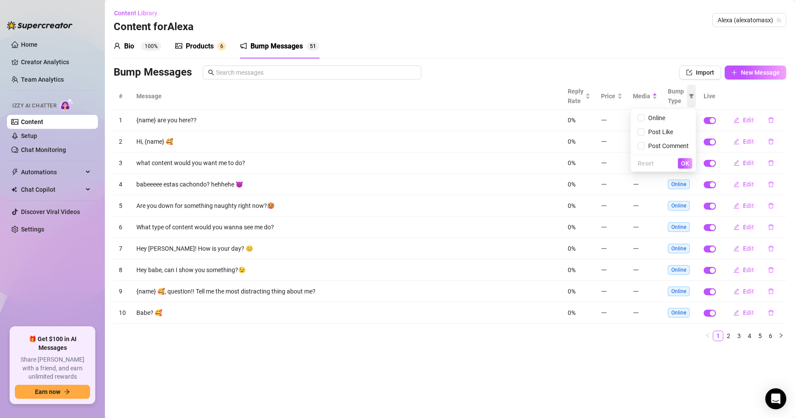
click at [693, 97] on icon "filter" at bounding box center [691, 96] width 5 height 5
click at [714, 95] on th "Live" at bounding box center [710, 96] width 23 height 27
click at [752, 18] on span "Alexa (alexatomasx)" at bounding box center [749, 20] width 63 height 13
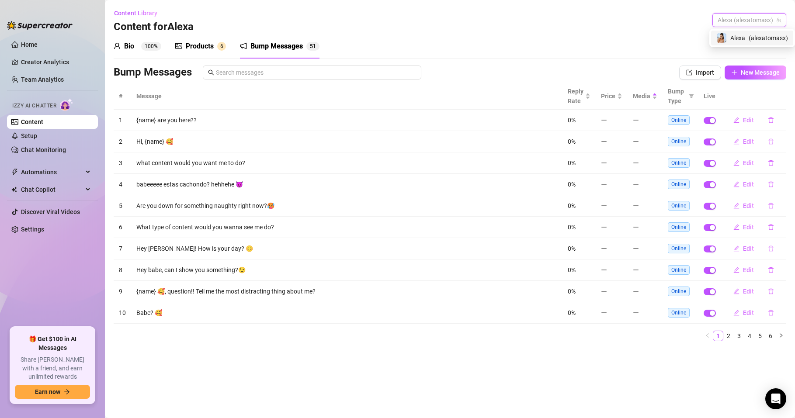
click at [752, 18] on span "Alexa (alexatomasx)" at bounding box center [749, 20] width 63 height 13
click at [730, 336] on link "2" at bounding box center [729, 336] width 10 height 10
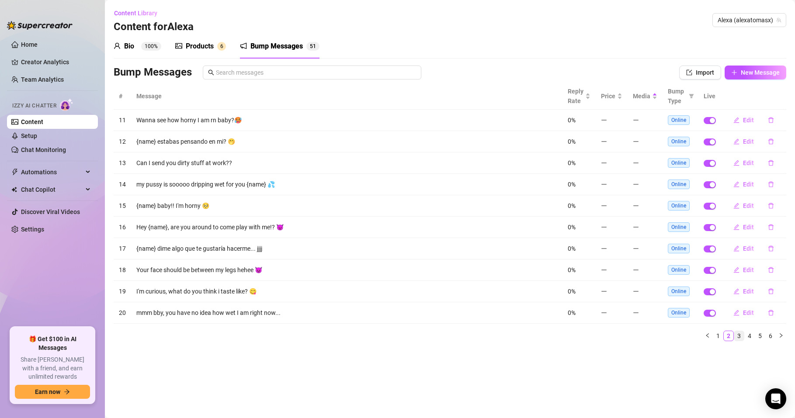
click at [739, 334] on link "3" at bounding box center [740, 336] width 10 height 10
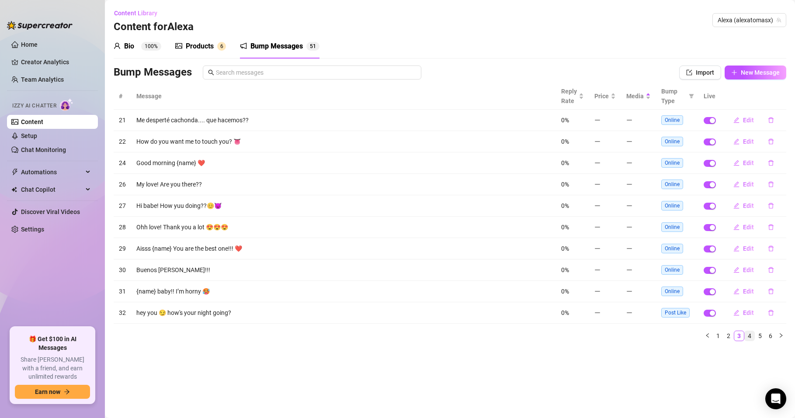
click at [748, 335] on link "4" at bounding box center [750, 336] width 10 height 10
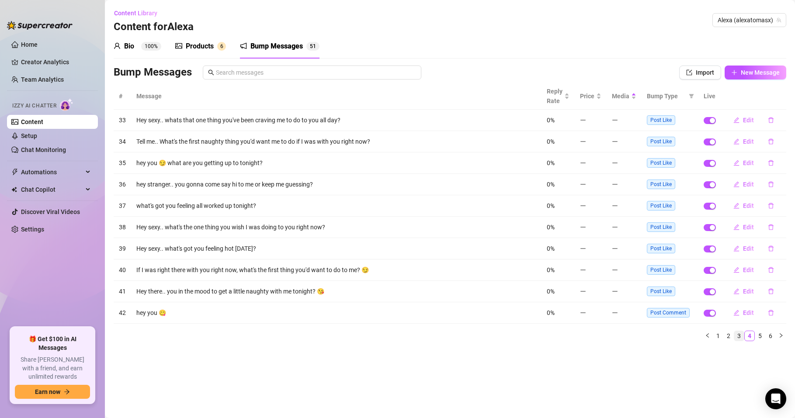
click at [737, 337] on link "3" at bounding box center [740, 336] width 10 height 10
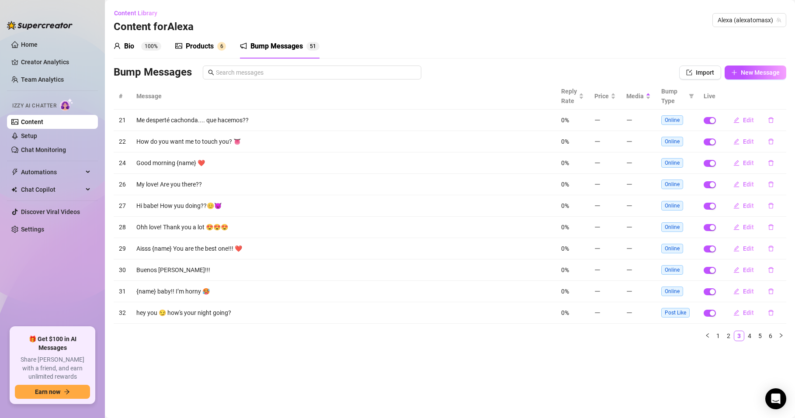
click at [635, 293] on td at bounding box center [638, 291] width 35 height 21
click at [607, 293] on td at bounding box center [605, 291] width 32 height 21
click at [565, 292] on span "0%" at bounding box center [565, 291] width 8 height 7
